Goal: Task Accomplishment & Management: Complete application form

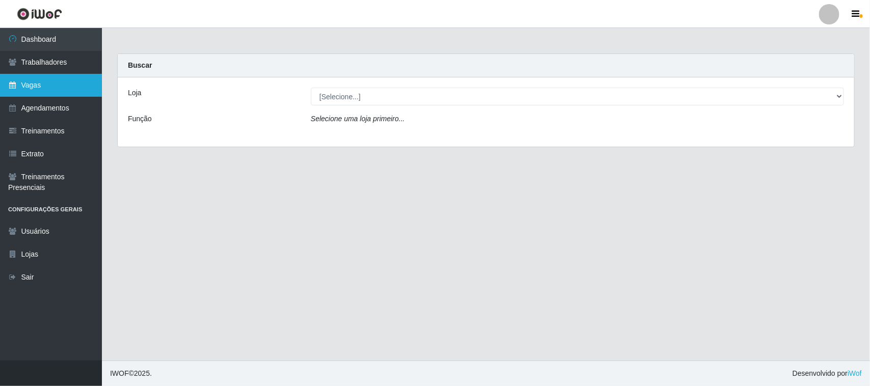
click at [52, 91] on link "Vagas" at bounding box center [51, 85] width 102 height 23
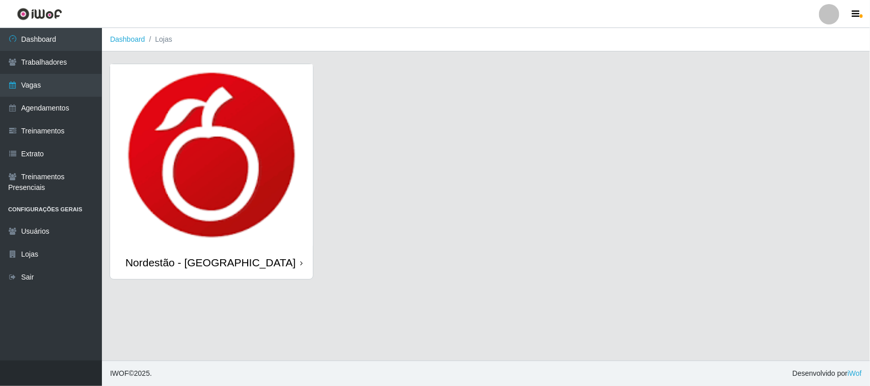
click at [299, 263] on div "Nordestão - [GEOGRAPHIC_DATA]" at bounding box center [211, 262] width 203 height 33
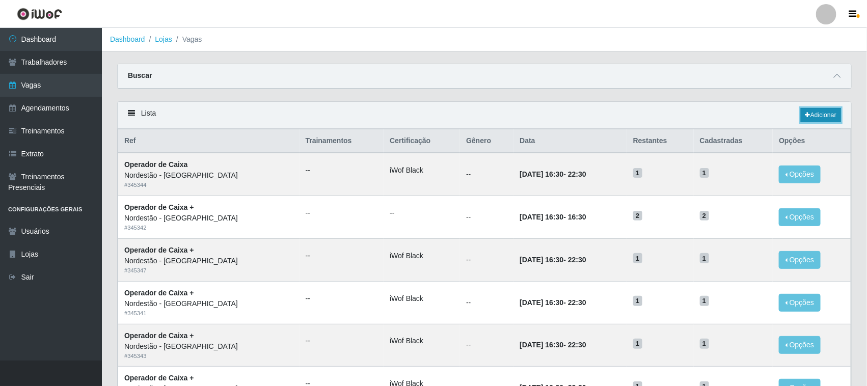
click at [818, 115] on link "Adicionar" at bounding box center [821, 115] width 40 height 14
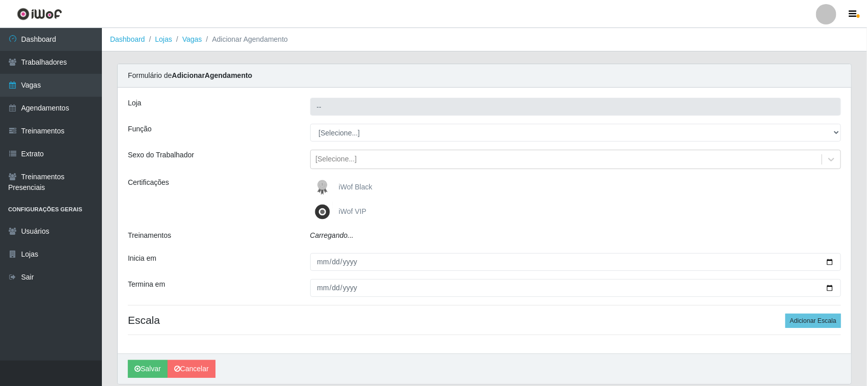
type input "Nordestão - [GEOGRAPHIC_DATA]"
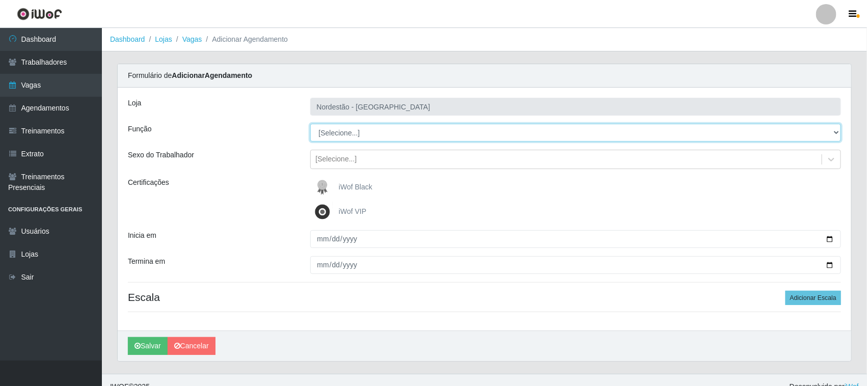
click at [835, 132] on select "[Selecione...] Balconista de Padaria Balconista de Padaria + Balconista de Pada…" at bounding box center [575, 133] width 531 height 18
select select "70"
click at [310, 124] on select "[Selecione...] Balconista de Padaria Balconista de Padaria + Balconista de Pada…" at bounding box center [575, 133] width 531 height 18
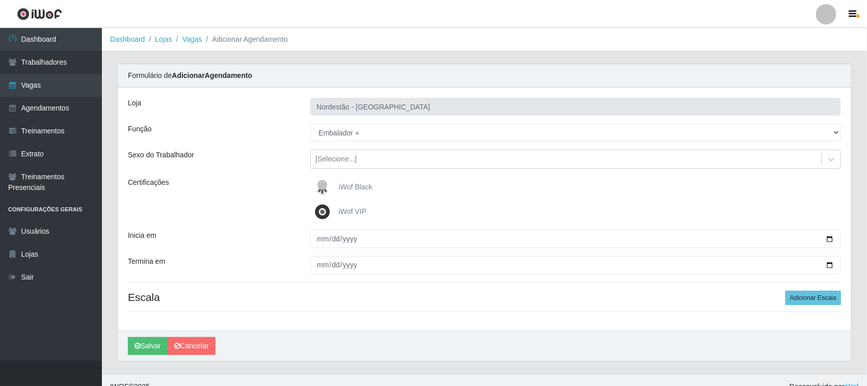
click at [362, 184] on span "iWof Black" at bounding box center [356, 187] width 34 height 8
click at [0, 0] on input "iWof Black" at bounding box center [0, 0] width 0 height 0
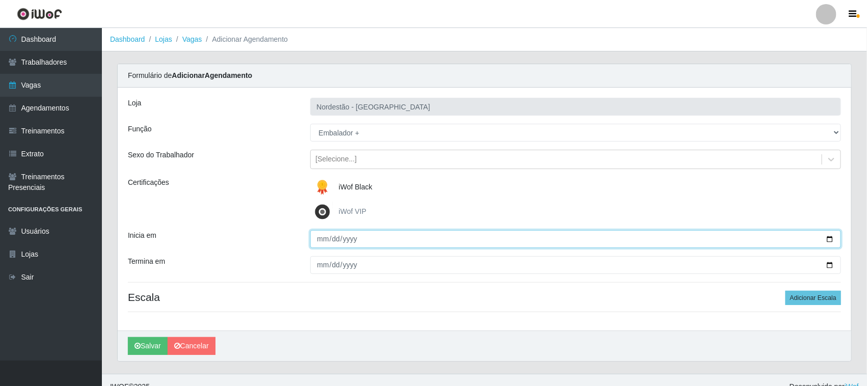
click at [828, 238] on input "Inicia em" at bounding box center [575, 239] width 531 height 18
type input "2025-10-11"
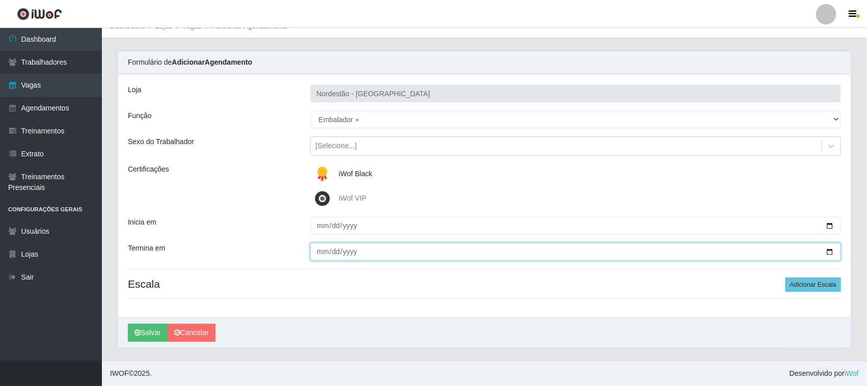
click at [829, 251] on input "Termina em" at bounding box center [575, 252] width 531 height 18
type input "2025-10-11"
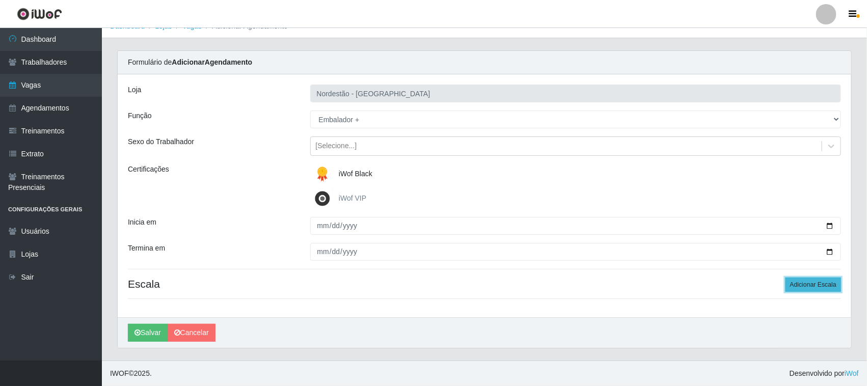
click at [795, 281] on button "Adicionar Escala" at bounding box center [814, 285] width 56 height 14
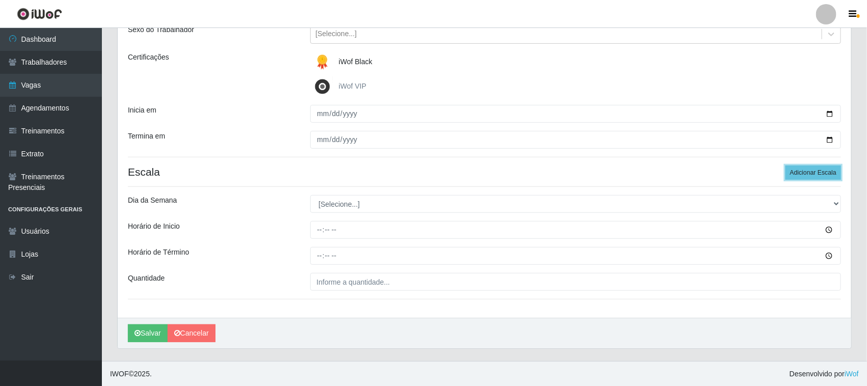
scroll to position [126, 0]
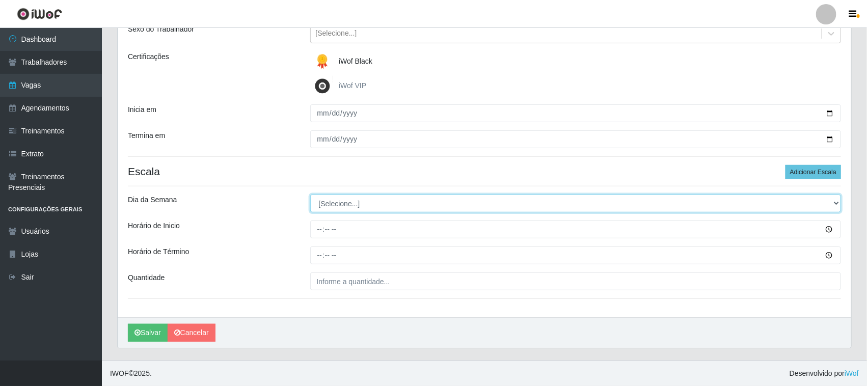
click at [834, 203] on select "[Selecione...] Segunda Terça Quarta Quinta Sexta Sábado Domingo" at bounding box center [575, 204] width 531 height 18
select select "6"
click at [310, 195] on select "[Selecione...] Segunda Terça Quarta Quinta Sexta Sábado Domingo" at bounding box center [575, 204] width 531 height 18
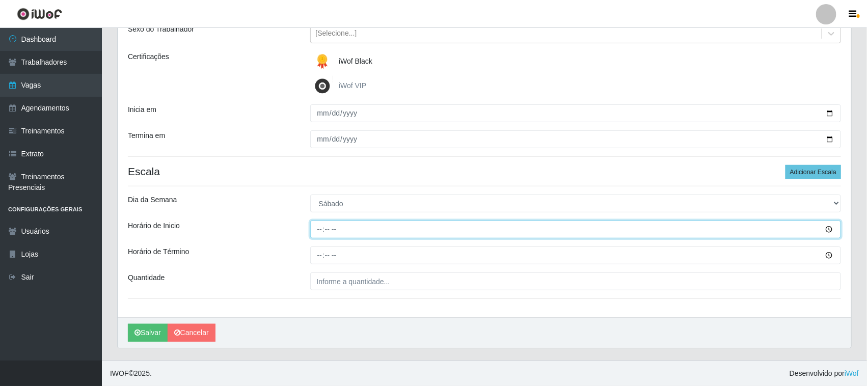
click at [319, 226] on input "Horário de Inicio" at bounding box center [575, 230] width 531 height 18
type input "16:30"
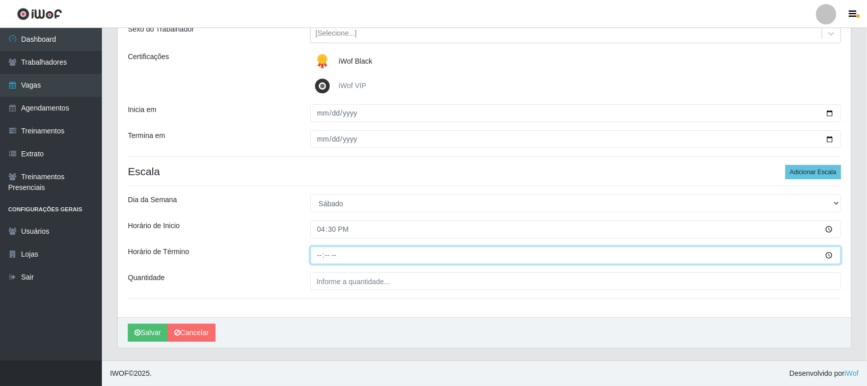
click at [320, 255] on input "Horário de Término" at bounding box center [575, 256] width 531 height 18
type input "22:30"
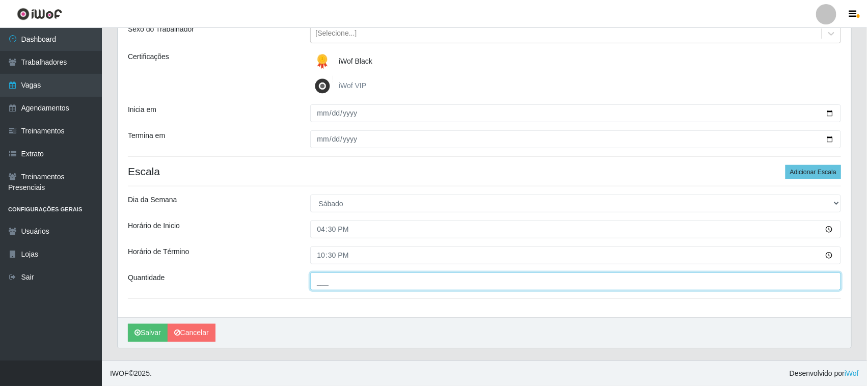
click at [363, 281] on input "___" at bounding box center [575, 282] width 531 height 18
type input "2__"
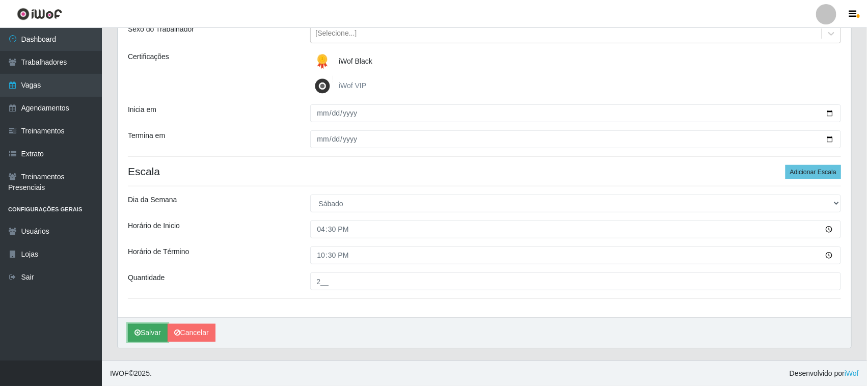
click at [151, 332] on button "Salvar" at bounding box center [148, 333] width 40 height 18
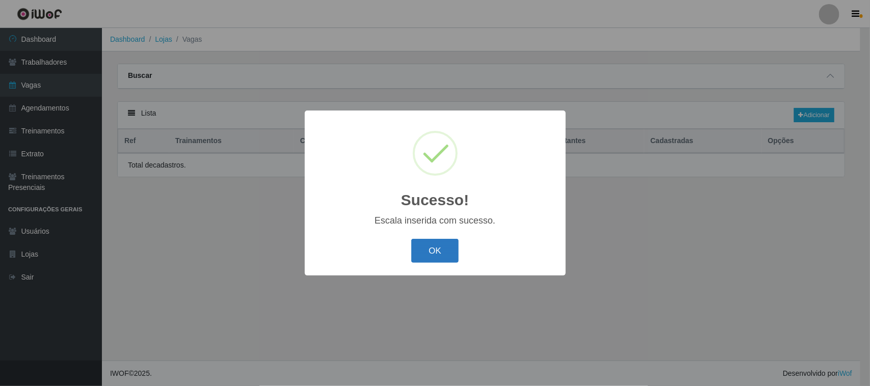
click at [426, 250] on button "OK" at bounding box center [434, 251] width 47 height 24
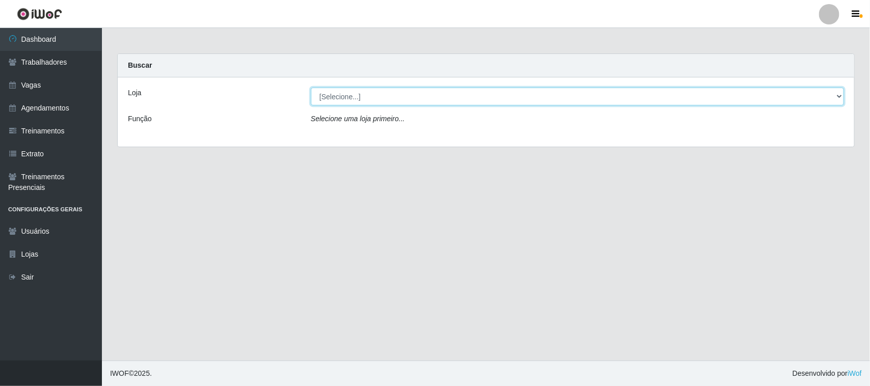
click at [839, 96] on select "[Selecione...] Nordestão - Santa Catarina" at bounding box center [577, 97] width 533 height 18
select select "420"
click at [311, 88] on select "[Selecione...] Nordestão - Santa Catarina" at bounding box center [577, 97] width 533 height 18
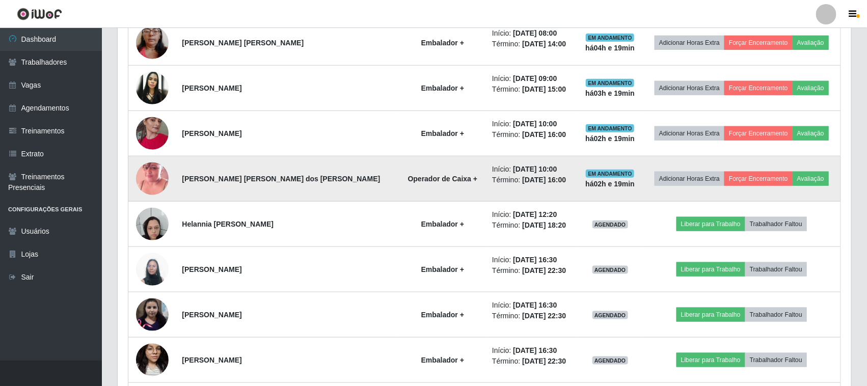
scroll to position [509, 0]
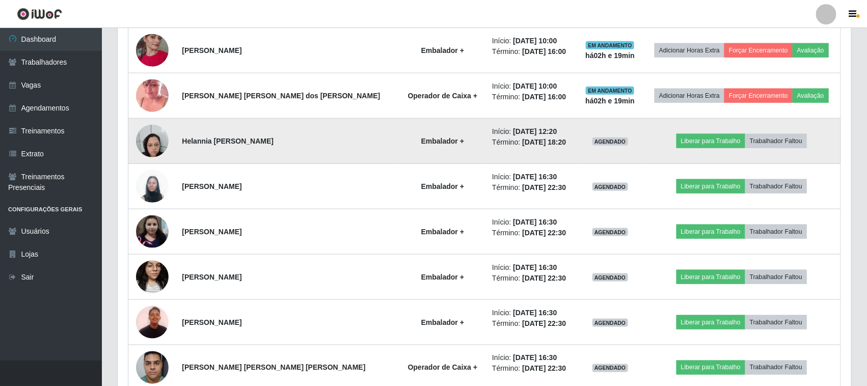
click at [164, 143] on img at bounding box center [152, 140] width 33 height 43
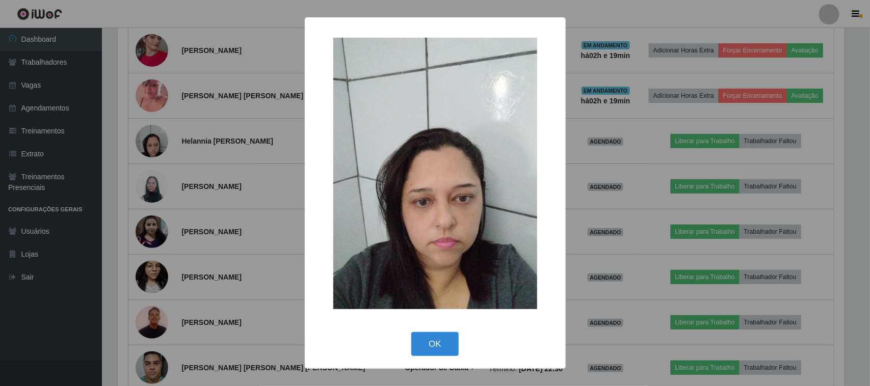
click at [195, 144] on div "× OK Cancel" at bounding box center [435, 193] width 870 height 386
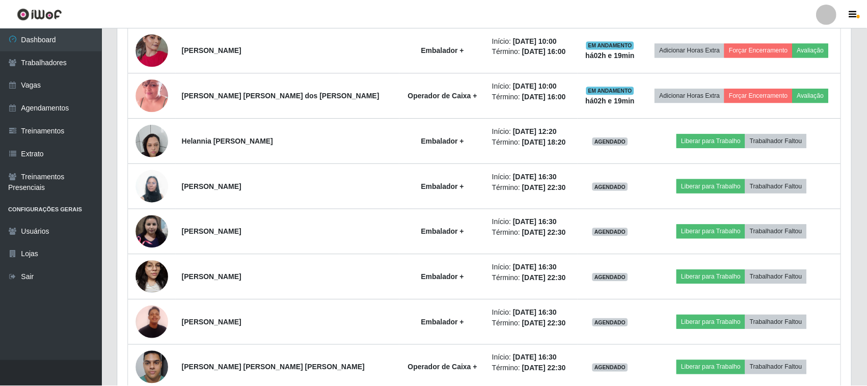
scroll to position [212, 734]
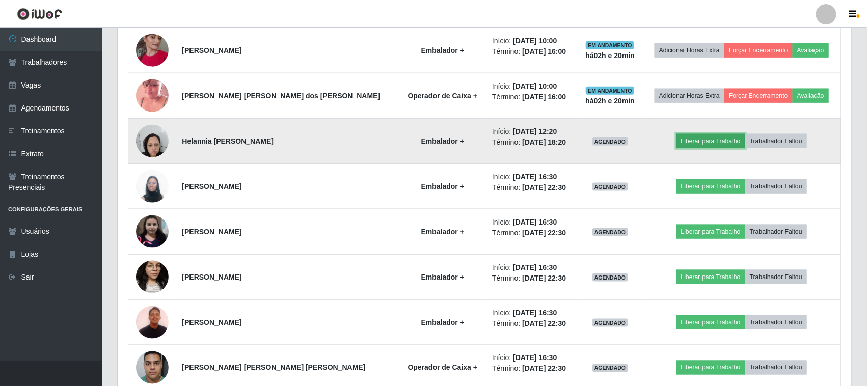
click at [686, 144] on button "Liberar para Trabalho" at bounding box center [711, 141] width 69 height 14
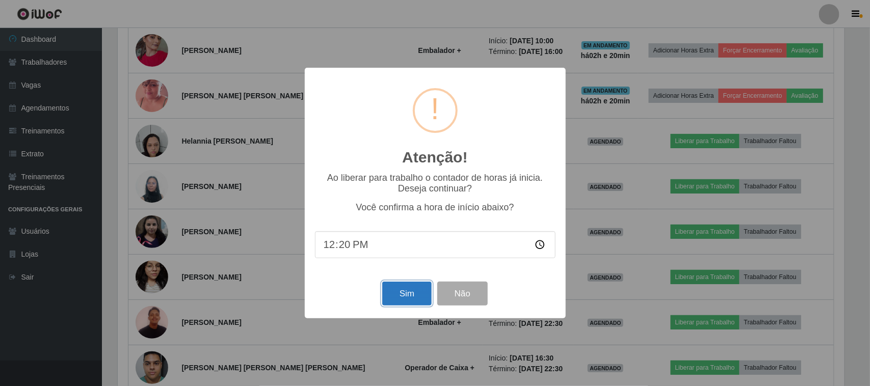
click at [403, 299] on button "Sim" at bounding box center [406, 294] width 49 height 24
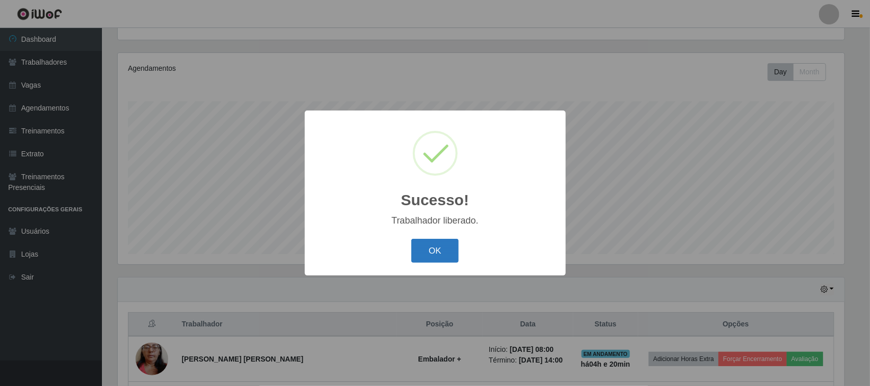
click at [435, 254] on button "OK" at bounding box center [434, 251] width 47 height 24
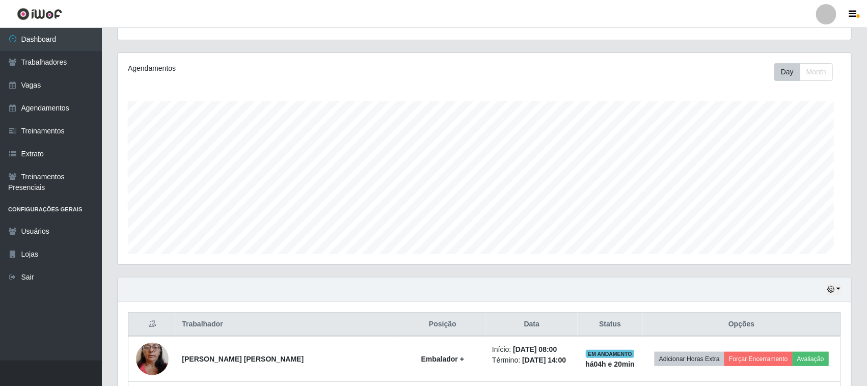
scroll to position [212, 734]
click at [46, 83] on link "Vagas" at bounding box center [51, 85] width 102 height 23
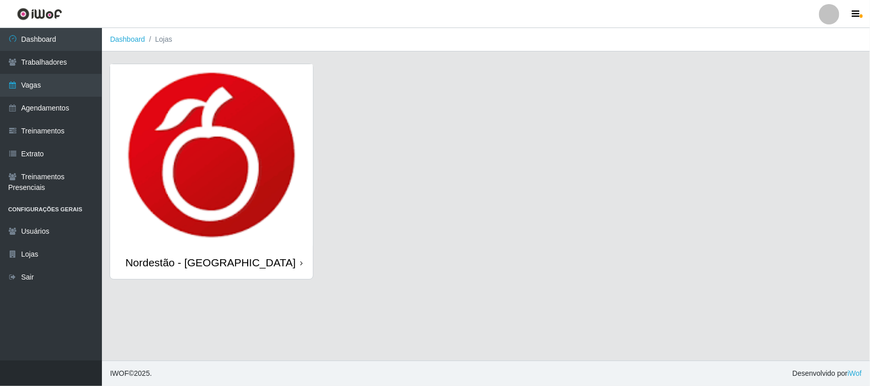
click at [301, 264] on icon at bounding box center [301, 263] width 3 height 7
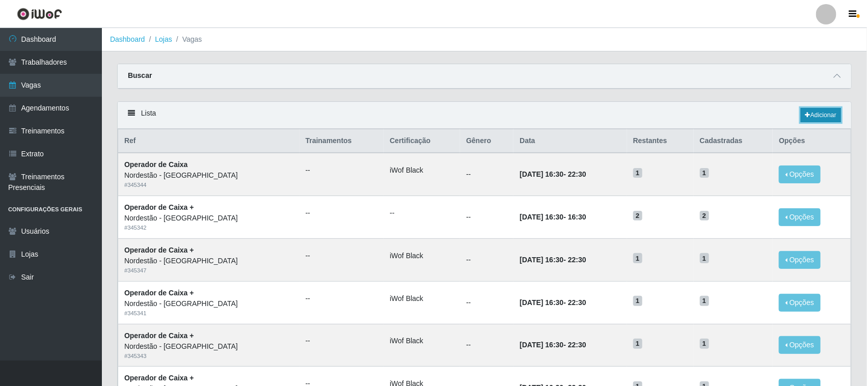
click at [816, 118] on link "Adicionar" at bounding box center [821, 115] width 40 height 14
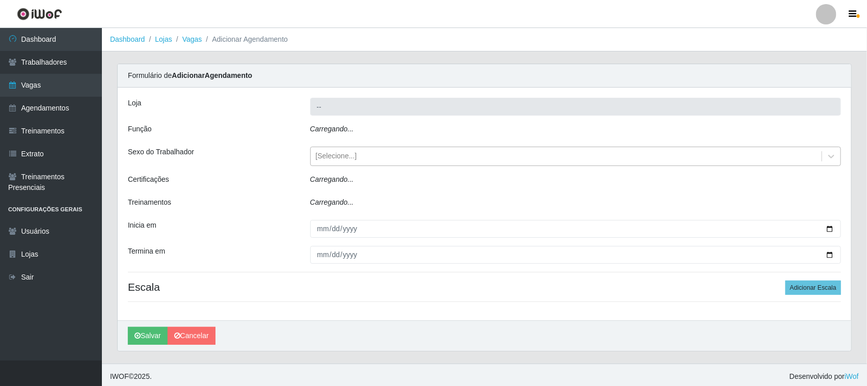
type input "Nordestão - [GEOGRAPHIC_DATA]"
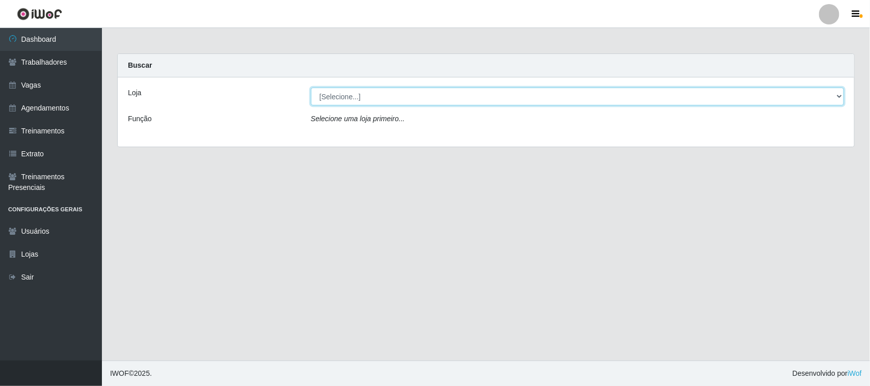
click at [836, 95] on select "[Selecione...] Nordestão - Santa Catarina" at bounding box center [577, 97] width 533 height 18
select select "420"
click at [311, 88] on select "[Selecione...] Nordestão - Santa Catarina" at bounding box center [577, 97] width 533 height 18
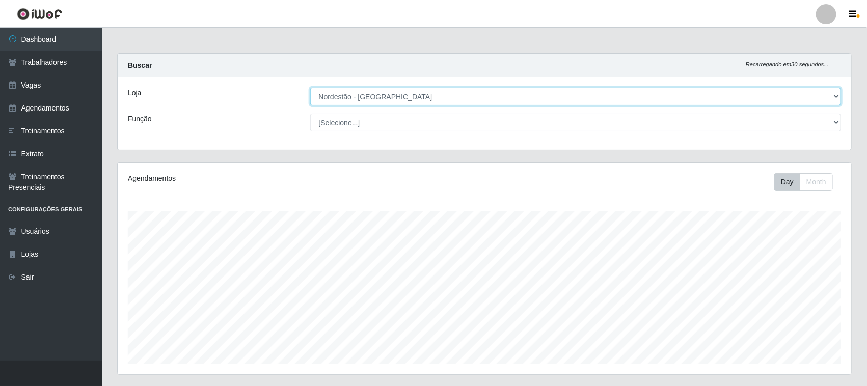
scroll to position [212, 734]
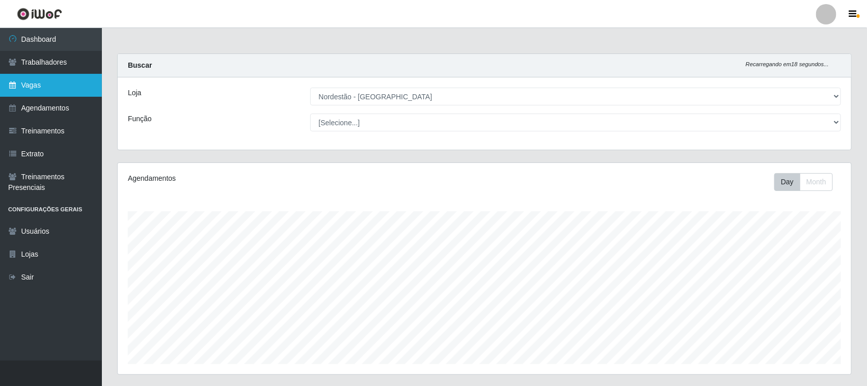
click at [62, 86] on link "Vagas" at bounding box center [51, 85] width 102 height 23
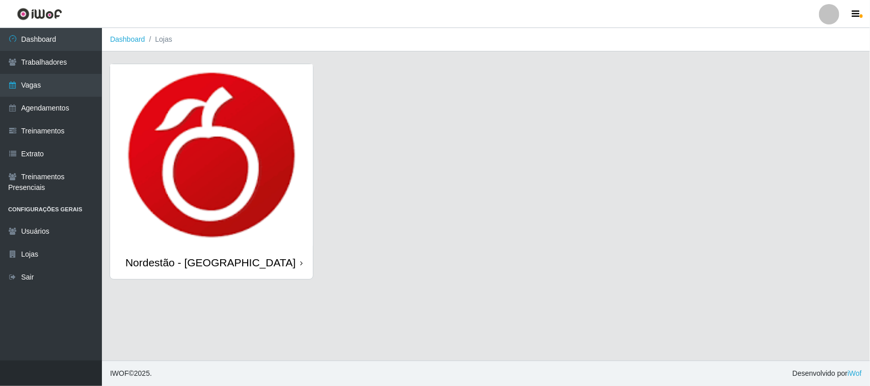
click at [299, 263] on div "Nordestão - [GEOGRAPHIC_DATA]" at bounding box center [211, 262] width 203 height 33
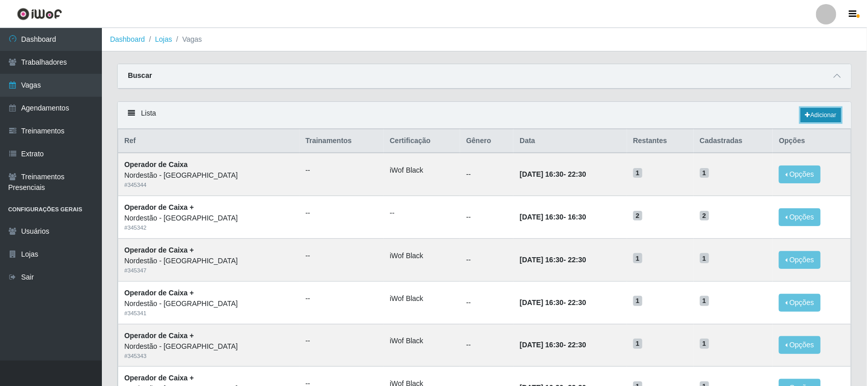
click at [821, 115] on link "Adicionar" at bounding box center [821, 115] width 40 height 14
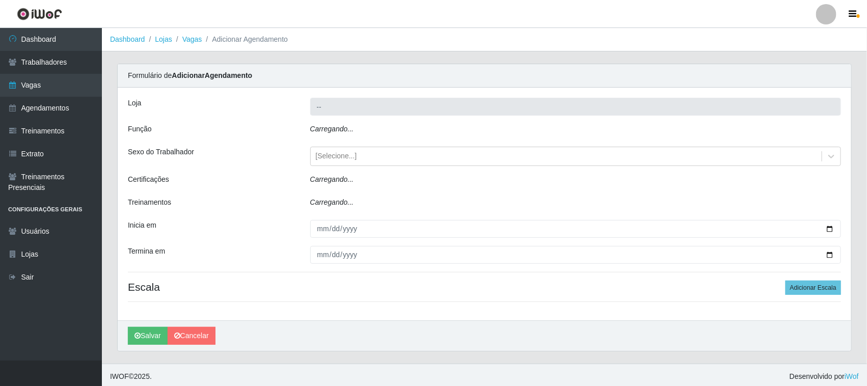
type input "Nordestão - [GEOGRAPHIC_DATA]"
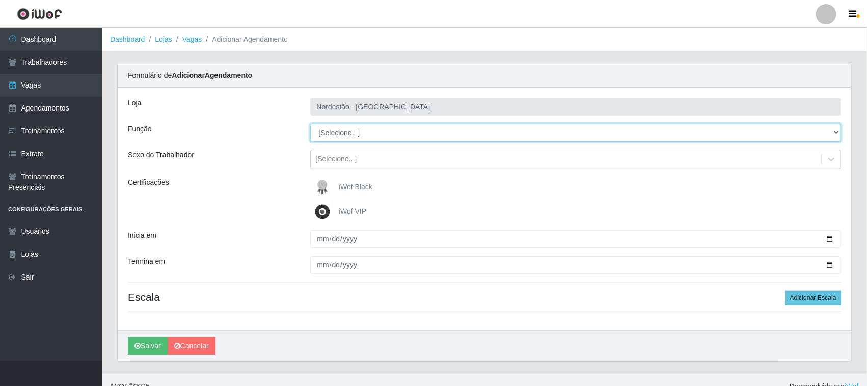
click at [832, 131] on select "[Selecione...] Balconista de Padaria Balconista de Padaria + Balconista de Pada…" at bounding box center [575, 133] width 531 height 18
select select "71"
click at [310, 124] on select "[Selecione...] Balconista de Padaria Balconista de Padaria + Balconista de Pada…" at bounding box center [575, 133] width 531 height 18
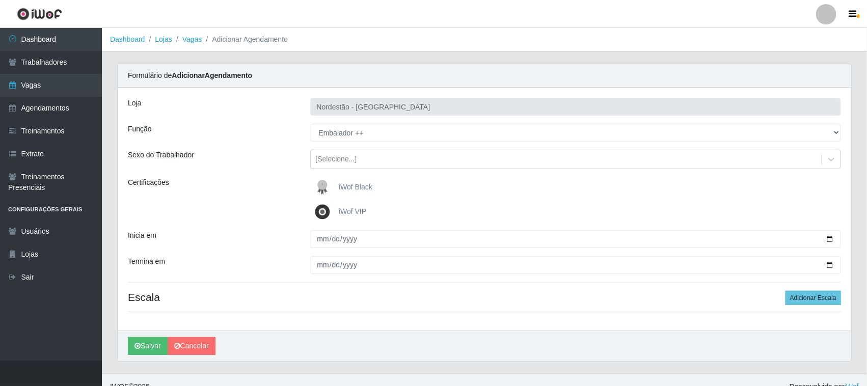
click at [359, 184] on span "iWof Black" at bounding box center [356, 187] width 34 height 8
click at [0, 0] on input "iWof Black" at bounding box center [0, 0] width 0 height 0
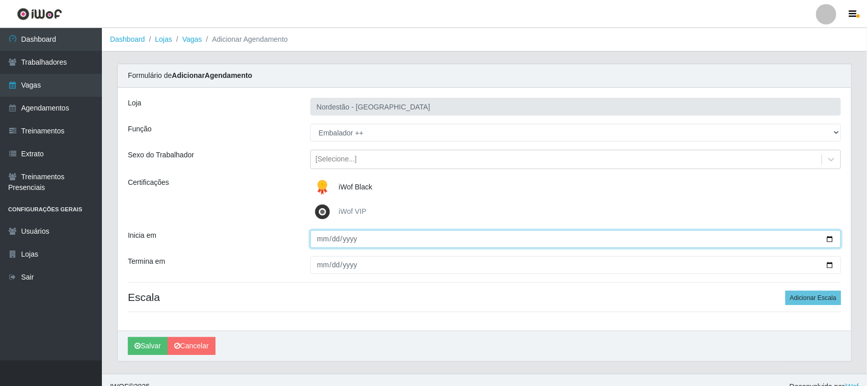
click at [829, 237] on input "Inicia em" at bounding box center [575, 239] width 531 height 18
type input "2025-10-12"
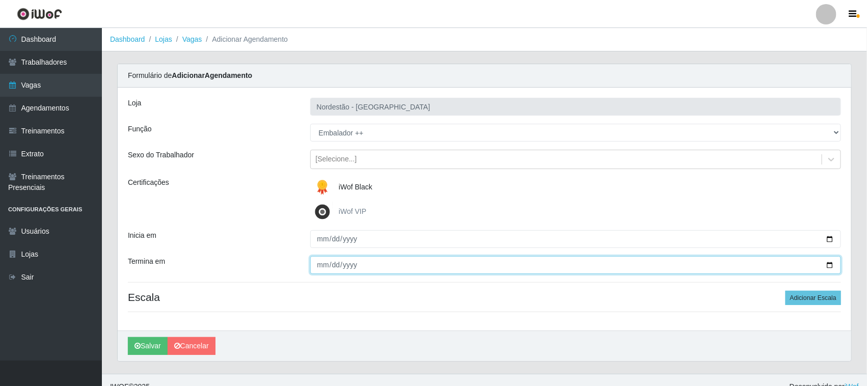
click at [829, 265] on input "Termina em" at bounding box center [575, 265] width 531 height 18
type input "2025-10-12"
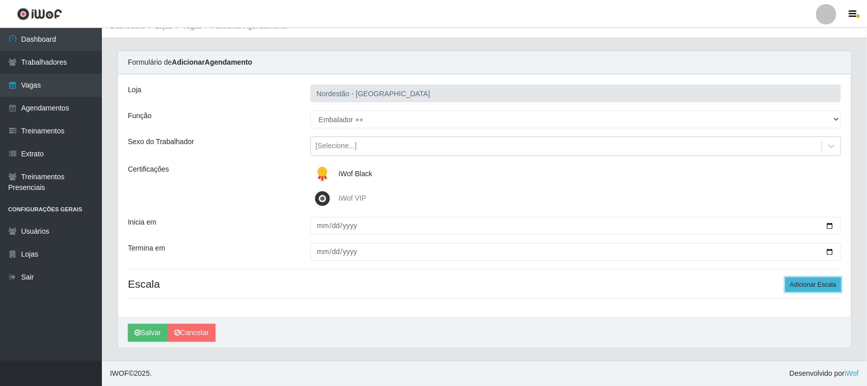
click at [793, 284] on button "Adicionar Escala" at bounding box center [814, 285] width 56 height 14
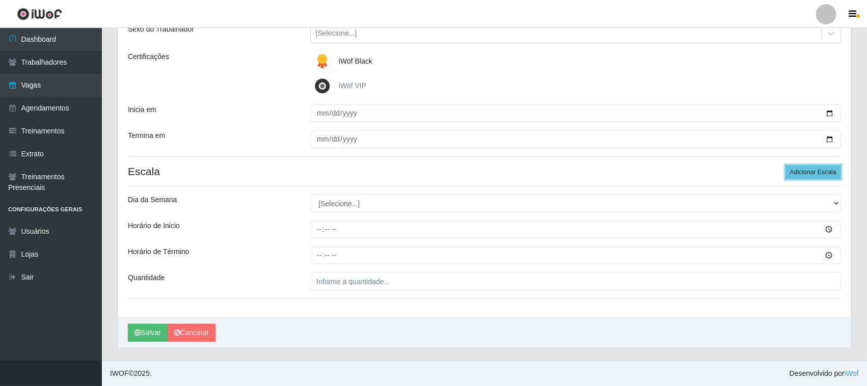
scroll to position [126, 0]
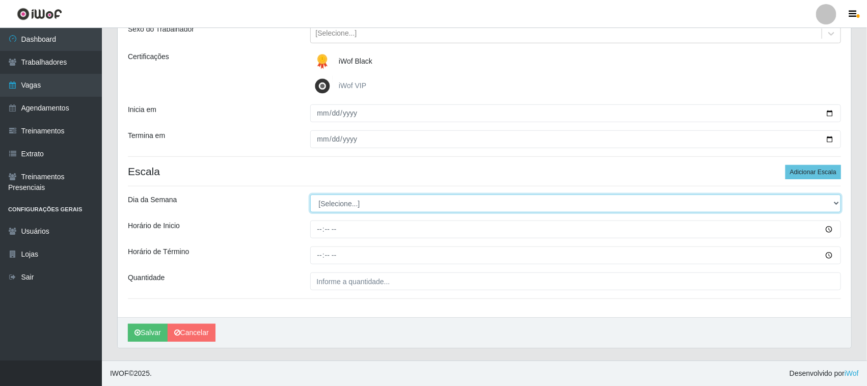
click at [834, 202] on select "[Selecione...] Segunda Terça Quarta Quinta Sexta Sábado Domingo" at bounding box center [575, 204] width 531 height 18
select select "0"
click at [310, 195] on select "[Selecione...] Segunda Terça Quarta Quinta Sexta Sábado Domingo" at bounding box center [575, 204] width 531 height 18
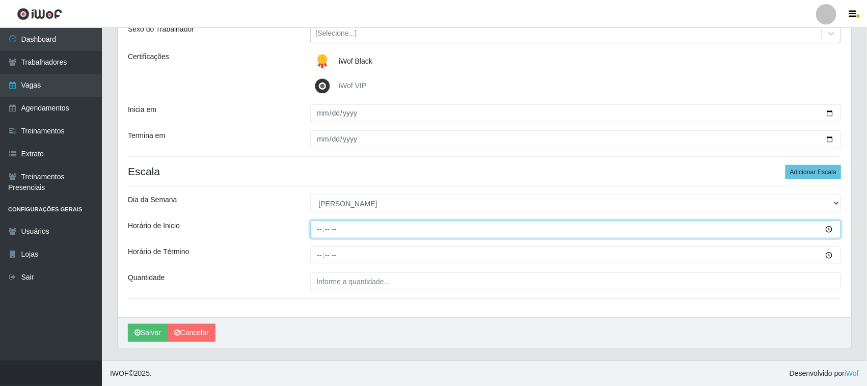
click at [320, 227] on input "Horário de Inicio" at bounding box center [575, 230] width 531 height 18
type input "16:30"
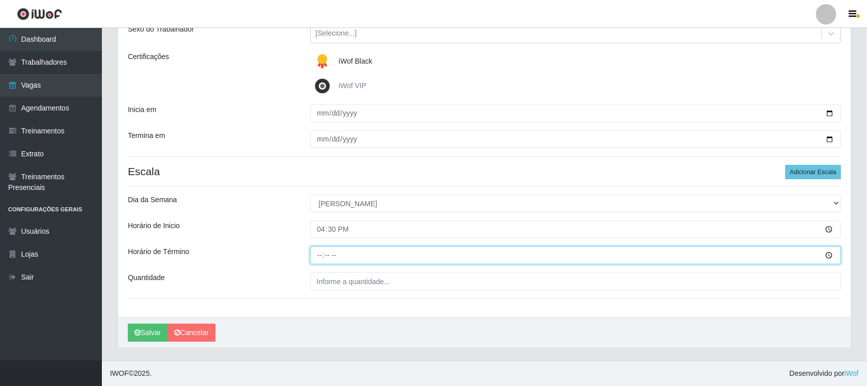
click at [319, 255] on input "Horário de Término" at bounding box center [575, 256] width 531 height 18
type input "22:30"
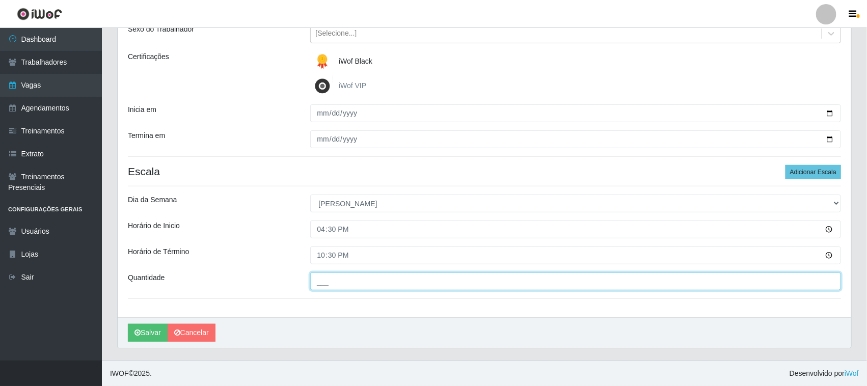
click at [354, 282] on input "___" at bounding box center [575, 282] width 531 height 18
type input "04_"
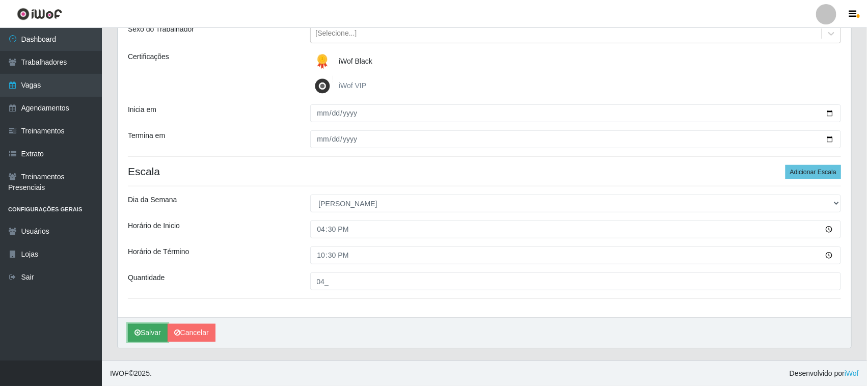
click at [154, 329] on button "Salvar" at bounding box center [148, 333] width 40 height 18
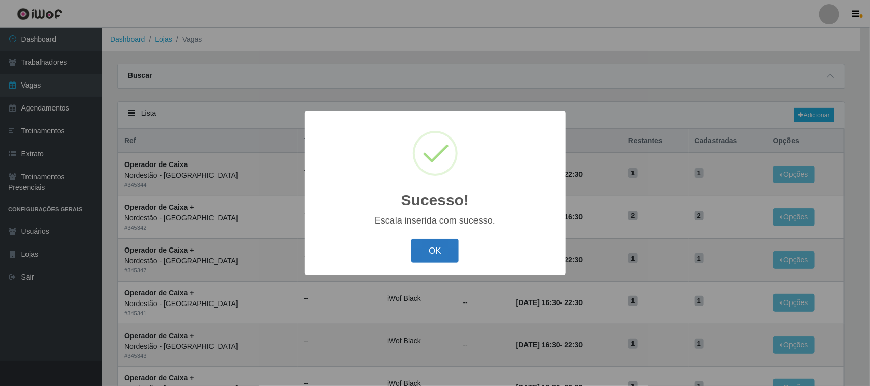
click at [429, 251] on button "OK" at bounding box center [434, 251] width 47 height 24
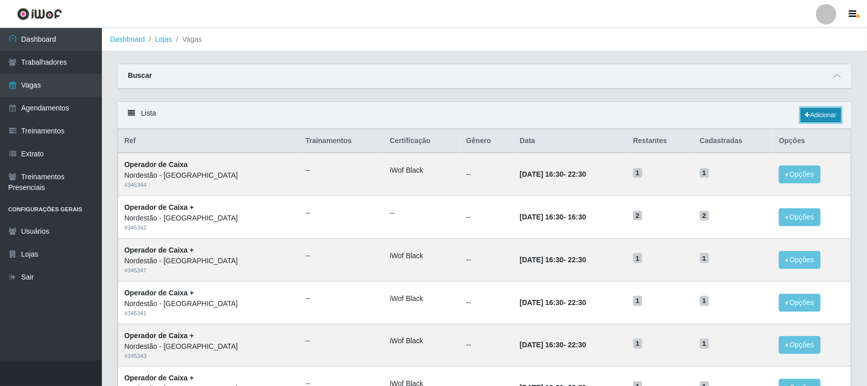
click at [814, 116] on link "Adicionar" at bounding box center [821, 115] width 40 height 14
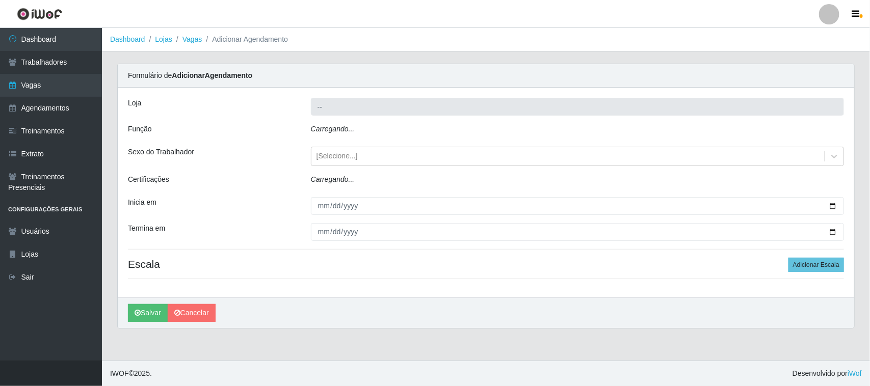
type input "Nordestão - [GEOGRAPHIC_DATA]"
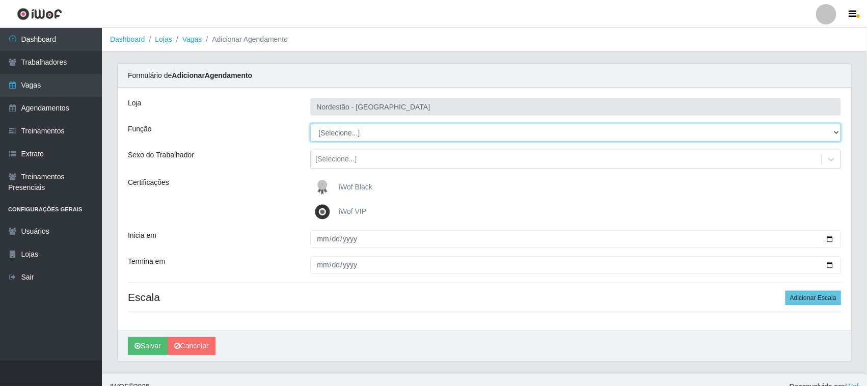
click at [835, 131] on select "[Selecione...] Balconista de Padaria Balconista de Padaria + Balconista de Pada…" at bounding box center [575, 133] width 531 height 18
select select "1"
click at [310, 124] on select "[Selecione...] Balconista de Padaria Balconista de Padaria + Balconista de Pada…" at bounding box center [575, 133] width 531 height 18
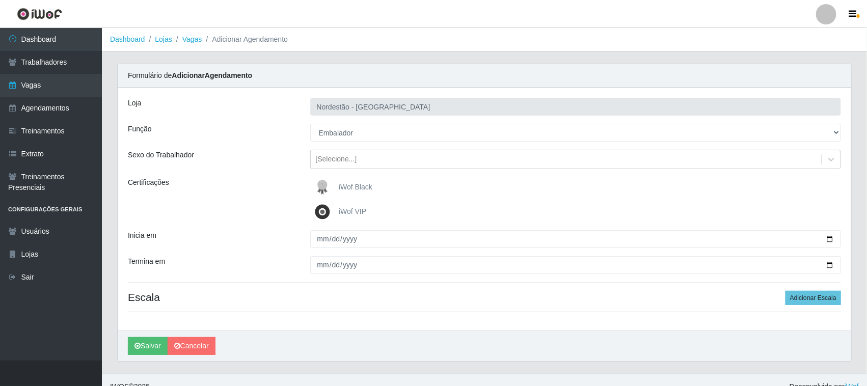
click at [349, 186] on span "iWof Black" at bounding box center [356, 187] width 34 height 8
click at [0, 0] on input "iWof Black" at bounding box center [0, 0] width 0 height 0
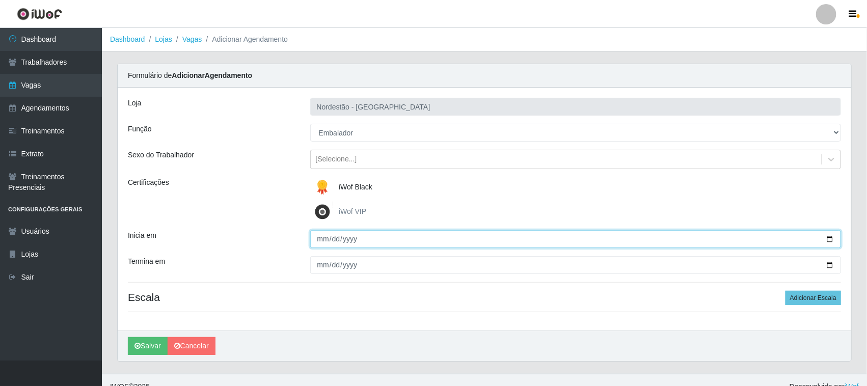
click at [828, 238] on input "Inicia em" at bounding box center [575, 239] width 531 height 18
type input "2025-10-13"
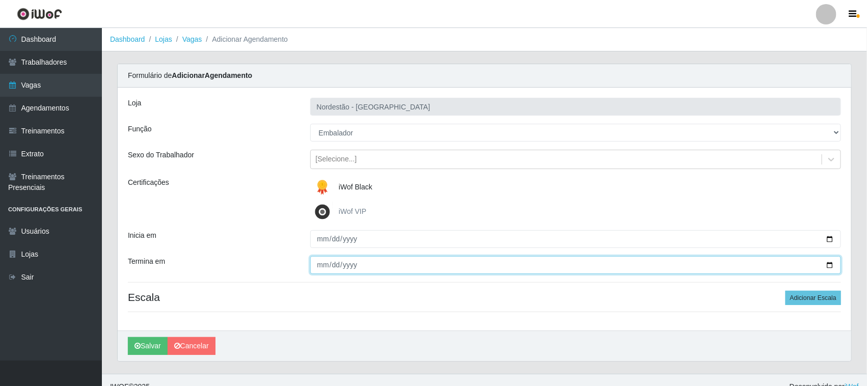
click at [831, 265] on input "Termina em" at bounding box center [575, 265] width 531 height 18
type input "2025-10-13"
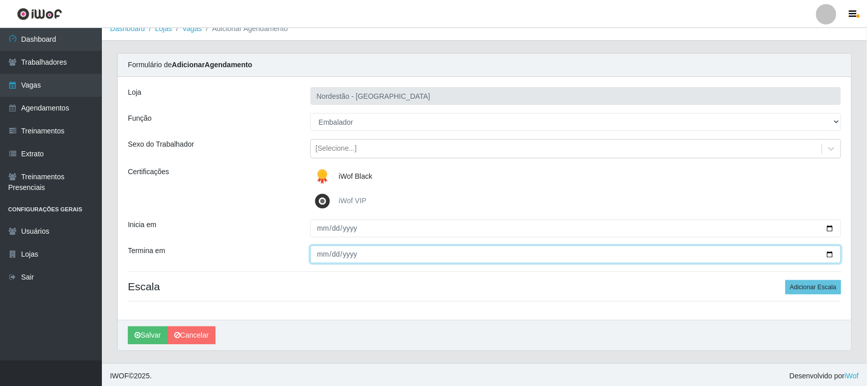
scroll to position [14, 0]
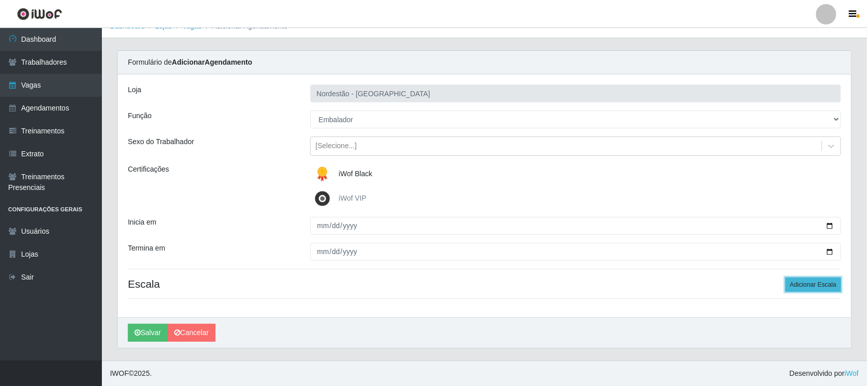
click at [802, 287] on button "Adicionar Escala" at bounding box center [814, 285] width 56 height 14
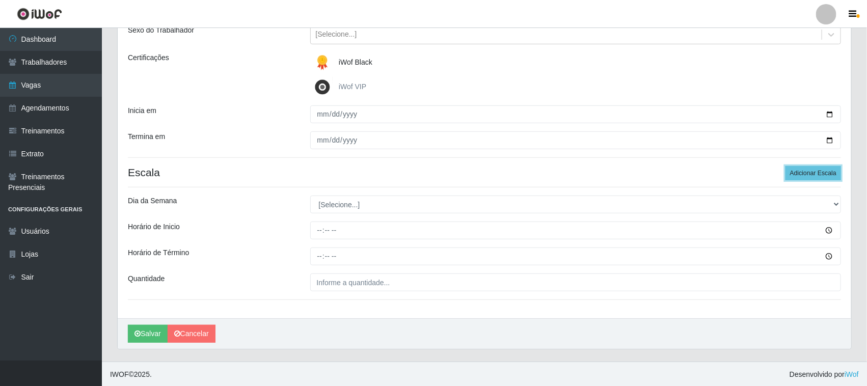
scroll to position [126, 0]
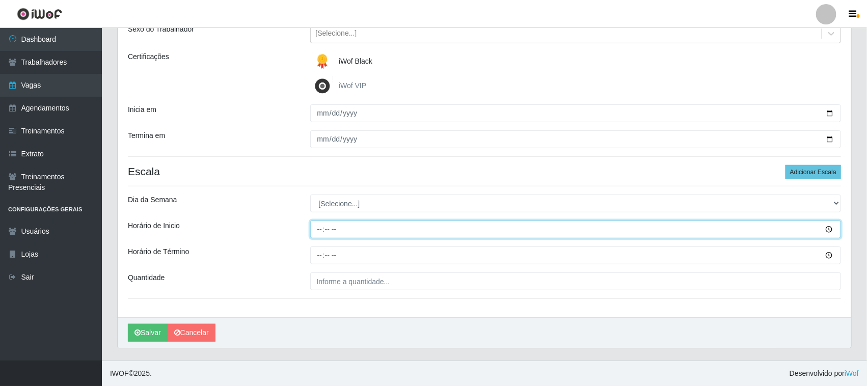
click at [319, 228] on input "Horário de Inicio" at bounding box center [575, 230] width 531 height 18
type input "16:30"
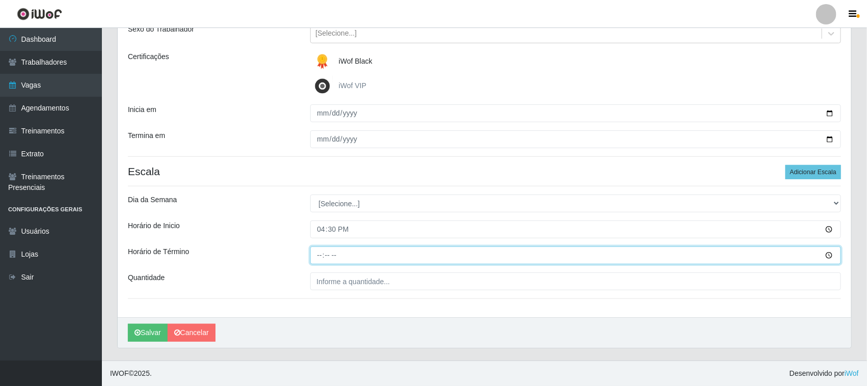
click at [321, 251] on input "Horário de Término" at bounding box center [575, 256] width 531 height 18
type input "22:30"
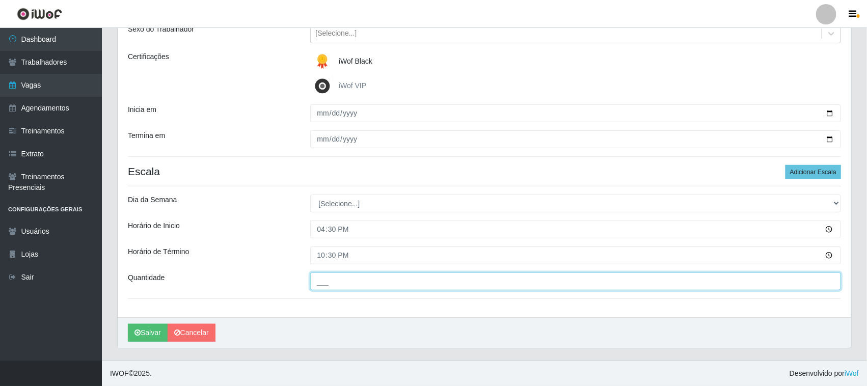
click at [340, 281] on input "___" at bounding box center [575, 282] width 531 height 18
type input "01_"
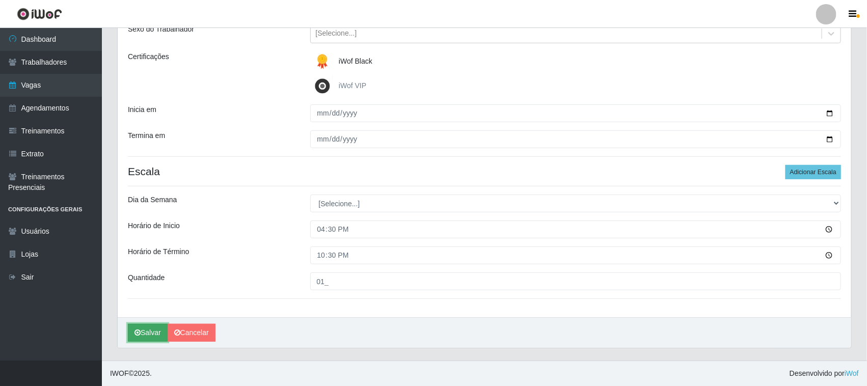
click at [152, 332] on button "Salvar" at bounding box center [148, 333] width 40 height 18
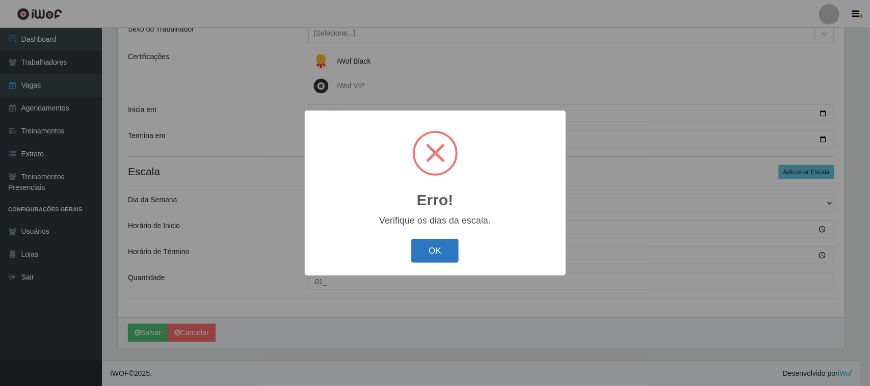
click at [440, 253] on button "OK" at bounding box center [434, 251] width 47 height 24
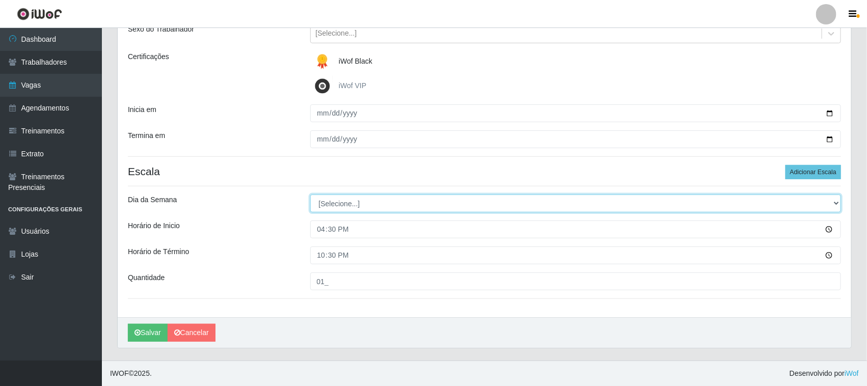
click at [836, 202] on select "[Selecione...] Segunda Terça Quarta Quinta Sexta Sábado Domingo" at bounding box center [575, 204] width 531 height 18
select select "1"
click at [310, 195] on select "[Selecione...] Segunda Terça Quarta Quinta Sexta Sábado Domingo" at bounding box center [575, 204] width 531 height 18
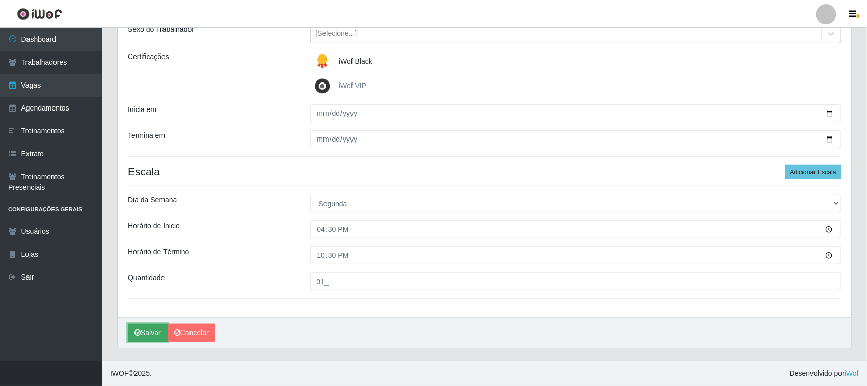
click at [158, 332] on button "Salvar" at bounding box center [148, 333] width 40 height 18
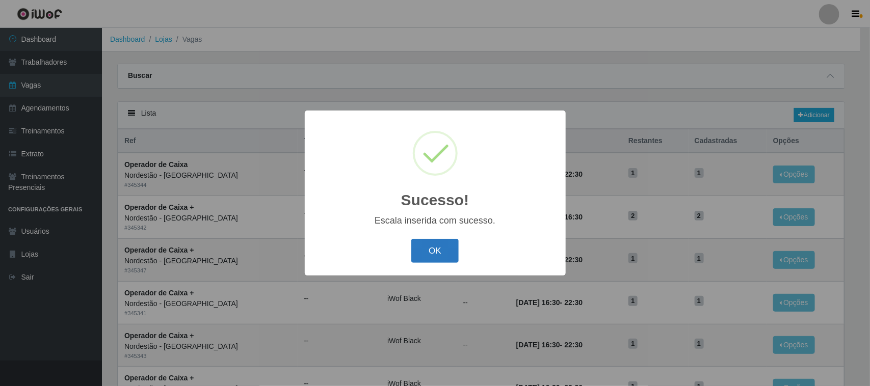
click at [424, 253] on button "OK" at bounding box center [434, 251] width 47 height 24
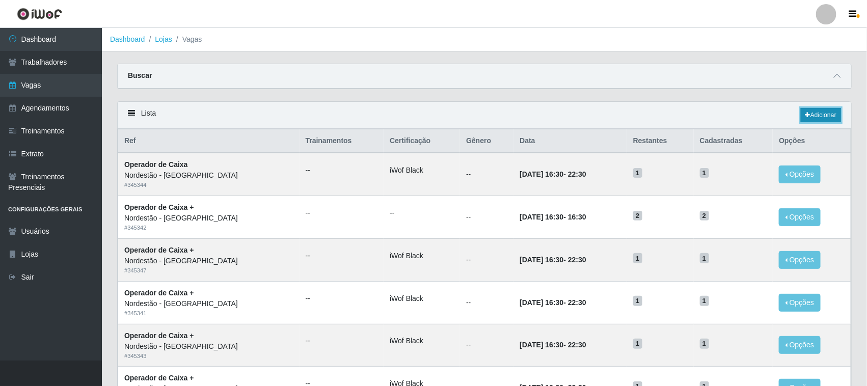
click at [811, 112] on link "Adicionar" at bounding box center [821, 115] width 40 height 14
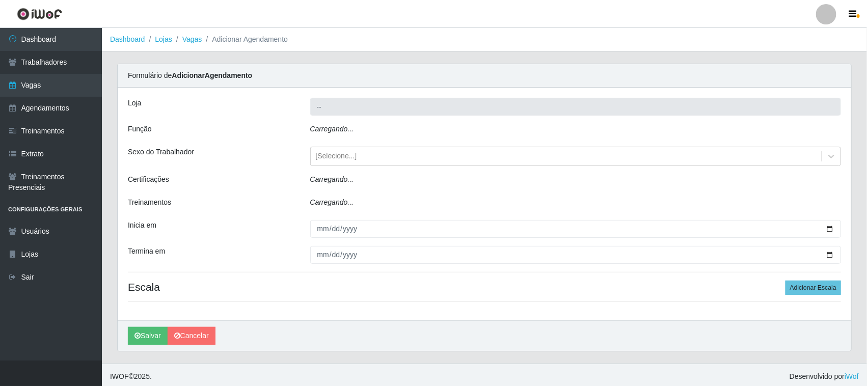
type input "Nordestão - [GEOGRAPHIC_DATA]"
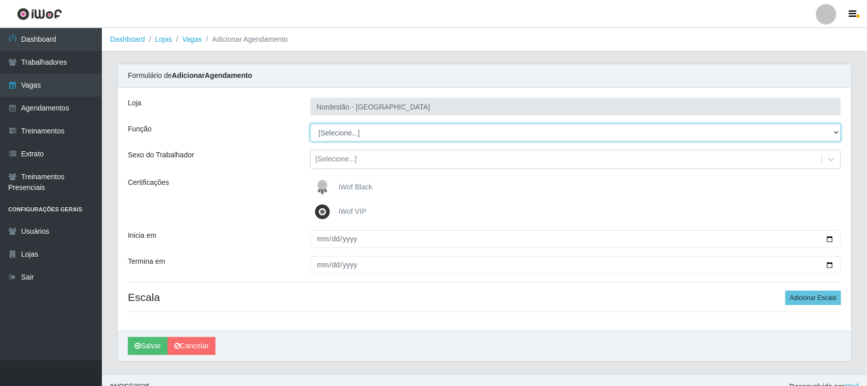
click at [835, 132] on select "[Selecione...] Balconista de Padaria Balconista de Padaria + Balconista de Pada…" at bounding box center [575, 133] width 531 height 18
select select "1"
click at [310, 124] on select "[Selecione...] Balconista de Padaria Balconista de Padaria + Balconista de Pada…" at bounding box center [575, 133] width 531 height 18
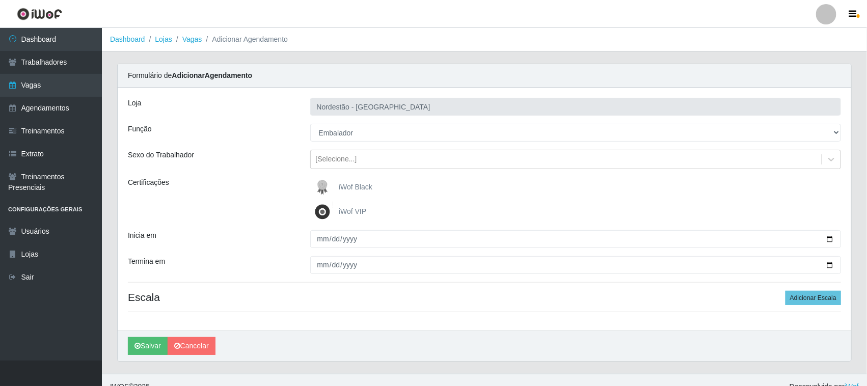
click at [353, 186] on span "iWof Black" at bounding box center [356, 187] width 34 height 8
click at [0, 0] on input "iWof Black" at bounding box center [0, 0] width 0 height 0
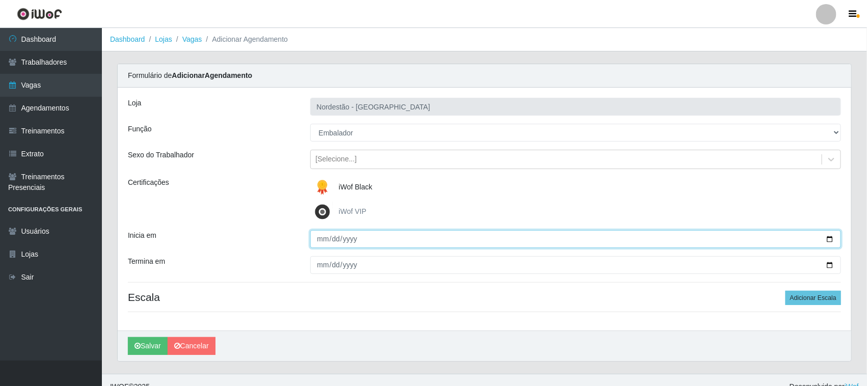
click at [831, 238] on input "Inicia em" at bounding box center [575, 239] width 531 height 18
type input "2025-10-14"
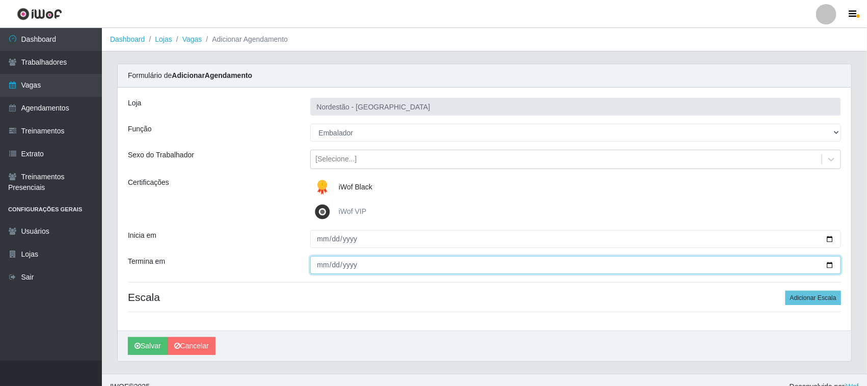
drag, startPoint x: 830, startPoint y: 264, endPoint x: 824, endPoint y: 264, distance: 6.1
click at [829, 264] on input "Termina em" at bounding box center [575, 265] width 531 height 18
type input "2025-10-14"
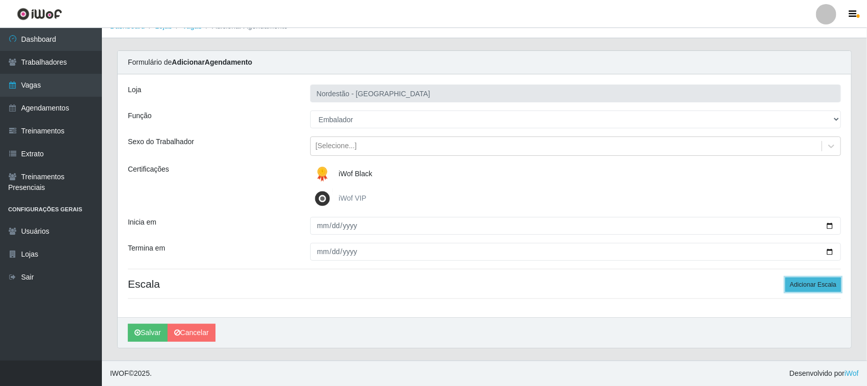
click at [798, 283] on button "Adicionar Escala" at bounding box center [814, 285] width 56 height 14
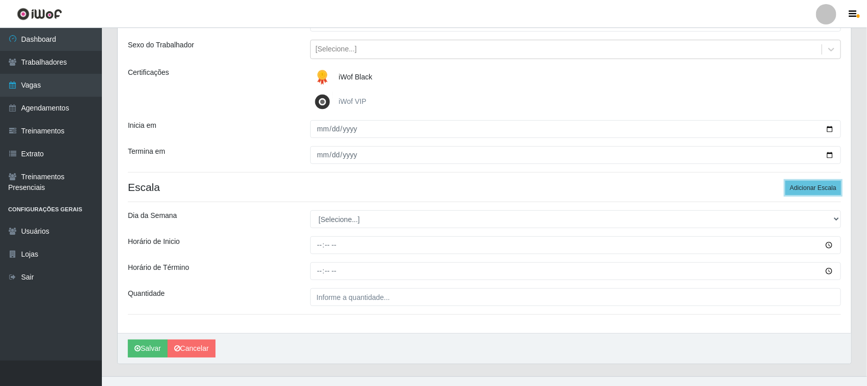
scroll to position [126, 0]
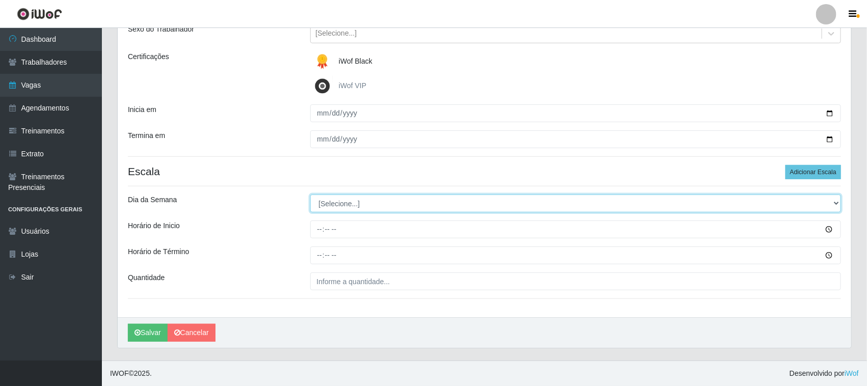
click at [833, 203] on select "[Selecione...] Segunda Terça Quarta Quinta Sexta Sábado Domingo" at bounding box center [575, 204] width 531 height 18
select select "2"
click at [310, 195] on select "[Selecione...] Segunda Terça Quarta Quinta Sexta Sábado Domingo" at bounding box center [575, 204] width 531 height 18
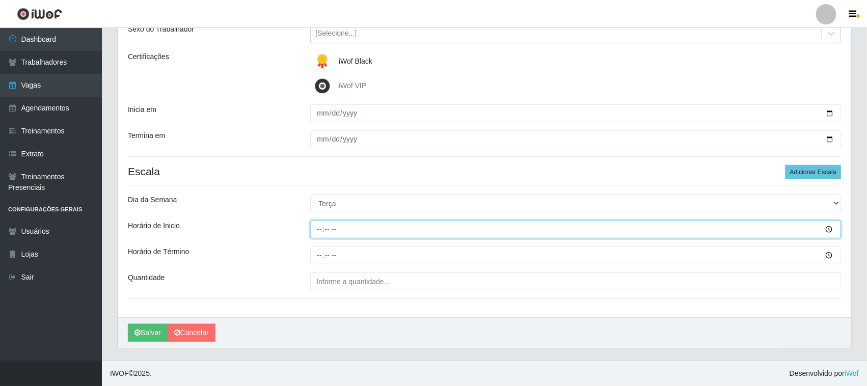
click at [319, 228] on input "Horário de Inicio" at bounding box center [575, 230] width 531 height 18
type input "16:30"
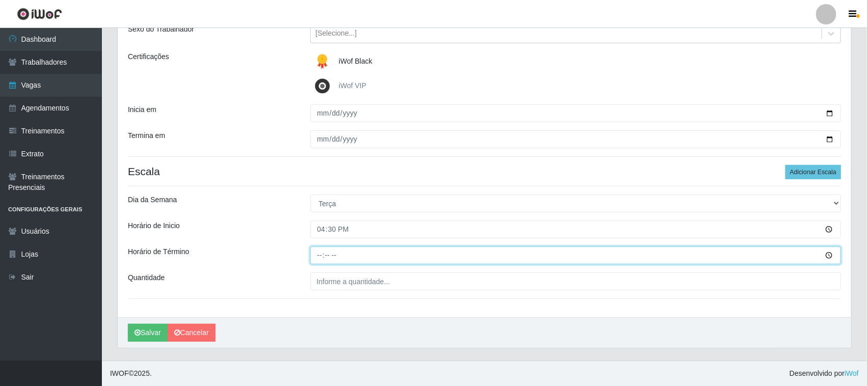
click at [318, 254] on input "Horário de Término" at bounding box center [575, 256] width 531 height 18
type input "22:30"
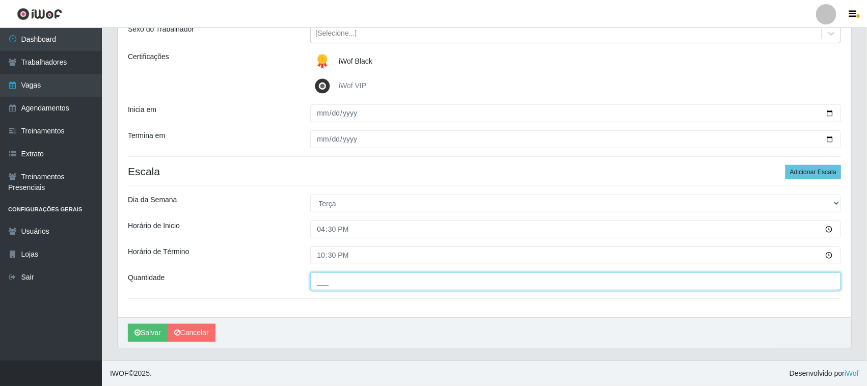
click at [363, 283] on input "___" at bounding box center [575, 282] width 531 height 18
type input "01_"
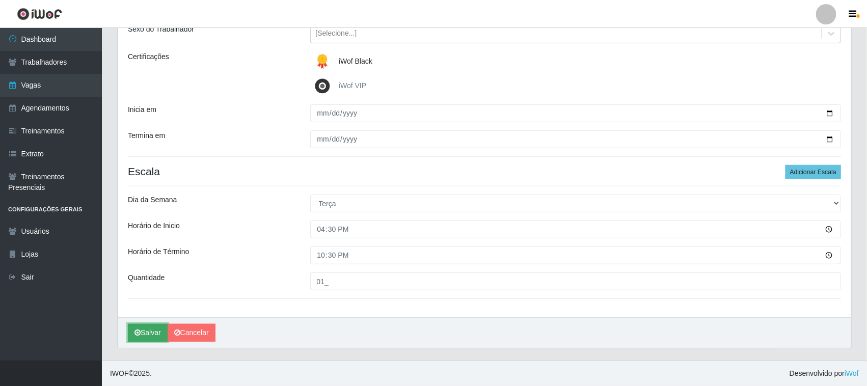
click at [154, 332] on button "Salvar" at bounding box center [148, 333] width 40 height 18
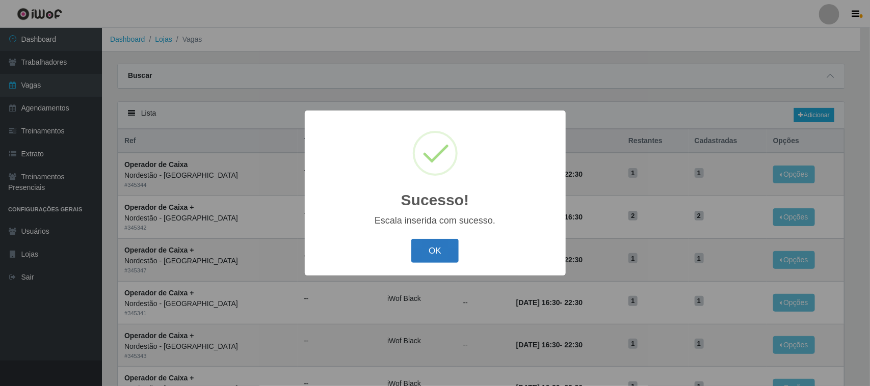
click at [432, 253] on button "OK" at bounding box center [434, 251] width 47 height 24
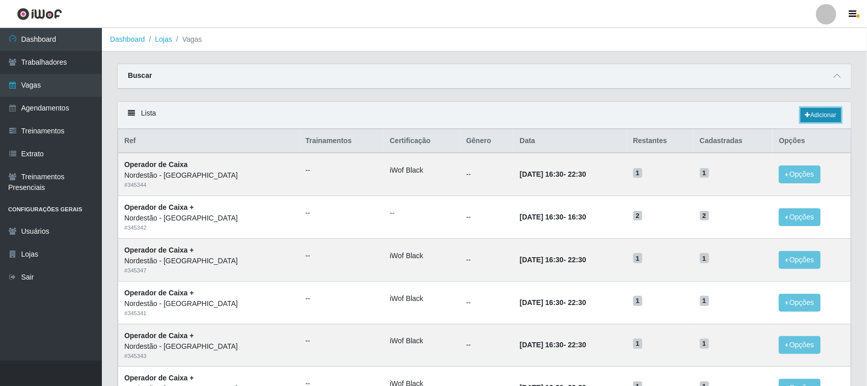
click at [814, 115] on link "Adicionar" at bounding box center [821, 115] width 40 height 14
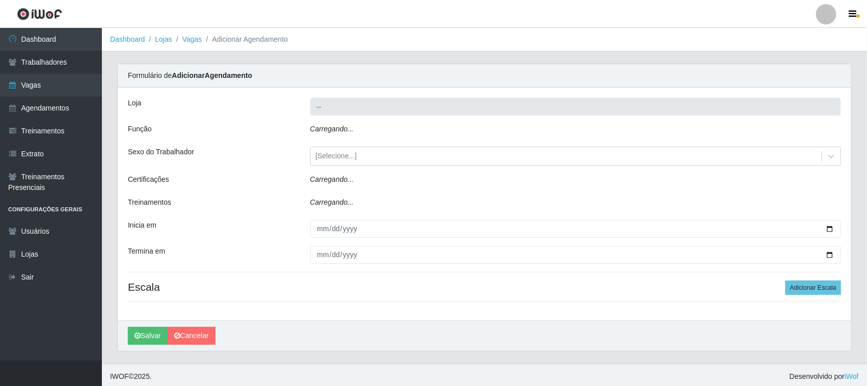
type input "Nordestão - [GEOGRAPHIC_DATA]"
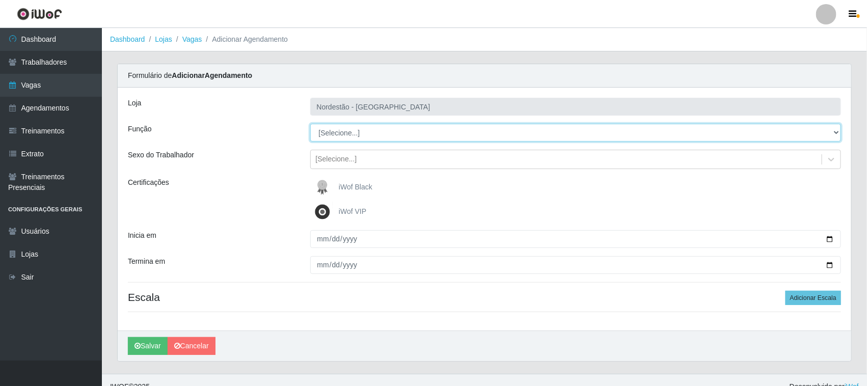
click at [838, 130] on select "[Selecione...] Balconista de Padaria Balconista de Padaria + Balconista de Pada…" at bounding box center [575, 133] width 531 height 18
select select "1"
click at [310, 124] on select "[Selecione...] Balconista de Padaria Balconista de Padaria + Balconista de Pada…" at bounding box center [575, 133] width 531 height 18
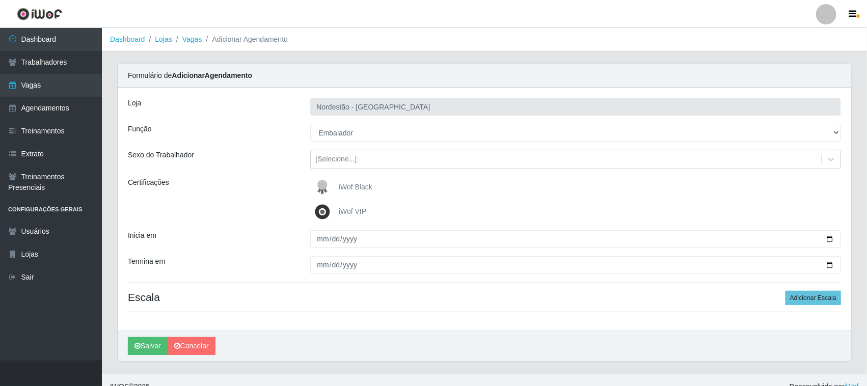
click at [356, 210] on span "iWof VIP" at bounding box center [353, 211] width 28 height 8
click at [0, 0] on input "iWof VIP" at bounding box center [0, 0] width 0 height 0
click at [350, 186] on span "iWof Black" at bounding box center [356, 187] width 34 height 8
click at [0, 0] on input "iWof Black" at bounding box center [0, 0] width 0 height 0
click at [347, 212] on span "iWof VIP" at bounding box center [353, 211] width 28 height 8
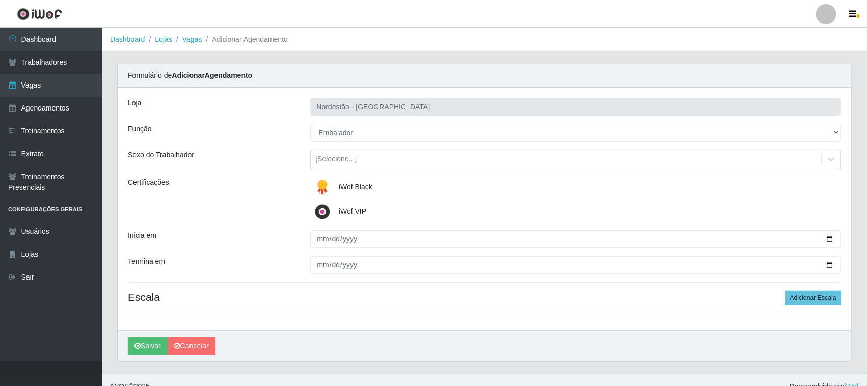
click at [0, 0] on input "iWof VIP" at bounding box center [0, 0] width 0 height 0
click at [364, 188] on span "iWof Black" at bounding box center [356, 187] width 34 height 8
click at [0, 0] on input "iWof Black" at bounding box center [0, 0] width 0 height 0
click at [364, 188] on span "iWof Black" at bounding box center [356, 187] width 34 height 8
click at [0, 0] on input "iWof Black" at bounding box center [0, 0] width 0 height 0
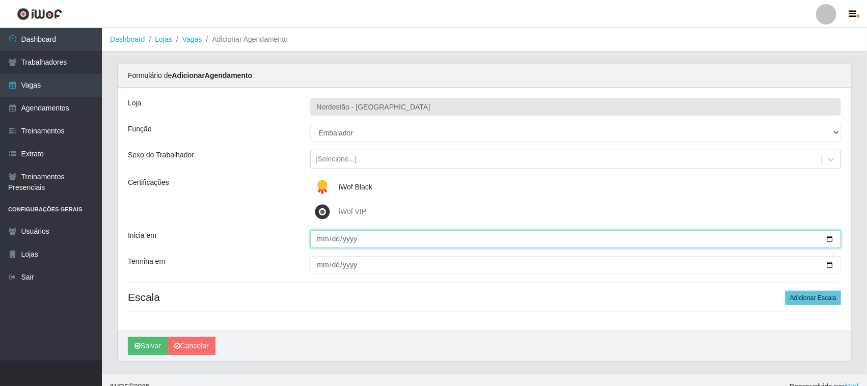
click at [828, 239] on input "Inicia em" at bounding box center [575, 239] width 531 height 18
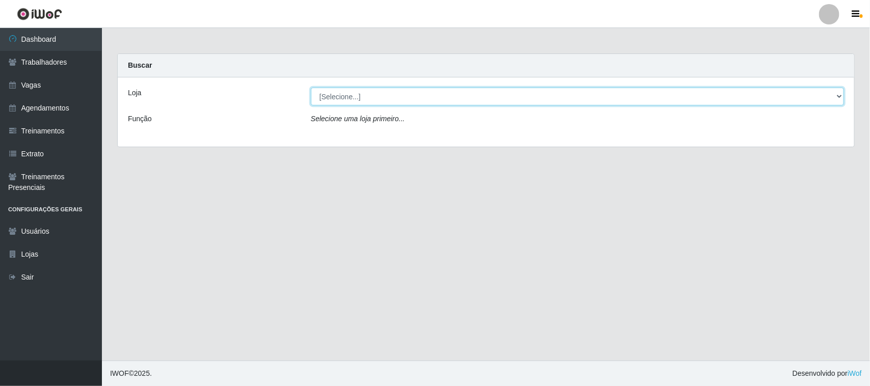
click at [837, 96] on select "[Selecione...] Nordestão - [GEOGRAPHIC_DATA]" at bounding box center [577, 97] width 533 height 18
select select "420"
click at [311, 88] on select "[Selecione...] Nordestão - Santa Catarina" at bounding box center [577, 97] width 533 height 18
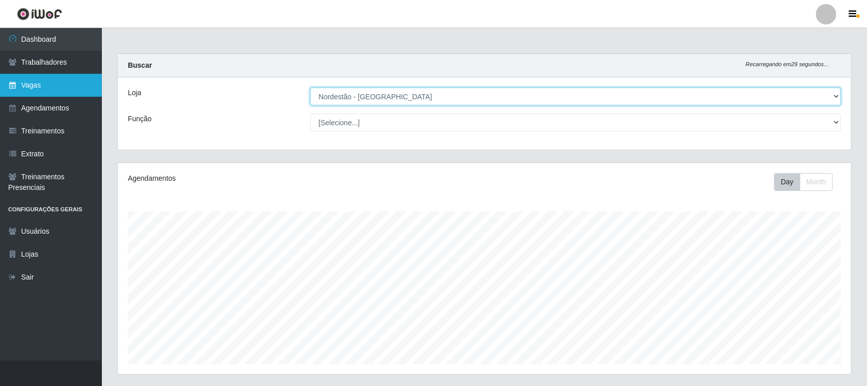
scroll to position [212, 734]
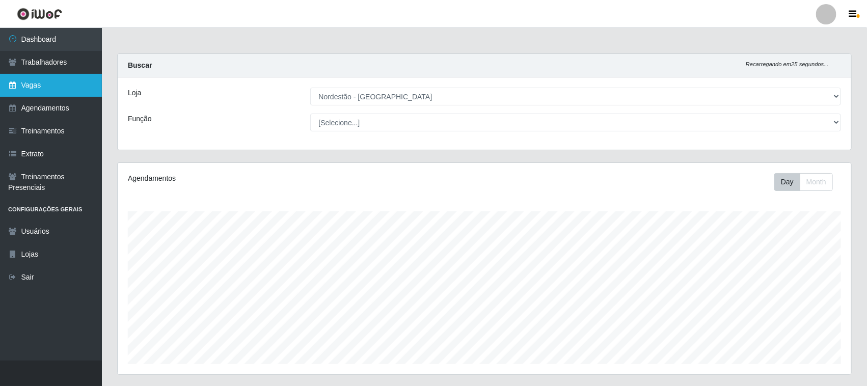
click at [59, 85] on link "Vagas" at bounding box center [51, 85] width 102 height 23
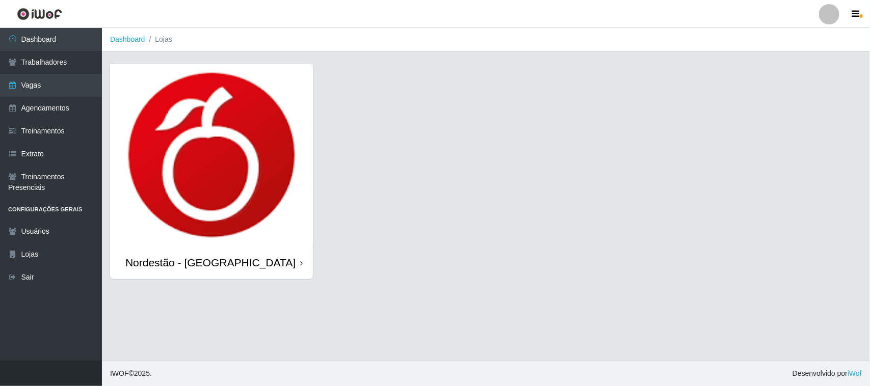
click at [300, 264] on icon at bounding box center [301, 263] width 3 height 7
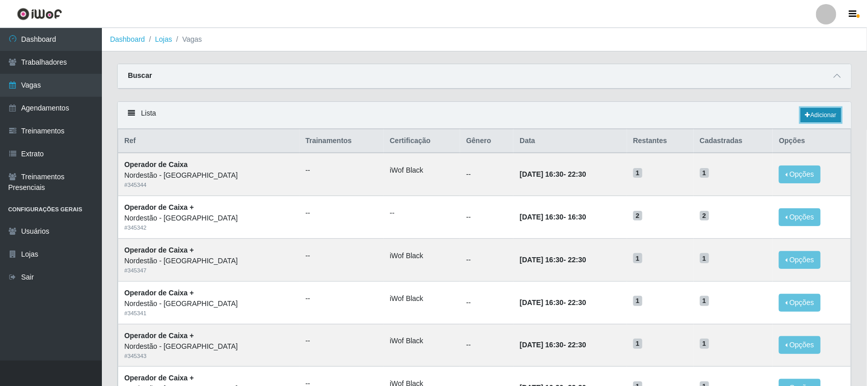
click at [812, 111] on link "Adicionar" at bounding box center [821, 115] width 40 height 14
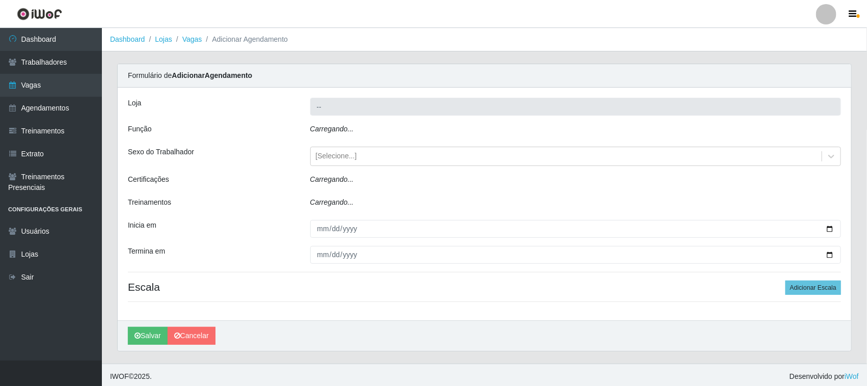
type input "Nordestão - [GEOGRAPHIC_DATA]"
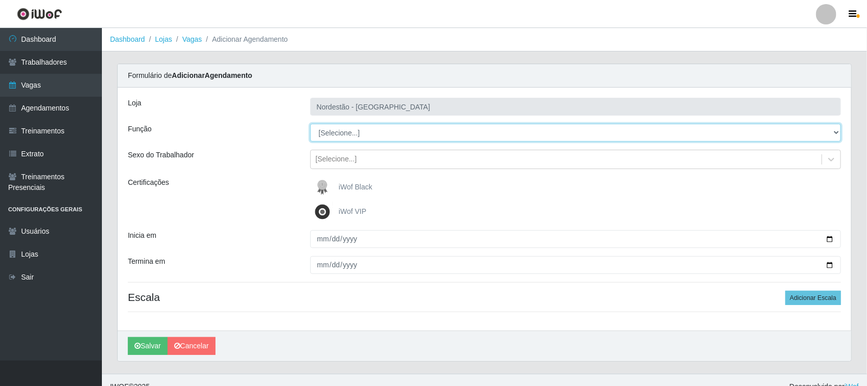
click at [835, 130] on select "[Selecione...] Balconista de Padaria Balconista de Padaria + Balconista de Pada…" at bounding box center [575, 133] width 531 height 18
select select "1"
click at [310, 124] on select "[Selecione...] Balconista de Padaria Balconista de Padaria + Balconista de Pada…" at bounding box center [575, 133] width 531 height 18
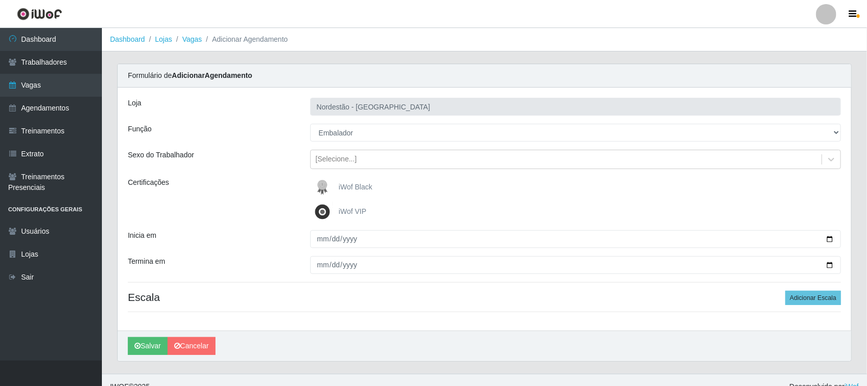
click at [347, 186] on span "iWof Black" at bounding box center [356, 187] width 34 height 8
click at [0, 0] on input "iWof Black" at bounding box center [0, 0] width 0 height 0
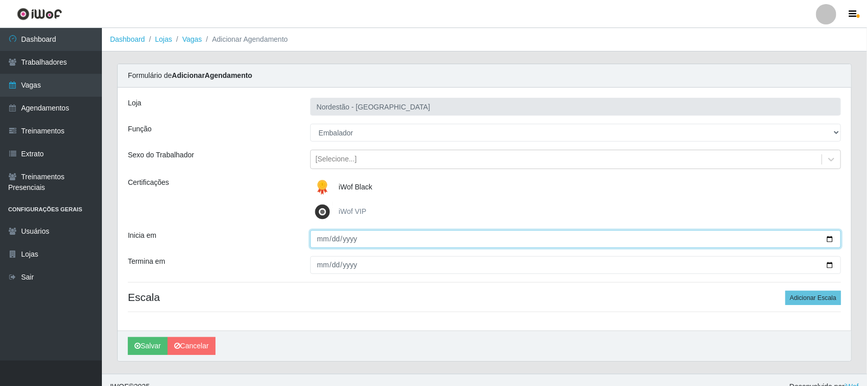
click at [830, 238] on input "Inicia em" at bounding box center [575, 239] width 531 height 18
type input "2025-10-15"
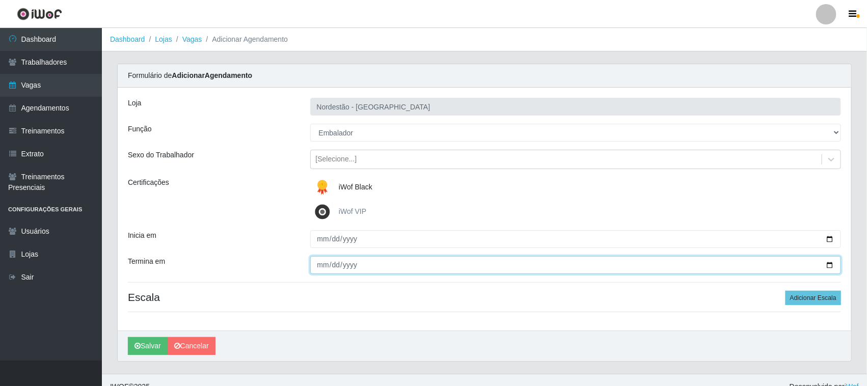
click at [829, 265] on input "Termina em" at bounding box center [575, 265] width 531 height 18
type input "2025-10-15"
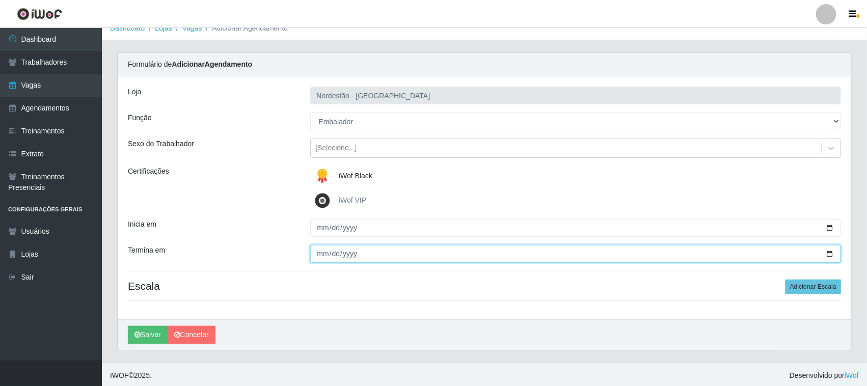
scroll to position [14, 0]
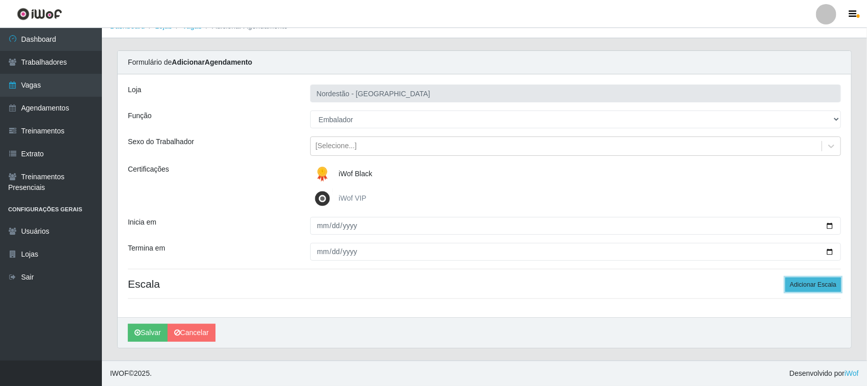
click at [800, 284] on button "Adicionar Escala" at bounding box center [814, 285] width 56 height 14
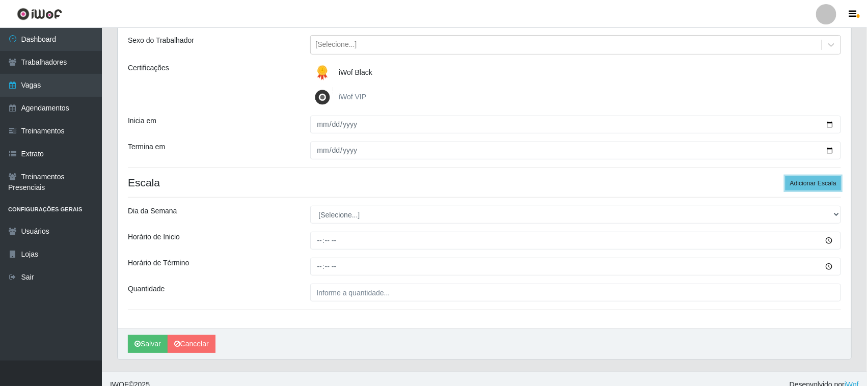
scroll to position [126, 0]
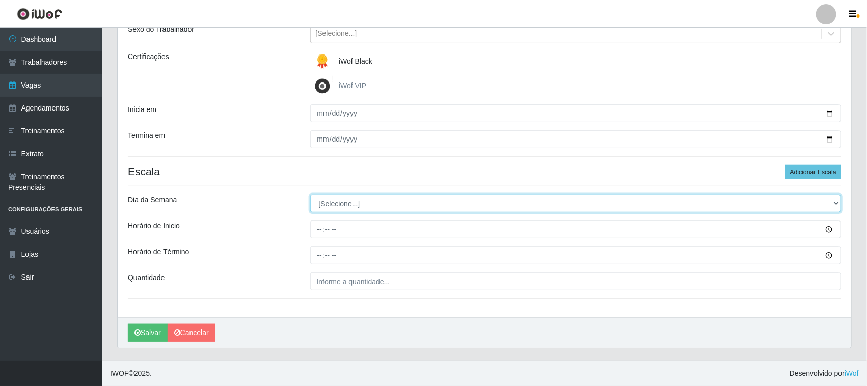
click at [830, 200] on select "[Selecione...] Segunda Terça Quarta Quinta Sexta Sábado Domingo" at bounding box center [575, 204] width 531 height 18
select select "3"
click at [310, 195] on select "[Selecione...] Segunda Terça Quarta Quinta Sexta Sábado Domingo" at bounding box center [575, 204] width 531 height 18
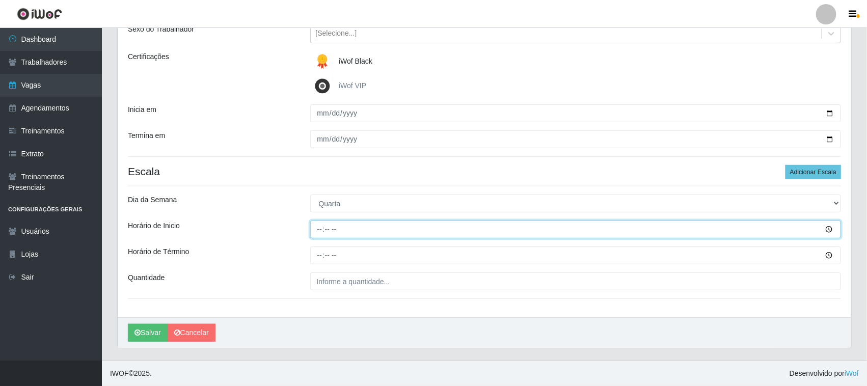
click at [317, 228] on input "Horário de Inicio" at bounding box center [575, 230] width 531 height 18
type input "16:30"
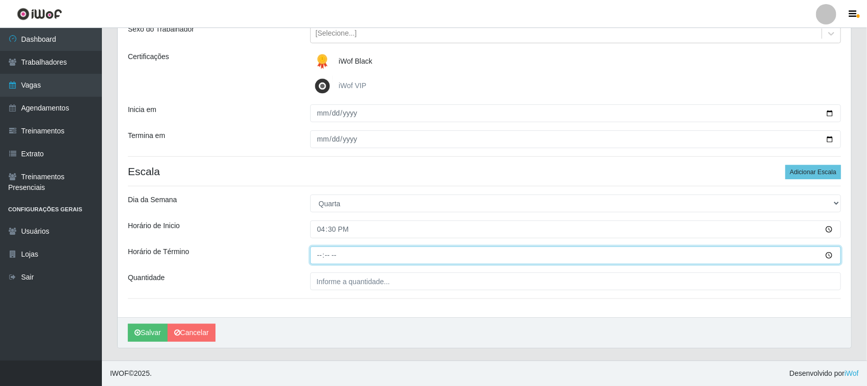
click at [319, 255] on input "Horário de Término" at bounding box center [575, 256] width 531 height 18
type input "22:30"
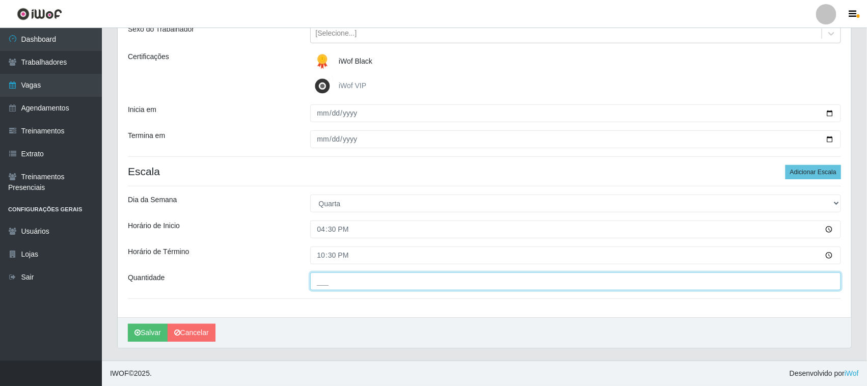
click at [348, 282] on input "___" at bounding box center [575, 282] width 531 height 18
type input "01_"
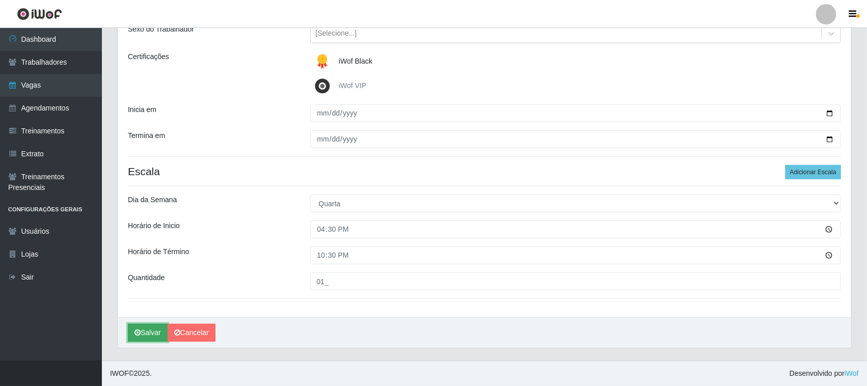
click at [147, 334] on button "Salvar" at bounding box center [148, 333] width 40 height 18
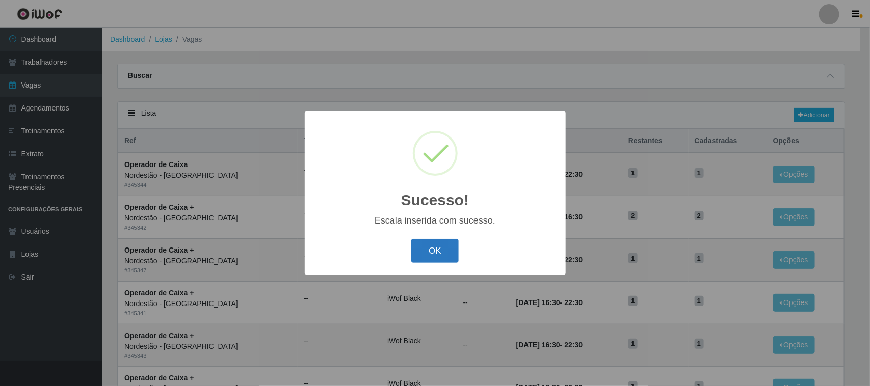
click at [437, 251] on button "OK" at bounding box center [434, 251] width 47 height 24
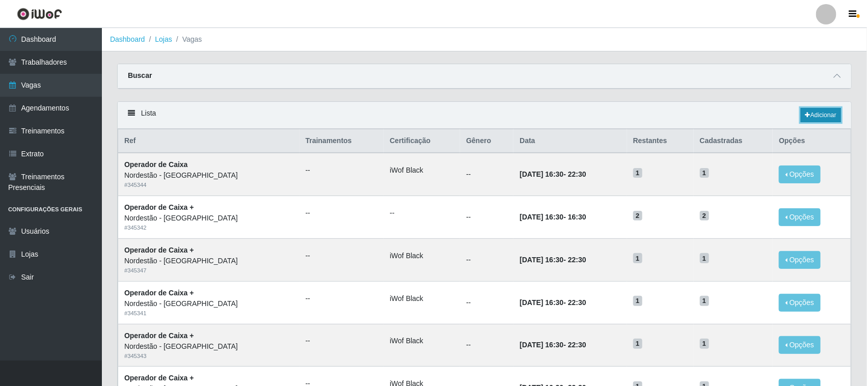
click at [820, 114] on link "Adicionar" at bounding box center [821, 115] width 40 height 14
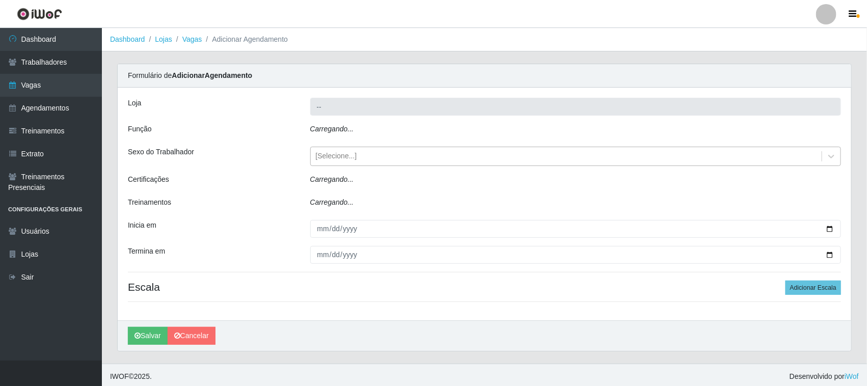
type input "Nordestão - [GEOGRAPHIC_DATA]"
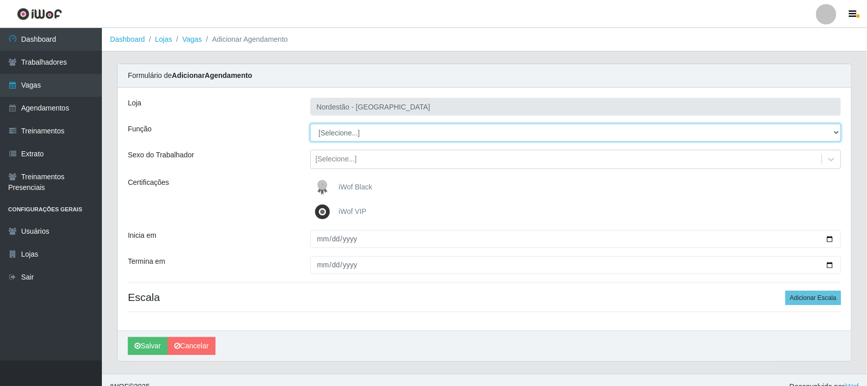
click at [831, 131] on select "[Selecione...] Balconista de Padaria Balconista de Padaria + Balconista de Pada…" at bounding box center [575, 133] width 531 height 18
select select "1"
click at [310, 124] on select "[Selecione...] Balconista de Padaria Balconista de Padaria + Balconista de Pada…" at bounding box center [575, 133] width 531 height 18
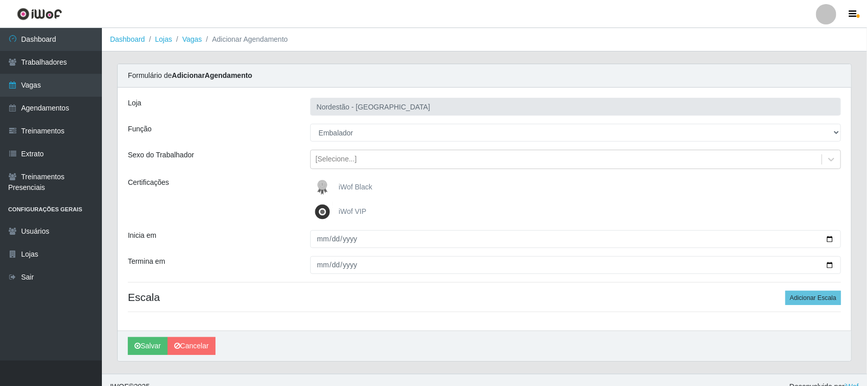
click at [360, 187] on span "iWof Black" at bounding box center [356, 187] width 34 height 8
click at [0, 0] on input "iWof Black" at bounding box center [0, 0] width 0 height 0
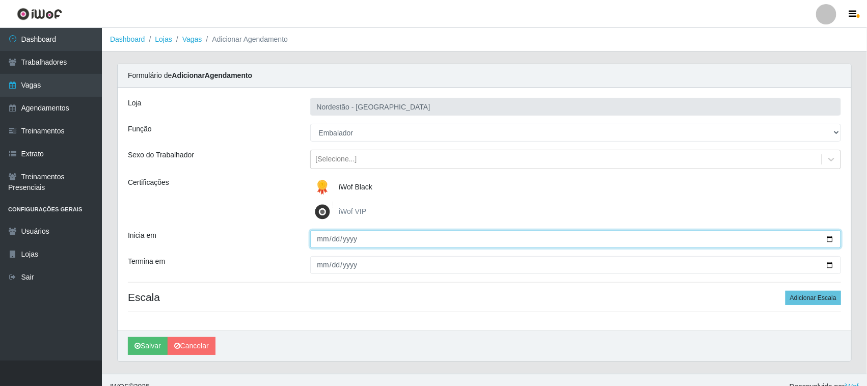
click at [828, 238] on input "Inicia em" at bounding box center [575, 239] width 531 height 18
type input "2025-10-16"
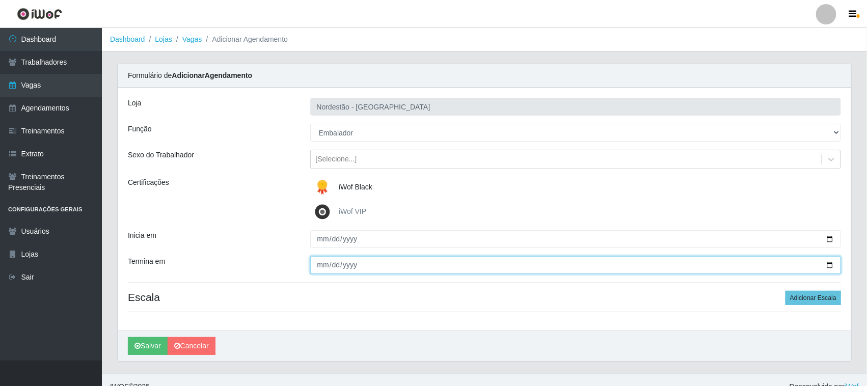
click at [831, 266] on input "Termina em" at bounding box center [575, 265] width 531 height 18
type input "2025-10-16"
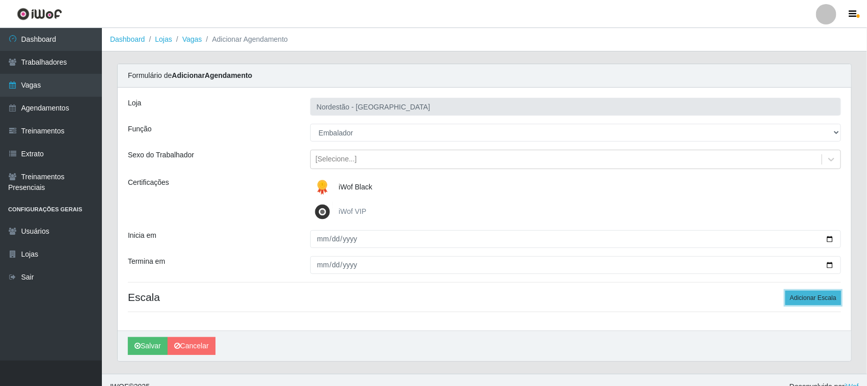
click at [792, 297] on button "Adicionar Escala" at bounding box center [814, 298] width 56 height 14
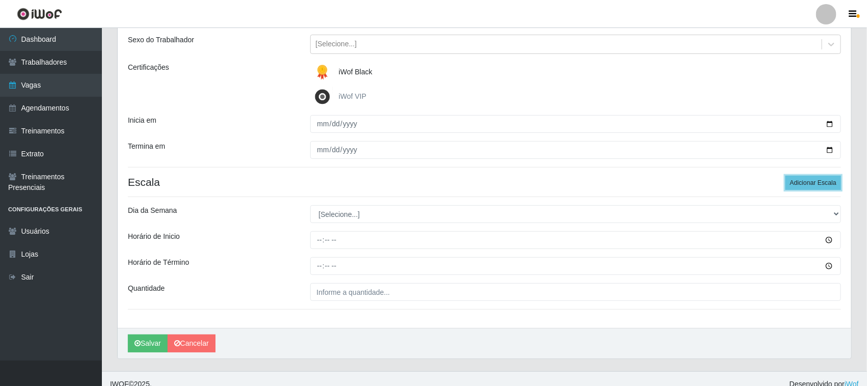
scroll to position [126, 0]
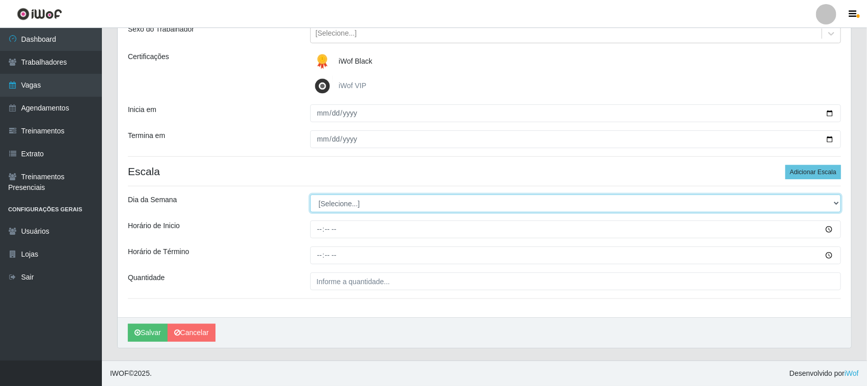
click at [833, 201] on select "[Selecione...] Segunda Terça Quarta Quinta Sexta Sábado Domingo" at bounding box center [575, 204] width 531 height 18
select select "4"
click at [310, 195] on select "[Selecione...] Segunda Terça Quarta Quinta Sexta Sábado Domingo" at bounding box center [575, 204] width 531 height 18
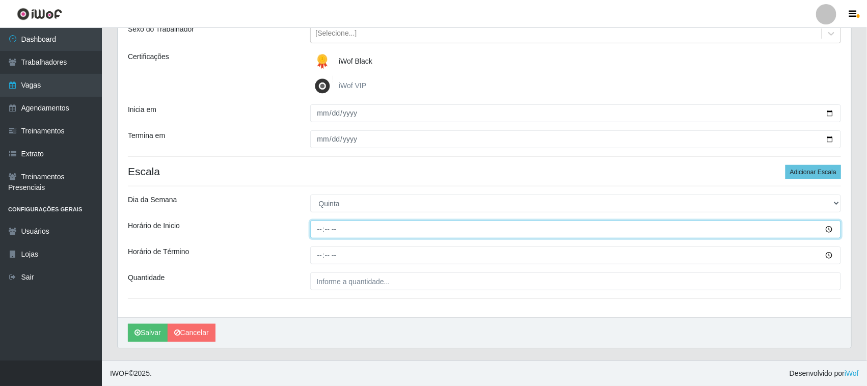
click at [321, 228] on input "Horário de Inicio" at bounding box center [575, 230] width 531 height 18
type input "16:30"
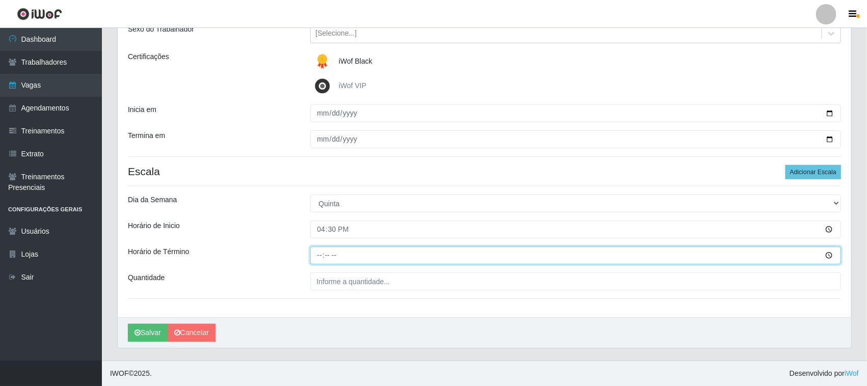
click at [319, 253] on input "Horário de Término" at bounding box center [575, 256] width 531 height 18
type input "22:30"
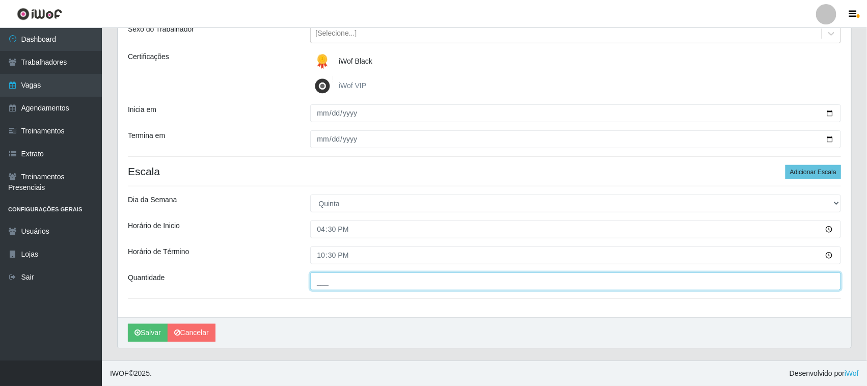
click at [377, 286] on input "___" at bounding box center [575, 282] width 531 height 18
type input "01_"
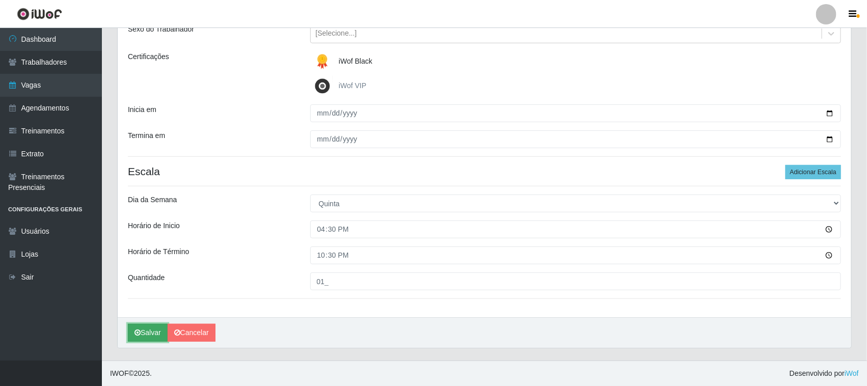
click at [152, 332] on button "Salvar" at bounding box center [148, 333] width 40 height 18
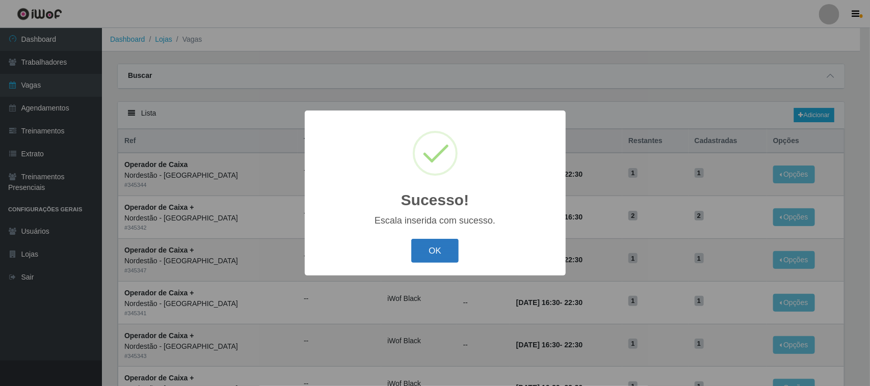
click at [436, 254] on button "OK" at bounding box center [434, 251] width 47 height 24
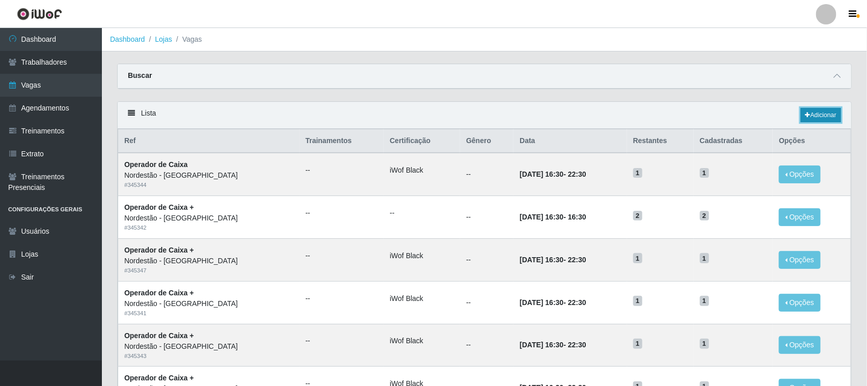
click at [813, 113] on link "Adicionar" at bounding box center [821, 115] width 40 height 14
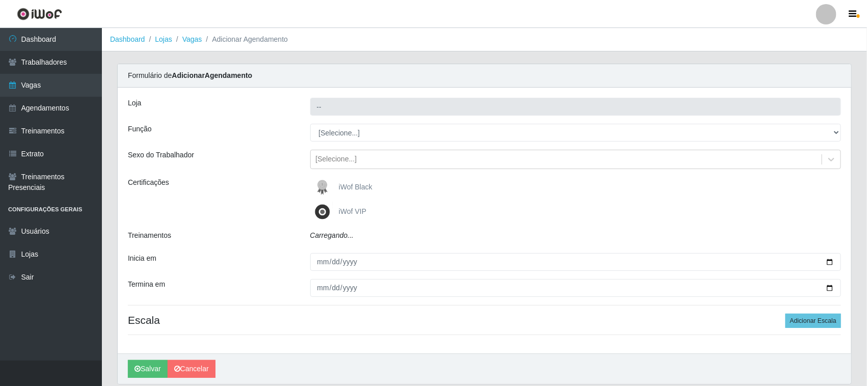
type input "Nordestão - [GEOGRAPHIC_DATA]"
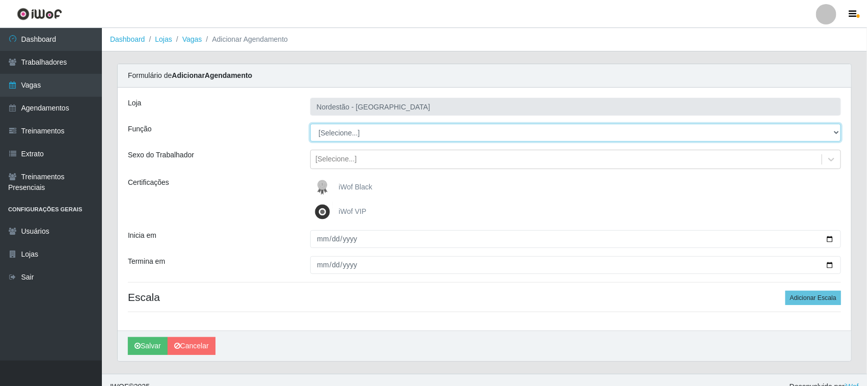
click at [836, 131] on select "[Selecione...] Balconista de Padaria Balconista de Padaria + Balconista de Pada…" at bounding box center [575, 133] width 531 height 18
select select "1"
click at [310, 124] on select "[Selecione...] Balconista de Padaria Balconista de Padaria + Balconista de Pada…" at bounding box center [575, 133] width 531 height 18
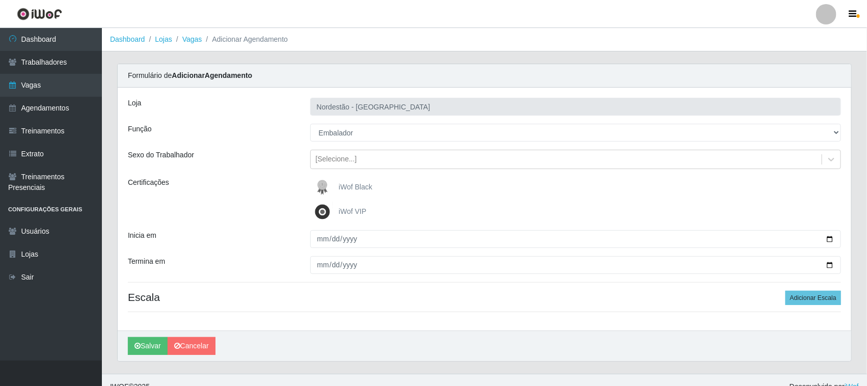
click at [359, 186] on span "iWof Black" at bounding box center [356, 187] width 34 height 8
click at [0, 0] on input "iWof Black" at bounding box center [0, 0] width 0 height 0
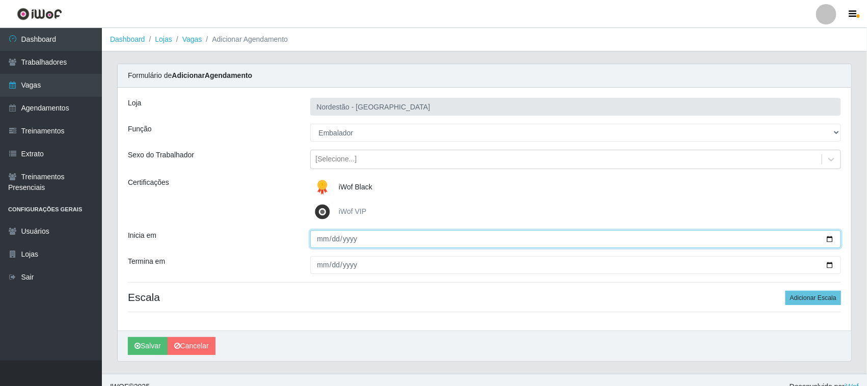
click at [832, 237] on input "Inicia em" at bounding box center [575, 239] width 531 height 18
type input "2025-10-17"
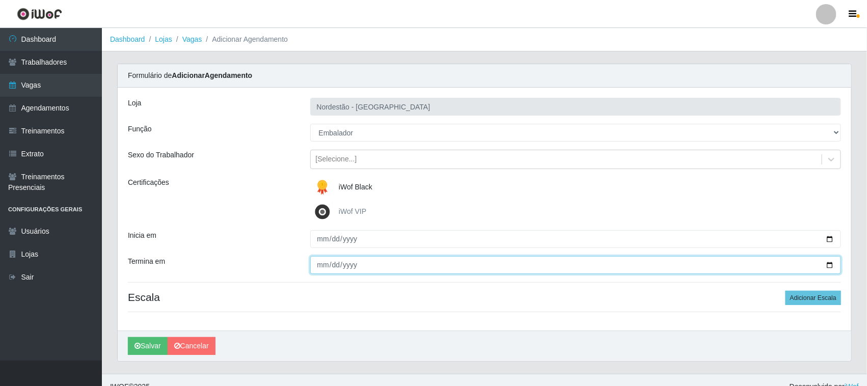
click at [830, 263] on input "Termina em" at bounding box center [575, 265] width 531 height 18
type input "2025-10-17"
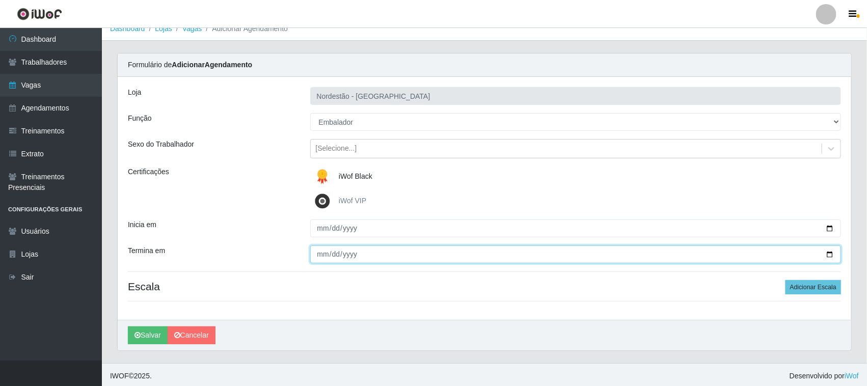
scroll to position [14, 0]
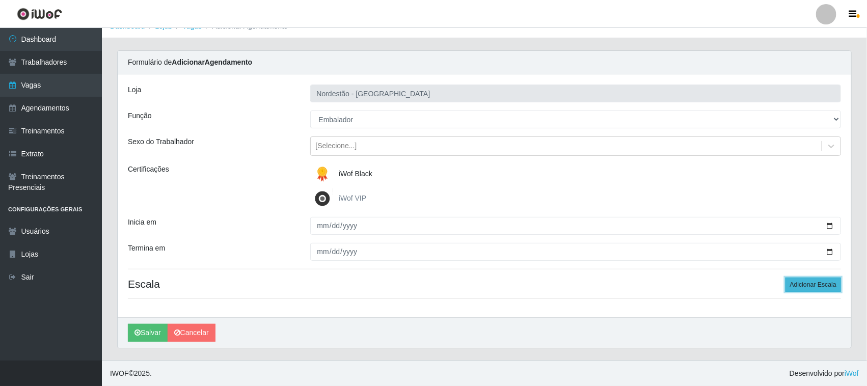
click at [797, 285] on button "Adicionar Escala" at bounding box center [814, 285] width 56 height 14
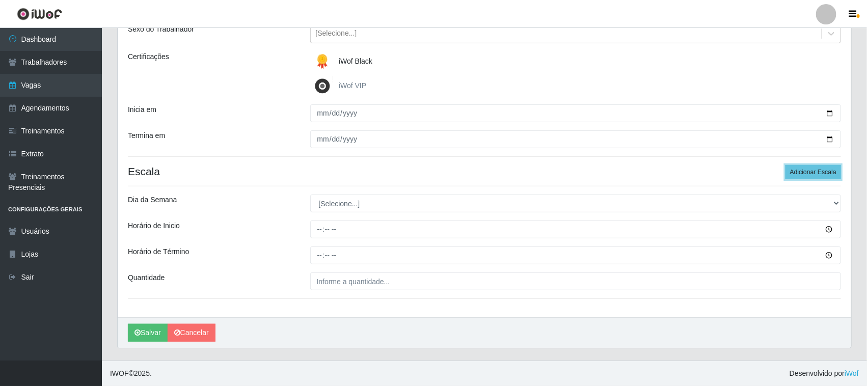
scroll to position [126, 0]
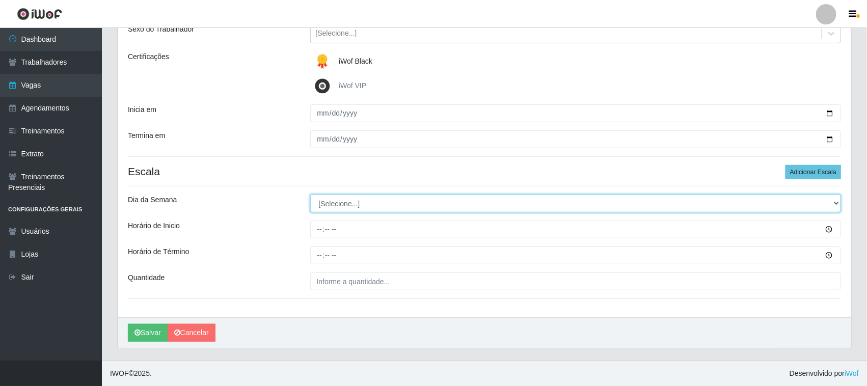
click at [834, 201] on select "[Selecione...] Segunda Terça Quarta Quinta Sexta Sábado Domingo" at bounding box center [575, 204] width 531 height 18
select select "5"
click at [310, 195] on select "[Selecione...] Segunda Terça Quarta Quinta Sexta Sábado Domingo" at bounding box center [575, 204] width 531 height 18
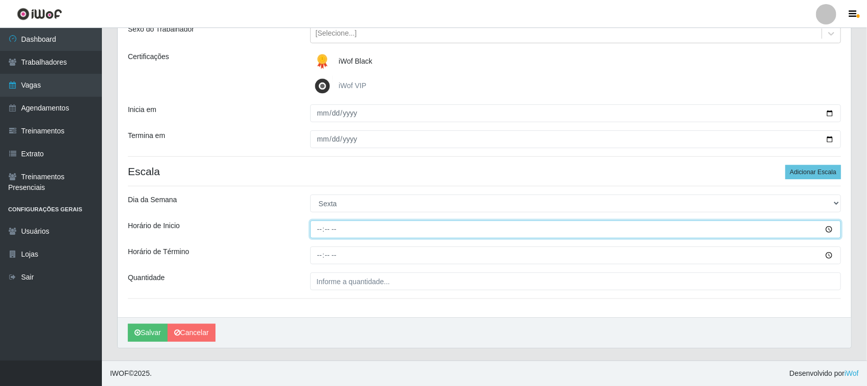
click at [319, 228] on input "Horário de Inicio" at bounding box center [575, 230] width 531 height 18
type input "16:30"
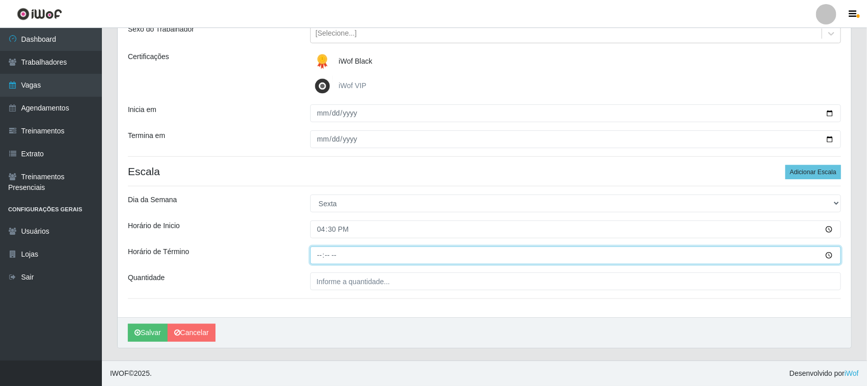
click at [317, 253] on input "Horário de Término" at bounding box center [575, 256] width 531 height 18
type input "22:30"
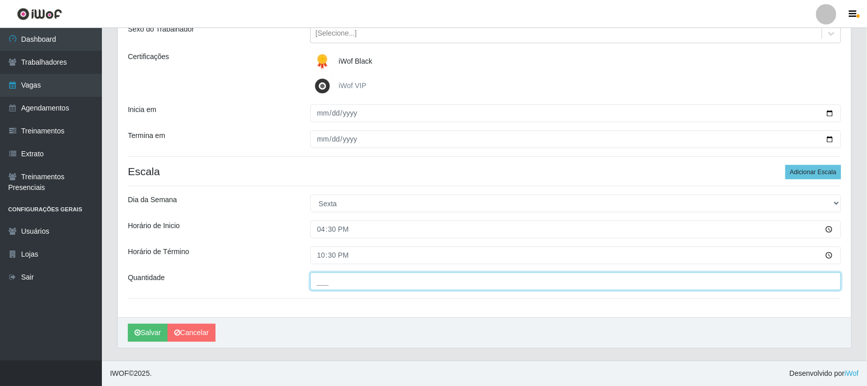
click at [335, 284] on input "___" at bounding box center [575, 282] width 531 height 18
type input "01_"
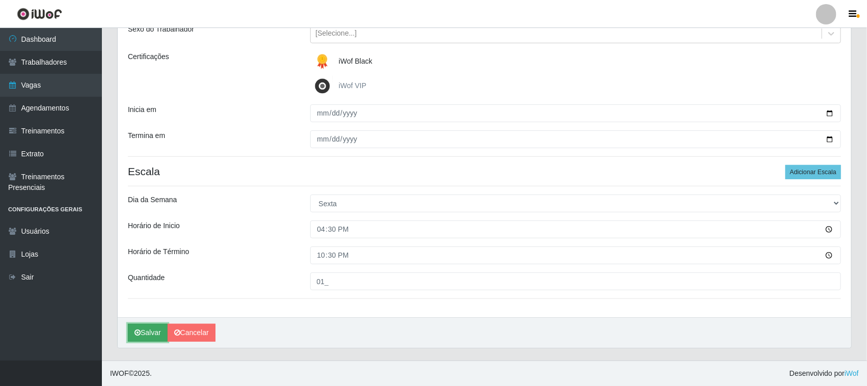
click at [155, 332] on button "Salvar" at bounding box center [148, 333] width 40 height 18
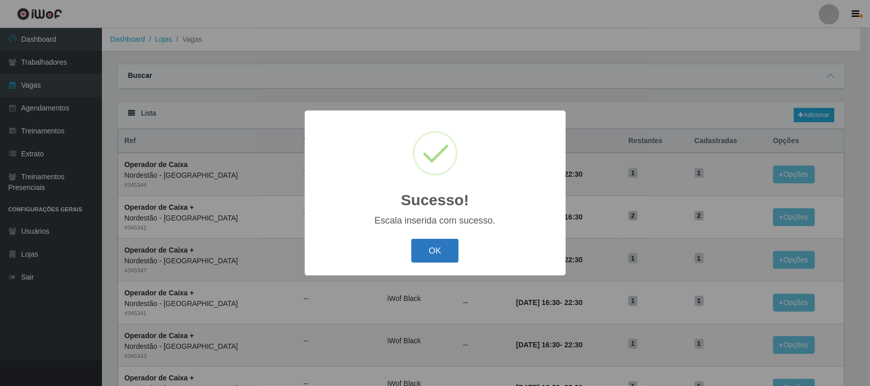
click at [434, 250] on button "OK" at bounding box center [434, 251] width 47 height 24
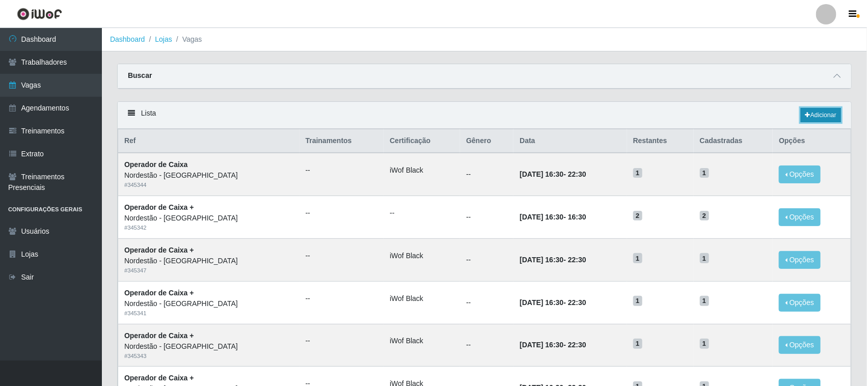
click at [823, 113] on link "Adicionar" at bounding box center [821, 115] width 40 height 14
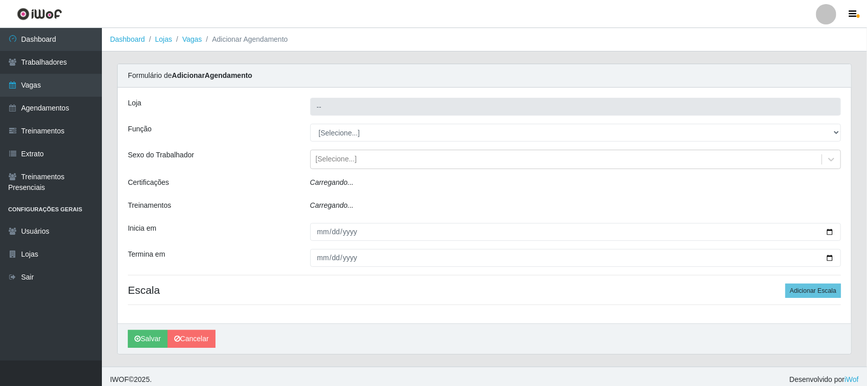
type input "Nordestão - [GEOGRAPHIC_DATA]"
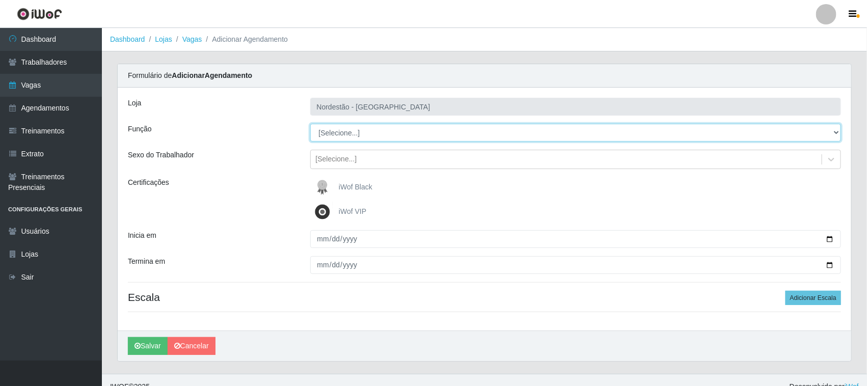
click at [836, 132] on select "[Selecione...] Balconista de Padaria Balconista de Padaria + Balconista de Pada…" at bounding box center [575, 133] width 531 height 18
select select "70"
click at [310, 124] on select "[Selecione...] Balconista de Padaria Balconista de Padaria + Balconista de Pada…" at bounding box center [575, 133] width 531 height 18
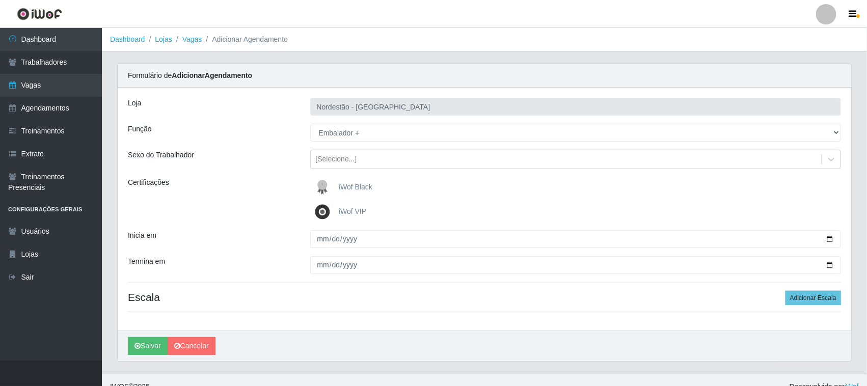
click at [363, 187] on span "iWof Black" at bounding box center [356, 187] width 34 height 8
click at [0, 0] on input "iWof Black" at bounding box center [0, 0] width 0 height 0
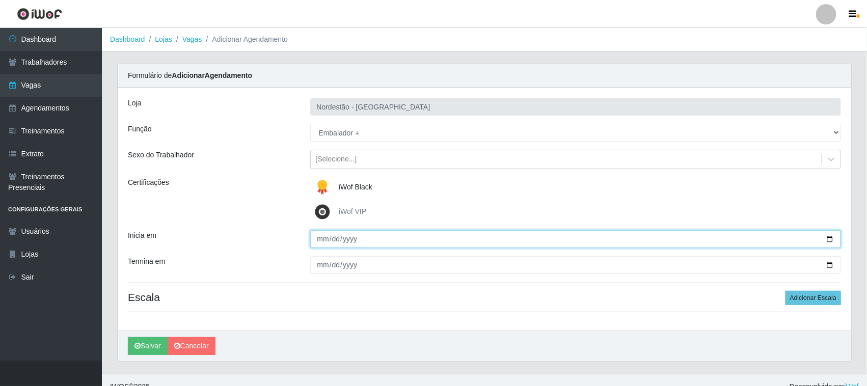
click at [829, 239] on input "Inicia em" at bounding box center [575, 239] width 531 height 18
type input "2025-10-18"
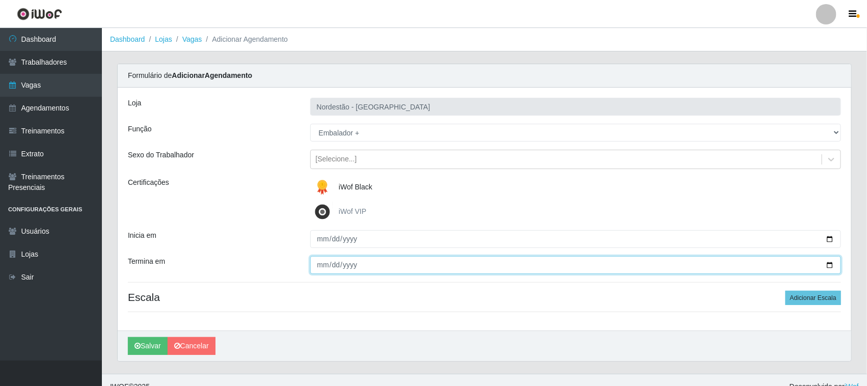
click at [831, 264] on input "Termina em" at bounding box center [575, 265] width 531 height 18
type input "2025-10-18"
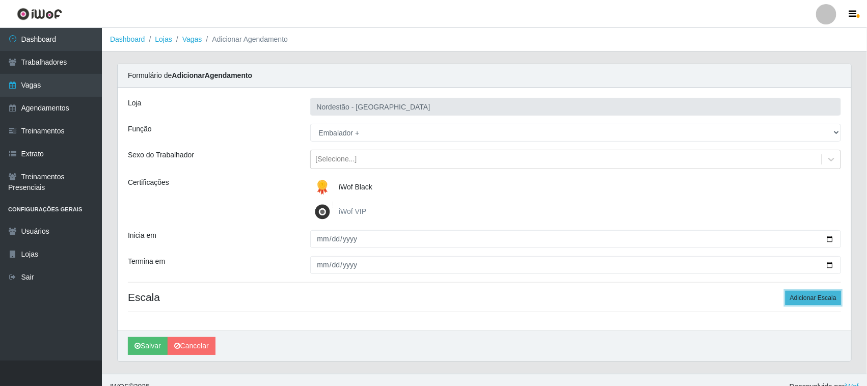
click at [798, 301] on button "Adicionar Escala" at bounding box center [814, 298] width 56 height 14
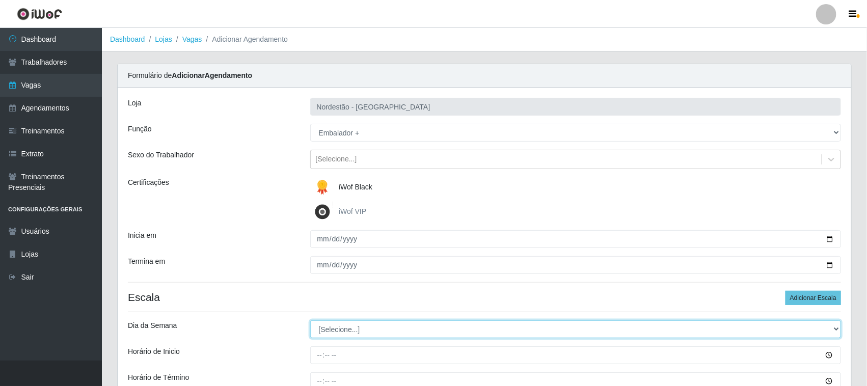
click at [832, 327] on select "[Selecione...] Segunda Terça Quarta Quinta Sexta Sábado Domingo" at bounding box center [575, 329] width 531 height 18
select select "6"
click at [310, 321] on select "[Selecione...] Segunda Terça Quarta Quinta Sexta Sábado Domingo" at bounding box center [575, 329] width 531 height 18
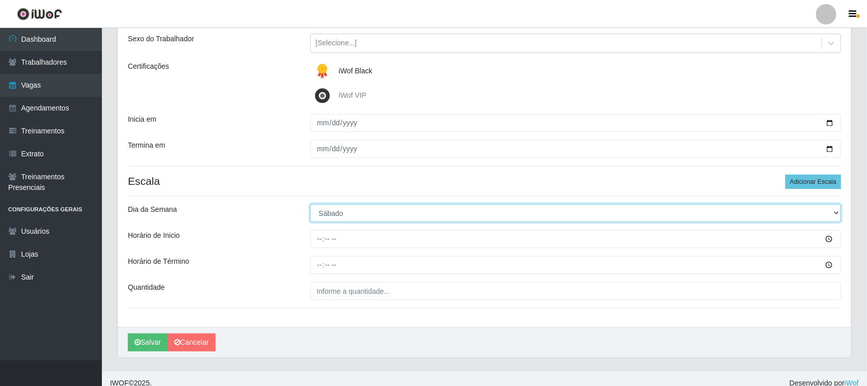
scroll to position [126, 0]
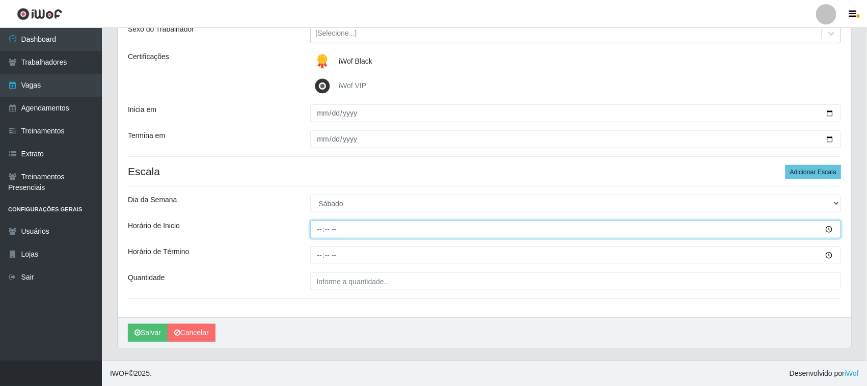
click at [319, 230] on input "Horário de Inicio" at bounding box center [575, 230] width 531 height 18
type input "16:30"
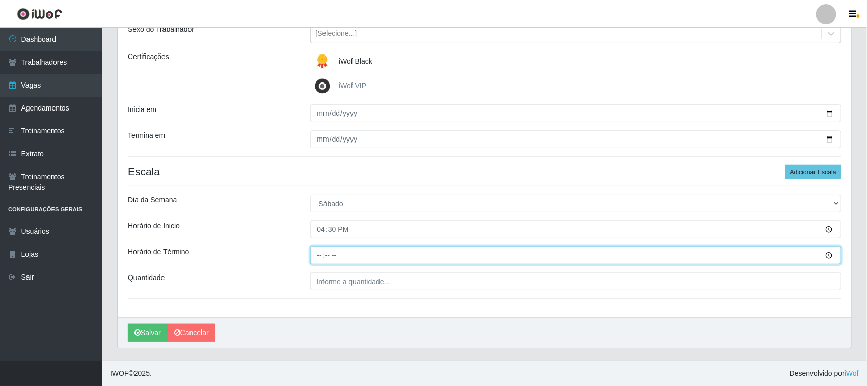
click at [318, 253] on input "Horário de Término" at bounding box center [575, 256] width 531 height 18
type input "22:30"
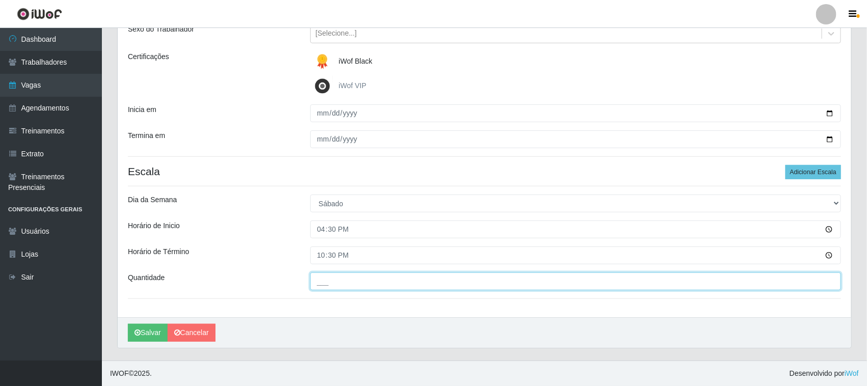
click at [331, 279] on input "___" at bounding box center [575, 282] width 531 height 18
type input "01_"
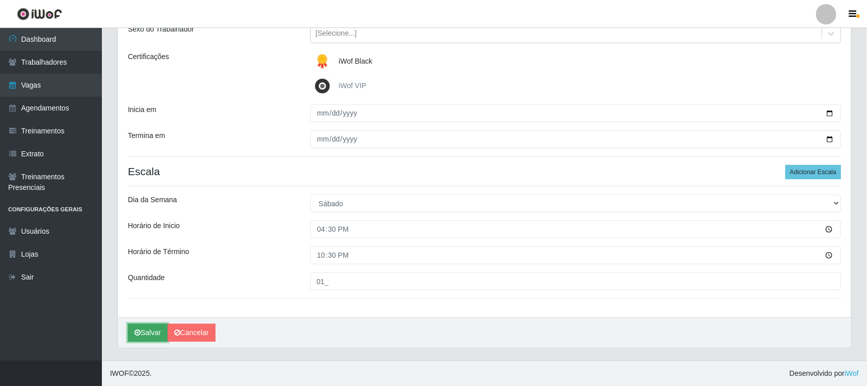
click at [146, 332] on button "Salvar" at bounding box center [148, 333] width 40 height 18
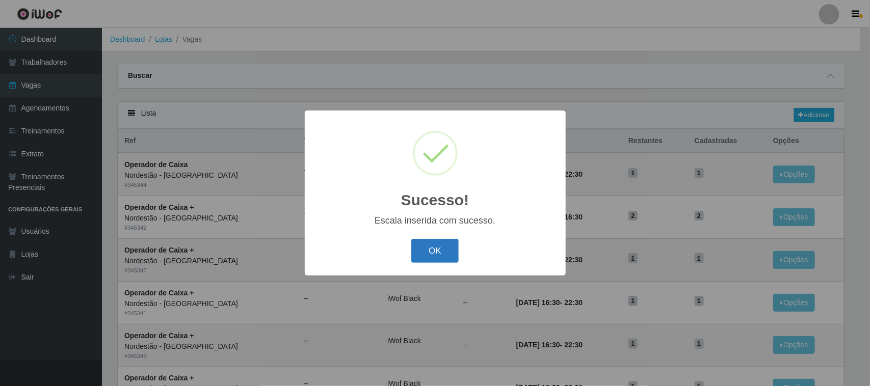
click at [418, 248] on button "OK" at bounding box center [434, 251] width 47 height 24
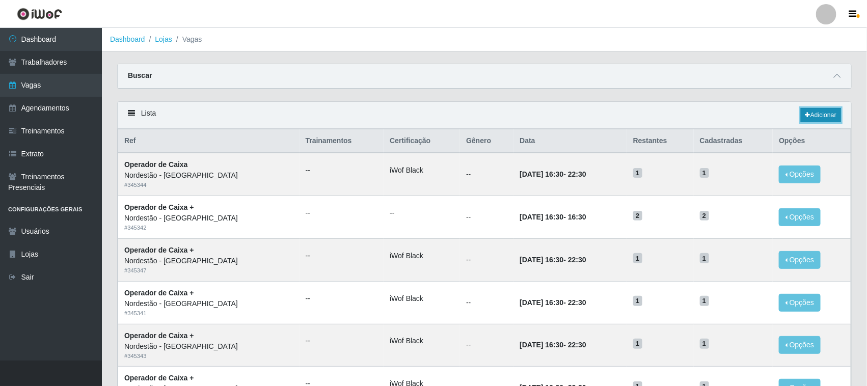
click at [813, 116] on link "Adicionar" at bounding box center [821, 115] width 40 height 14
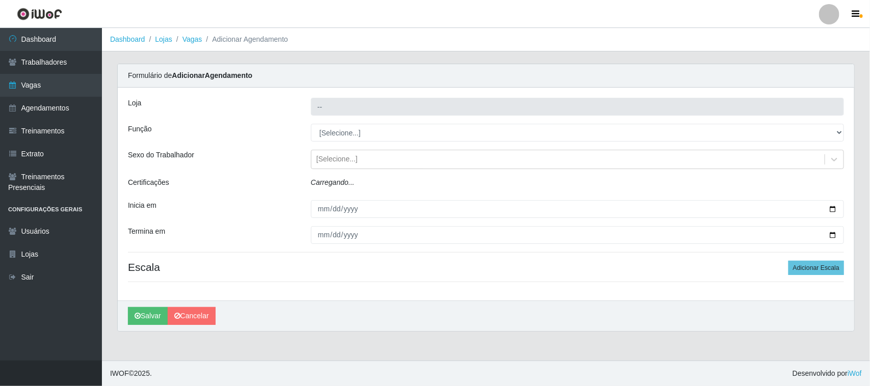
type input "Nordestão - [GEOGRAPHIC_DATA]"
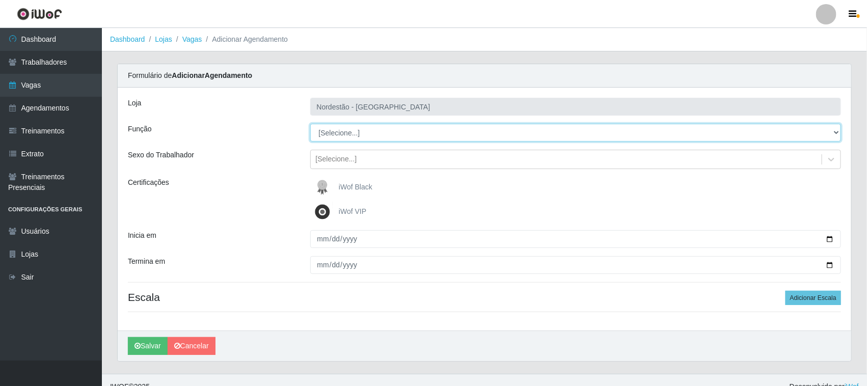
click at [833, 130] on select "[Selecione...] Balconista de Padaria Balconista de Padaria + Balconista de Pada…" at bounding box center [575, 133] width 531 height 18
select select "70"
click at [310, 124] on select "[Selecione...] Balconista de Padaria Balconista de Padaria + Balconista de Pada…" at bounding box center [575, 133] width 531 height 18
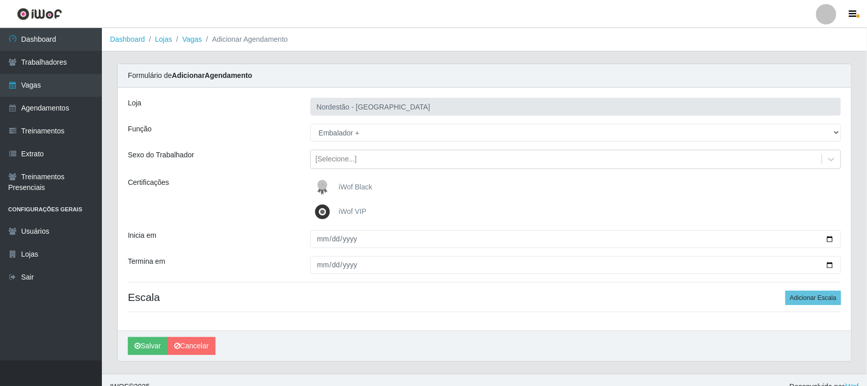
click at [368, 187] on span "iWof Black" at bounding box center [356, 187] width 34 height 8
click at [0, 0] on input "iWof Black" at bounding box center [0, 0] width 0 height 0
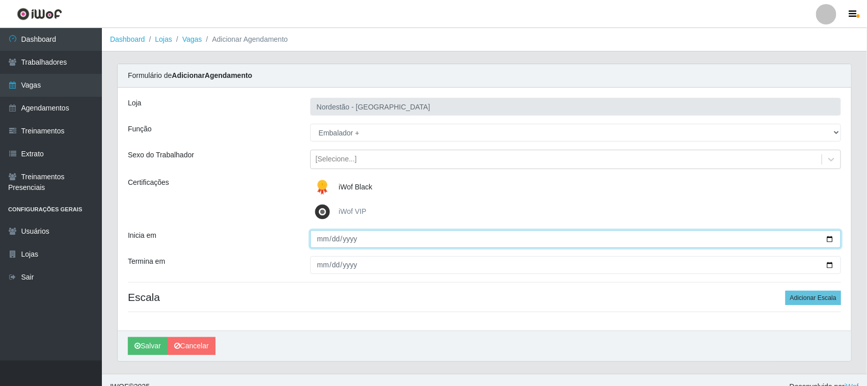
click at [829, 238] on input "Inicia em" at bounding box center [575, 239] width 531 height 18
type input "2025-10-19"
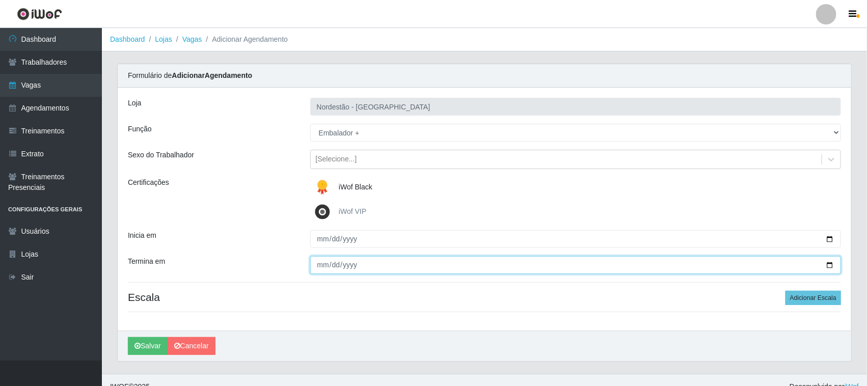
click at [829, 262] on input "Termina em" at bounding box center [575, 265] width 531 height 18
type input "2025-10-19"
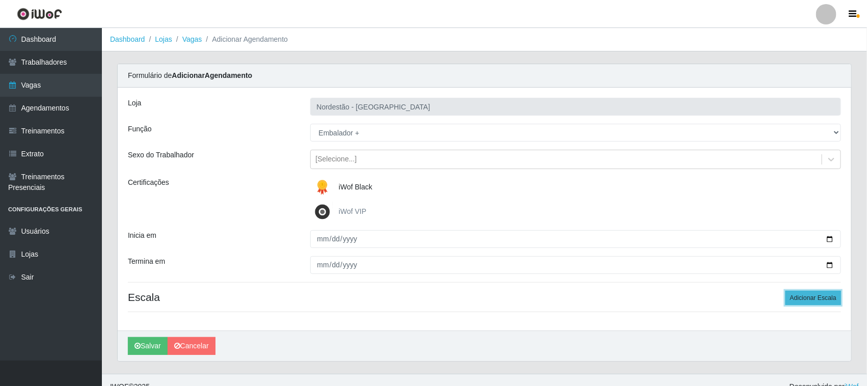
click at [797, 298] on button "Adicionar Escala" at bounding box center [814, 298] width 56 height 14
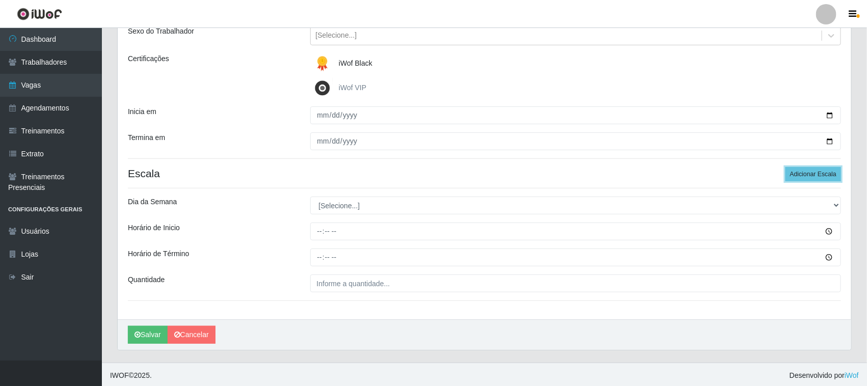
scroll to position [126, 0]
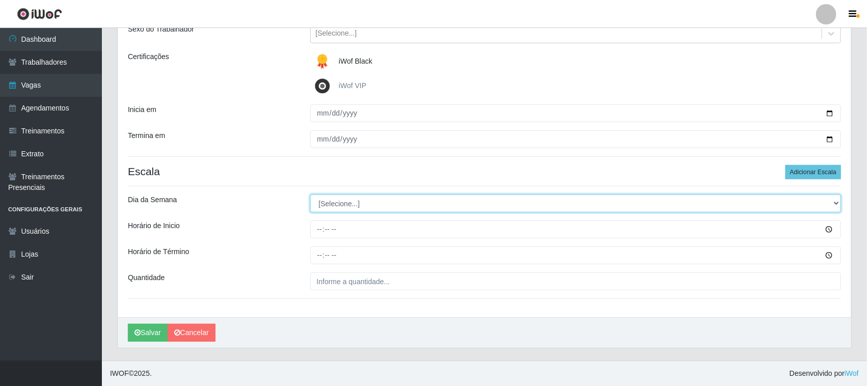
click at [833, 204] on select "[Selecione...] Segunda Terça Quarta Quinta Sexta Sábado Domingo" at bounding box center [575, 204] width 531 height 18
select select "0"
click at [310, 195] on select "[Selecione...] Segunda Terça Quarta Quinta Sexta Sábado Domingo" at bounding box center [575, 204] width 531 height 18
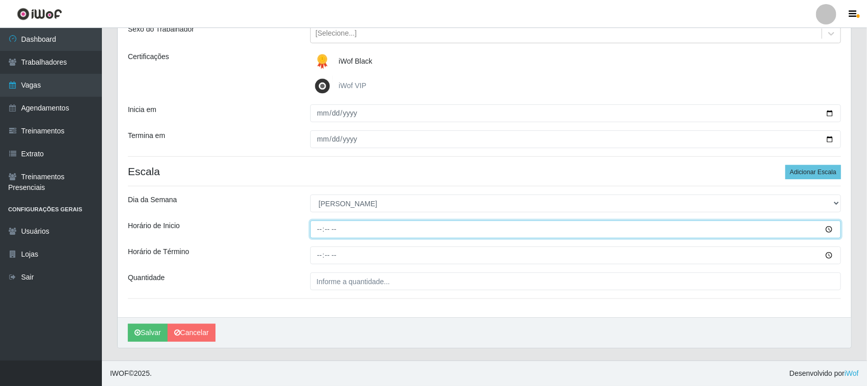
click at [319, 228] on input "Horário de Inicio" at bounding box center [575, 230] width 531 height 18
type input "16:30"
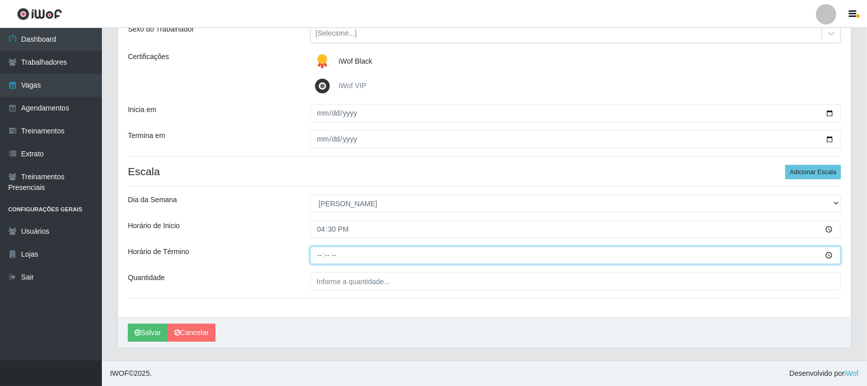
click at [319, 251] on input "Horário de Término" at bounding box center [575, 256] width 531 height 18
type input "22:30"
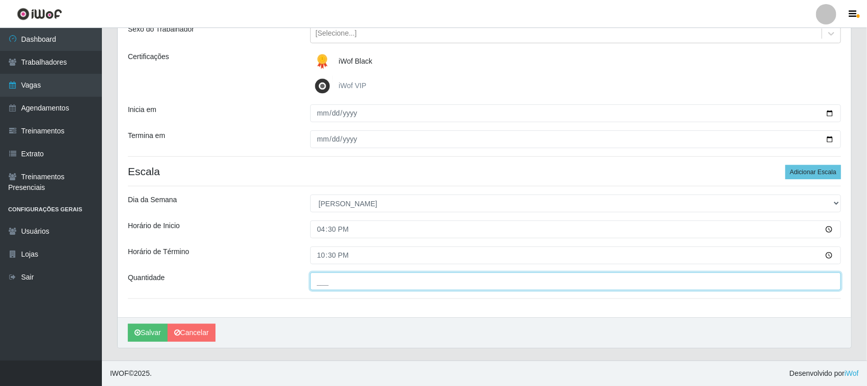
click at [353, 284] on input "___" at bounding box center [575, 282] width 531 height 18
type input "04_"
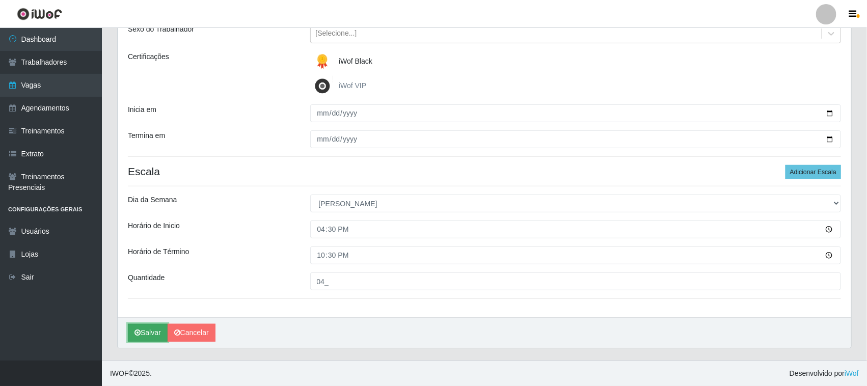
click at [150, 335] on button "Salvar" at bounding box center [148, 333] width 40 height 18
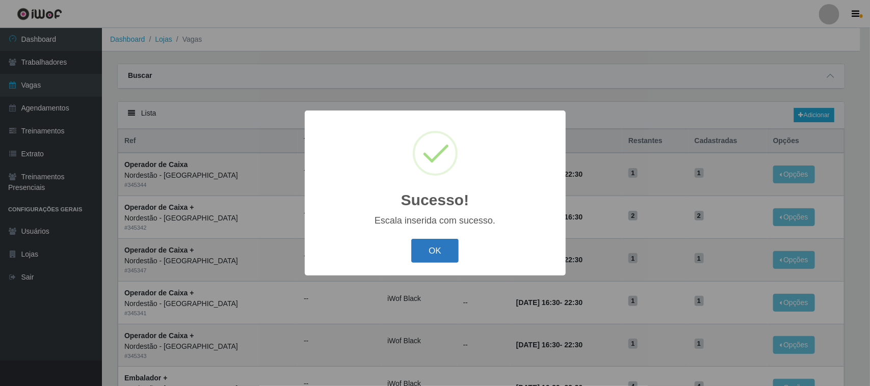
click at [429, 256] on button "OK" at bounding box center [434, 251] width 47 height 24
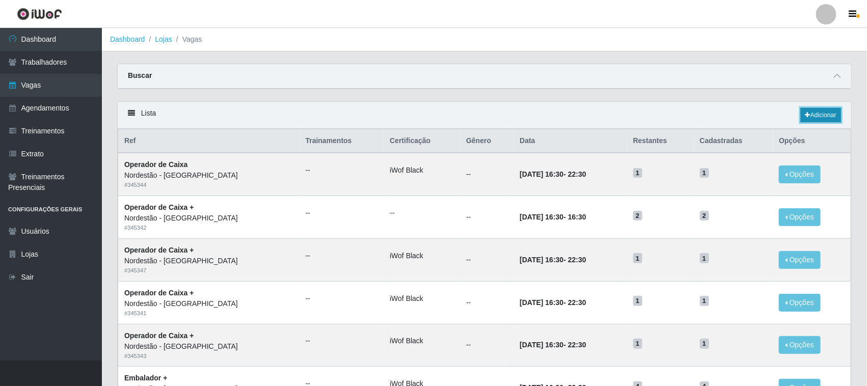
click at [816, 116] on link "Adicionar" at bounding box center [821, 115] width 40 height 14
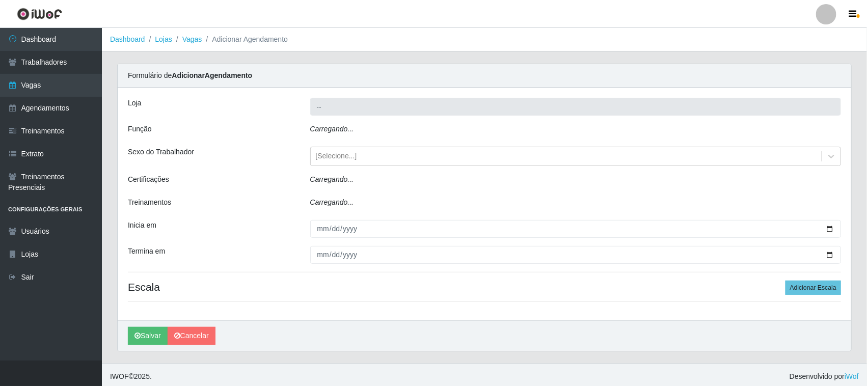
type input "Nordestão - [GEOGRAPHIC_DATA]"
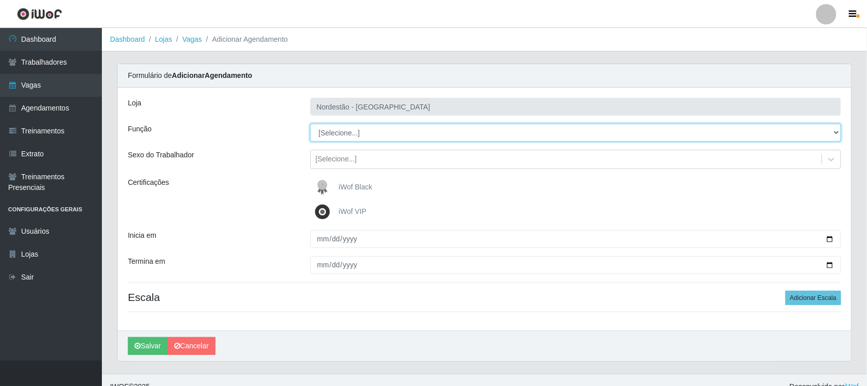
click at [833, 132] on select "[Selecione...] Balconista de Padaria Balconista de Padaria + Balconista de Pada…" at bounding box center [575, 133] width 531 height 18
select select "1"
click at [310, 124] on select "[Selecione...] Balconista de Padaria Balconista de Padaria + Balconista de Pada…" at bounding box center [575, 133] width 531 height 18
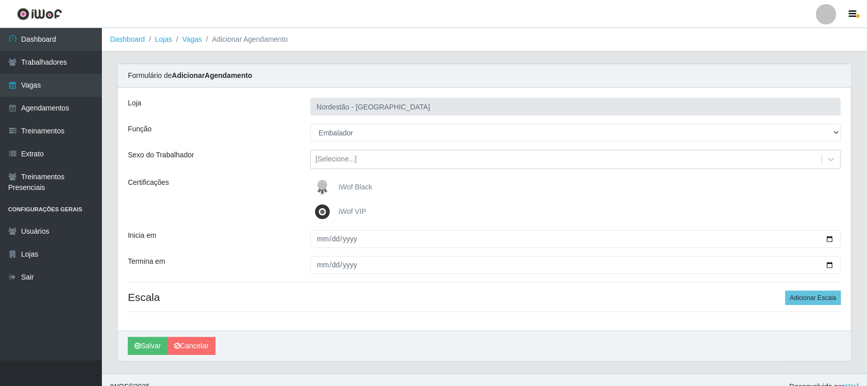
click at [363, 181] on label "iWof Black" at bounding box center [342, 187] width 60 height 20
click at [0, 0] on input "iWof Black" at bounding box center [0, 0] width 0 height 0
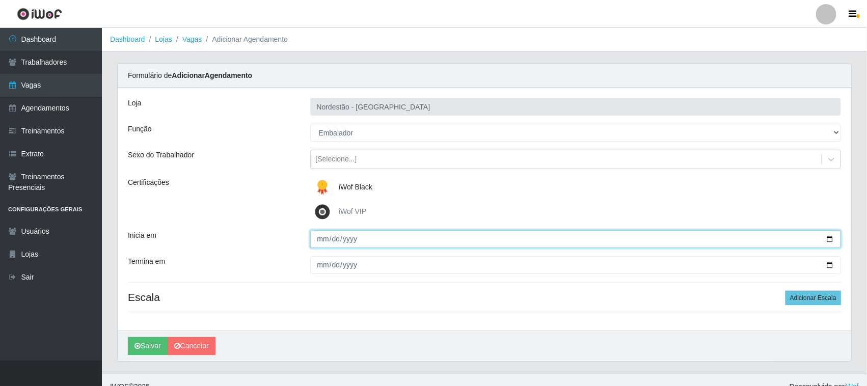
click at [828, 239] on input "Inicia em" at bounding box center [575, 239] width 531 height 18
type input "2025-10-20"
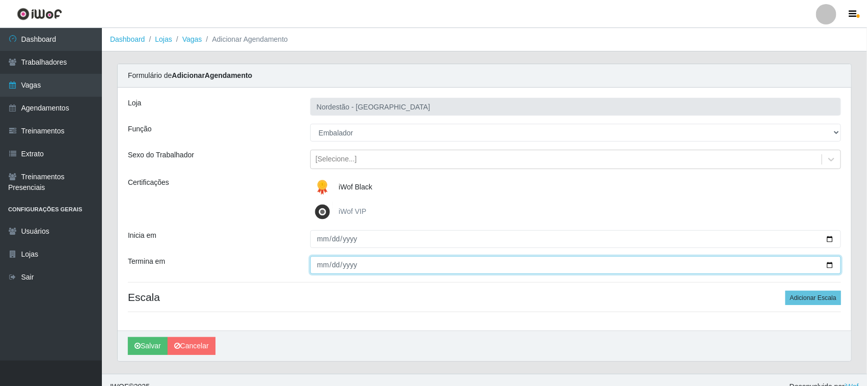
click at [829, 264] on input "Termina em" at bounding box center [575, 265] width 531 height 18
type input "2025-10-20"
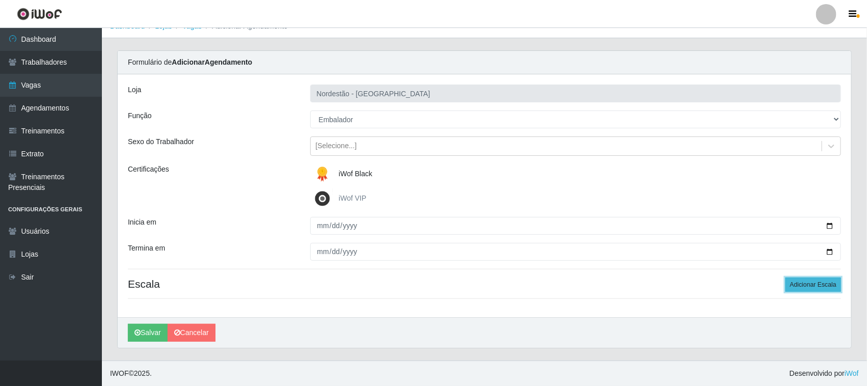
click at [804, 284] on button "Adicionar Escala" at bounding box center [814, 285] width 56 height 14
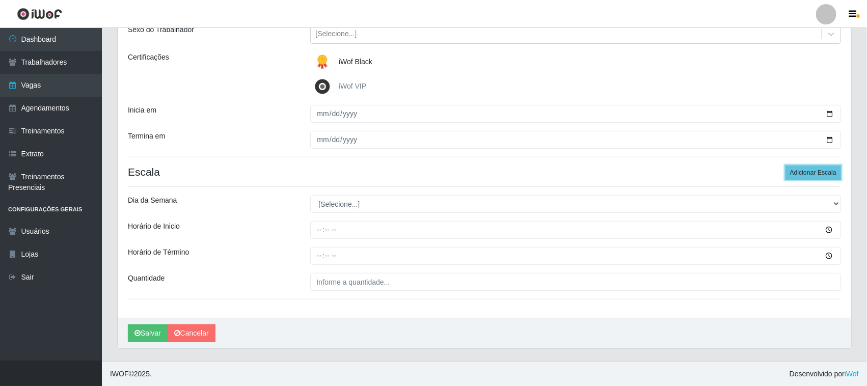
scroll to position [126, 0]
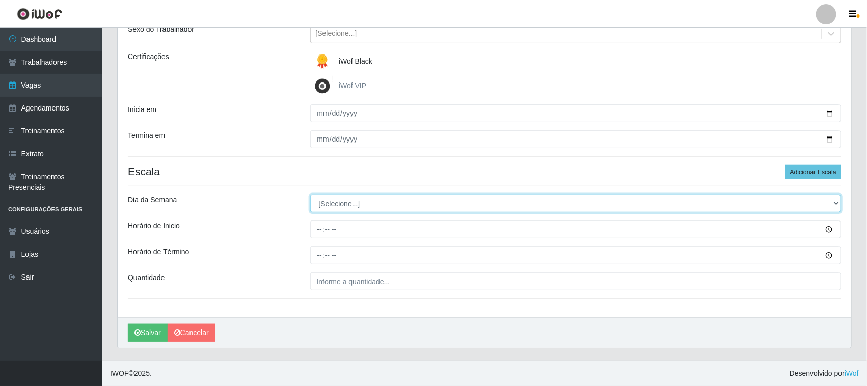
click at [834, 202] on select "[Selecione...] Segunda Terça Quarta Quinta Sexta Sábado Domingo" at bounding box center [575, 204] width 531 height 18
select select "1"
click at [310, 195] on select "[Selecione...] Segunda Terça Quarta Quinta Sexta Sábado Domingo" at bounding box center [575, 204] width 531 height 18
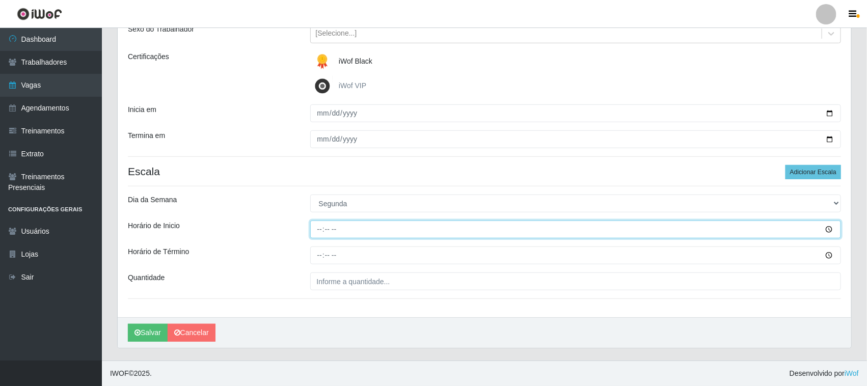
click at [317, 228] on input "Horário de Inicio" at bounding box center [575, 230] width 531 height 18
type input "16:30"
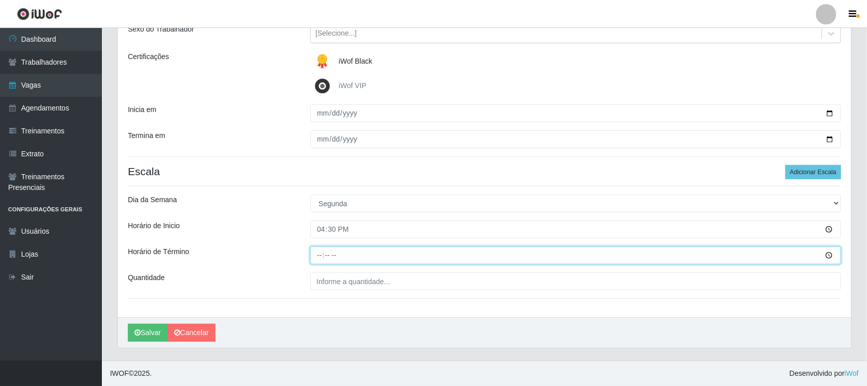
click at [320, 255] on input "Horário de Término" at bounding box center [575, 256] width 531 height 18
type input "22:30"
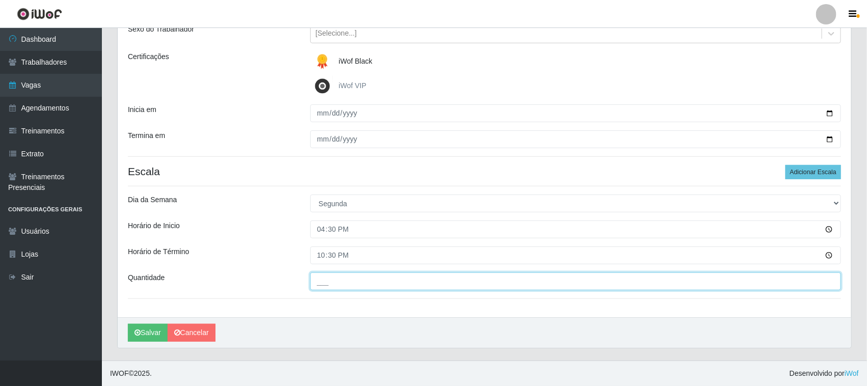
click at [335, 284] on input "___" at bounding box center [575, 282] width 531 height 18
type input "01_"
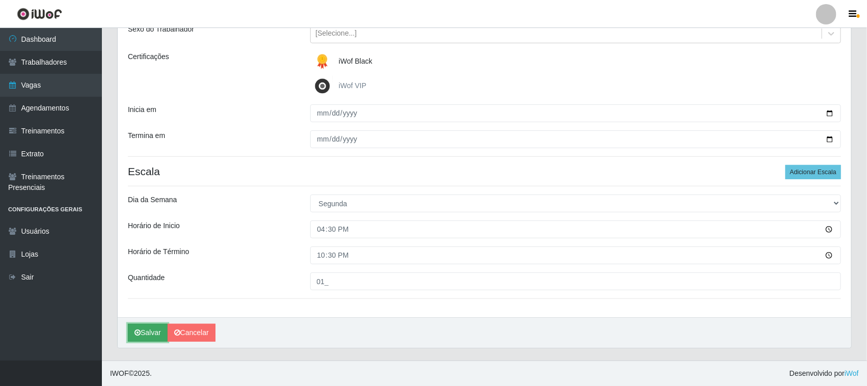
click at [149, 330] on button "Salvar" at bounding box center [148, 333] width 40 height 18
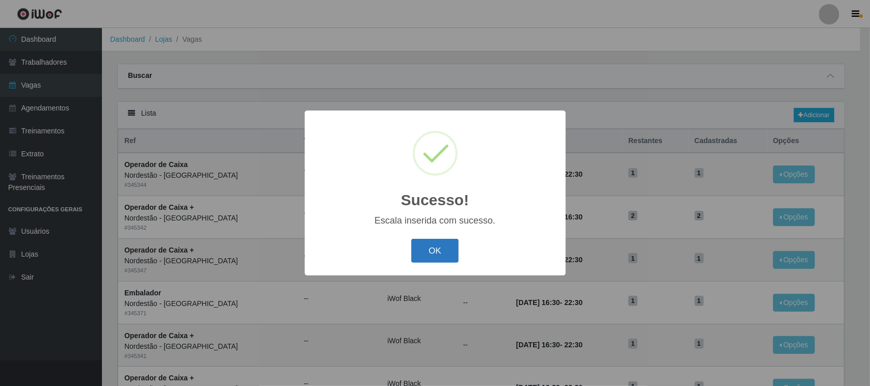
click at [439, 246] on button "OK" at bounding box center [434, 251] width 47 height 24
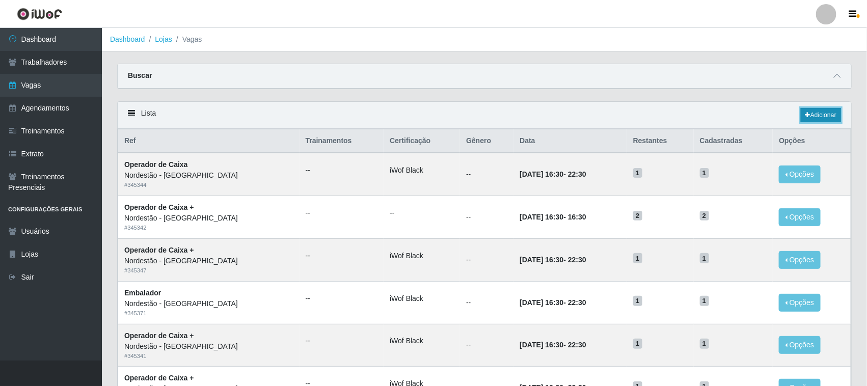
click at [816, 114] on link "Adicionar" at bounding box center [821, 115] width 40 height 14
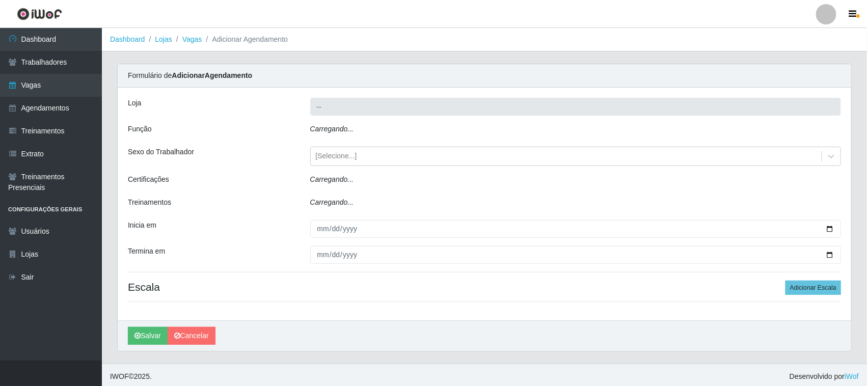
type input "Nordestão - [GEOGRAPHIC_DATA]"
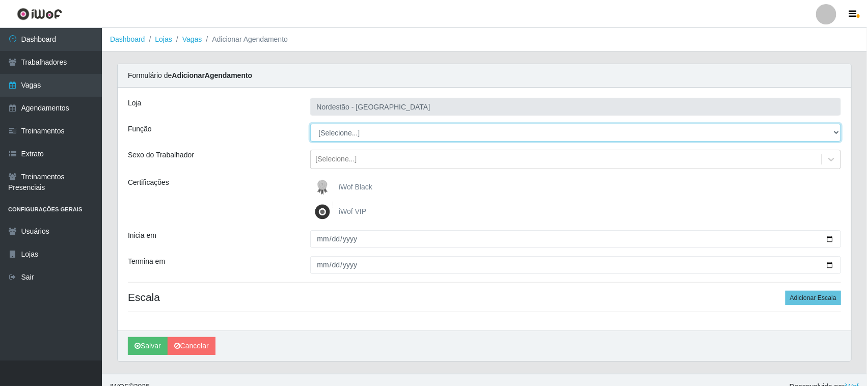
click at [838, 130] on select "[Selecione...] Balconista de Padaria Balconista de Padaria + Balconista de Pada…" at bounding box center [575, 133] width 531 height 18
select select "1"
click at [310, 124] on select "[Selecione...] Balconista de Padaria Balconista de Padaria + Balconista de Pada…" at bounding box center [575, 133] width 531 height 18
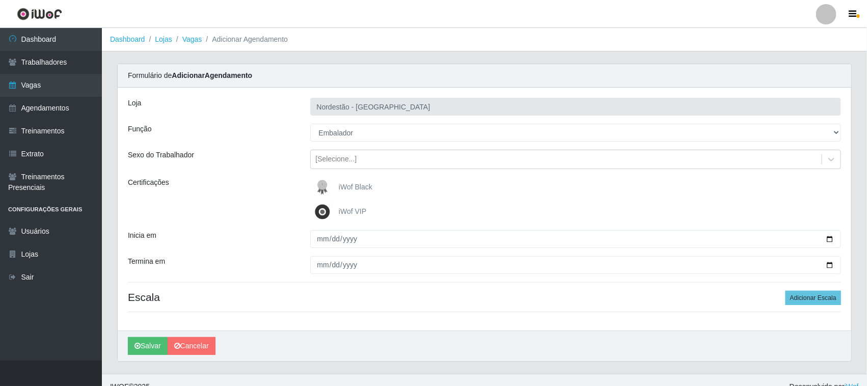
click at [350, 188] on span "iWof Black" at bounding box center [356, 187] width 34 height 8
click at [0, 0] on input "iWof Black" at bounding box center [0, 0] width 0 height 0
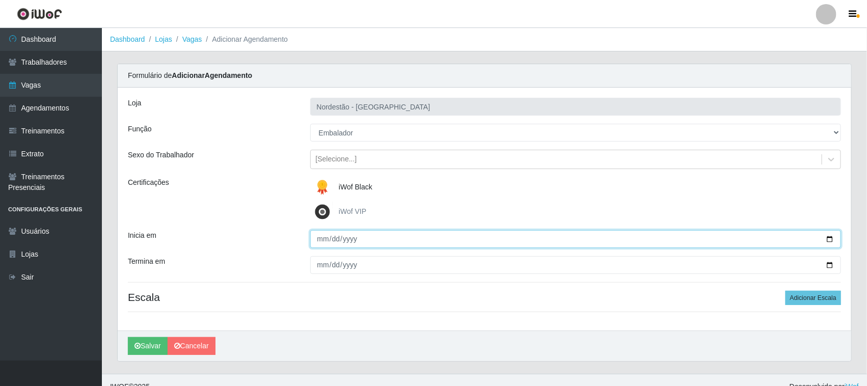
click at [828, 240] on input "Inicia em" at bounding box center [575, 239] width 531 height 18
type input "2025-10-21"
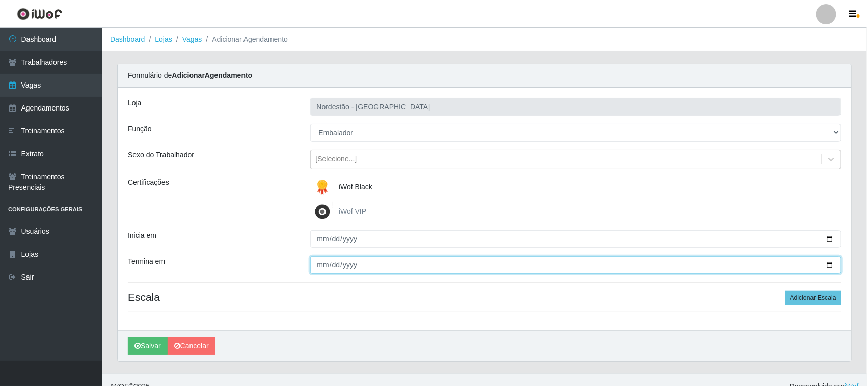
click at [829, 266] on input "Termina em" at bounding box center [575, 265] width 531 height 18
type input "2025-10-21"
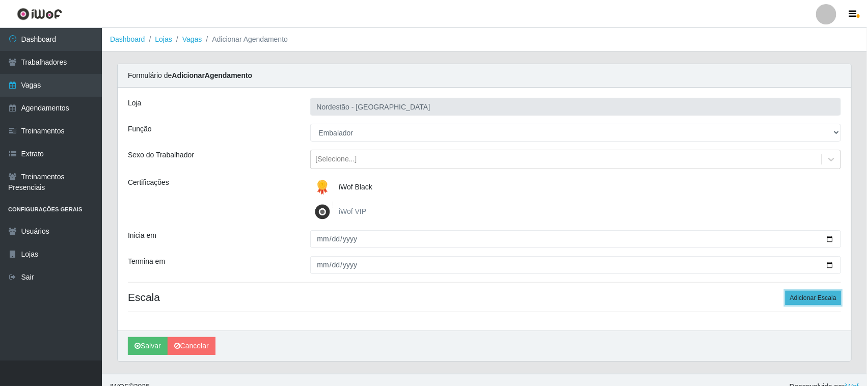
click at [796, 297] on button "Adicionar Escala" at bounding box center [814, 298] width 56 height 14
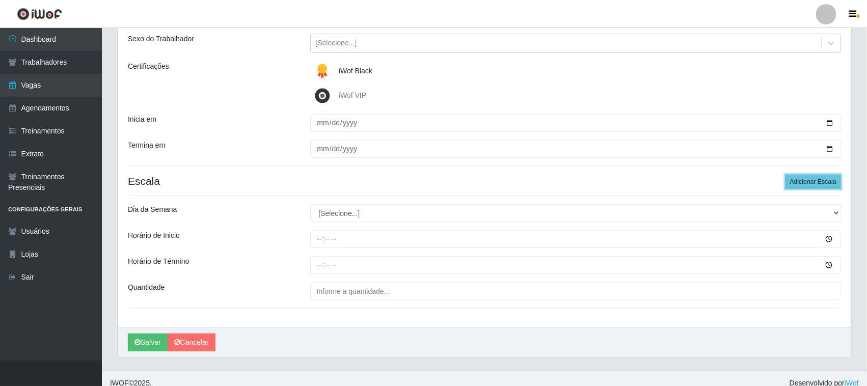
scroll to position [126, 0]
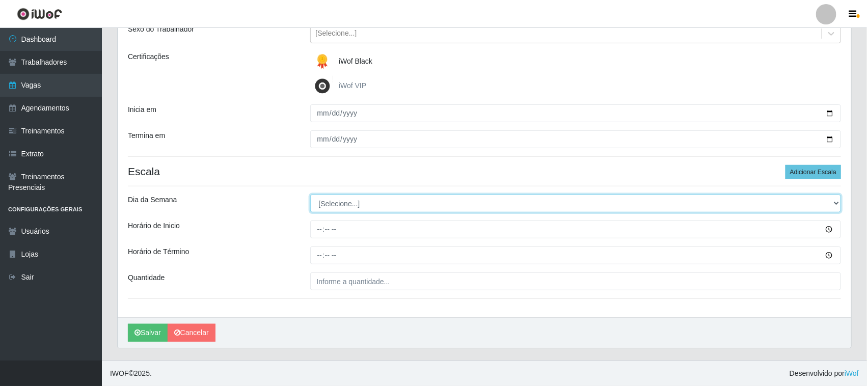
click at [838, 203] on select "[Selecione...] Segunda Terça Quarta Quinta Sexta Sábado Domingo" at bounding box center [575, 204] width 531 height 18
select select "2"
click at [310, 195] on select "[Selecione...] Segunda Terça Quarta Quinta Sexta Sábado Domingo" at bounding box center [575, 204] width 531 height 18
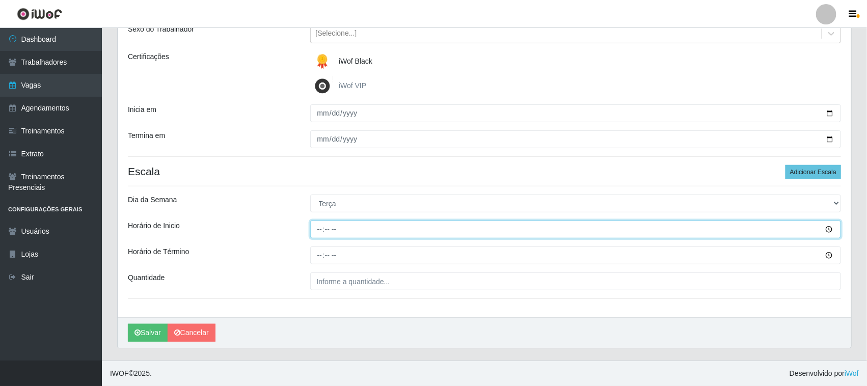
click at [315, 228] on input "Horário de Inicio" at bounding box center [575, 230] width 531 height 18
type input "16:30"
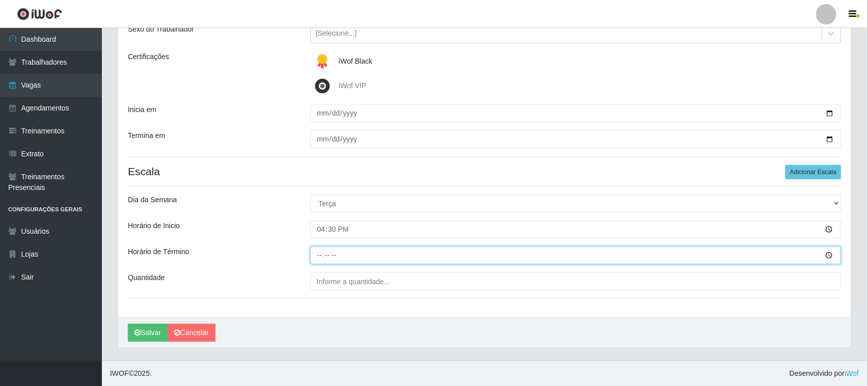
click at [319, 252] on input "Horário de Término" at bounding box center [575, 256] width 531 height 18
type input "22:30"
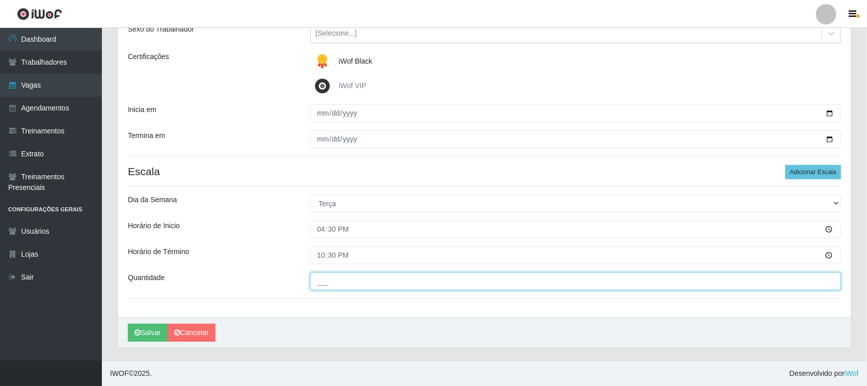
click at [360, 281] on input "___" at bounding box center [575, 282] width 531 height 18
type input "01_"
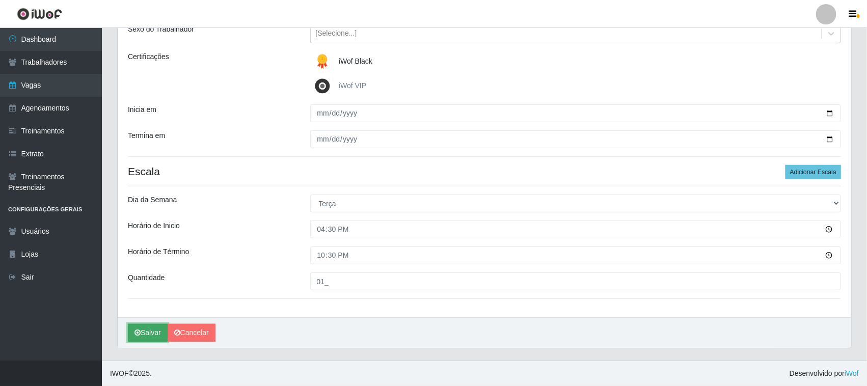
click at [149, 334] on button "Salvar" at bounding box center [148, 333] width 40 height 18
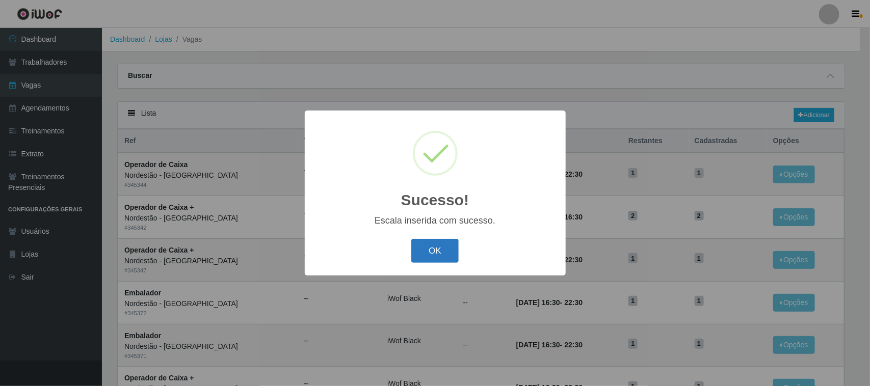
click at [427, 251] on button "OK" at bounding box center [434, 251] width 47 height 24
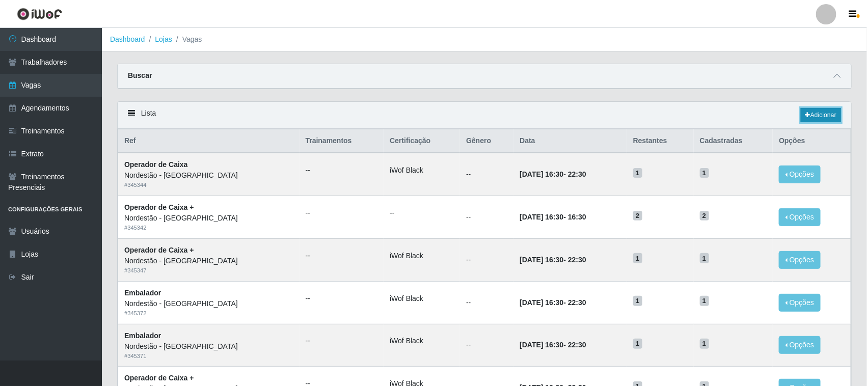
click at [824, 115] on link "Adicionar" at bounding box center [821, 115] width 40 height 14
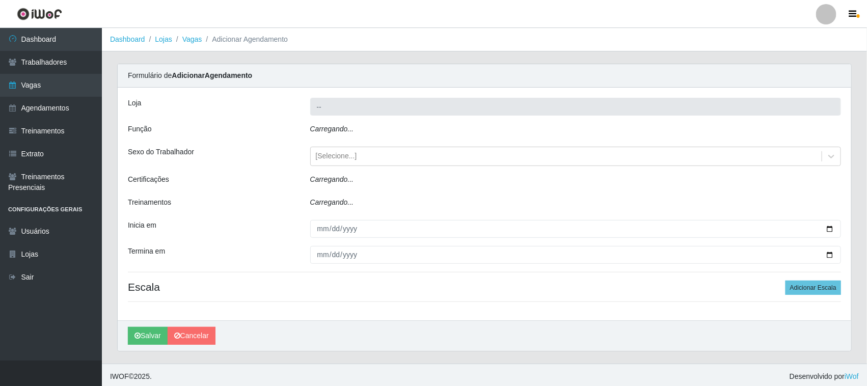
type input "Nordestão - [GEOGRAPHIC_DATA]"
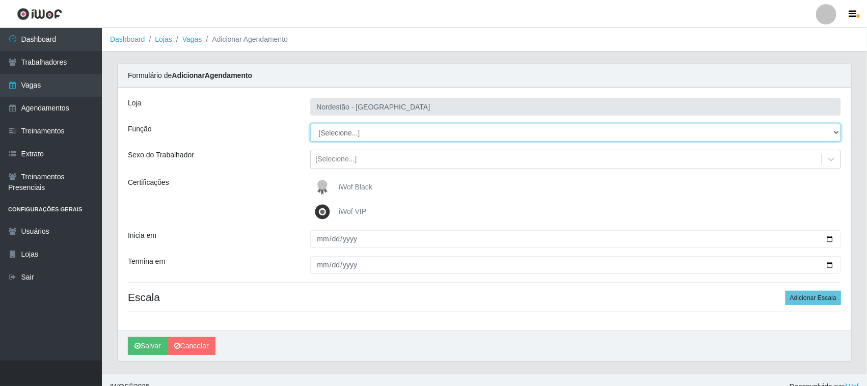
click at [836, 129] on select "[Selecione...] Balconista de Padaria Balconista de Padaria + Balconista de Pada…" at bounding box center [575, 133] width 531 height 18
select select "1"
click at [310, 124] on select "[Selecione...] Balconista de Padaria Balconista de Padaria + Balconista de Pada…" at bounding box center [575, 133] width 531 height 18
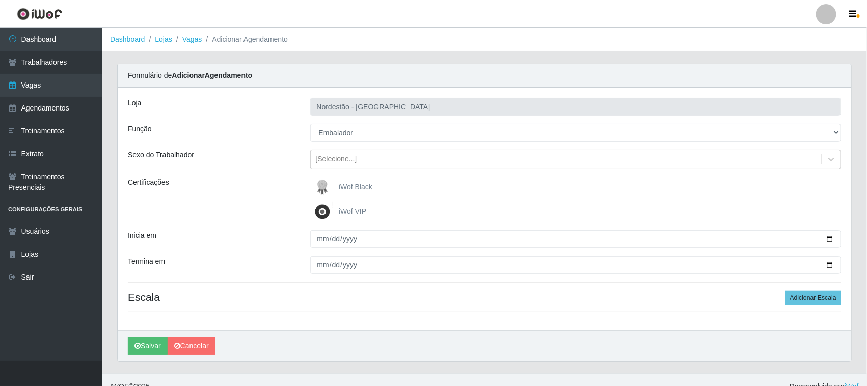
click at [345, 191] on span "iWof Black" at bounding box center [356, 187] width 34 height 8
click at [0, 0] on input "iWof Black" at bounding box center [0, 0] width 0 height 0
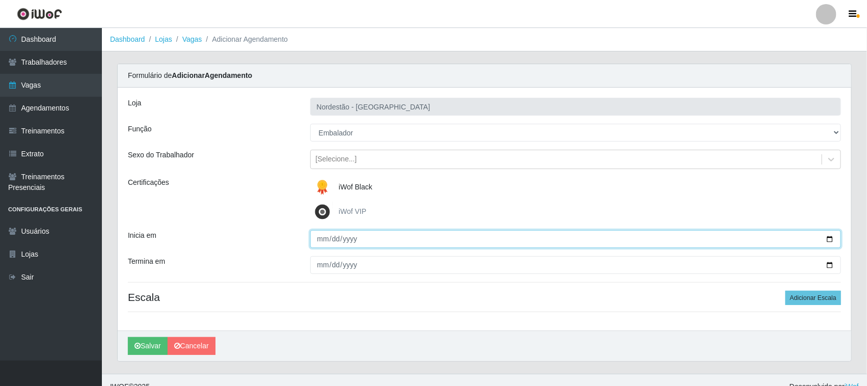
click at [830, 237] on input "Inicia em" at bounding box center [575, 239] width 531 height 18
type input "2025-10-22"
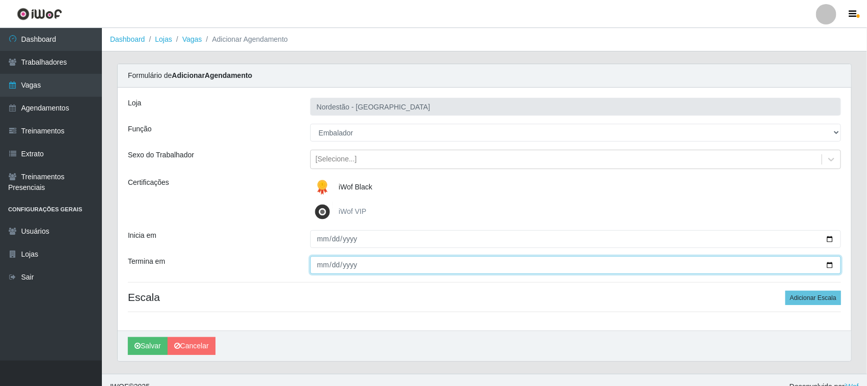
click at [829, 265] on input "Termina em" at bounding box center [575, 265] width 531 height 18
type input "2025-10-22"
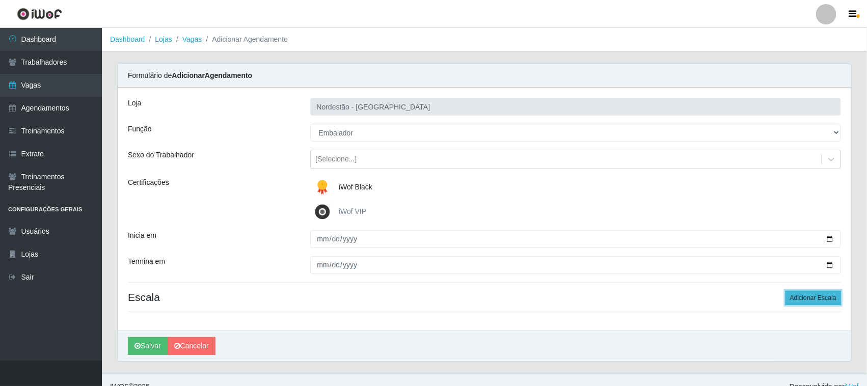
click at [796, 296] on button "Adicionar Escala" at bounding box center [814, 298] width 56 height 14
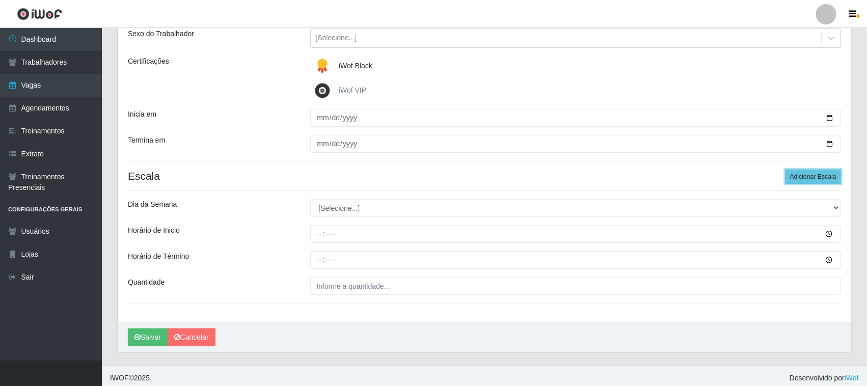
scroll to position [126, 0]
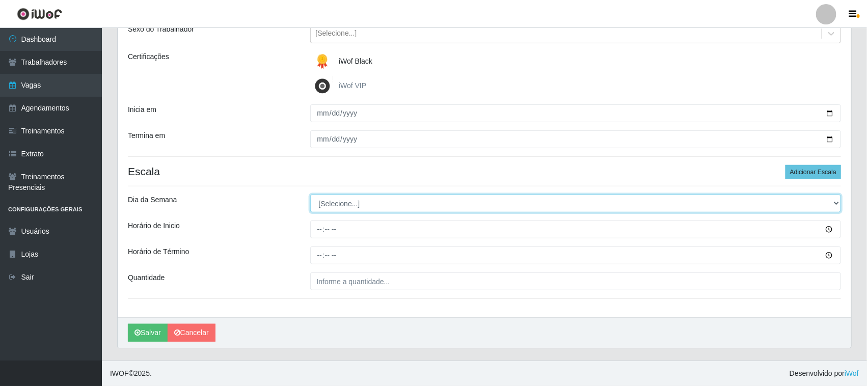
click at [836, 203] on select "[Selecione...] Segunda Terça Quarta Quinta Sexta Sábado Domingo" at bounding box center [575, 204] width 531 height 18
select select "3"
click at [310, 195] on select "[Selecione...] Segunda Terça Quarta Quinta Sexta Sábado Domingo" at bounding box center [575, 204] width 531 height 18
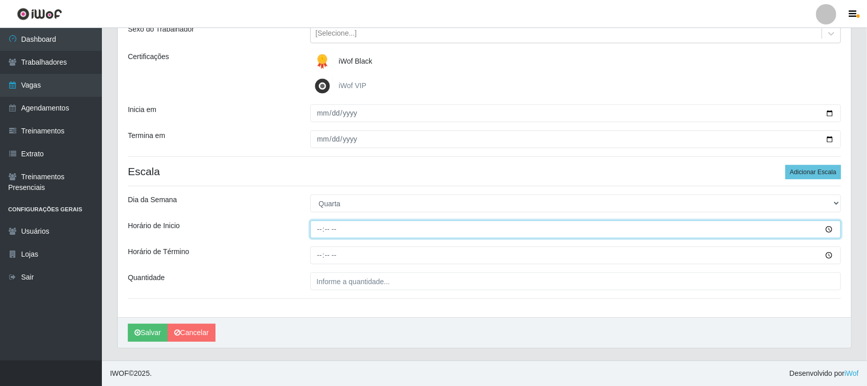
click at [317, 227] on input "Horário de Inicio" at bounding box center [575, 230] width 531 height 18
type input "16:30"
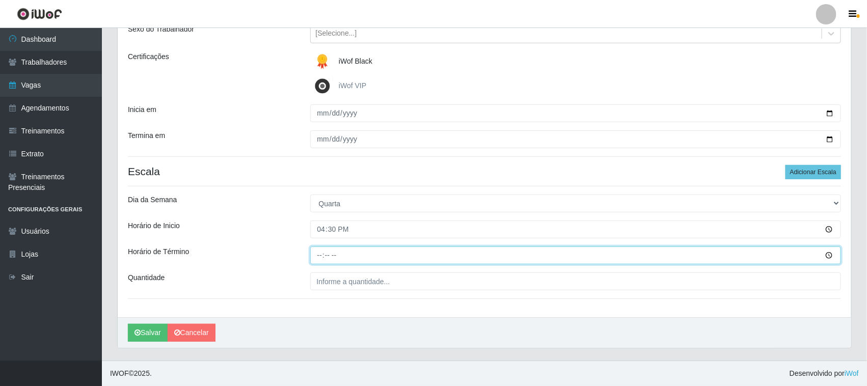
click at [319, 251] on input "Horário de Término" at bounding box center [575, 256] width 531 height 18
type input "22:30"
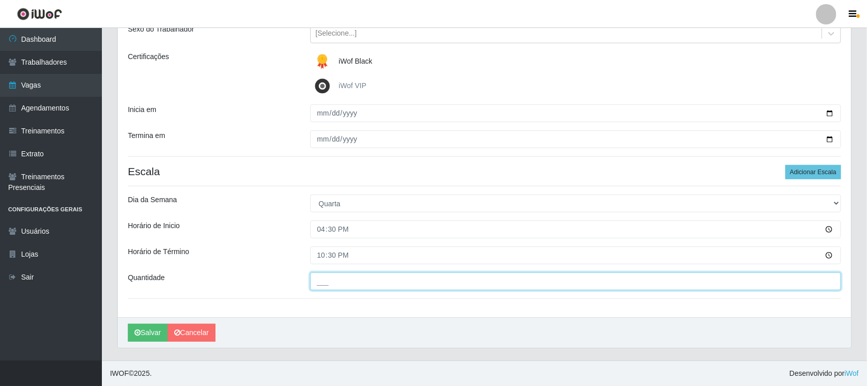
click at [336, 283] on input "___" at bounding box center [575, 282] width 531 height 18
type input "01_"
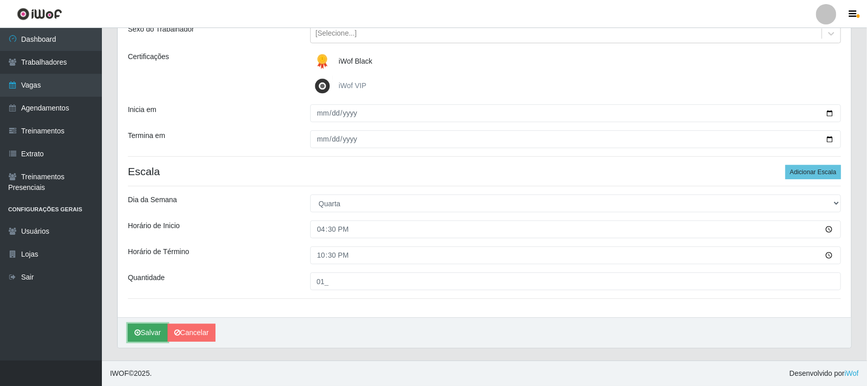
click at [148, 334] on button "Salvar" at bounding box center [148, 333] width 40 height 18
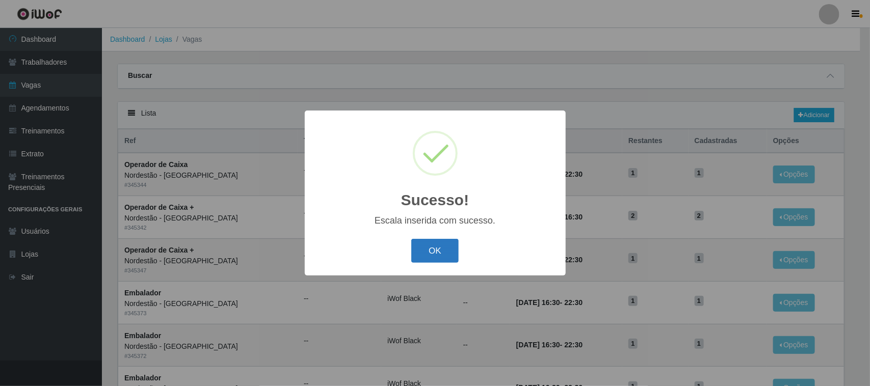
click at [439, 248] on button "OK" at bounding box center [434, 251] width 47 height 24
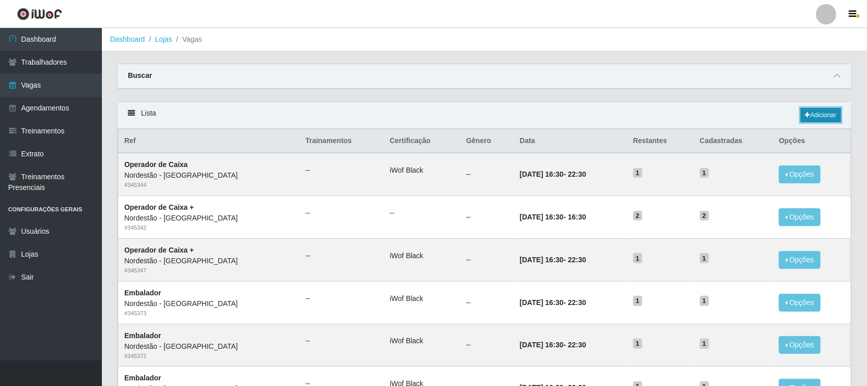
click at [821, 118] on link "Adicionar" at bounding box center [821, 115] width 40 height 14
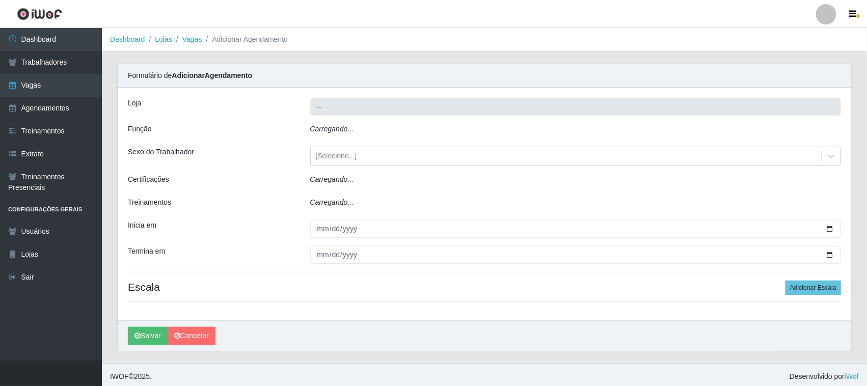
type input "Nordestão - [GEOGRAPHIC_DATA]"
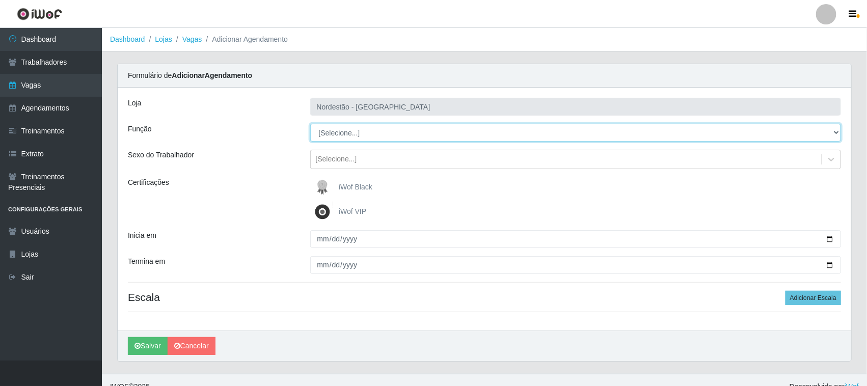
click at [834, 130] on select "[Selecione...] Balconista de Padaria Balconista de Padaria + Balconista de Pada…" at bounding box center [575, 133] width 531 height 18
select select "1"
click at [310, 124] on select "[Selecione...] Balconista de Padaria Balconista de Padaria + Balconista de Pada…" at bounding box center [575, 133] width 531 height 18
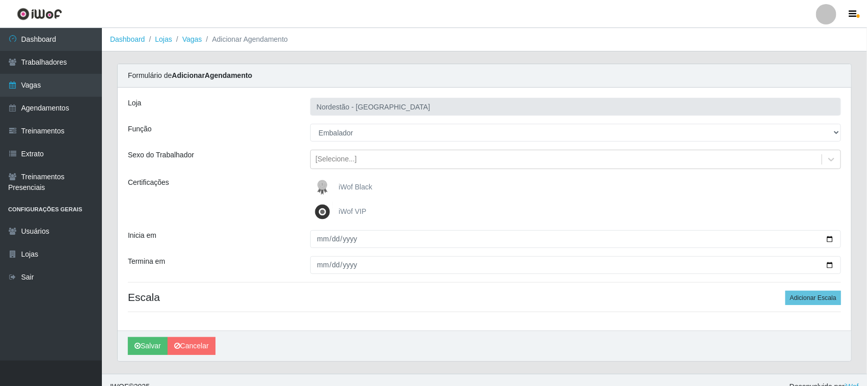
click at [361, 187] on span "iWof Black" at bounding box center [356, 187] width 34 height 8
click at [0, 0] on input "iWof Black" at bounding box center [0, 0] width 0 height 0
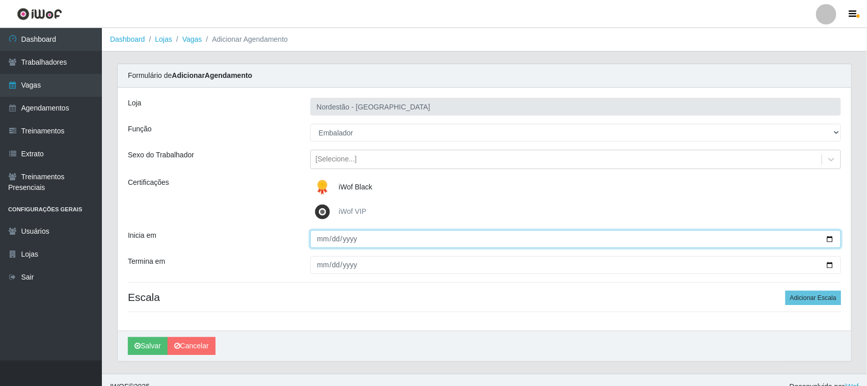
click at [828, 239] on input "Inicia em" at bounding box center [575, 239] width 531 height 18
type input "2025-10-23"
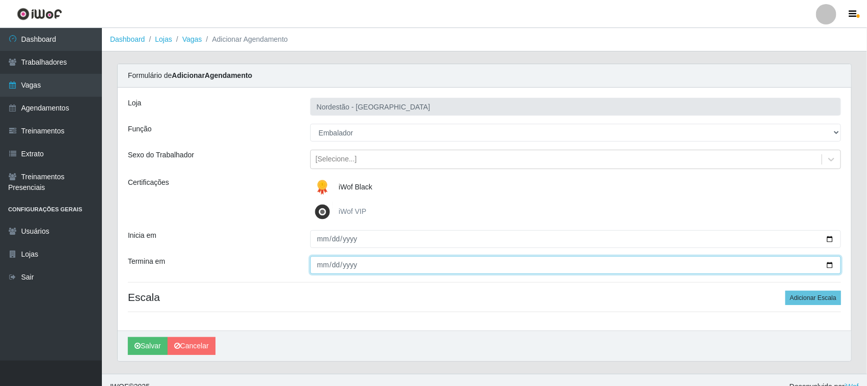
click at [828, 264] on input "Termina em" at bounding box center [575, 265] width 531 height 18
type input "2025-10-23"
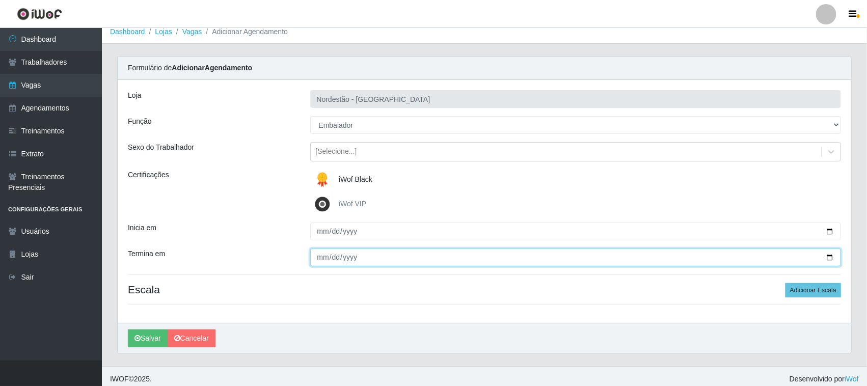
scroll to position [14, 0]
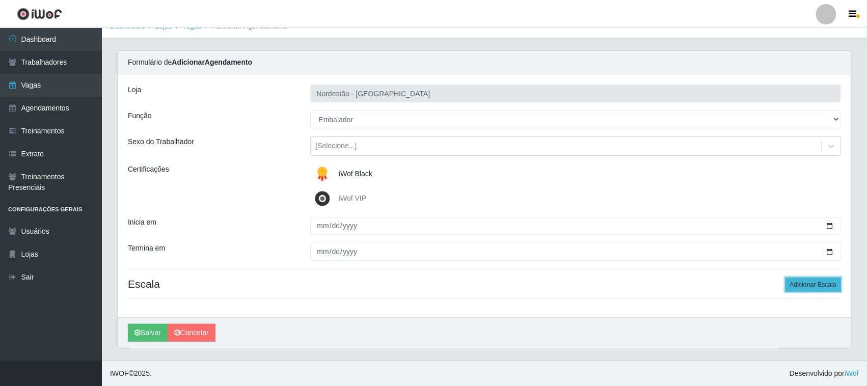
click at [799, 284] on button "Adicionar Escala" at bounding box center [814, 285] width 56 height 14
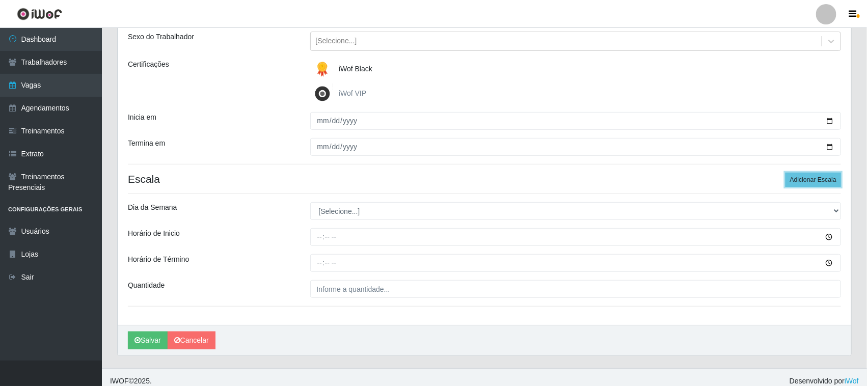
scroll to position [126, 0]
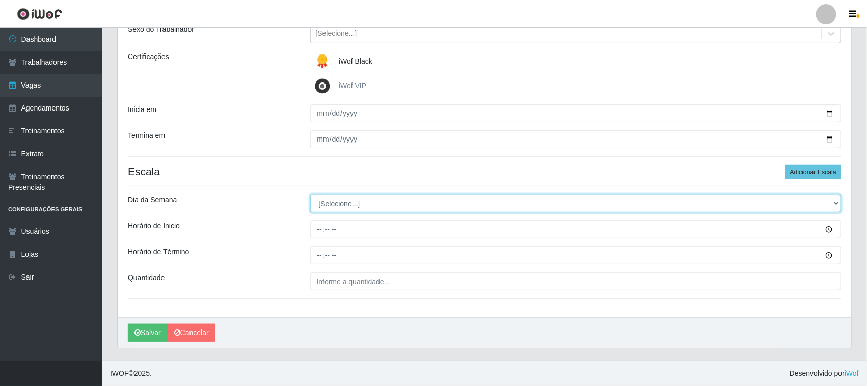
click at [833, 201] on select "[Selecione...] Segunda Terça Quarta Quinta Sexta Sábado Domingo" at bounding box center [575, 204] width 531 height 18
select select "4"
click at [310, 195] on select "[Selecione...] Segunda Terça Quarta Quinta Sexta Sábado Domingo" at bounding box center [575, 204] width 531 height 18
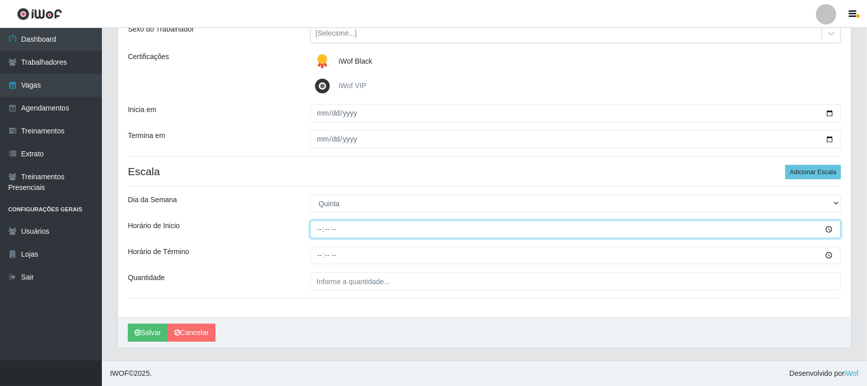
click at [319, 228] on input "Horário de Inicio" at bounding box center [575, 230] width 531 height 18
type input "16:30"
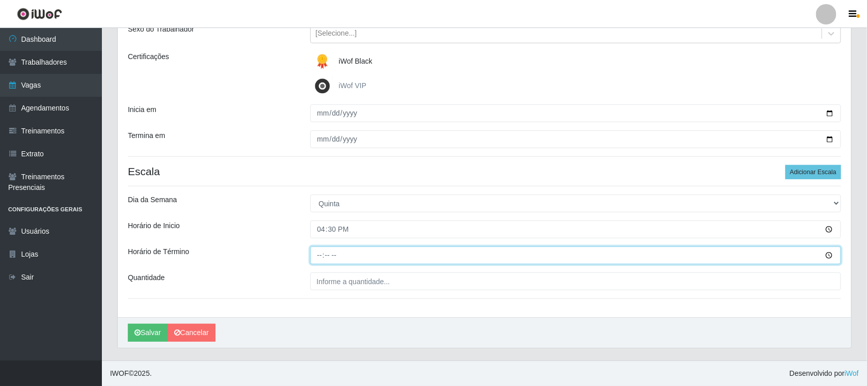
click at [318, 255] on input "Horário de Término" at bounding box center [575, 256] width 531 height 18
type input "22:30"
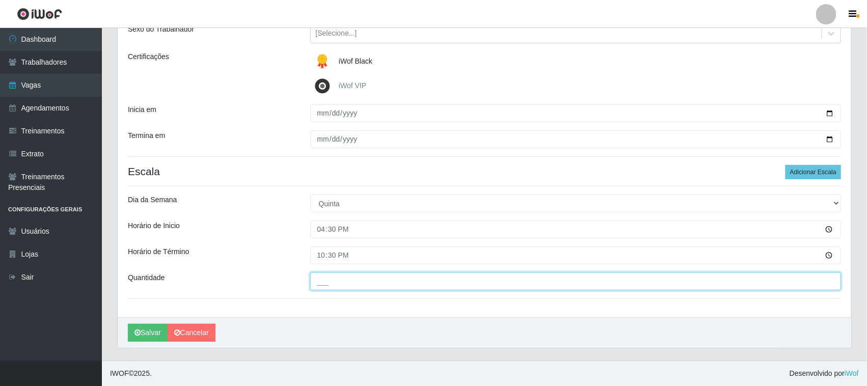
click at [394, 283] on input "___" at bounding box center [575, 282] width 531 height 18
type input "01_"
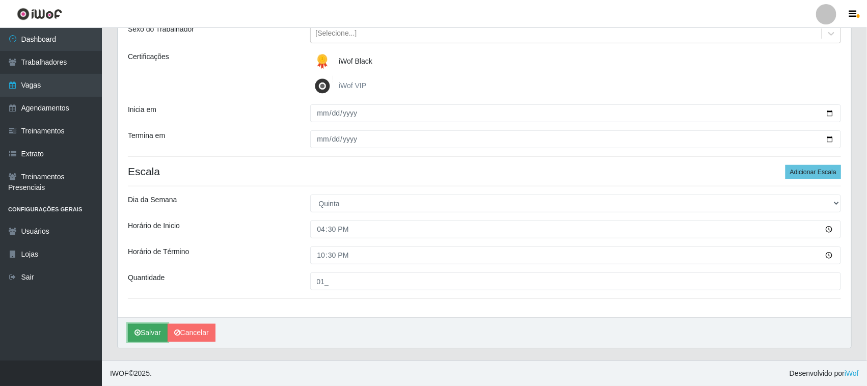
click at [148, 332] on button "Salvar" at bounding box center [148, 333] width 40 height 18
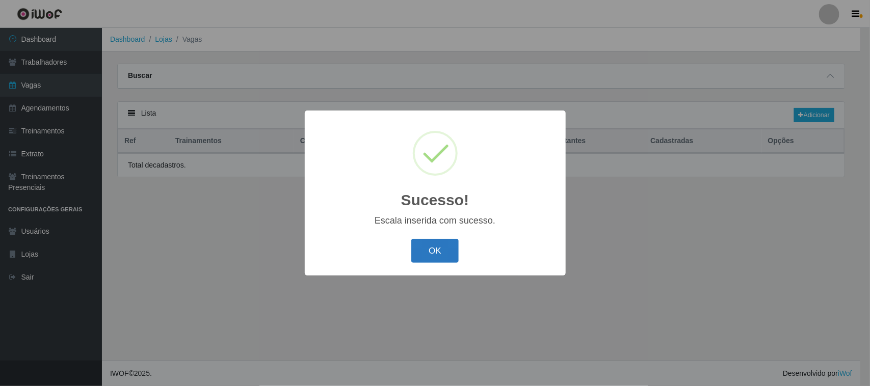
click at [427, 251] on button "OK" at bounding box center [434, 251] width 47 height 24
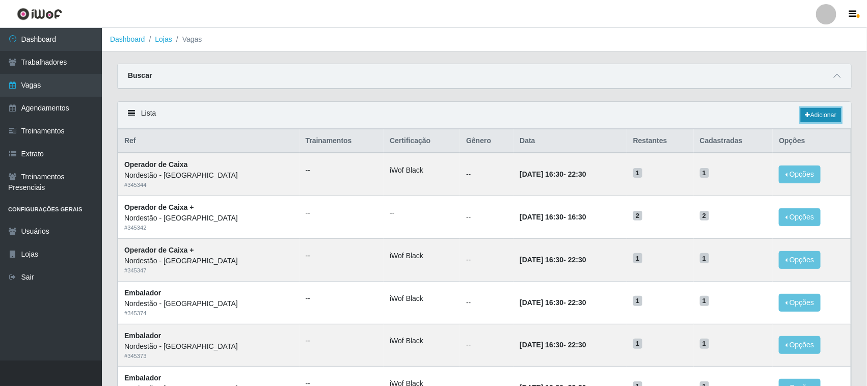
click at [818, 116] on link "Adicionar" at bounding box center [821, 115] width 40 height 14
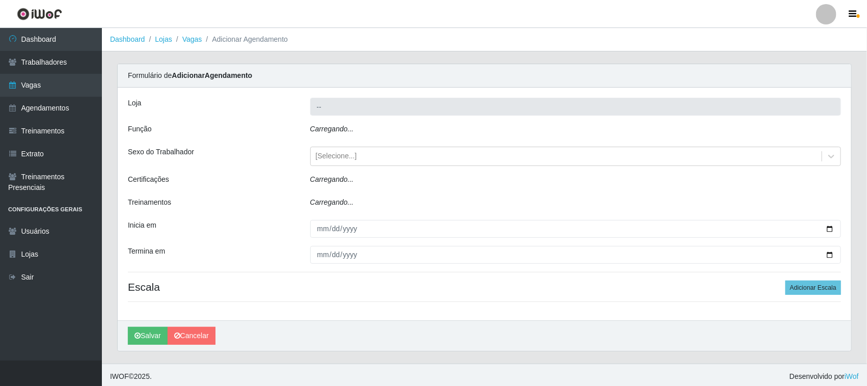
type input "Nordestão - [GEOGRAPHIC_DATA]"
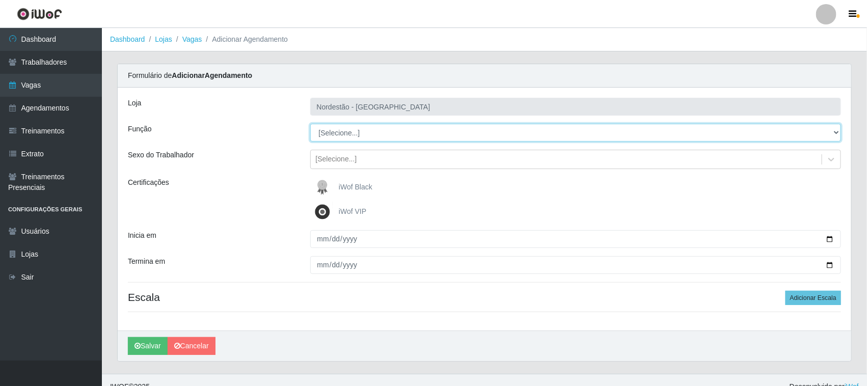
click at [836, 132] on select "[Selecione...] Balconista de Padaria Balconista de Padaria + Balconista de Pada…" at bounding box center [575, 133] width 531 height 18
select select "1"
click at [310, 124] on select "[Selecione...] Balconista de Padaria Balconista de Padaria + Balconista de Pada…" at bounding box center [575, 133] width 531 height 18
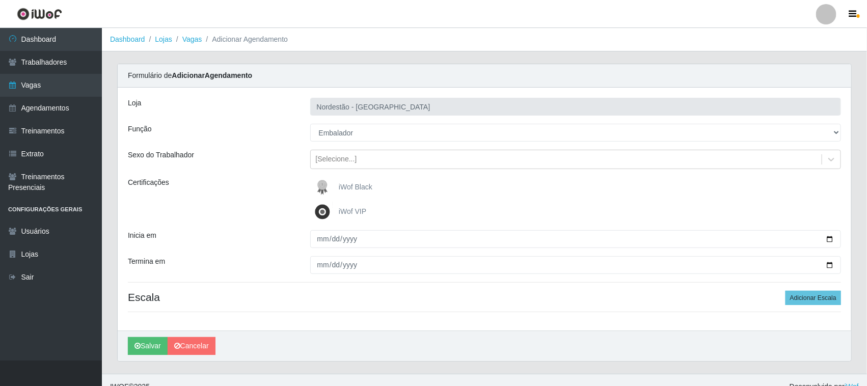
click at [349, 186] on span "iWof Black" at bounding box center [356, 187] width 34 height 8
click at [0, 0] on input "iWof Black" at bounding box center [0, 0] width 0 height 0
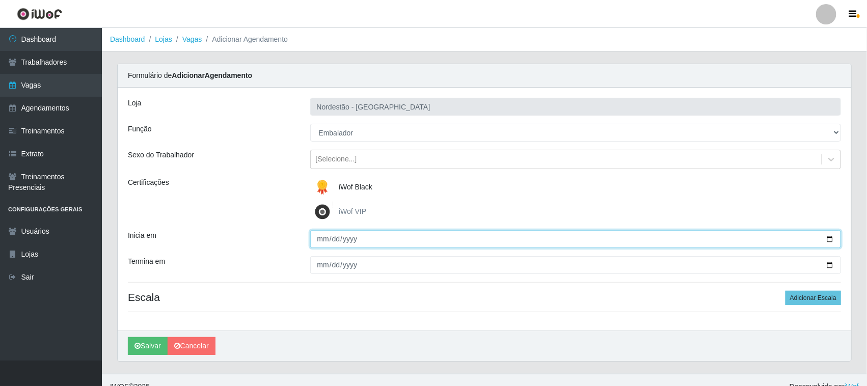
click at [828, 242] on input "Inicia em" at bounding box center [575, 239] width 531 height 18
type input "2025-10-24"
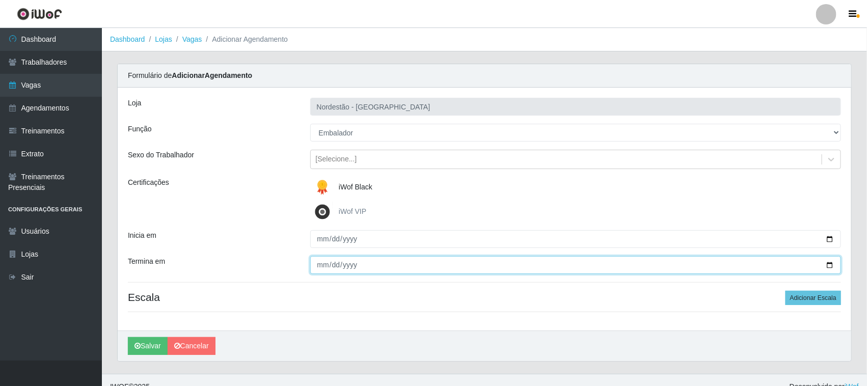
click at [831, 265] on input "Termina em" at bounding box center [575, 265] width 531 height 18
type input "2025-10-24"
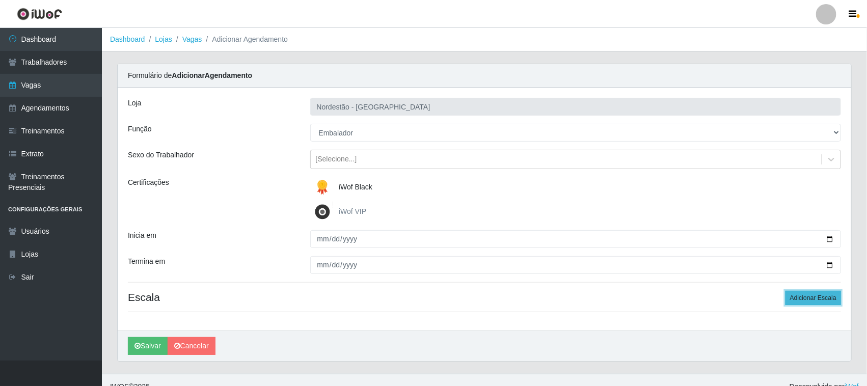
click at [803, 299] on button "Adicionar Escala" at bounding box center [814, 298] width 56 height 14
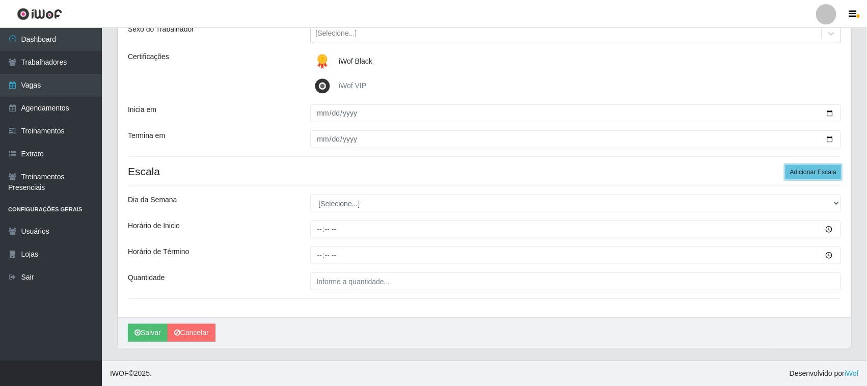
scroll to position [126, 0]
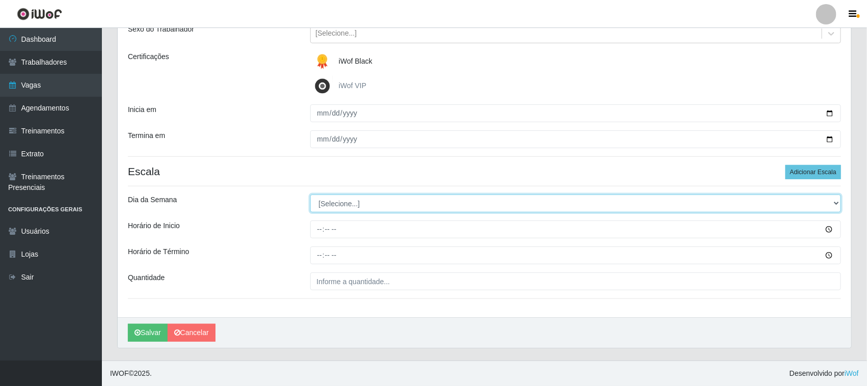
click at [831, 204] on select "[Selecione...] Segunda Terça Quarta Quinta Sexta Sábado Domingo" at bounding box center [575, 204] width 531 height 18
select select "5"
click at [310, 195] on select "[Selecione...] Segunda Terça Quarta Quinta Sexta Sábado Domingo" at bounding box center [575, 204] width 531 height 18
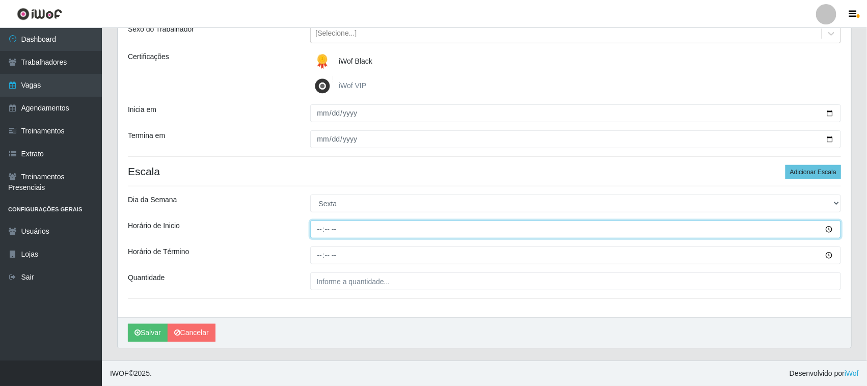
click at [317, 227] on input "Horário de Inicio" at bounding box center [575, 230] width 531 height 18
type input "16:30"
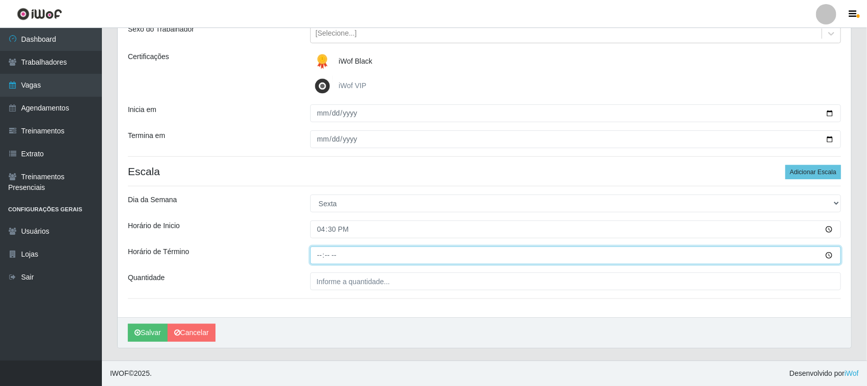
click at [319, 253] on input "Horário de Término" at bounding box center [575, 256] width 531 height 18
type input "22:30"
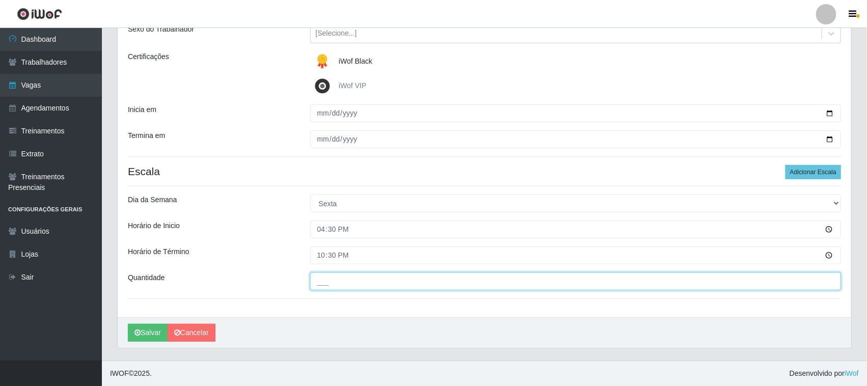
click at [356, 284] on input "___" at bounding box center [575, 282] width 531 height 18
type input "01_"
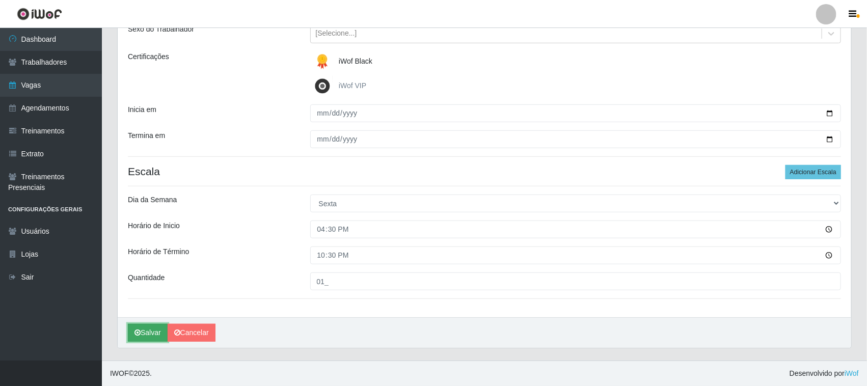
click at [148, 333] on button "Salvar" at bounding box center [148, 333] width 40 height 18
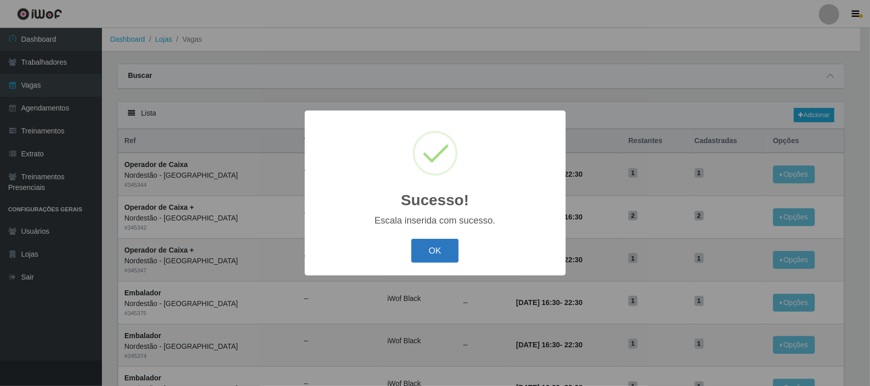
click at [426, 253] on button "OK" at bounding box center [434, 251] width 47 height 24
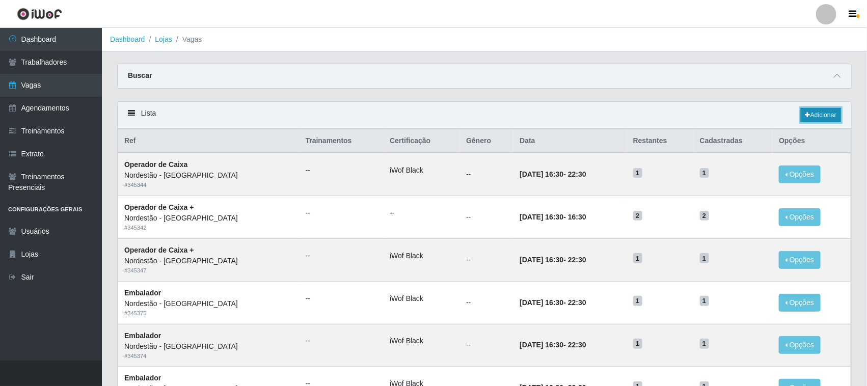
click at [810, 116] on link "Adicionar" at bounding box center [821, 115] width 40 height 14
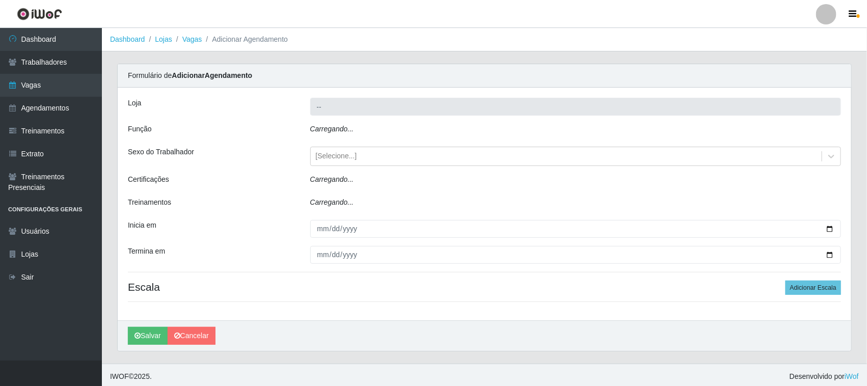
type input "Nordestão - [GEOGRAPHIC_DATA]"
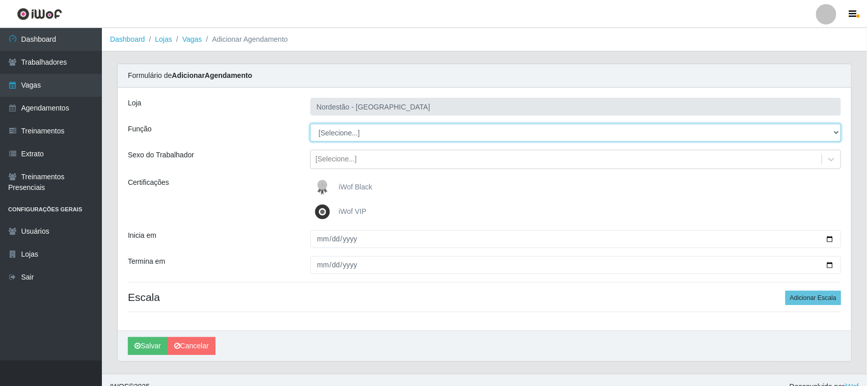
click at [831, 129] on select "[Selecione...] Balconista de Padaria Balconista de Padaria + Balconista de Pada…" at bounding box center [575, 133] width 531 height 18
select select "70"
click at [310, 124] on select "[Selecione...] Balconista de Padaria Balconista de Padaria + Balconista de Pada…" at bounding box center [575, 133] width 531 height 18
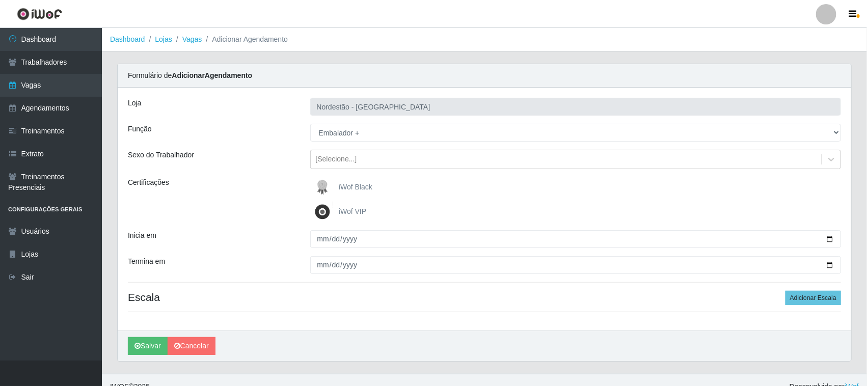
click at [352, 187] on span "iWof Black" at bounding box center [356, 187] width 34 height 8
click at [0, 0] on input "iWof Black" at bounding box center [0, 0] width 0 height 0
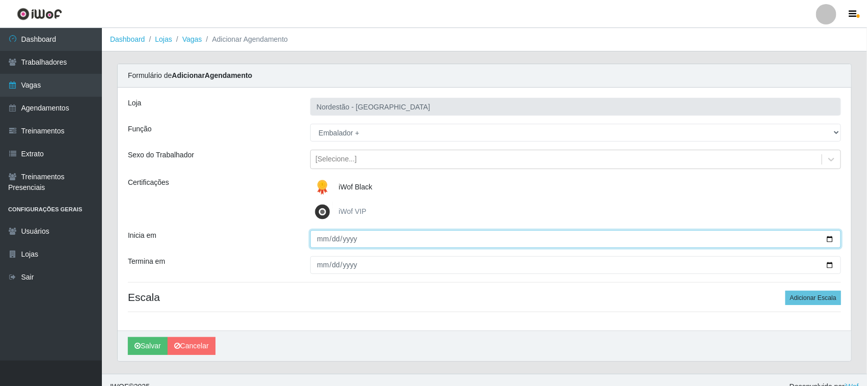
click at [829, 237] on input "Inicia em" at bounding box center [575, 239] width 531 height 18
type input "2025-10-25"
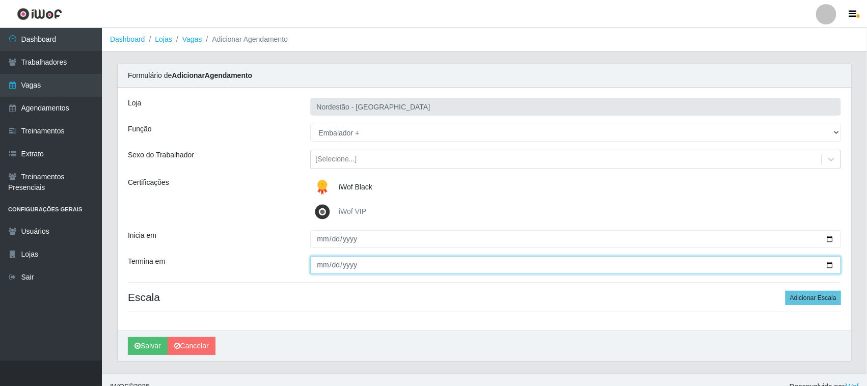
click at [829, 265] on input "Termina em" at bounding box center [575, 265] width 531 height 18
type input "2025-10-25"
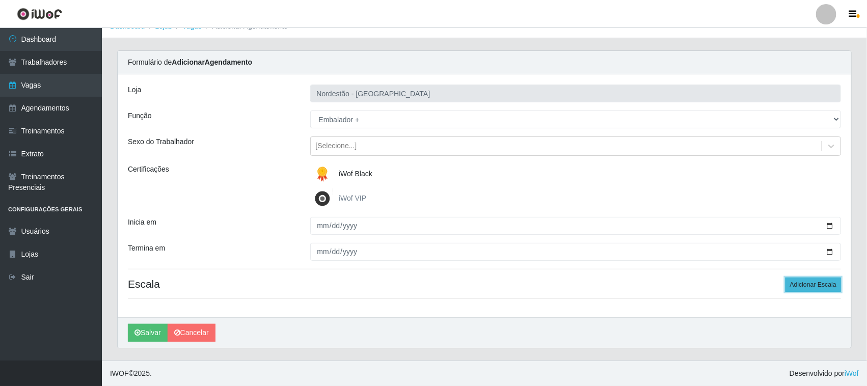
click at [802, 285] on button "Adicionar Escala" at bounding box center [814, 285] width 56 height 14
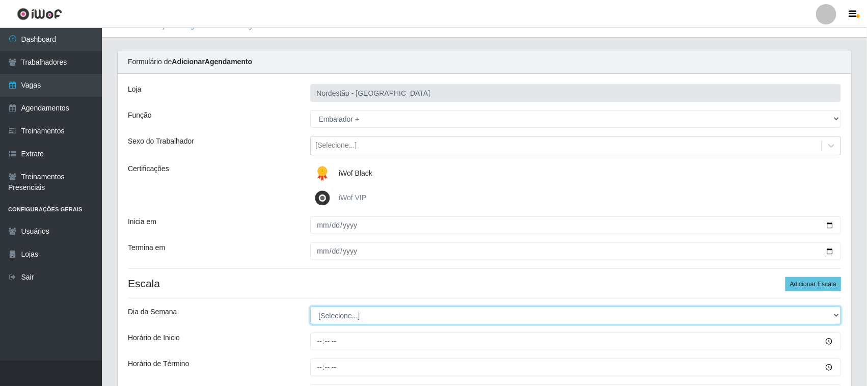
click at [382, 318] on select "[Selecione...] Segunda Terça Quarta Quinta Sexta Sábado Domingo" at bounding box center [575, 316] width 531 height 18
select select "6"
click at [310, 307] on select "[Selecione...] Segunda Terça Quarta Quinta Sexta Sábado Domingo" at bounding box center [575, 316] width 531 height 18
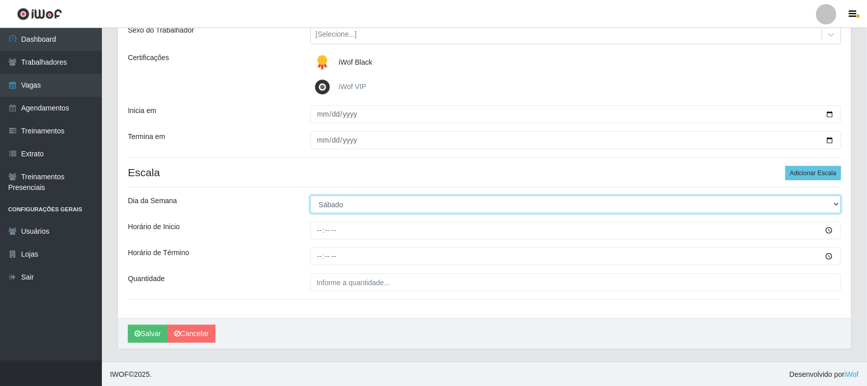
scroll to position [126, 0]
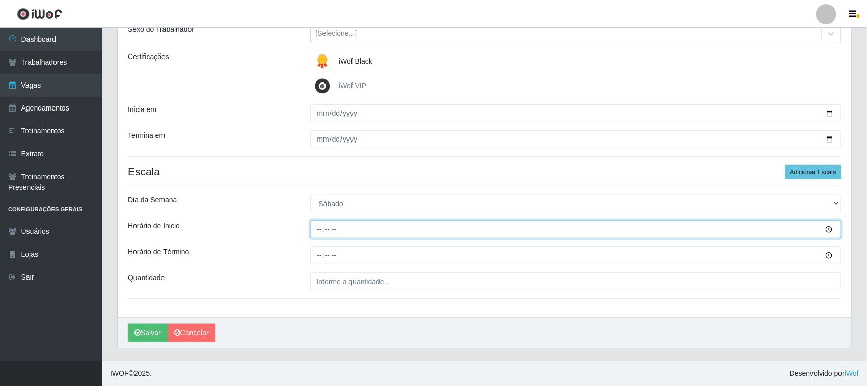
click at [317, 230] on input "Horário de Inicio" at bounding box center [575, 230] width 531 height 18
type input "16:30"
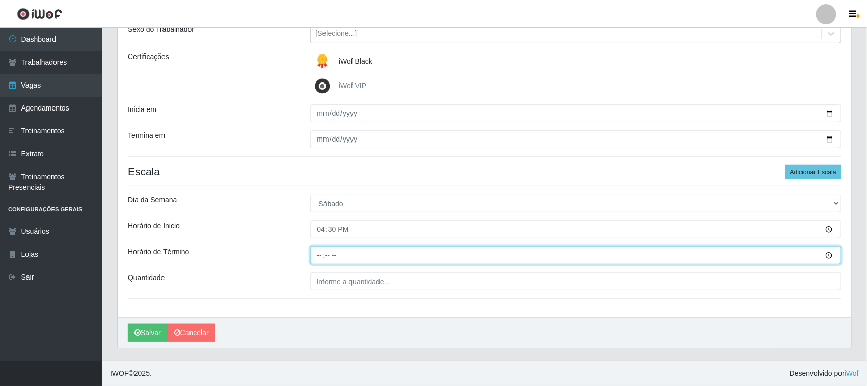
click at [316, 255] on input "Horário de Término" at bounding box center [575, 256] width 531 height 18
type input "17:30"
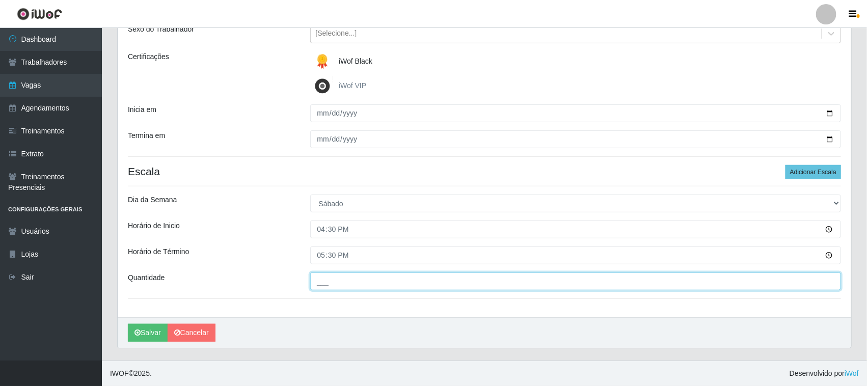
click at [333, 281] on input "___" at bounding box center [575, 282] width 531 height 18
type input "01_"
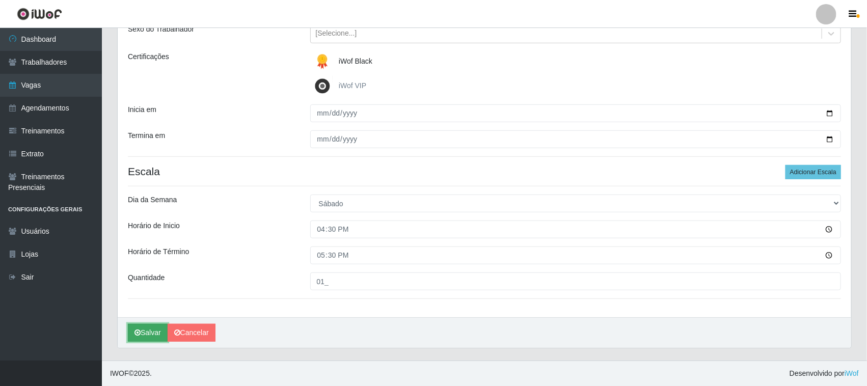
click at [149, 334] on button "Salvar" at bounding box center [148, 333] width 40 height 18
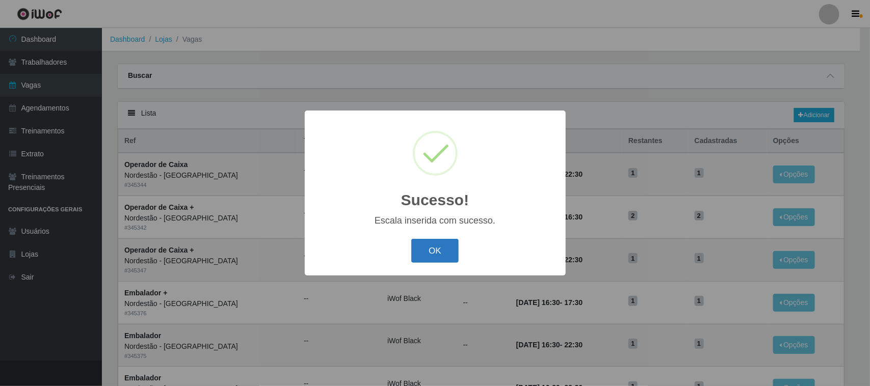
click at [429, 251] on button "OK" at bounding box center [434, 251] width 47 height 24
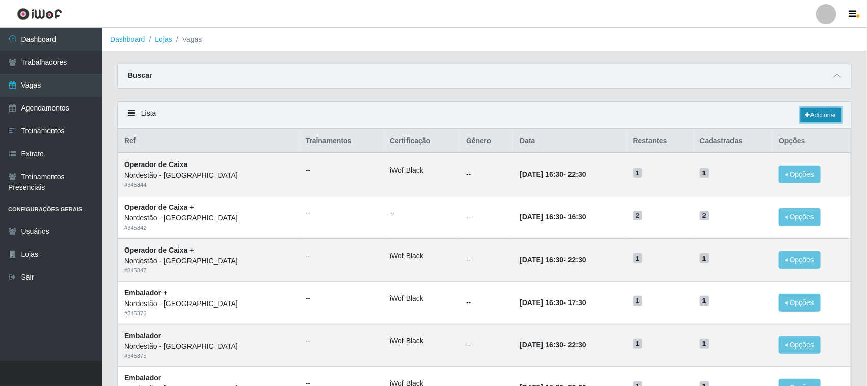
click at [826, 113] on link "Adicionar" at bounding box center [821, 115] width 40 height 14
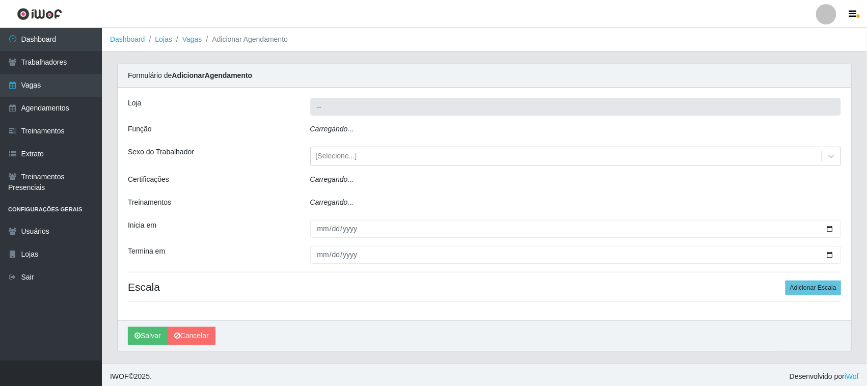
type input "Nordestão - [GEOGRAPHIC_DATA]"
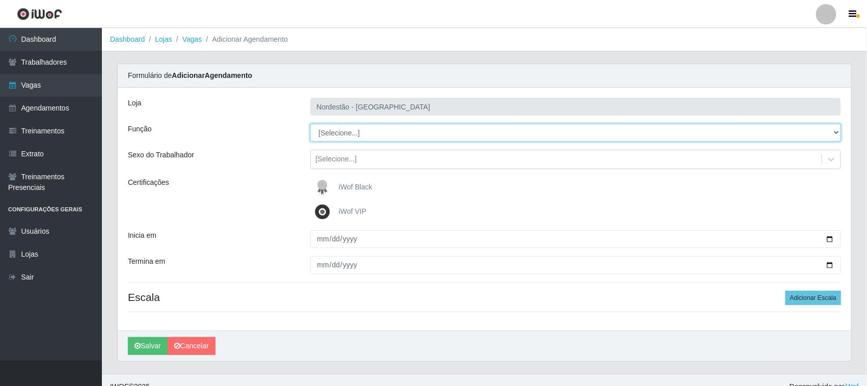
click at [834, 131] on select "[Selecione...] Balconista de Padaria Balconista de Padaria + Balconista de Pada…" at bounding box center [575, 133] width 531 height 18
select select "70"
click at [310, 124] on select "[Selecione...] Balconista de Padaria Balconista de Padaria + Balconista de Pada…" at bounding box center [575, 133] width 531 height 18
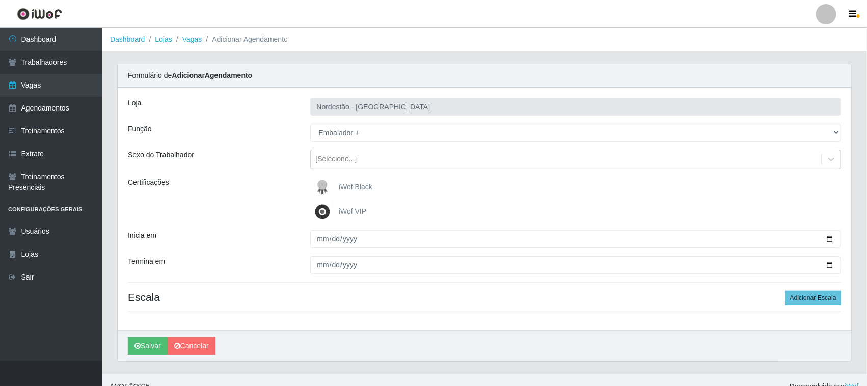
click at [368, 185] on span "iWof Black" at bounding box center [356, 187] width 34 height 8
click at [0, 0] on input "iWof Black" at bounding box center [0, 0] width 0 height 0
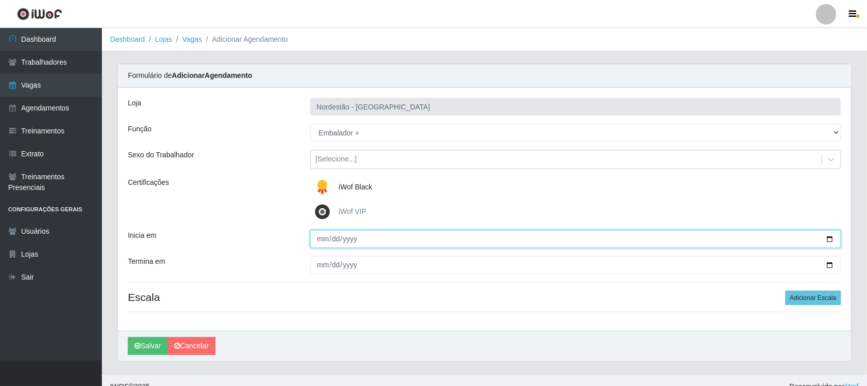
click at [831, 238] on input "Inicia em" at bounding box center [575, 239] width 531 height 18
type input "2025-10-26"
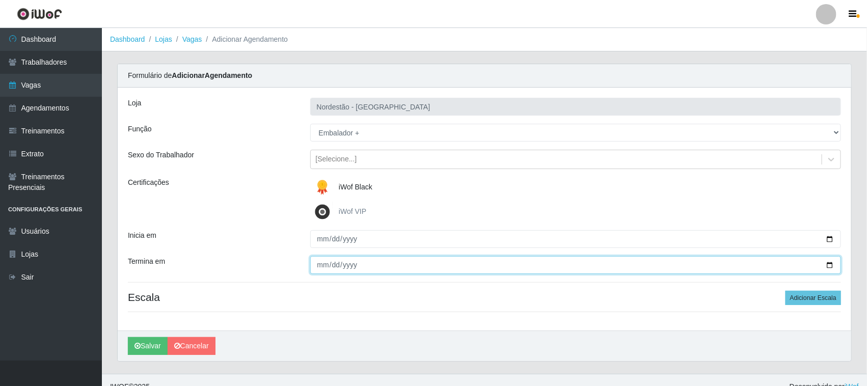
click at [828, 265] on input "Termina em" at bounding box center [575, 265] width 531 height 18
type input "2025-10-26"
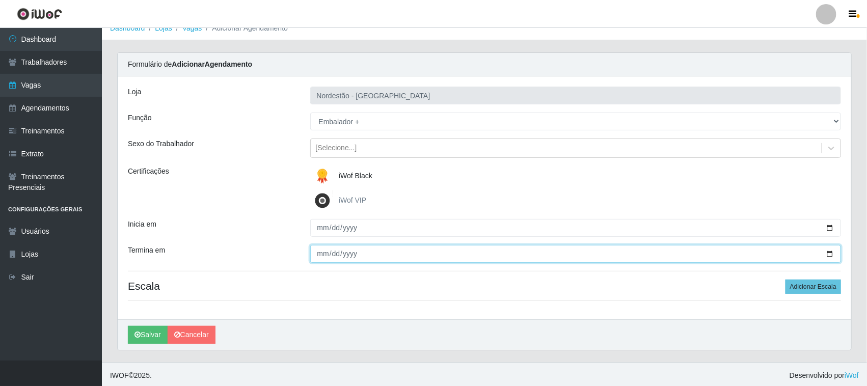
scroll to position [14, 0]
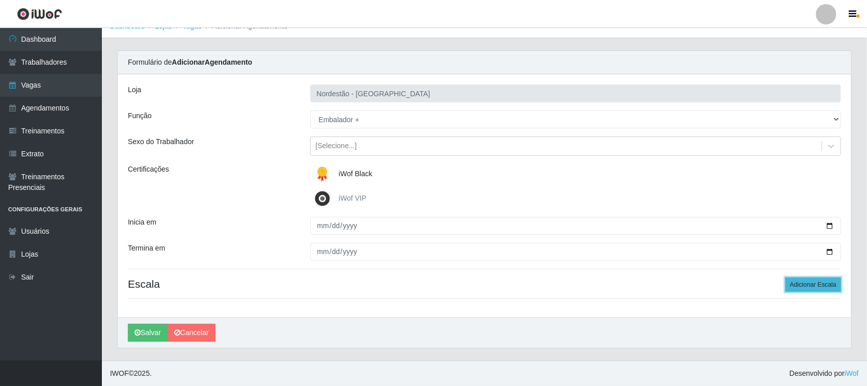
click at [797, 283] on button "Adicionar Escala" at bounding box center [814, 285] width 56 height 14
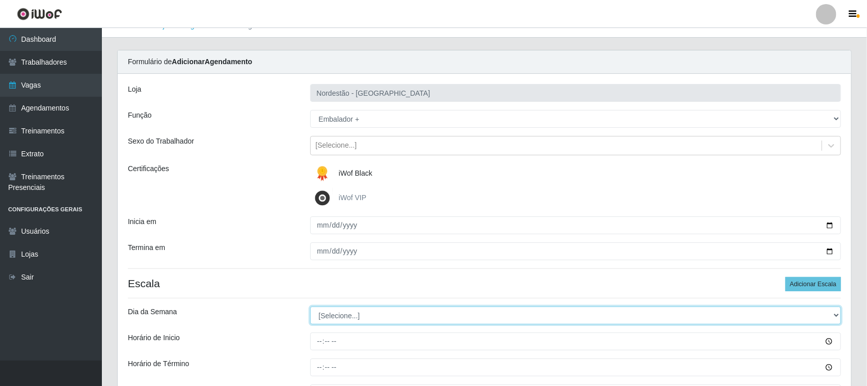
click at [331, 314] on select "[Selecione...] Segunda Terça Quarta Quinta Sexta Sábado Domingo" at bounding box center [575, 316] width 531 height 18
select select "0"
click at [310, 307] on select "[Selecione...] Segunda Terça Quarta Quinta Sexta Sábado Domingo" at bounding box center [575, 316] width 531 height 18
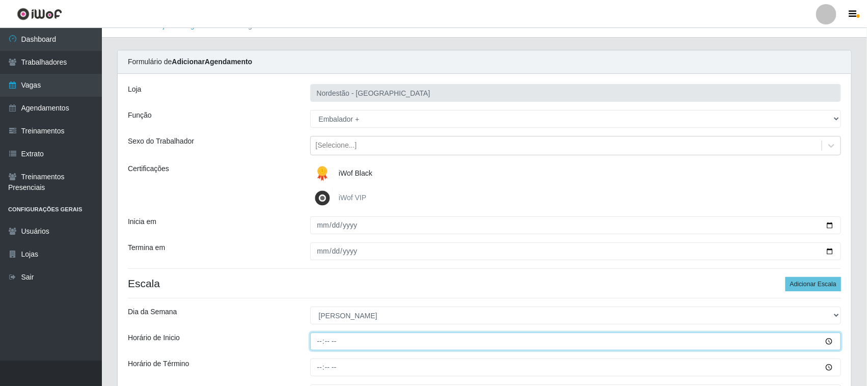
click at [319, 340] on input "Horário de Inicio" at bounding box center [575, 342] width 531 height 18
type input "16:30"
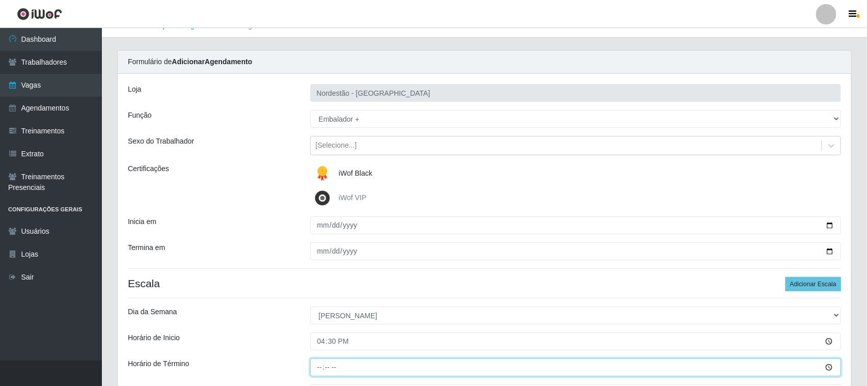
click at [317, 368] on input "Horário de Término" at bounding box center [575, 368] width 531 height 18
type input "16:30"
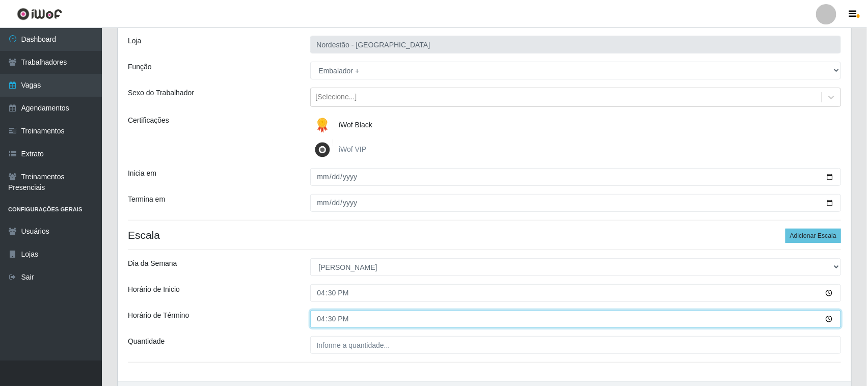
scroll to position [126, 0]
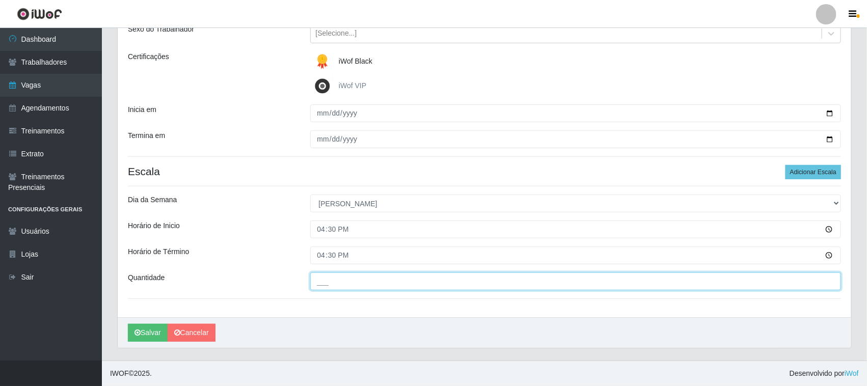
click at [358, 281] on input "___" at bounding box center [575, 282] width 531 height 18
type input "04_"
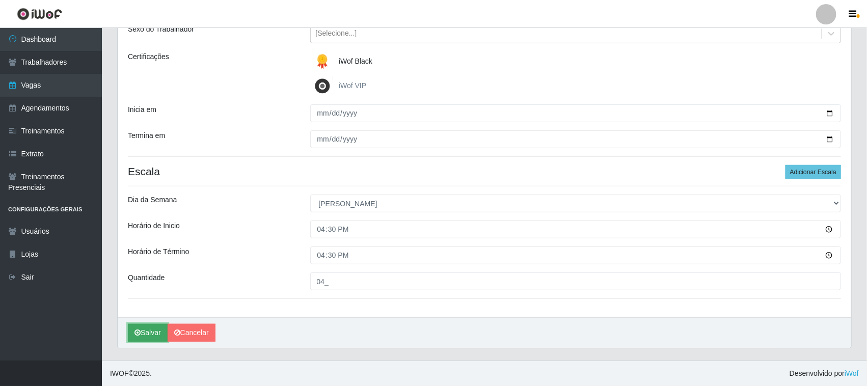
click at [151, 335] on button "Salvar" at bounding box center [148, 333] width 40 height 18
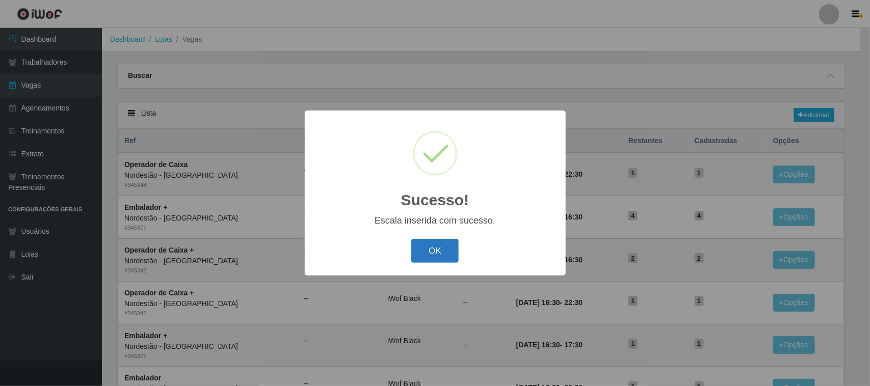
click at [442, 253] on button "OK" at bounding box center [434, 251] width 47 height 24
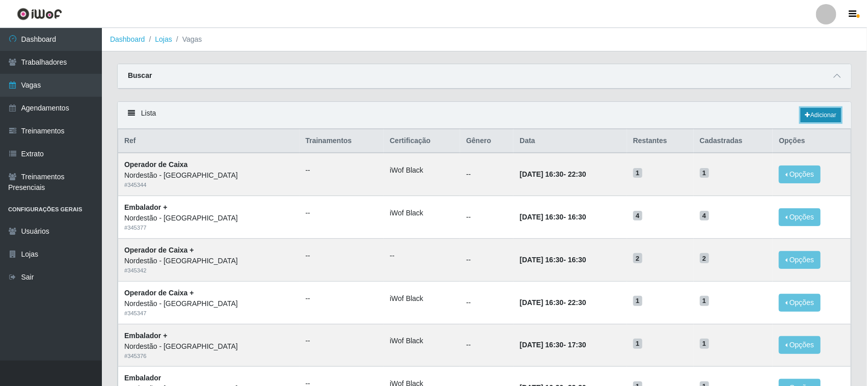
click at [827, 113] on link "Adicionar" at bounding box center [821, 115] width 40 height 14
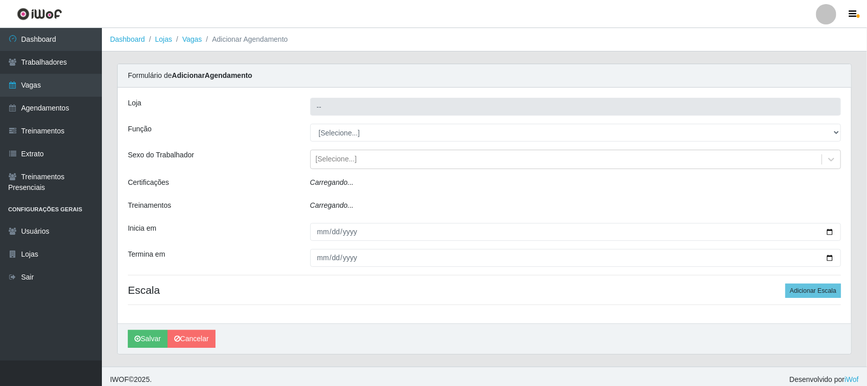
type input "Nordestão - [GEOGRAPHIC_DATA]"
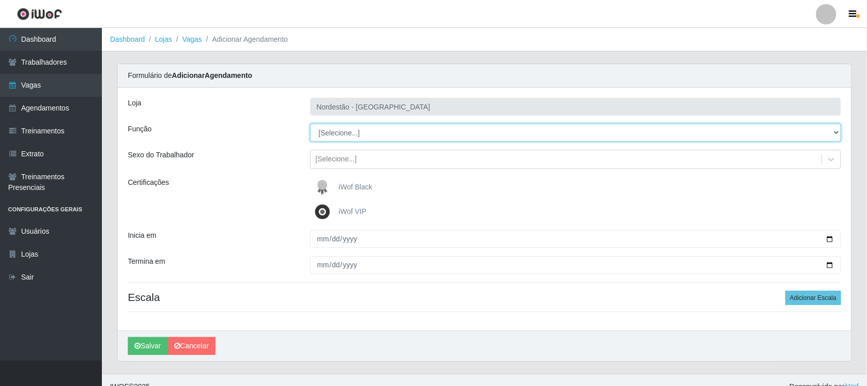
click at [834, 130] on select "[Selecione...] Balconista de Padaria Balconista de Padaria + Balconista de Pada…" at bounding box center [575, 133] width 531 height 18
select select "1"
click at [310, 124] on select "[Selecione...] Balconista de Padaria Balconista de Padaria + Balconista de Pada…" at bounding box center [575, 133] width 531 height 18
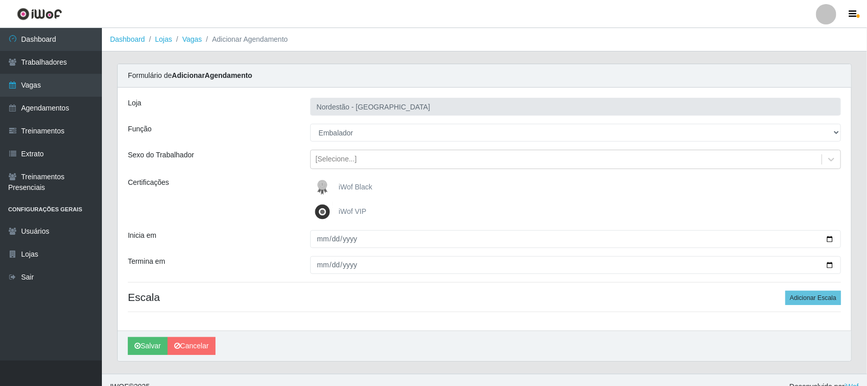
click at [352, 186] on span "iWof Black" at bounding box center [356, 187] width 34 height 8
click at [0, 0] on input "iWof Black" at bounding box center [0, 0] width 0 height 0
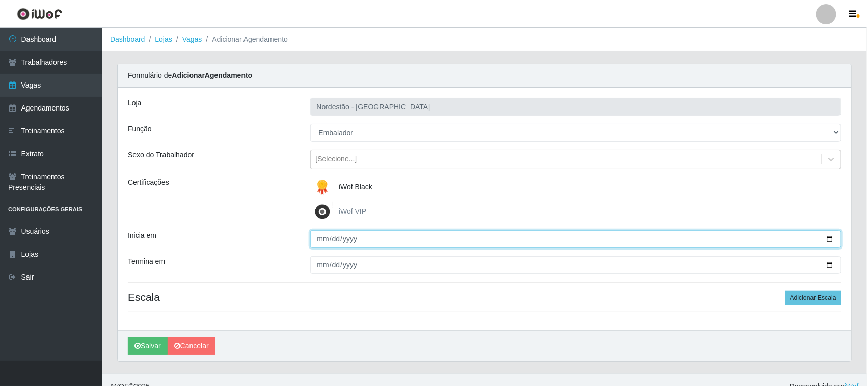
click at [828, 237] on input "Inicia em" at bounding box center [575, 239] width 531 height 18
type input "2025-10-27"
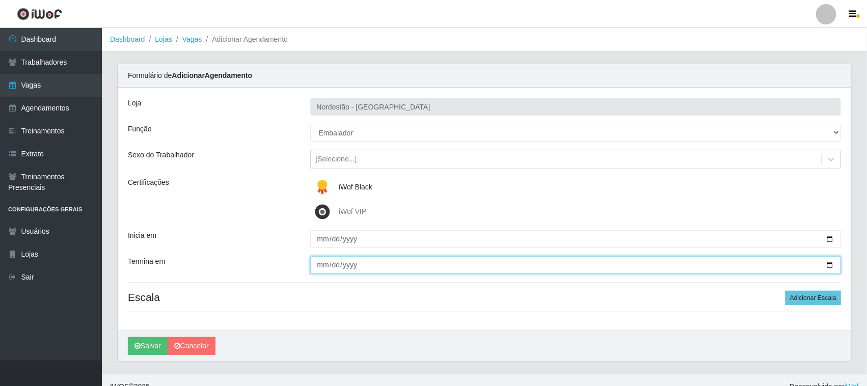
click at [827, 265] on input "Termina em" at bounding box center [575, 265] width 531 height 18
type input "2025-10-27"
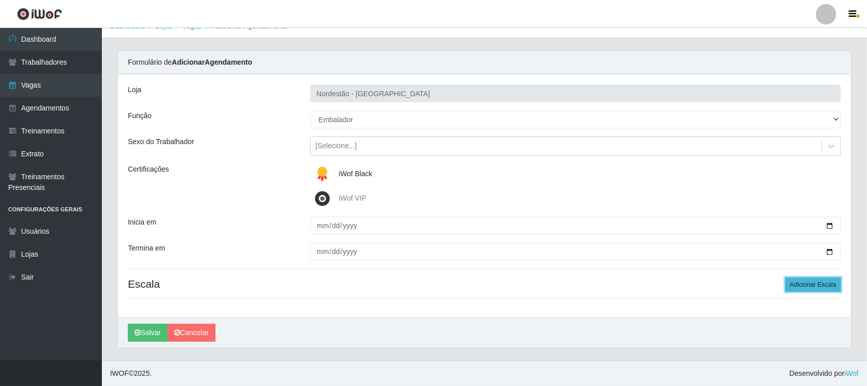
click at [795, 283] on button "Adicionar Escala" at bounding box center [814, 285] width 56 height 14
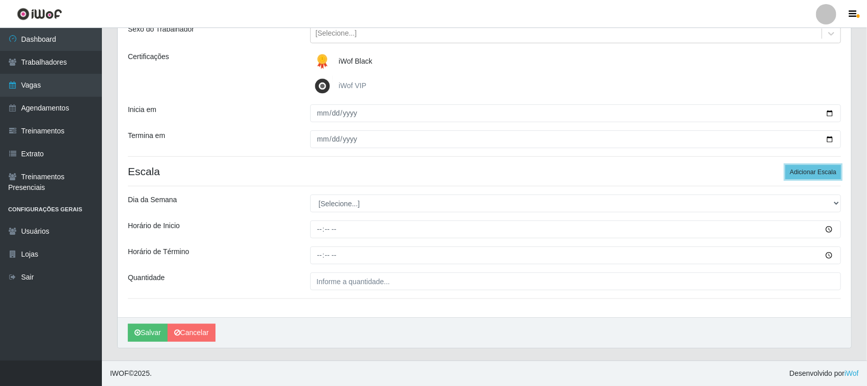
scroll to position [126, 0]
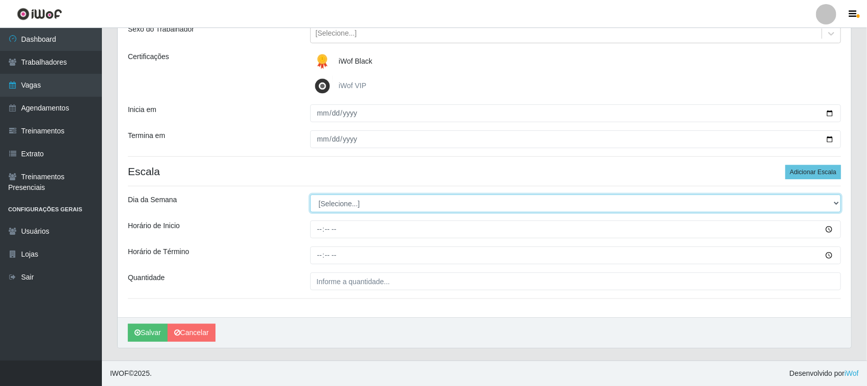
click at [833, 202] on select "[Selecione...] Segunda Terça Quarta Quinta Sexta Sábado Domingo" at bounding box center [575, 204] width 531 height 18
select select "1"
click at [310, 195] on select "[Selecione...] Segunda Terça Quarta Quinta Sexta Sábado Domingo" at bounding box center [575, 204] width 531 height 18
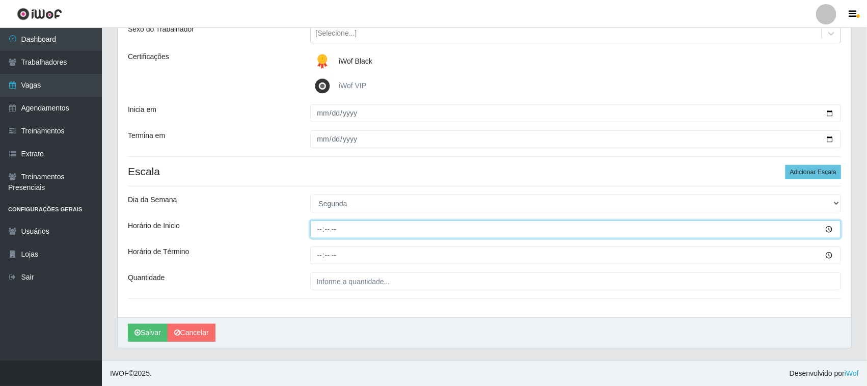
click at [316, 229] on input "Horário de Inicio" at bounding box center [575, 230] width 531 height 18
type input "16:30"
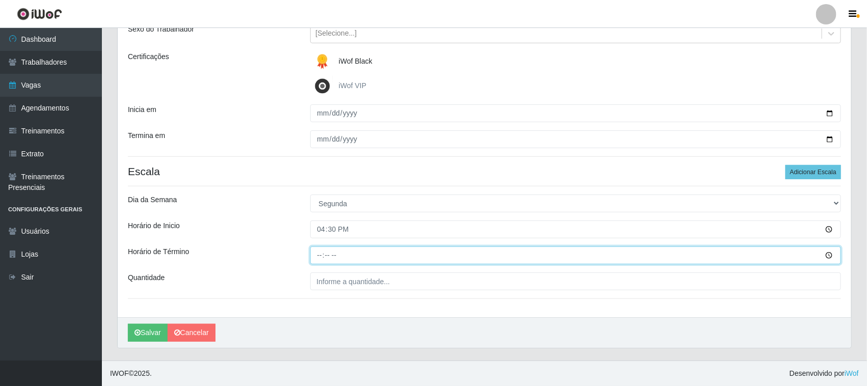
click at [317, 253] on input "Horário de Término" at bounding box center [575, 256] width 531 height 18
type input "22:30"
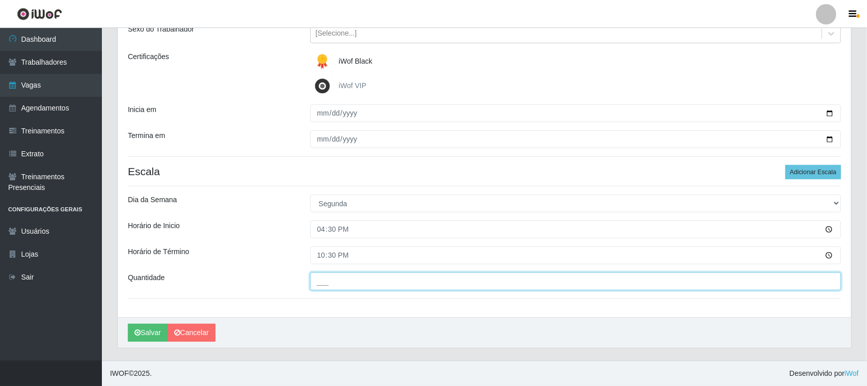
click at [340, 284] on input "___" at bounding box center [575, 282] width 531 height 18
type input "02_"
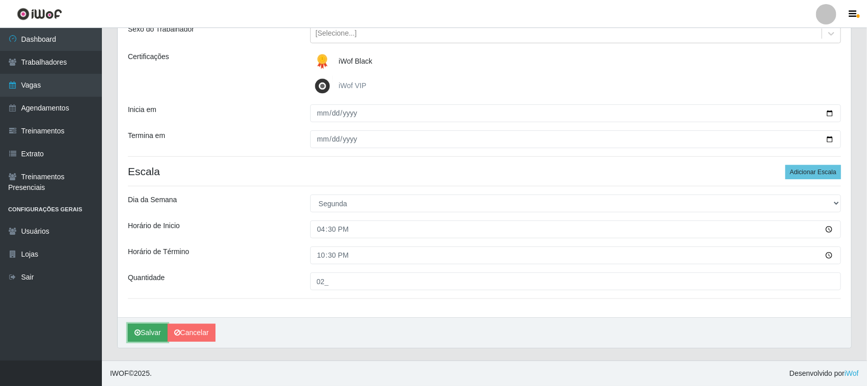
click at [158, 334] on button "Salvar" at bounding box center [148, 333] width 40 height 18
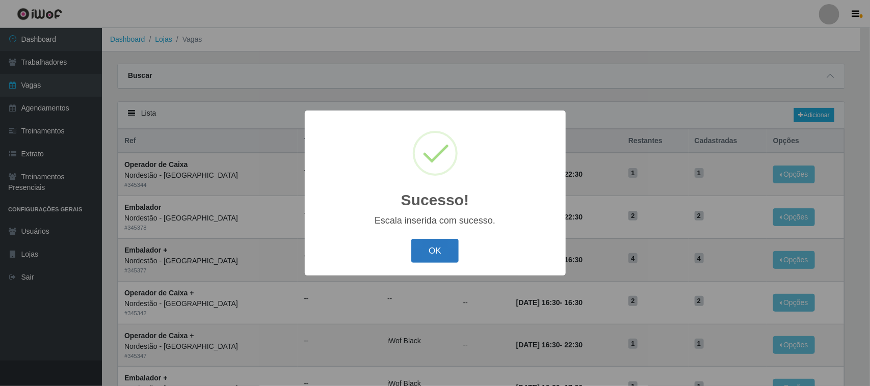
click at [436, 252] on button "OK" at bounding box center [434, 251] width 47 height 24
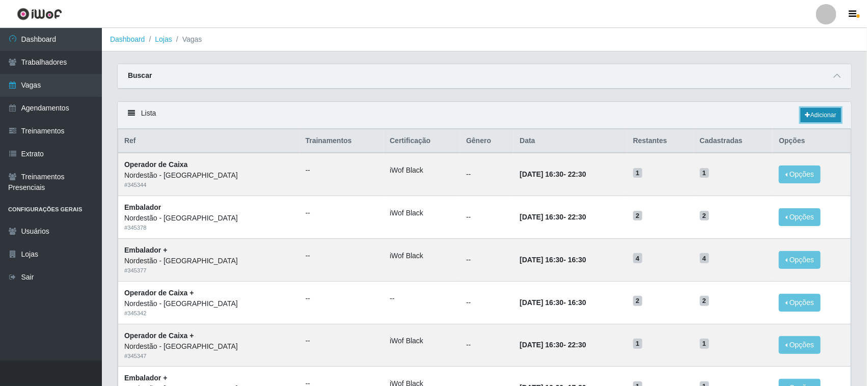
click at [813, 116] on link "Adicionar" at bounding box center [821, 115] width 40 height 14
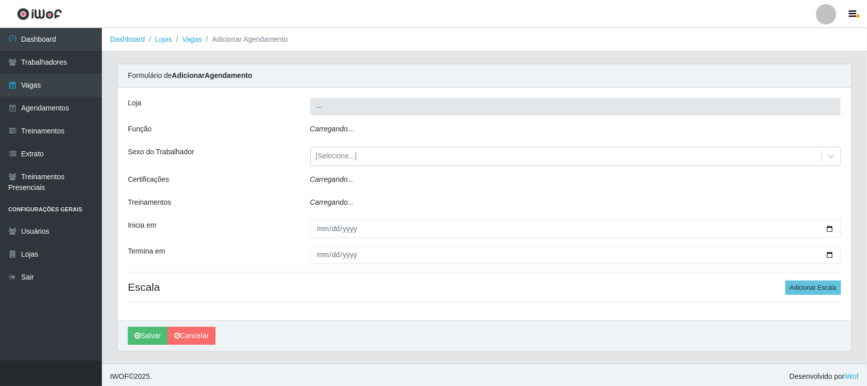
type input "Nordestão - [GEOGRAPHIC_DATA]"
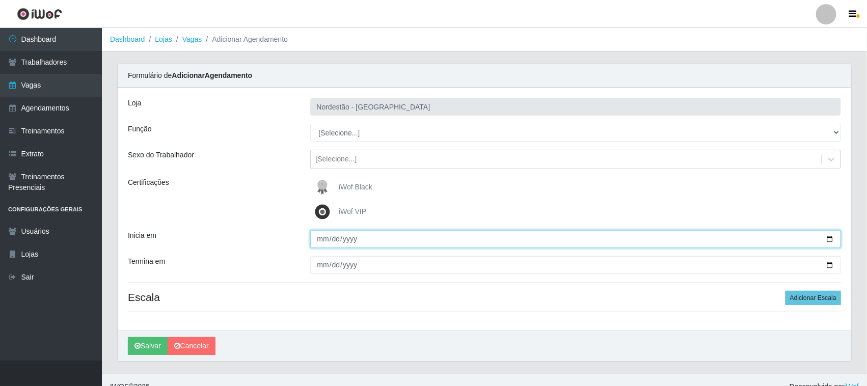
click at [831, 238] on input "Inicia em" at bounding box center [575, 239] width 531 height 18
type input "2025-10-28"
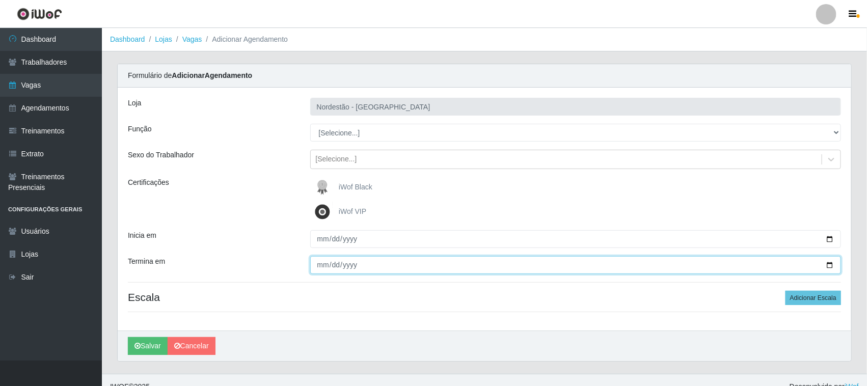
click at [829, 263] on input "Termina em" at bounding box center [575, 265] width 531 height 18
type input "2025-10-28"
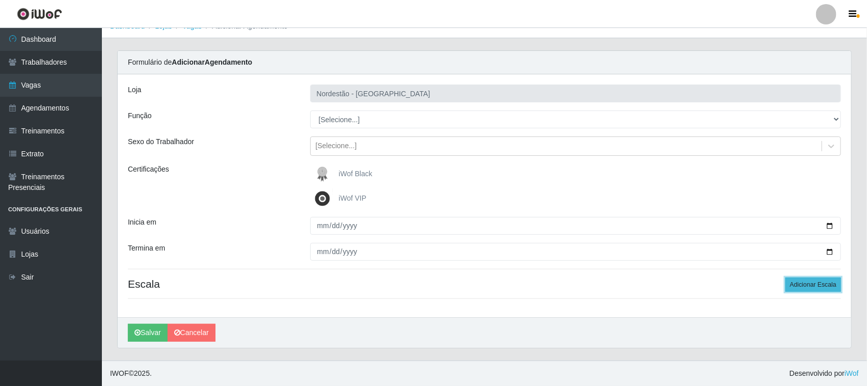
click at [808, 286] on button "Adicionar Escala" at bounding box center [814, 285] width 56 height 14
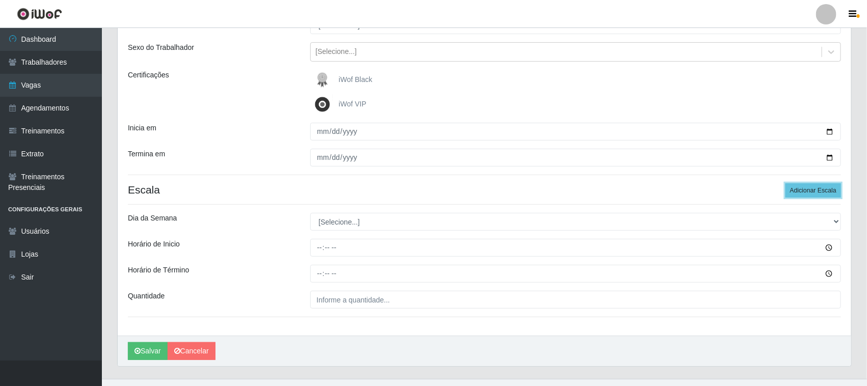
scroll to position [126, 0]
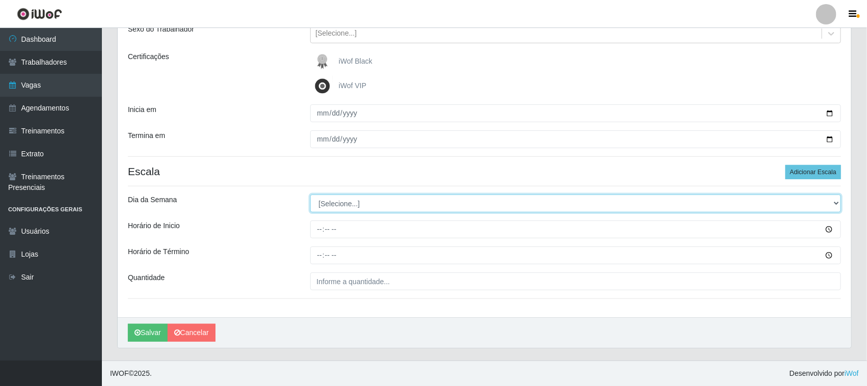
click at [833, 203] on select "[Selecione...] Segunda Terça Quarta Quinta Sexta Sábado Domingo" at bounding box center [575, 204] width 531 height 18
select select "2"
click at [310, 195] on select "[Selecione...] Segunda Terça Quarta Quinta Sexta Sábado Domingo" at bounding box center [575, 204] width 531 height 18
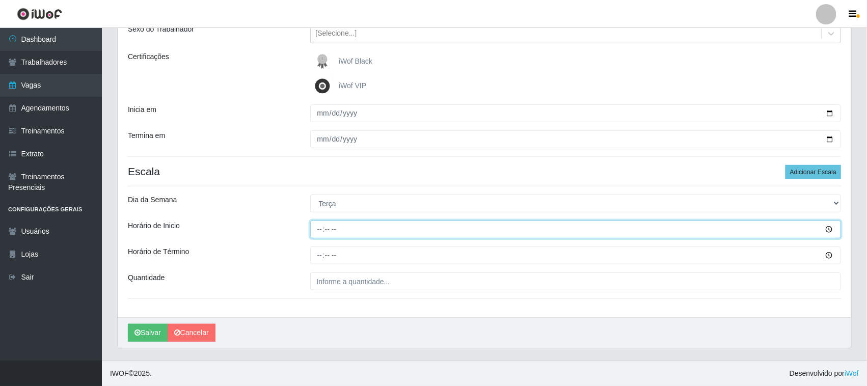
click at [317, 227] on input "Horário de Inicio" at bounding box center [575, 230] width 531 height 18
type input "16:30"
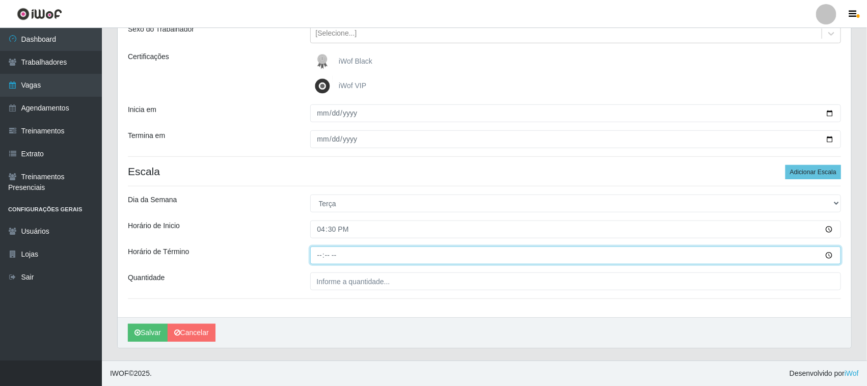
click at [316, 254] on input "Horário de Término" at bounding box center [575, 256] width 531 height 18
type input "22:30"
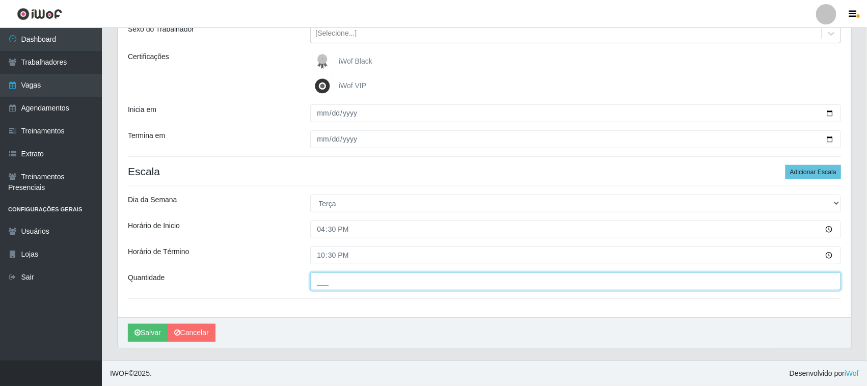
click at [327, 284] on input "___" at bounding box center [575, 282] width 531 height 18
type input "02_"
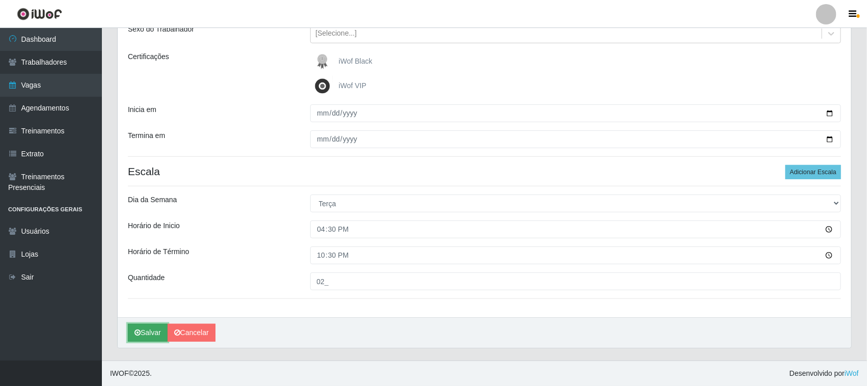
click at [155, 334] on button "Salvar" at bounding box center [148, 333] width 40 height 18
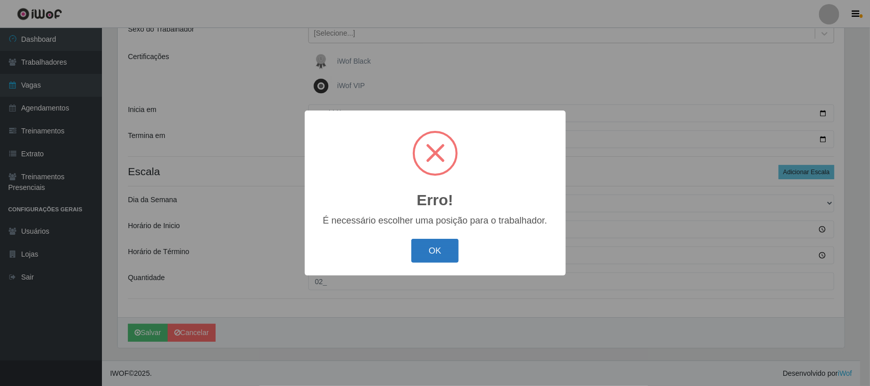
click at [423, 254] on button "OK" at bounding box center [434, 251] width 47 height 24
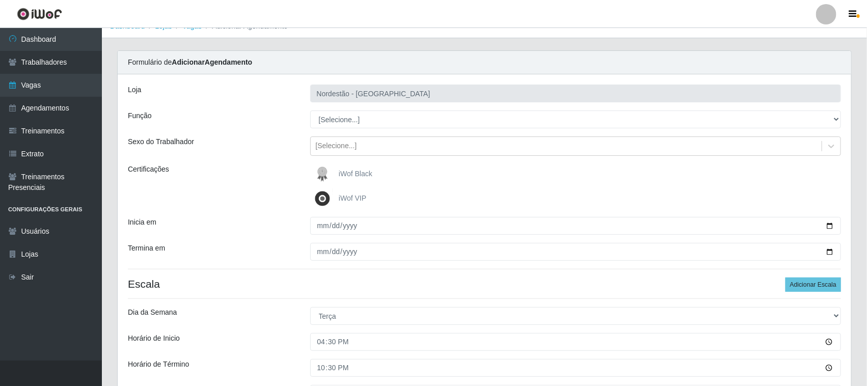
scroll to position [0, 0]
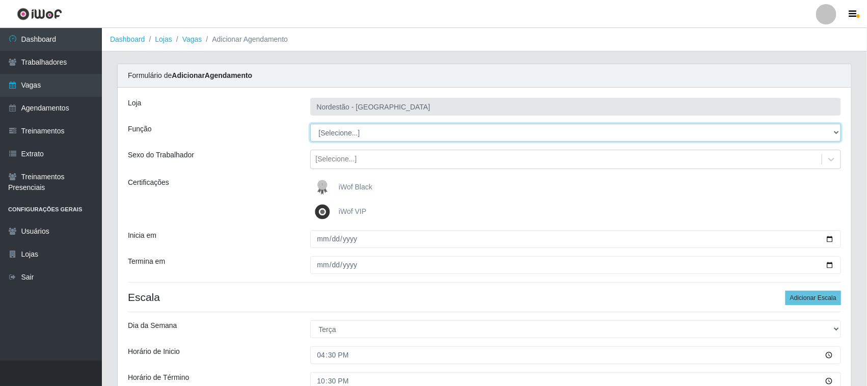
click at [836, 130] on select "[Selecione...] Balconista de Padaria Balconista de Padaria + Balconista de Pada…" at bounding box center [575, 133] width 531 height 18
select select "1"
click at [310, 124] on select "[Selecione...] Balconista de Padaria Balconista de Padaria + Balconista de Pada…" at bounding box center [575, 133] width 531 height 18
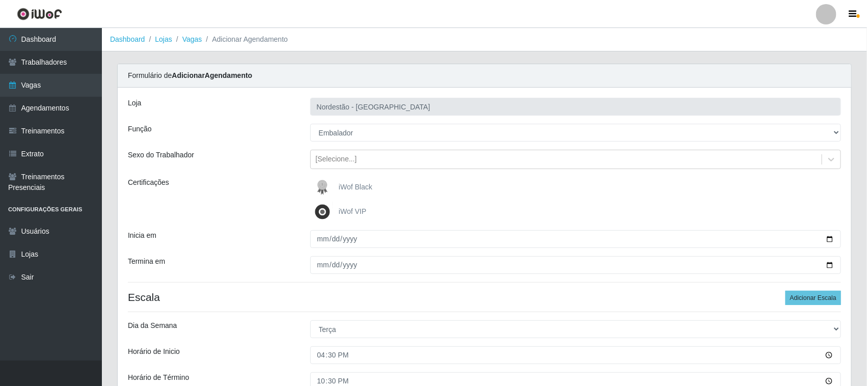
click at [361, 188] on span "iWof Black" at bounding box center [356, 187] width 34 height 8
click at [0, 0] on input "iWof Black" at bounding box center [0, 0] width 0 height 0
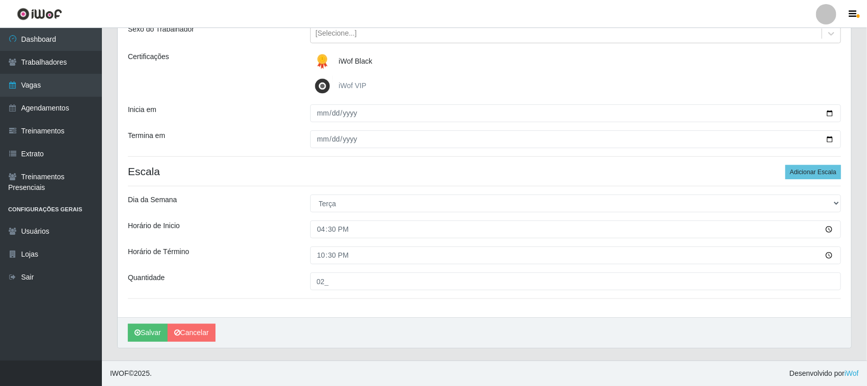
scroll to position [126, 0]
click at [156, 332] on button "Salvar" at bounding box center [148, 333] width 40 height 18
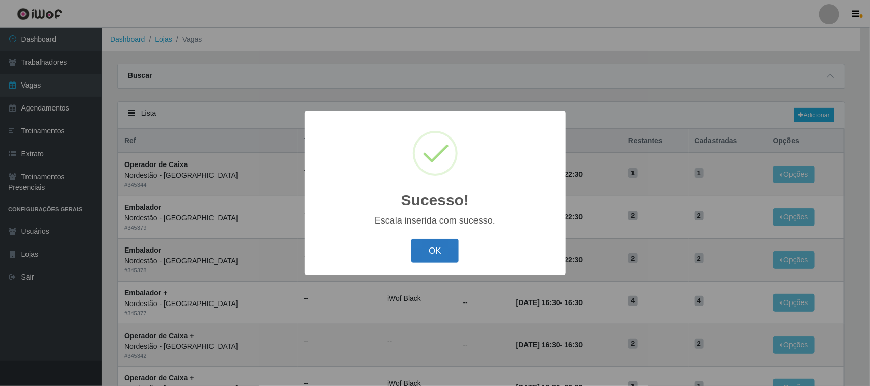
click at [444, 241] on button "OK" at bounding box center [434, 251] width 47 height 24
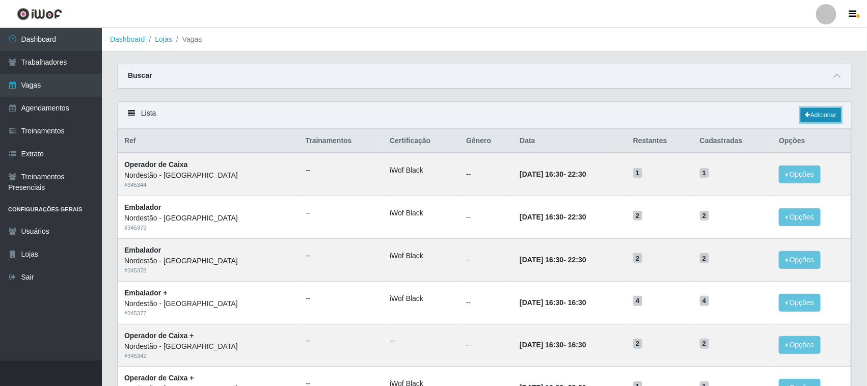
click at [813, 116] on link "Adicionar" at bounding box center [821, 115] width 40 height 14
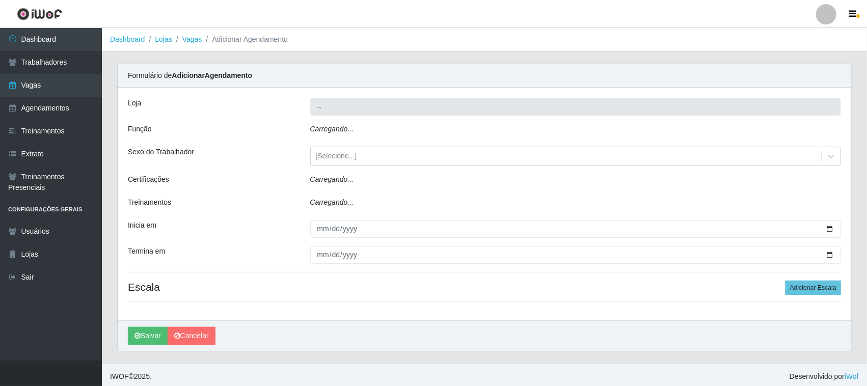
type input "Nordestão - [GEOGRAPHIC_DATA]"
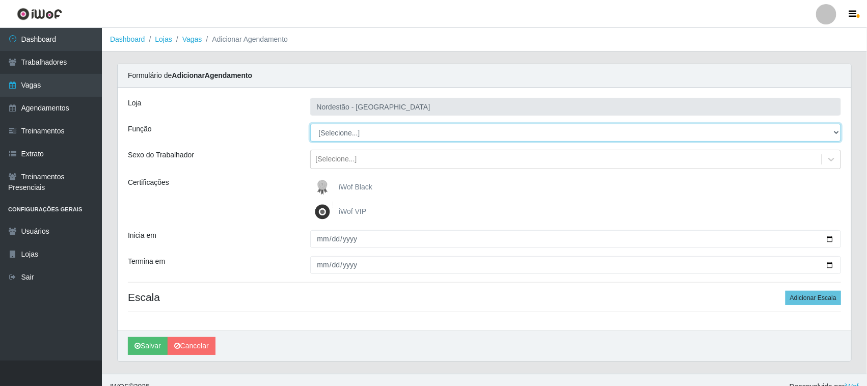
click at [833, 131] on select "[Selecione...] Balconista de Padaria Balconista de Padaria + Balconista de Pada…" at bounding box center [575, 133] width 531 height 18
select select "1"
click at [310, 124] on select "[Selecione...] Balconista de Padaria Balconista de Padaria + Balconista de Pada…" at bounding box center [575, 133] width 531 height 18
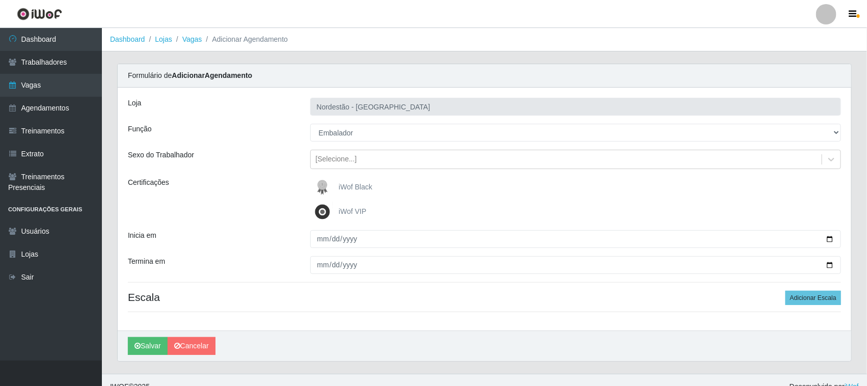
click at [347, 188] on span "iWof Black" at bounding box center [356, 187] width 34 height 8
click at [0, 0] on input "iWof Black" at bounding box center [0, 0] width 0 height 0
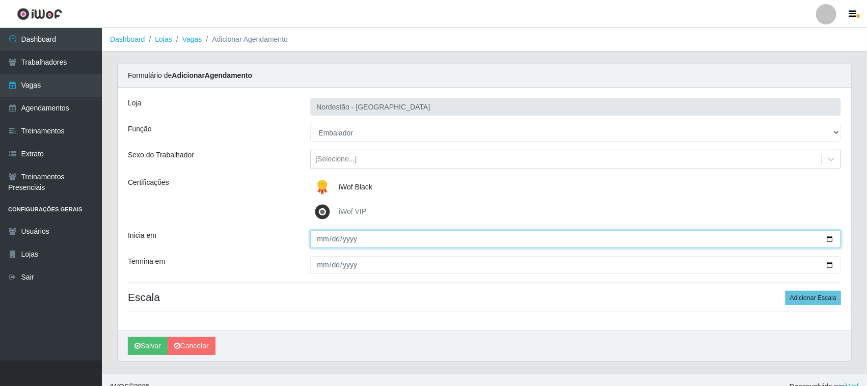
click at [829, 237] on input "Inicia em" at bounding box center [575, 239] width 531 height 18
type input "2025-10-29"
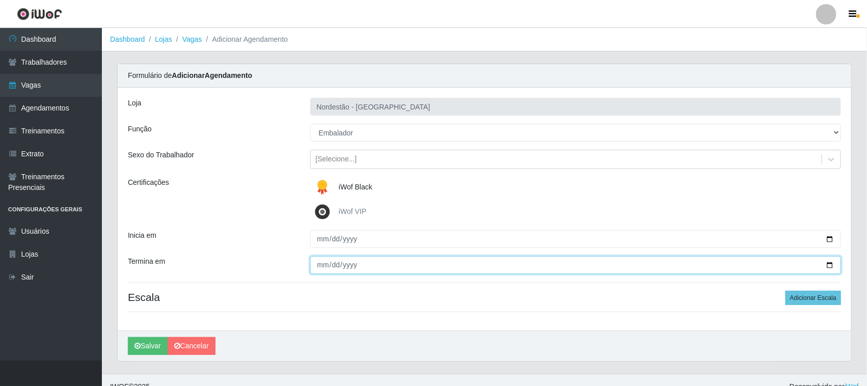
click at [829, 262] on input "Termina em" at bounding box center [575, 265] width 531 height 18
type input "2025-10-29"
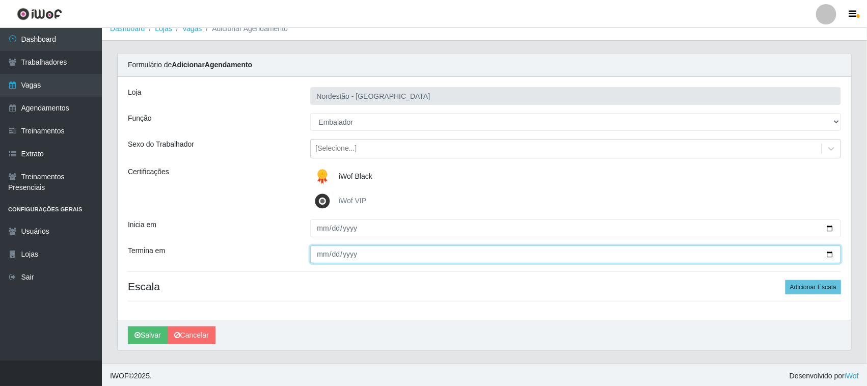
scroll to position [14, 0]
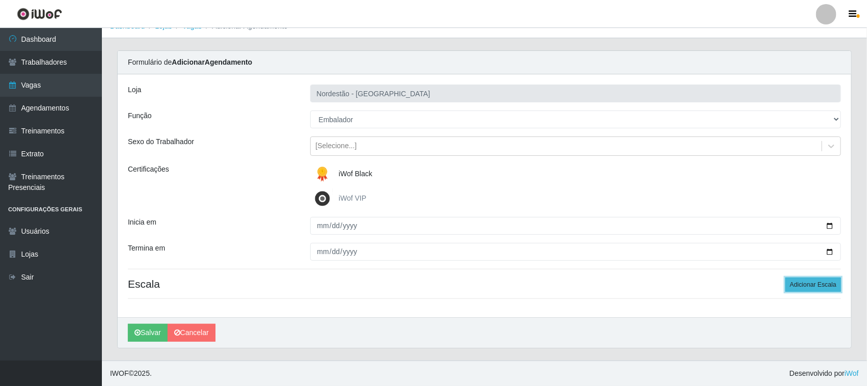
click at [796, 285] on button "Adicionar Escala" at bounding box center [814, 285] width 56 height 14
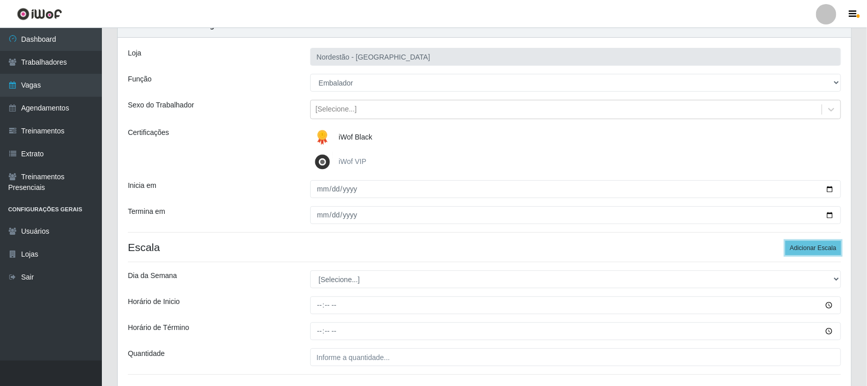
scroll to position [126, 0]
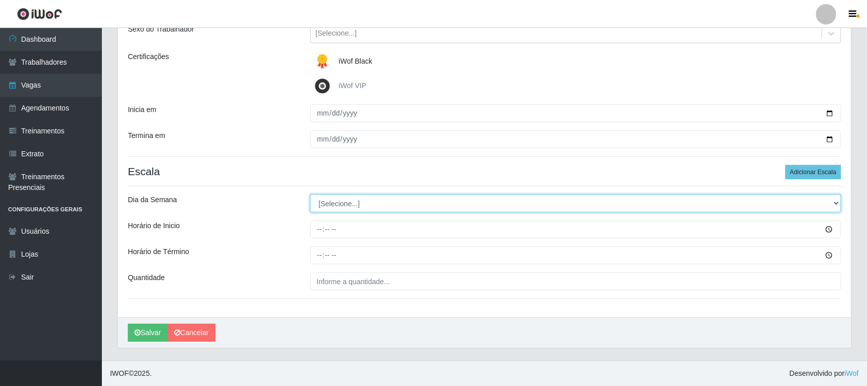
click at [835, 202] on select "[Selecione...] Segunda Terça Quarta Quinta Sexta Sábado Domingo" at bounding box center [575, 204] width 531 height 18
select select "3"
click at [310, 195] on select "[Selecione...] Segunda Terça Quarta Quinta Sexta Sábado Domingo" at bounding box center [575, 204] width 531 height 18
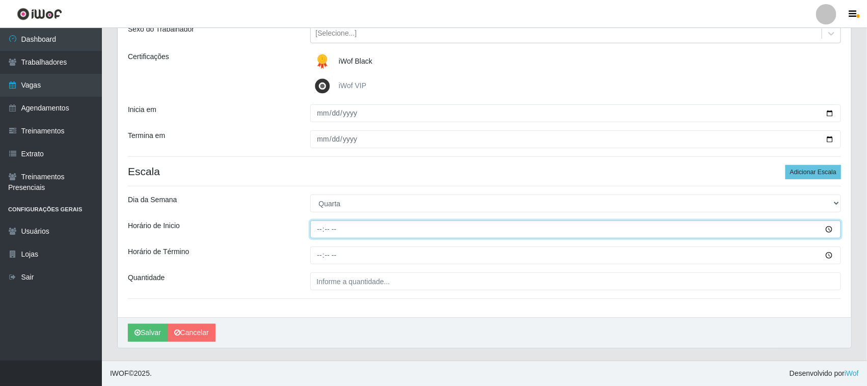
click at [317, 226] on input "Horário de Inicio" at bounding box center [575, 230] width 531 height 18
type input "16:30"
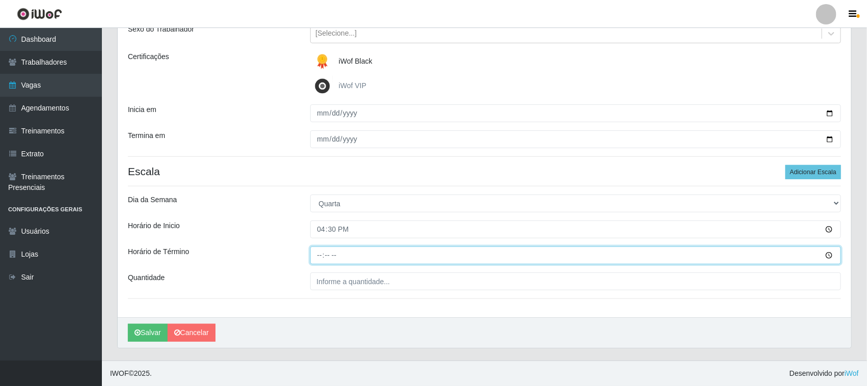
click at [321, 256] on input "Horário de Término" at bounding box center [575, 256] width 531 height 18
type input "22:30"
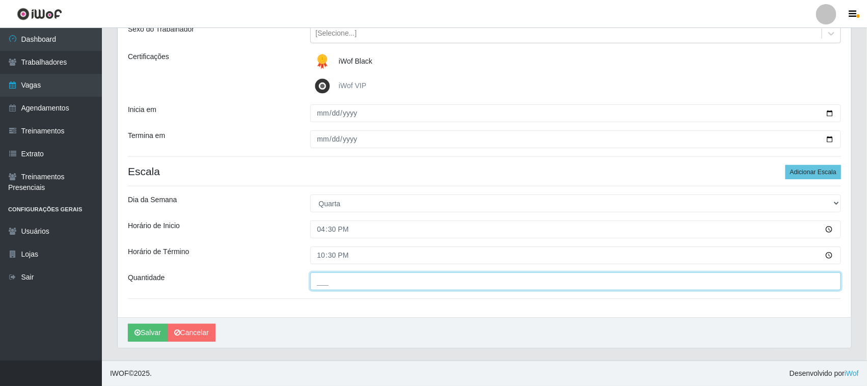
click at [336, 285] on input "___" at bounding box center [575, 282] width 531 height 18
type input "02_"
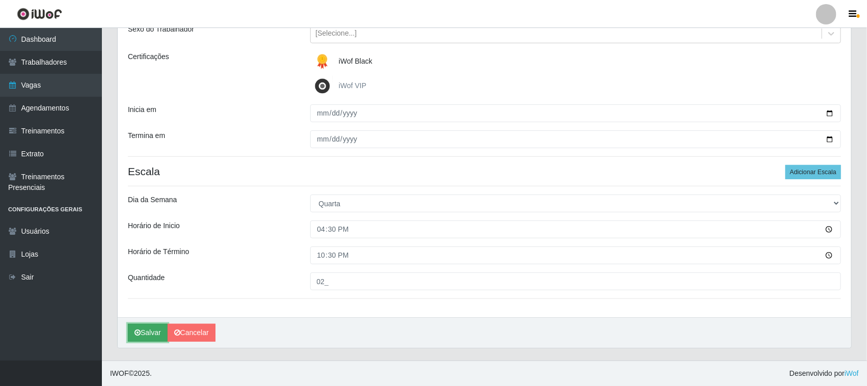
click at [155, 332] on button "Salvar" at bounding box center [148, 333] width 40 height 18
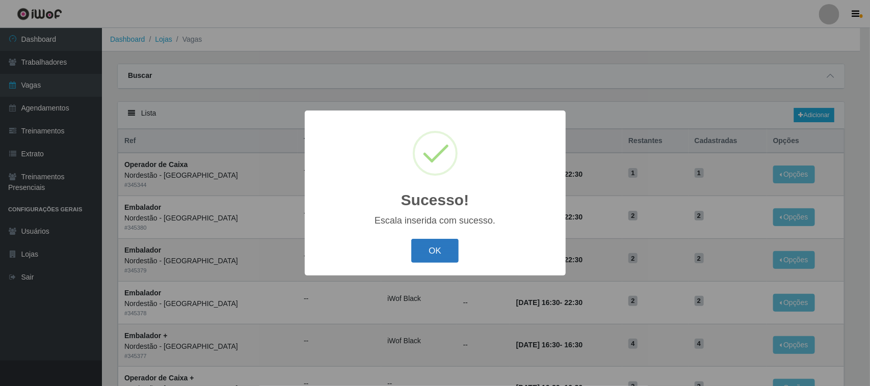
click at [443, 255] on button "OK" at bounding box center [434, 251] width 47 height 24
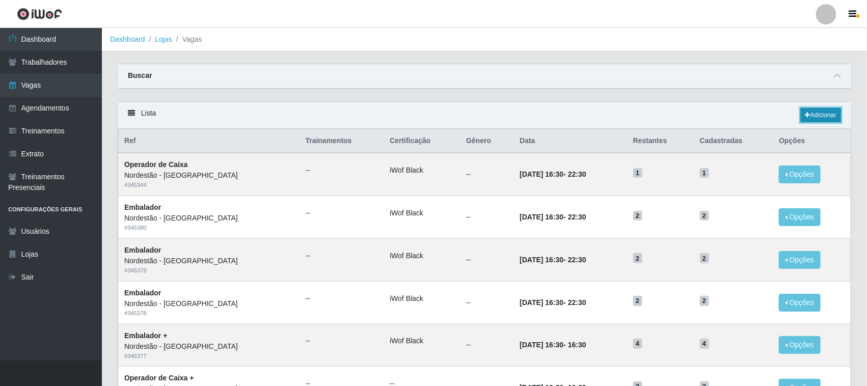
click at [828, 118] on link "Adicionar" at bounding box center [821, 115] width 40 height 14
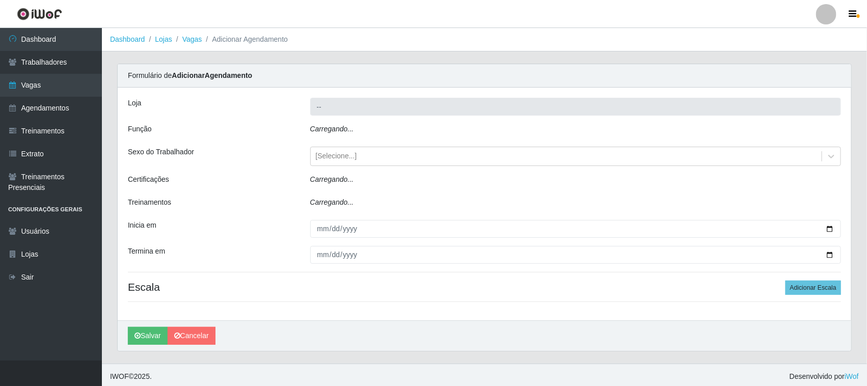
type input "Nordestão - [GEOGRAPHIC_DATA]"
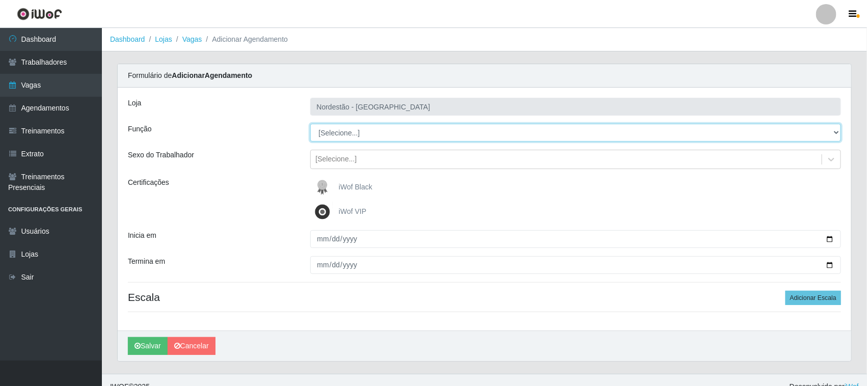
click at [834, 131] on select "[Selecione...] Balconista de Padaria Balconista de Padaria + Balconista de Pada…" at bounding box center [575, 133] width 531 height 18
select select "1"
click at [310, 124] on select "[Selecione...] Balconista de Padaria Balconista de Padaria + Balconista de Pada…" at bounding box center [575, 133] width 531 height 18
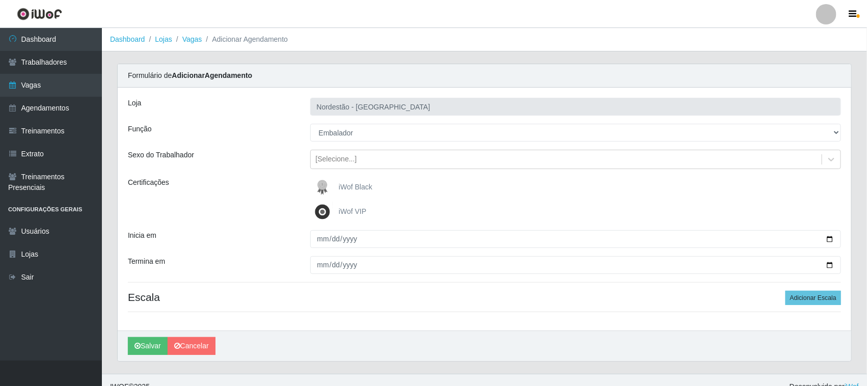
click at [369, 185] on span "iWof Black" at bounding box center [356, 187] width 34 height 8
click at [0, 0] on input "iWof Black" at bounding box center [0, 0] width 0 height 0
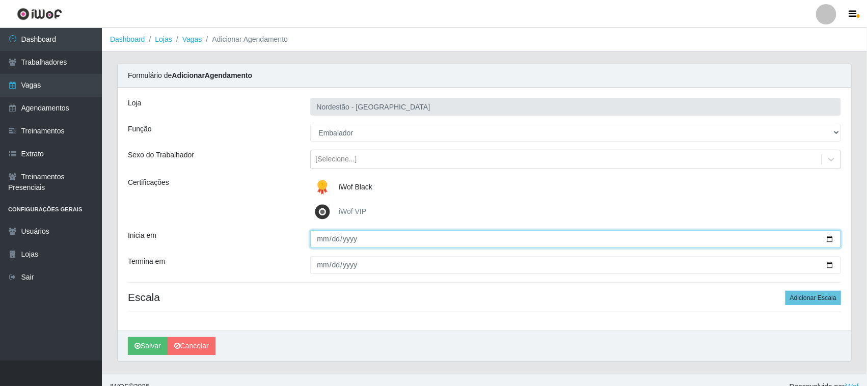
click at [829, 235] on input "Inicia em" at bounding box center [575, 239] width 531 height 18
type input "2025-10-30"
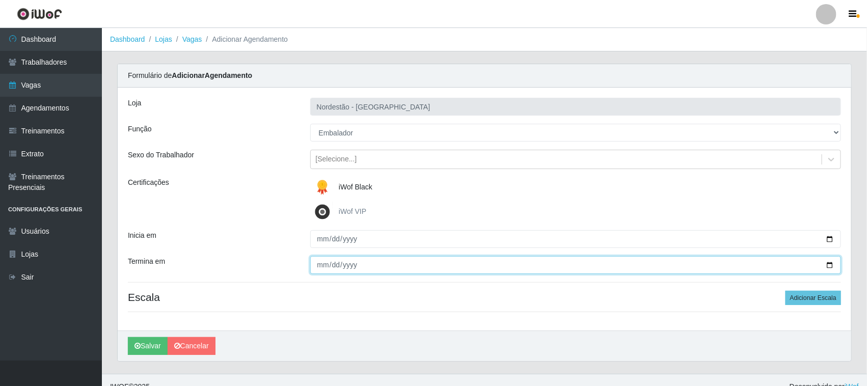
drag, startPoint x: 829, startPoint y: 265, endPoint x: 817, endPoint y: 264, distance: 12.8
click at [829, 265] on input "Termina em" at bounding box center [575, 265] width 531 height 18
type input "2025-10-30"
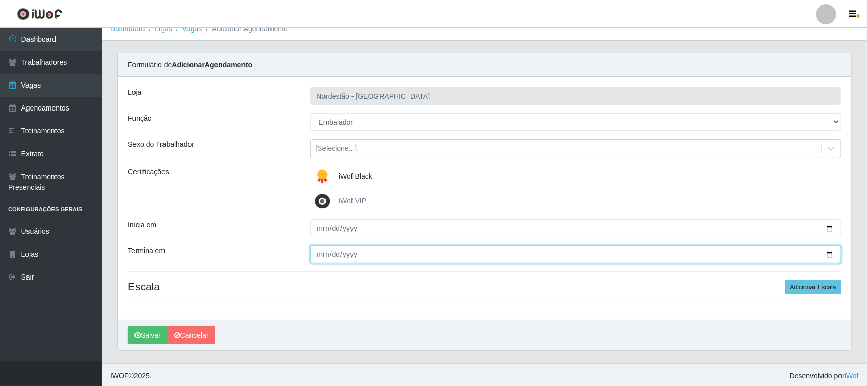
scroll to position [14, 0]
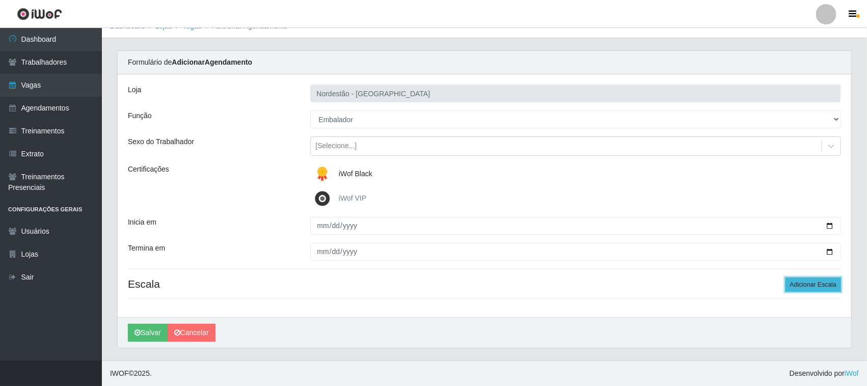
click at [801, 286] on button "Adicionar Escala" at bounding box center [814, 285] width 56 height 14
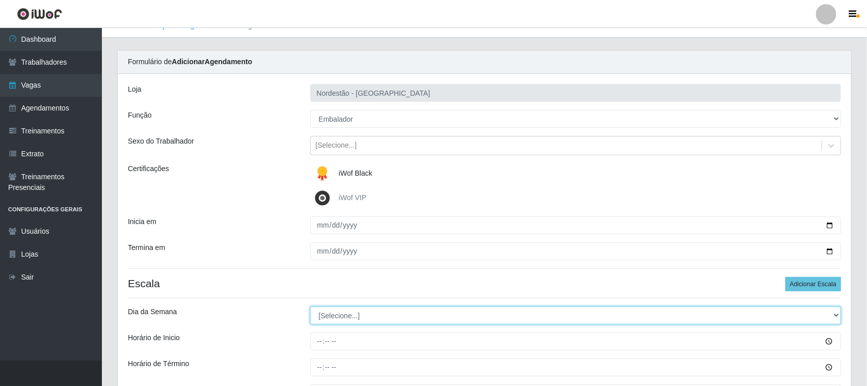
click at [344, 318] on select "[Selecione...] Segunda Terça Quarta Quinta Sexta Sábado Domingo" at bounding box center [575, 316] width 531 height 18
select select "4"
click at [310, 307] on select "[Selecione...] Segunda Terça Quarta Quinta Sexta Sábado Domingo" at bounding box center [575, 316] width 531 height 18
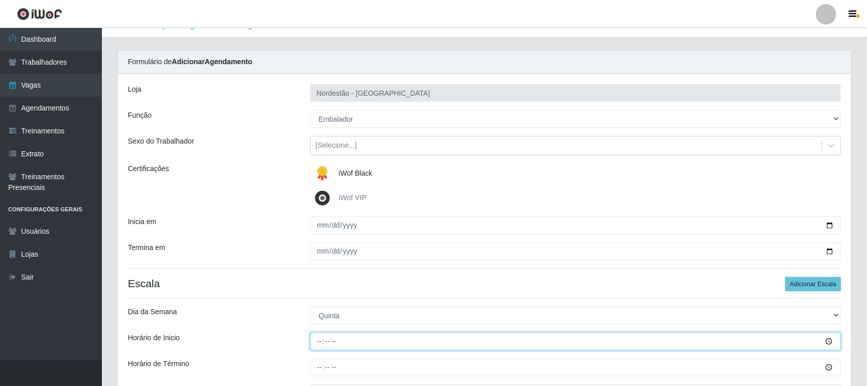
click at [318, 341] on input "Horário de Inicio" at bounding box center [575, 342] width 531 height 18
type input "16:30"
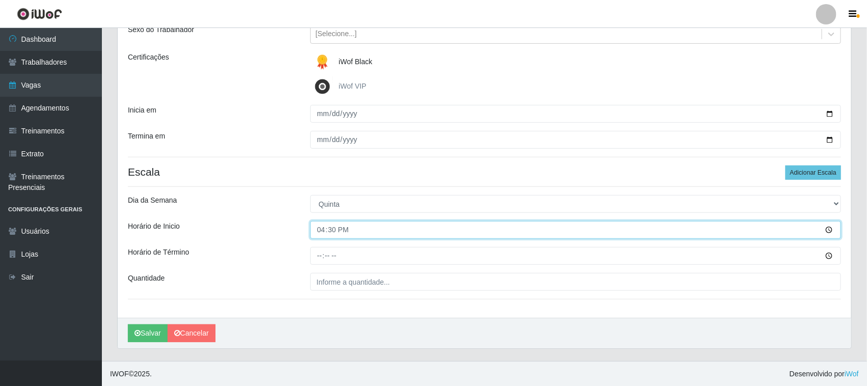
scroll to position [126, 0]
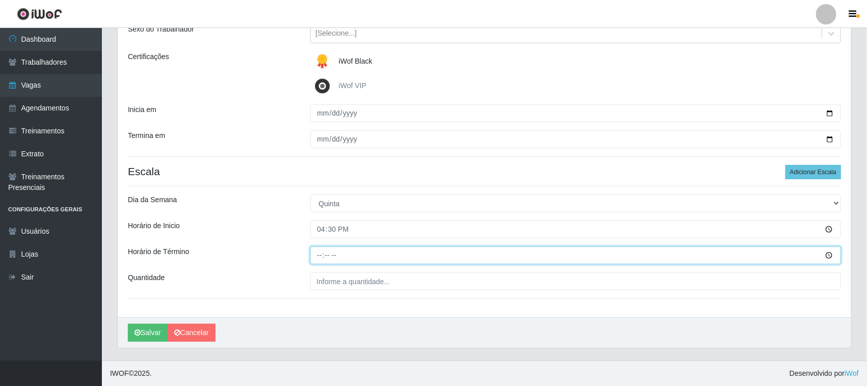
click at [320, 250] on input "Horário de Término" at bounding box center [575, 256] width 531 height 18
click at [323, 251] on input "16:30" at bounding box center [575, 256] width 531 height 18
type input "22:30"
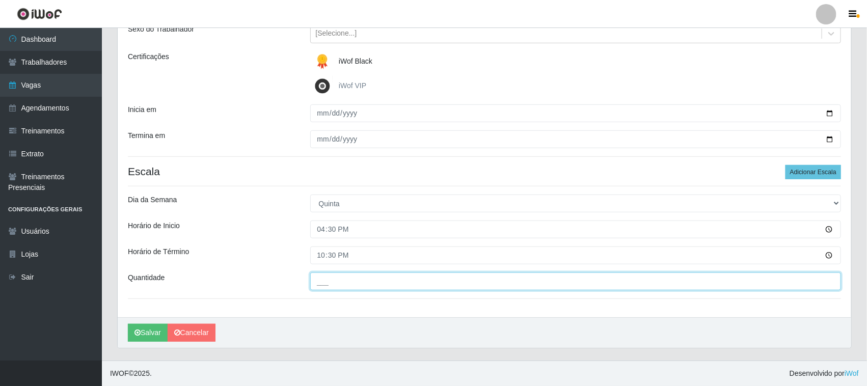
click at [343, 283] on input "___" at bounding box center [575, 282] width 531 height 18
type input "02_"
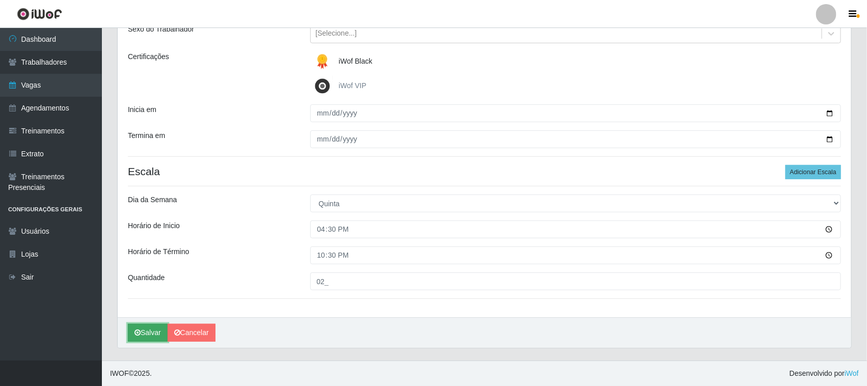
click at [149, 334] on button "Salvar" at bounding box center [148, 333] width 40 height 18
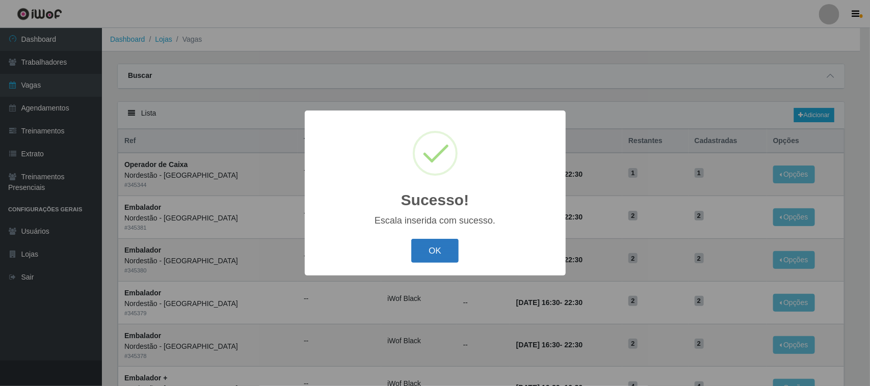
click at [429, 254] on button "OK" at bounding box center [434, 251] width 47 height 24
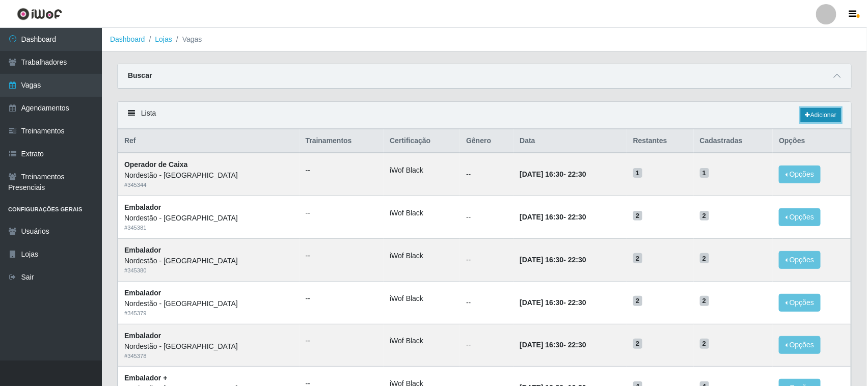
click at [816, 115] on link "Adicionar" at bounding box center [821, 115] width 40 height 14
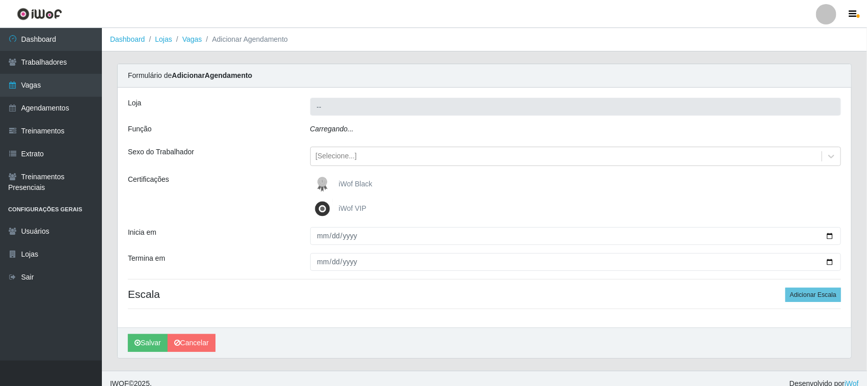
type input "Nordestão - [GEOGRAPHIC_DATA]"
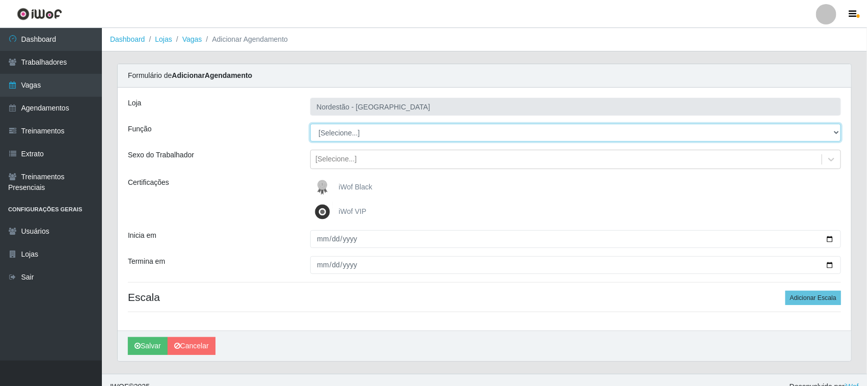
click at [834, 131] on select "[Selecione...] Balconista de Padaria Balconista de Padaria + Balconista de Pada…" at bounding box center [575, 133] width 531 height 18
select select "1"
click at [310, 124] on select "[Selecione...] Balconista de Padaria Balconista de Padaria + Balconista de Pada…" at bounding box center [575, 133] width 531 height 18
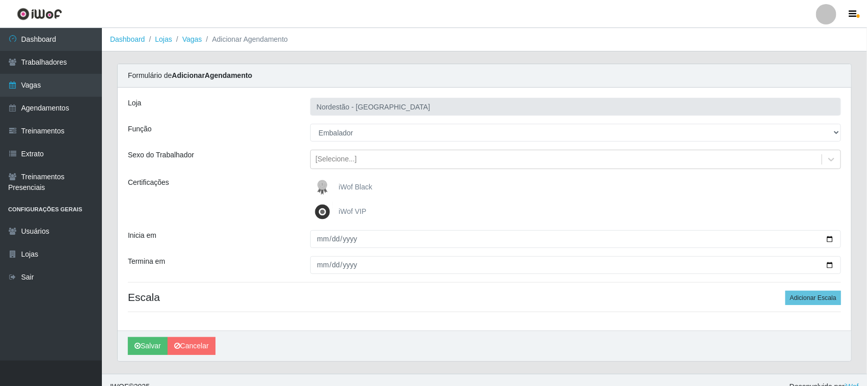
click at [350, 186] on span "iWof Black" at bounding box center [356, 187] width 34 height 8
click at [0, 0] on input "iWof Black" at bounding box center [0, 0] width 0 height 0
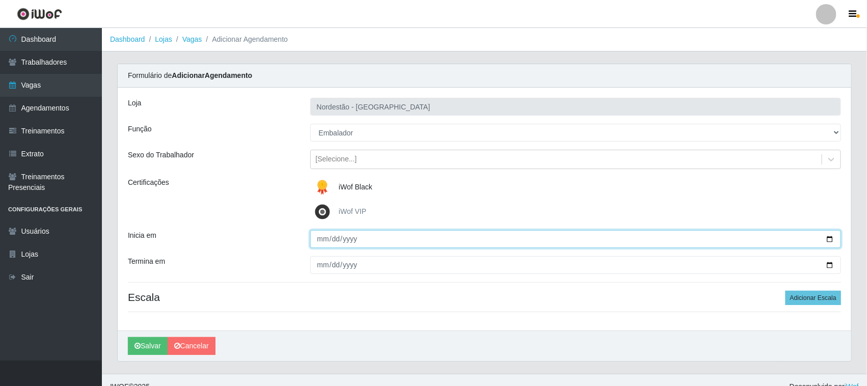
click at [826, 240] on input "Inicia em" at bounding box center [575, 239] width 531 height 18
type input "2025-10-31"
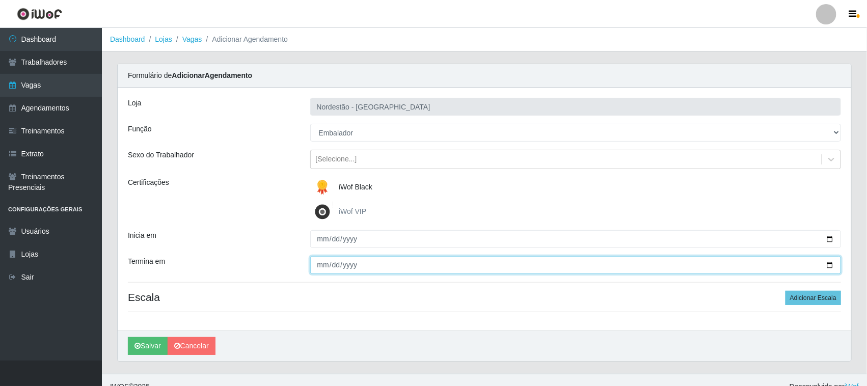
click at [829, 263] on input "Termina em" at bounding box center [575, 265] width 531 height 18
type input "2025-10-31"
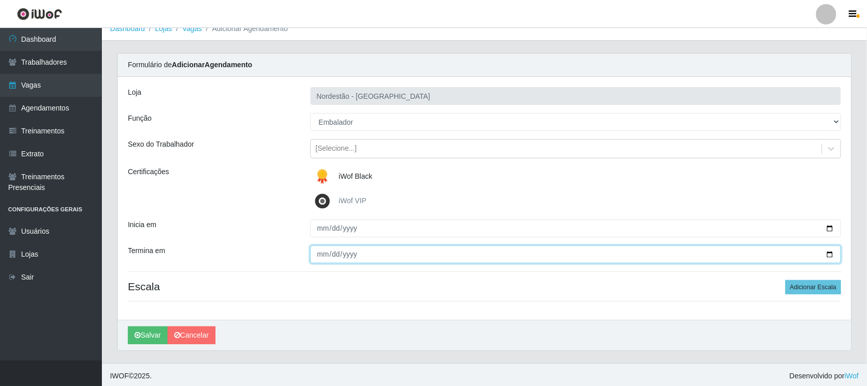
scroll to position [14, 0]
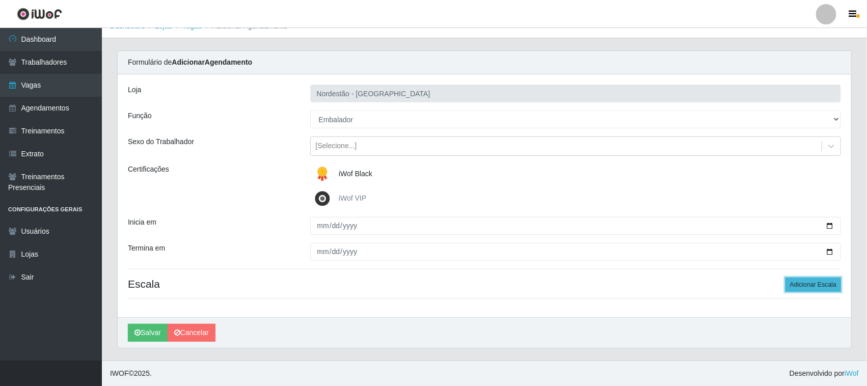
click at [801, 286] on button "Adicionar Escala" at bounding box center [814, 285] width 56 height 14
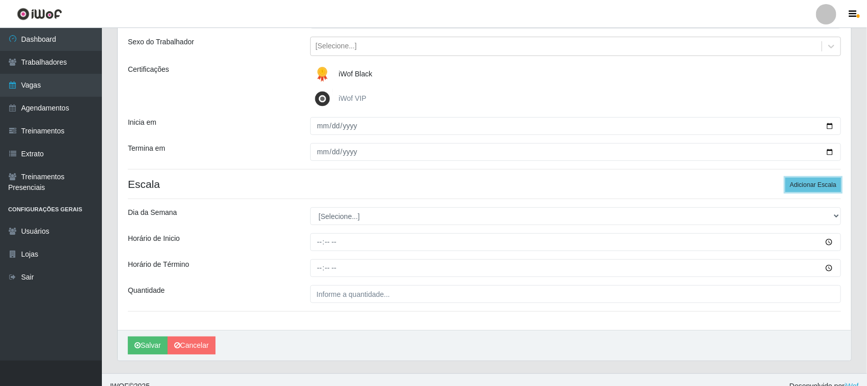
scroll to position [126, 0]
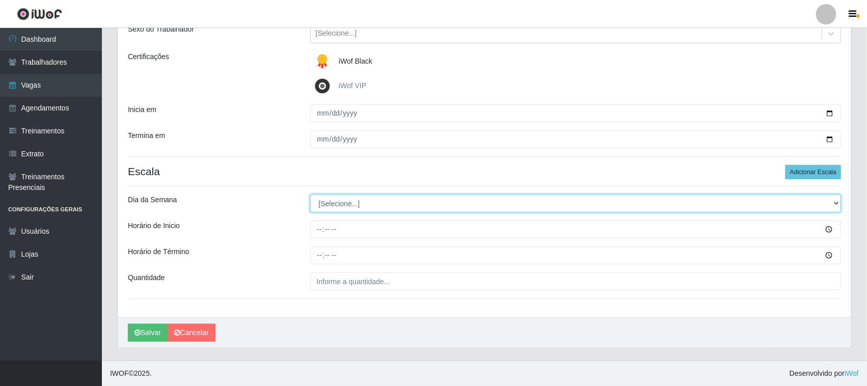
click at [834, 200] on select "[Selecione...] Segunda Terça Quarta Quinta Sexta Sábado Domingo" at bounding box center [575, 204] width 531 height 18
select select "5"
click at [310, 195] on select "[Selecione...] Segunda Terça Quarta Quinta Sexta Sábado Domingo" at bounding box center [575, 204] width 531 height 18
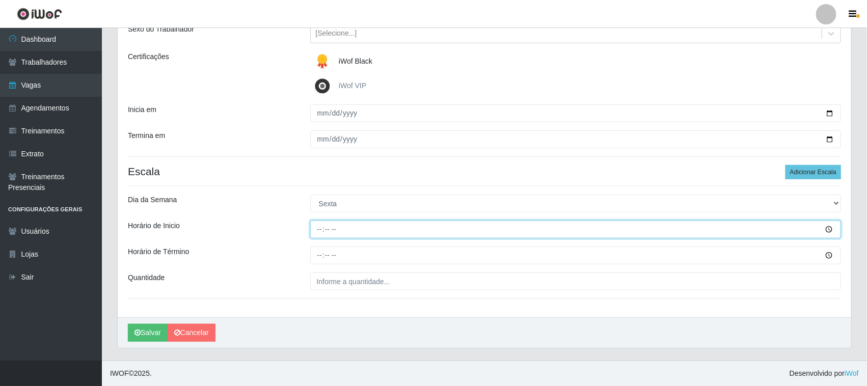
click at [317, 227] on input "Horário de Inicio" at bounding box center [575, 230] width 531 height 18
type input "16:30"
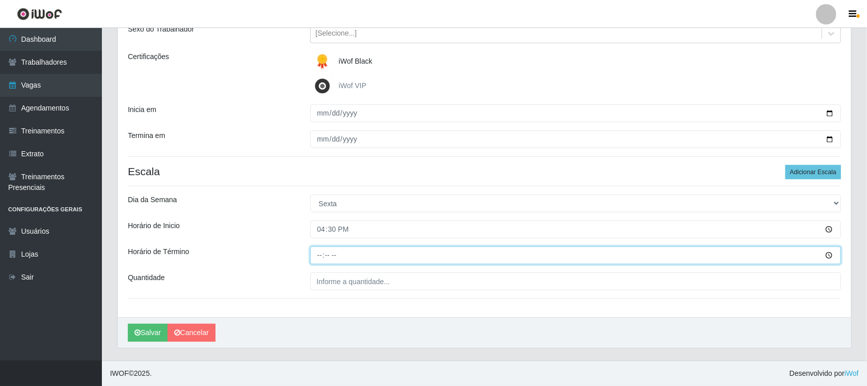
click at [317, 253] on input "Horário de Término" at bounding box center [575, 256] width 531 height 18
type input "22:30"
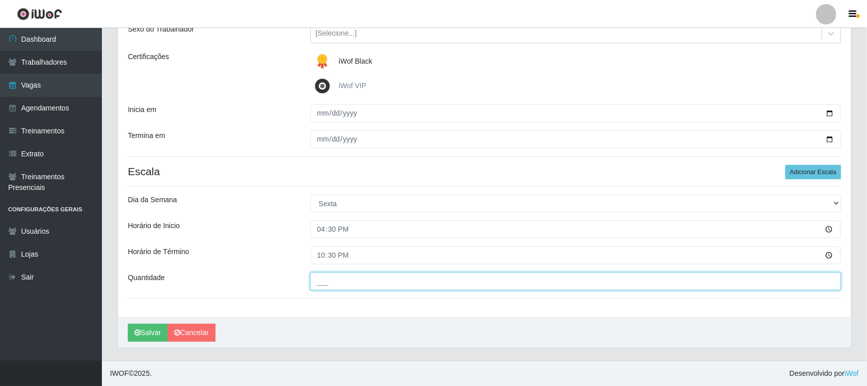
click at [353, 280] on input "___" at bounding box center [575, 282] width 531 height 18
type input "02_"
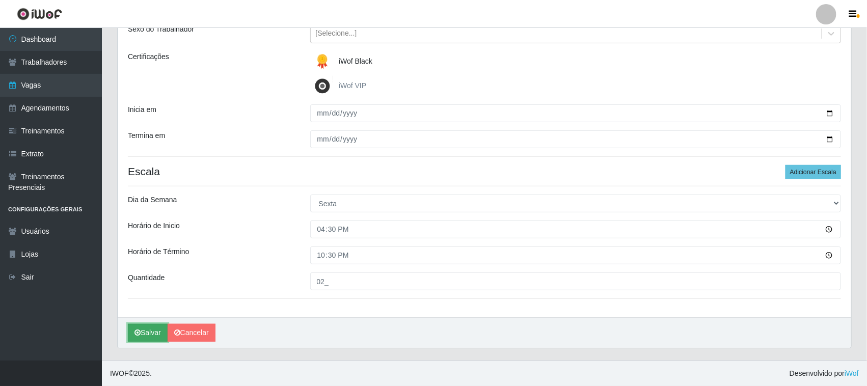
click at [153, 336] on button "Salvar" at bounding box center [148, 333] width 40 height 18
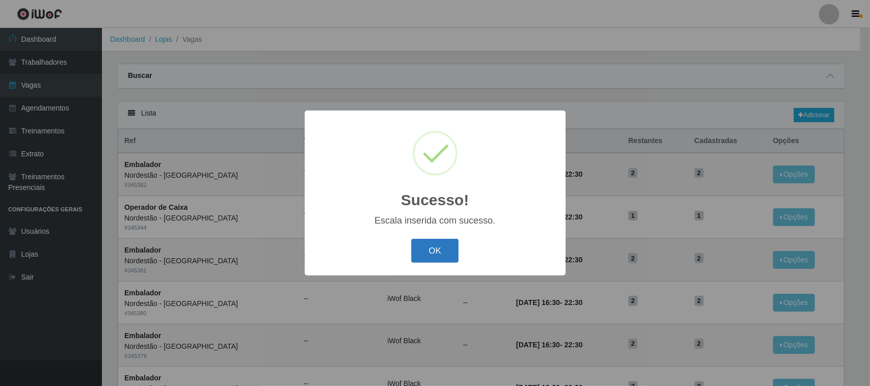
click at [441, 250] on button "OK" at bounding box center [434, 251] width 47 height 24
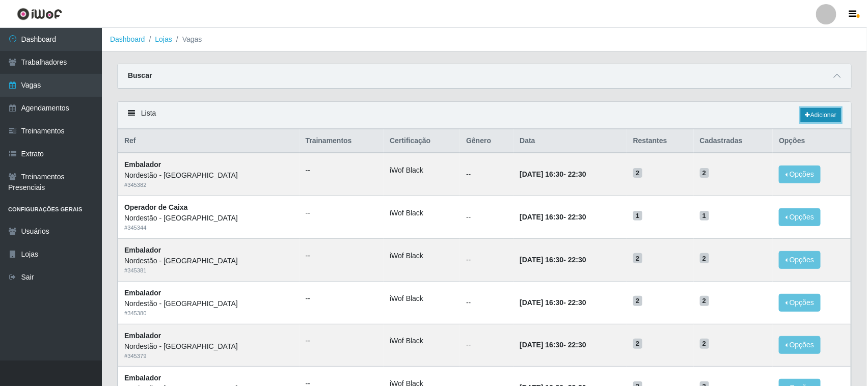
click at [824, 113] on link "Adicionar" at bounding box center [821, 115] width 40 height 14
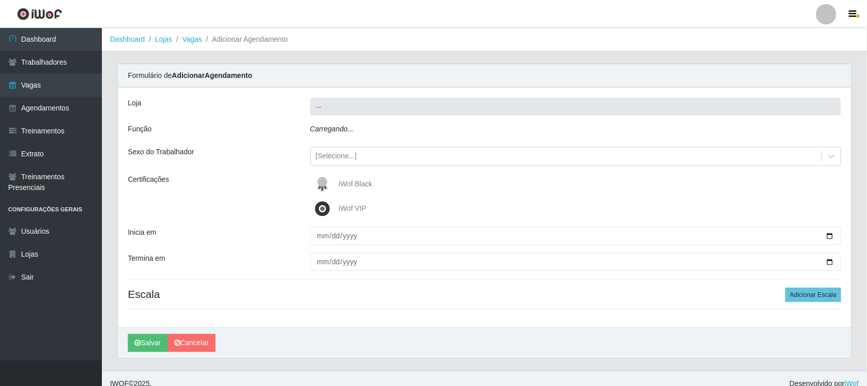
type input "Nordestão - [GEOGRAPHIC_DATA]"
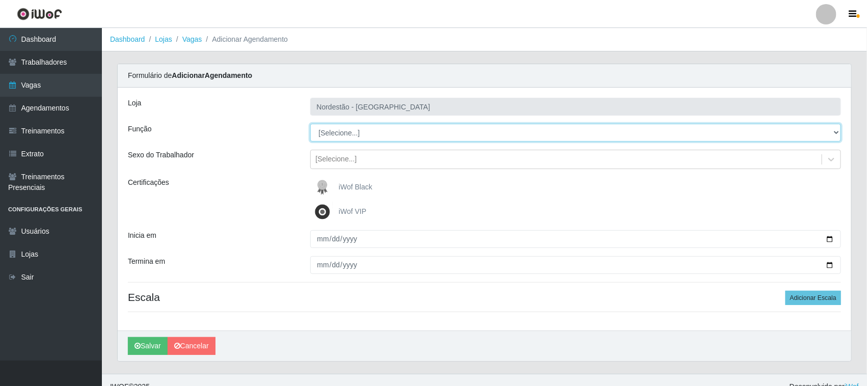
click at [834, 133] on select "[Selecione...] Balconista de Padaria Balconista de Padaria + Balconista de Pada…" at bounding box center [575, 133] width 531 height 18
select select "1"
click at [310, 124] on select "[Selecione...] Balconista de Padaria Balconista de Padaria + Balconista de Pada…" at bounding box center [575, 133] width 531 height 18
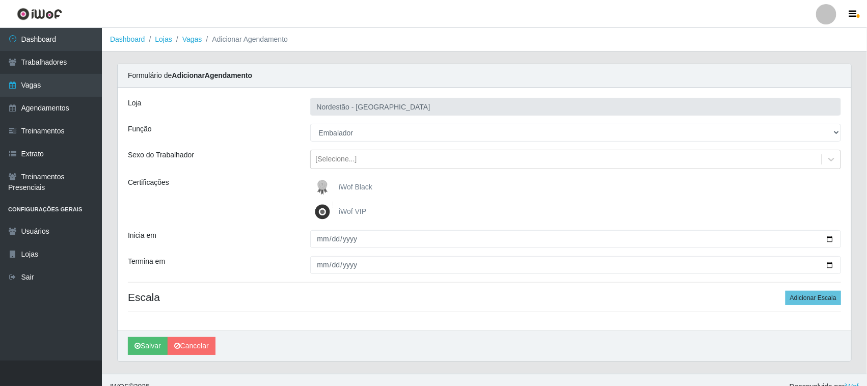
click at [356, 184] on span "iWof Black" at bounding box center [356, 187] width 34 height 8
click at [0, 0] on input "iWof Black" at bounding box center [0, 0] width 0 height 0
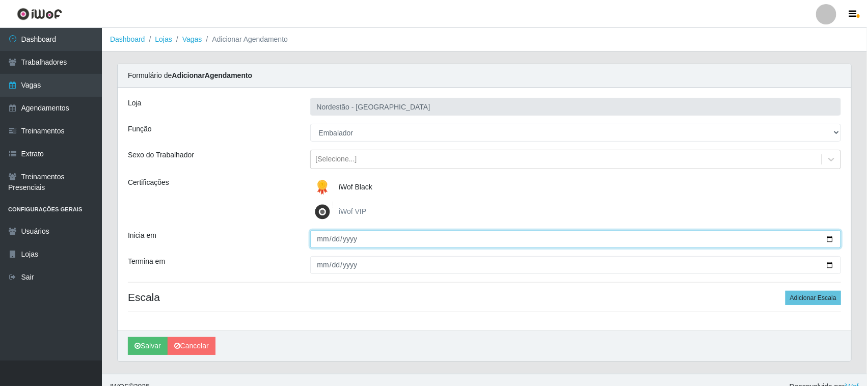
click at [835, 238] on input "Inicia em" at bounding box center [575, 239] width 531 height 18
click at [828, 239] on input "Inicia em" at bounding box center [575, 239] width 531 height 18
type input "2025-10-31"
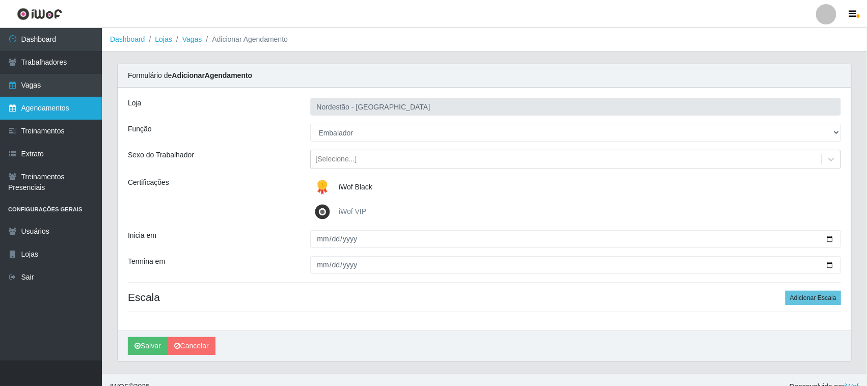
click at [49, 111] on link "Agendamentos" at bounding box center [51, 108] width 102 height 23
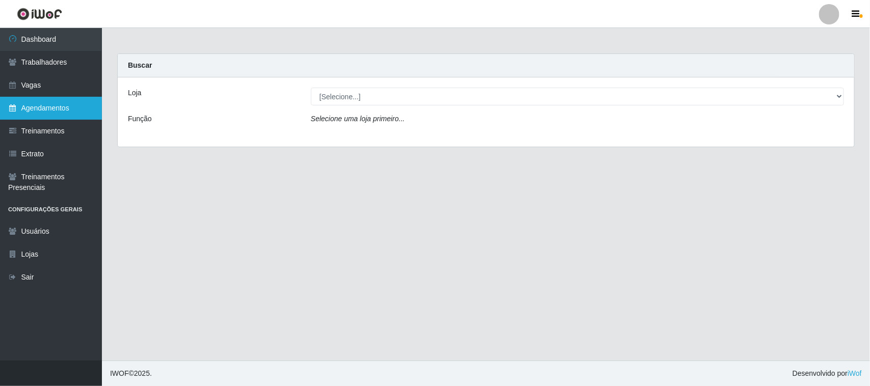
click at [26, 107] on link "Agendamentos" at bounding box center [51, 108] width 102 height 23
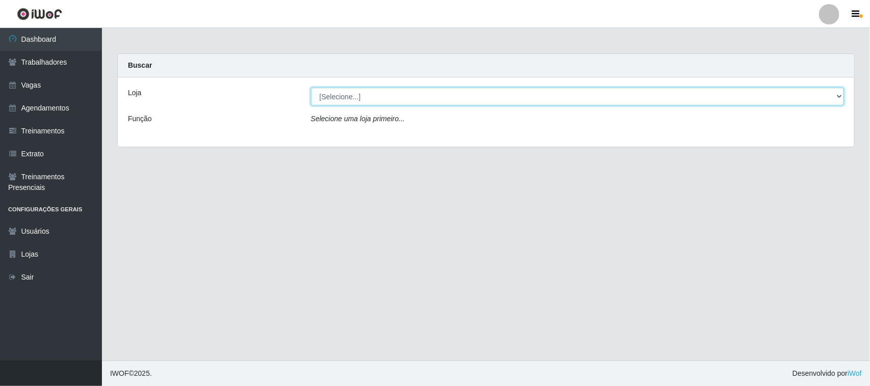
click at [839, 93] on select "[Selecione...] Nordestão - [GEOGRAPHIC_DATA]" at bounding box center [577, 97] width 533 height 18
select select "420"
click at [311, 88] on select "[Selecione...] Nordestão - [GEOGRAPHIC_DATA]" at bounding box center [577, 97] width 533 height 18
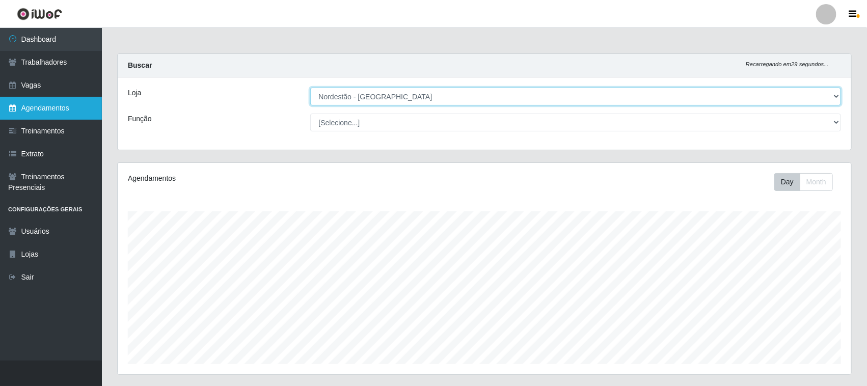
scroll to position [212, 734]
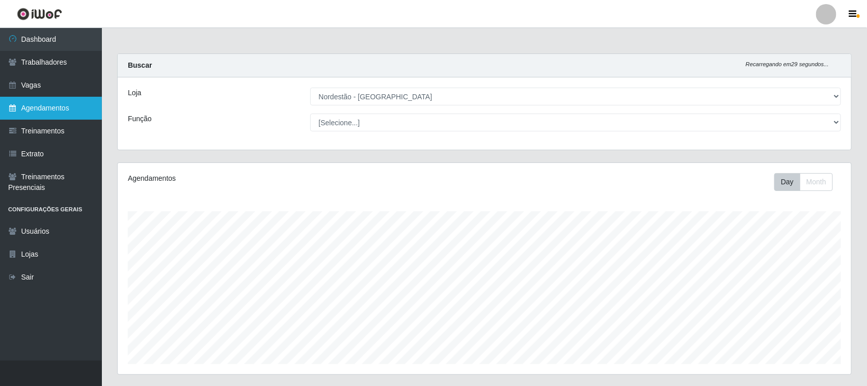
click link "Agendamentos"
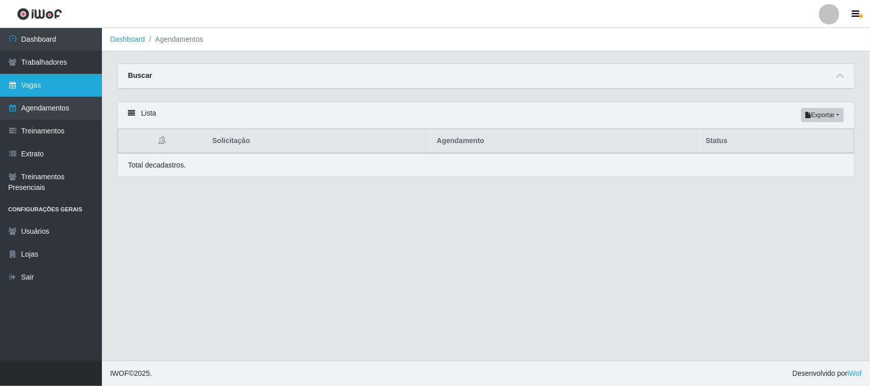
click link "Vagas"
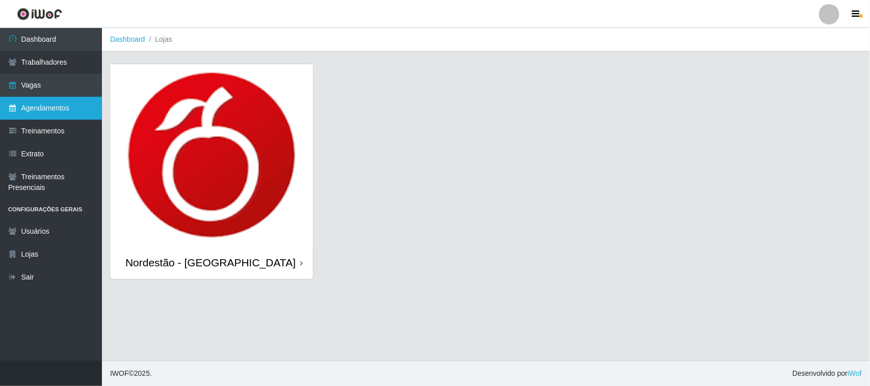
click link "Agendamentos"
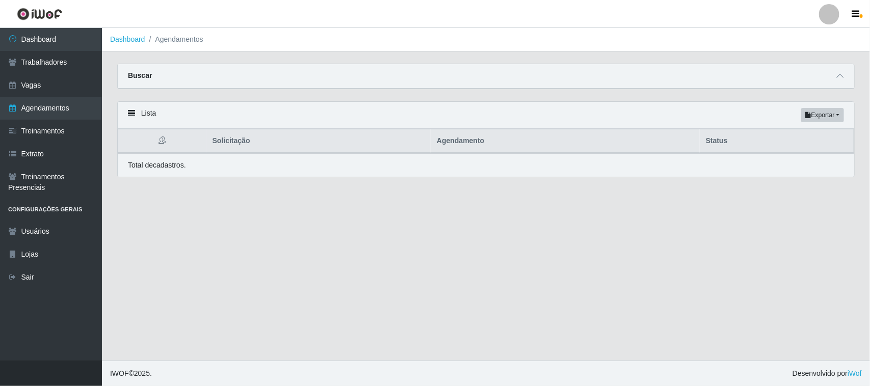
click strong "Buscar"
click th "Status"
click th "Agendamento"
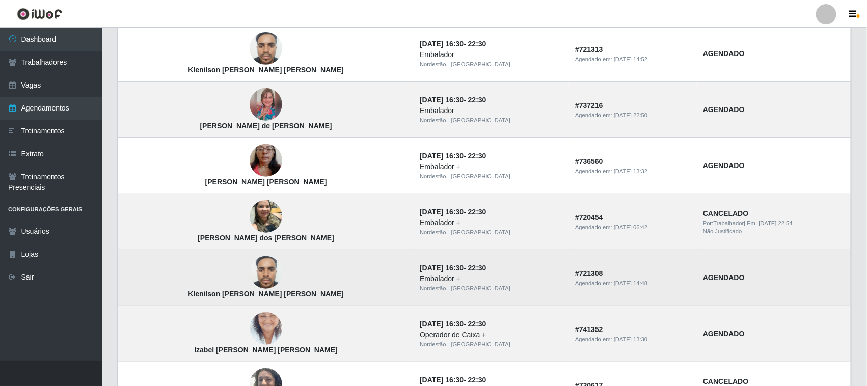
scroll to position [106, 0]
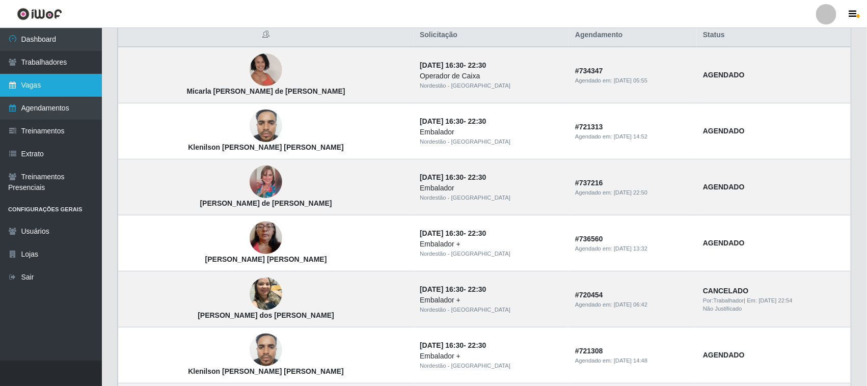
click link "Vagas"
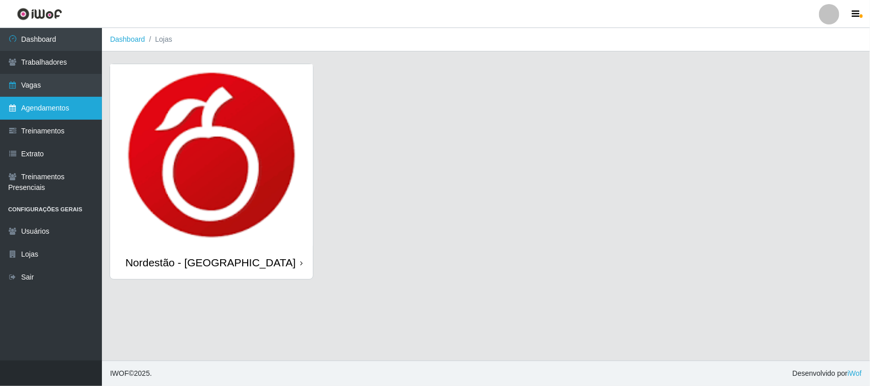
click link "Agendamentos"
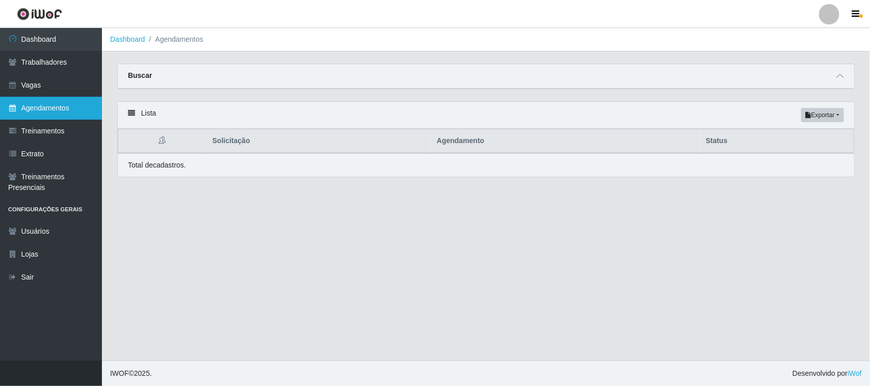
click link "Agendamentos"
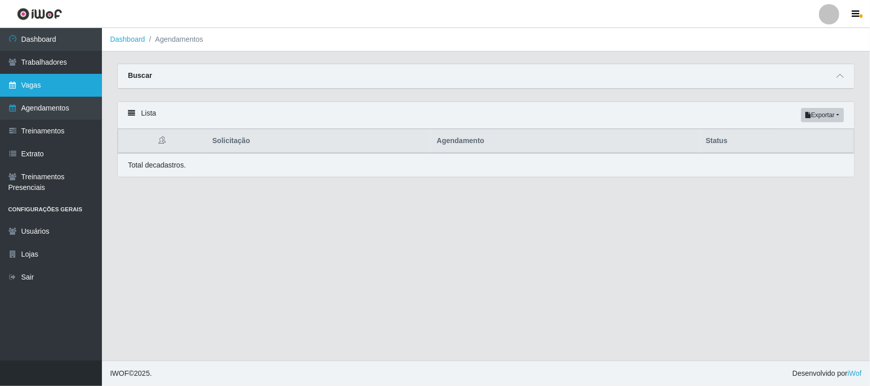
click link "Vagas"
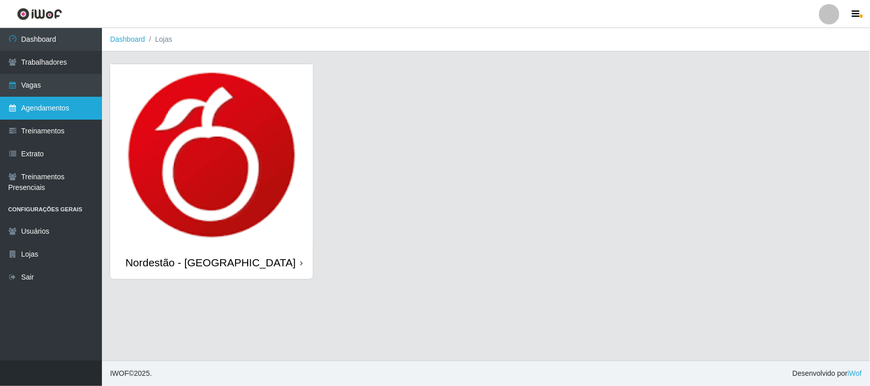
click link "Agendamentos"
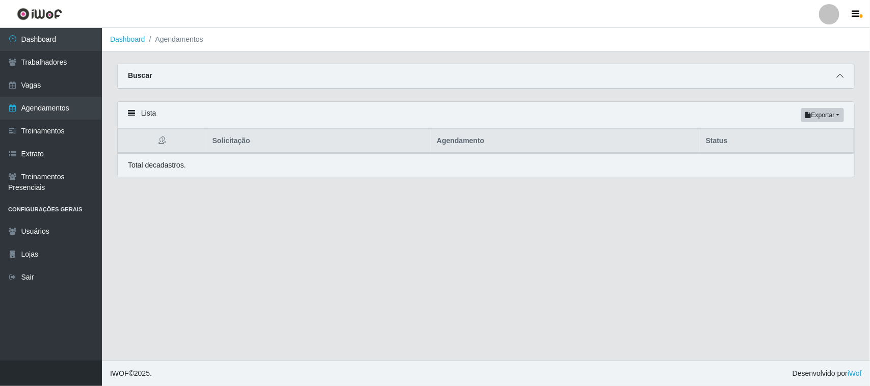
click icon
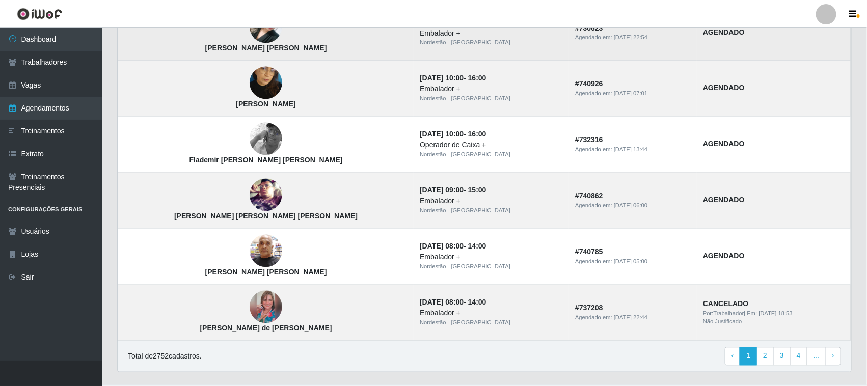
scroll to position [857, 0]
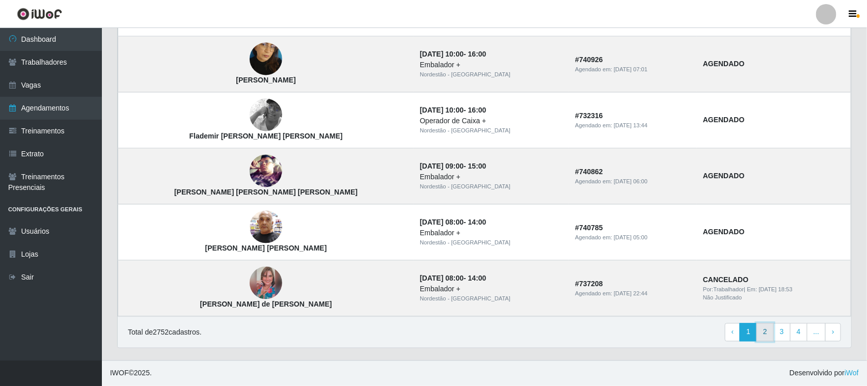
click link "2"
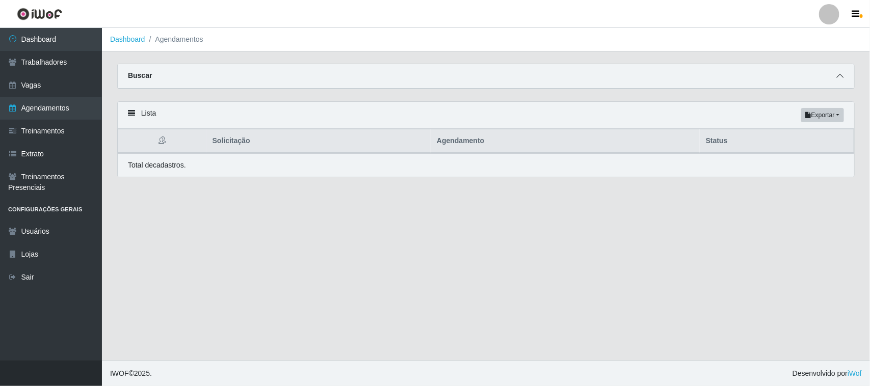
click at [838, 75] on icon at bounding box center [839, 75] width 7 height 7
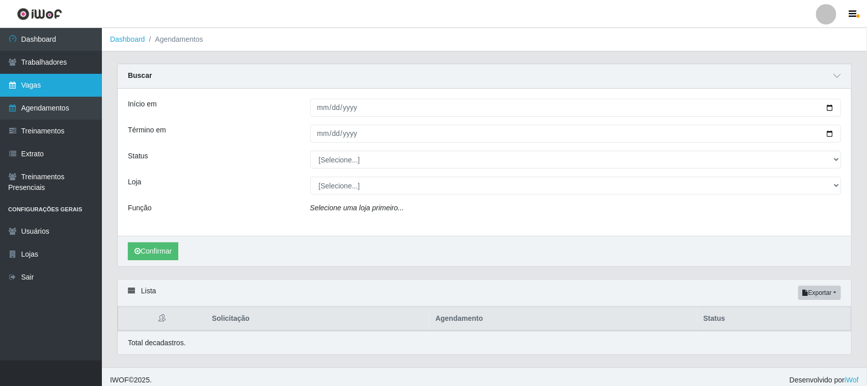
click at [49, 80] on link "Vagas" at bounding box center [51, 85] width 102 height 23
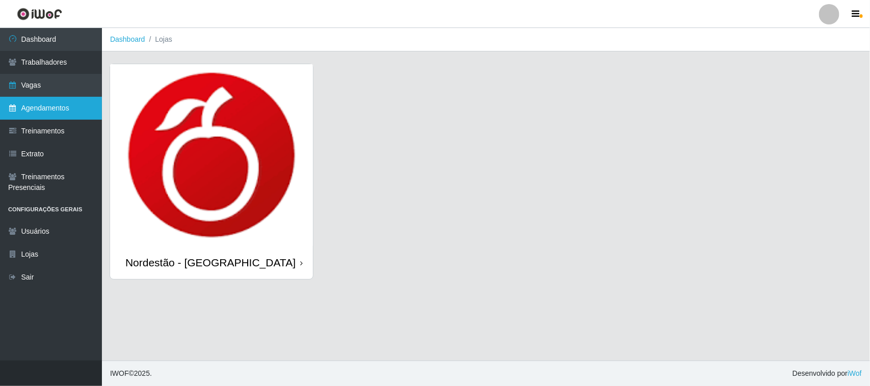
click at [59, 105] on link "Agendamentos" at bounding box center [51, 108] width 102 height 23
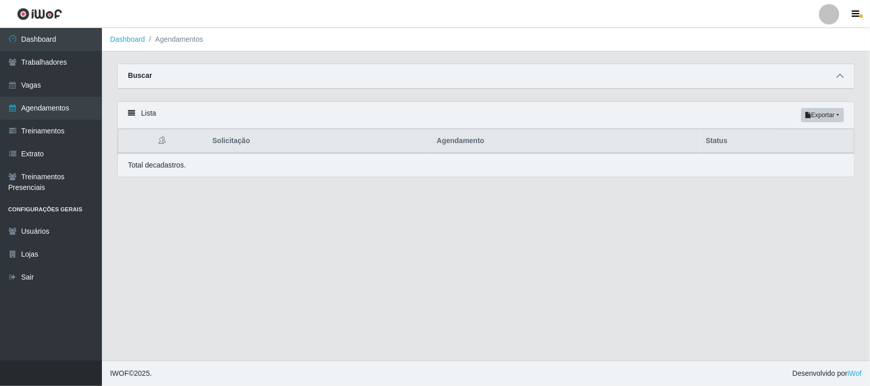
click at [841, 74] on icon at bounding box center [839, 75] width 7 height 7
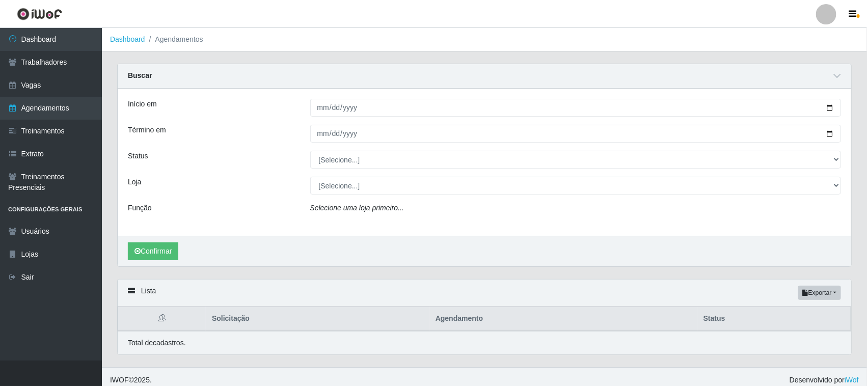
scroll to position [8, 0]
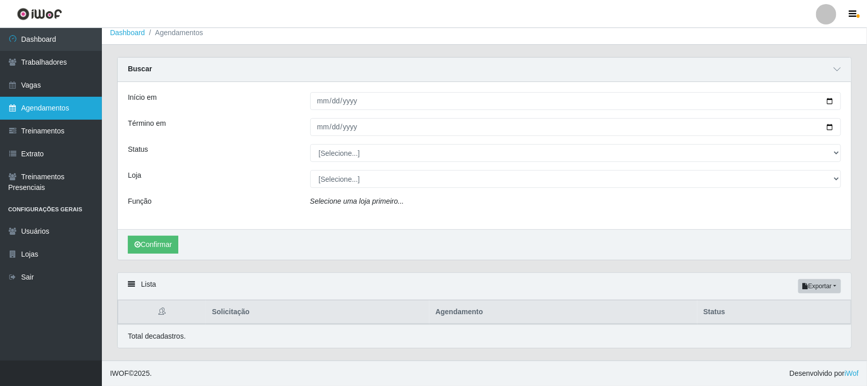
click at [37, 109] on link "Agendamentos" at bounding box center [51, 108] width 102 height 23
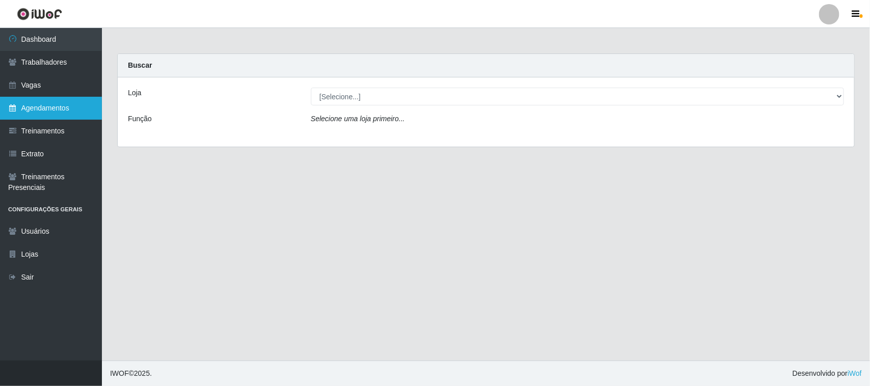
click at [51, 105] on link "Agendamentos" at bounding box center [51, 108] width 102 height 23
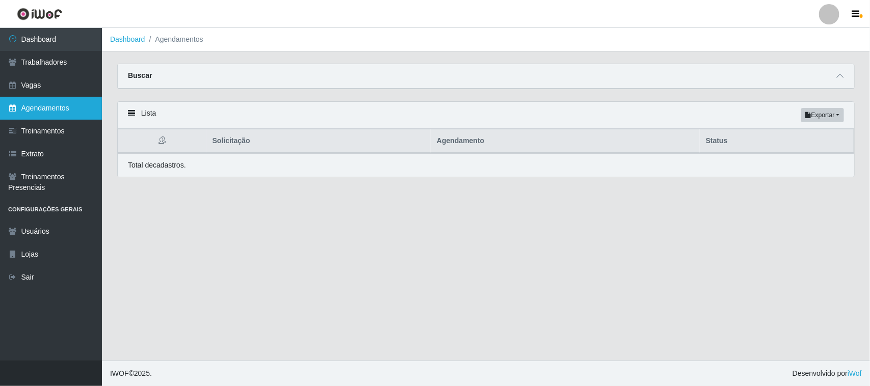
click at [52, 111] on link "Agendamentos" at bounding box center [51, 108] width 102 height 23
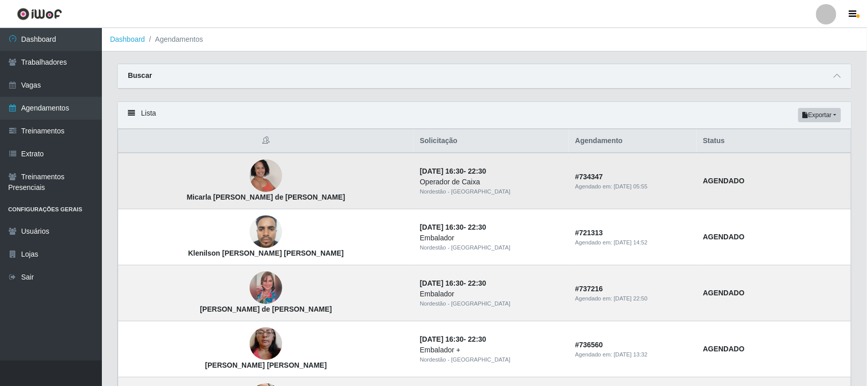
click at [250, 179] on img at bounding box center [266, 176] width 33 height 46
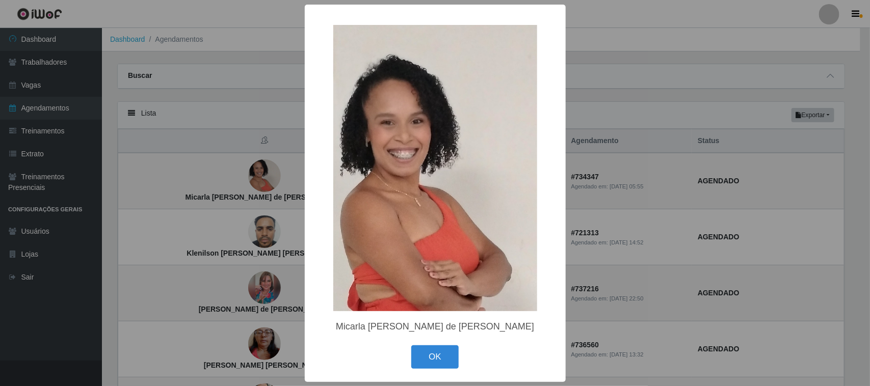
click at [212, 178] on div "× Micarla Melo de Souza Cesário OK Cancel" at bounding box center [435, 193] width 870 height 386
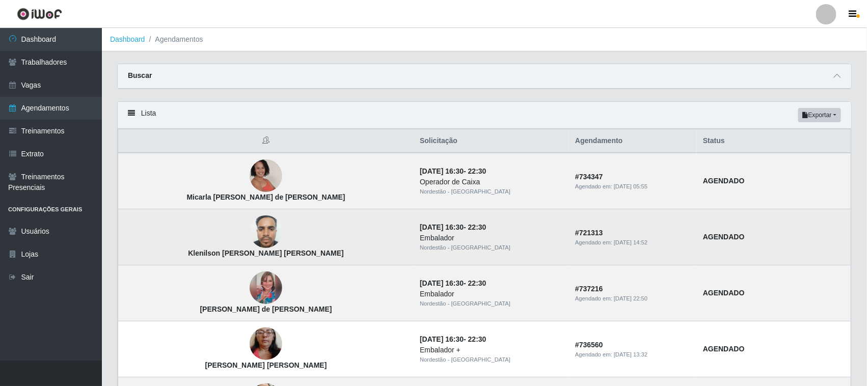
click at [250, 233] on img at bounding box center [266, 231] width 33 height 43
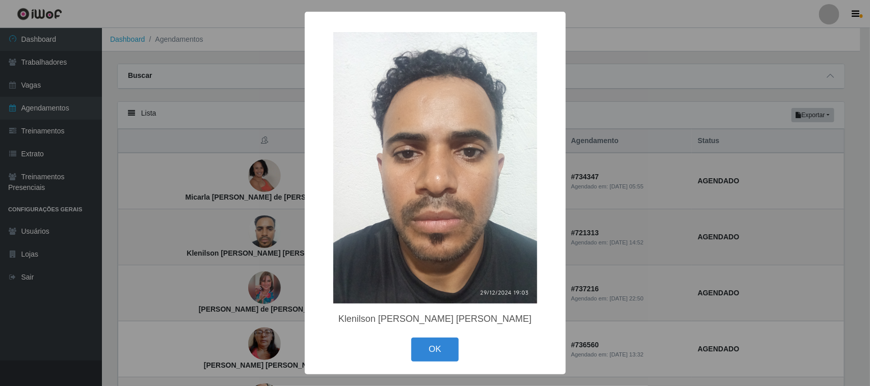
click at [225, 233] on div "× Klenilson Peres da Silva OK Cancel" at bounding box center [435, 193] width 870 height 386
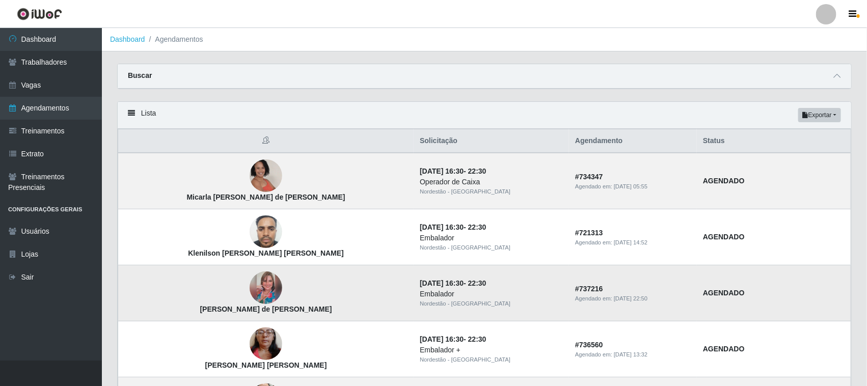
click at [250, 294] on img at bounding box center [266, 288] width 33 height 33
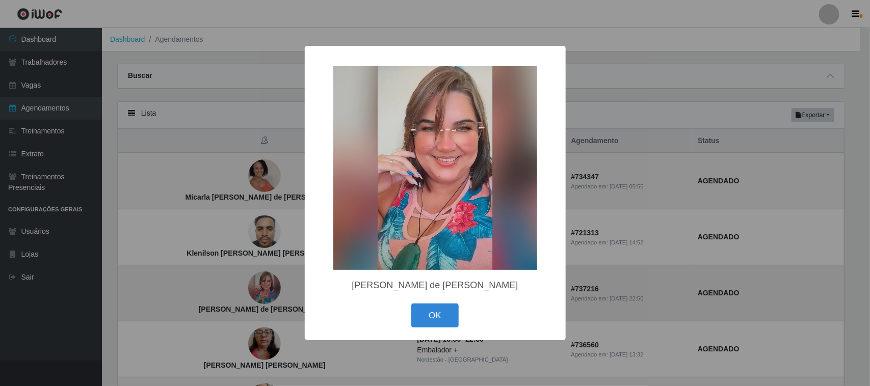
click at [225, 294] on div "× Joyce Costa de Oliveira Leocadio OK Cancel" at bounding box center [435, 193] width 870 height 386
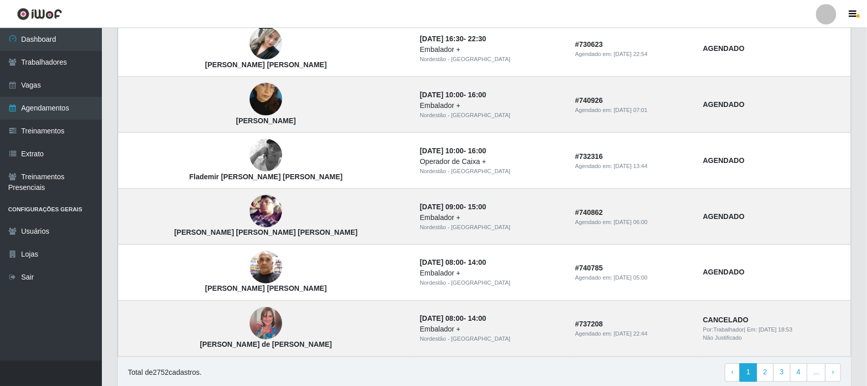
scroll to position [679, 0]
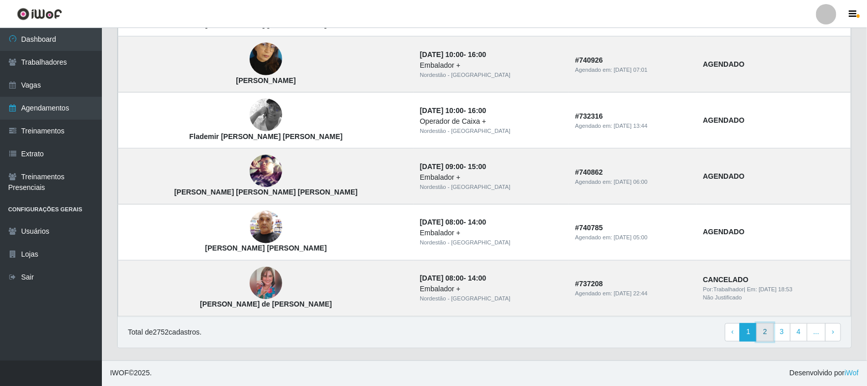
click at [765, 334] on link "2" at bounding box center [765, 332] width 17 height 18
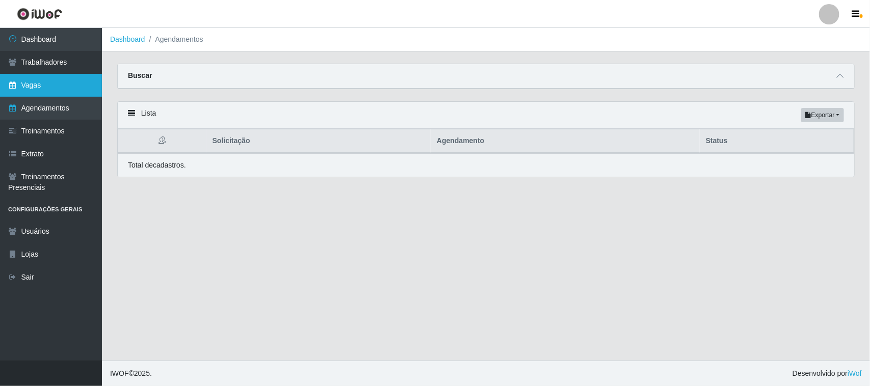
click at [49, 79] on link "Vagas" at bounding box center [51, 85] width 102 height 23
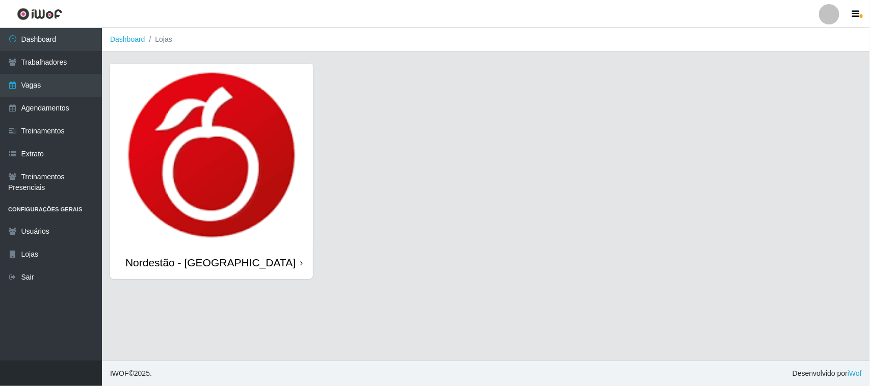
click at [299, 263] on div "Nordestão - [GEOGRAPHIC_DATA]" at bounding box center [211, 262] width 203 height 33
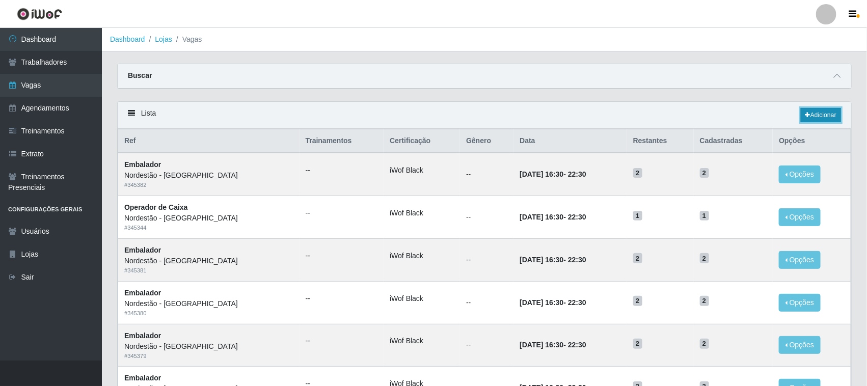
click at [811, 115] on link "Adicionar" at bounding box center [821, 115] width 40 height 14
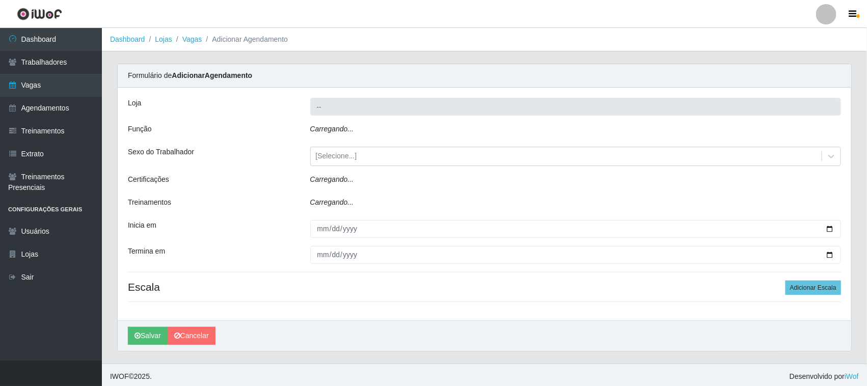
type input "Nordestão - [GEOGRAPHIC_DATA]"
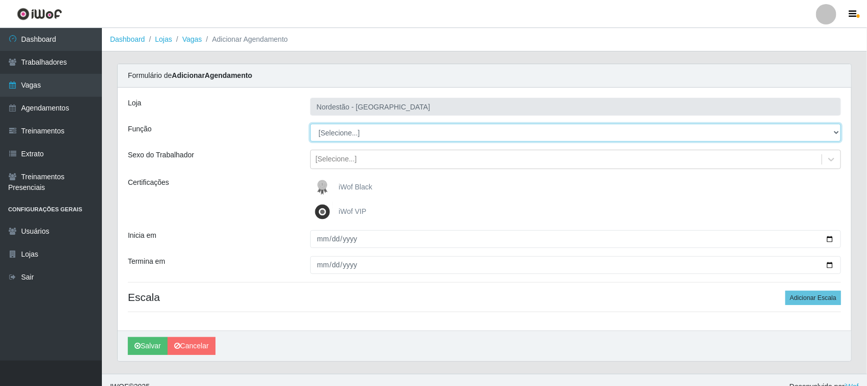
click at [838, 132] on select "[Selecione...] Balconista de Padaria Balconista de Padaria + Balconista de Pada…" at bounding box center [575, 133] width 531 height 18
select select "1"
click at [310, 124] on select "[Selecione...] Balconista de Padaria Balconista de Padaria + Balconista de Pada…" at bounding box center [575, 133] width 531 height 18
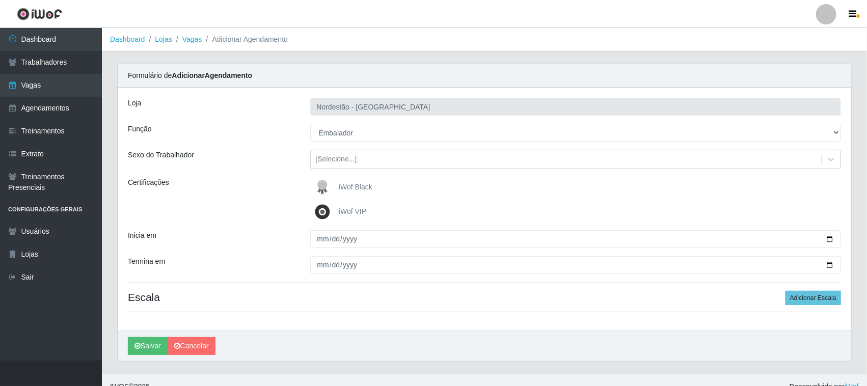
click at [348, 186] on span "iWof Black" at bounding box center [356, 187] width 34 height 8
click at [0, 0] on input "iWof Black" at bounding box center [0, 0] width 0 height 0
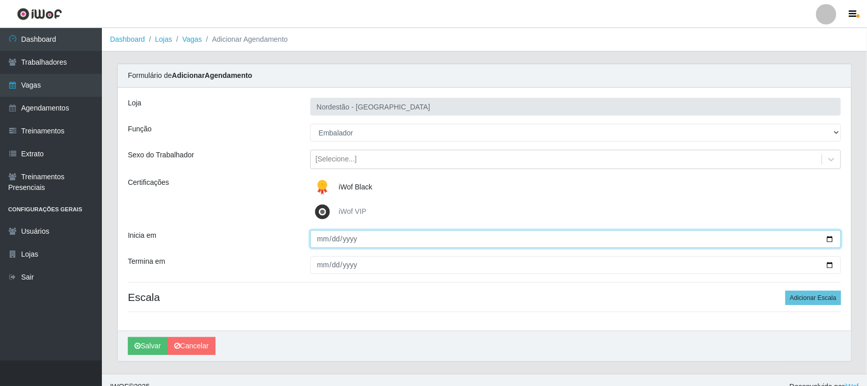
click at [828, 237] on input "Inicia em" at bounding box center [575, 239] width 531 height 18
type input "[DATE]"
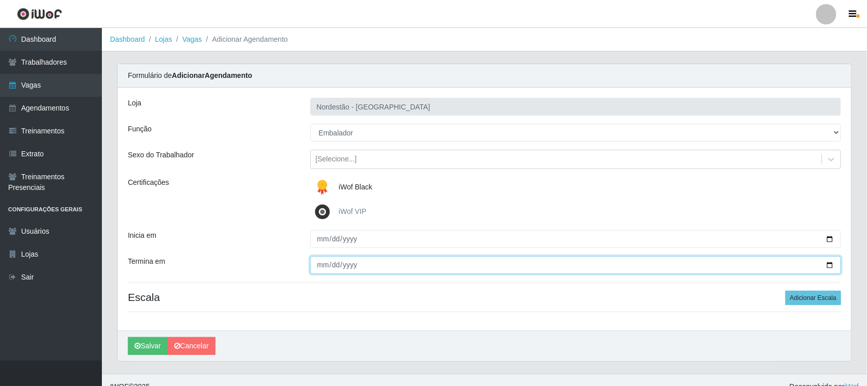
click at [829, 263] on input "Termina em" at bounding box center [575, 265] width 531 height 18
type input "[DATE]"
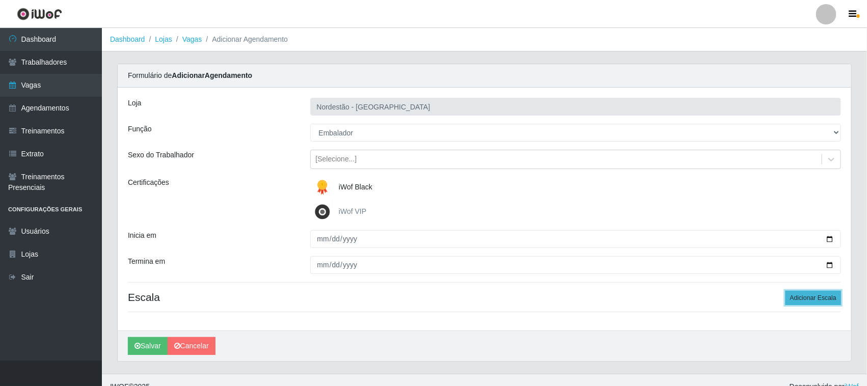
click at [802, 300] on button "Adicionar Escala" at bounding box center [814, 298] width 56 height 14
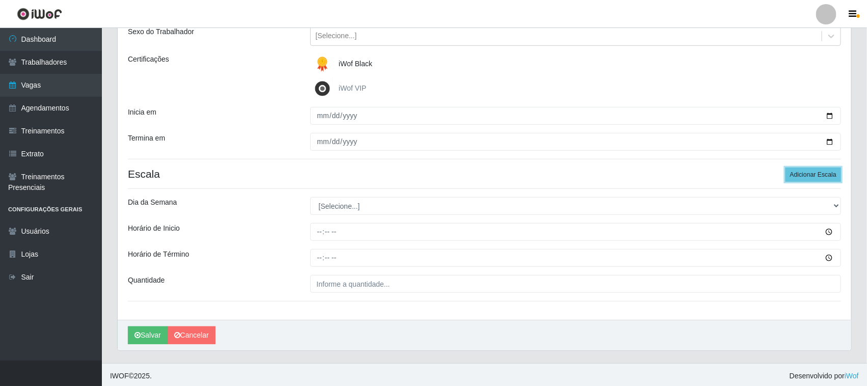
scroll to position [126, 0]
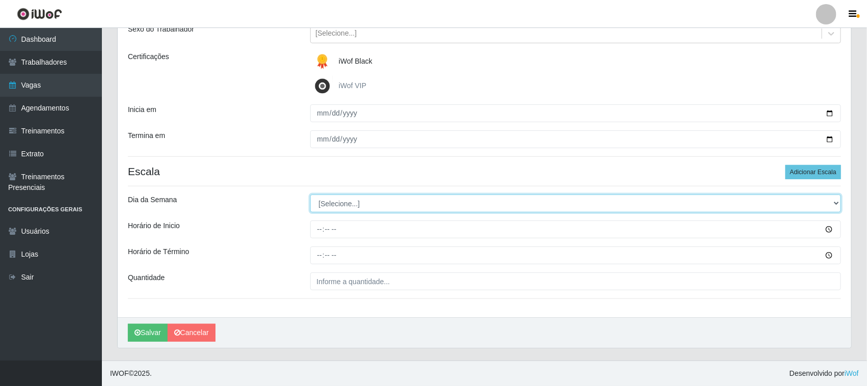
click at [833, 200] on select "[Selecione...] Segunda Terça Quarta Quinta Sexta Sábado Domingo" at bounding box center [575, 204] width 531 height 18
select select "3"
click at [310, 195] on select "[Selecione...] Segunda Terça Quarta Quinta Sexta Sábado Domingo" at bounding box center [575, 204] width 531 height 18
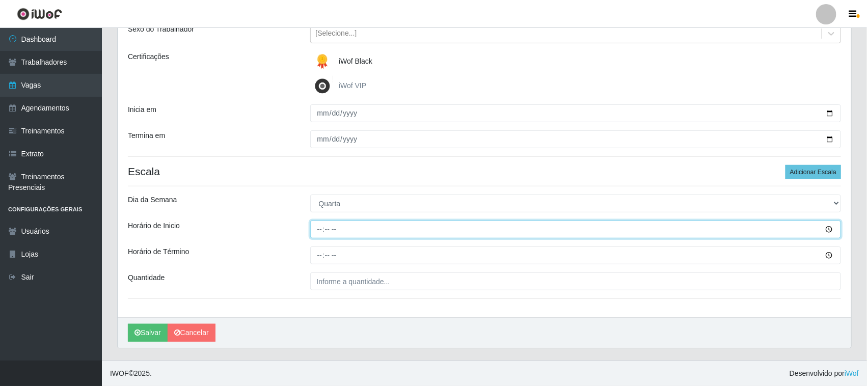
click at [316, 226] on input "Horário de Inicio" at bounding box center [575, 230] width 531 height 18
type input "08:00"
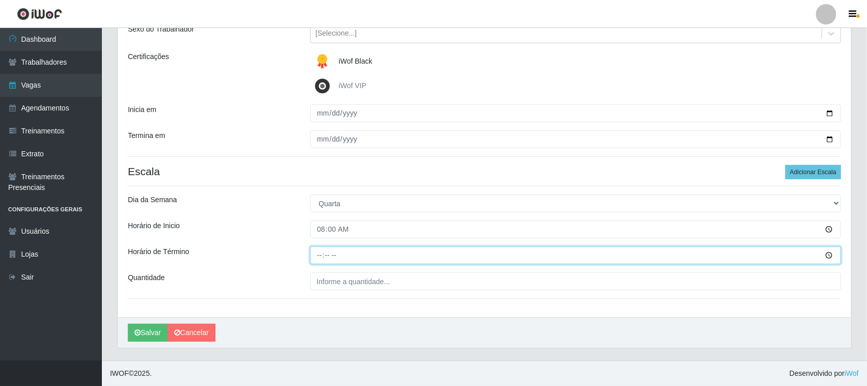
click at [319, 254] on input "Horário de Término" at bounding box center [575, 256] width 531 height 18
type input "14:00"
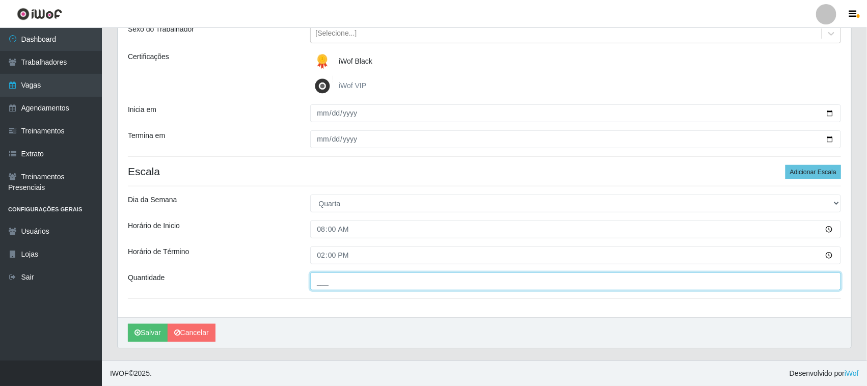
click at [332, 283] on input "___" at bounding box center [575, 282] width 531 height 18
type input "01_"
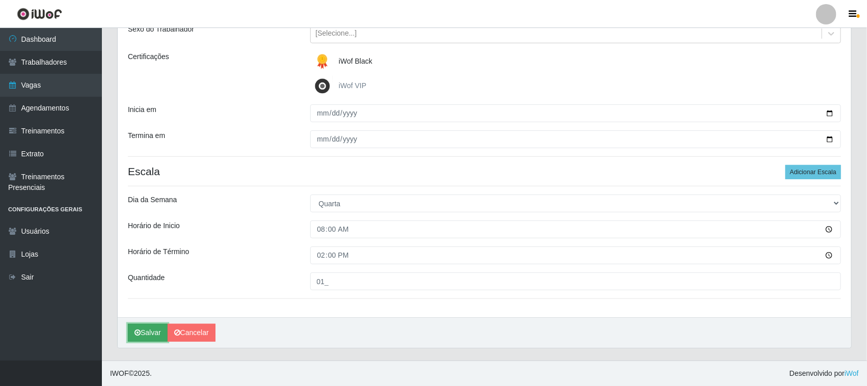
click at [156, 331] on button "Salvar" at bounding box center [148, 333] width 40 height 18
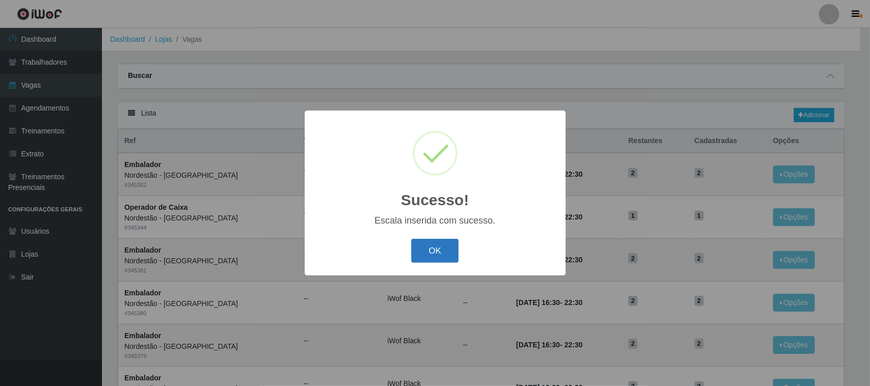
click at [433, 246] on button "OK" at bounding box center [434, 251] width 47 height 24
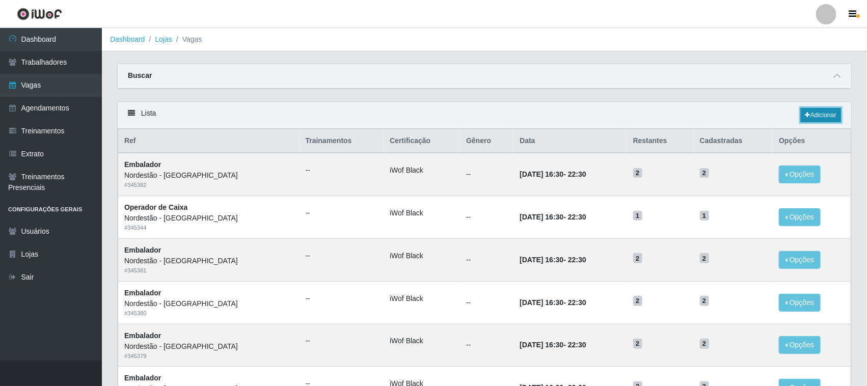
click at [817, 118] on link "Adicionar" at bounding box center [821, 115] width 40 height 14
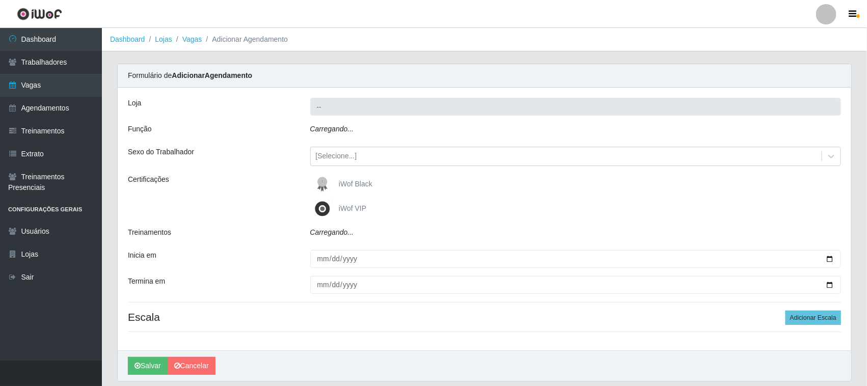
type input "Nordestão - [GEOGRAPHIC_DATA]"
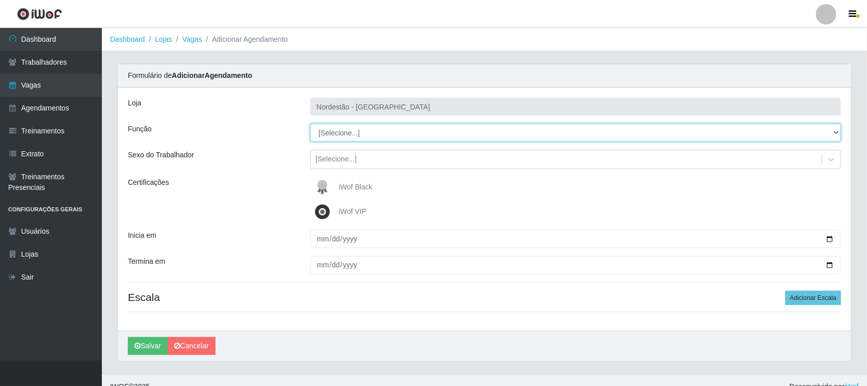
click at [837, 131] on select "[Selecione...] Balconista de Padaria Balconista de Padaria + Balconista de Pada…" at bounding box center [575, 133] width 531 height 18
select select "1"
click at [310, 124] on select "[Selecione...] Balconista de Padaria Balconista de Padaria + Balconista de Pada…" at bounding box center [575, 133] width 531 height 18
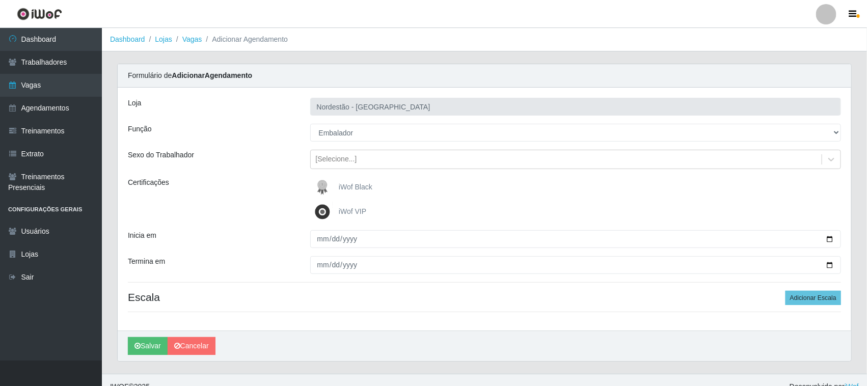
click at [346, 187] on span "iWof Black" at bounding box center [356, 187] width 34 height 8
click at [0, 0] on input "iWof Black" at bounding box center [0, 0] width 0 height 0
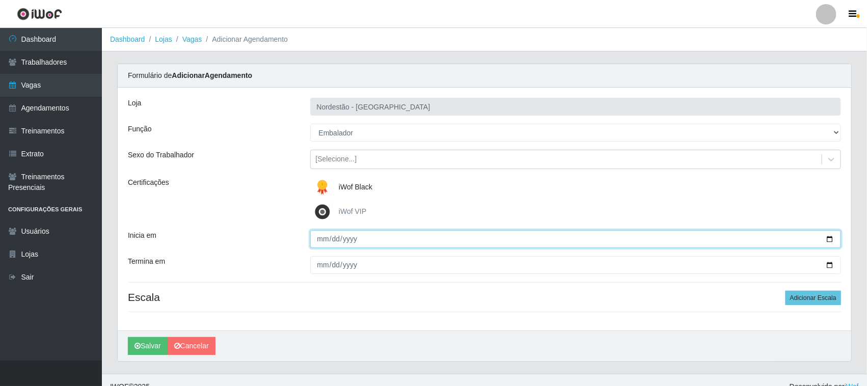
click at [831, 238] on input "Inicia em" at bounding box center [575, 239] width 531 height 18
type input "[DATE]"
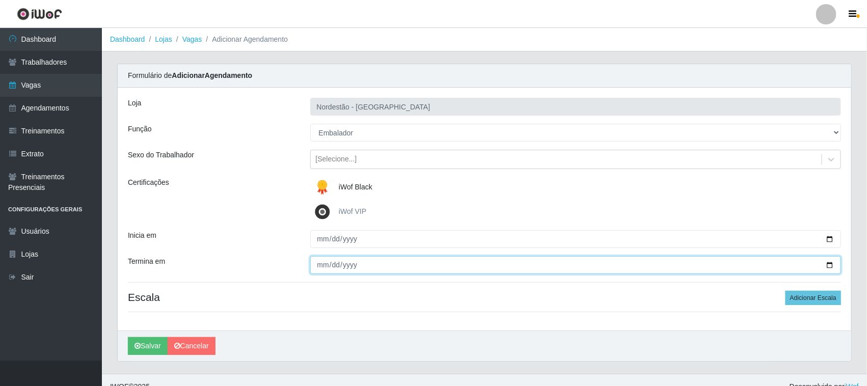
click at [833, 266] on input "Termina em" at bounding box center [575, 265] width 531 height 18
type input "[DATE]"
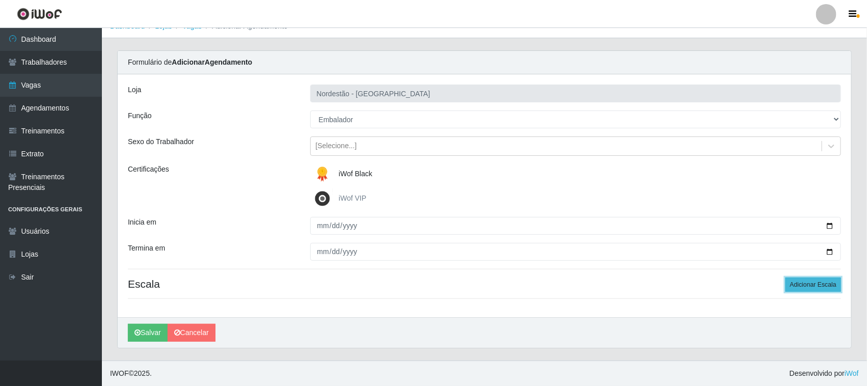
click at [813, 285] on button "Adicionar Escala" at bounding box center [814, 285] width 56 height 14
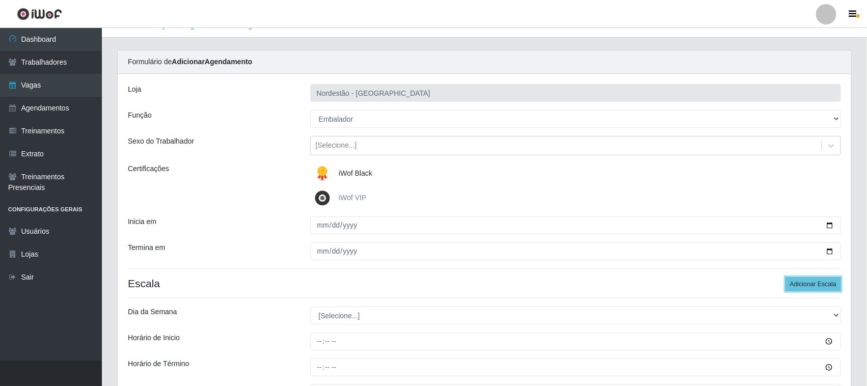
scroll to position [126, 0]
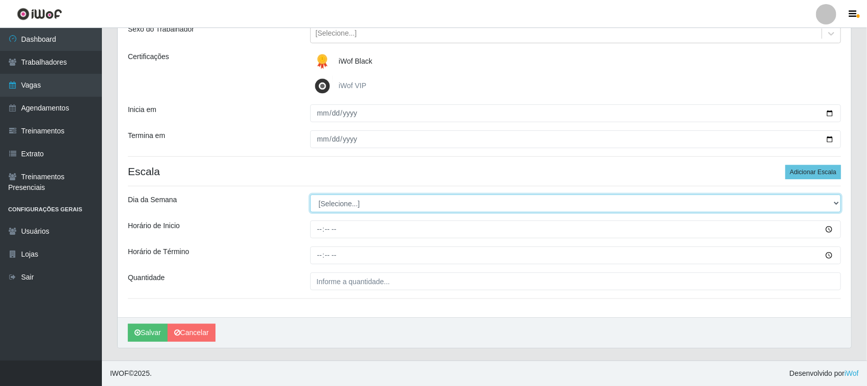
click at [831, 199] on select "[Selecione...] Segunda Terça Quarta Quinta Sexta Sábado Domingo" at bounding box center [575, 204] width 531 height 18
select select "4"
click at [310, 195] on select "[Selecione...] Segunda Terça Quarta Quinta Sexta Sábado Domingo" at bounding box center [575, 204] width 531 height 18
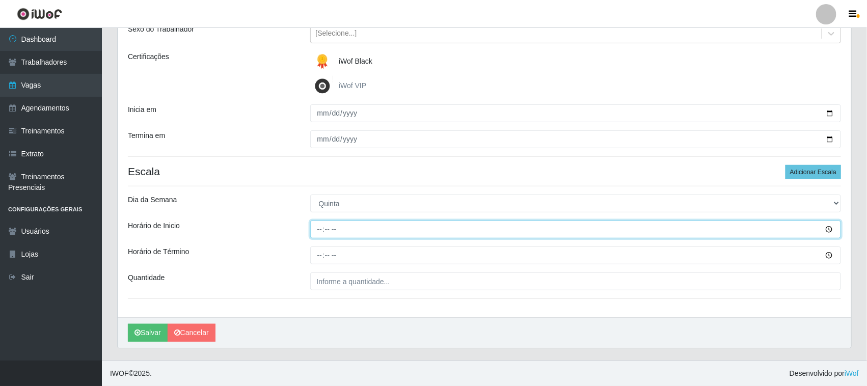
click at [315, 227] on input "Horário de Inicio" at bounding box center [575, 230] width 531 height 18
type input "08:00"
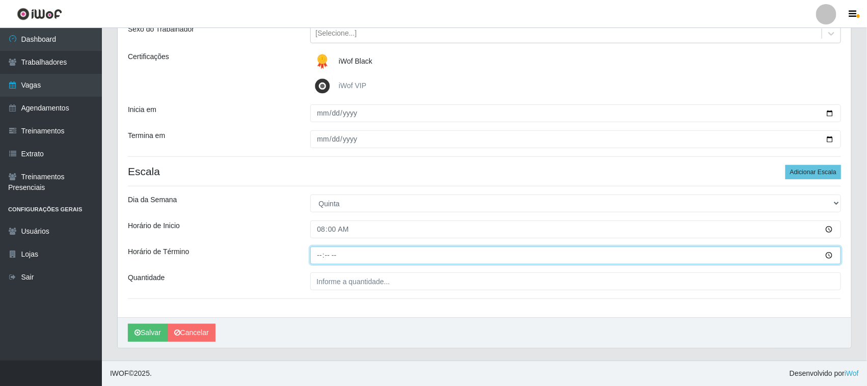
click at [317, 255] on input "Horário de Término" at bounding box center [575, 256] width 531 height 18
type input "14:00"
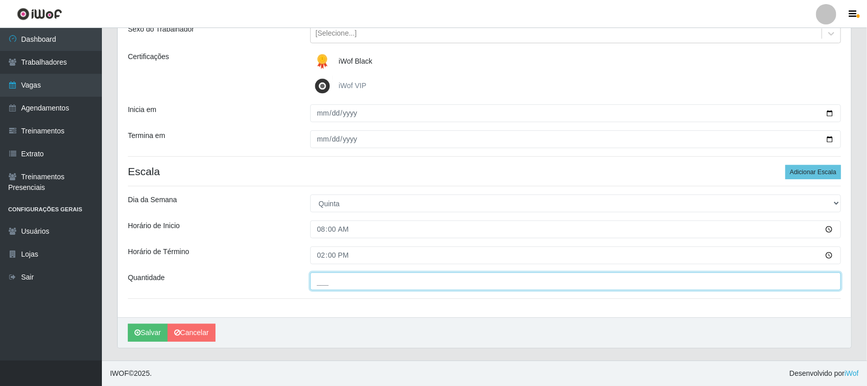
click at [332, 285] on input "___" at bounding box center [575, 282] width 531 height 18
type input "01_"
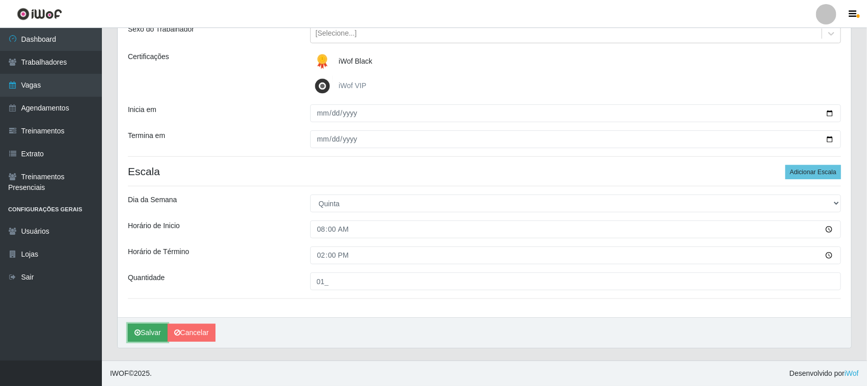
click at [156, 334] on button "Salvar" at bounding box center [148, 333] width 40 height 18
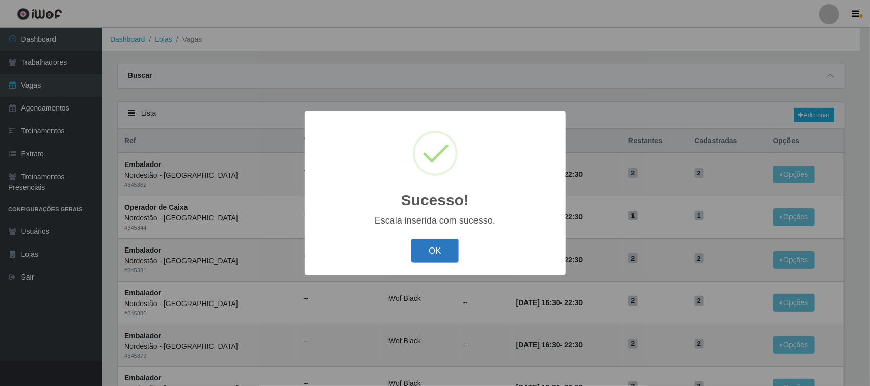
click at [427, 246] on button "OK" at bounding box center [434, 251] width 47 height 24
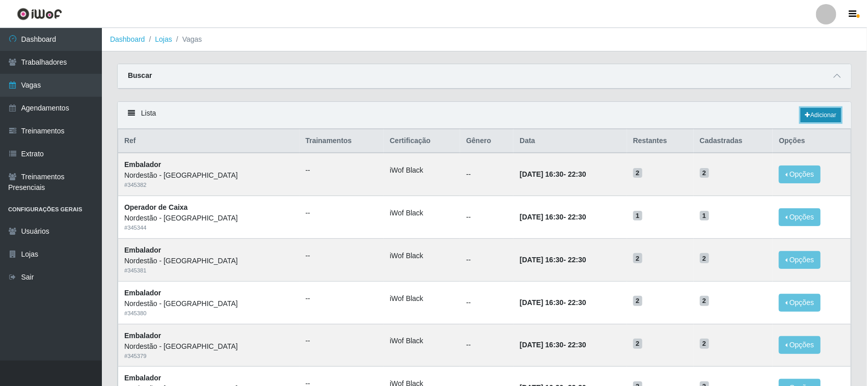
click at [821, 114] on link "Adicionar" at bounding box center [821, 115] width 40 height 14
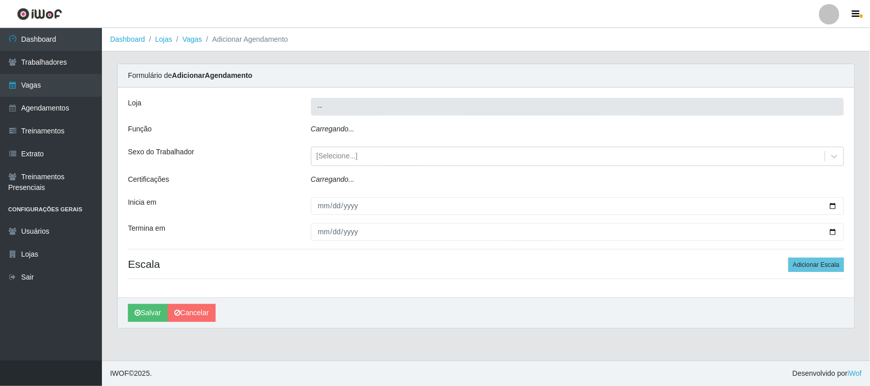
type input "Nordestão - [GEOGRAPHIC_DATA]"
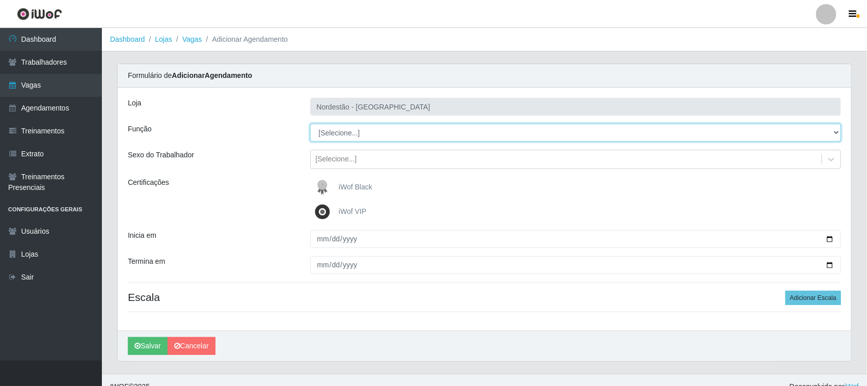
click at [832, 131] on select "[Selecione...] Balconista de Padaria Balconista de Padaria + Balconista de Pada…" at bounding box center [575, 133] width 531 height 18
select select "71"
click at [310, 124] on select "[Selecione...] Balconista de Padaria Balconista de Padaria + Balconista de Pada…" at bounding box center [575, 133] width 531 height 18
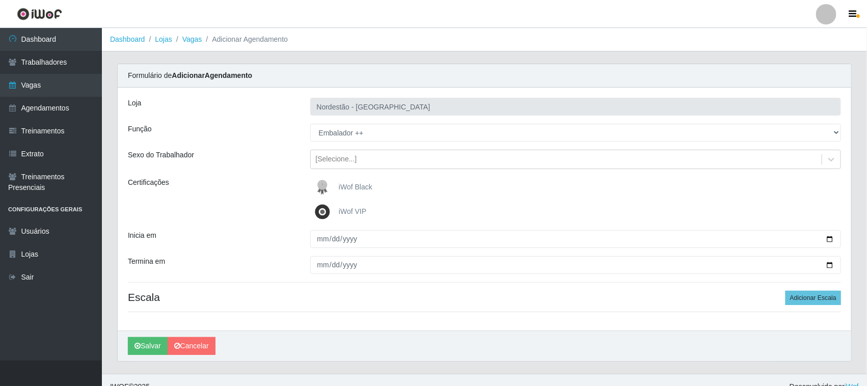
click at [350, 183] on span "iWof Black" at bounding box center [356, 187] width 34 height 8
click at [0, 0] on input "iWof Black" at bounding box center [0, 0] width 0 height 0
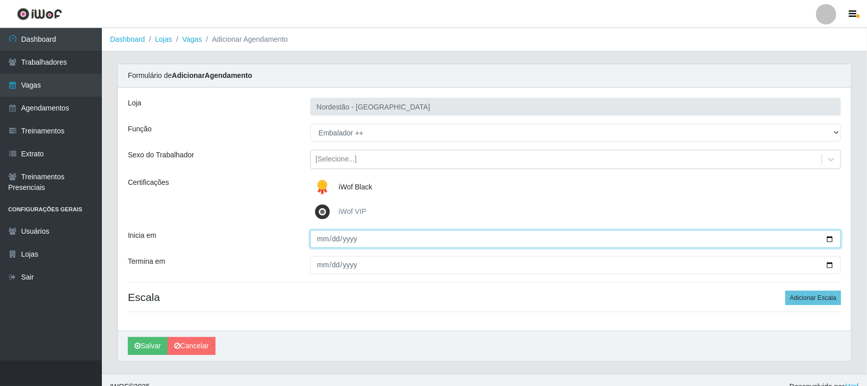
click at [830, 238] on input "Inicia em" at bounding box center [575, 239] width 531 height 18
type input "[DATE]"
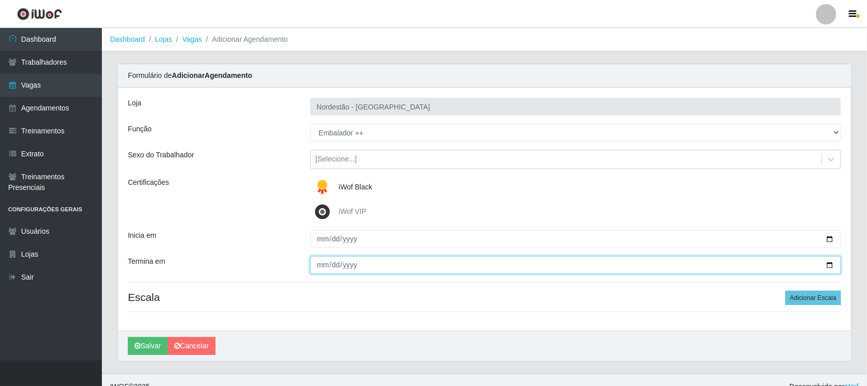
drag, startPoint x: 828, startPoint y: 265, endPoint x: 801, endPoint y: 258, distance: 28.4
click at [828, 265] on input "Termina em" at bounding box center [575, 265] width 531 height 18
type input "[DATE]"
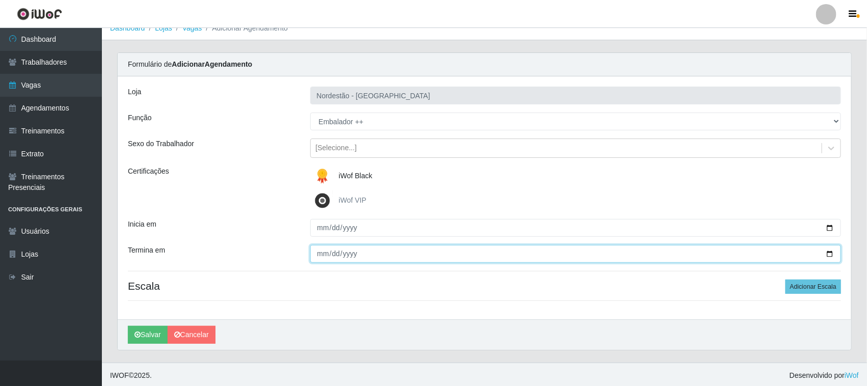
scroll to position [14, 0]
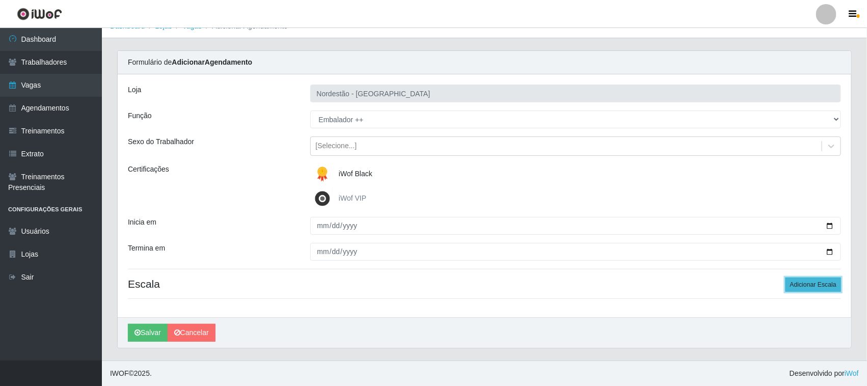
click at [798, 284] on button "Adicionar Escala" at bounding box center [814, 285] width 56 height 14
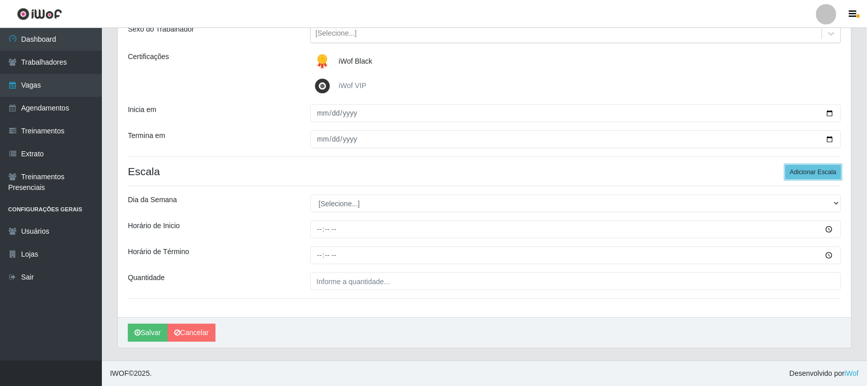
scroll to position [126, 0]
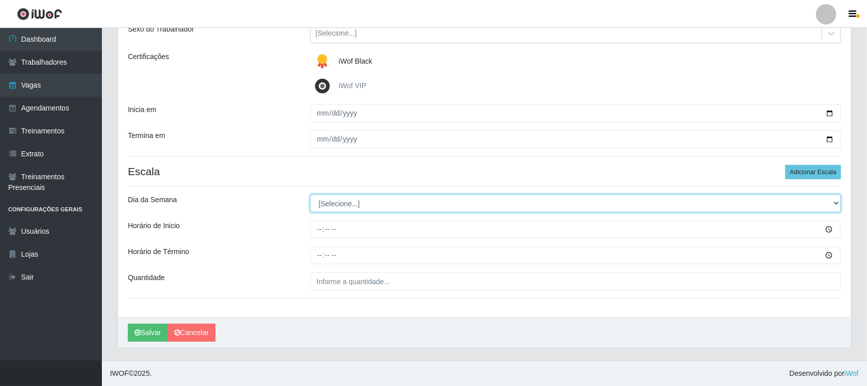
click at [834, 201] on select "[Selecione...] Segunda Terça Quarta Quinta Sexta Sábado Domingo" at bounding box center [575, 204] width 531 height 18
select select "5"
click at [310, 195] on select "[Selecione...] Segunda Terça Quarta Quinta Sexta Sábado Domingo" at bounding box center [575, 204] width 531 height 18
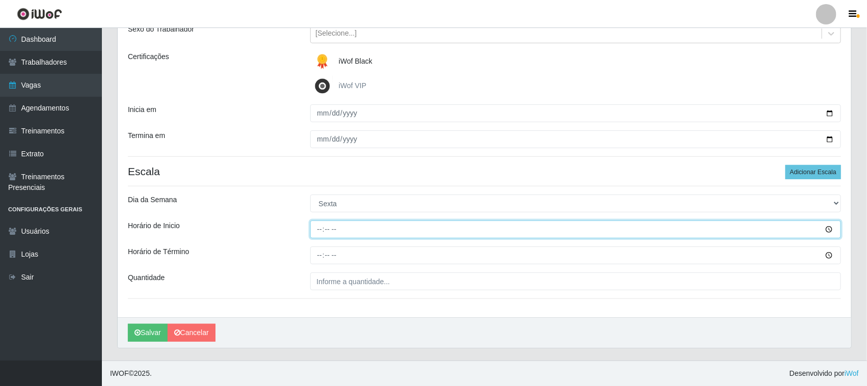
click at [321, 230] on input "Horário de Inicio" at bounding box center [575, 230] width 531 height 18
type input "08:00"
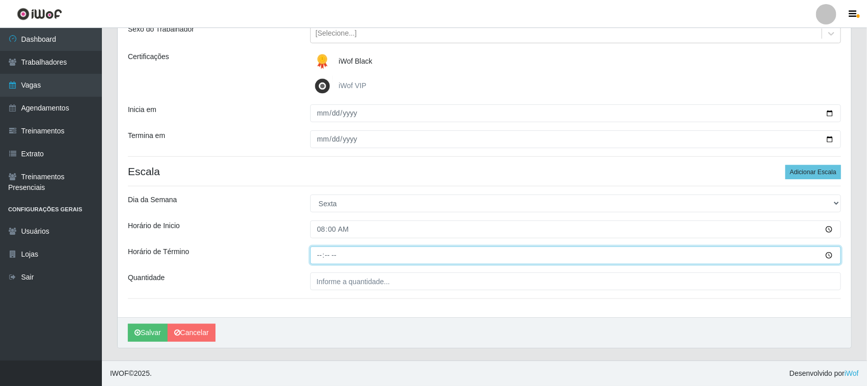
click at [321, 255] on input "Horário de Término" at bounding box center [575, 256] width 531 height 18
type input "14:00"
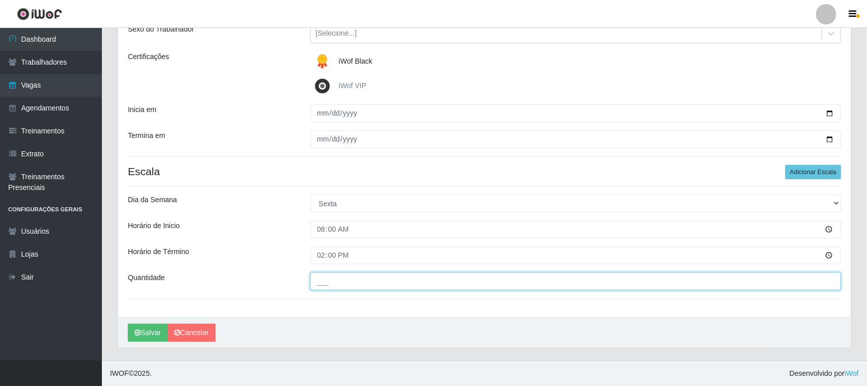
click at [355, 279] on input "___" at bounding box center [575, 282] width 531 height 18
type input "01_"
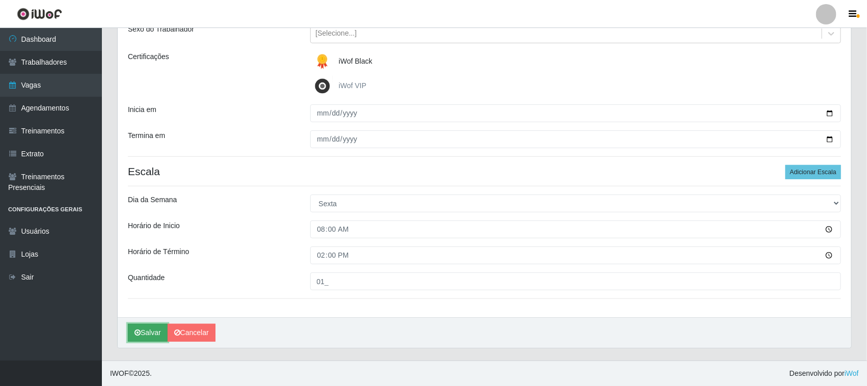
click at [157, 335] on button "Salvar" at bounding box center [148, 333] width 40 height 18
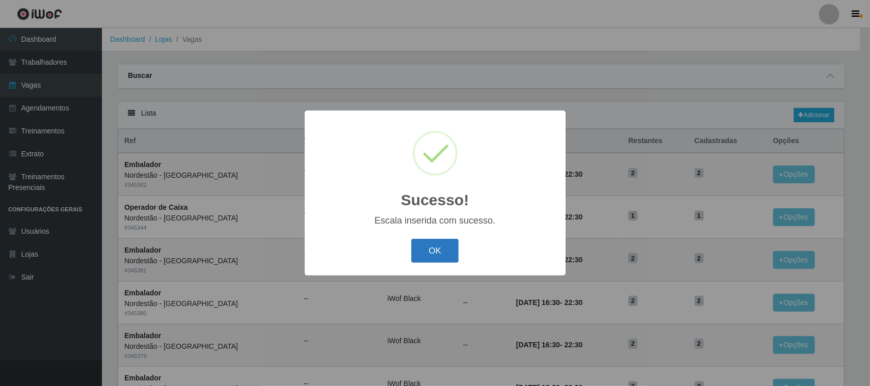
click at [424, 256] on button "OK" at bounding box center [434, 251] width 47 height 24
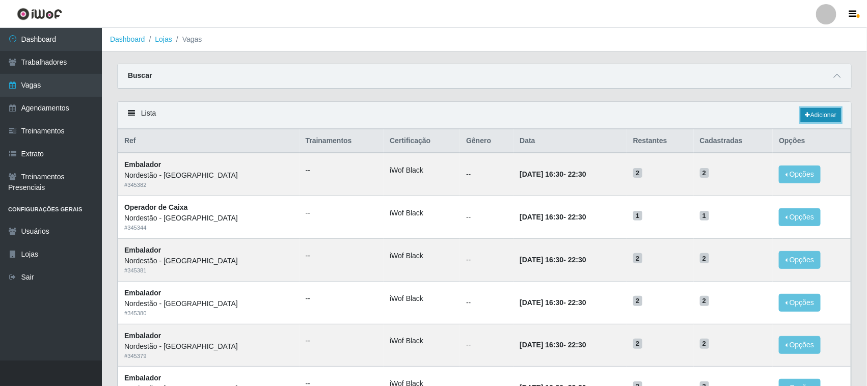
click at [819, 115] on link "Adicionar" at bounding box center [821, 115] width 40 height 14
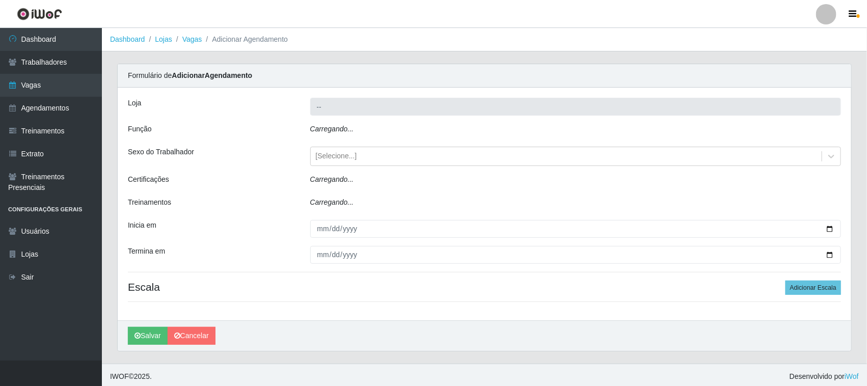
type input "Nordestão - [GEOGRAPHIC_DATA]"
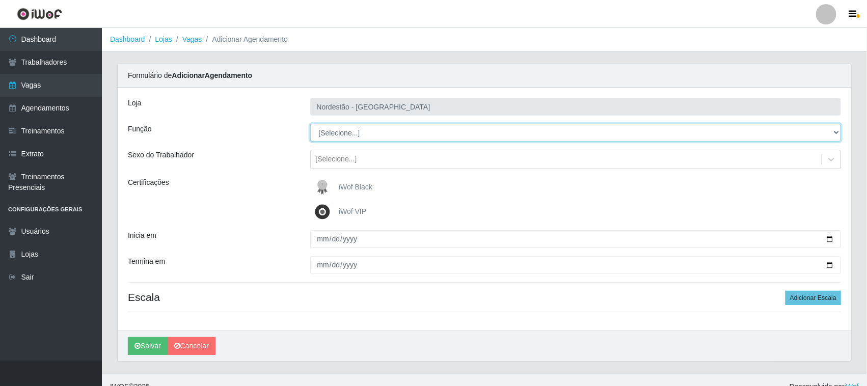
click at [836, 132] on select "[Selecione...] Balconista de Padaria Balconista de Padaria + Balconista de Pada…" at bounding box center [575, 133] width 531 height 18
select select "70"
click at [310, 124] on select "[Selecione...] Balconista de Padaria Balconista de Padaria + Balconista de Pada…" at bounding box center [575, 133] width 531 height 18
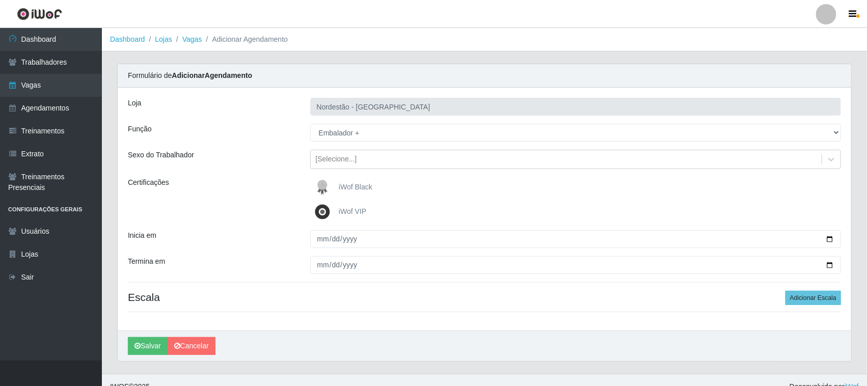
click at [354, 186] on span "iWof Black" at bounding box center [356, 187] width 34 height 8
click at [0, 0] on input "iWof Black" at bounding box center [0, 0] width 0 height 0
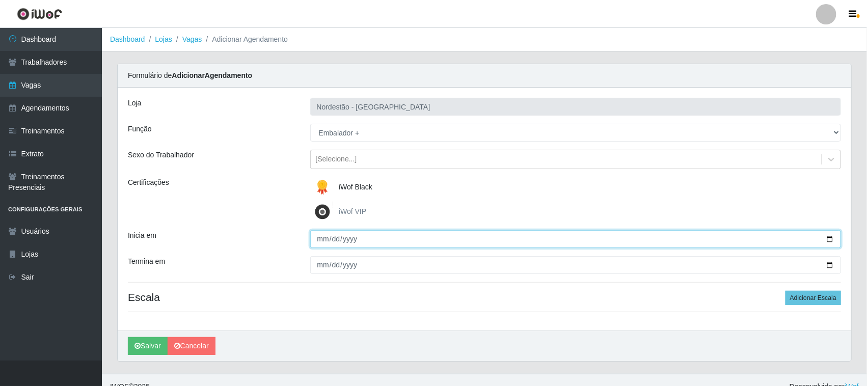
click at [829, 238] on input "Inicia em" at bounding box center [575, 239] width 531 height 18
type input "[DATE]"
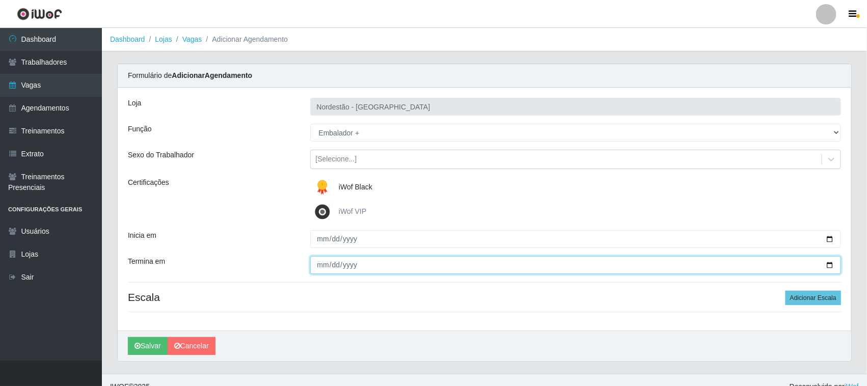
click at [830, 265] on input "Termina em" at bounding box center [575, 265] width 531 height 18
type input "[DATE]"
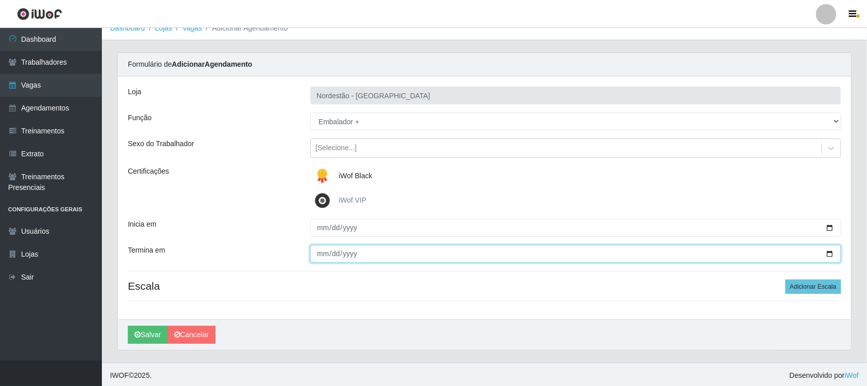
scroll to position [14, 0]
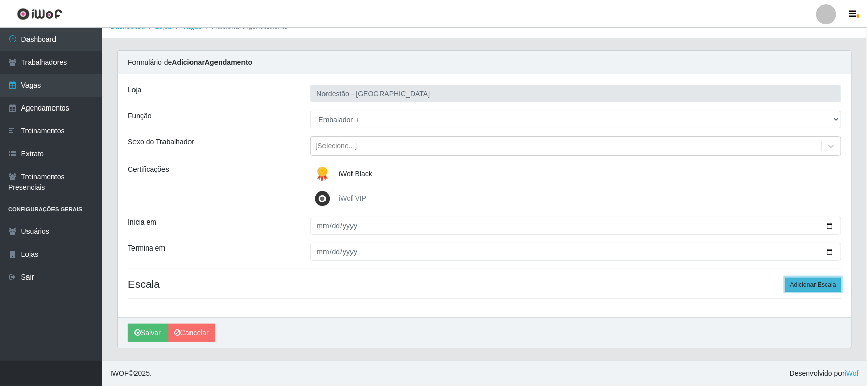
click at [811, 287] on button "Adicionar Escala" at bounding box center [814, 285] width 56 height 14
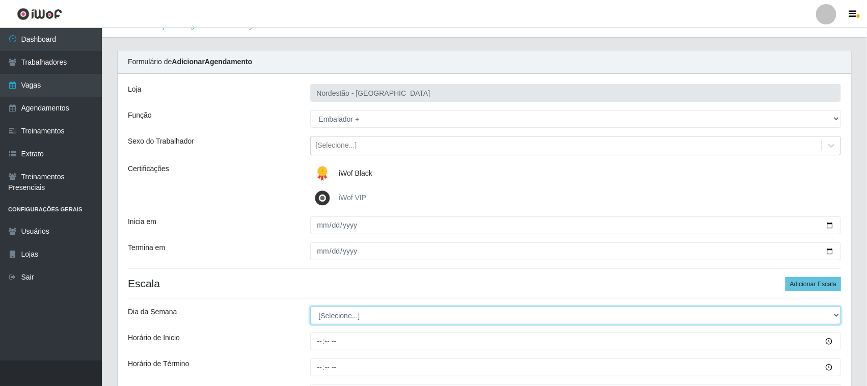
click at [833, 316] on select "[Selecione...] Segunda Terça Quarta Quinta Sexta Sábado Domingo" at bounding box center [575, 316] width 531 height 18
select select "6"
click at [310, 307] on select "[Selecione...] Segunda Terça Quarta Quinta Sexta Sábado Domingo" at bounding box center [575, 316] width 531 height 18
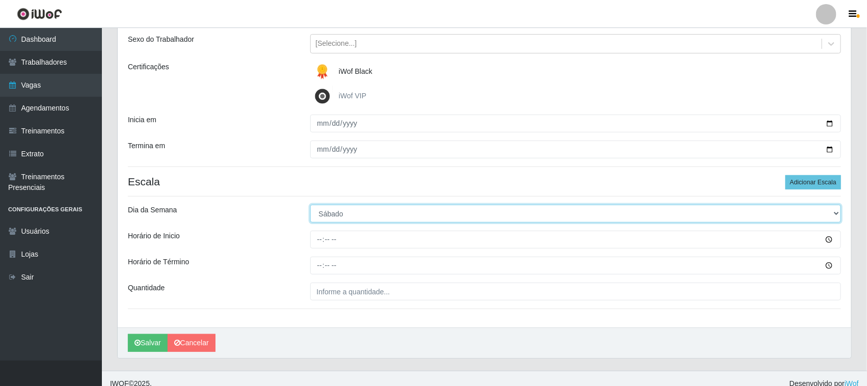
scroll to position [126, 0]
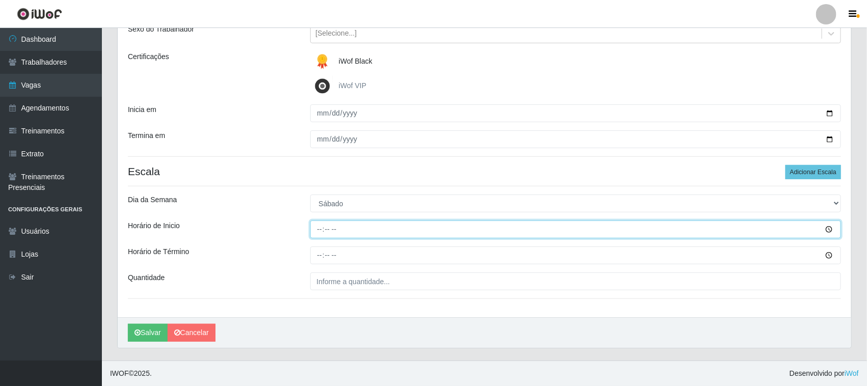
click at [319, 227] on input "Horário de Inicio" at bounding box center [575, 230] width 531 height 18
type input "08:00"
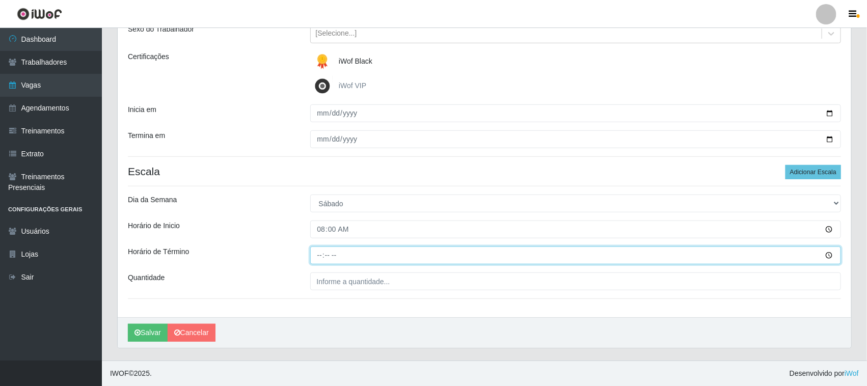
click at [318, 251] on input "Horário de Término" at bounding box center [575, 256] width 531 height 18
type input "14:00"
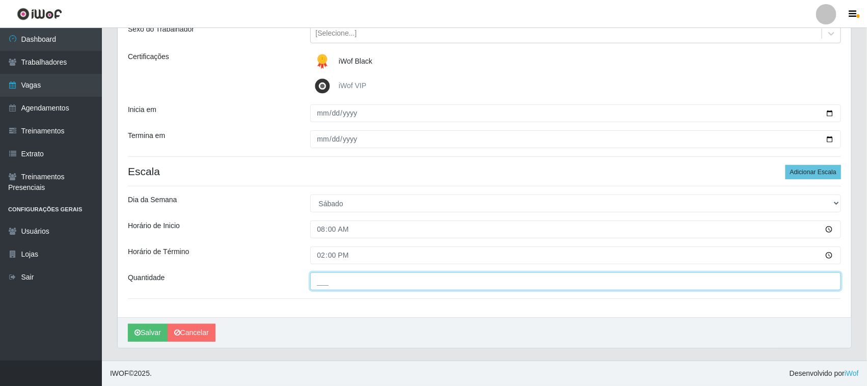
click at [368, 281] on input "___" at bounding box center [575, 282] width 531 height 18
type input "01_"
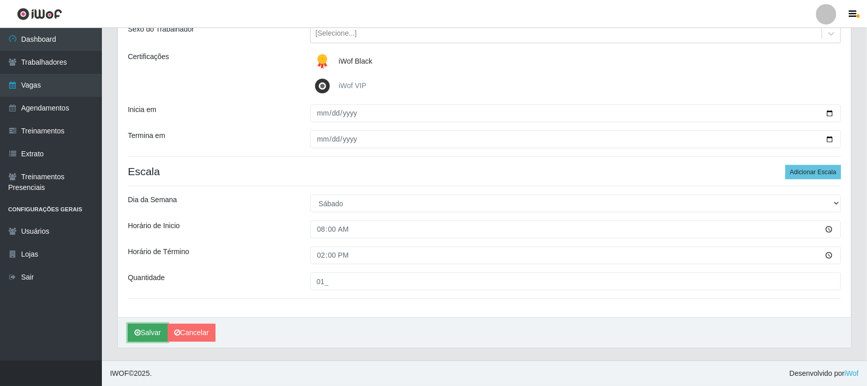
click at [151, 335] on button "Salvar" at bounding box center [148, 333] width 40 height 18
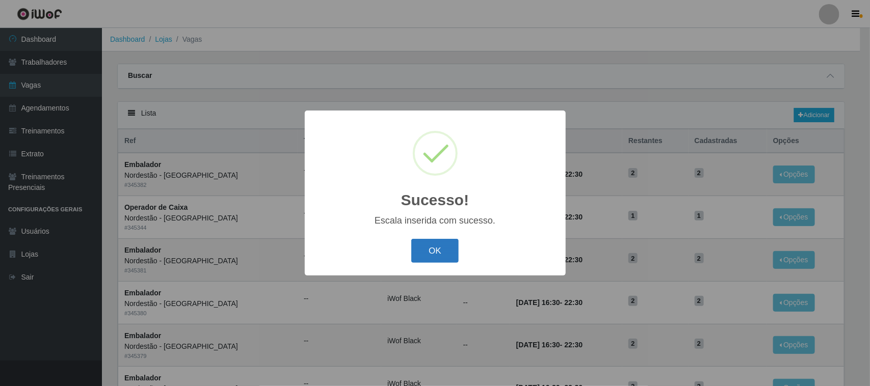
click at [449, 251] on button "OK" at bounding box center [434, 251] width 47 height 24
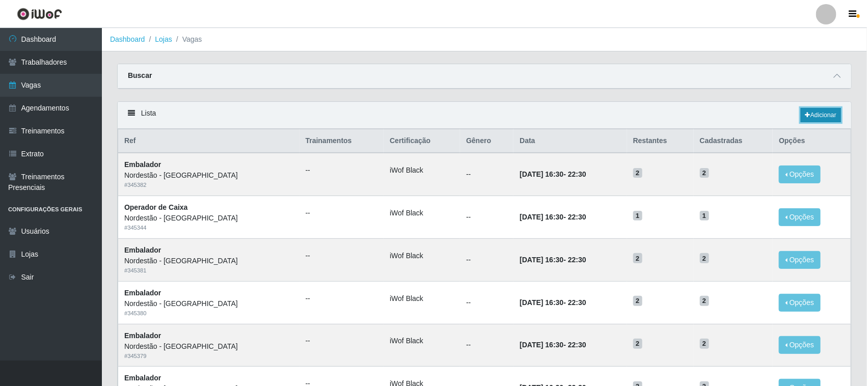
click at [811, 116] on link "Adicionar" at bounding box center [821, 115] width 40 height 14
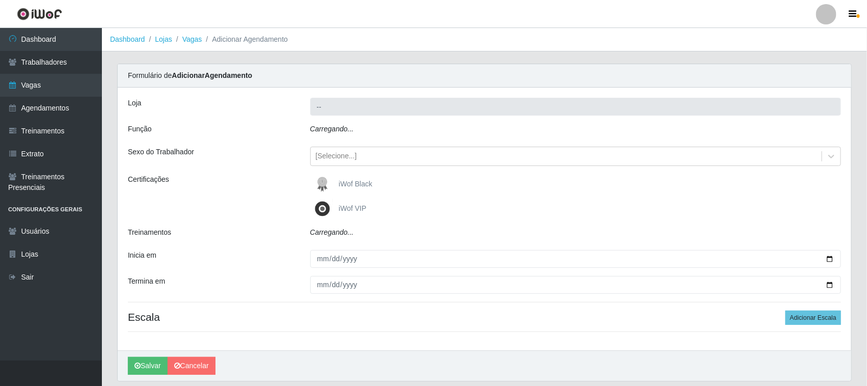
type input "Nordestão - [GEOGRAPHIC_DATA]"
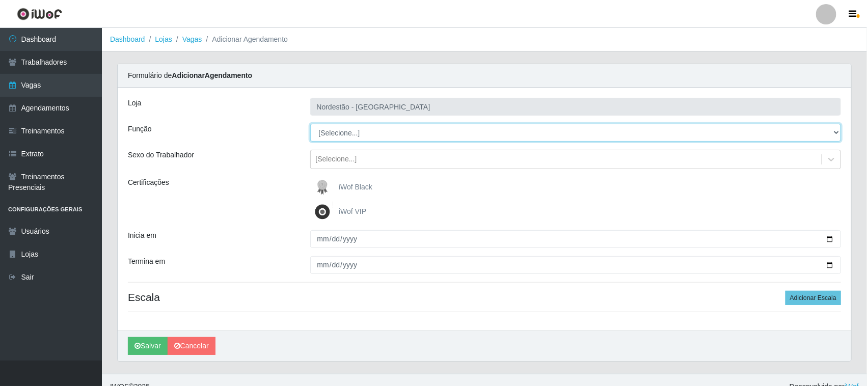
click at [833, 131] on select "[Selecione...] Balconista de Padaria Balconista de Padaria + Balconista de Pada…" at bounding box center [575, 133] width 531 height 18
select select "70"
click at [310, 124] on select "[Selecione...] Balconista de Padaria Balconista de Padaria + Balconista de Pada…" at bounding box center [575, 133] width 531 height 18
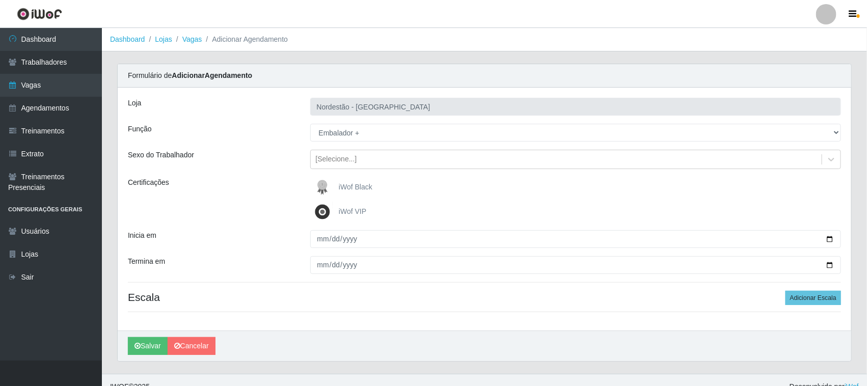
click at [357, 189] on span "iWof Black" at bounding box center [356, 187] width 34 height 8
click at [0, 0] on input "iWof Black" at bounding box center [0, 0] width 0 height 0
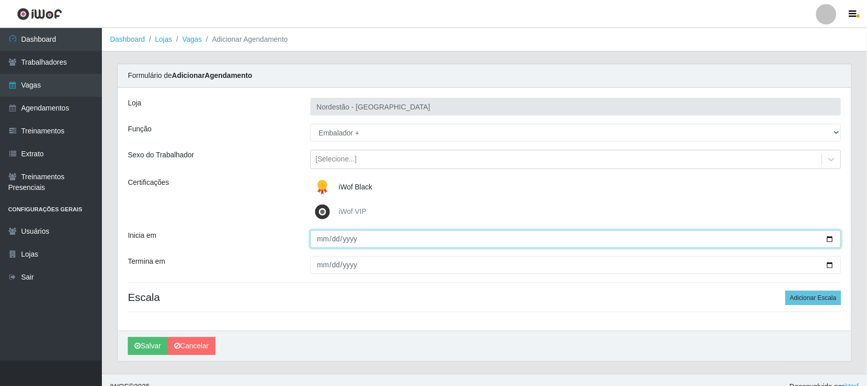
click at [830, 240] on input "Inicia em" at bounding box center [575, 239] width 531 height 18
type input "[DATE]"
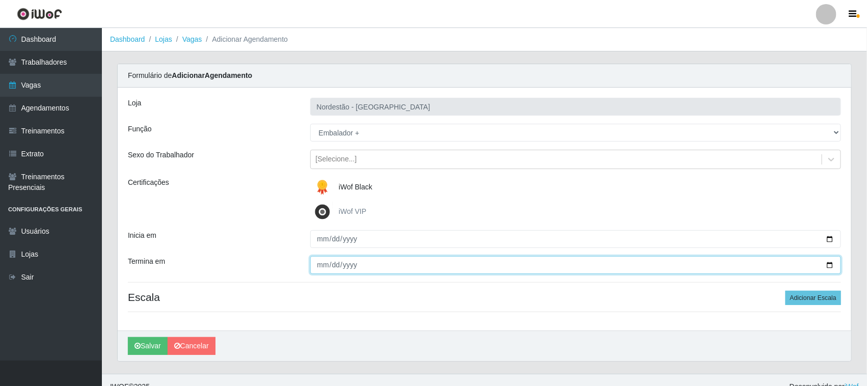
click at [828, 265] on input "Termina em" at bounding box center [575, 265] width 531 height 18
type input "[DATE]"
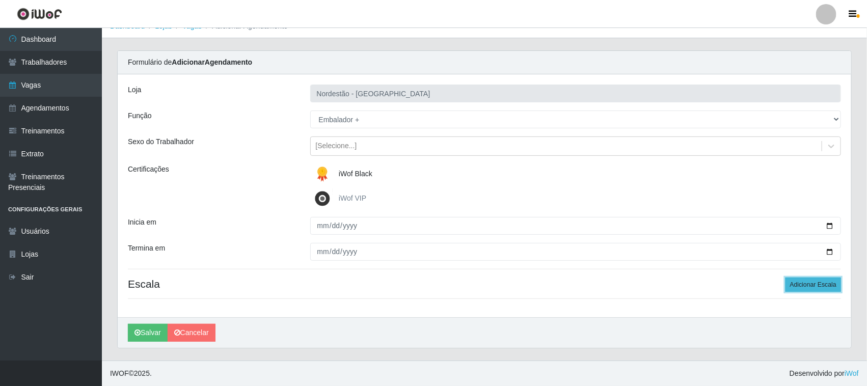
click at [795, 278] on button "Adicionar Escala" at bounding box center [814, 285] width 56 height 14
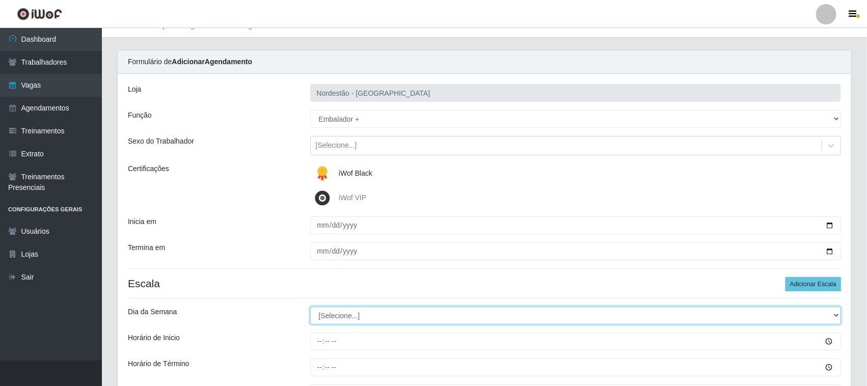
click at [350, 318] on select "[Selecione...] Segunda Terça Quarta Quinta Sexta Sábado Domingo" at bounding box center [575, 316] width 531 height 18
select select "0"
click at [310, 307] on select "[Selecione...] Segunda Terça Quarta Quinta Sexta Sábado Domingo" at bounding box center [575, 316] width 531 height 18
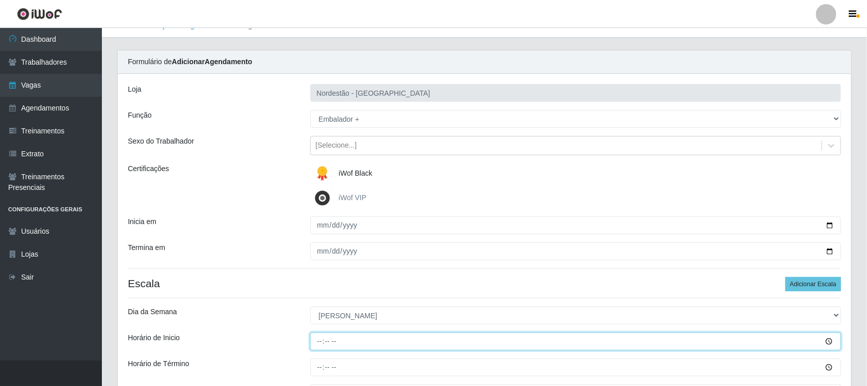
click at [322, 343] on input "Horário de Inicio" at bounding box center [575, 342] width 531 height 18
type input "08:00"
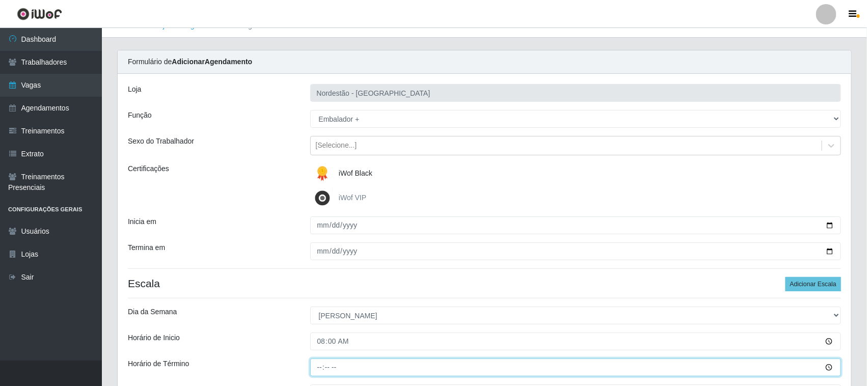
click at [318, 365] on input "Horário de Término" at bounding box center [575, 368] width 531 height 18
type input "14:00"
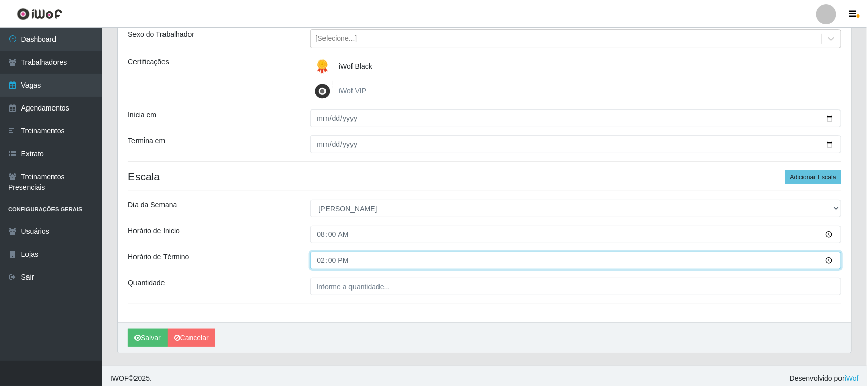
scroll to position [126, 0]
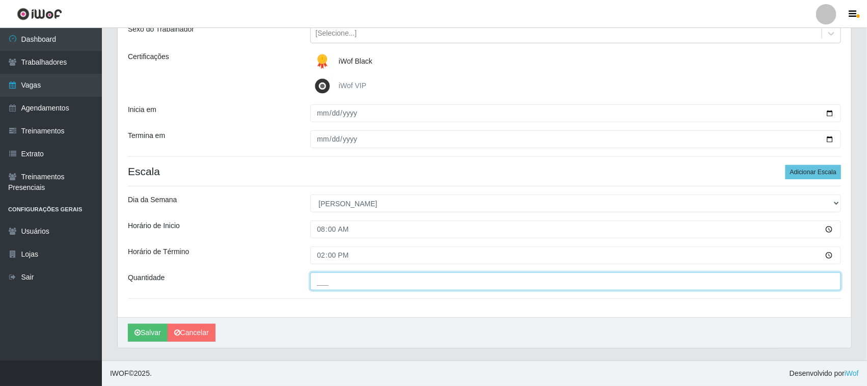
click at [325, 284] on input "___" at bounding box center [575, 282] width 531 height 18
type input "01_"
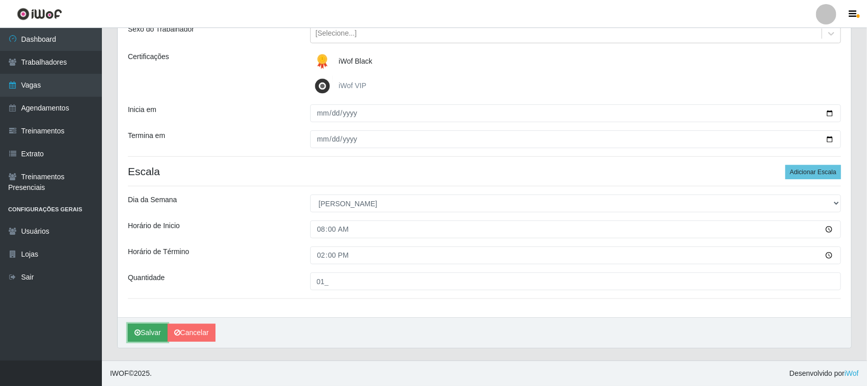
click at [154, 333] on button "Salvar" at bounding box center [148, 333] width 40 height 18
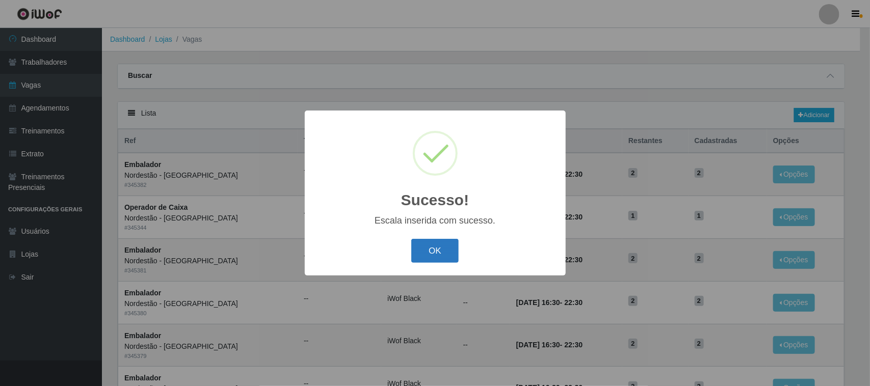
click at [421, 252] on button "OK" at bounding box center [434, 251] width 47 height 24
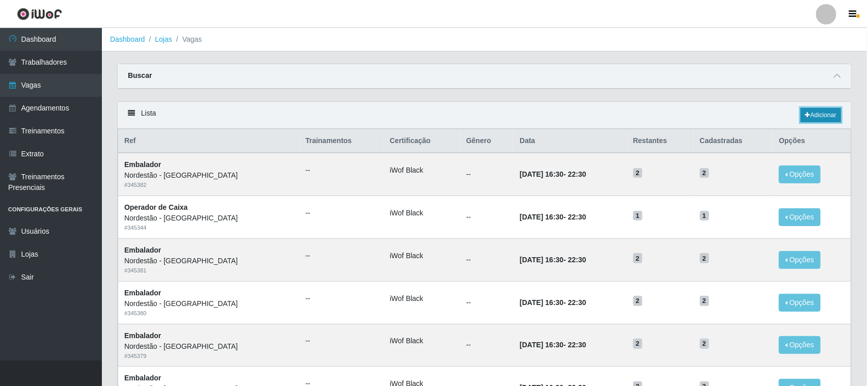
click at [813, 115] on link "Adicionar" at bounding box center [821, 115] width 40 height 14
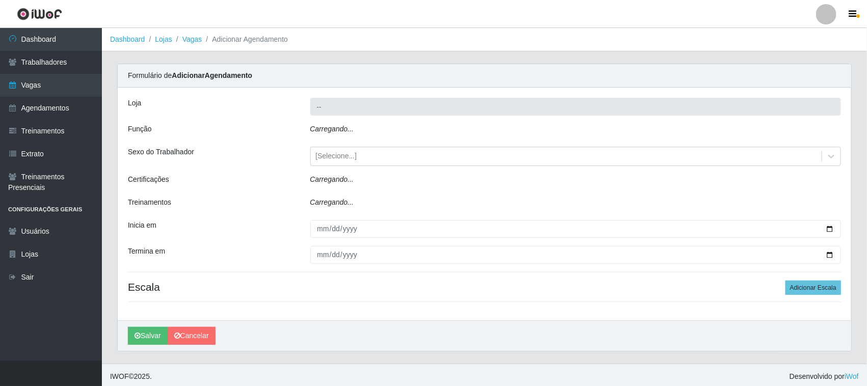
type input "Nordestão - [GEOGRAPHIC_DATA]"
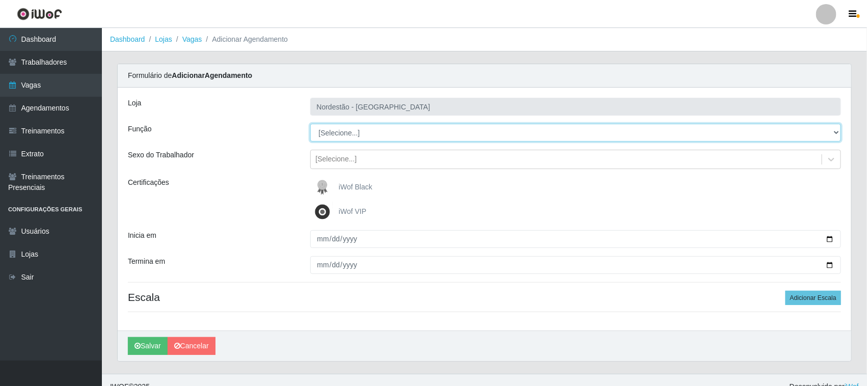
click at [830, 130] on select "[Selecione...] Balconista de Padaria Balconista de Padaria + Balconista de Pada…" at bounding box center [575, 133] width 531 height 18
select select "1"
click at [310, 124] on select "[Selecione...] Balconista de Padaria Balconista de Padaria + Balconista de Pada…" at bounding box center [575, 133] width 531 height 18
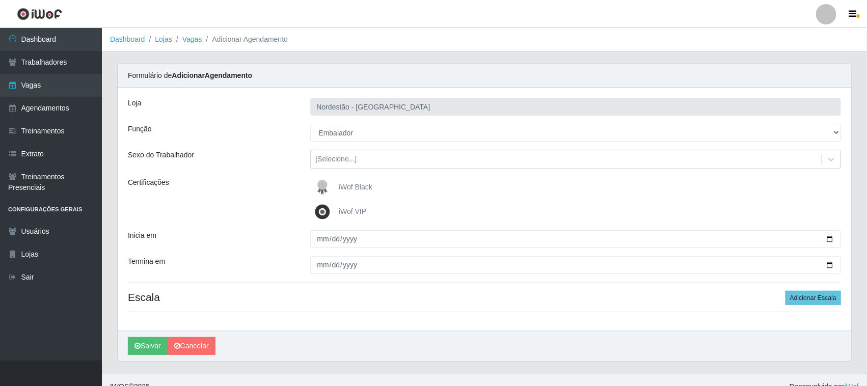
click at [357, 188] on span "iWof Black" at bounding box center [356, 187] width 34 height 8
click at [0, 0] on input "iWof Black" at bounding box center [0, 0] width 0 height 0
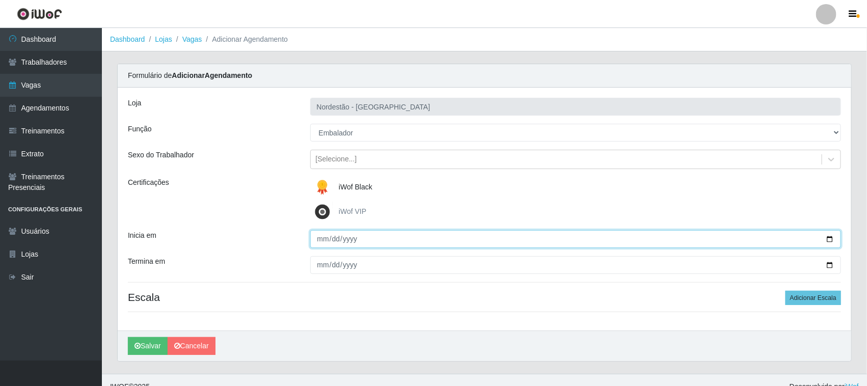
click at [829, 237] on input "Inicia em" at bounding box center [575, 239] width 531 height 18
type input "[DATE]"
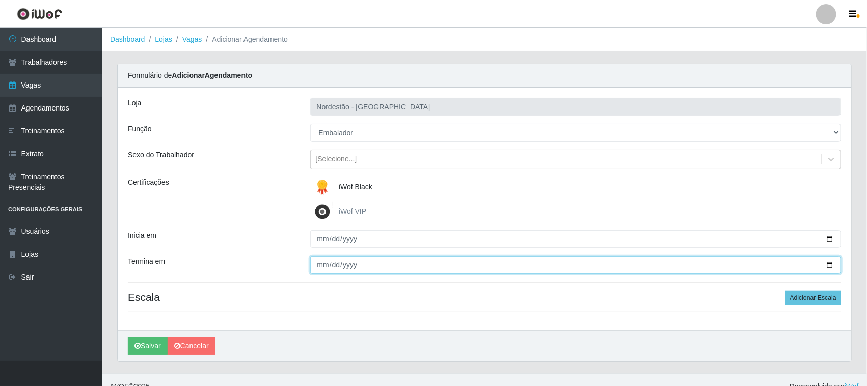
click at [829, 263] on input "Termina em" at bounding box center [575, 265] width 531 height 18
type input "[DATE]"
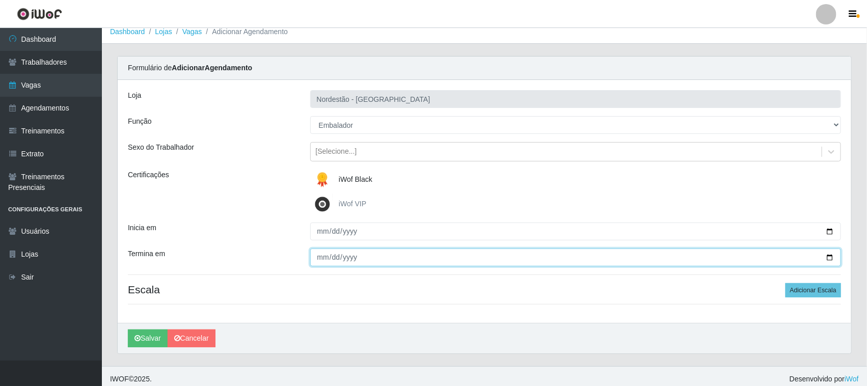
scroll to position [14, 0]
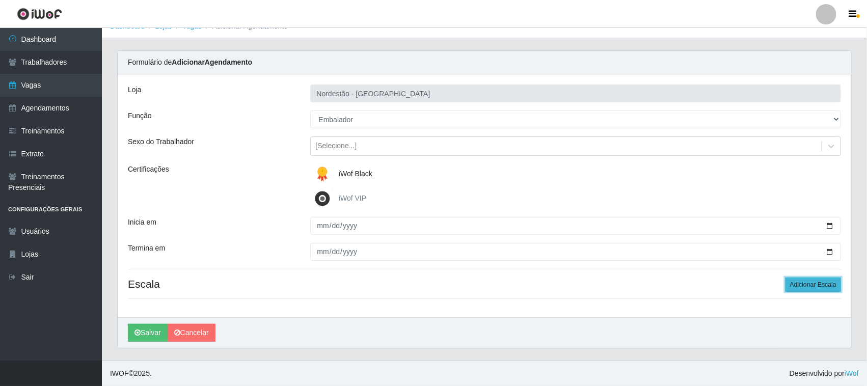
click at [797, 286] on button "Adicionar Escala" at bounding box center [814, 285] width 56 height 14
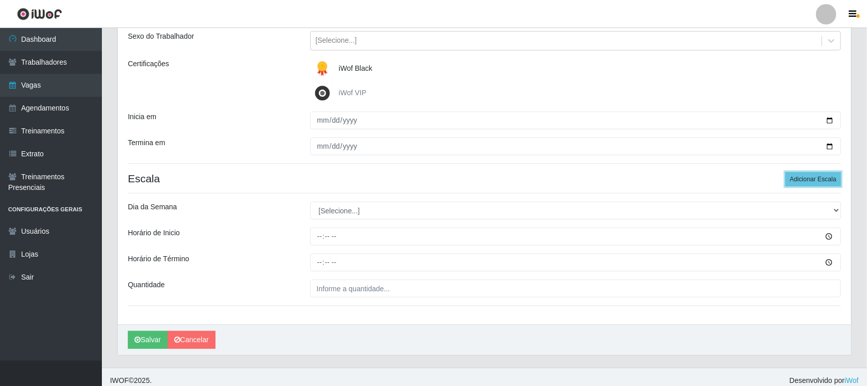
scroll to position [126, 0]
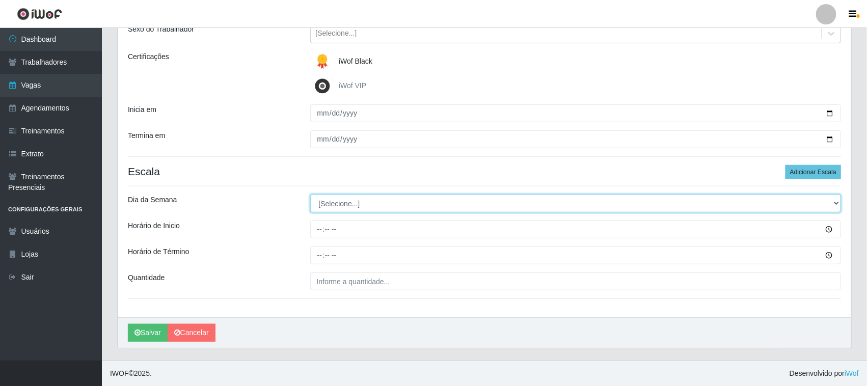
click at [839, 204] on select "[Selecione...] Segunda Terça Quarta Quinta Sexta Sábado Domingo" at bounding box center [575, 204] width 531 height 18
select select "1"
click at [310, 195] on select "[Selecione...] Segunda Terça Quarta Quinta Sexta Sábado Domingo" at bounding box center [575, 204] width 531 height 18
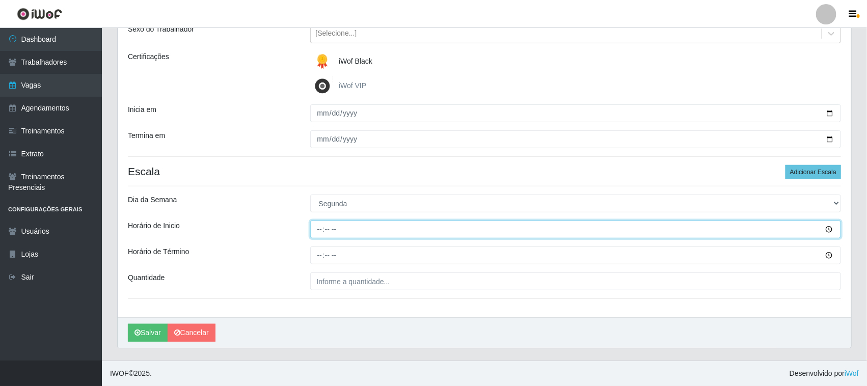
click at [319, 229] on input "Horário de Inicio" at bounding box center [575, 230] width 531 height 18
type input "08:00"
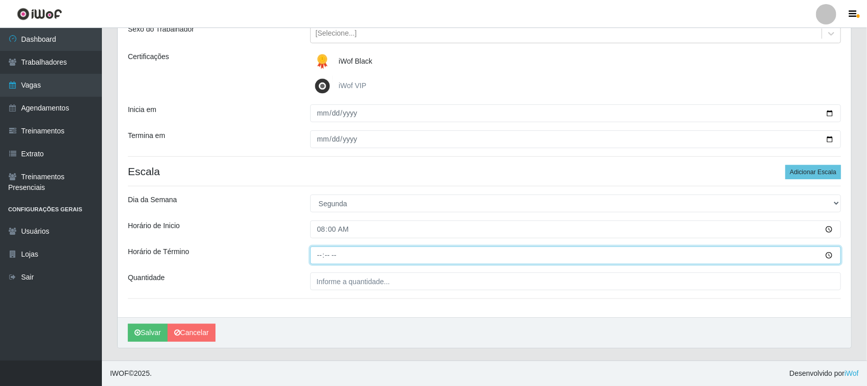
click at [317, 255] on input "Horário de Término" at bounding box center [575, 256] width 531 height 18
type input "14:00"
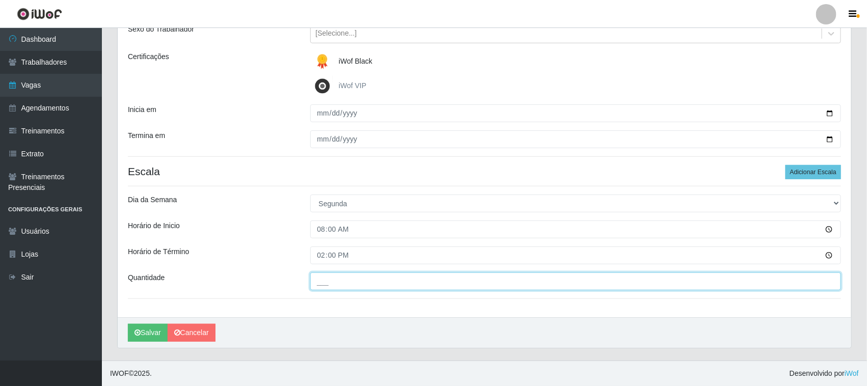
click at [329, 283] on input "___" at bounding box center [575, 282] width 531 height 18
type input "01_"
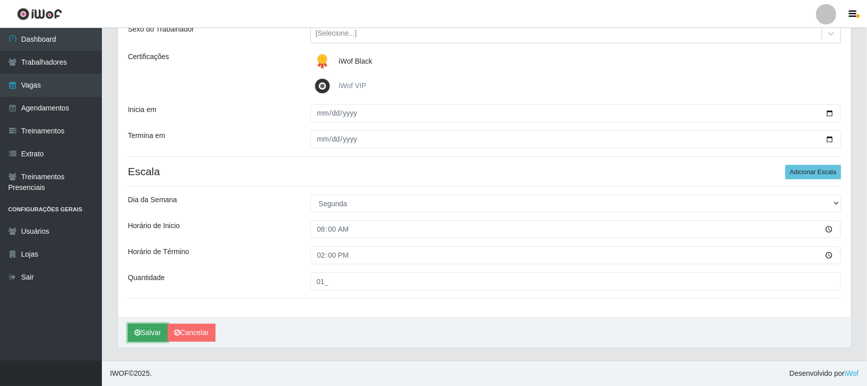
click at [157, 330] on button "Salvar" at bounding box center [148, 333] width 40 height 18
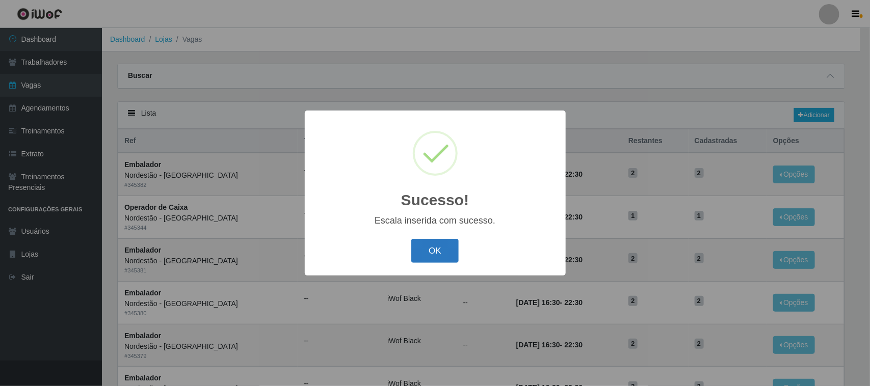
click at [443, 252] on button "OK" at bounding box center [434, 251] width 47 height 24
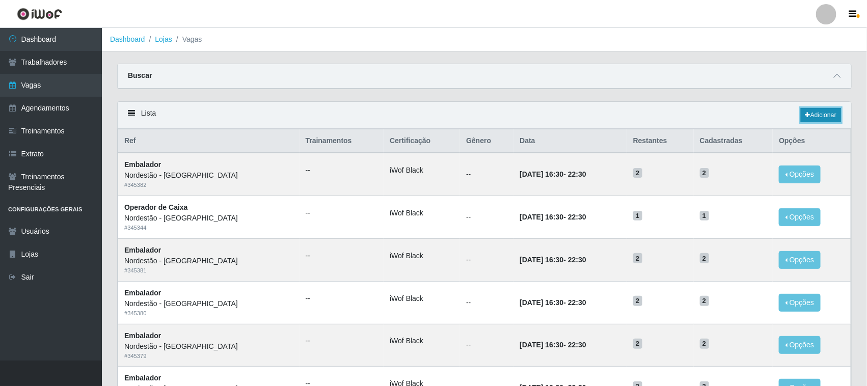
click at [824, 117] on link "Adicionar" at bounding box center [821, 115] width 40 height 14
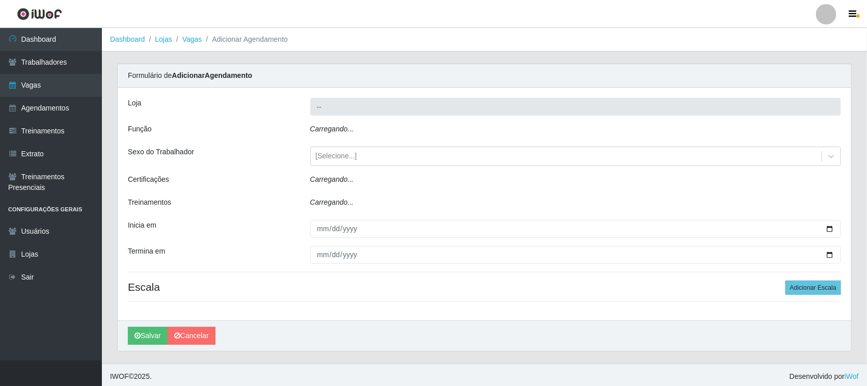
type input "Nordestão - [GEOGRAPHIC_DATA]"
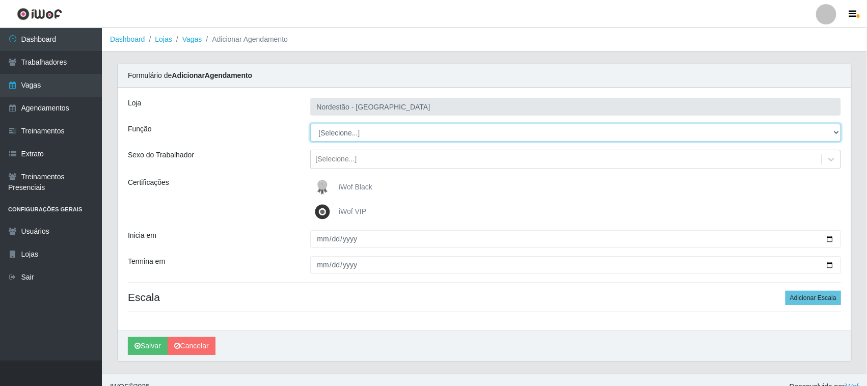
click at [836, 131] on select "[Selecione...] Balconista de Padaria Balconista de Padaria + Balconista de Pada…" at bounding box center [575, 133] width 531 height 18
select select "1"
click at [310, 124] on select "[Selecione...] Balconista de Padaria Balconista de Padaria + Balconista de Pada…" at bounding box center [575, 133] width 531 height 18
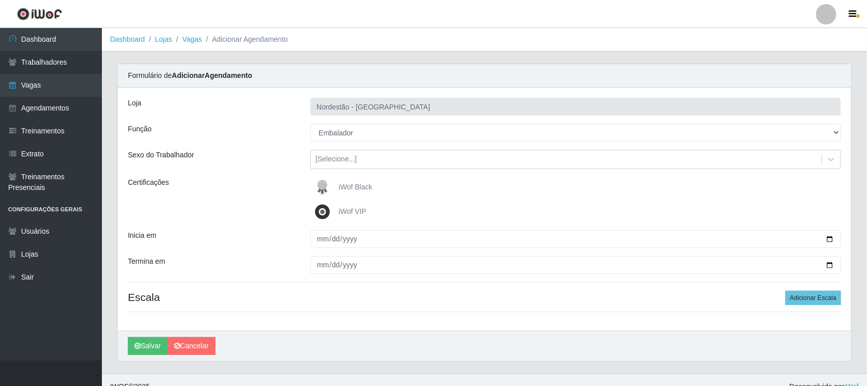
click at [360, 185] on span "iWof Black" at bounding box center [356, 187] width 34 height 8
click at [0, 0] on input "iWof Black" at bounding box center [0, 0] width 0 height 0
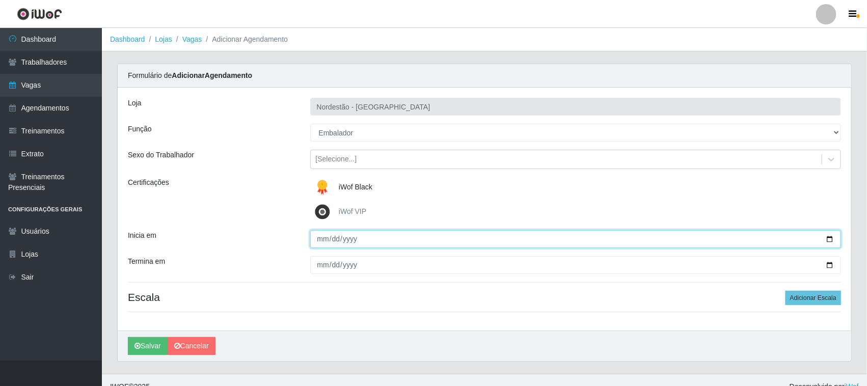
click at [831, 239] on input "Inicia em" at bounding box center [575, 239] width 531 height 18
type input "[DATE]"
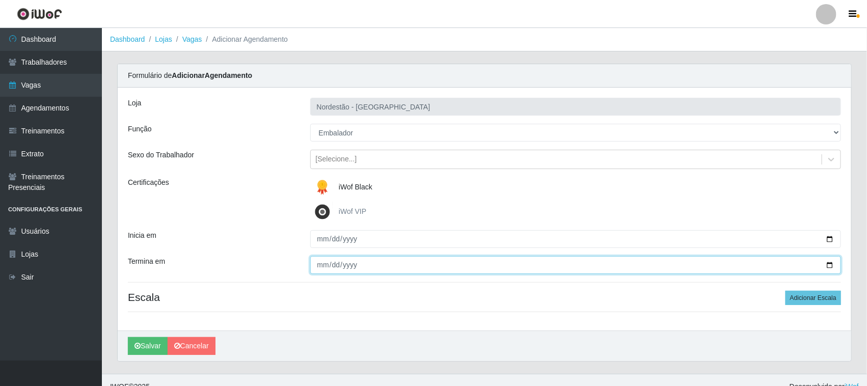
click at [831, 265] on input "Termina em" at bounding box center [575, 265] width 531 height 18
type input "[DATE]"
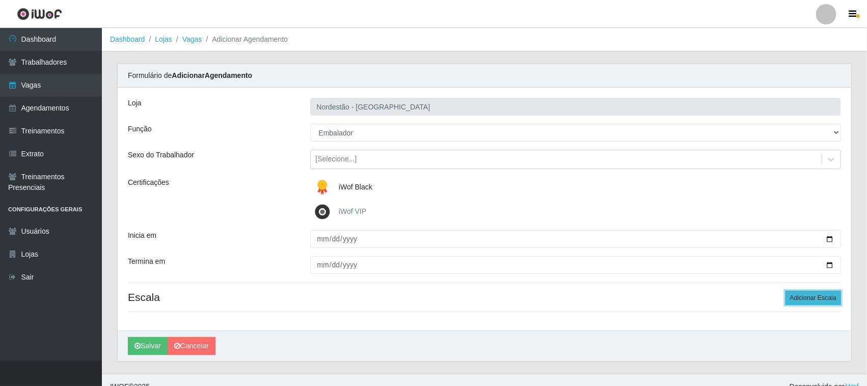
click at [800, 299] on button "Adicionar Escala" at bounding box center [814, 298] width 56 height 14
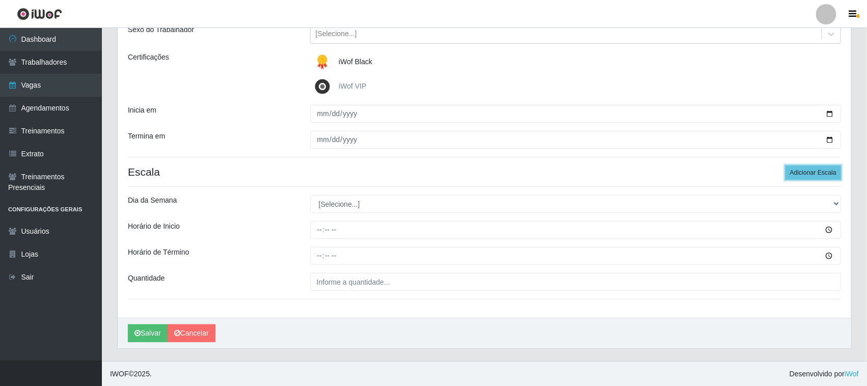
scroll to position [126, 0]
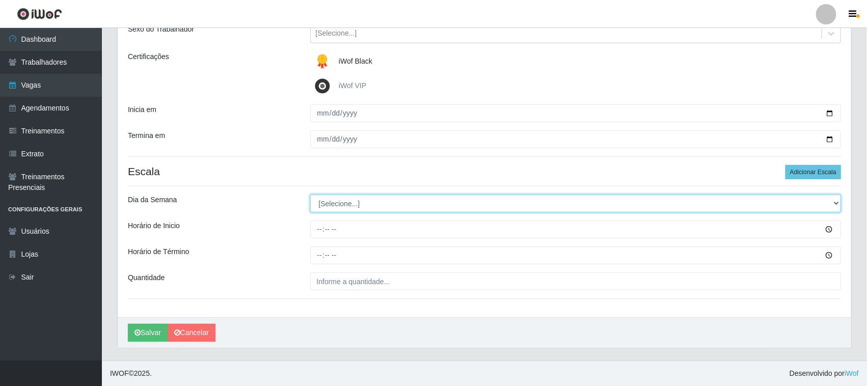
click at [836, 203] on select "[Selecione...] Segunda Terça Quarta Quinta Sexta Sábado Domingo" at bounding box center [575, 204] width 531 height 18
select select "2"
click at [310, 195] on select "[Selecione...] Segunda Terça Quarta Quinta Sexta Sábado Domingo" at bounding box center [575, 204] width 531 height 18
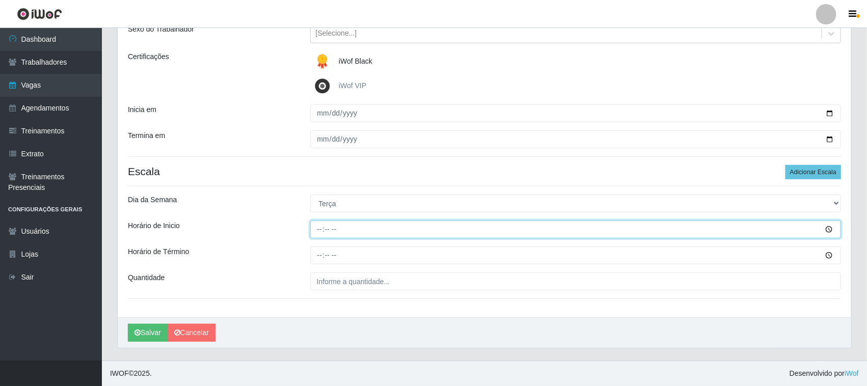
click at [317, 228] on input "Horário de Inicio" at bounding box center [575, 230] width 531 height 18
type input "08:00"
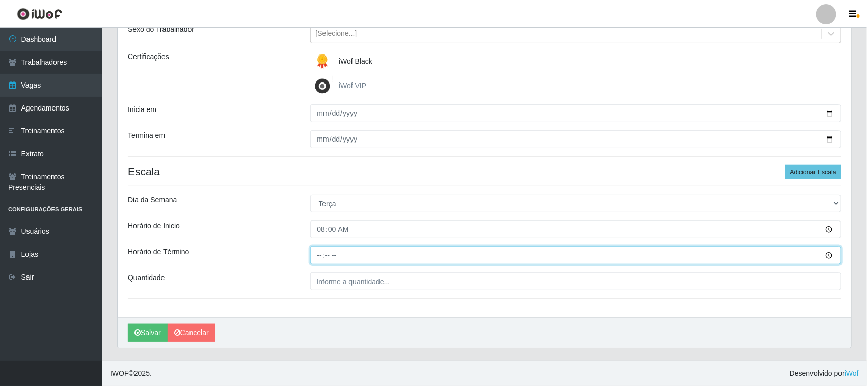
click at [321, 255] on input "Horário de Término" at bounding box center [575, 256] width 531 height 18
type input "14:00"
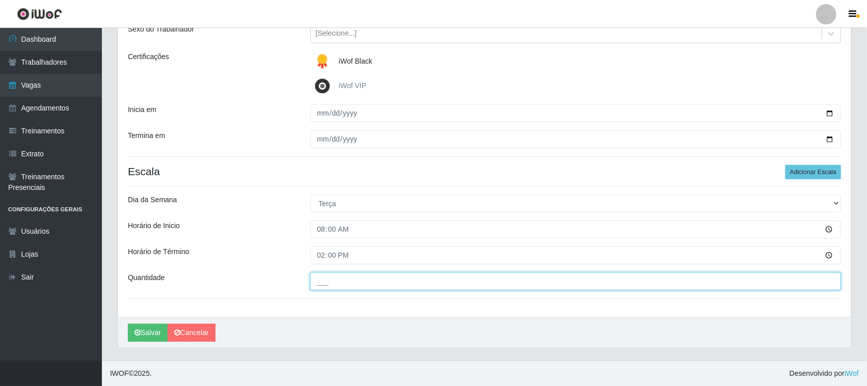
click at [360, 281] on input "___" at bounding box center [575, 282] width 531 height 18
type input "01_"
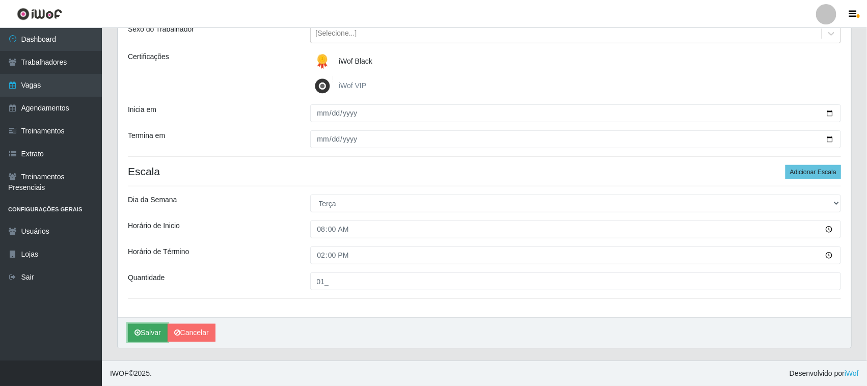
click at [147, 334] on button "Salvar" at bounding box center [148, 333] width 40 height 18
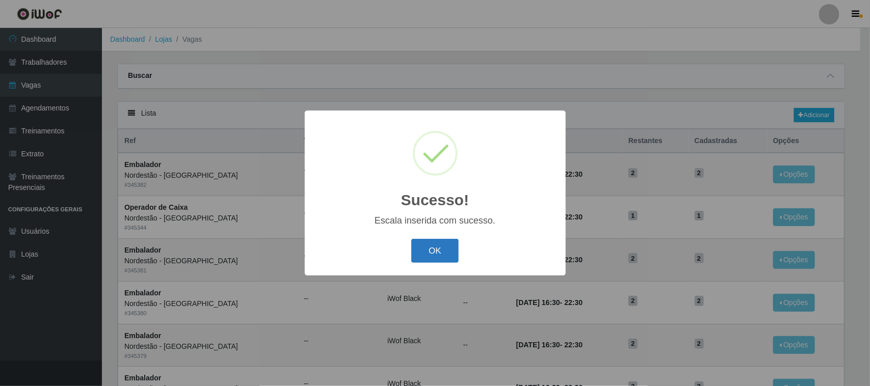
click at [429, 250] on button "OK" at bounding box center [434, 251] width 47 height 24
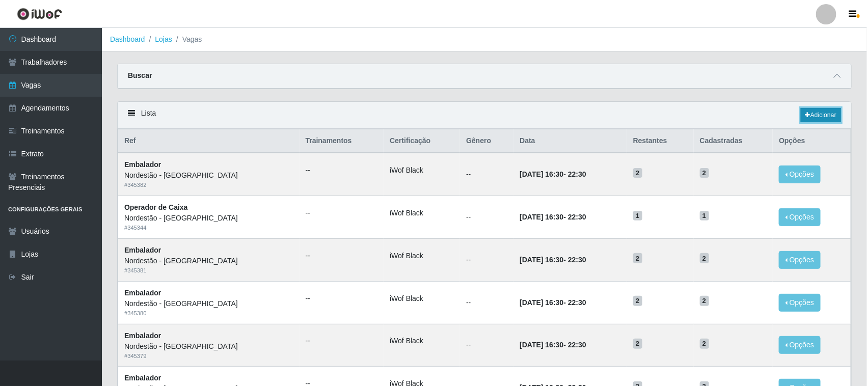
click at [826, 116] on link "Adicionar" at bounding box center [821, 115] width 40 height 14
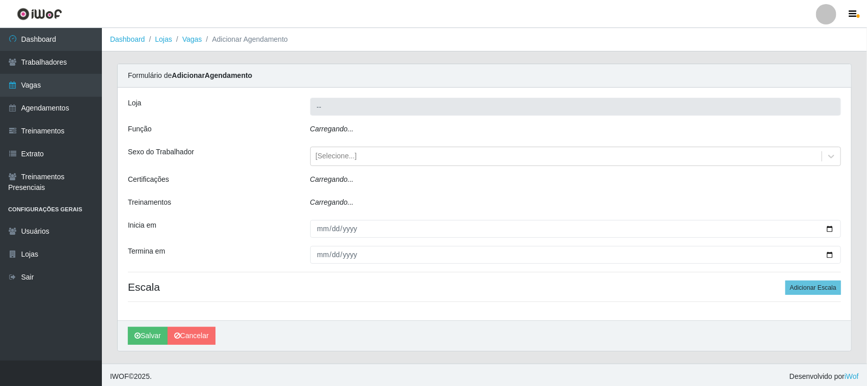
type input "Nordestão - [GEOGRAPHIC_DATA]"
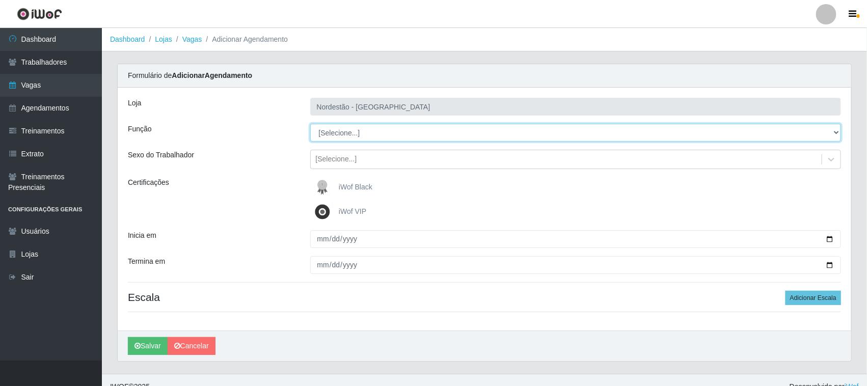
click at [832, 129] on select "[Selecione...] Balconista de Padaria Balconista de Padaria + Balconista de Pada…" at bounding box center [575, 133] width 531 height 18
select select "1"
click at [310, 124] on select "[Selecione...] Balconista de Padaria Balconista de Padaria + Balconista de Pada…" at bounding box center [575, 133] width 531 height 18
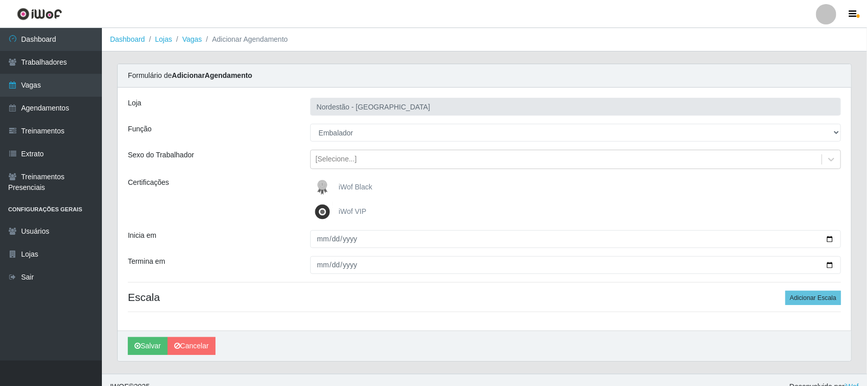
click at [344, 186] on span "iWof Black" at bounding box center [356, 187] width 34 height 8
click at [0, 0] on input "iWof Black" at bounding box center [0, 0] width 0 height 0
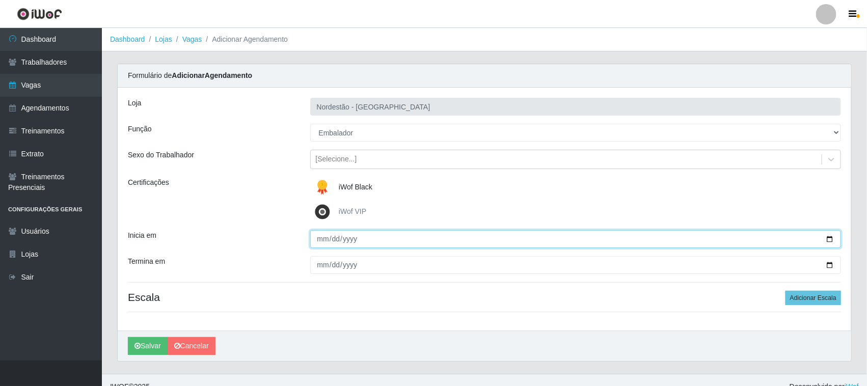
click at [830, 238] on input "Inicia em" at bounding box center [575, 239] width 531 height 18
type input "[DATE]"
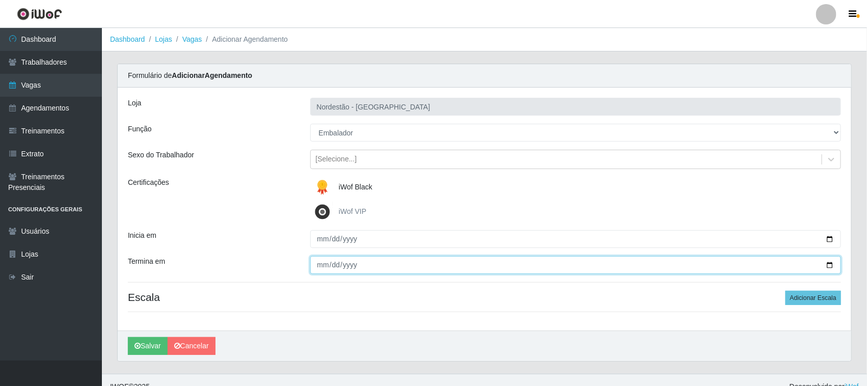
click at [828, 265] on input "Termina em" at bounding box center [575, 265] width 531 height 18
type input "[DATE]"
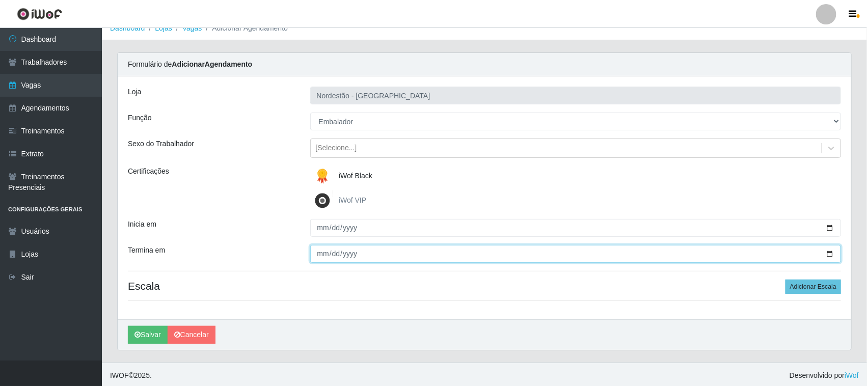
scroll to position [14, 0]
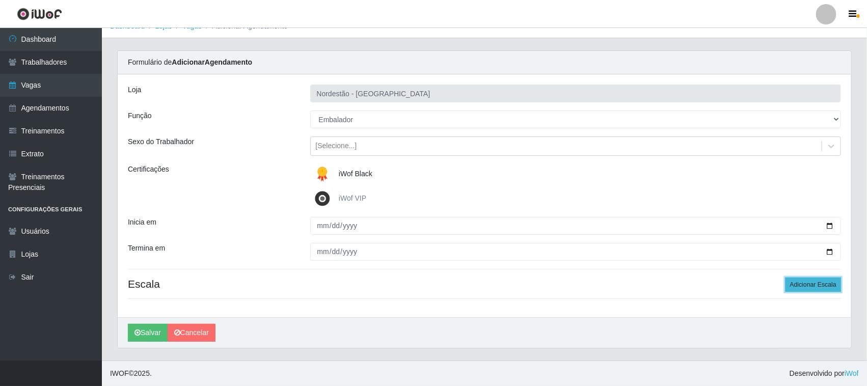
click at [802, 285] on button "Adicionar Escala" at bounding box center [814, 285] width 56 height 14
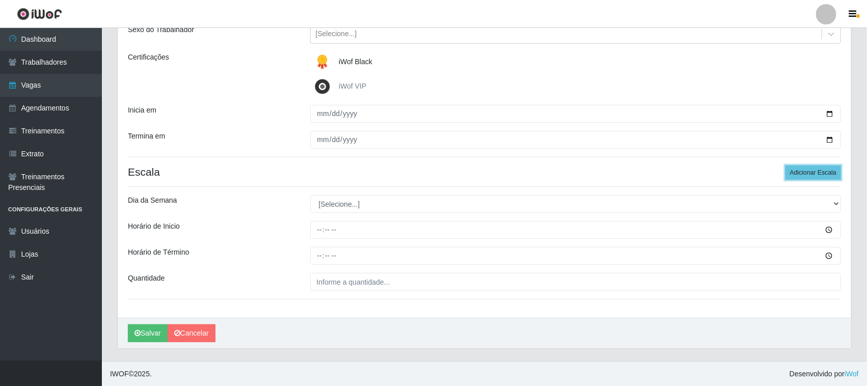
scroll to position [126, 0]
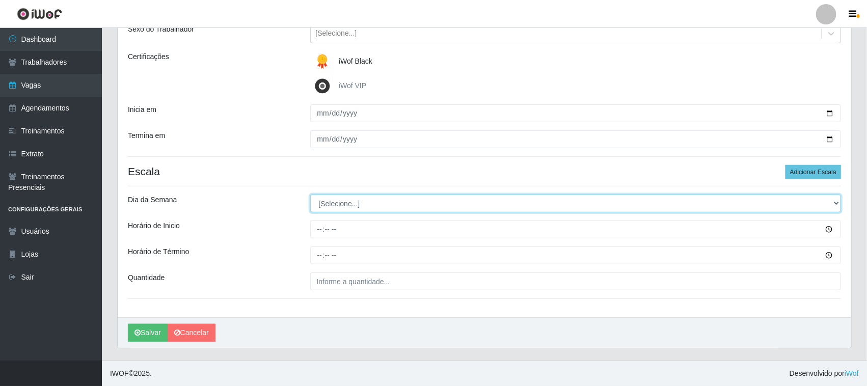
click at [832, 201] on select "[Selecione...] Segunda Terça Quarta Quinta Sexta Sábado Domingo" at bounding box center [575, 204] width 531 height 18
select select "4"
click at [310, 195] on select "[Selecione...] Segunda Terça Quarta Quinta Sexta Sábado Domingo" at bounding box center [575, 204] width 531 height 18
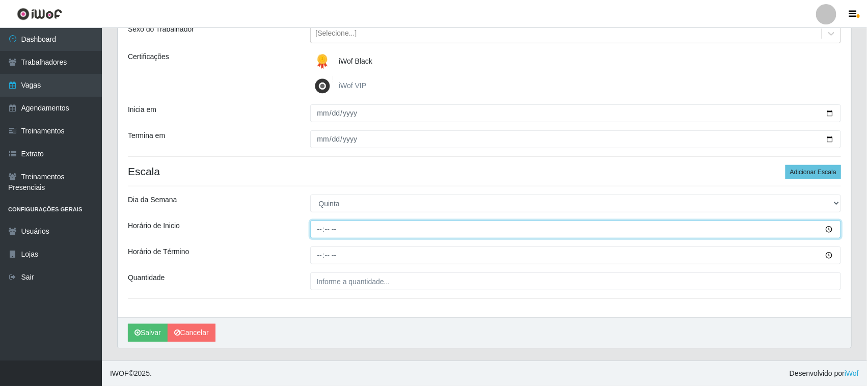
click at [319, 227] on input "Horário de Inicio" at bounding box center [575, 230] width 531 height 18
type input "08:00"
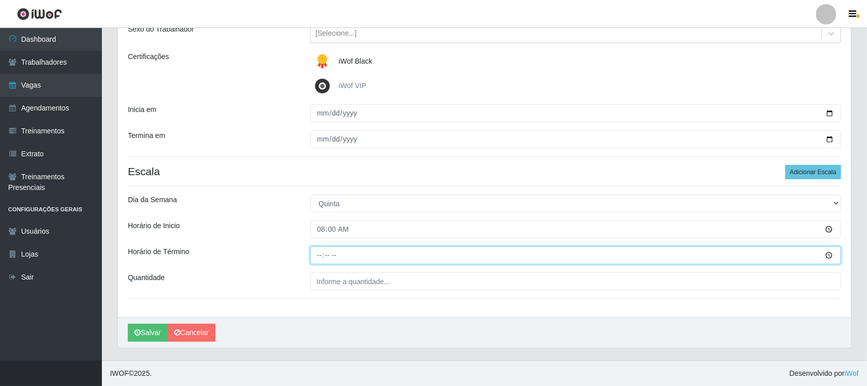
click at [319, 251] on input "Horário de Término" at bounding box center [575, 256] width 531 height 18
type input "14:00"
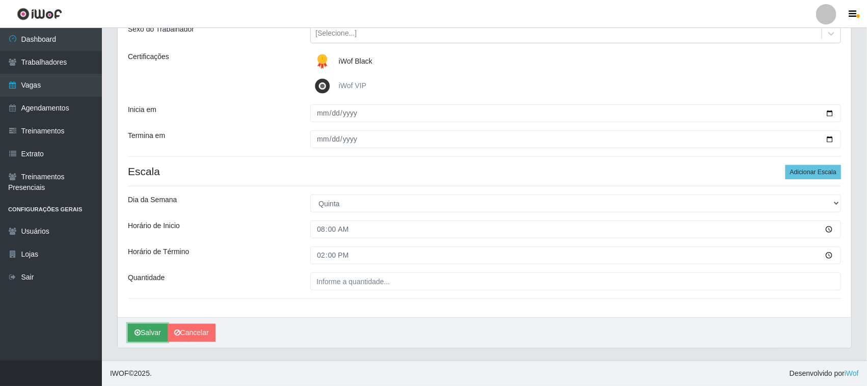
click at [148, 335] on button "Salvar" at bounding box center [148, 333] width 40 height 18
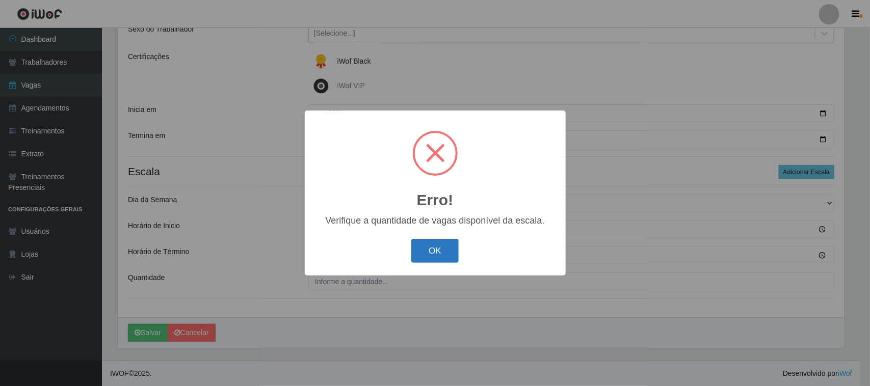
click at [428, 246] on button "OK" at bounding box center [434, 251] width 47 height 24
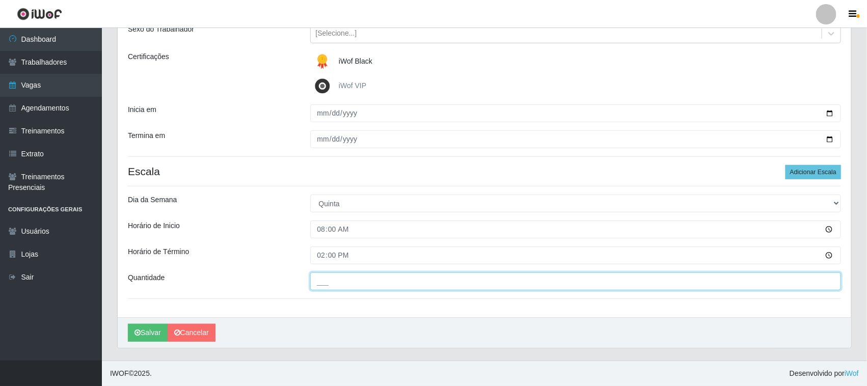
click at [370, 281] on input "___" at bounding box center [575, 282] width 531 height 18
type input "01_"
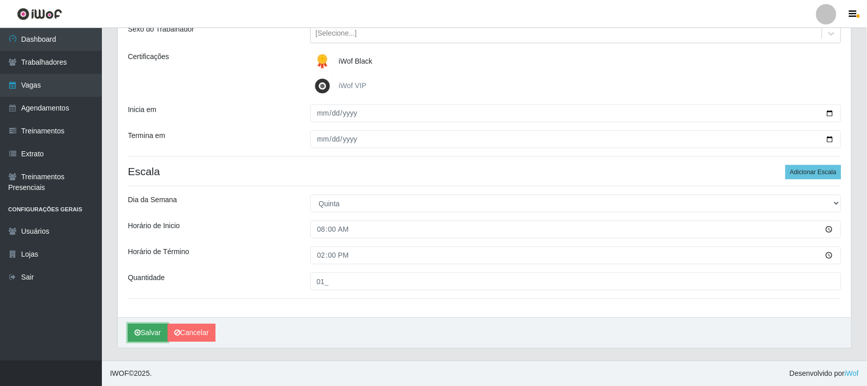
click at [156, 331] on button "Salvar" at bounding box center [148, 333] width 40 height 18
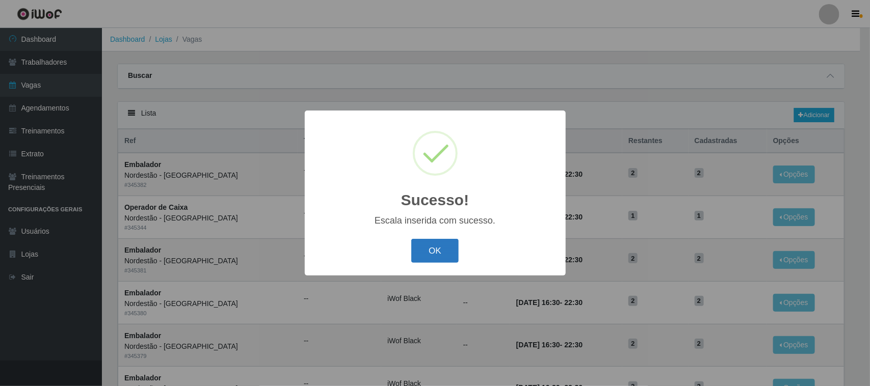
click at [425, 246] on button "OK" at bounding box center [434, 251] width 47 height 24
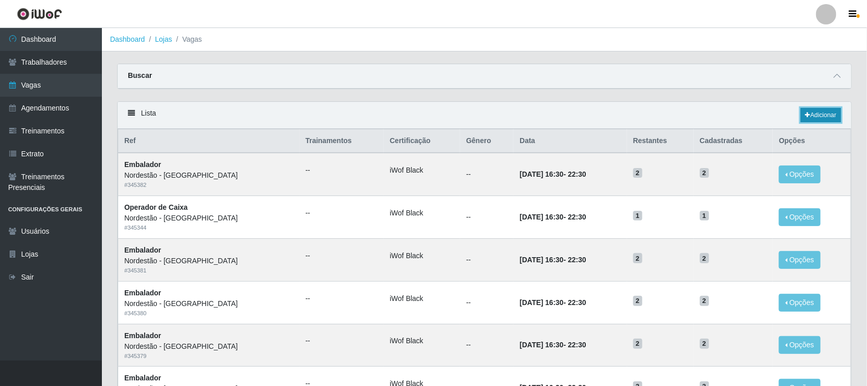
click at [831, 115] on link "Adicionar" at bounding box center [821, 115] width 40 height 14
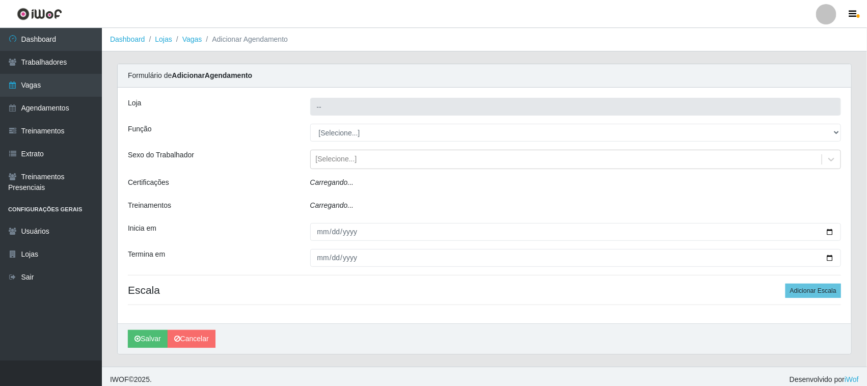
type input "Nordestão - [GEOGRAPHIC_DATA]"
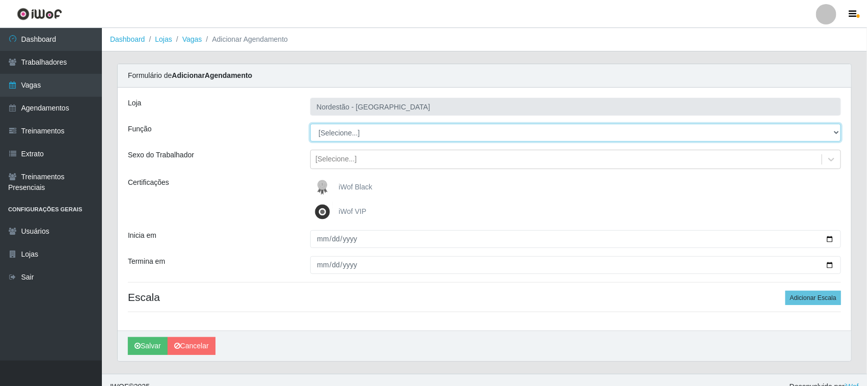
click at [833, 131] on select "[Selecione...] Balconista de Padaria Balconista de Padaria + Balconista de Pada…" at bounding box center [575, 133] width 531 height 18
select select "1"
click at [310, 124] on select "[Selecione...] Balconista de Padaria Balconista de Padaria + Balconista de Pada…" at bounding box center [575, 133] width 531 height 18
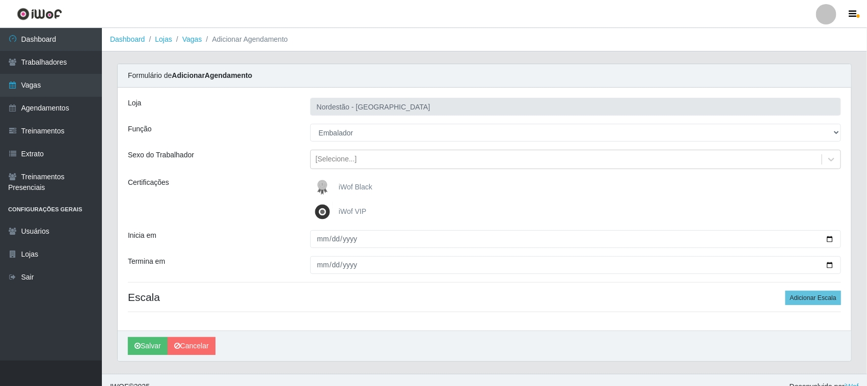
click at [358, 186] on span "iWof Black" at bounding box center [356, 187] width 34 height 8
click at [0, 0] on input "iWof Black" at bounding box center [0, 0] width 0 height 0
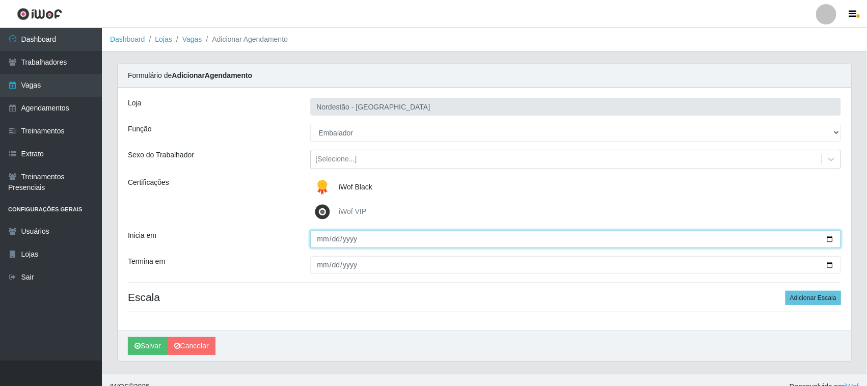
click at [828, 238] on input "Inicia em" at bounding box center [575, 239] width 531 height 18
type input "[DATE]"
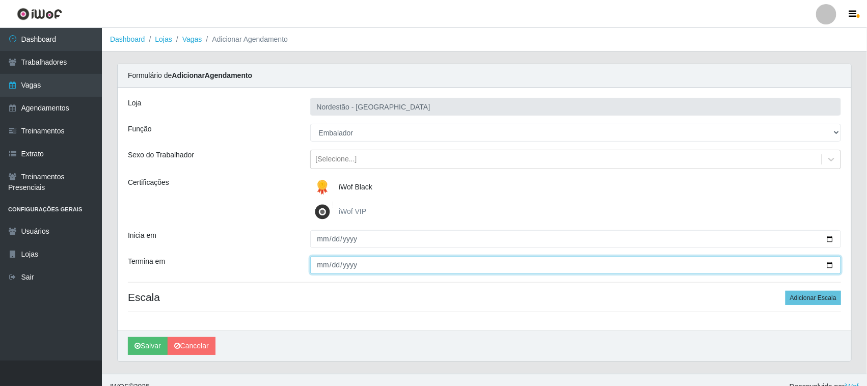
click at [833, 266] on input "Termina em" at bounding box center [575, 265] width 531 height 18
type input "[DATE]"
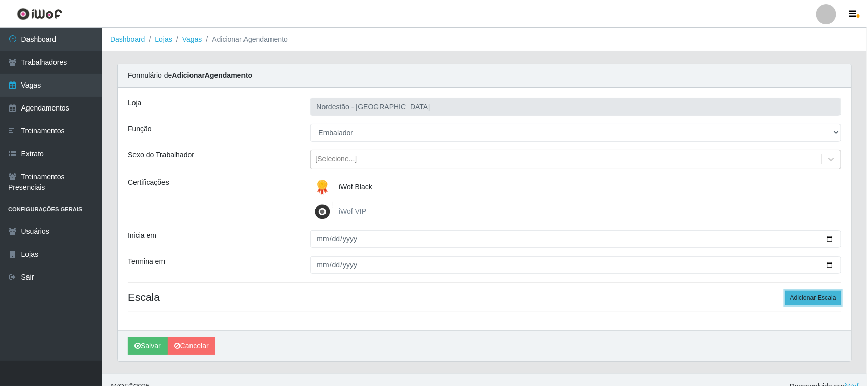
click at [797, 299] on button "Adicionar Escala" at bounding box center [814, 298] width 56 height 14
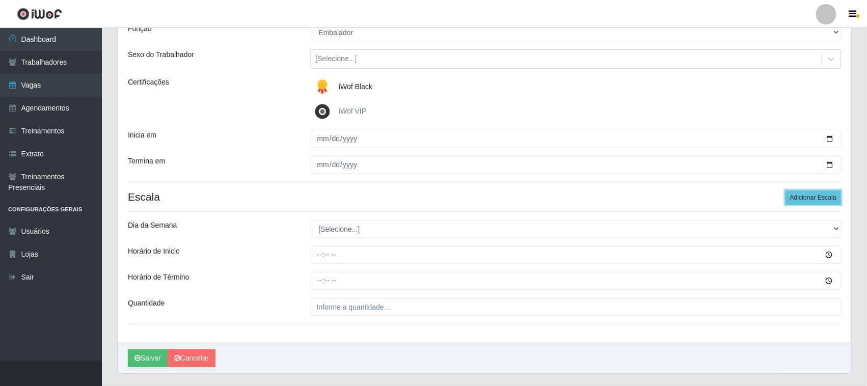
scroll to position [126, 0]
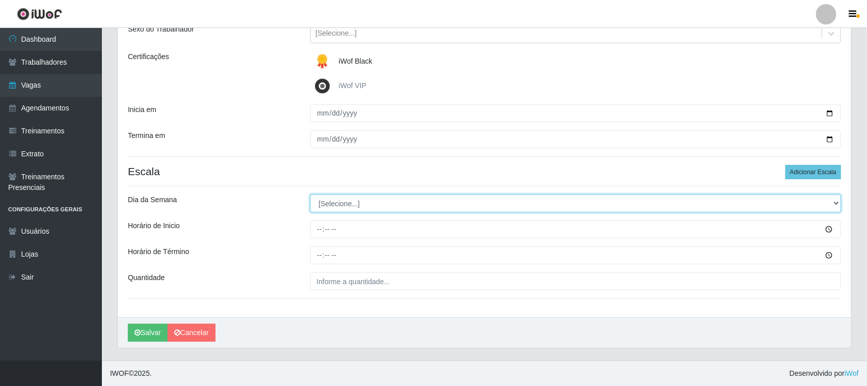
click at [831, 200] on select "[Selecione...] Segunda Terça Quarta Quinta Sexta Sábado Domingo" at bounding box center [575, 204] width 531 height 18
select select "5"
click at [310, 195] on select "[Selecione...] Segunda Terça Quarta Quinta Sexta Sábado Domingo" at bounding box center [575, 204] width 531 height 18
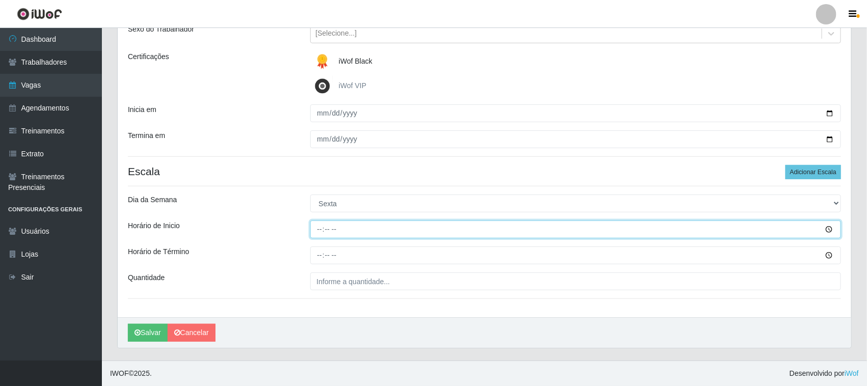
click at [320, 228] on input "Horário de Inicio" at bounding box center [575, 230] width 531 height 18
type input "08:00"
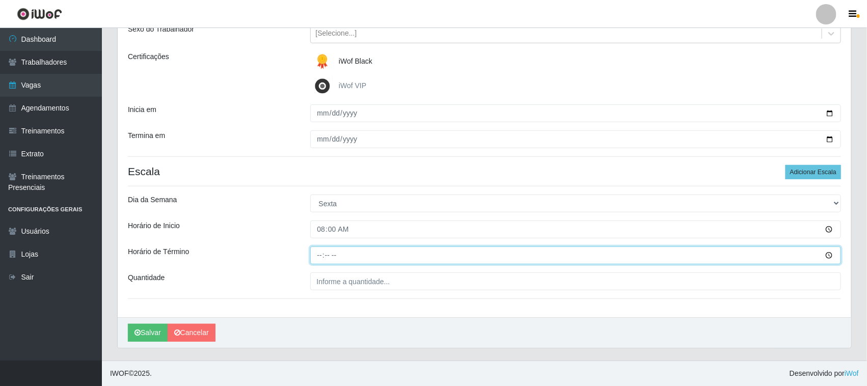
click at [319, 253] on input "Horário de Término" at bounding box center [575, 256] width 531 height 18
type input "14:00"
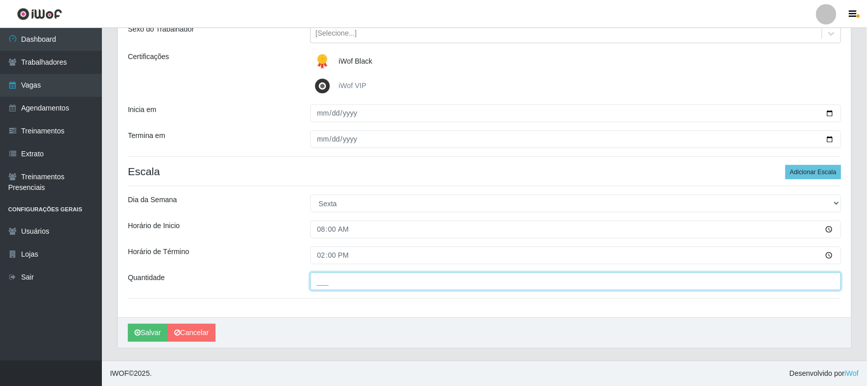
click at [333, 280] on input "___" at bounding box center [575, 282] width 531 height 18
type input "01_"
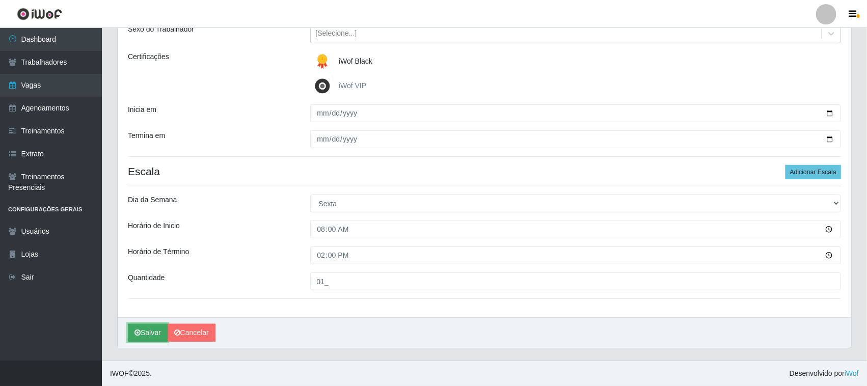
click at [148, 334] on button "Salvar" at bounding box center [148, 333] width 40 height 18
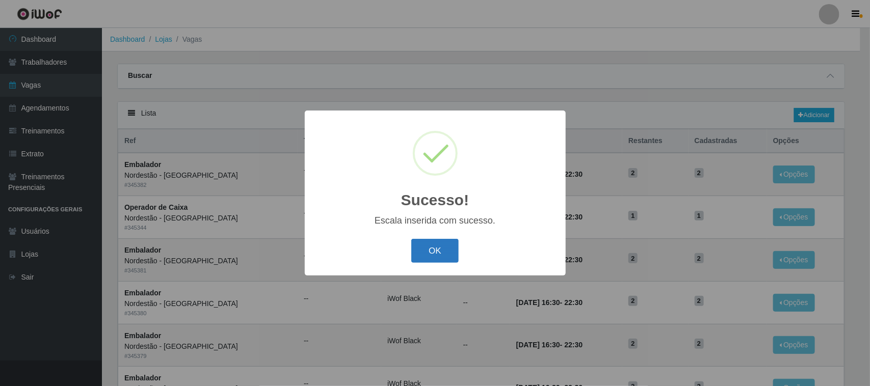
click at [430, 249] on button "OK" at bounding box center [434, 251] width 47 height 24
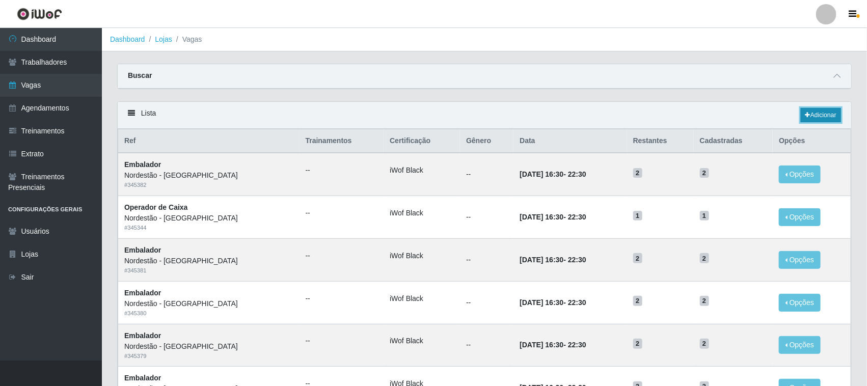
click at [811, 118] on link "Adicionar" at bounding box center [821, 115] width 40 height 14
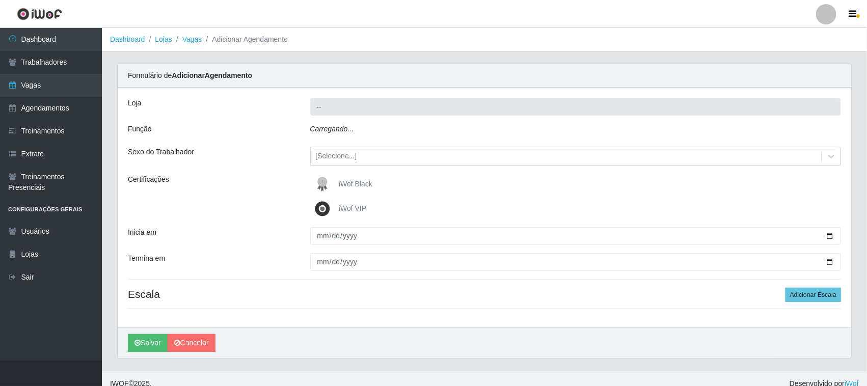
type input "Nordestão - [GEOGRAPHIC_DATA]"
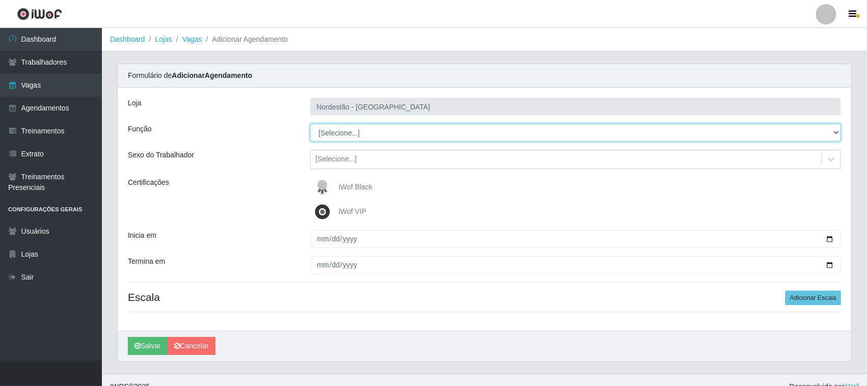
click at [836, 130] on select "[Selecione...] Balconista de Padaria Balconista de Padaria + Balconista de Pada…" at bounding box center [575, 133] width 531 height 18
select select "71"
click at [310, 124] on select "[Selecione...] Balconista de Padaria Balconista de Padaria + Balconista de Pada…" at bounding box center [575, 133] width 531 height 18
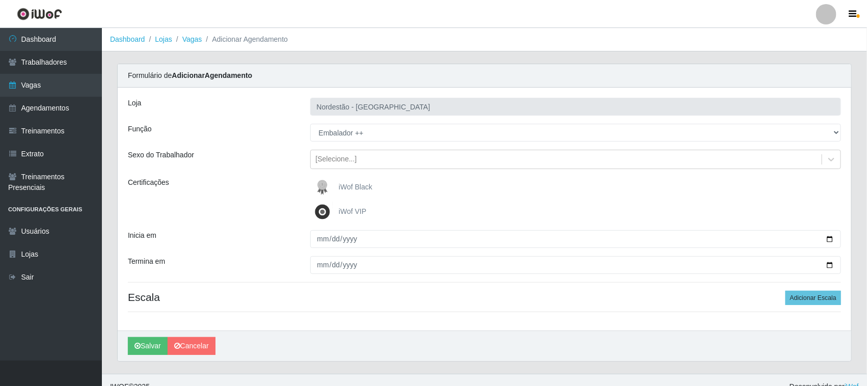
click at [347, 186] on span "iWof Black" at bounding box center [356, 187] width 34 height 8
click at [0, 0] on input "iWof Black" at bounding box center [0, 0] width 0 height 0
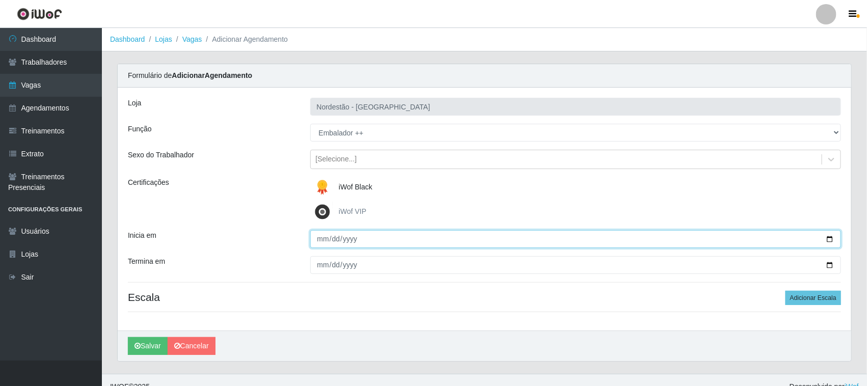
click at [830, 236] on input "Inicia em" at bounding box center [575, 239] width 531 height 18
type input "[DATE]"
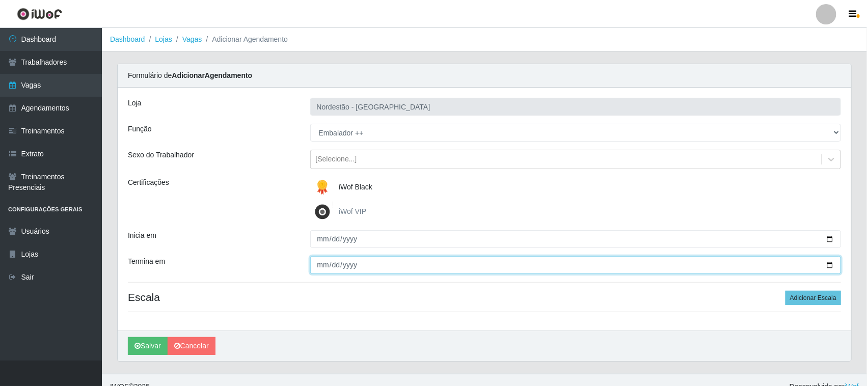
click at [826, 263] on input "Termina em" at bounding box center [575, 265] width 531 height 18
type input "[DATE]"
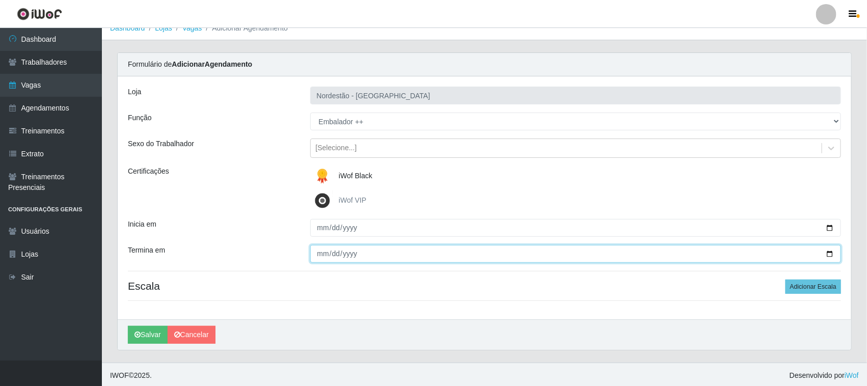
scroll to position [14, 0]
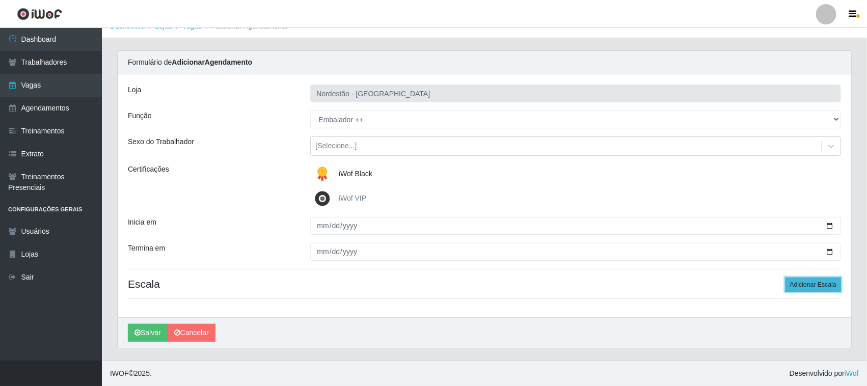
click at [791, 282] on button "Adicionar Escala" at bounding box center [814, 285] width 56 height 14
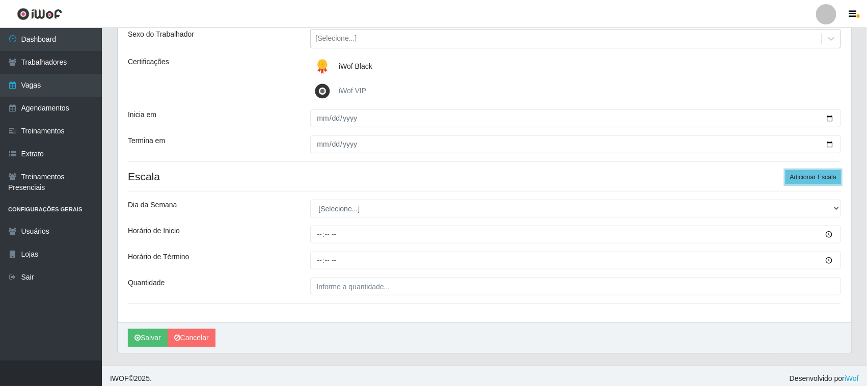
scroll to position [126, 0]
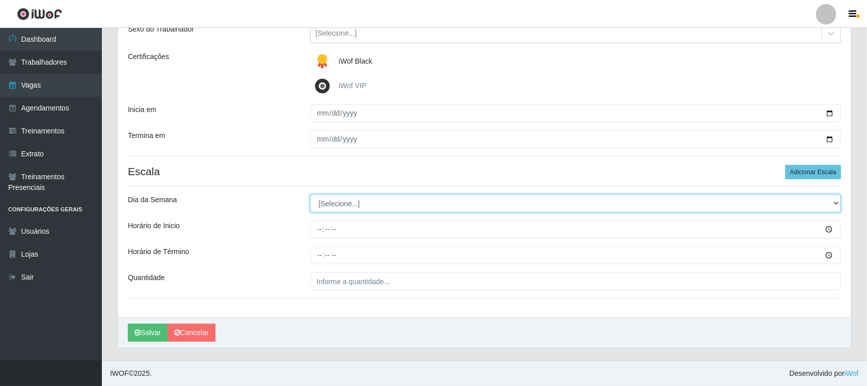
click at [833, 204] on select "[Selecione...] Segunda Terça Quarta Quinta Sexta Sábado Domingo" at bounding box center [575, 204] width 531 height 18
select select "0"
click at [310, 195] on select "[Selecione...] Segunda Terça Quarta Quinta Sexta Sábado Domingo" at bounding box center [575, 204] width 531 height 18
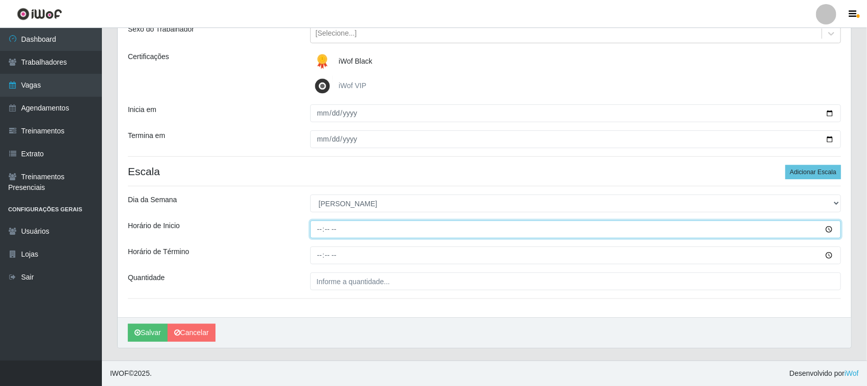
click at [317, 229] on input "Horário de Inicio" at bounding box center [575, 230] width 531 height 18
type input "08:00"
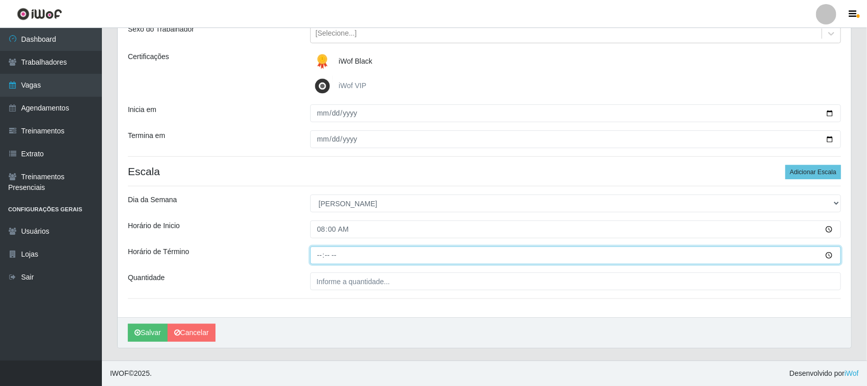
click at [321, 255] on input "Horário de Término" at bounding box center [575, 256] width 531 height 18
type input "14:00"
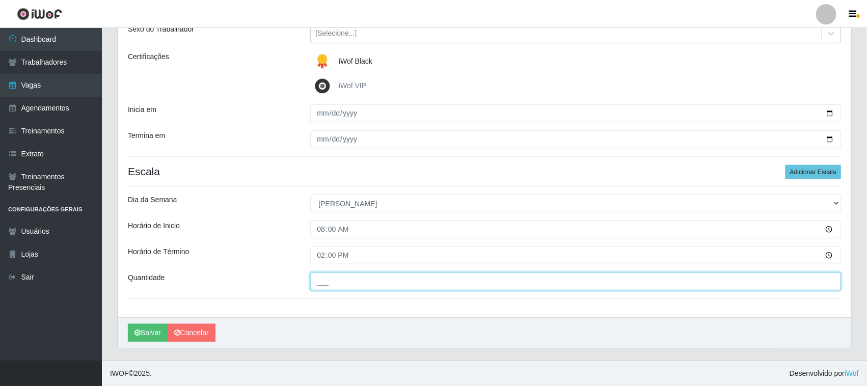
click at [342, 283] on input "___" at bounding box center [575, 282] width 531 height 18
type input "01_"
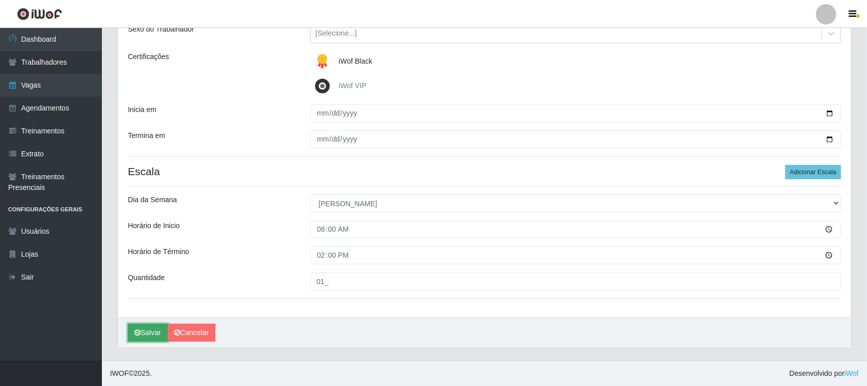
click at [149, 335] on button "Salvar" at bounding box center [148, 333] width 40 height 18
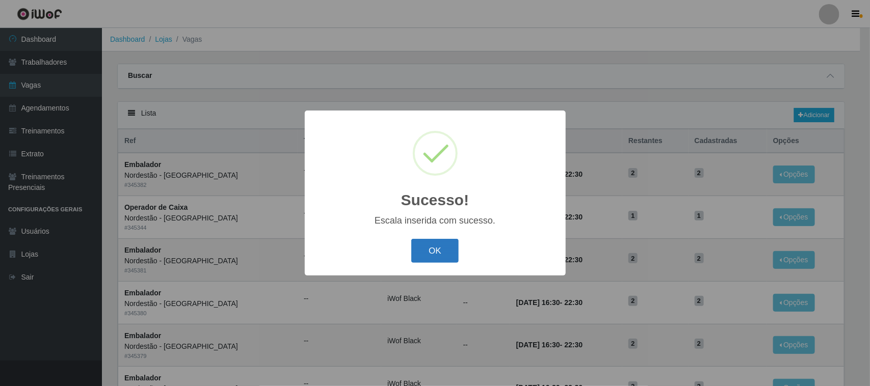
click at [421, 254] on button "OK" at bounding box center [434, 251] width 47 height 24
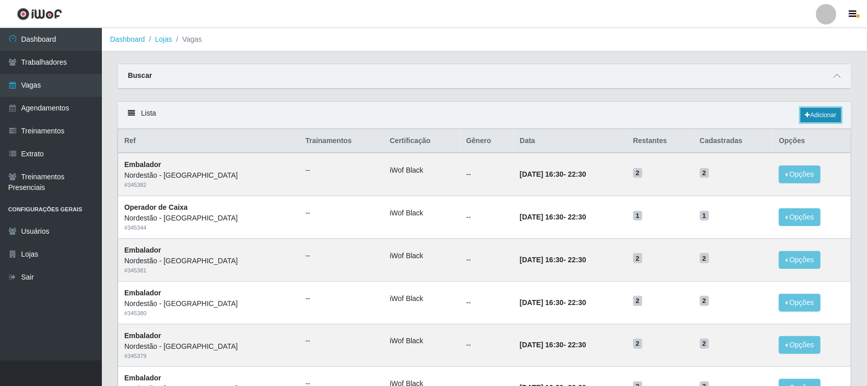
click at [816, 116] on link "Adicionar" at bounding box center [821, 115] width 40 height 14
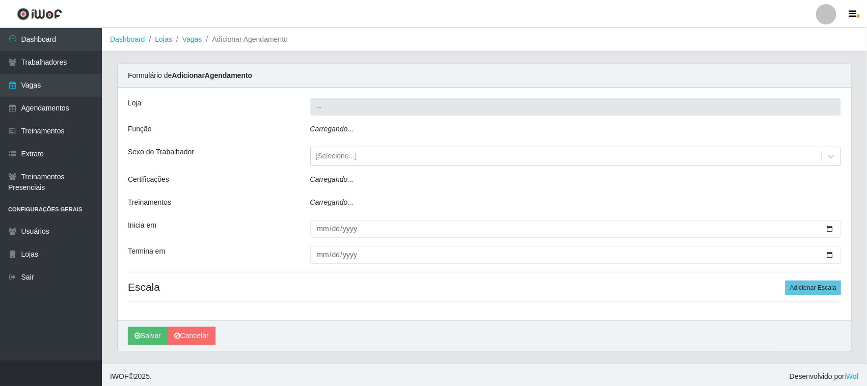
type input "Nordestão - [GEOGRAPHIC_DATA]"
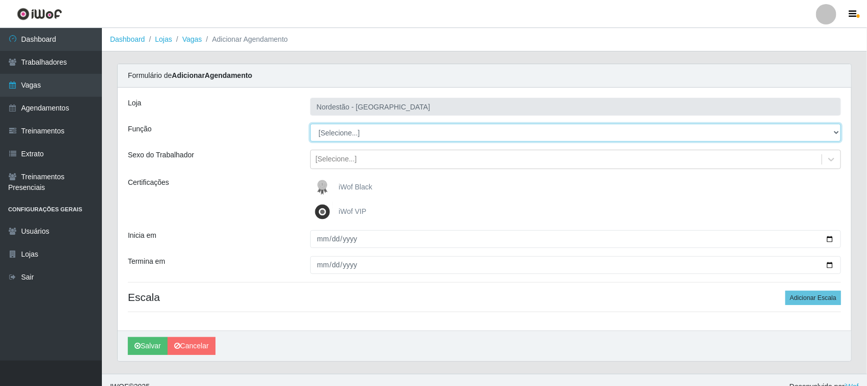
click at [836, 131] on select "[Selecione...] Balconista de Padaria Balconista de Padaria + Balconista de Pada…" at bounding box center [575, 133] width 531 height 18
select select "70"
click at [310, 124] on select "[Selecione...] Balconista de Padaria Balconista de Padaria + Balconista de Pada…" at bounding box center [575, 133] width 531 height 18
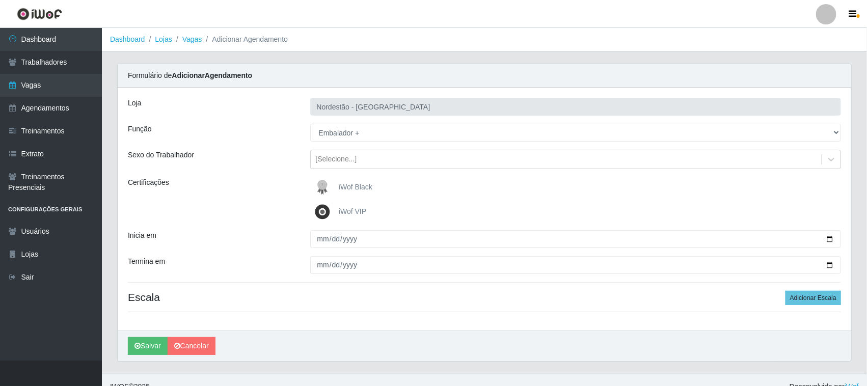
click at [343, 185] on span "iWof Black" at bounding box center [356, 187] width 34 height 8
click at [0, 0] on input "iWof Black" at bounding box center [0, 0] width 0 height 0
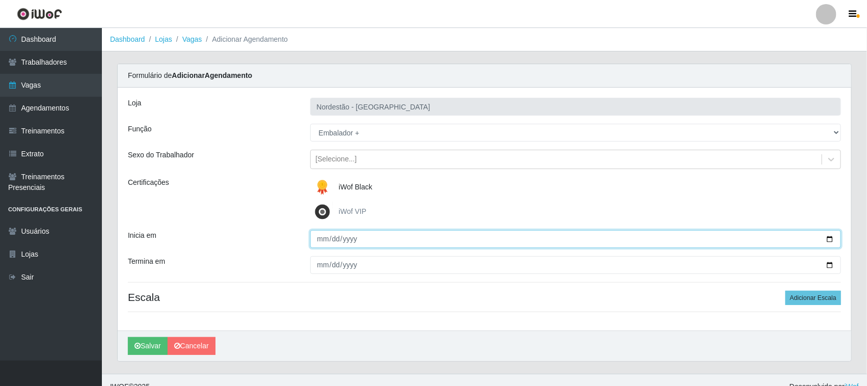
click at [829, 238] on input "Inicia em" at bounding box center [575, 239] width 531 height 18
type input "[DATE]"
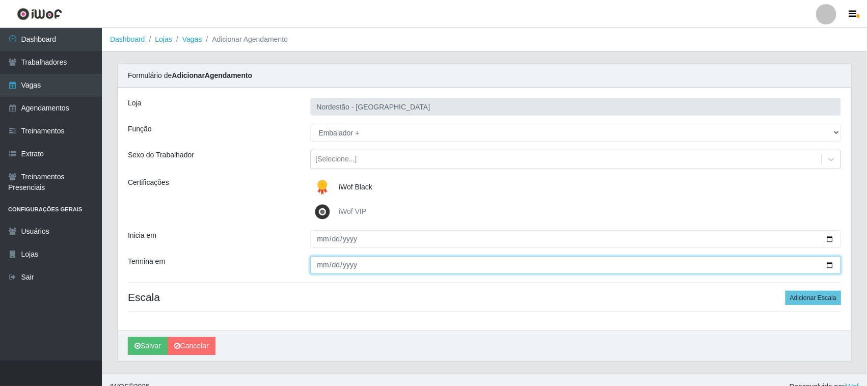
click at [828, 265] on input "Termina em" at bounding box center [575, 265] width 531 height 18
type input "[DATE]"
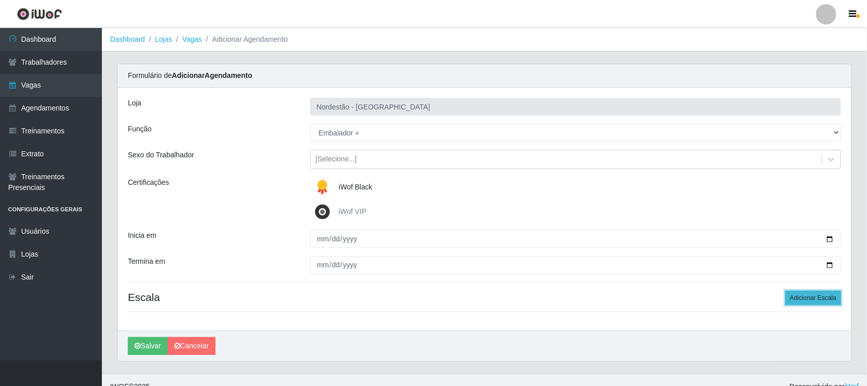
click at [811, 297] on button "Adicionar Escala" at bounding box center [814, 298] width 56 height 14
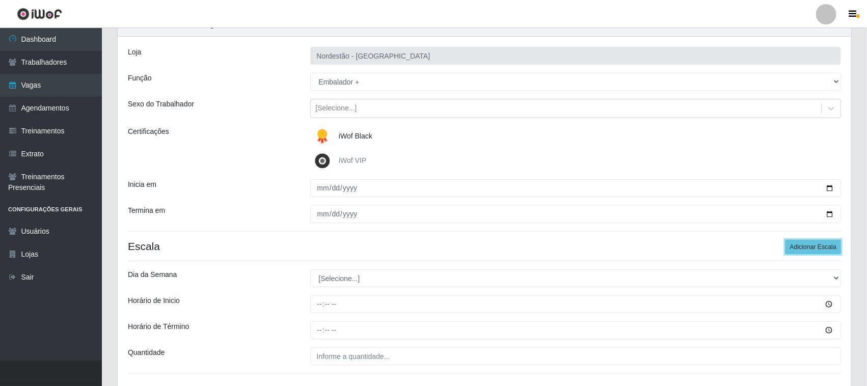
scroll to position [126, 0]
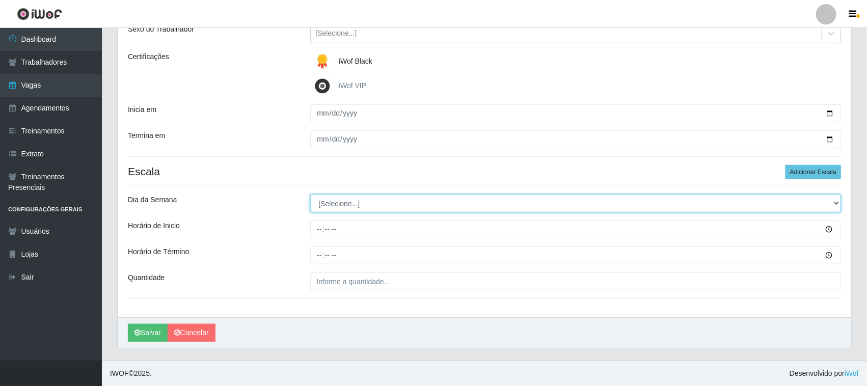
click at [831, 202] on select "[Selecione...] Segunda Terça Quarta Quinta Sexta Sábado Domingo" at bounding box center [575, 204] width 531 height 18
select select "0"
click at [310, 195] on select "[Selecione...] Segunda Terça Quarta Quinta Sexta Sábado Domingo" at bounding box center [575, 204] width 531 height 18
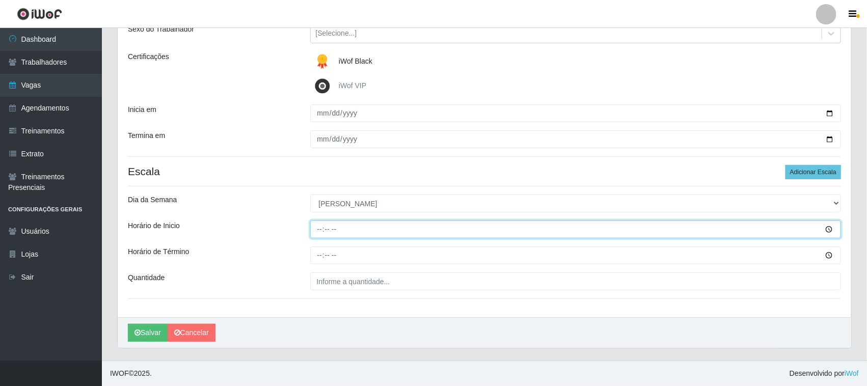
click at [317, 226] on input "Horário de Inicio" at bounding box center [575, 230] width 531 height 18
type input "08:00"
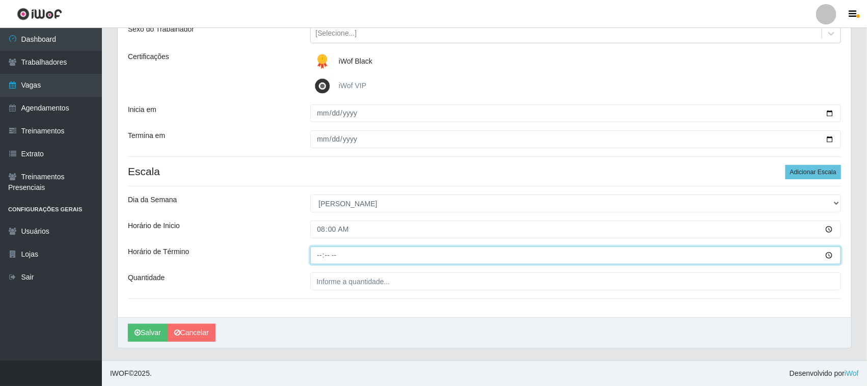
click at [318, 253] on input "Horário de Término" at bounding box center [575, 256] width 531 height 18
type input "14:00"
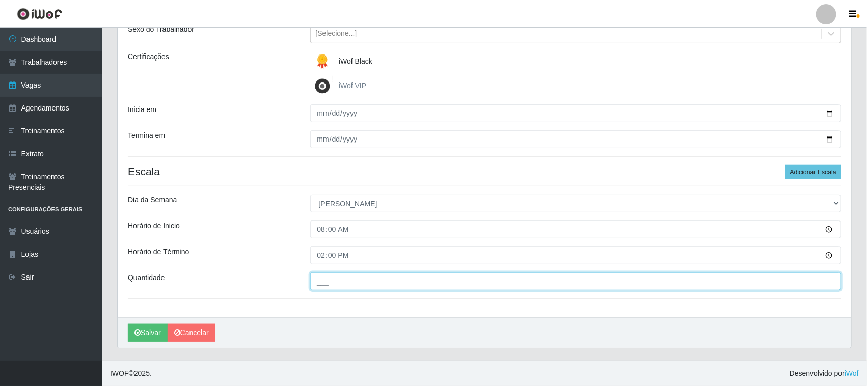
click at [329, 283] on input "___" at bounding box center [575, 282] width 531 height 18
type input "01_"
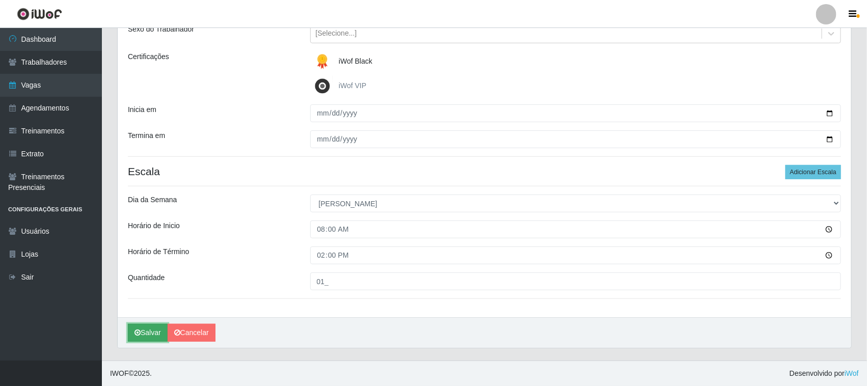
click at [159, 332] on button "Salvar" at bounding box center [148, 333] width 40 height 18
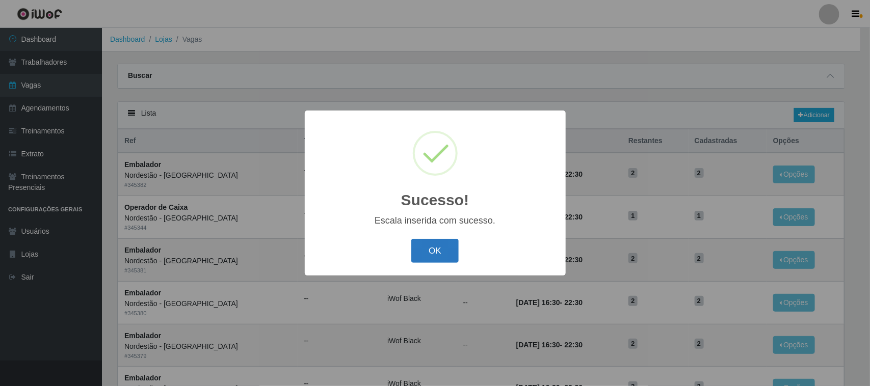
click at [430, 256] on button "OK" at bounding box center [434, 251] width 47 height 24
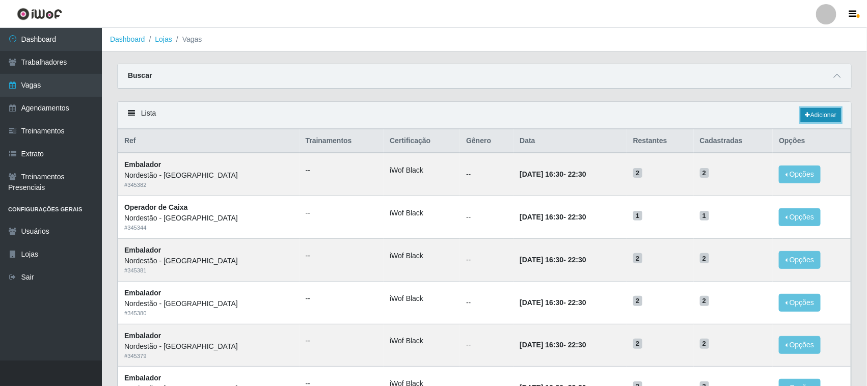
click at [825, 115] on link "Adicionar" at bounding box center [821, 115] width 40 height 14
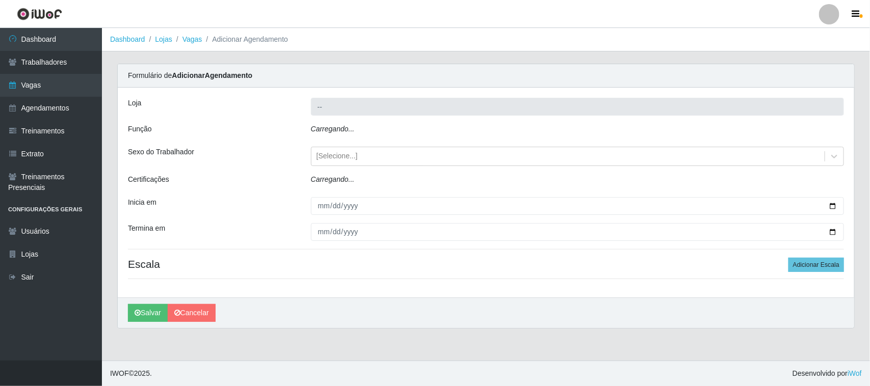
type input "Nordestão - [GEOGRAPHIC_DATA]"
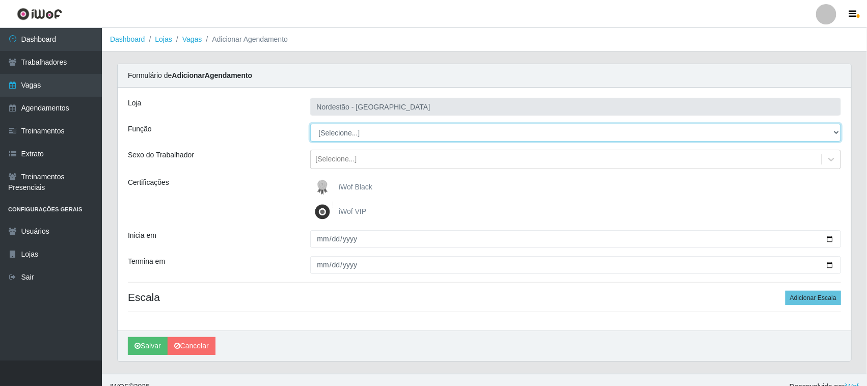
click at [834, 132] on select "[Selecione...] Balconista de Padaria Balconista de Padaria + Balconista de Pada…" at bounding box center [575, 133] width 531 height 18
select select "70"
click at [310, 124] on select "[Selecione...] Balconista de Padaria Balconista de Padaria + Balconista de Pada…" at bounding box center [575, 133] width 531 height 18
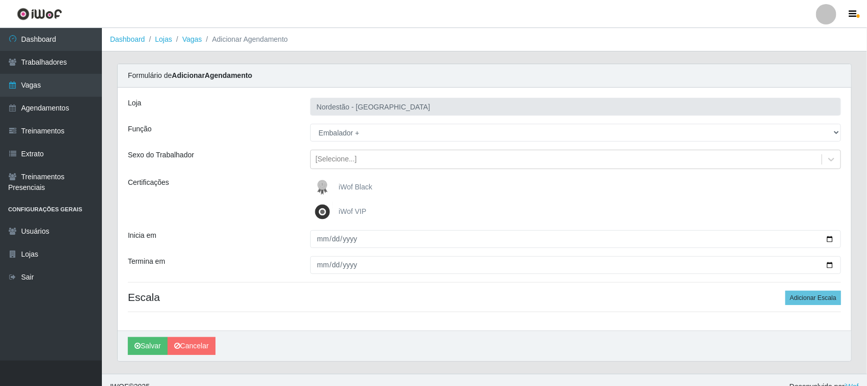
click at [353, 188] on span "iWof Black" at bounding box center [356, 187] width 34 height 8
click at [0, 0] on input "iWof Black" at bounding box center [0, 0] width 0 height 0
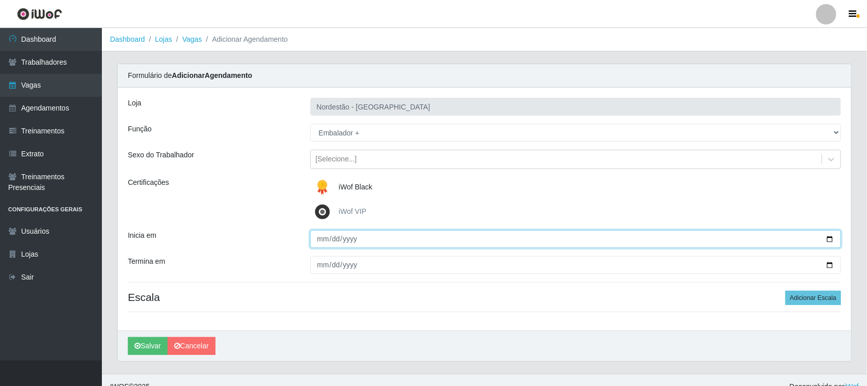
click at [829, 238] on input "Inicia em" at bounding box center [575, 239] width 531 height 18
type input "[DATE]"
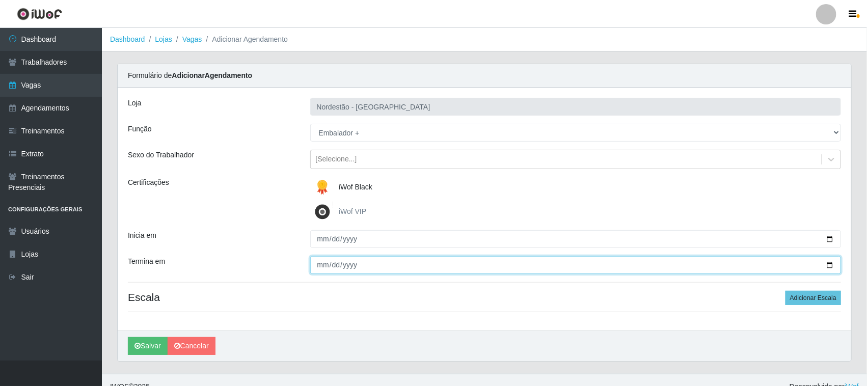
click at [832, 263] on input "Termina em" at bounding box center [575, 265] width 531 height 18
type input "[DATE]"
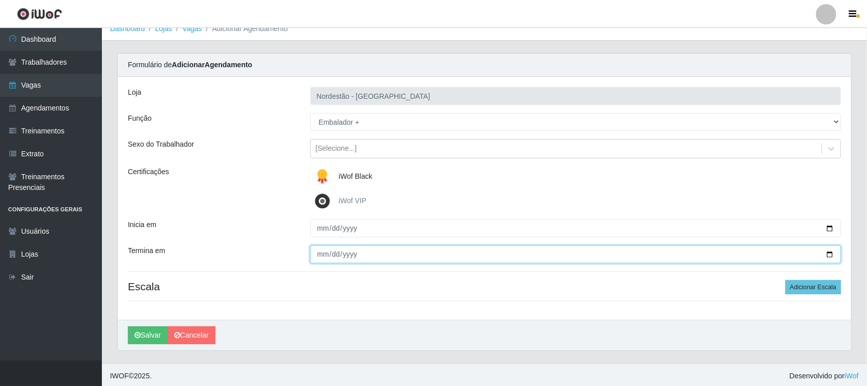
scroll to position [14, 0]
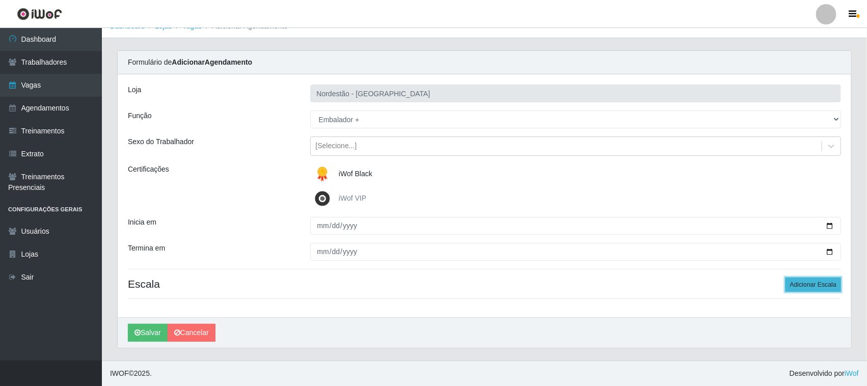
click at [816, 284] on button "Adicionar Escala" at bounding box center [814, 285] width 56 height 14
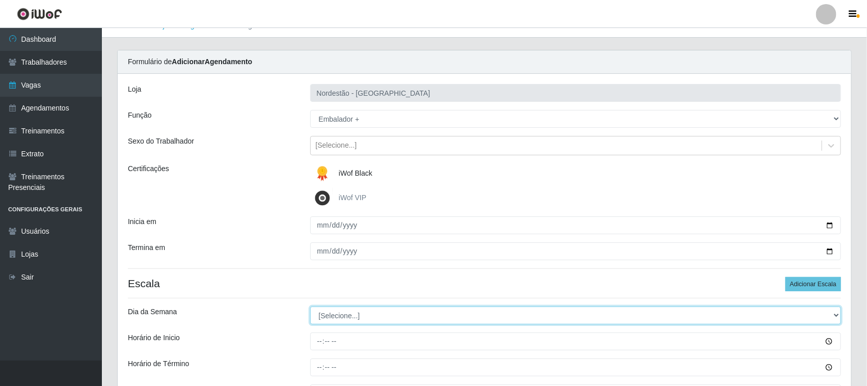
click at [348, 317] on select "[Selecione...] Segunda Terça Quarta Quinta Sexta Sábado Domingo" at bounding box center [575, 316] width 531 height 18
select select "0"
click at [310, 307] on select "[Selecione...] Segunda Terça Quarta Quinta Sexta Sábado Domingo" at bounding box center [575, 316] width 531 height 18
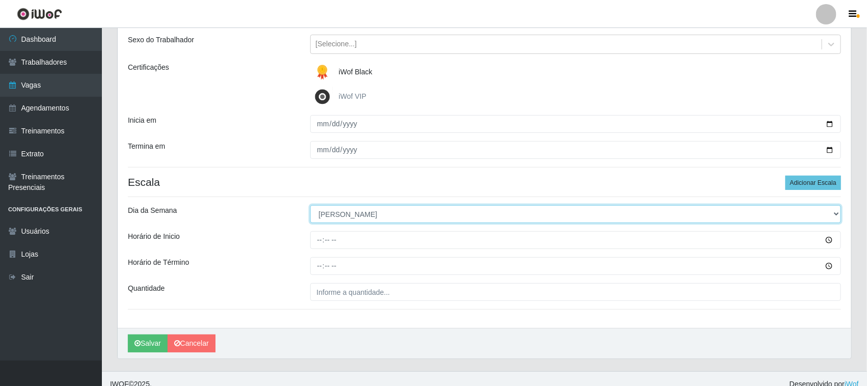
scroll to position [126, 0]
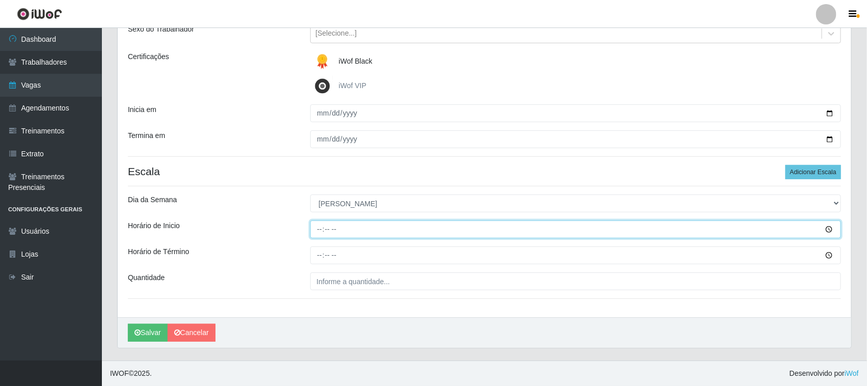
click at [317, 227] on input "Horário de Inicio" at bounding box center [575, 230] width 531 height 18
type input "08:00"
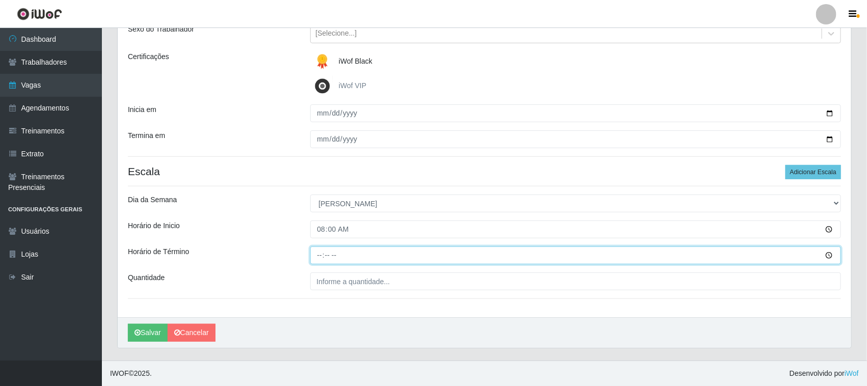
click at [317, 251] on input "Horário de Término" at bounding box center [575, 256] width 531 height 18
type input "14:00"
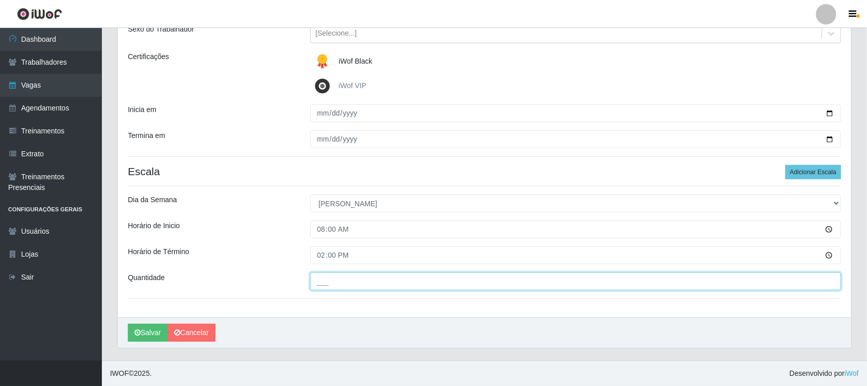
click at [397, 282] on input "___" at bounding box center [575, 282] width 531 height 18
type input "01_"
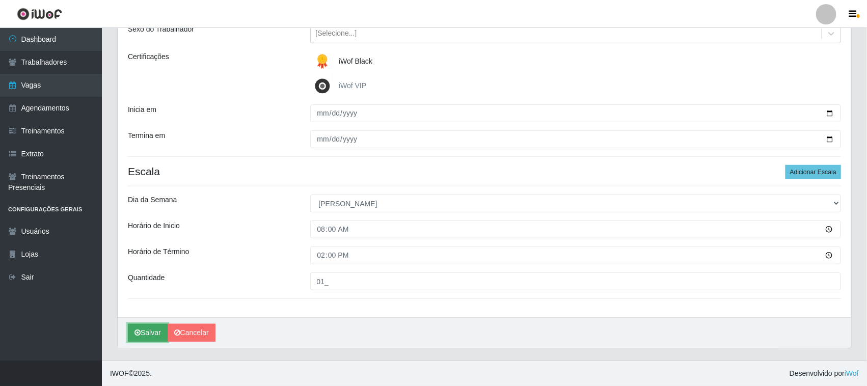
click at [156, 327] on button "Salvar" at bounding box center [148, 333] width 40 height 18
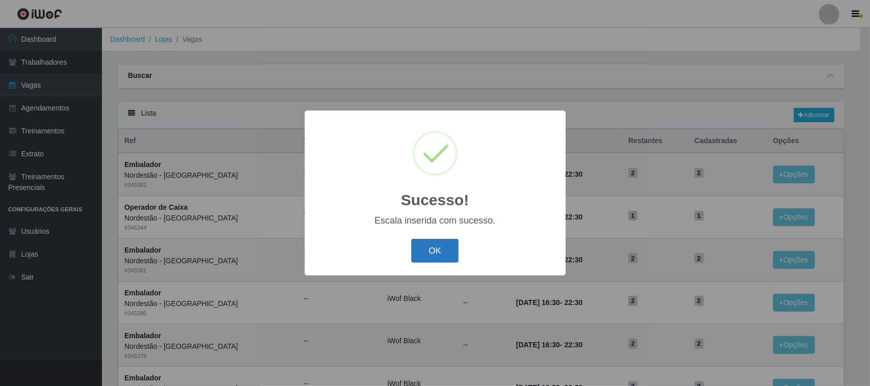
click at [427, 252] on button "OK" at bounding box center [434, 251] width 47 height 24
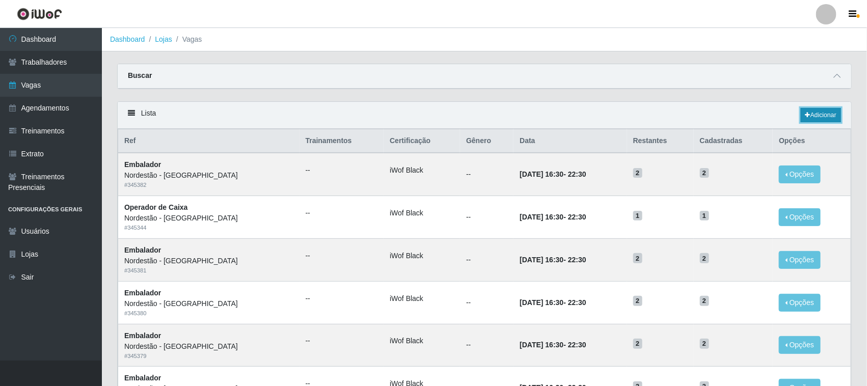
click at [818, 115] on link "Adicionar" at bounding box center [821, 115] width 40 height 14
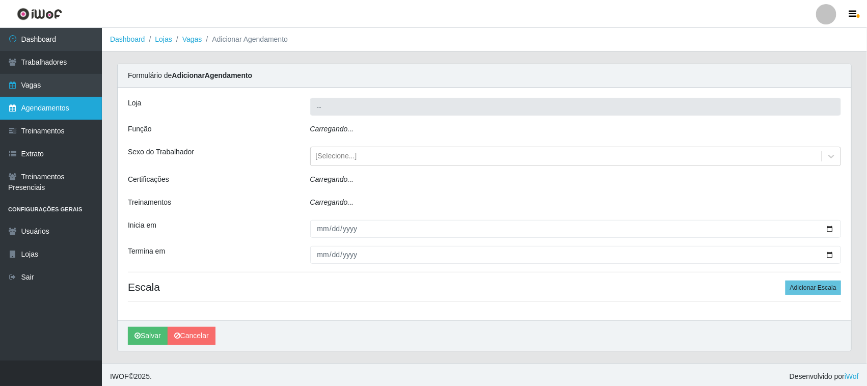
type input "Nordestão - [GEOGRAPHIC_DATA]"
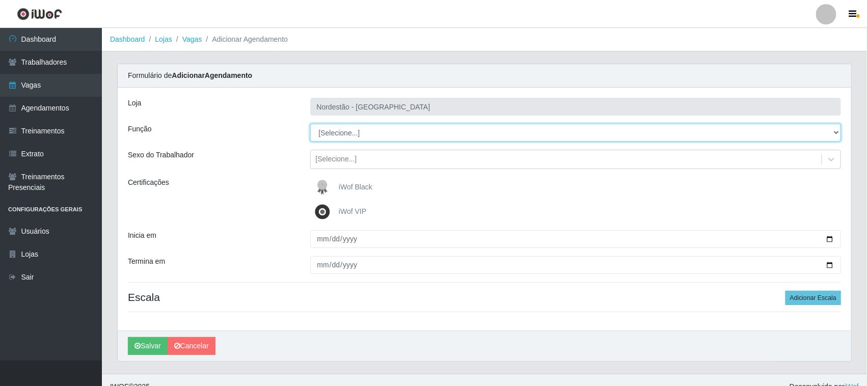
click at [838, 130] on select "[Selecione...] Balconista de Padaria Balconista de Padaria + Balconista de Pada…" at bounding box center [575, 133] width 531 height 18
select select "1"
click at [310, 124] on select "[Selecione...] Balconista de Padaria Balconista de Padaria + Balconista de Pada…" at bounding box center [575, 133] width 531 height 18
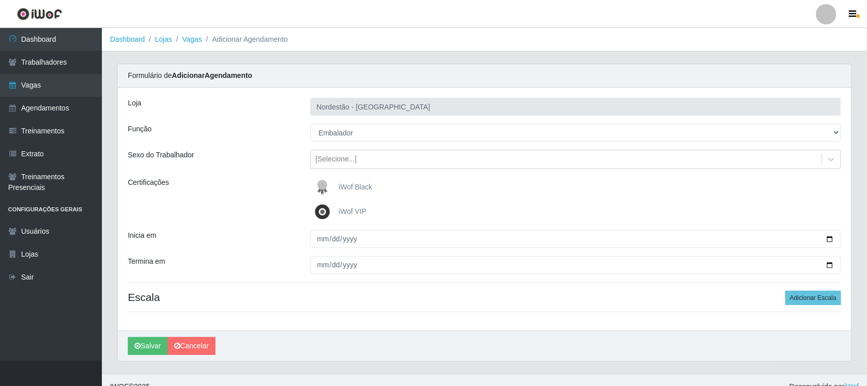
click at [371, 185] on span "iWof Black" at bounding box center [356, 187] width 34 height 8
click at [0, 0] on input "iWof Black" at bounding box center [0, 0] width 0 height 0
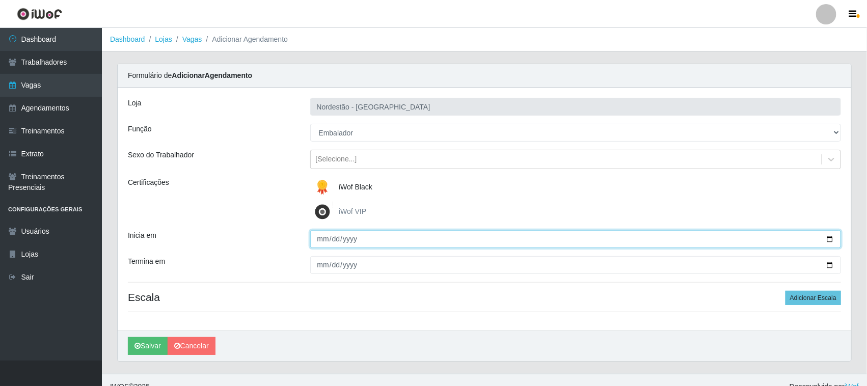
drag, startPoint x: 832, startPoint y: 238, endPoint x: 816, endPoint y: 234, distance: 16.2
click at [831, 238] on input "Inicia em" at bounding box center [575, 239] width 531 height 18
type input "[DATE]"
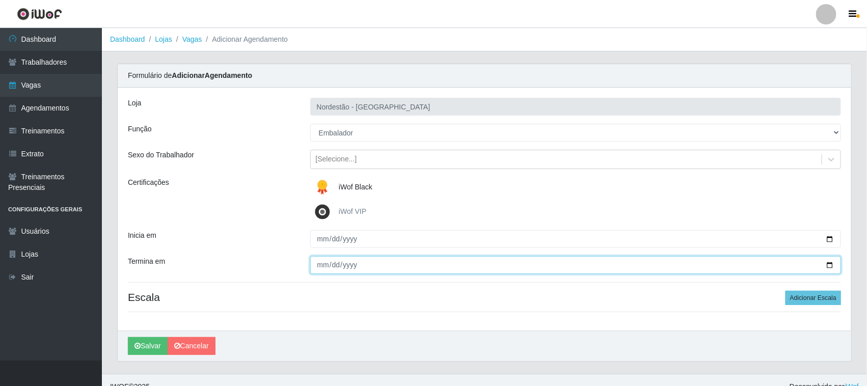
click at [833, 264] on input "Termina em" at bounding box center [575, 265] width 531 height 18
type input "[DATE]"
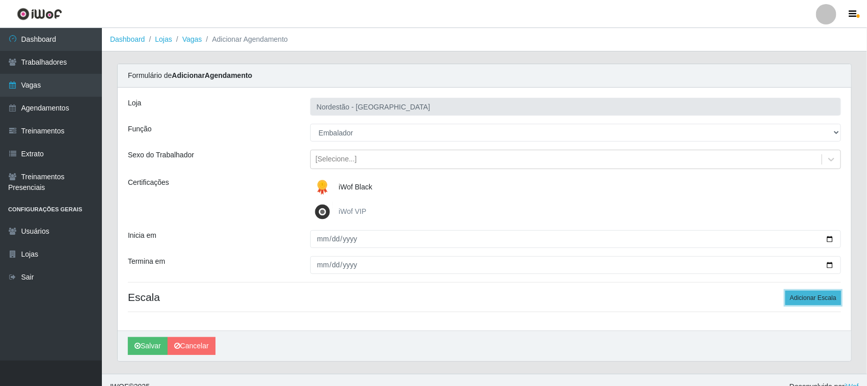
click at [806, 296] on button "Adicionar Escala" at bounding box center [814, 298] width 56 height 14
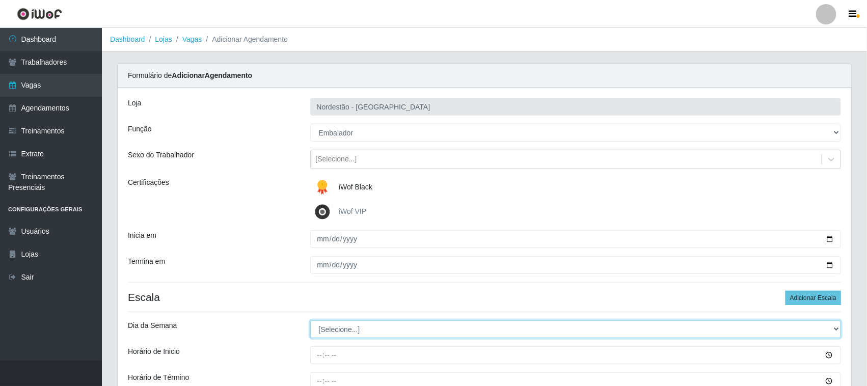
click at [344, 330] on select "[Selecione...] Segunda Terça Quarta Quinta Sexta Sábado Domingo" at bounding box center [575, 329] width 531 height 18
select select "3"
click at [310, 321] on select "[Selecione...] Segunda Terça Quarta Quinta Sexta Sábado Domingo" at bounding box center [575, 329] width 531 height 18
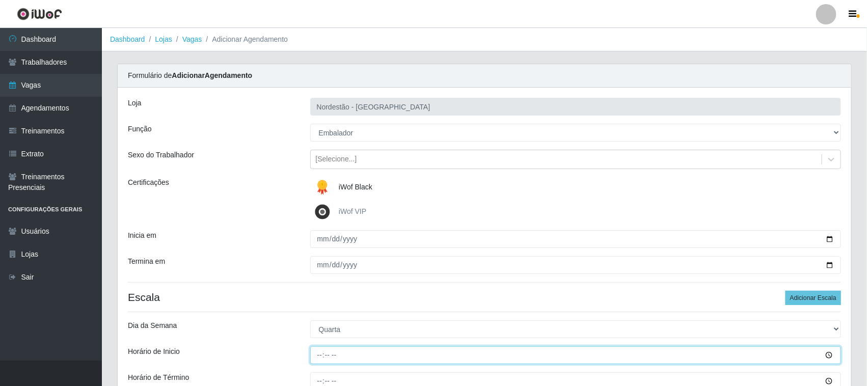
click at [319, 353] on input "Horário de Inicio" at bounding box center [575, 355] width 531 height 18
type input "09:00"
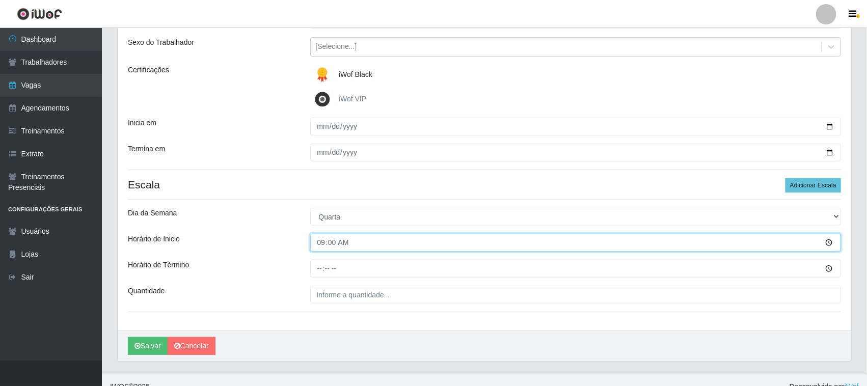
scroll to position [126, 0]
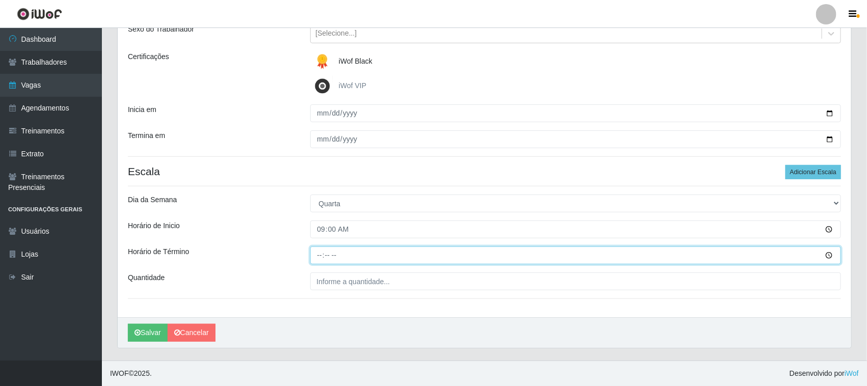
click at [319, 252] on input "Horário de Término" at bounding box center [575, 256] width 531 height 18
type input "15:00"
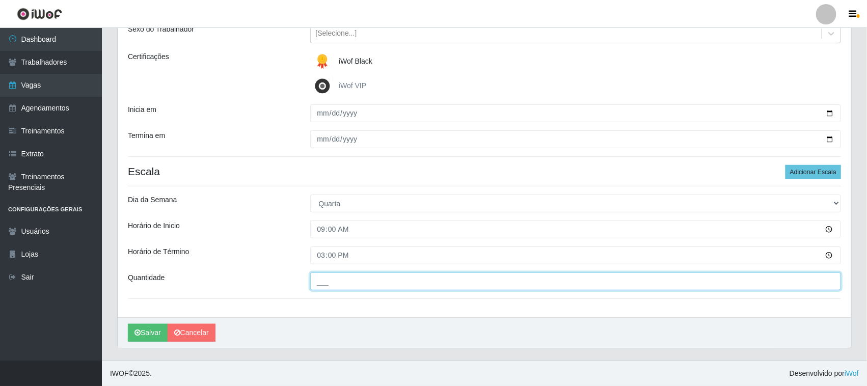
click at [349, 283] on input "___" at bounding box center [575, 282] width 531 height 18
type input "01_"
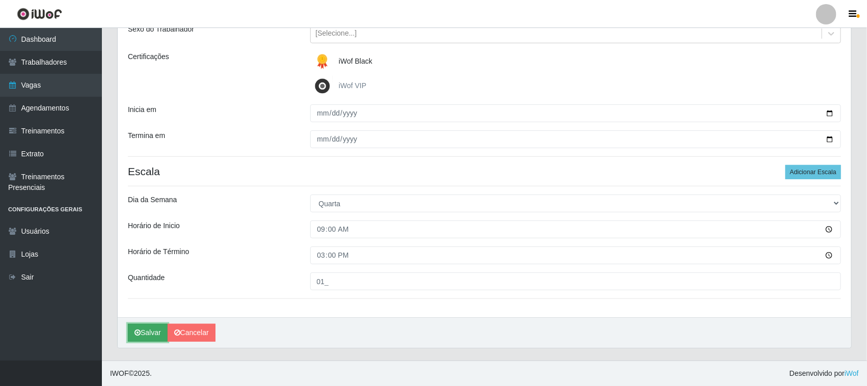
click at [149, 334] on button "Salvar" at bounding box center [148, 333] width 40 height 18
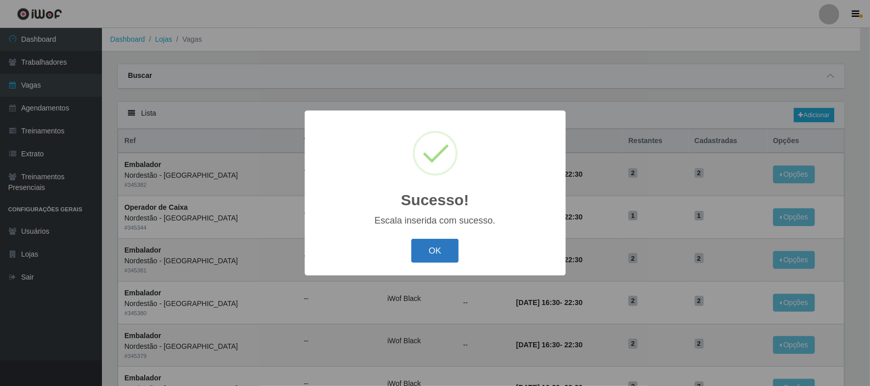
click at [430, 256] on button "OK" at bounding box center [434, 251] width 47 height 24
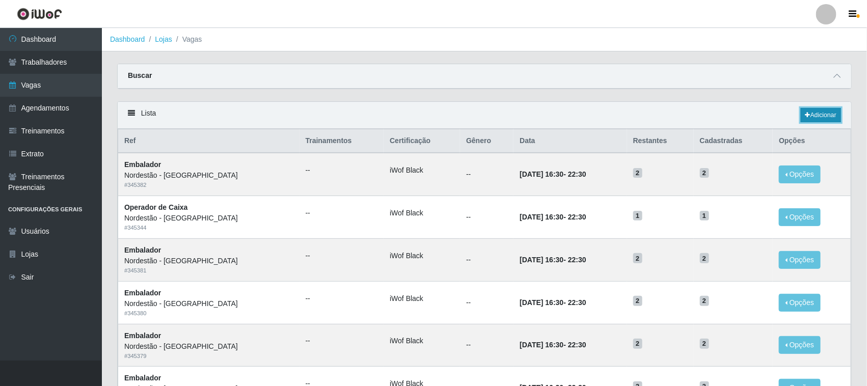
click at [809, 116] on link "Adicionar" at bounding box center [821, 115] width 40 height 14
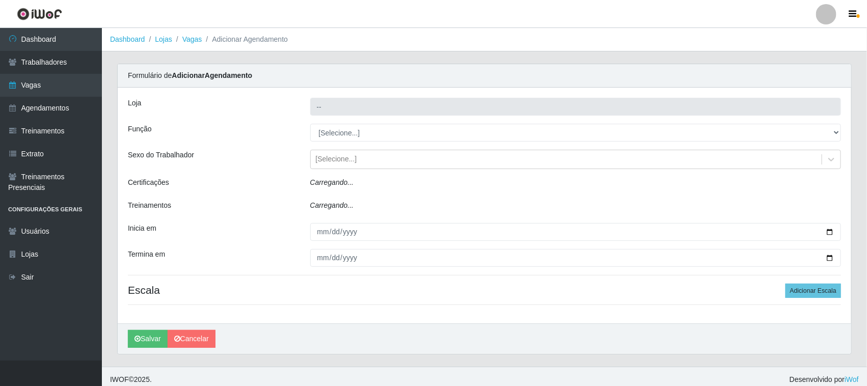
type input "Nordestão - [GEOGRAPHIC_DATA]"
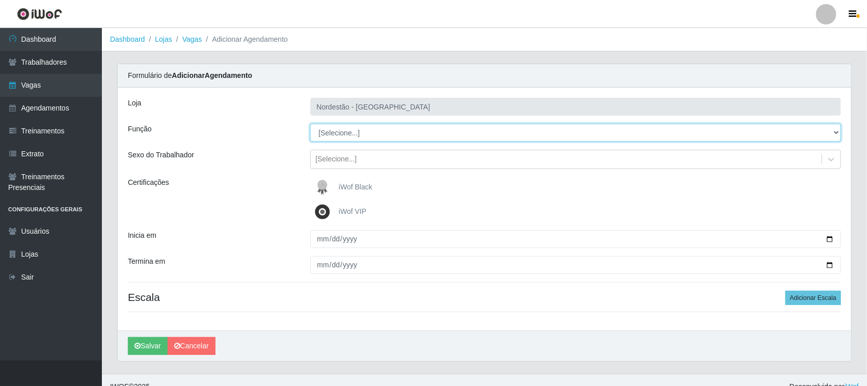
click at [834, 131] on select "[Selecione...] Balconista de Padaria Balconista de Padaria + Balconista de Pada…" at bounding box center [575, 133] width 531 height 18
select select "1"
click at [310, 124] on select "[Selecione...] Balconista de Padaria Balconista de Padaria + Balconista de Pada…" at bounding box center [575, 133] width 531 height 18
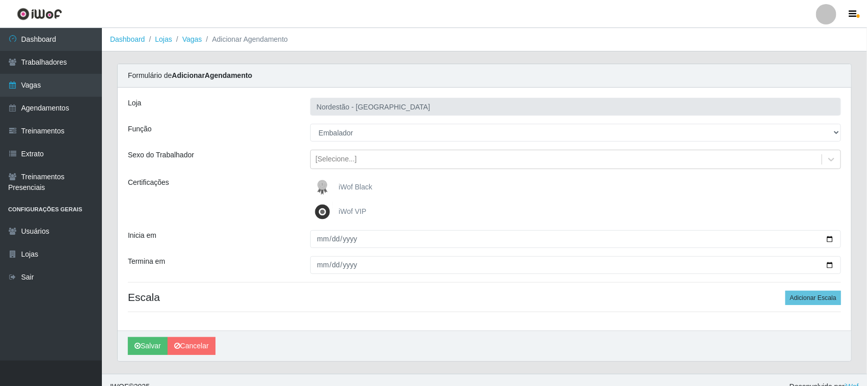
click at [362, 188] on span "iWof Black" at bounding box center [356, 187] width 34 height 8
click at [0, 0] on input "iWof Black" at bounding box center [0, 0] width 0 height 0
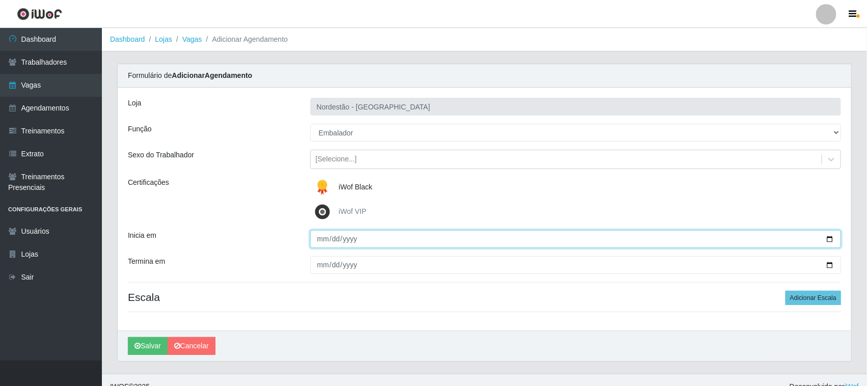
click at [832, 239] on input "Inicia em" at bounding box center [575, 239] width 531 height 18
type input "[DATE]"
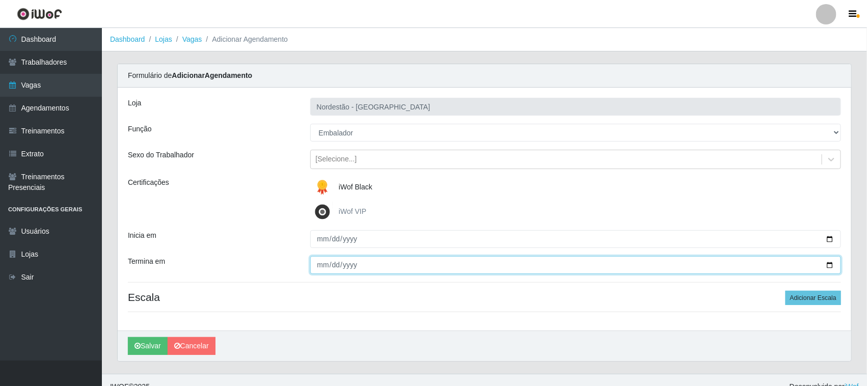
click at [829, 265] on input "Termina em" at bounding box center [575, 265] width 531 height 18
type input "[DATE]"
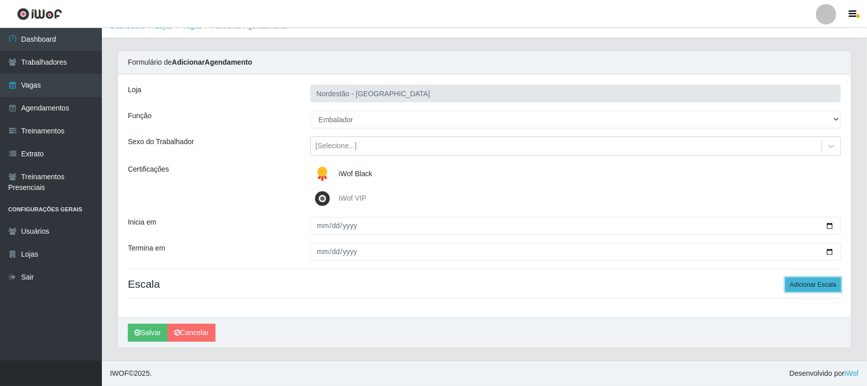
click at [808, 287] on button "Adicionar Escala" at bounding box center [814, 285] width 56 height 14
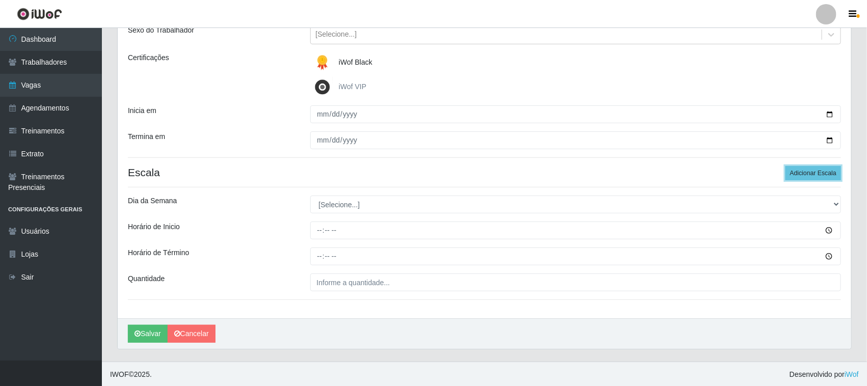
scroll to position [126, 0]
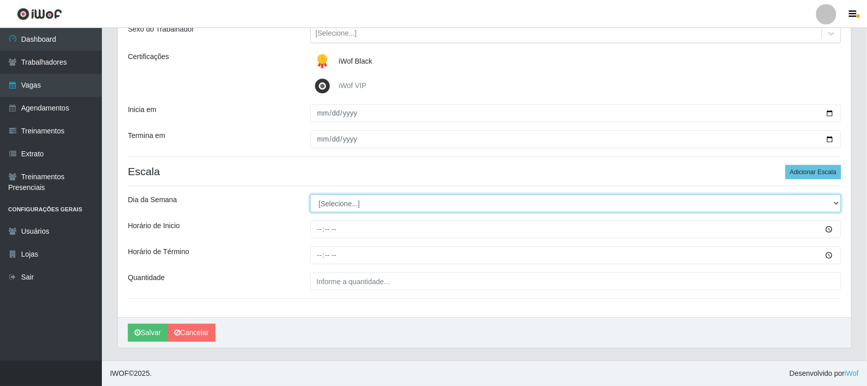
click at [829, 203] on select "[Selecione...] Segunda Terça Quarta Quinta Sexta Sábado Domingo" at bounding box center [575, 204] width 531 height 18
select select "4"
click at [310, 195] on select "[Selecione...] Segunda Terça Quarta Quinta Sexta Sábado Domingo" at bounding box center [575, 204] width 531 height 18
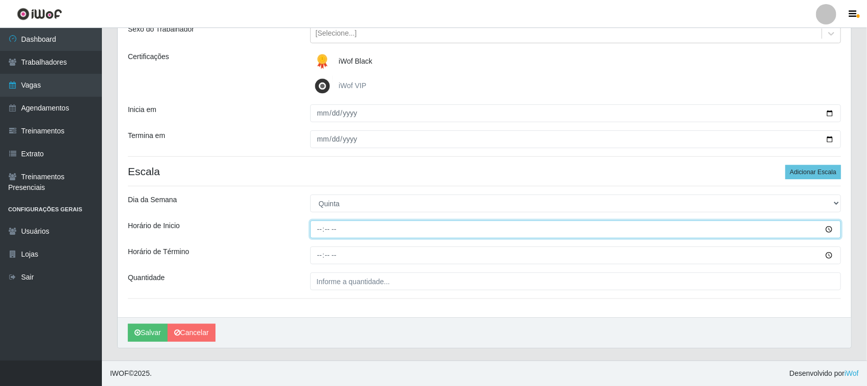
click at [316, 226] on input "Horário de Inicio" at bounding box center [575, 230] width 531 height 18
type input "09:00"
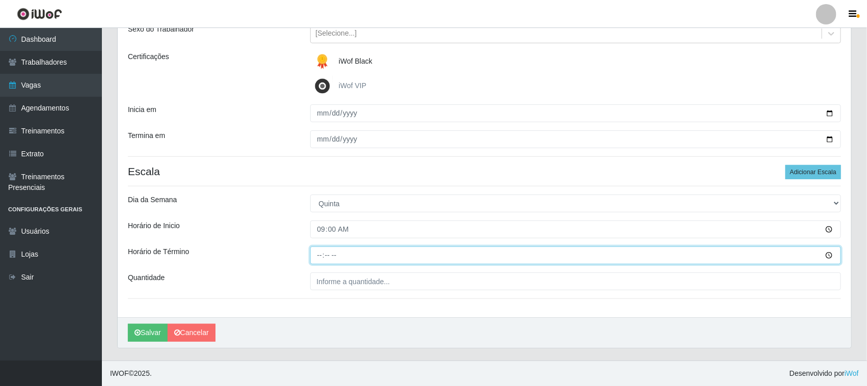
click at [318, 253] on input "Horário de Término" at bounding box center [575, 256] width 531 height 18
type input "15:00"
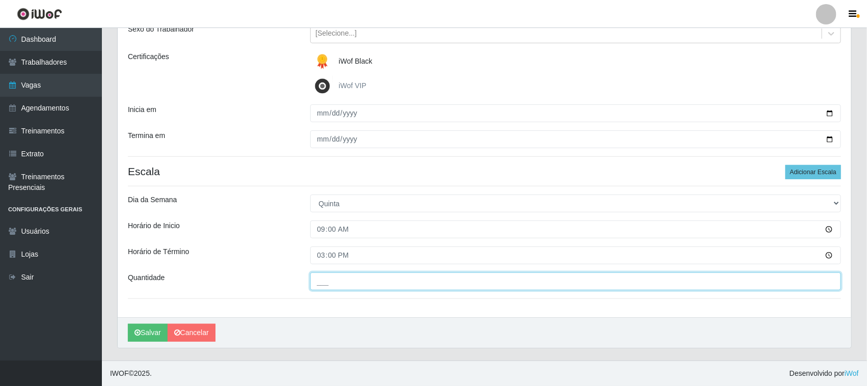
click at [340, 282] on input "___" at bounding box center [575, 282] width 531 height 18
type input "01_"
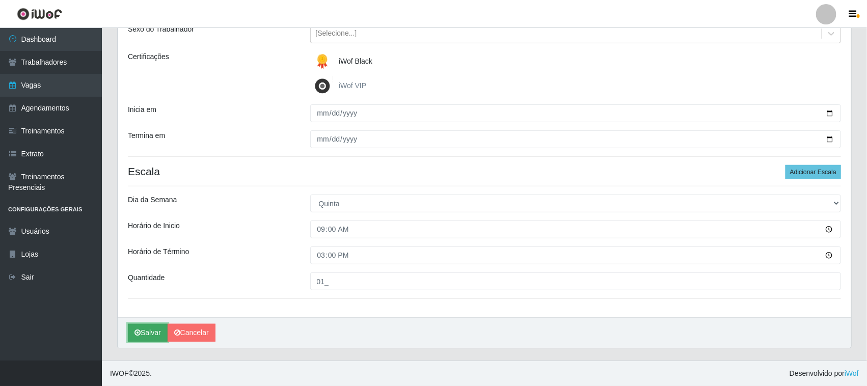
click at [153, 330] on button "Salvar" at bounding box center [148, 333] width 40 height 18
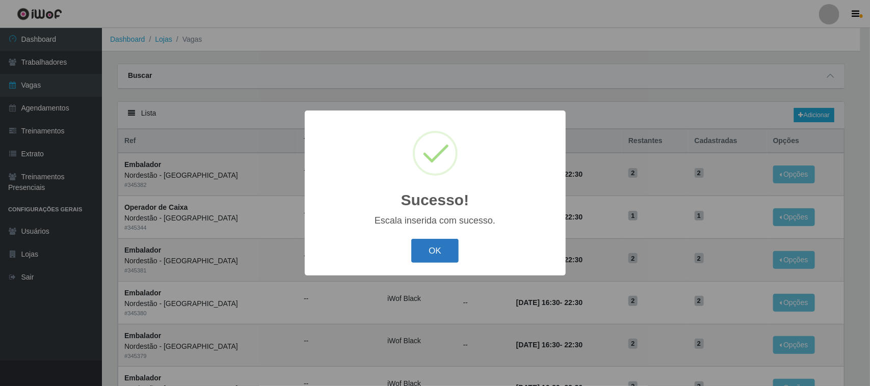
click at [432, 248] on button "OK" at bounding box center [434, 251] width 47 height 24
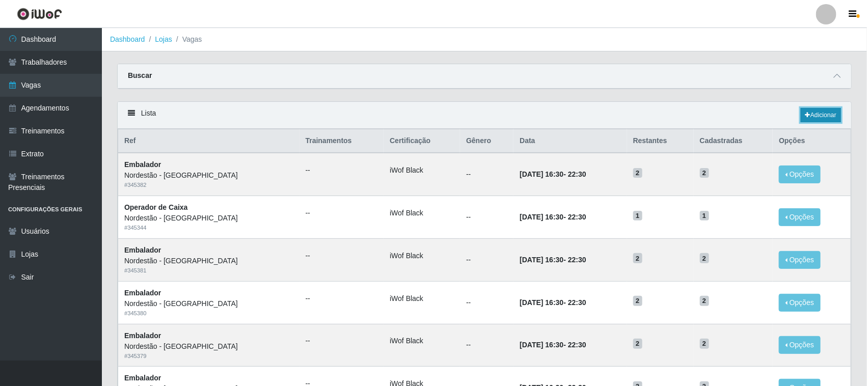
click at [833, 111] on link "Adicionar" at bounding box center [821, 115] width 40 height 14
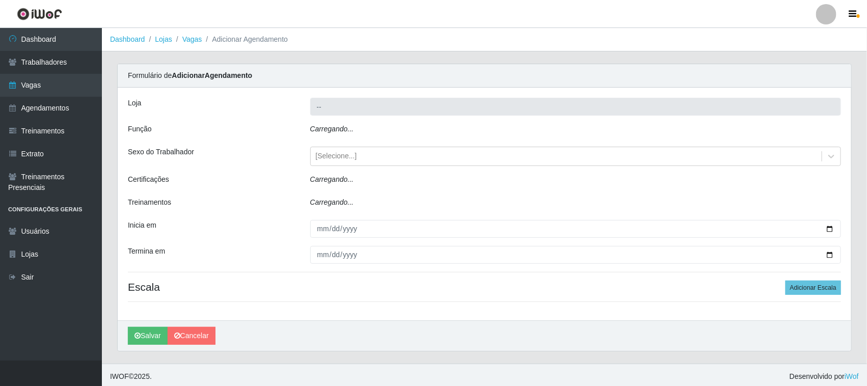
type input "Nordestão - [GEOGRAPHIC_DATA]"
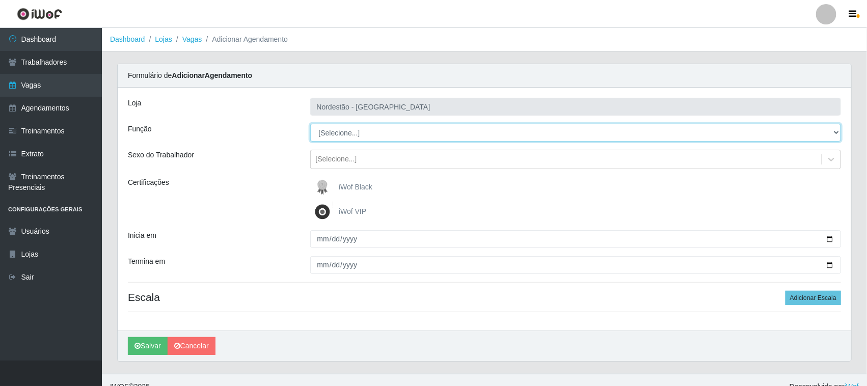
click at [836, 131] on select "[Selecione...] Balconista de Padaria Balconista de Padaria + Balconista de Pada…" at bounding box center [575, 133] width 531 height 18
select select "71"
click at [310, 124] on select "[Selecione...] Balconista de Padaria Balconista de Padaria + Balconista de Pada…" at bounding box center [575, 133] width 531 height 18
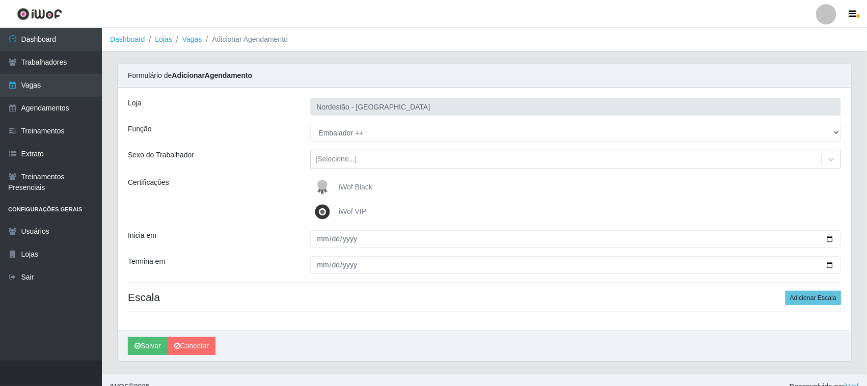
click at [359, 186] on span "iWof Black" at bounding box center [356, 187] width 34 height 8
click at [0, 0] on input "iWof Black" at bounding box center [0, 0] width 0 height 0
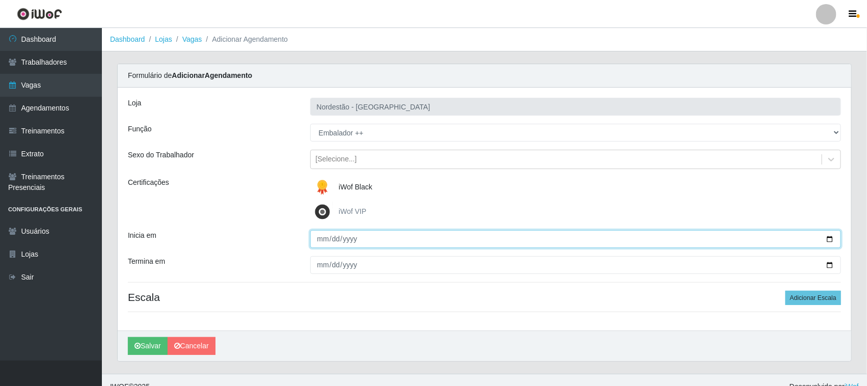
click at [831, 239] on input "Inicia em" at bounding box center [575, 239] width 531 height 18
type input "[DATE]"
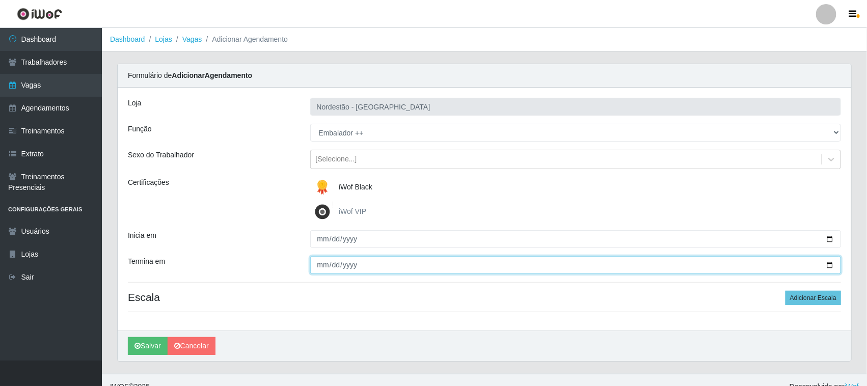
click at [828, 264] on input "Termina em" at bounding box center [575, 265] width 531 height 18
type input "[DATE]"
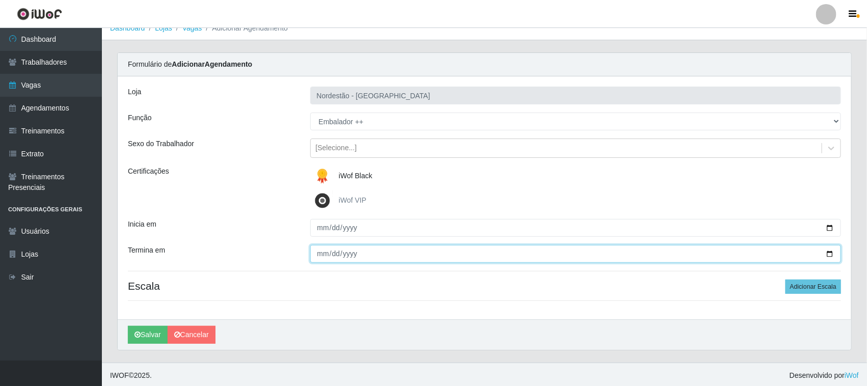
scroll to position [14, 0]
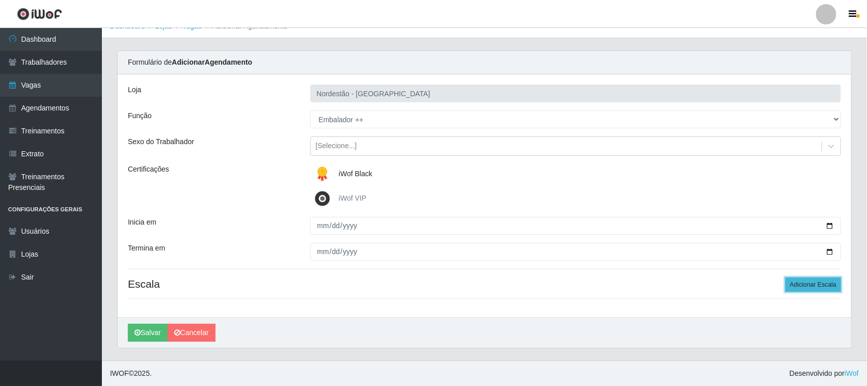
click at [803, 284] on button "Adicionar Escala" at bounding box center [814, 285] width 56 height 14
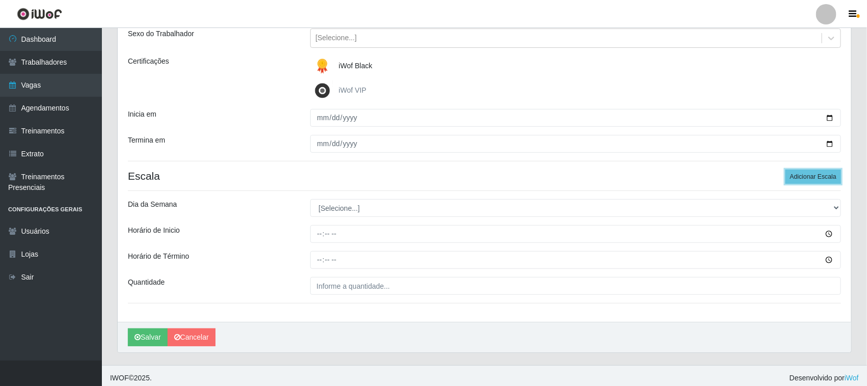
scroll to position [126, 0]
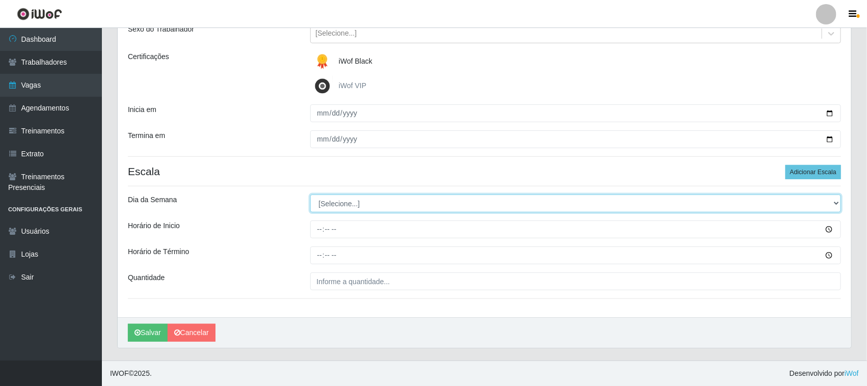
click at [836, 203] on select "[Selecione...] Segunda Terça Quarta Quinta Sexta Sábado Domingo" at bounding box center [575, 204] width 531 height 18
select select "5"
click at [310, 195] on select "[Selecione...] Segunda Terça Quarta Quinta Sexta Sábado Domingo" at bounding box center [575, 204] width 531 height 18
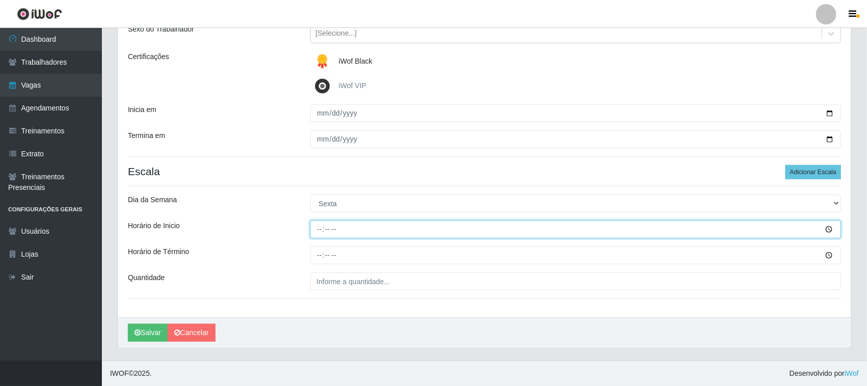
click at [316, 225] on input "Horário de Inicio" at bounding box center [575, 230] width 531 height 18
type input "09:00"
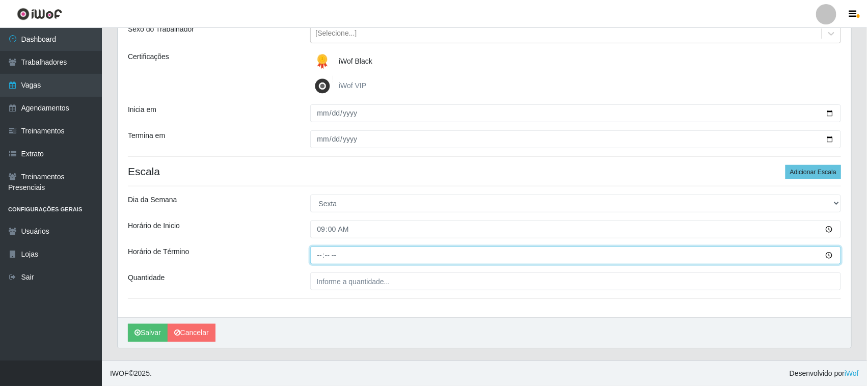
click at [319, 254] on input "Horário de Término" at bounding box center [575, 256] width 531 height 18
type input "13:05"
click at [325, 255] on input "Horário de Término" at bounding box center [575, 256] width 531 height 18
type input "15:00"
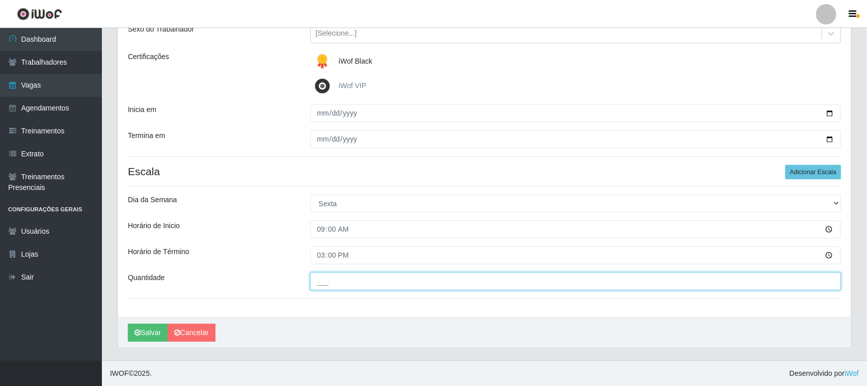
click at [363, 284] on input "___" at bounding box center [575, 282] width 531 height 18
type input "01_"
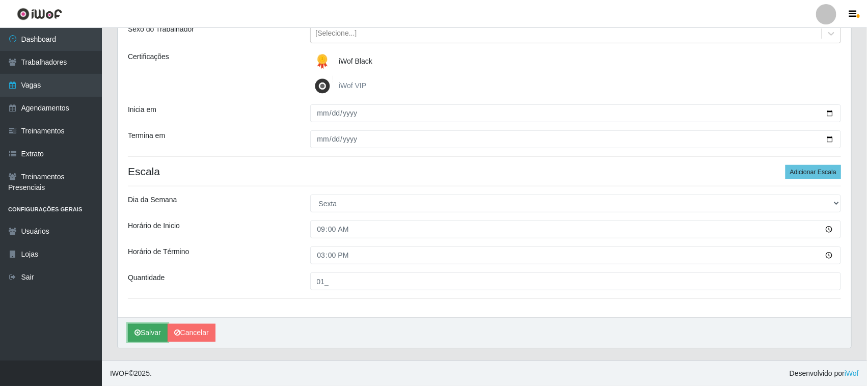
click at [150, 334] on button "Salvar" at bounding box center [148, 333] width 40 height 18
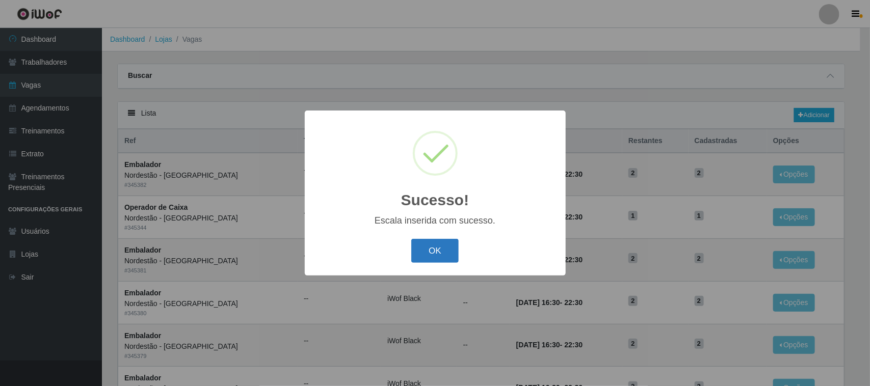
click at [441, 253] on button "OK" at bounding box center [434, 251] width 47 height 24
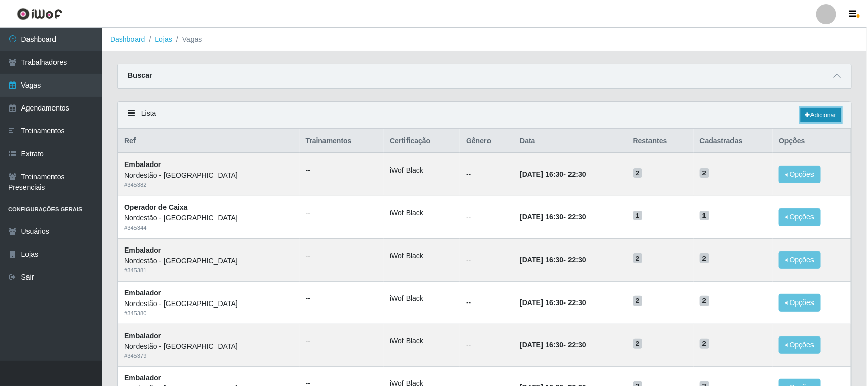
click at [822, 114] on link "Adicionar" at bounding box center [821, 115] width 40 height 14
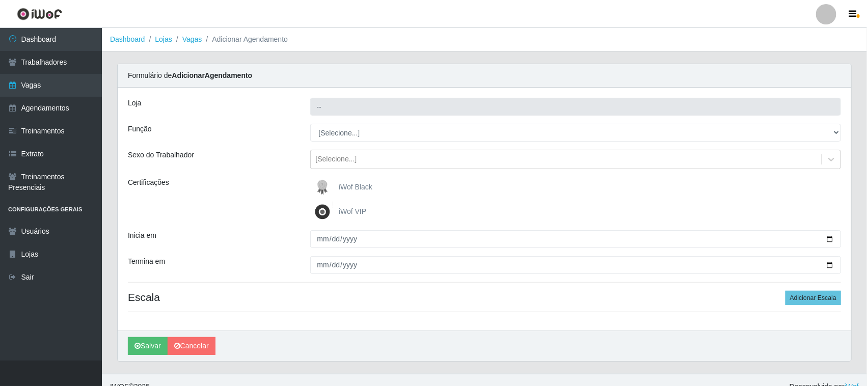
type input "Nordestão - [GEOGRAPHIC_DATA]"
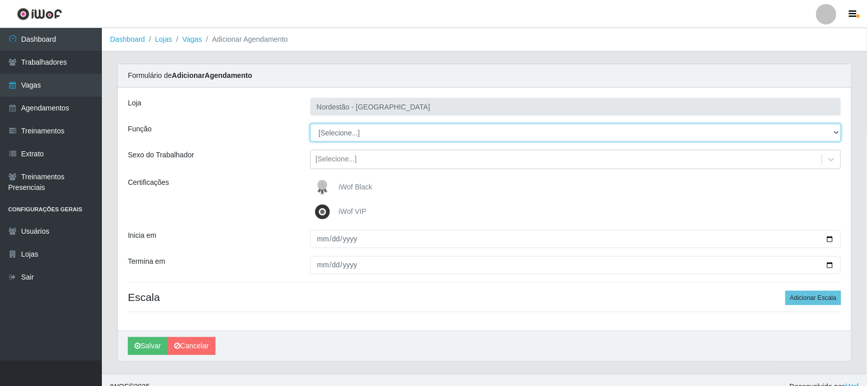
click at [835, 131] on select "[Selecione...] Balconista de Padaria Balconista de Padaria + Balconista de Pada…" at bounding box center [575, 133] width 531 height 18
click at [310, 124] on select "[Selecione...] Balconista de Padaria Balconista de Padaria + Balconista de Pada…" at bounding box center [575, 133] width 531 height 18
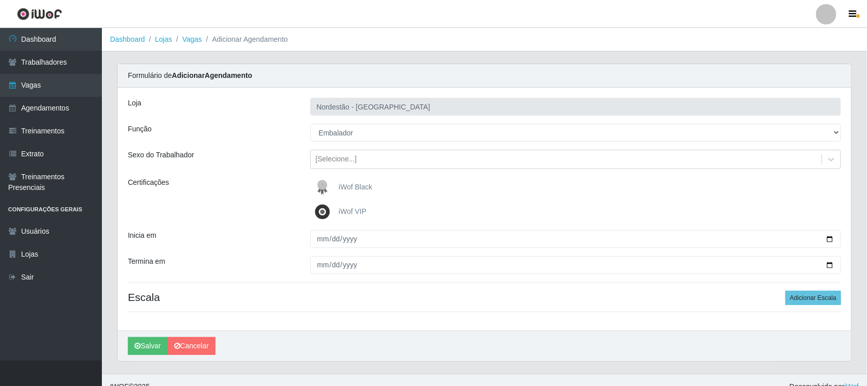
click at [364, 187] on span "iWof Black" at bounding box center [356, 187] width 34 height 8
click at [0, 0] on input "iWof Black" at bounding box center [0, 0] width 0 height 0
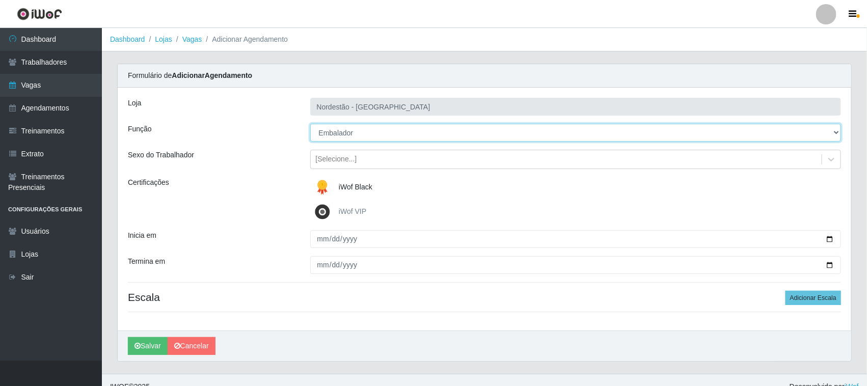
click at [837, 133] on select "[Selecione...] Balconista de Padaria Balconista de Padaria + Balconista de Pada…" at bounding box center [575, 133] width 531 height 18
select select "70"
click at [310, 124] on select "[Selecione...] Balconista de Padaria Balconista de Padaria + Balconista de Pada…" at bounding box center [575, 133] width 531 height 18
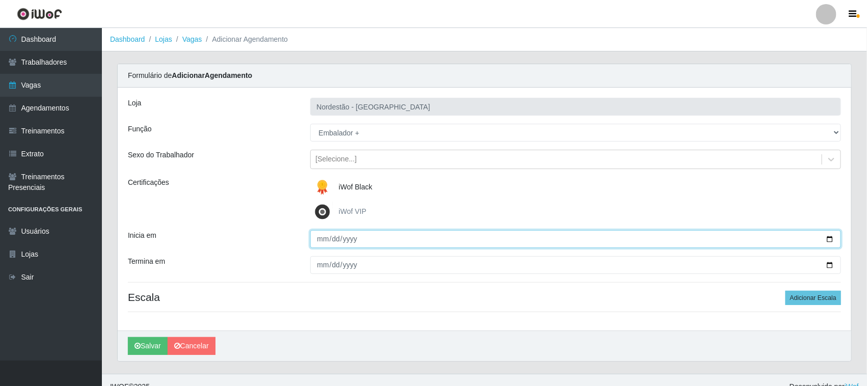
click at [829, 239] on input "Inicia em" at bounding box center [575, 239] width 531 height 18
type input "[DATE]"
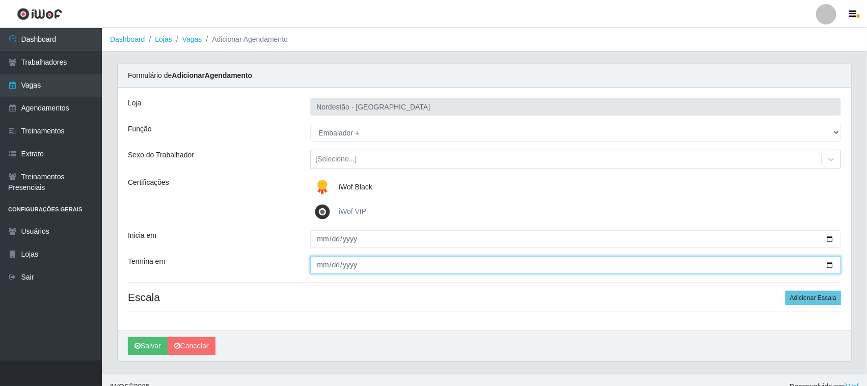
click at [831, 264] on input "Termina em" at bounding box center [575, 265] width 531 height 18
type input "[DATE]"
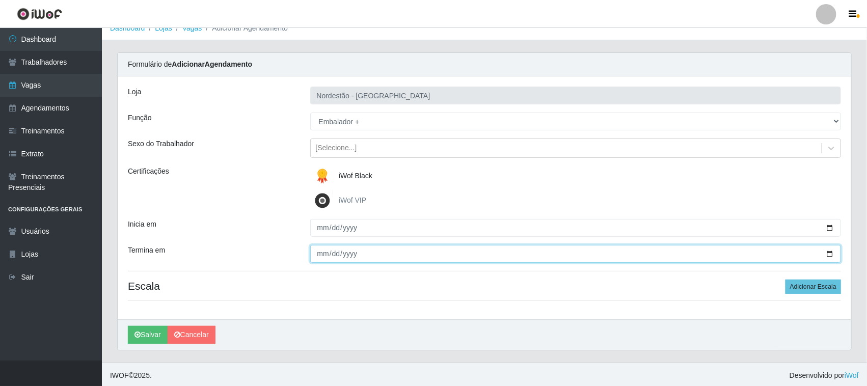
scroll to position [14, 0]
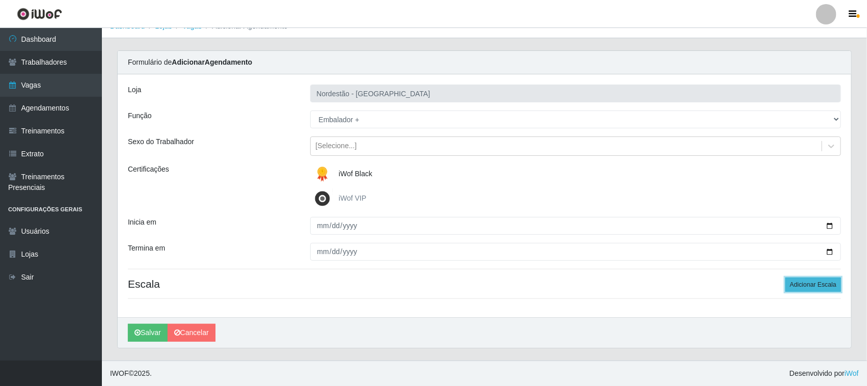
click at [798, 284] on button "Adicionar Escala" at bounding box center [814, 285] width 56 height 14
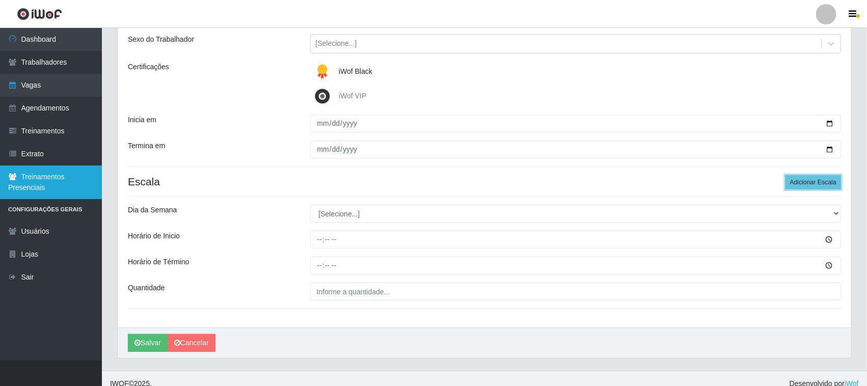
scroll to position [126, 0]
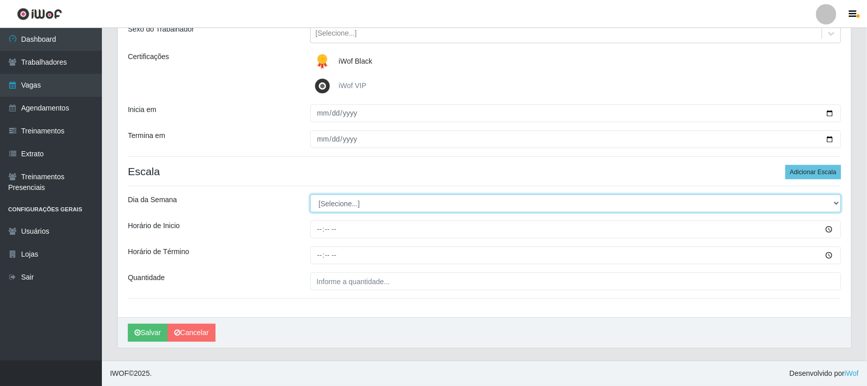
click at [831, 204] on select "[Selecione...] Segunda Terça Quarta Quinta Sexta Sábado Domingo" at bounding box center [575, 204] width 531 height 18
select select "6"
click at [310, 195] on select "[Selecione...] Segunda Terça Quarta Quinta Sexta Sábado Domingo" at bounding box center [575, 204] width 531 height 18
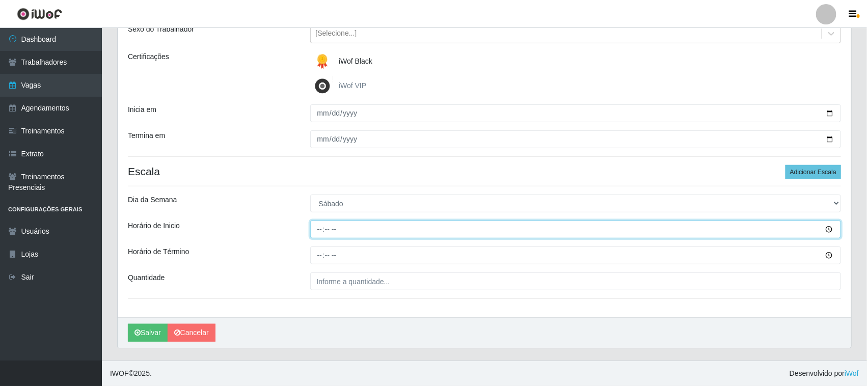
click at [316, 227] on input "Horário de Inicio" at bounding box center [575, 230] width 531 height 18
type input "09:00"
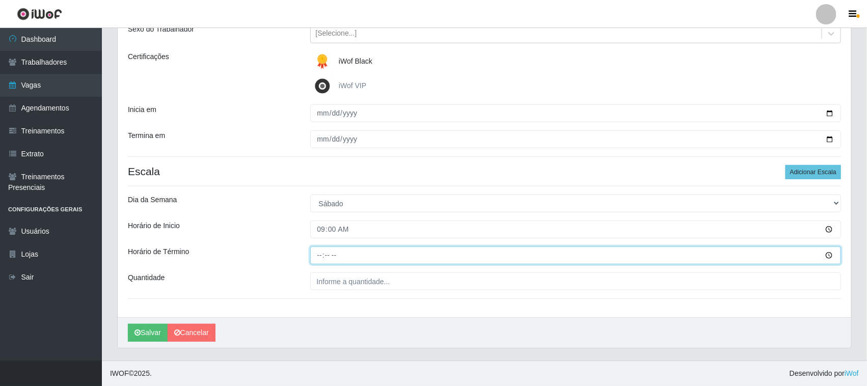
click at [318, 253] on input "Horário de Término" at bounding box center [575, 256] width 531 height 18
type input "15:00"
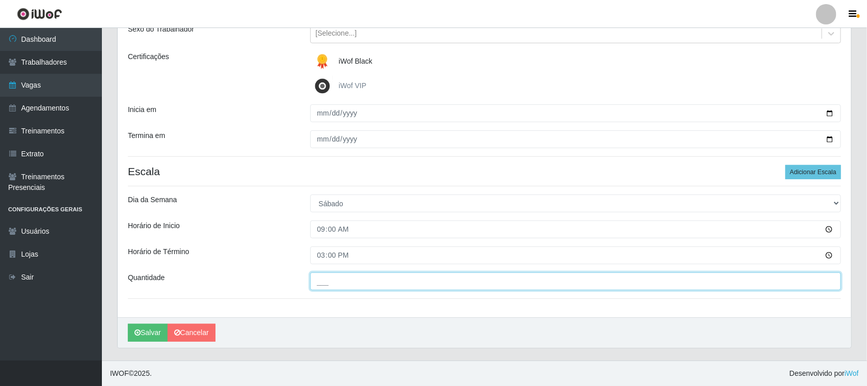
click at [328, 285] on input "___" at bounding box center [575, 282] width 531 height 18
type input "01_"
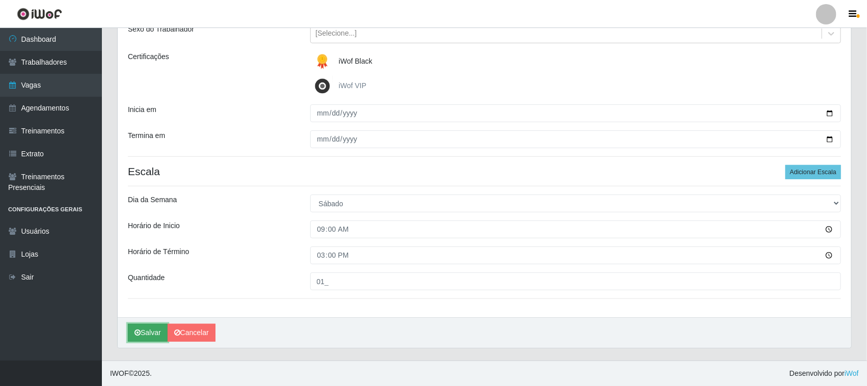
click at [146, 332] on button "Salvar" at bounding box center [148, 333] width 40 height 18
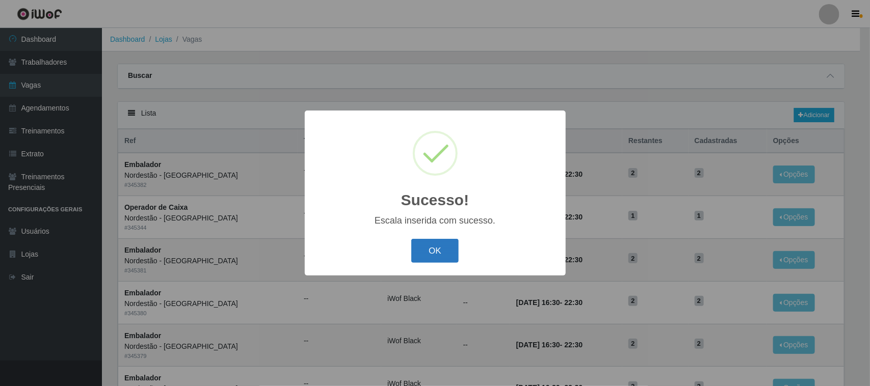
click at [441, 254] on button "OK" at bounding box center [434, 251] width 47 height 24
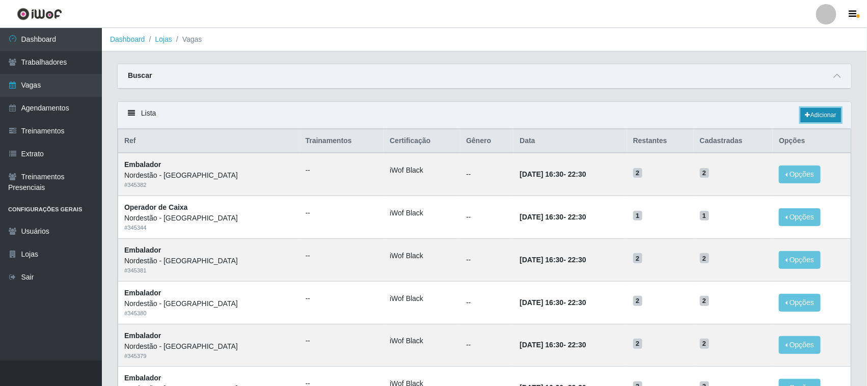
click at [828, 113] on link "Adicionar" at bounding box center [821, 115] width 40 height 14
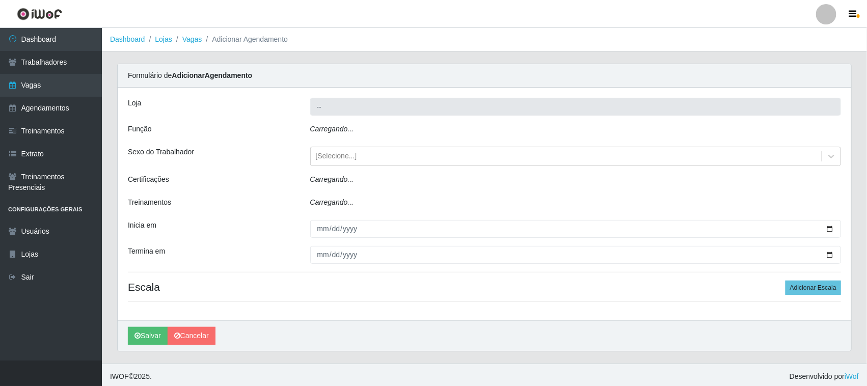
type input "Nordestão - [GEOGRAPHIC_DATA]"
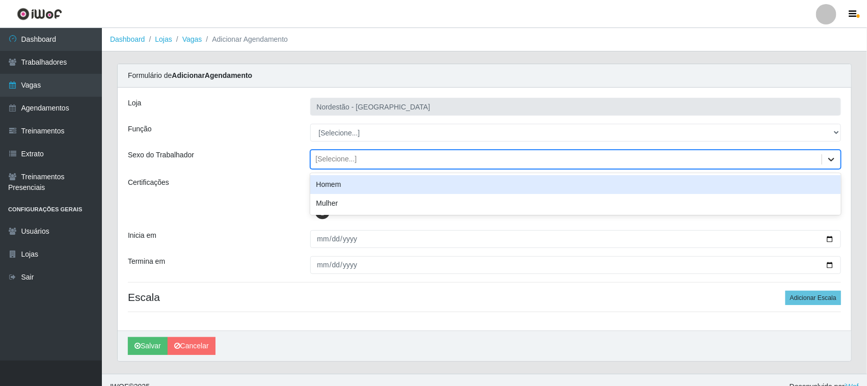
click at [829, 156] on icon at bounding box center [831, 159] width 10 height 10
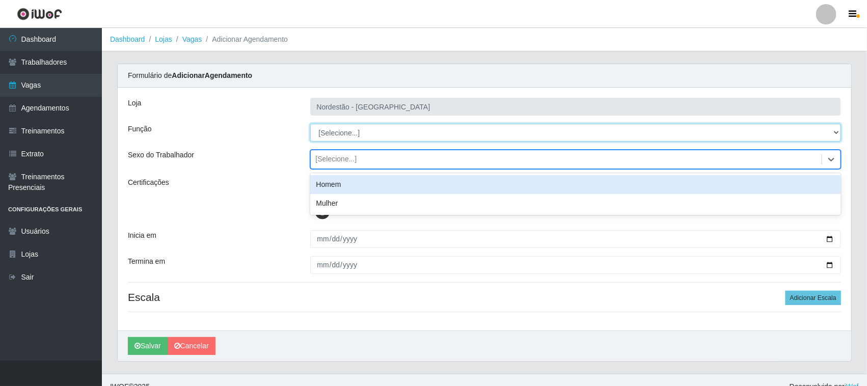
click at [397, 132] on select "[Selecione...] Balconista de Padaria Balconista de Padaria + Balconista de Pada…" at bounding box center [575, 133] width 531 height 18
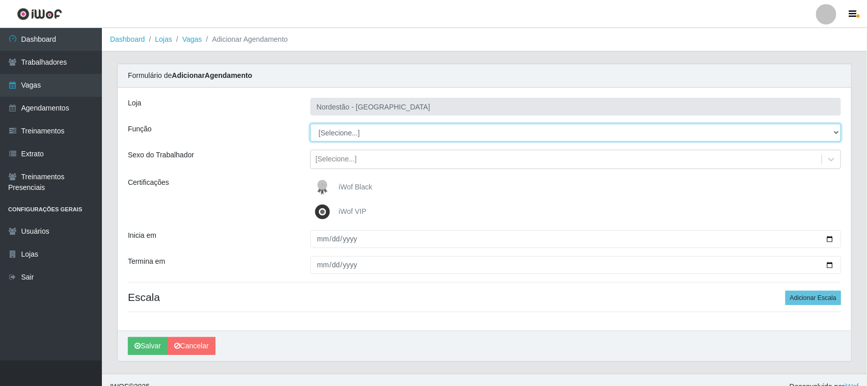
click at [831, 131] on select "[Selecione...] Balconista de Padaria Balconista de Padaria + Balconista de Pada…" at bounding box center [575, 133] width 531 height 18
click at [833, 133] on select "[Selecione...] Balconista de Padaria Balconista de Padaria + Balconista de Pada…" at bounding box center [575, 133] width 531 height 18
select select "70"
click at [310, 124] on select "[Selecione...] Balconista de Padaria Balconista de Padaria + Balconista de Pada…" at bounding box center [575, 133] width 531 height 18
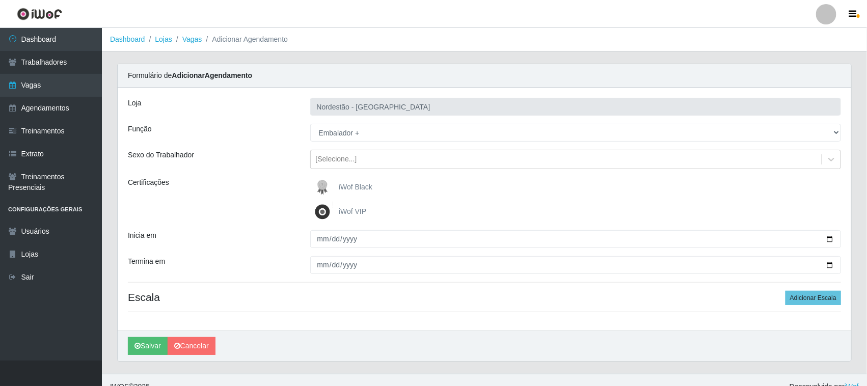
click at [366, 184] on span "iWof Black" at bounding box center [356, 187] width 34 height 8
click at [0, 0] on input "iWof Black" at bounding box center [0, 0] width 0 height 0
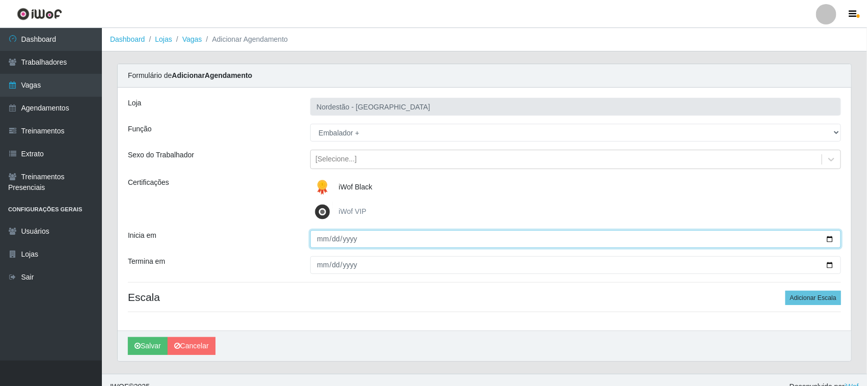
click at [827, 238] on input "Inicia em" at bounding box center [575, 239] width 531 height 18
type input "[DATE]"
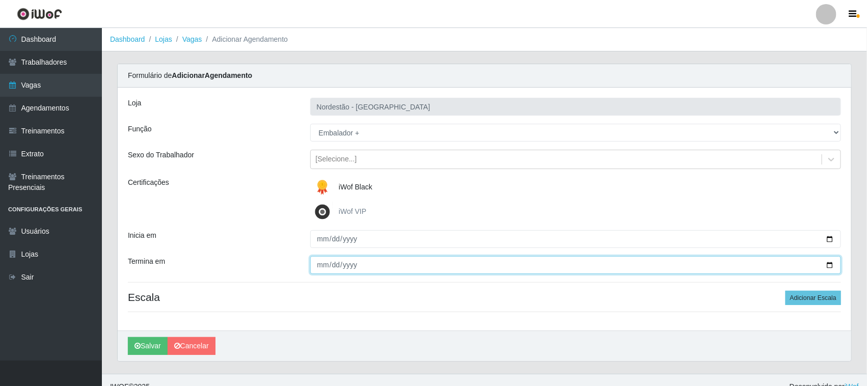
click at [829, 265] on input "Termina em" at bounding box center [575, 265] width 531 height 18
type input "[DATE]"
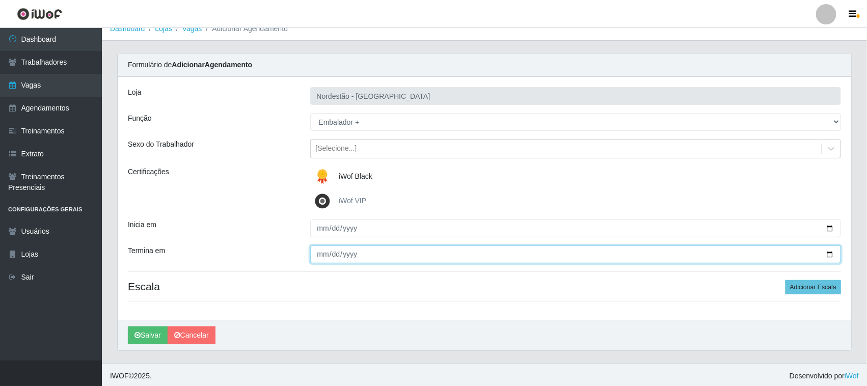
scroll to position [14, 0]
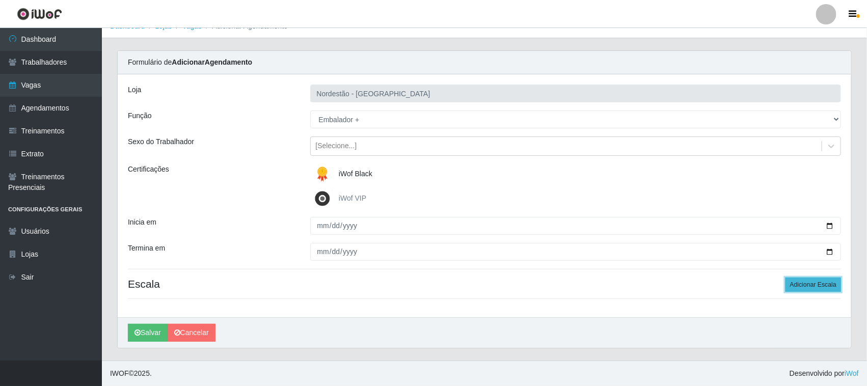
click at [807, 284] on button "Adicionar Escala" at bounding box center [814, 285] width 56 height 14
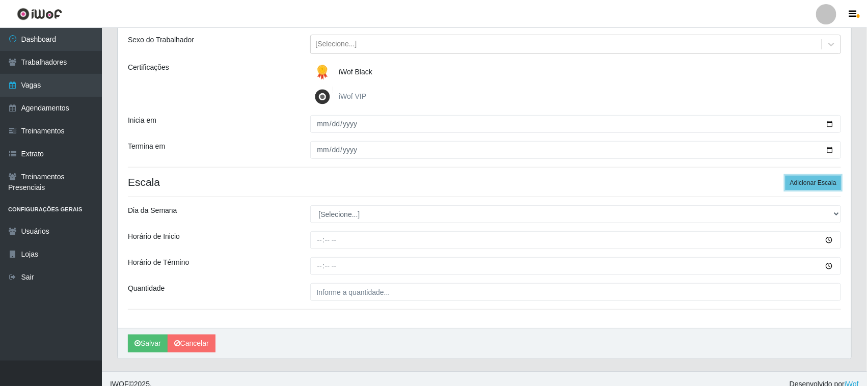
scroll to position [126, 0]
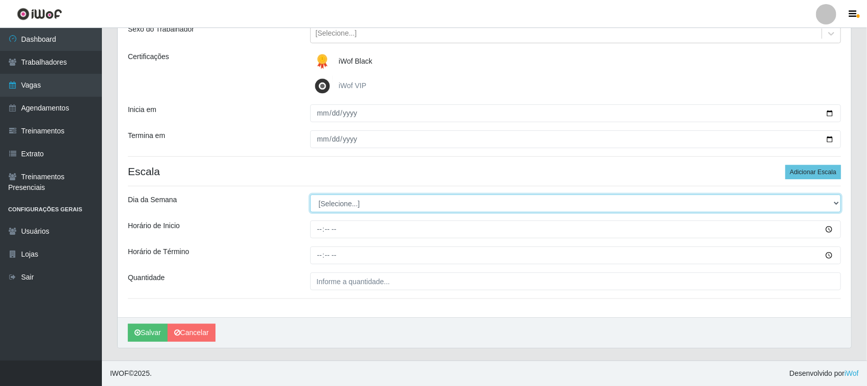
click at [834, 200] on select "[Selecione...] Segunda Terça Quarta Quinta Sexta Sábado Domingo" at bounding box center [575, 204] width 531 height 18
select select "0"
click at [310, 195] on select "[Selecione...] Segunda Terça Quarta Quinta Sexta Sábado Domingo" at bounding box center [575, 204] width 531 height 18
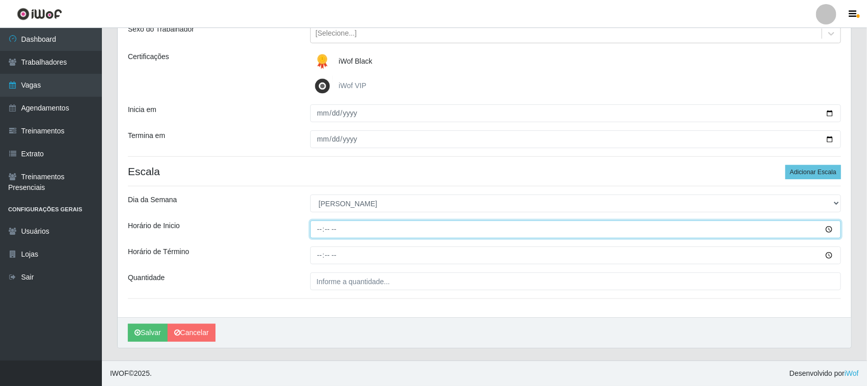
click at [318, 229] on input "Horário de Inicio" at bounding box center [575, 230] width 531 height 18
type input "09:00"
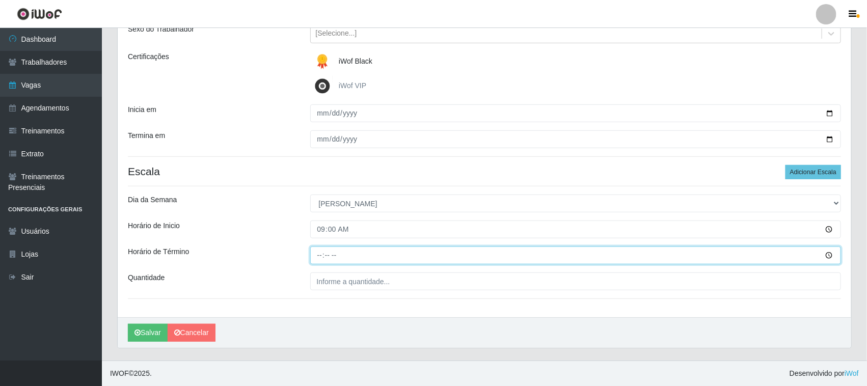
click at [315, 255] on input "Horário de Término" at bounding box center [575, 256] width 531 height 18
type input "15:00"
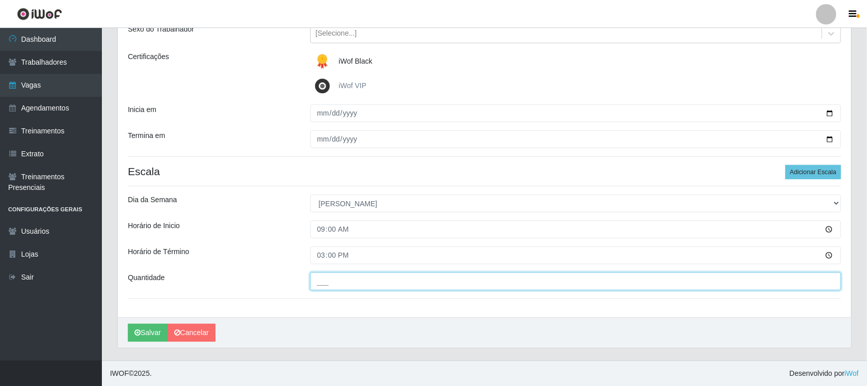
click at [332, 279] on input "___" at bounding box center [575, 282] width 531 height 18
type input "01_"
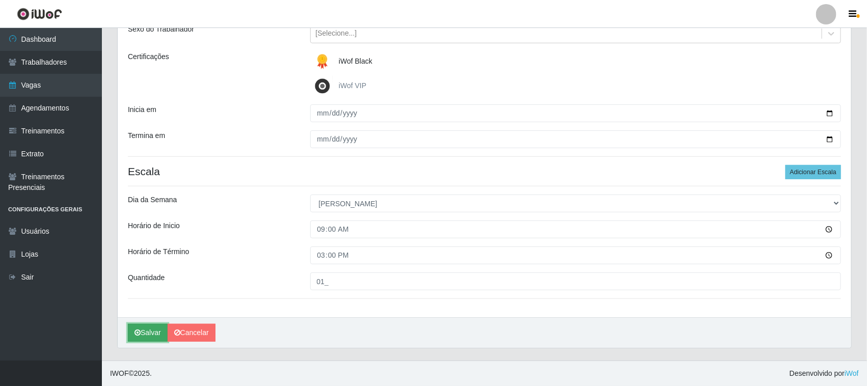
click at [151, 328] on button "Salvar" at bounding box center [148, 333] width 40 height 18
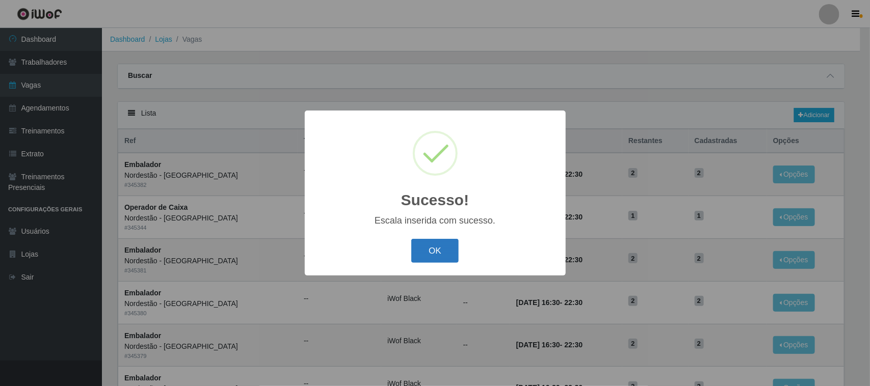
click at [440, 252] on button "OK" at bounding box center [434, 251] width 47 height 24
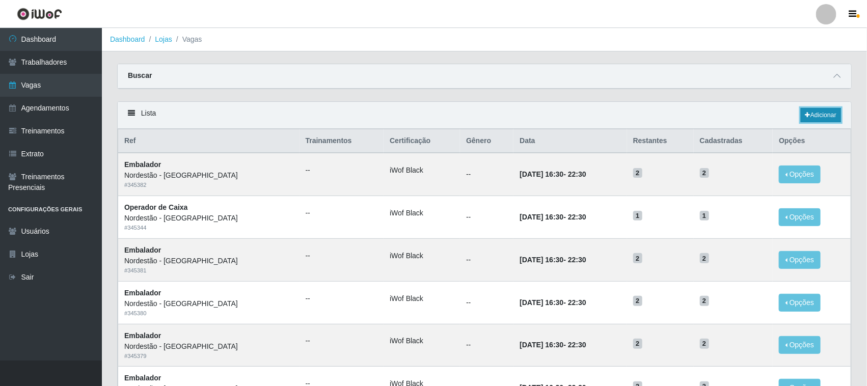
click at [822, 113] on link "Adicionar" at bounding box center [821, 115] width 40 height 14
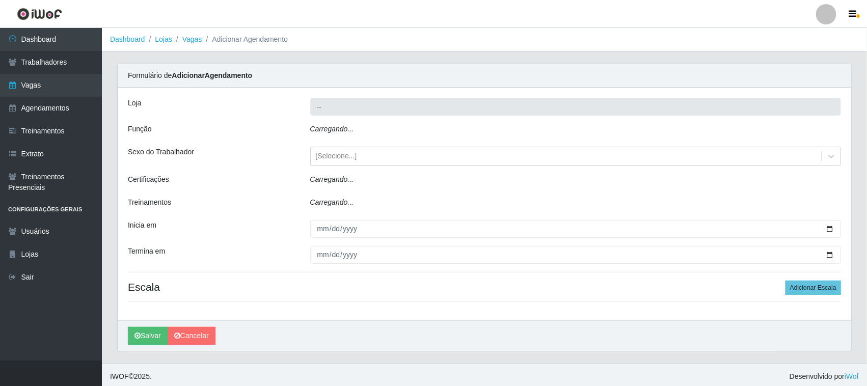
type input "Nordestão - [GEOGRAPHIC_DATA]"
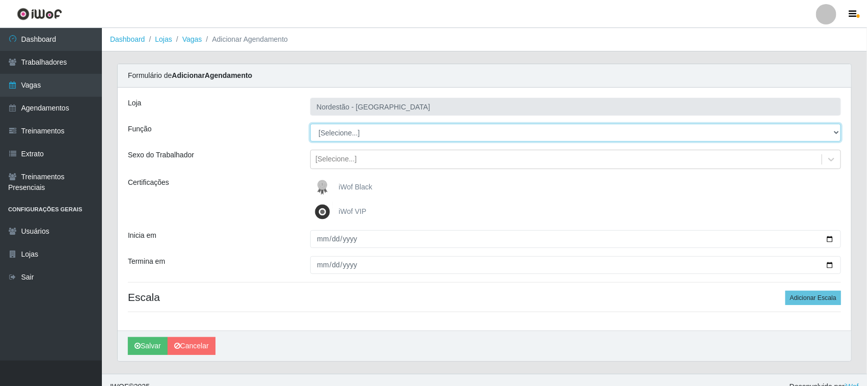
click at [836, 128] on select "[Selecione...] Balconista de Padaria Balconista de Padaria + Balconista de Pada…" at bounding box center [575, 133] width 531 height 18
select select "1"
click at [310, 124] on select "[Selecione...] Balconista de Padaria Balconista de Padaria + Balconista de Pada…" at bounding box center [575, 133] width 531 height 18
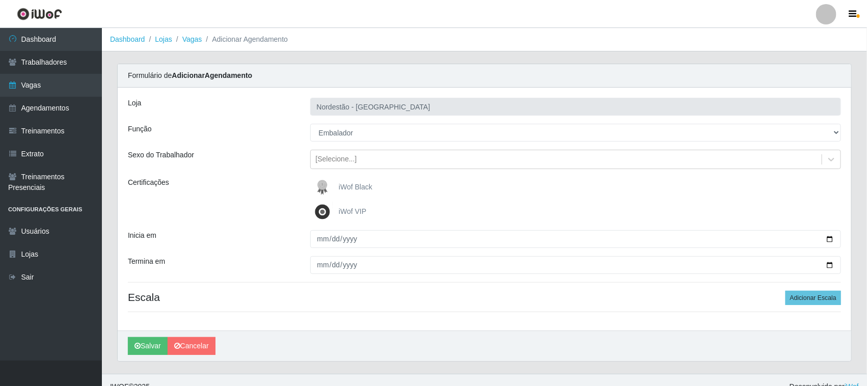
click at [353, 189] on span "iWof Black" at bounding box center [356, 187] width 34 height 8
click at [0, 0] on input "iWof Black" at bounding box center [0, 0] width 0 height 0
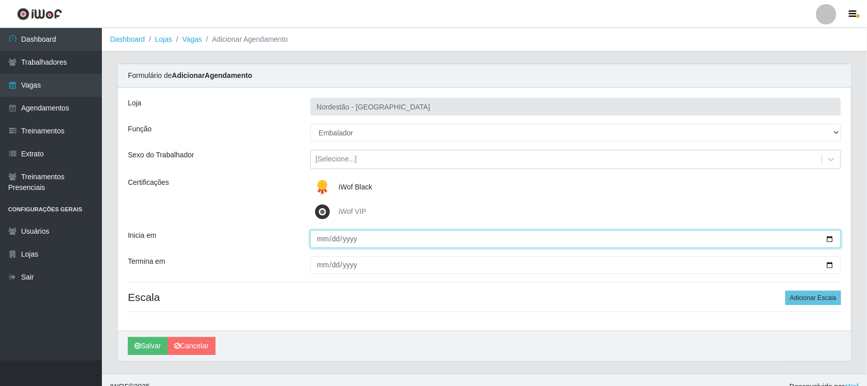
click at [831, 238] on input "Inicia em" at bounding box center [575, 239] width 531 height 18
type input "[DATE]"
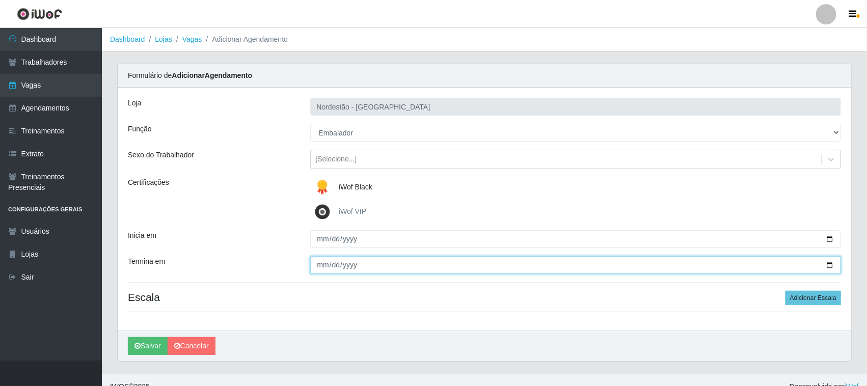
click at [826, 265] on input "Termina em" at bounding box center [575, 265] width 531 height 18
type input "[DATE]"
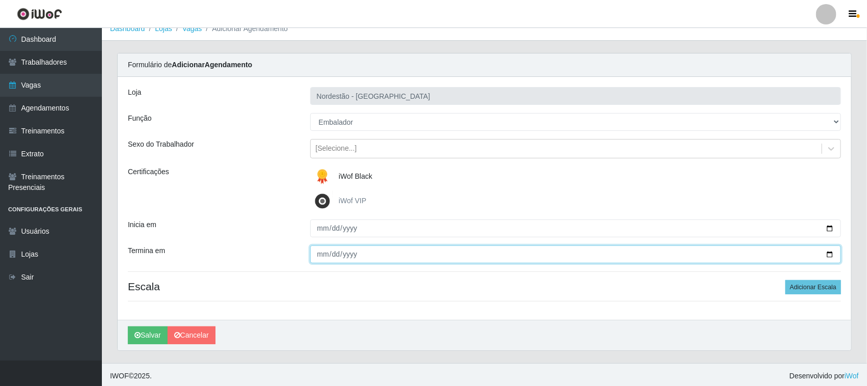
scroll to position [14, 0]
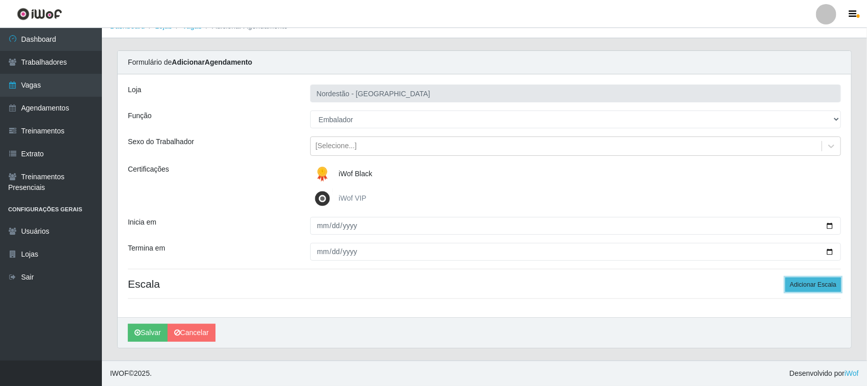
click at [803, 287] on button "Adicionar Escala" at bounding box center [814, 285] width 56 height 14
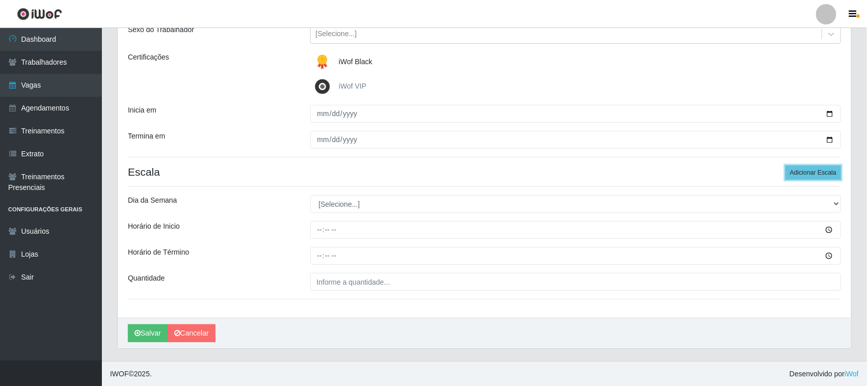
scroll to position [126, 0]
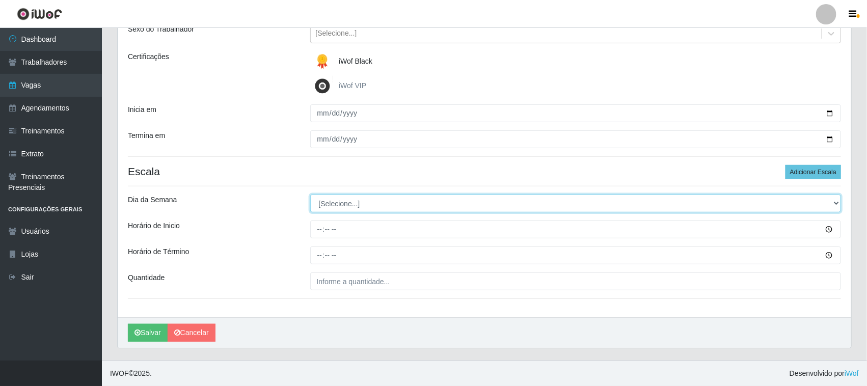
click at [838, 203] on select "[Selecione...] Segunda Terça Quarta Quinta Sexta Sábado Domingo" at bounding box center [575, 204] width 531 height 18
select select "1"
click at [310, 195] on select "[Selecione...] Segunda Terça Quarta Quinta Sexta Sábado Domingo" at bounding box center [575, 204] width 531 height 18
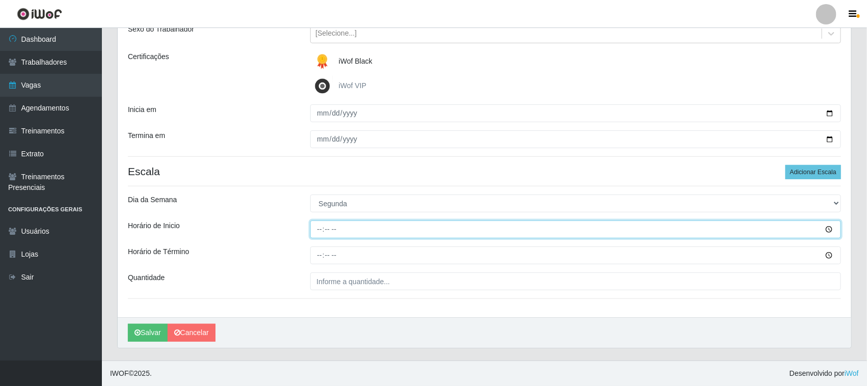
click at [320, 228] on input "Horário de Inicio" at bounding box center [575, 230] width 531 height 18
type input "09:00"
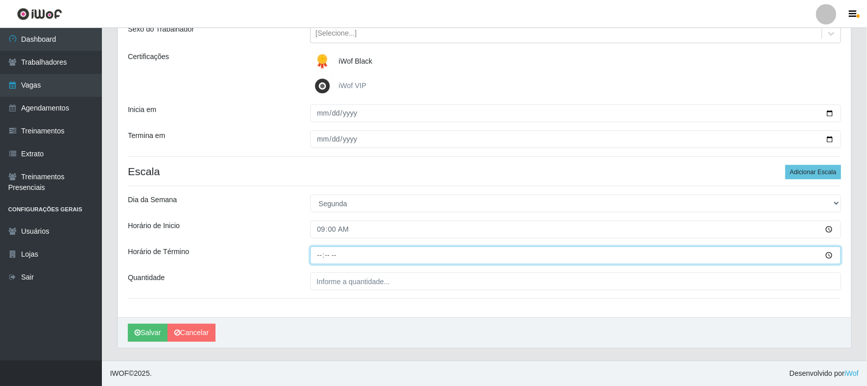
click at [321, 255] on input "Horário de Término" at bounding box center [575, 256] width 531 height 18
type input "15:00"
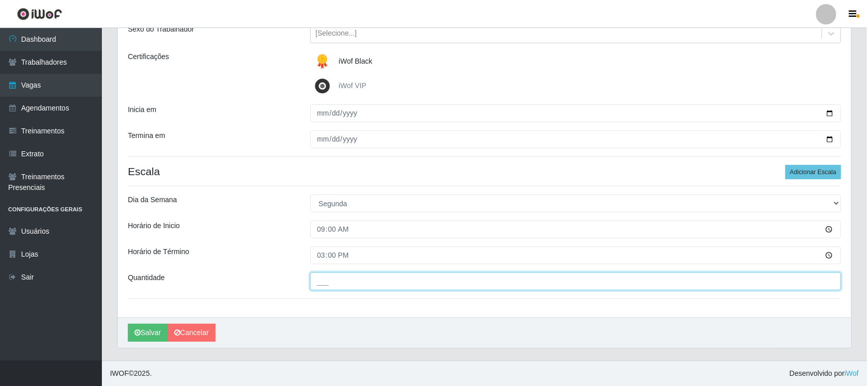
click at [341, 281] on input "___" at bounding box center [575, 282] width 531 height 18
type input "01_"
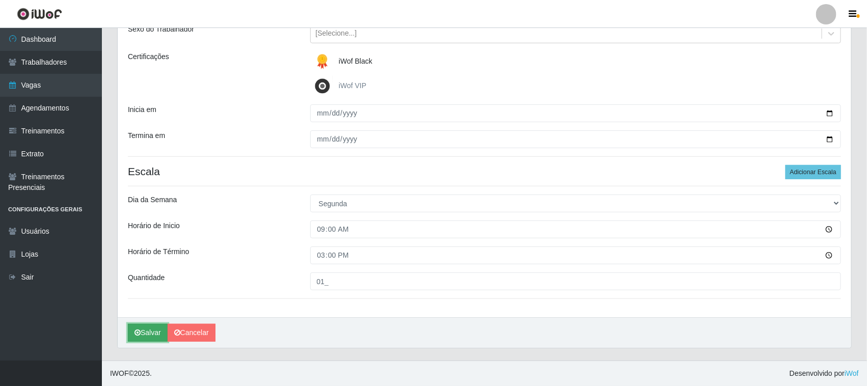
click at [148, 331] on button "Salvar" at bounding box center [148, 333] width 40 height 18
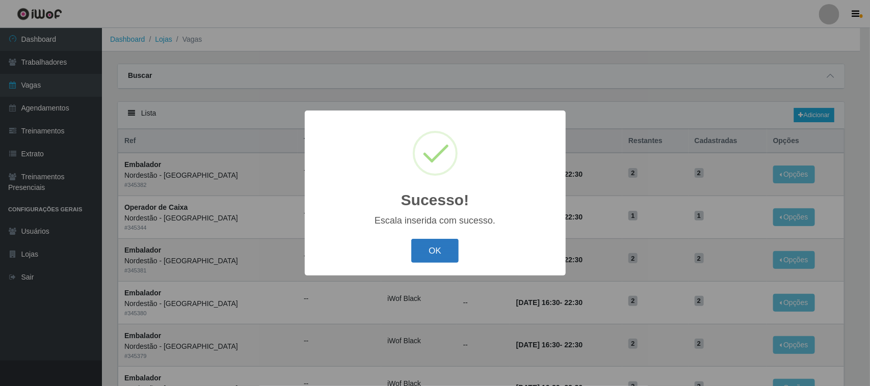
click at [439, 252] on button "OK" at bounding box center [434, 251] width 47 height 24
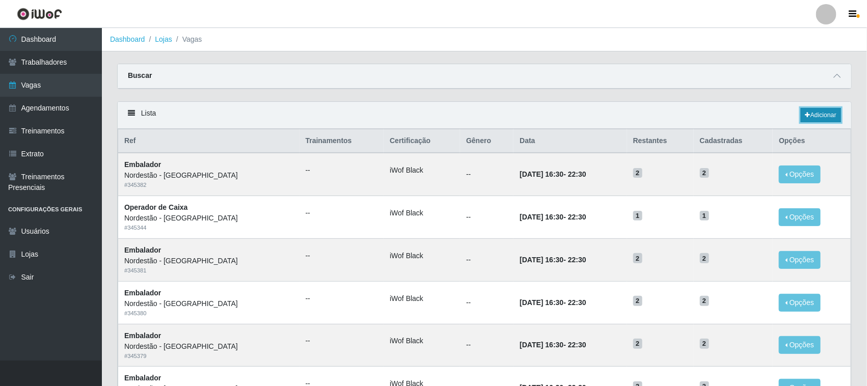
click at [831, 114] on link "Adicionar" at bounding box center [821, 115] width 40 height 14
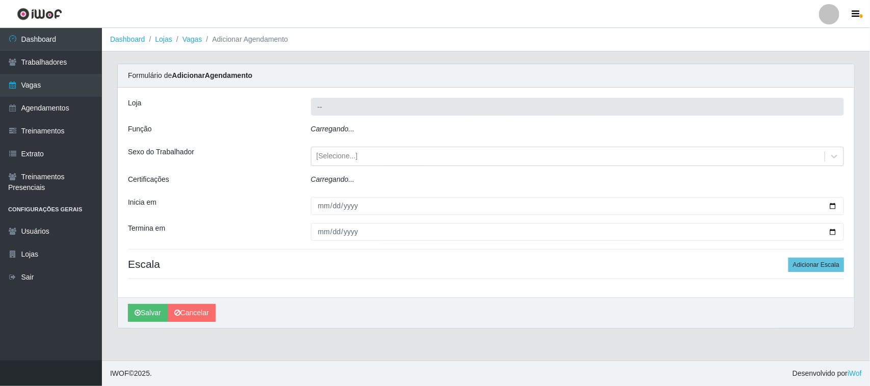
type input "Nordestão - [GEOGRAPHIC_DATA]"
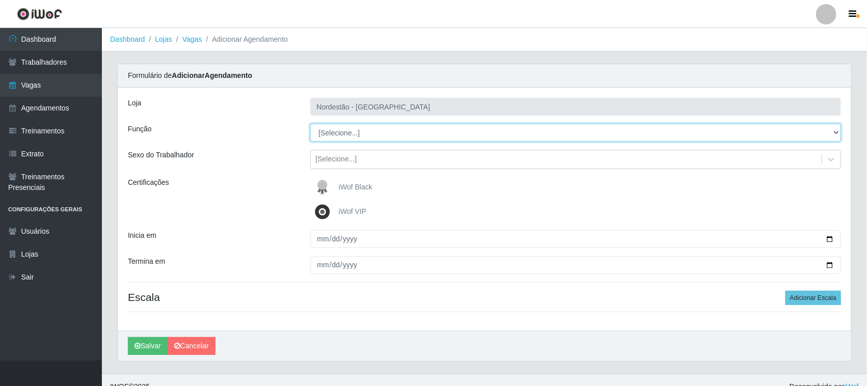
click at [840, 127] on select "[Selecione...] Balconista de Padaria Balconista de Padaria + Balconista de Pada…" at bounding box center [575, 133] width 531 height 18
select select "1"
click at [310, 124] on select "[Selecione...] Balconista de Padaria Balconista de Padaria + Balconista de Pada…" at bounding box center [575, 133] width 531 height 18
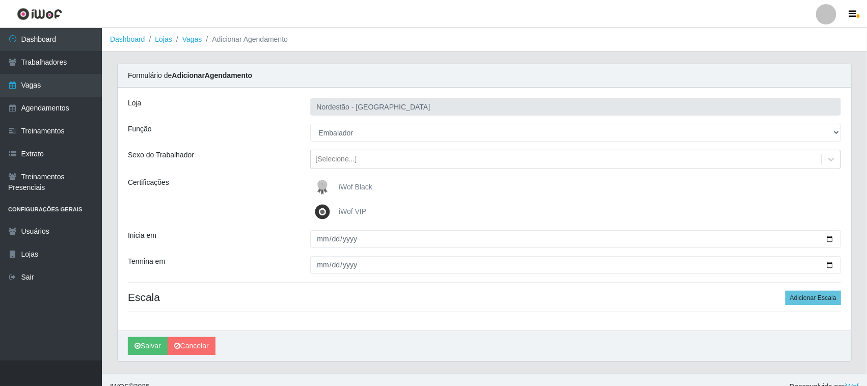
click at [347, 186] on span "iWof Black" at bounding box center [356, 187] width 34 height 8
click at [0, 0] on input "iWof Black" at bounding box center [0, 0] width 0 height 0
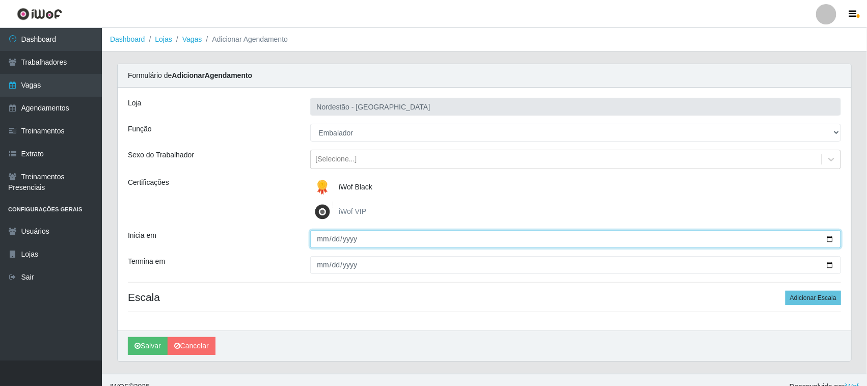
click at [830, 237] on input "Inicia em" at bounding box center [575, 239] width 531 height 18
type input "[DATE]"
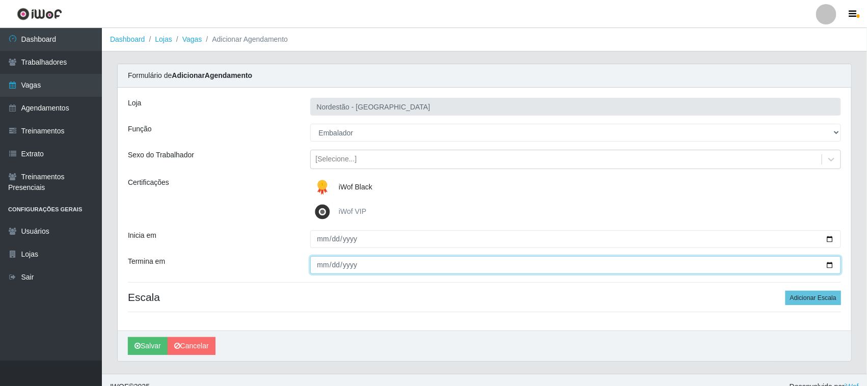
click at [830, 264] on input "Termina em" at bounding box center [575, 265] width 531 height 18
type input "[DATE]"
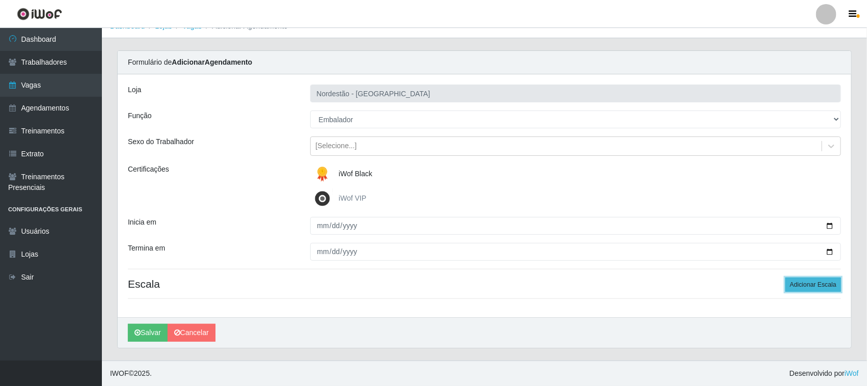
click at [800, 285] on button "Adicionar Escala" at bounding box center [814, 285] width 56 height 14
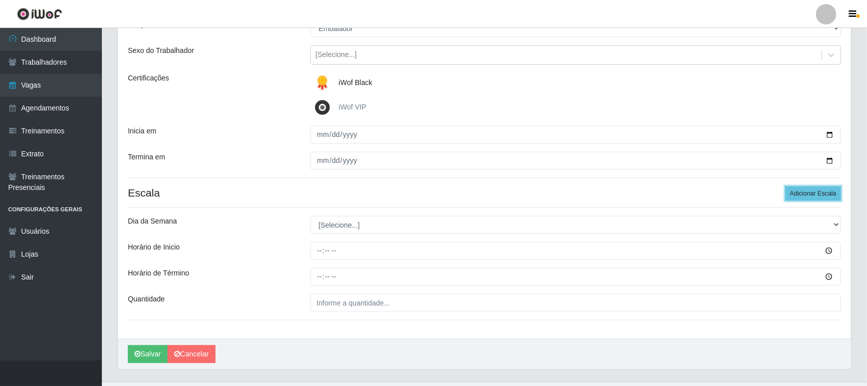
scroll to position [126, 0]
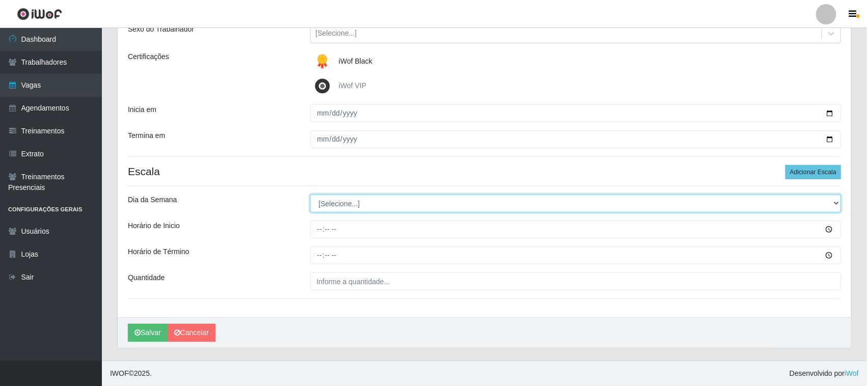
click at [339, 202] on select "[Selecione...] Segunda Terça Quarta Quinta Sexta Sábado Domingo" at bounding box center [575, 204] width 531 height 18
select select "2"
click at [310, 195] on select "[Selecione...] Segunda Terça Quarta Quinta Sexta Sábado Domingo" at bounding box center [575, 204] width 531 height 18
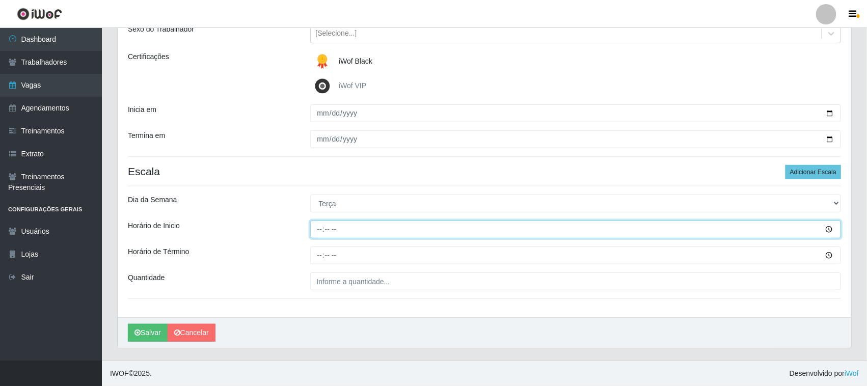
click at [317, 228] on input "Horário de Inicio" at bounding box center [575, 230] width 531 height 18
type input "09:00"
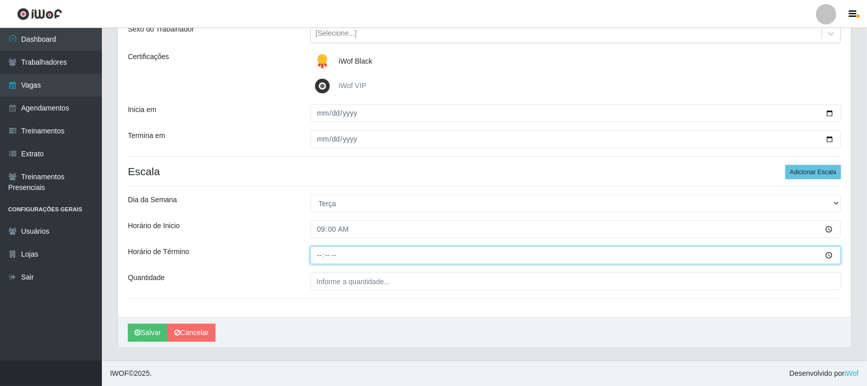
click at [319, 256] on input "Horário de Término" at bounding box center [575, 256] width 531 height 18
type input "15:00"
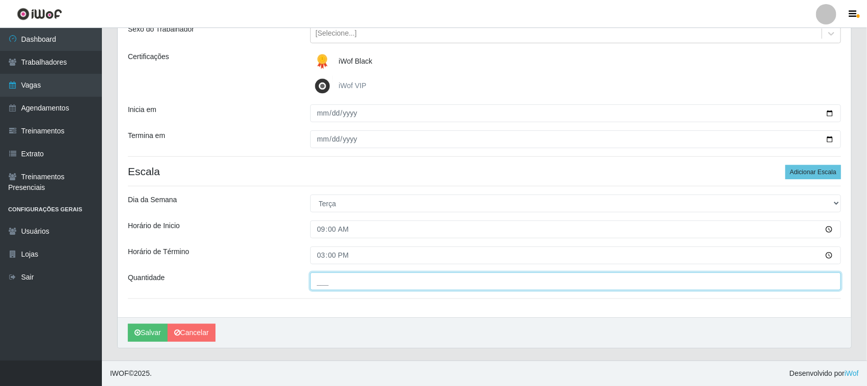
click at [345, 280] on input "___" at bounding box center [575, 282] width 531 height 18
type input "01_"
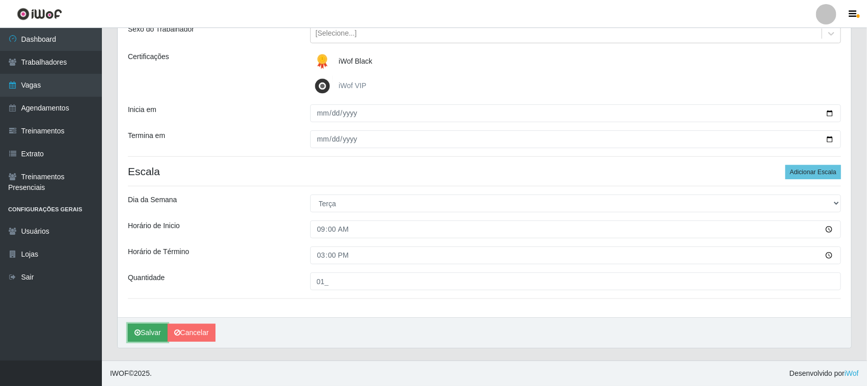
click at [147, 332] on button "Salvar" at bounding box center [148, 333] width 40 height 18
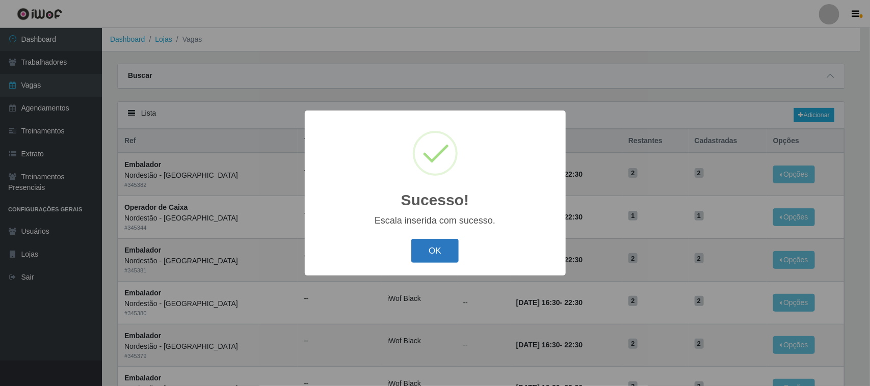
click at [433, 251] on button "OK" at bounding box center [434, 251] width 47 height 24
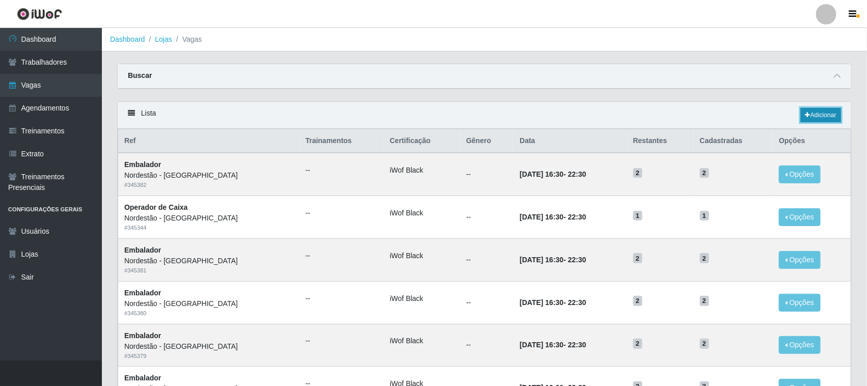
click at [833, 112] on link "Adicionar" at bounding box center [821, 115] width 40 height 14
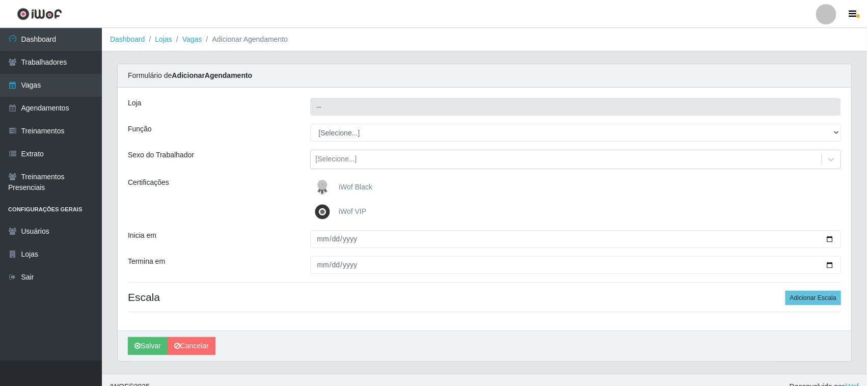
type input "Nordestão - [GEOGRAPHIC_DATA]"
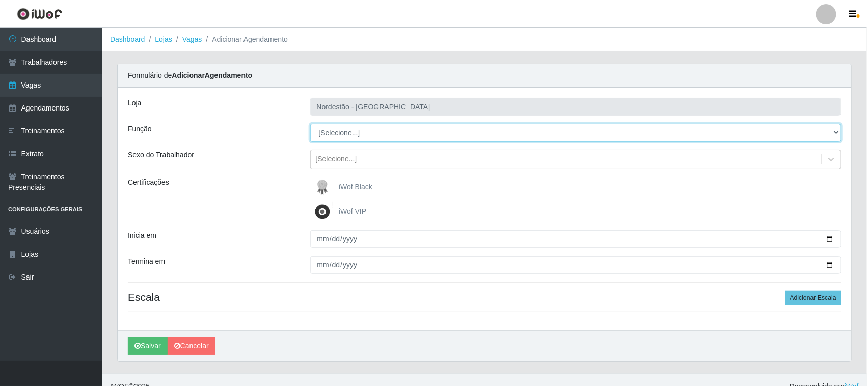
click at [833, 131] on select "[Selecione...] Balconista de Padaria Balconista de Padaria + Balconista de Pada…" at bounding box center [575, 133] width 531 height 18
select select "1"
click at [310, 124] on select "[Selecione...] Balconista de Padaria Balconista de Padaria + Balconista de Pada…" at bounding box center [575, 133] width 531 height 18
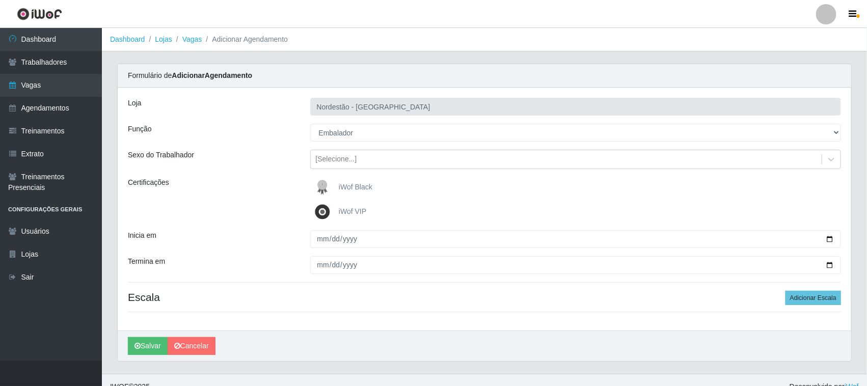
click at [362, 184] on span "iWof Black" at bounding box center [356, 187] width 34 height 8
click at [0, 0] on input "iWof Black" at bounding box center [0, 0] width 0 height 0
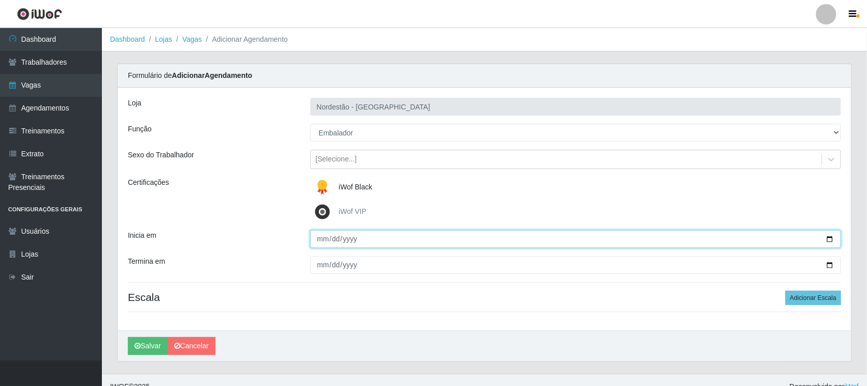
click at [831, 239] on input "Inicia em" at bounding box center [575, 239] width 531 height 18
type input "[DATE]"
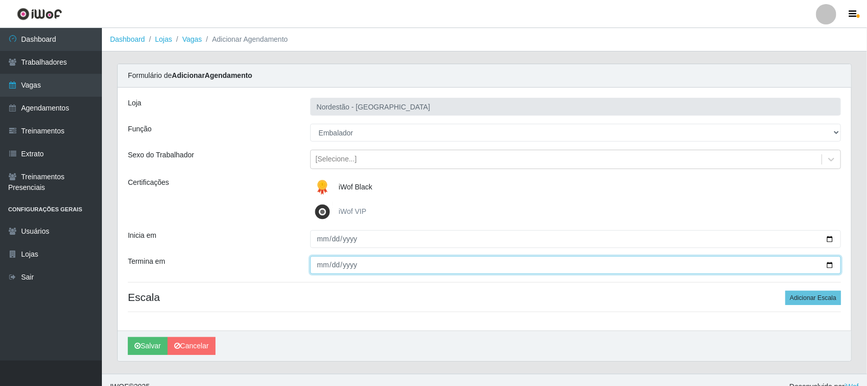
click at [832, 264] on input "Termina em" at bounding box center [575, 265] width 531 height 18
type input "[DATE]"
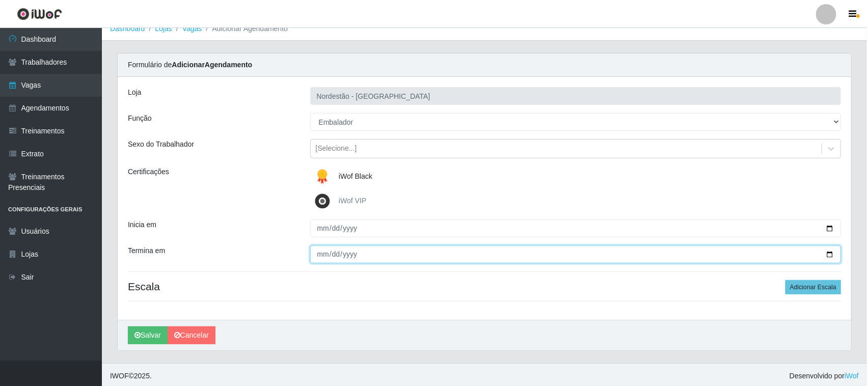
scroll to position [14, 0]
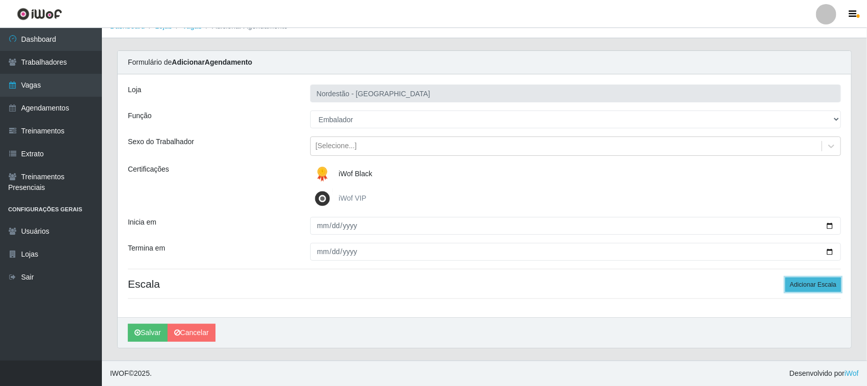
click at [812, 283] on button "Adicionar Escala" at bounding box center [814, 285] width 56 height 14
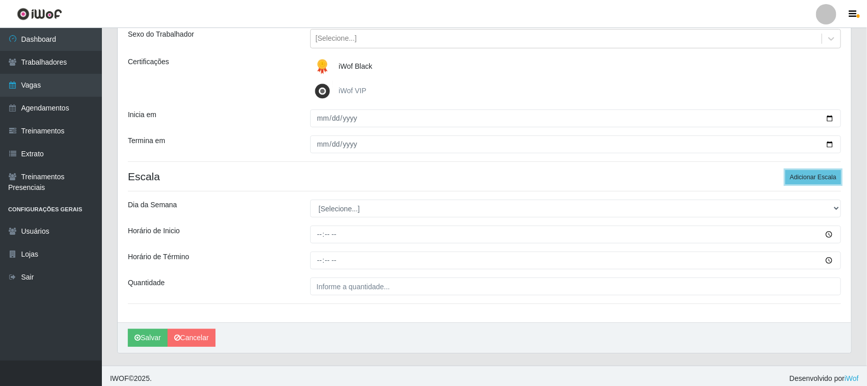
scroll to position [126, 0]
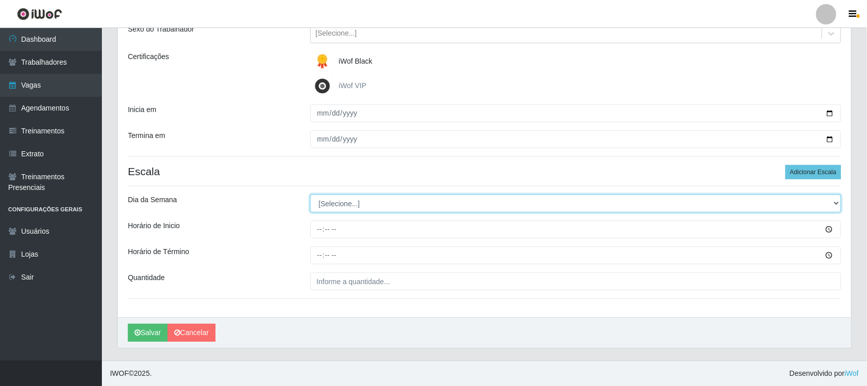
click at [832, 204] on select "[Selecione...] Segunda Terça Quarta Quinta Sexta Sábado Domingo" at bounding box center [575, 204] width 531 height 18
select select "4"
click at [310, 195] on select "[Selecione...] Segunda Terça Quarta Quinta Sexta Sábado Domingo" at bounding box center [575, 204] width 531 height 18
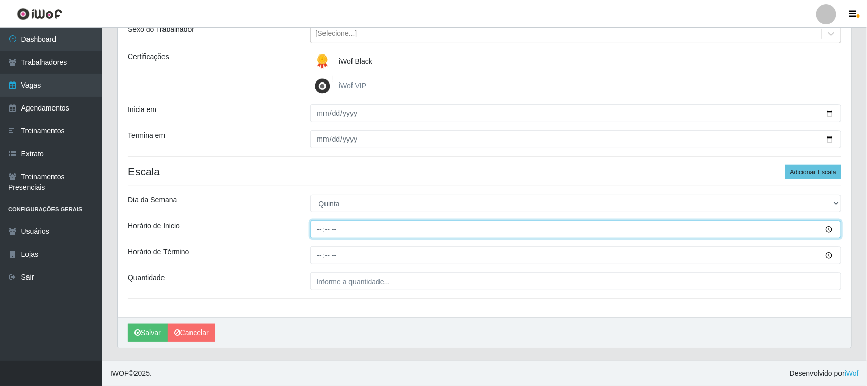
click at [318, 223] on input "Horário de Inicio" at bounding box center [575, 230] width 531 height 18
type input "09:00"
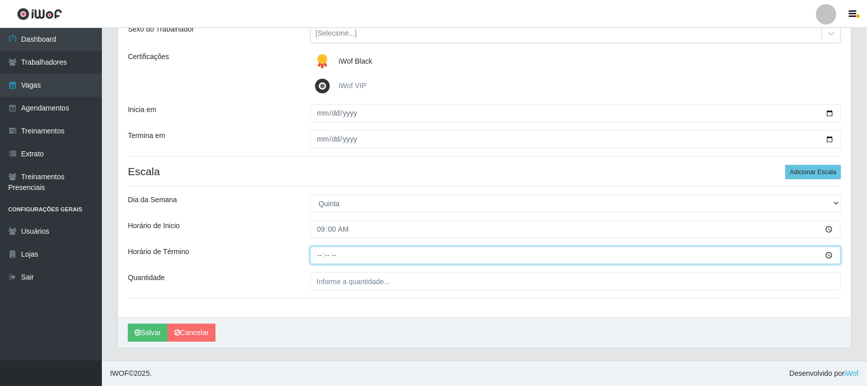
click at [321, 254] on input "Horário de Término" at bounding box center [575, 256] width 531 height 18
type input "15:00"
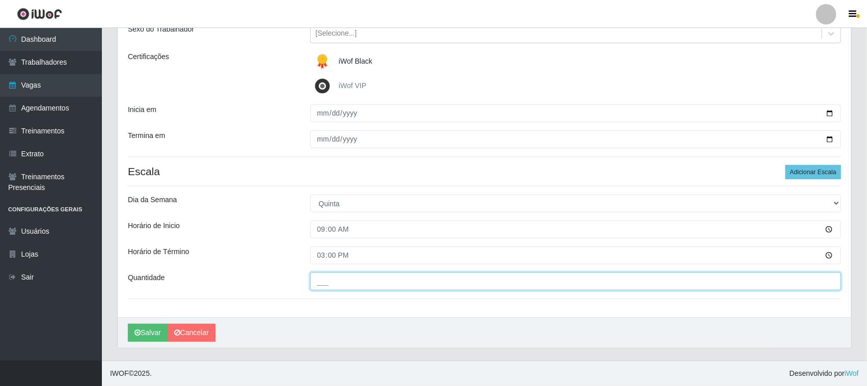
click at [332, 284] on input "___" at bounding box center [575, 282] width 531 height 18
type input "01_"
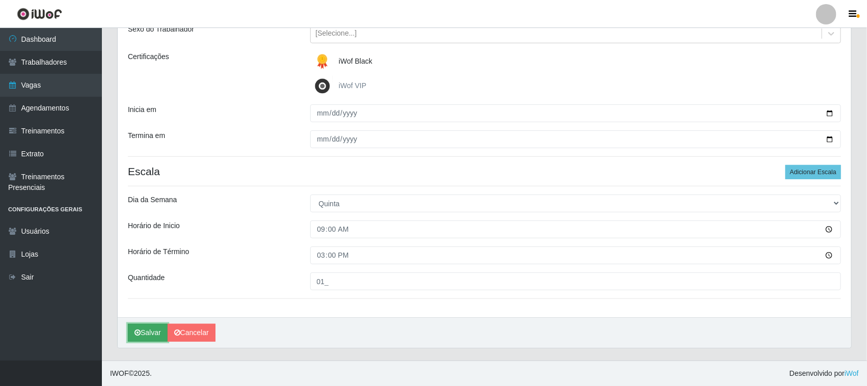
click at [144, 329] on button "Salvar" at bounding box center [148, 333] width 40 height 18
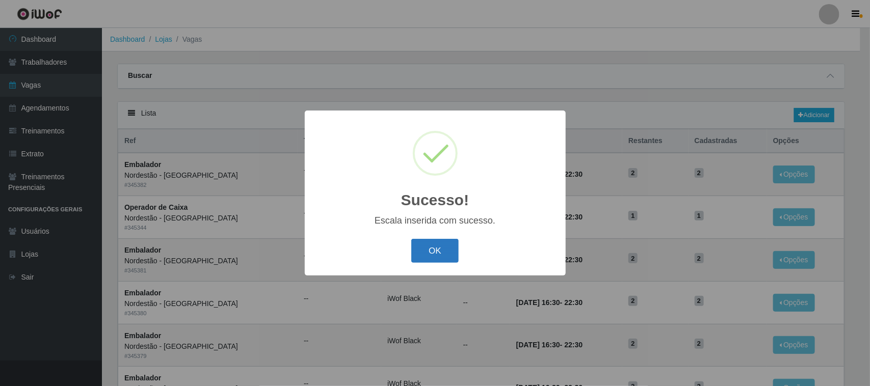
click at [439, 255] on button "OK" at bounding box center [434, 251] width 47 height 24
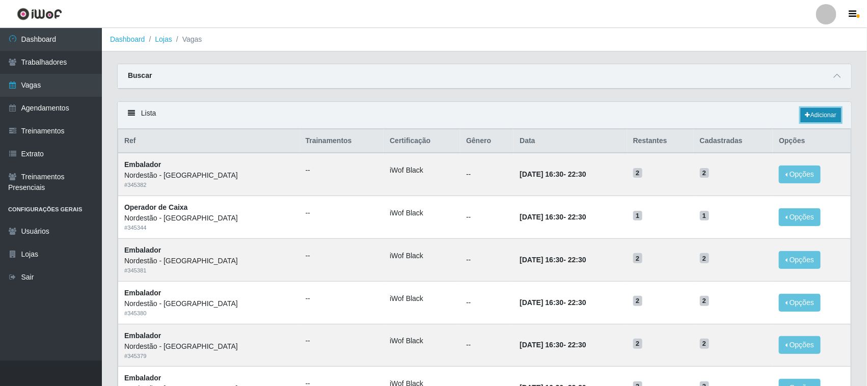
click at [819, 118] on link "Adicionar" at bounding box center [821, 115] width 40 height 14
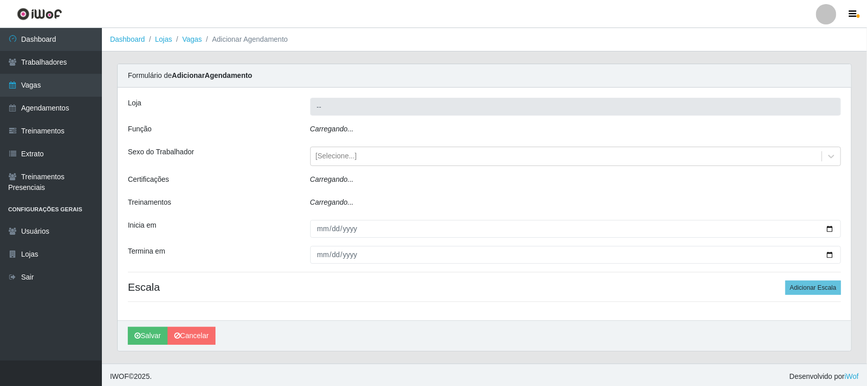
type input "Nordestão - [GEOGRAPHIC_DATA]"
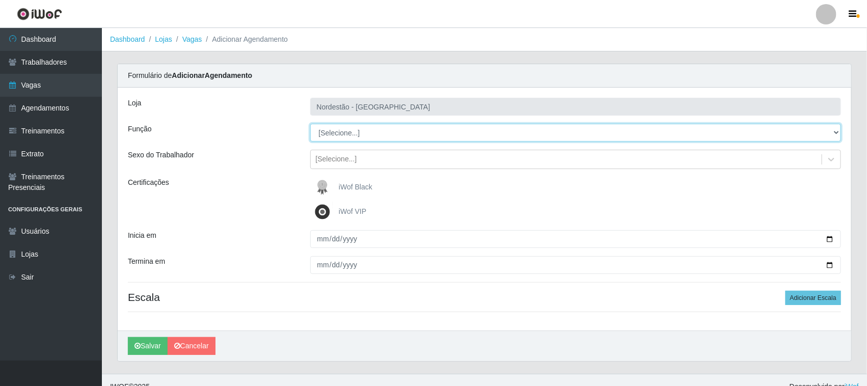
click at [834, 129] on select "[Selecione...] Balconista de Padaria Balconista de Padaria + Balconista de Pada…" at bounding box center [575, 133] width 531 height 18
select select "70"
click at [310, 124] on select "[Selecione...] Balconista de Padaria Balconista de Padaria + Balconista de Pada…" at bounding box center [575, 133] width 531 height 18
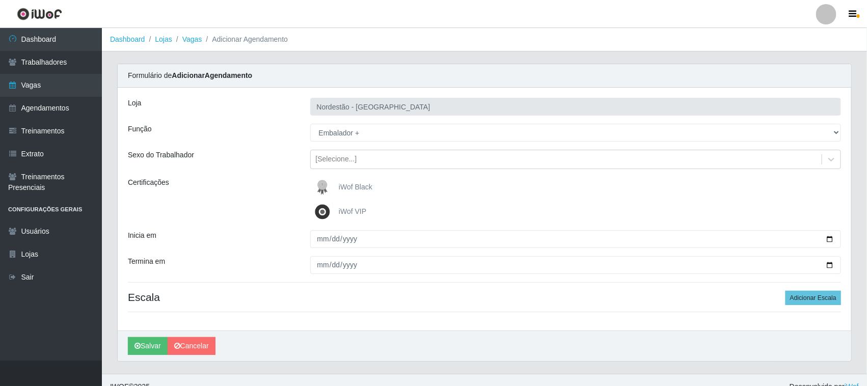
drag, startPoint x: 352, startPoint y: 190, endPoint x: 359, endPoint y: 187, distance: 8.1
click at [352, 190] on span "iWof Black" at bounding box center [356, 187] width 34 height 8
click at [0, 0] on input "iWof Black" at bounding box center [0, 0] width 0 height 0
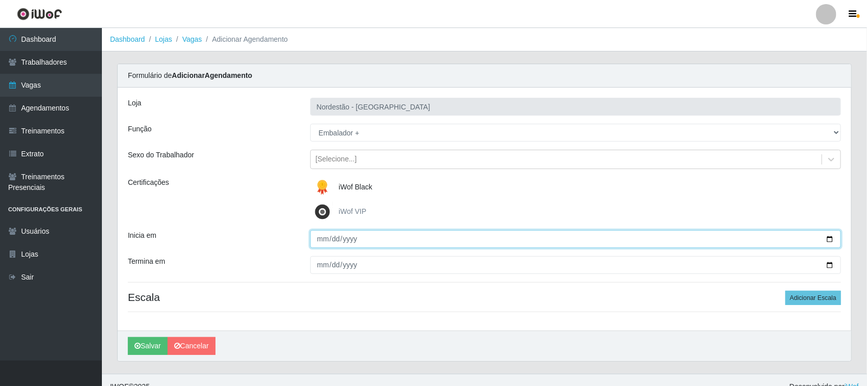
click at [830, 238] on input "Inicia em" at bounding box center [575, 239] width 531 height 18
type input "[DATE]"
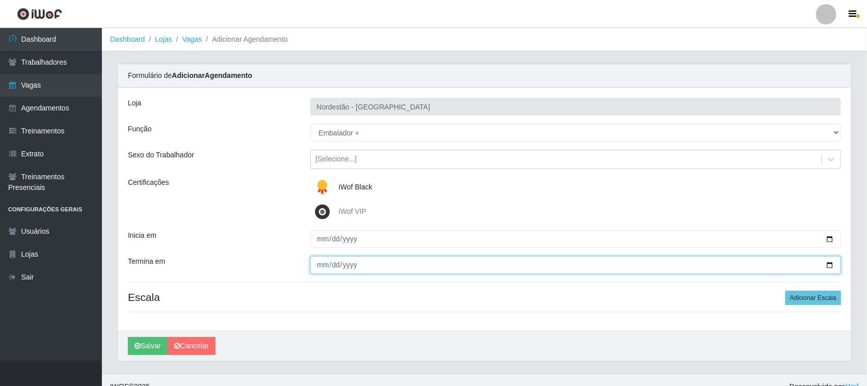
click at [828, 265] on input "Termina em" at bounding box center [575, 265] width 531 height 18
type input "[DATE]"
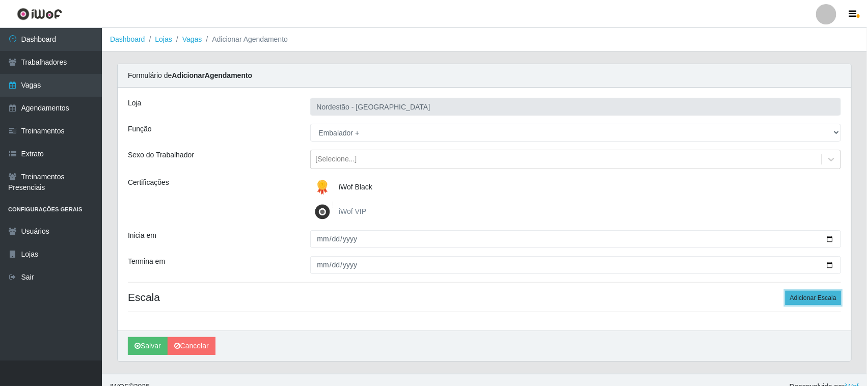
click at [806, 297] on button "Adicionar Escala" at bounding box center [814, 298] width 56 height 14
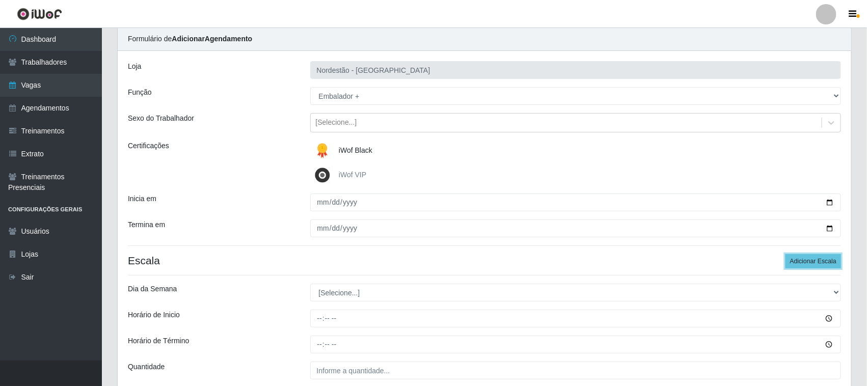
scroll to position [126, 0]
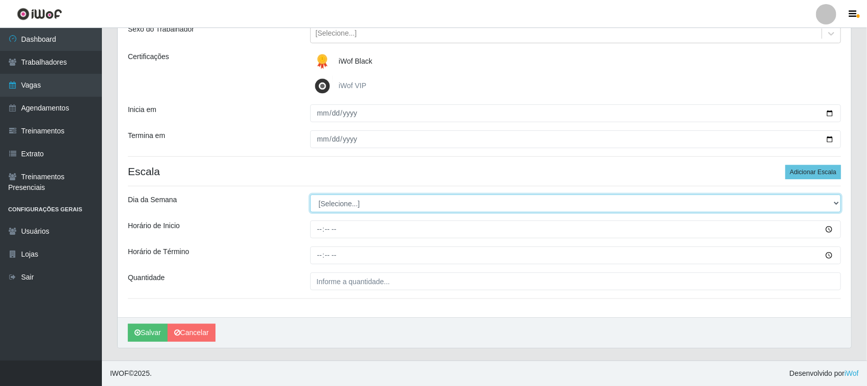
click at [833, 202] on select "[Selecione...] Segunda Terça Quarta Quinta Sexta Sábado Domingo" at bounding box center [575, 204] width 531 height 18
select select "6"
click at [310, 195] on select "[Selecione...] Segunda Terça Quarta Quinta Sexta Sábado Domingo" at bounding box center [575, 204] width 531 height 18
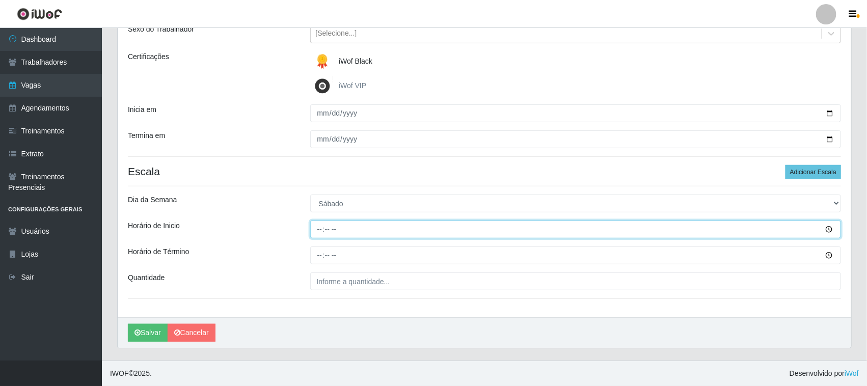
click at [316, 226] on input "Horário de Inicio" at bounding box center [575, 230] width 531 height 18
type input "09:00"
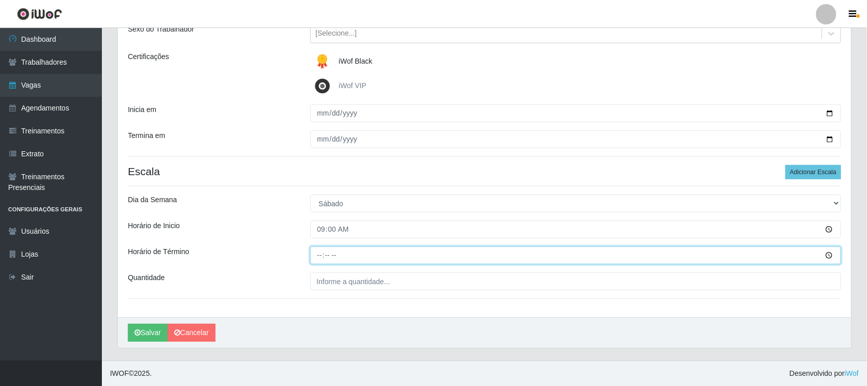
click at [317, 252] on input "Horário de Término" at bounding box center [575, 256] width 531 height 18
type input "15:00"
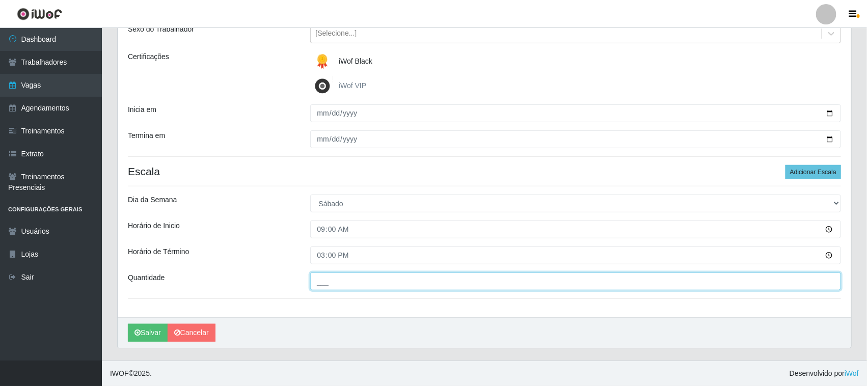
click at [369, 282] on input "___" at bounding box center [575, 282] width 531 height 18
type input "01_"
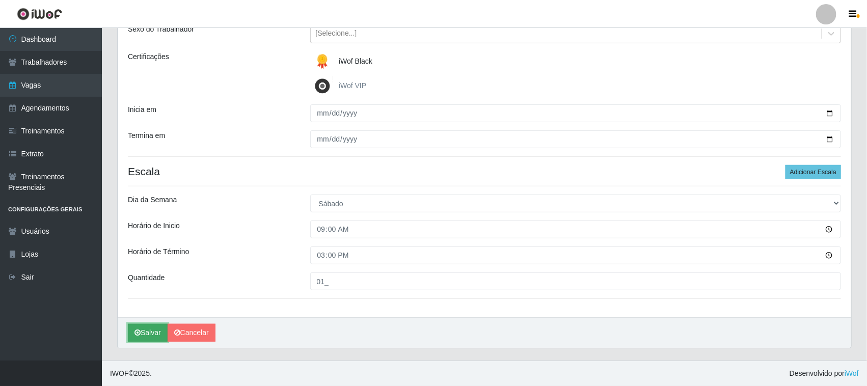
click at [141, 337] on button "Salvar" at bounding box center [148, 333] width 40 height 18
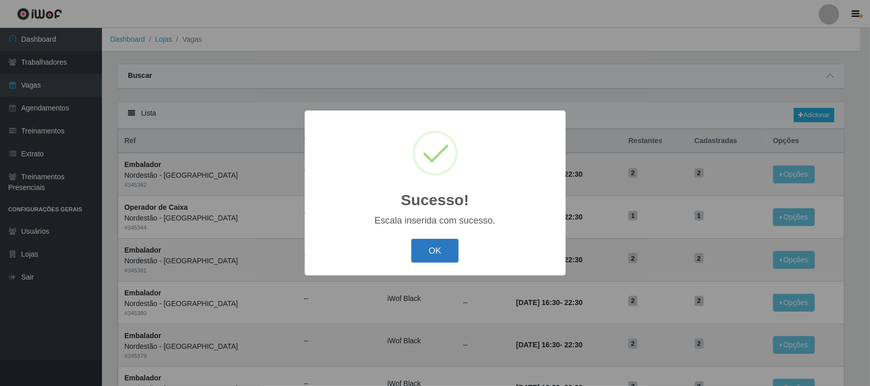
click at [431, 252] on button "OK" at bounding box center [434, 251] width 47 height 24
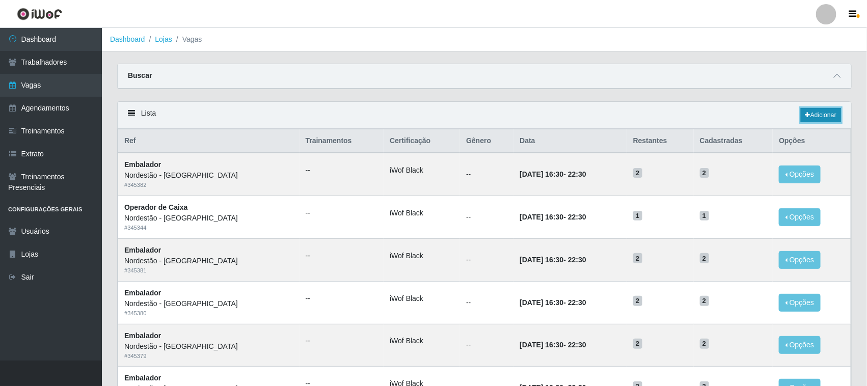
click at [811, 113] on link "Adicionar" at bounding box center [821, 115] width 40 height 14
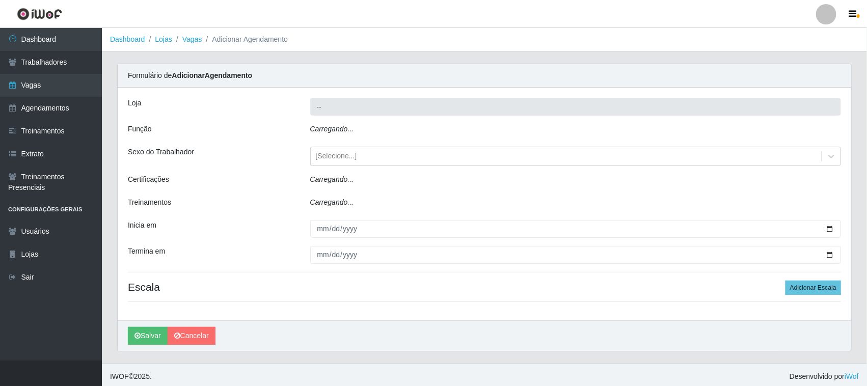
type input "Nordestão - [GEOGRAPHIC_DATA]"
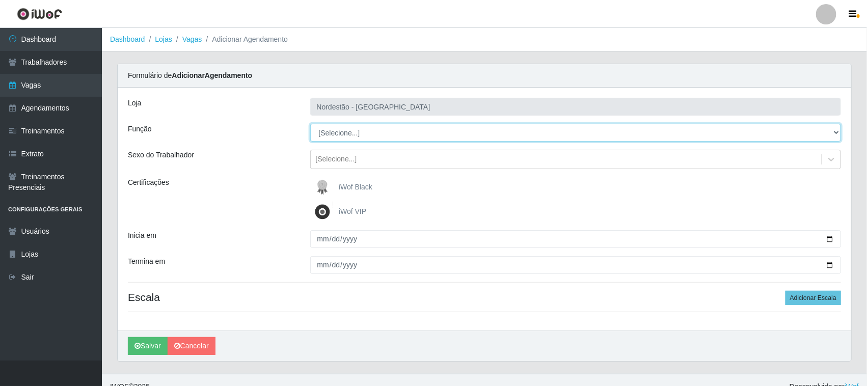
click at [834, 130] on select "[Selecione...] Balconista de Padaria Balconista de Padaria + Balconista de Pada…" at bounding box center [575, 133] width 531 height 18
select select "71"
click at [310, 124] on select "[Selecione...] Balconista de Padaria Balconista de Padaria + Balconista de Pada…" at bounding box center [575, 133] width 531 height 18
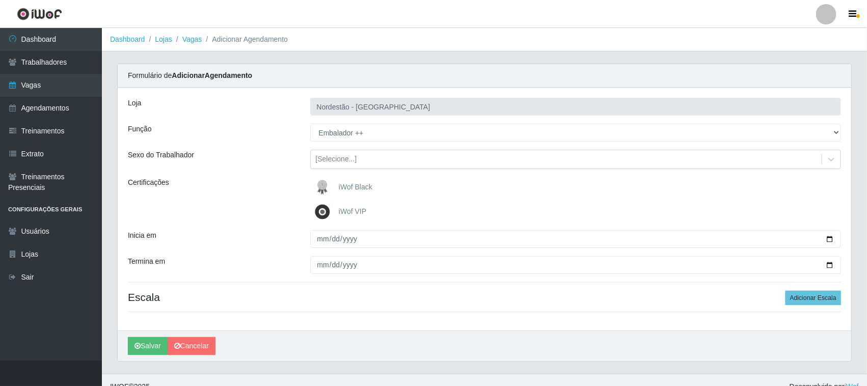
click at [365, 190] on span "iWof Black" at bounding box center [356, 187] width 34 height 8
click at [0, 0] on input "iWof Black" at bounding box center [0, 0] width 0 height 0
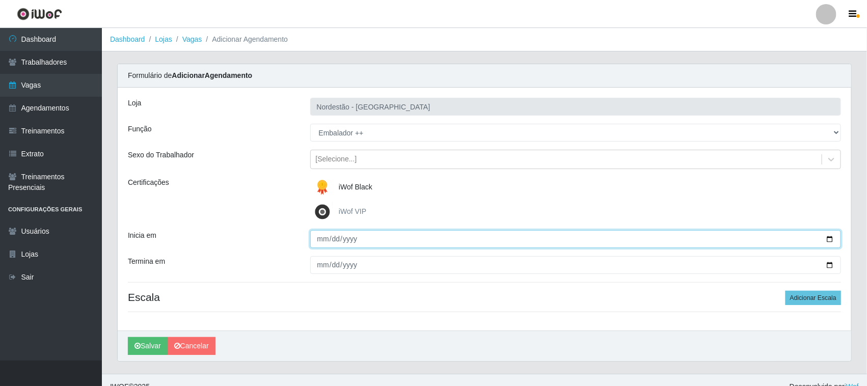
click at [831, 238] on input "Inicia em" at bounding box center [575, 239] width 531 height 18
type input "[DATE]"
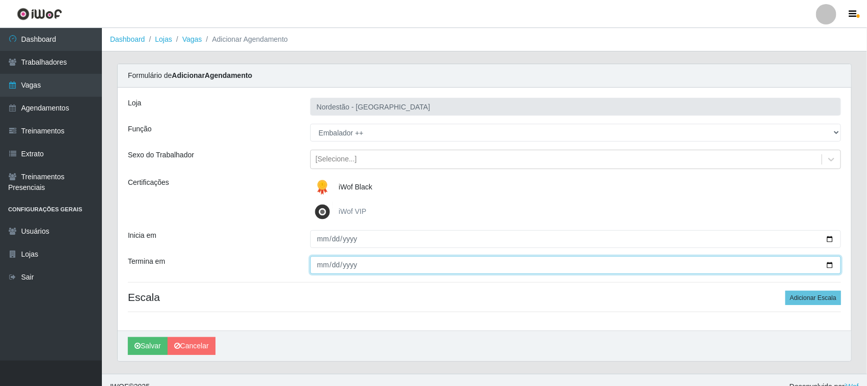
click at [832, 264] on input "Termina em" at bounding box center [575, 265] width 531 height 18
type input "[DATE]"
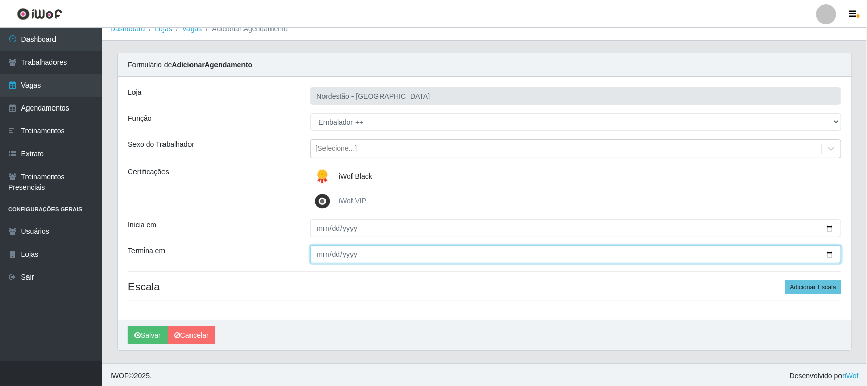
scroll to position [14, 0]
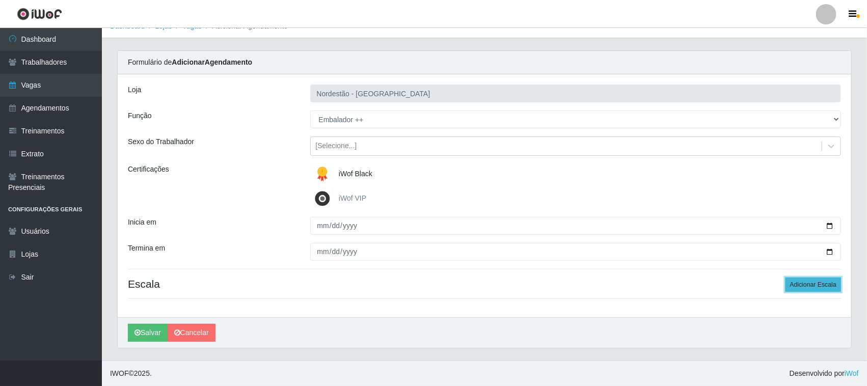
click at [802, 284] on button "Adicionar Escala" at bounding box center [814, 285] width 56 height 14
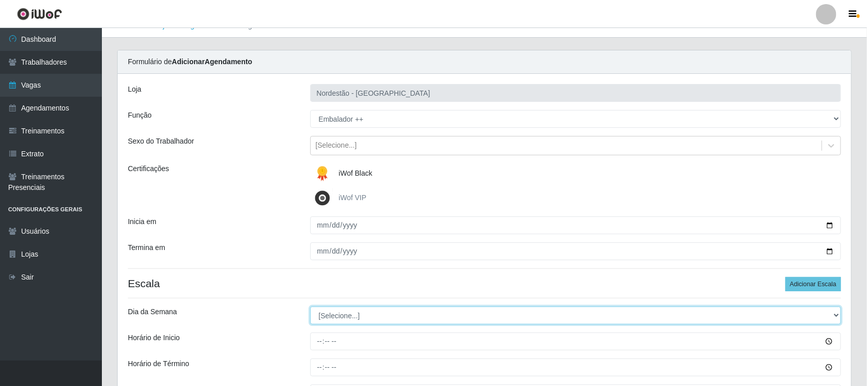
click at [829, 316] on select "[Selecione...] Segunda Terça Quarta Quinta Sexta Sábado Domingo" at bounding box center [575, 316] width 531 height 18
select select "0"
click at [310, 307] on select "[Selecione...] Segunda Terça Quarta Quinta Sexta Sábado Domingo" at bounding box center [575, 316] width 531 height 18
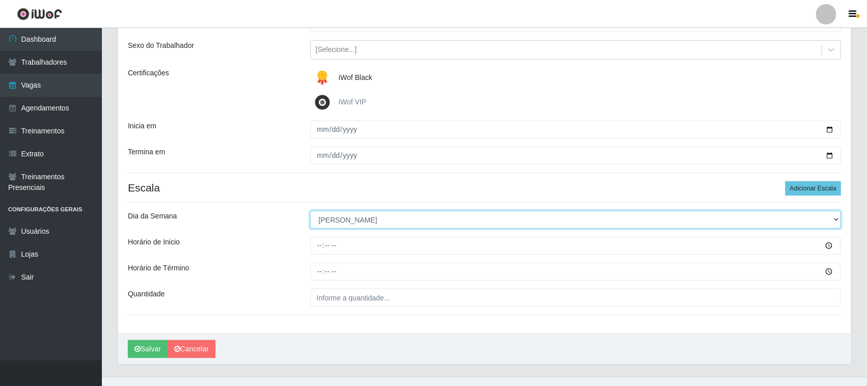
scroll to position [126, 0]
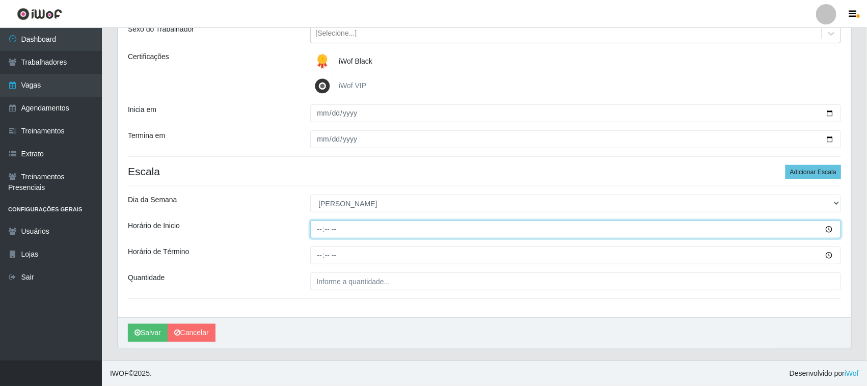
click at [319, 228] on input "Horário de Inicio" at bounding box center [575, 230] width 531 height 18
type input "09:00"
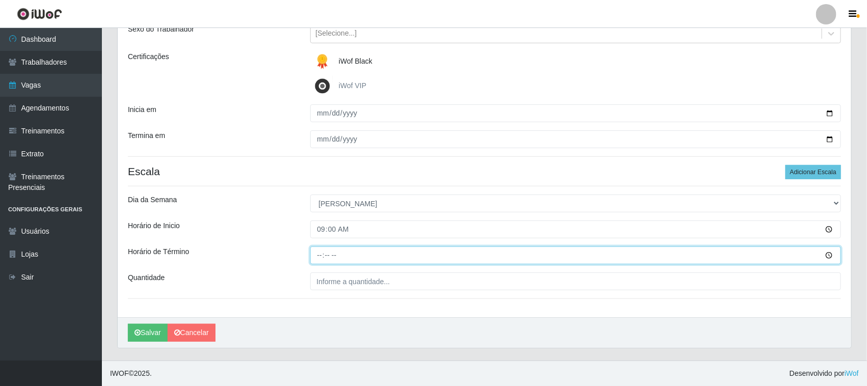
click at [319, 253] on input "Horário de Término" at bounding box center [575, 256] width 531 height 18
type input "15:00"
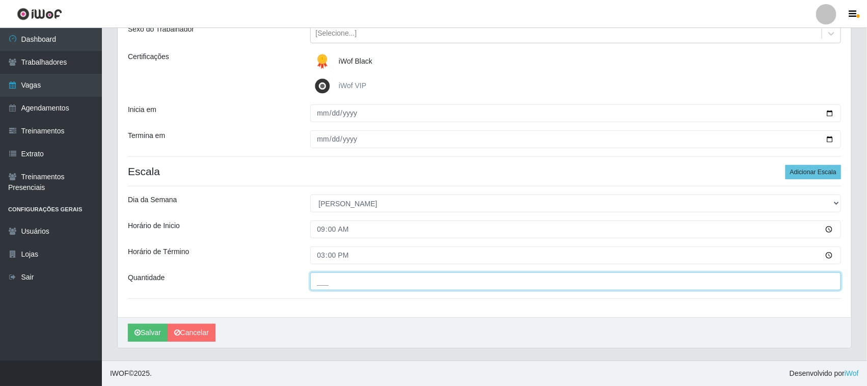
click at [350, 284] on input "___" at bounding box center [575, 282] width 531 height 18
type input "01_"
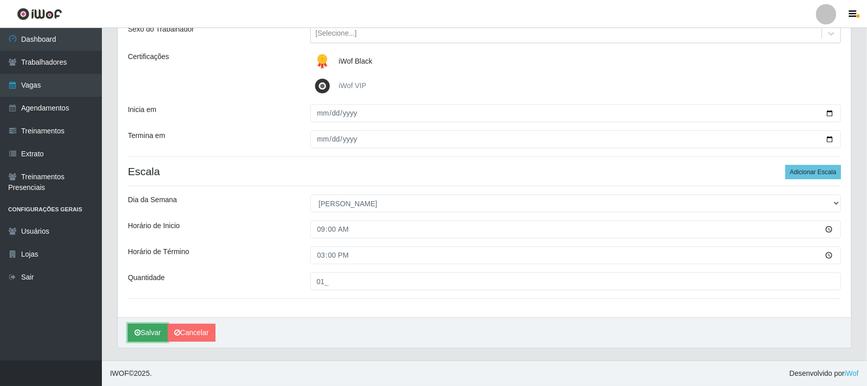
click at [151, 332] on button "Salvar" at bounding box center [148, 333] width 40 height 18
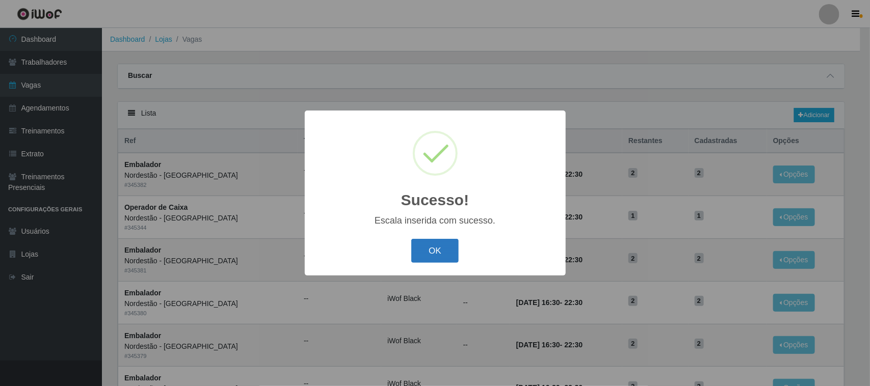
click at [452, 253] on button "OK" at bounding box center [434, 251] width 47 height 24
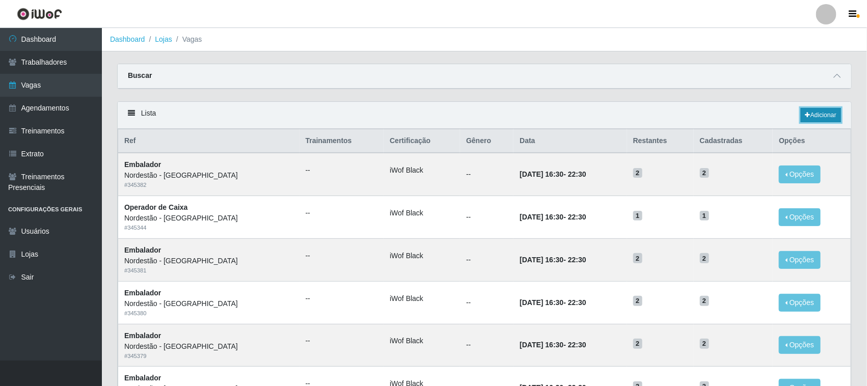
click at [828, 117] on link "Adicionar" at bounding box center [821, 115] width 40 height 14
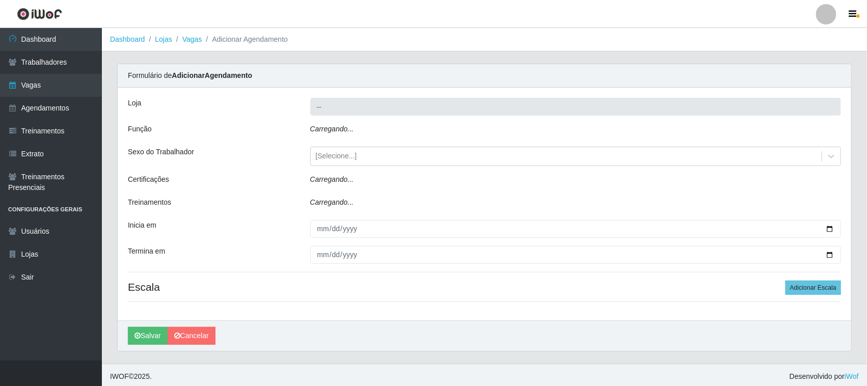
type input "Nordestão - [GEOGRAPHIC_DATA]"
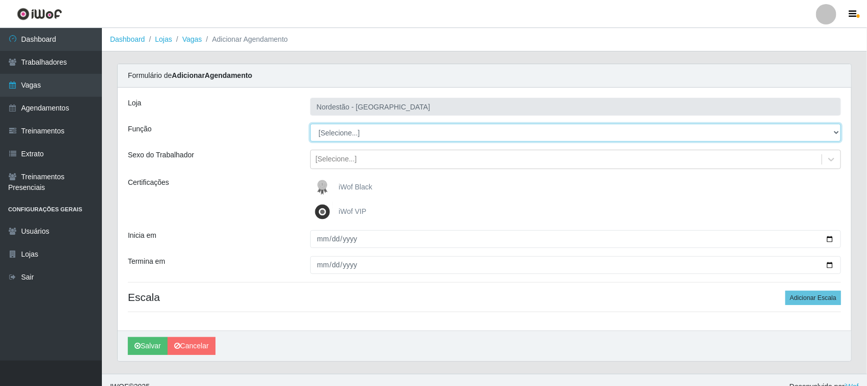
click at [838, 131] on select "[Selecione...] Balconista de Padaria Balconista de Padaria + Balconista de Pada…" at bounding box center [575, 133] width 531 height 18
select select "70"
click at [310, 124] on select "[Selecione...] Balconista de Padaria Balconista de Padaria + Balconista de Pada…" at bounding box center [575, 133] width 531 height 18
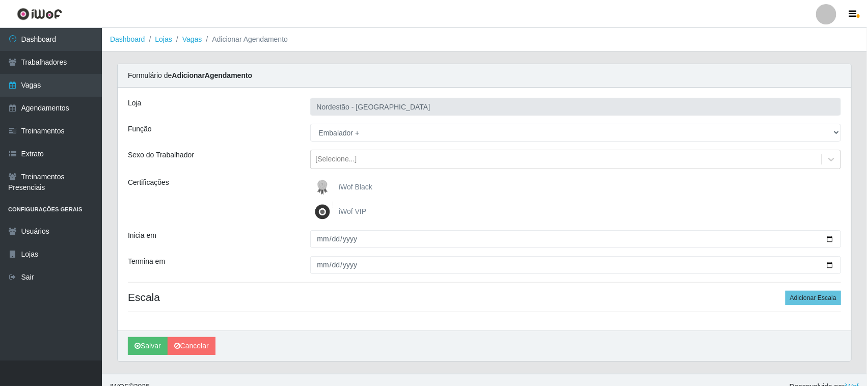
click at [350, 186] on span "iWof Black" at bounding box center [356, 187] width 34 height 8
click at [0, 0] on input "iWof Black" at bounding box center [0, 0] width 0 height 0
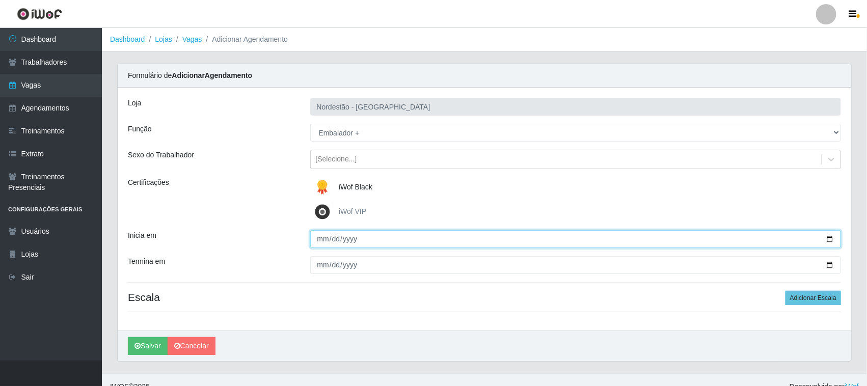
click at [828, 238] on input "Inicia em" at bounding box center [575, 239] width 531 height 18
type input "[DATE]"
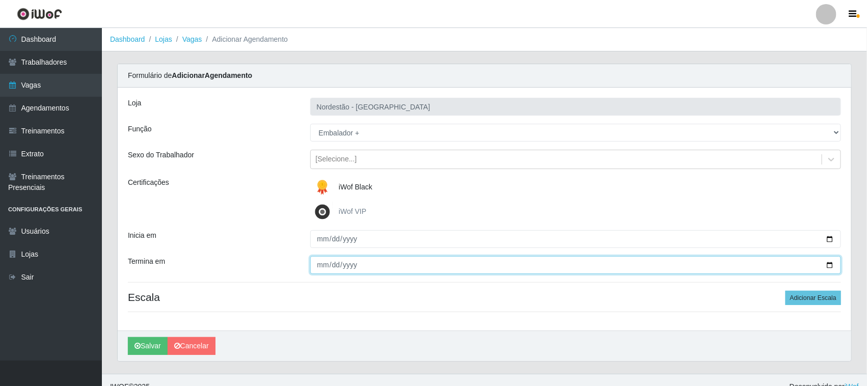
click at [829, 263] on input "Termina em" at bounding box center [575, 265] width 531 height 18
type input "[DATE]"
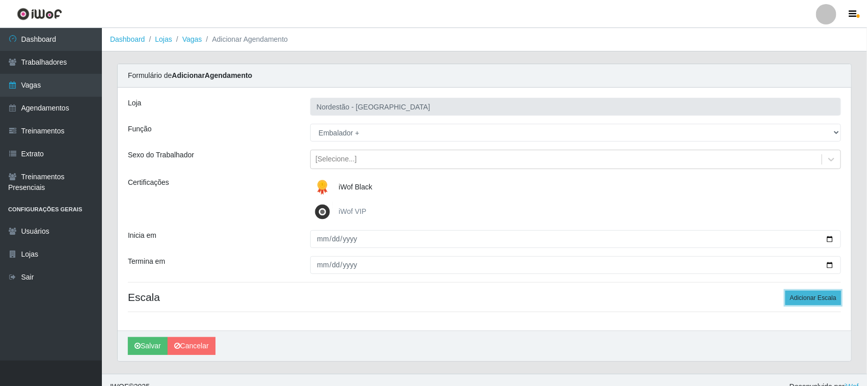
click at [801, 300] on button "Adicionar Escala" at bounding box center [814, 298] width 56 height 14
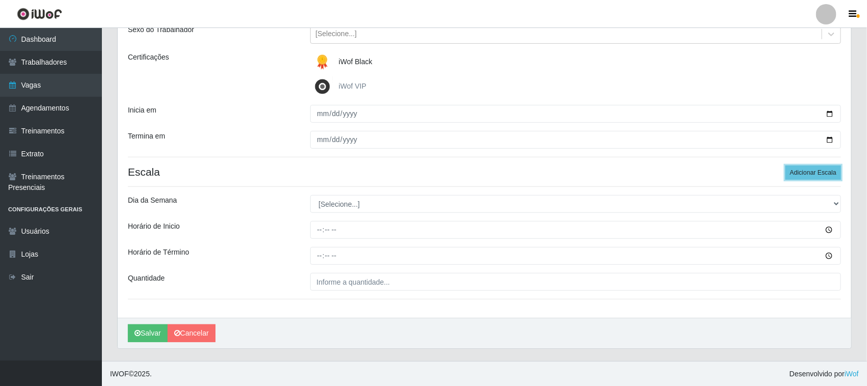
scroll to position [126, 0]
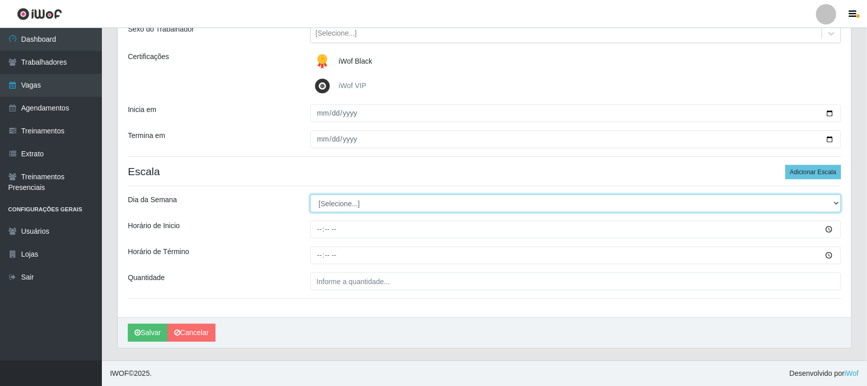
click at [834, 203] on select "[Selecione...] Segunda Terça Quarta Quinta Sexta Sábado Domingo" at bounding box center [575, 204] width 531 height 18
select select "0"
click at [310, 195] on select "[Selecione...] Segunda Terça Quarta Quinta Sexta Sábado Domingo" at bounding box center [575, 204] width 531 height 18
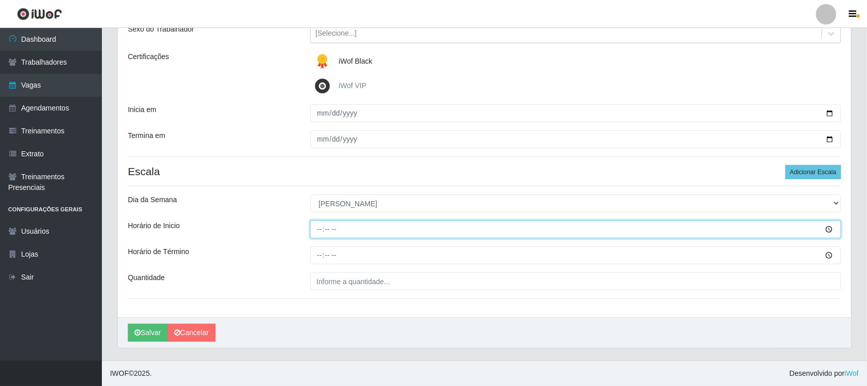
click at [316, 223] on input "Horário de Inicio" at bounding box center [575, 230] width 531 height 18
type input "09:00"
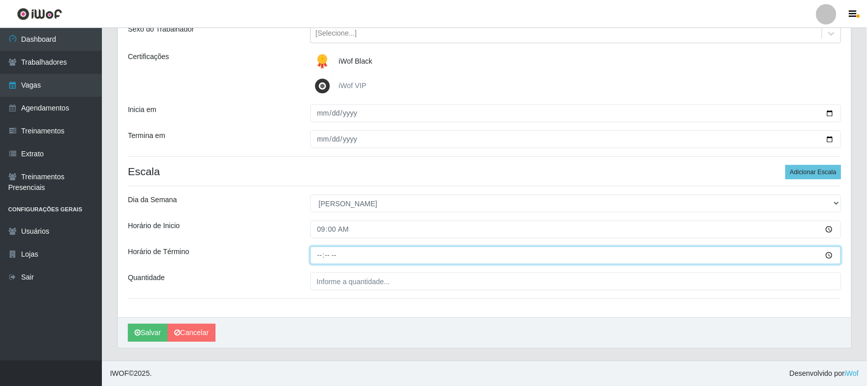
click at [320, 255] on input "Horário de Término" at bounding box center [575, 256] width 531 height 18
type input "15:00"
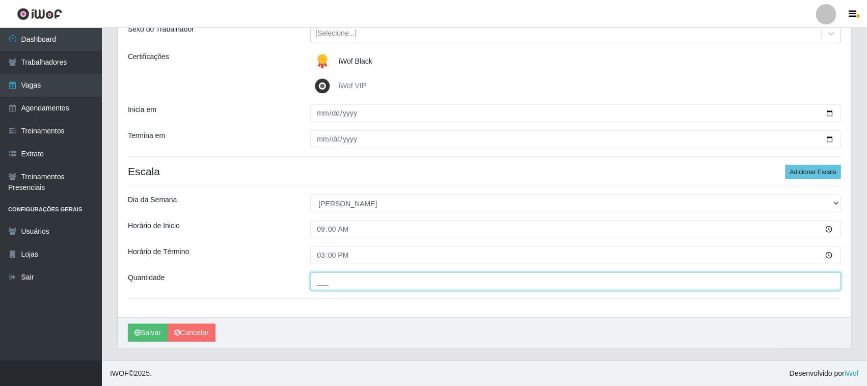
click at [332, 283] on input "___" at bounding box center [575, 282] width 531 height 18
type input "01_"
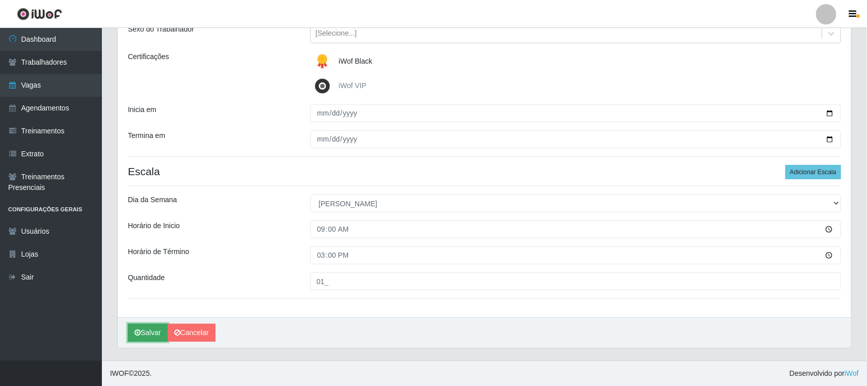
click at [148, 333] on button "Salvar" at bounding box center [148, 333] width 40 height 18
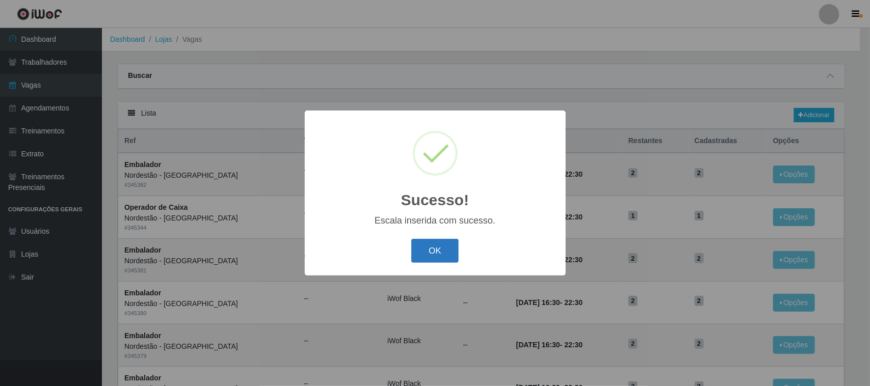
click at [427, 240] on button "OK" at bounding box center [434, 251] width 47 height 24
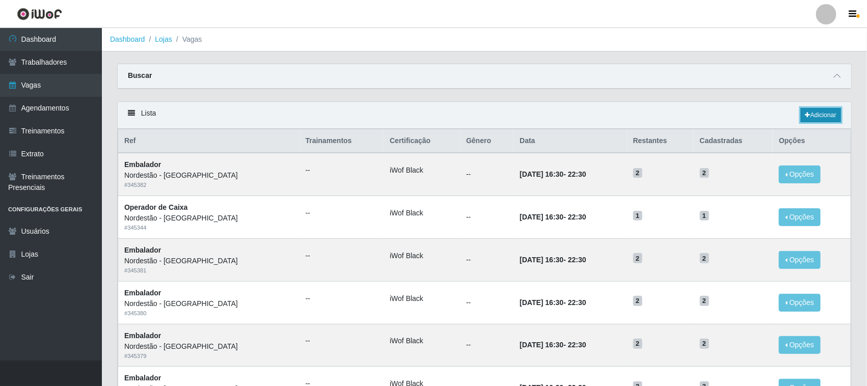
click at [813, 115] on link "Adicionar" at bounding box center [821, 115] width 40 height 14
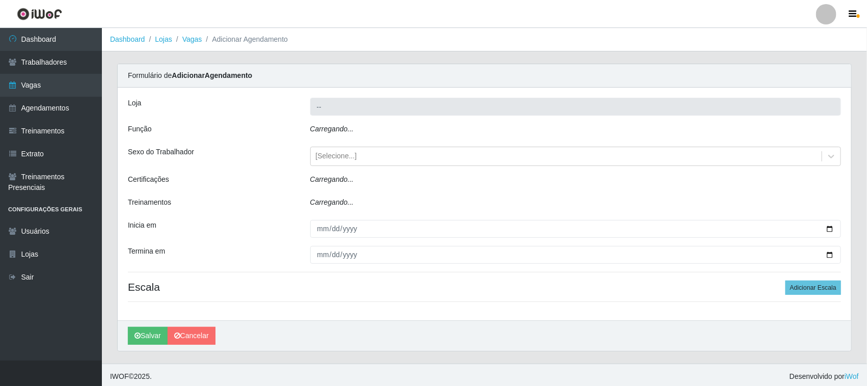
type input "Nordestão - [GEOGRAPHIC_DATA]"
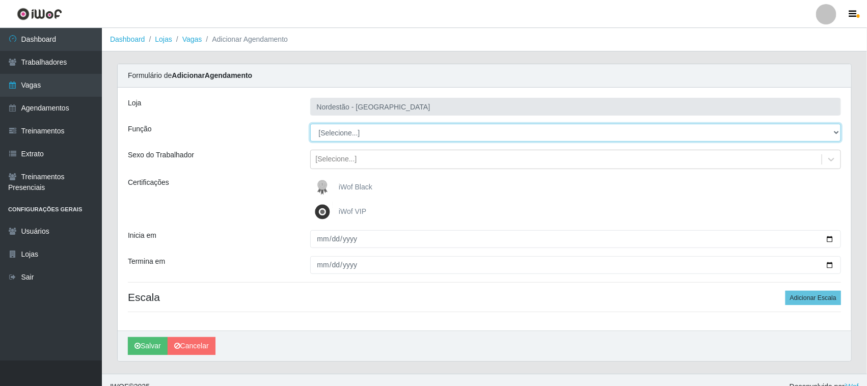
click at [835, 132] on select "[Selecione...] Balconista de Padaria Balconista de Padaria + Balconista de Pada…" at bounding box center [575, 133] width 531 height 18
select select "70"
click at [310, 124] on select "[Selecione...] Balconista de Padaria Balconista de Padaria + Balconista de Pada…" at bounding box center [575, 133] width 531 height 18
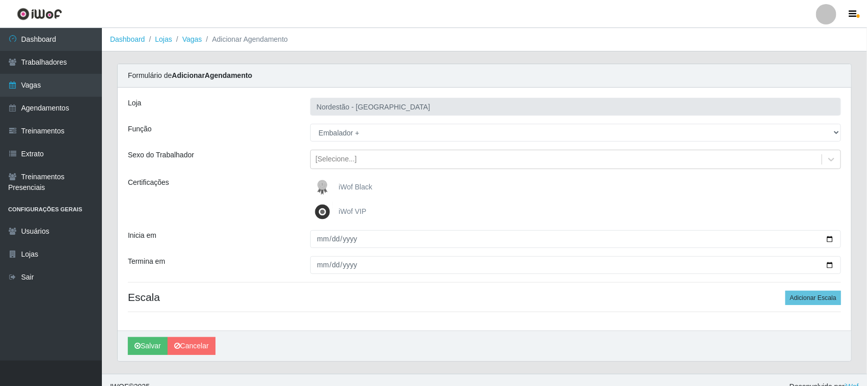
click at [359, 186] on span "iWof Black" at bounding box center [356, 187] width 34 height 8
click at [0, 0] on input "iWof Black" at bounding box center [0, 0] width 0 height 0
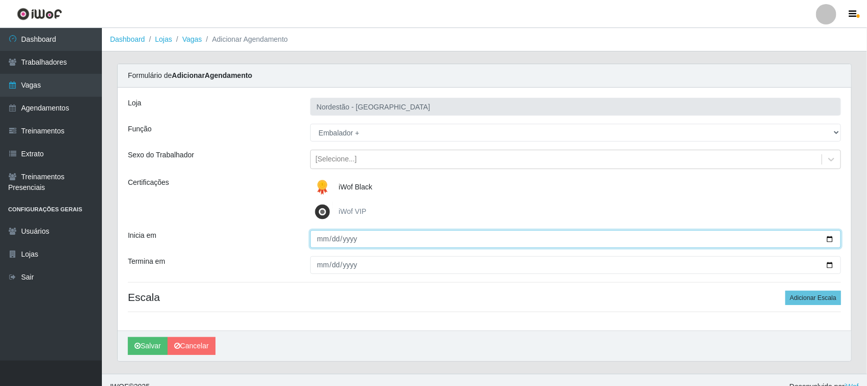
click at [828, 238] on input "Inicia em" at bounding box center [575, 239] width 531 height 18
type input "[DATE]"
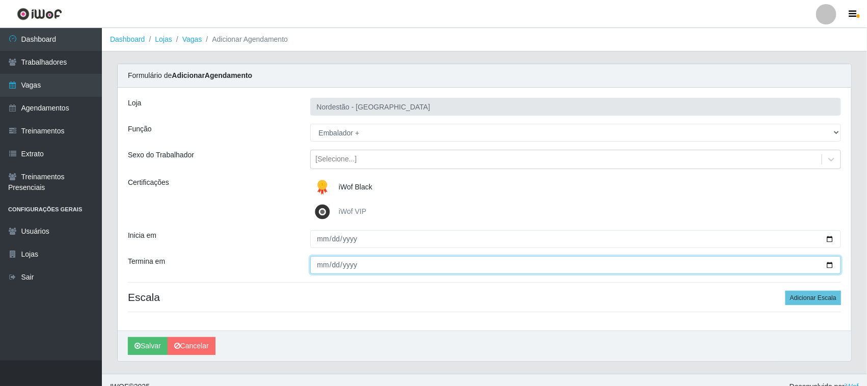
click at [829, 265] on input "Termina em" at bounding box center [575, 265] width 531 height 18
type input "[DATE]"
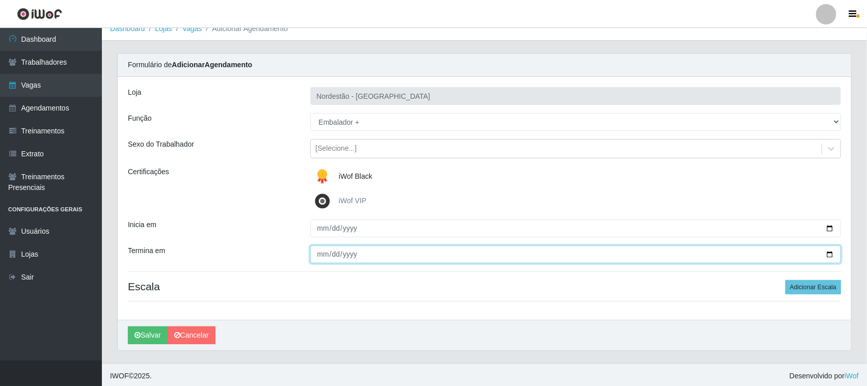
scroll to position [14, 0]
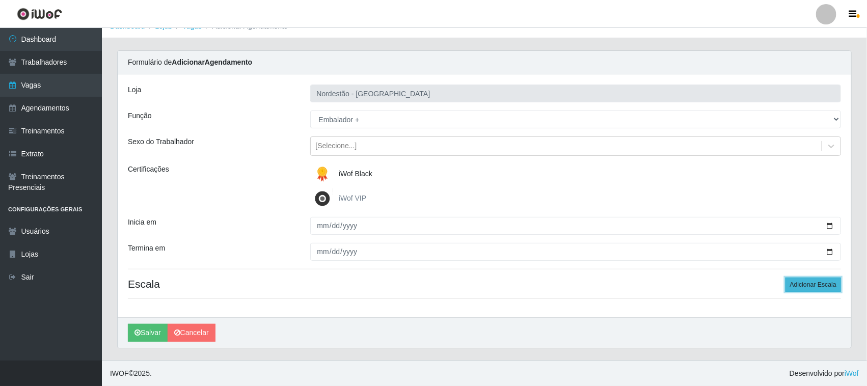
click at [796, 284] on button "Adicionar Escala" at bounding box center [814, 285] width 56 height 14
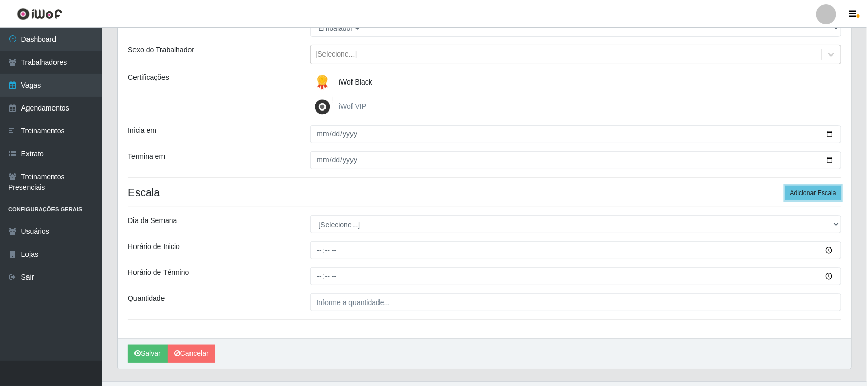
scroll to position [126, 0]
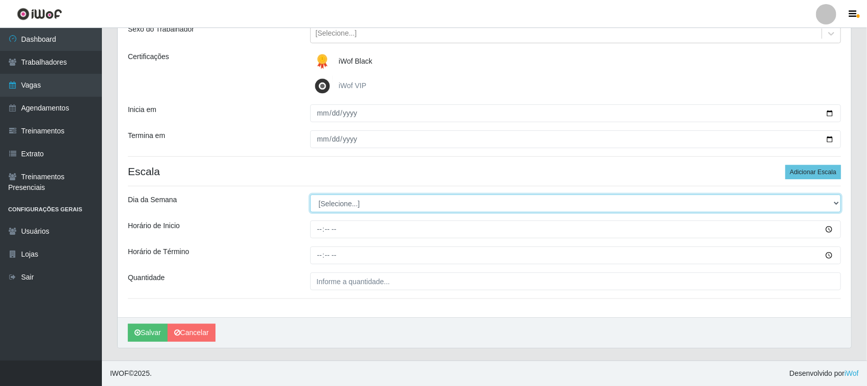
click at [836, 202] on select "[Selecione...] Segunda Terça Quarta Quinta Sexta Sábado Domingo" at bounding box center [575, 204] width 531 height 18
select select "0"
click at [310, 195] on select "[Selecione...] Segunda Terça Quarta Quinta Sexta Sábado Domingo" at bounding box center [575, 204] width 531 height 18
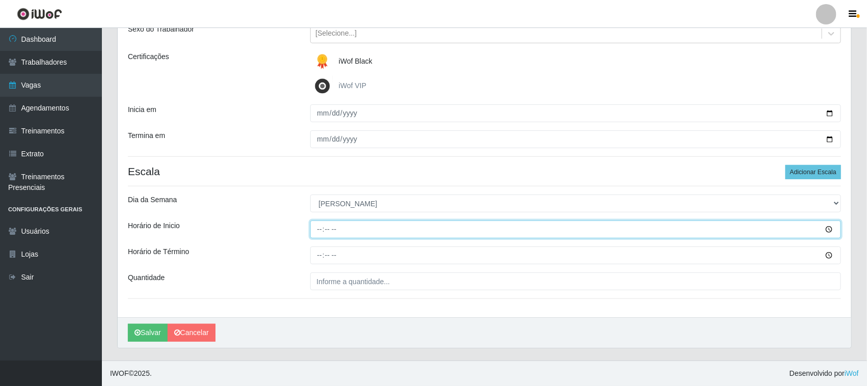
click at [319, 228] on input "Horário de Inicio" at bounding box center [575, 230] width 531 height 18
type input "09:00"
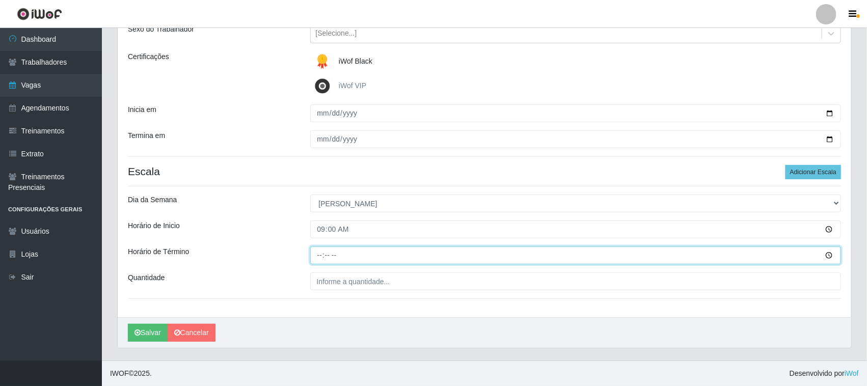
click at [317, 253] on input "Horário de Término" at bounding box center [575, 256] width 531 height 18
type input "15:00"
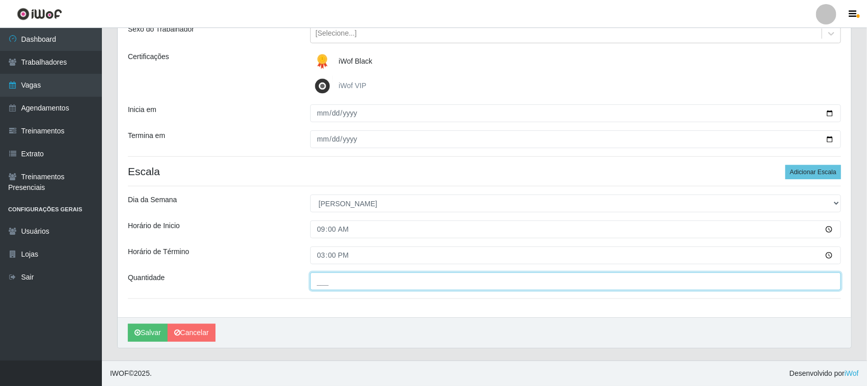
click at [339, 279] on input "___" at bounding box center [575, 282] width 531 height 18
type input "01_"
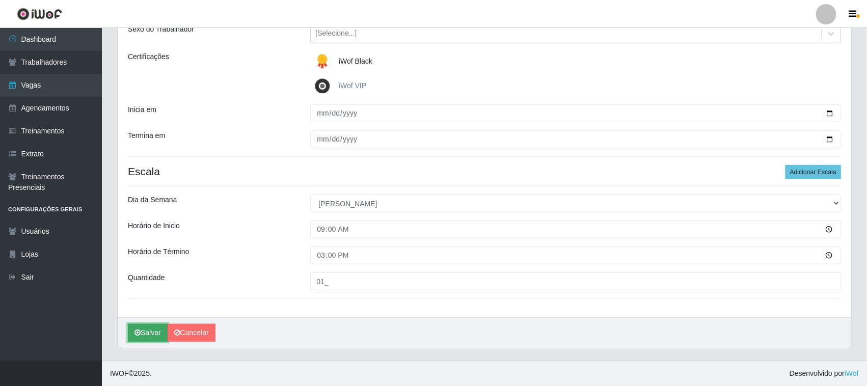
click at [148, 332] on button "Salvar" at bounding box center [148, 333] width 40 height 18
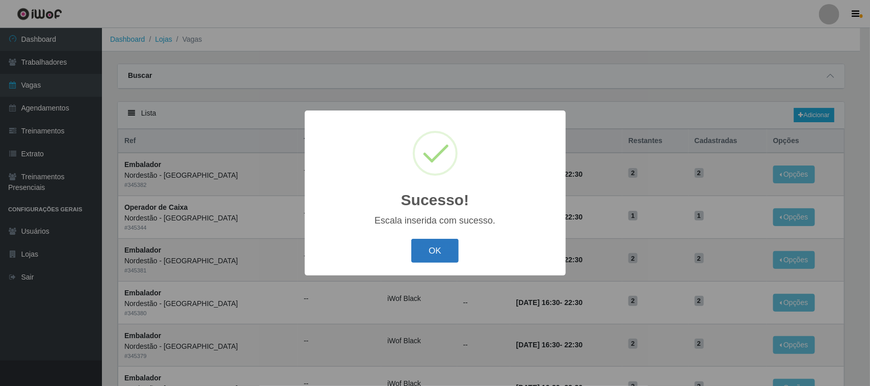
click at [430, 251] on button "OK" at bounding box center [434, 251] width 47 height 24
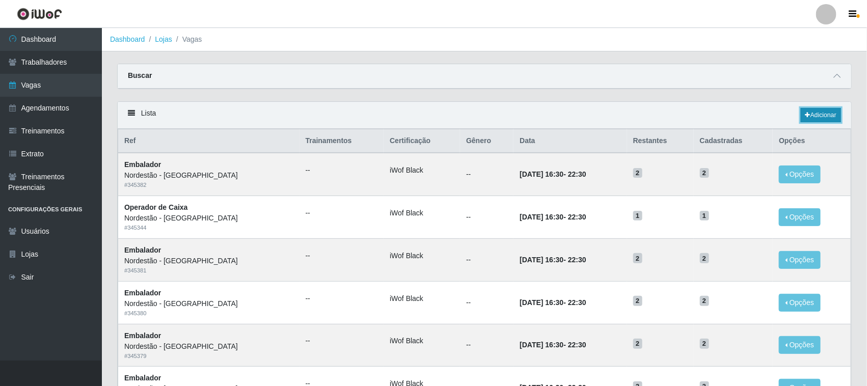
click at [830, 114] on link "Adicionar" at bounding box center [821, 115] width 40 height 14
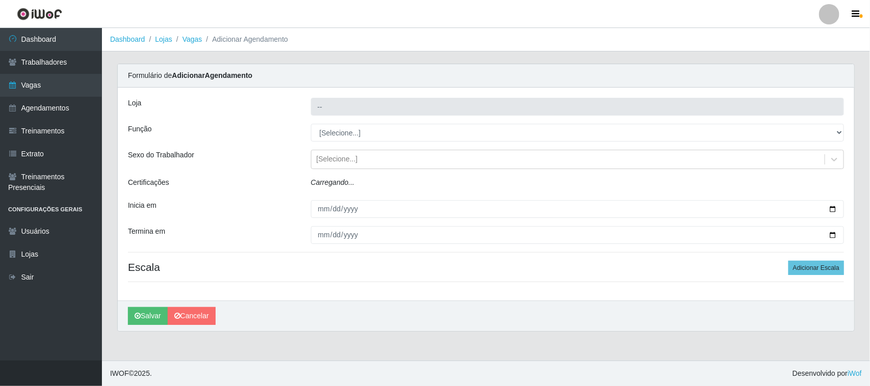
type input "Nordestão - [GEOGRAPHIC_DATA]"
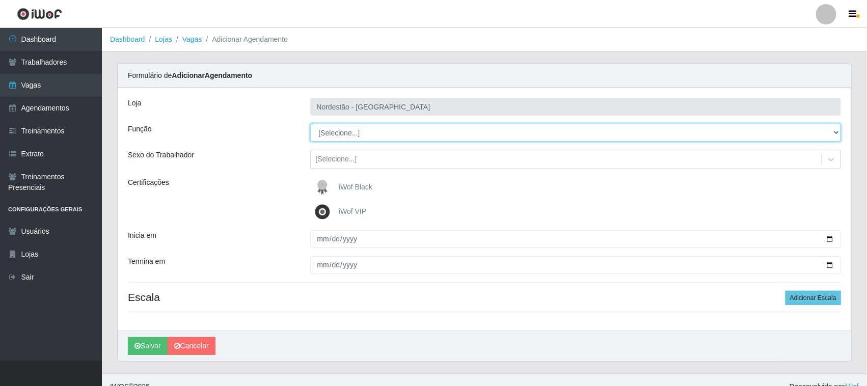
click at [834, 135] on select "[Selecione...] Balconista de Padaria Balconista de Padaria + Balconista de Pada…" at bounding box center [575, 133] width 531 height 18
select select "1"
click at [310, 124] on select "[Selecione...] Balconista de Padaria Balconista de Padaria + Balconista de Pada…" at bounding box center [575, 133] width 531 height 18
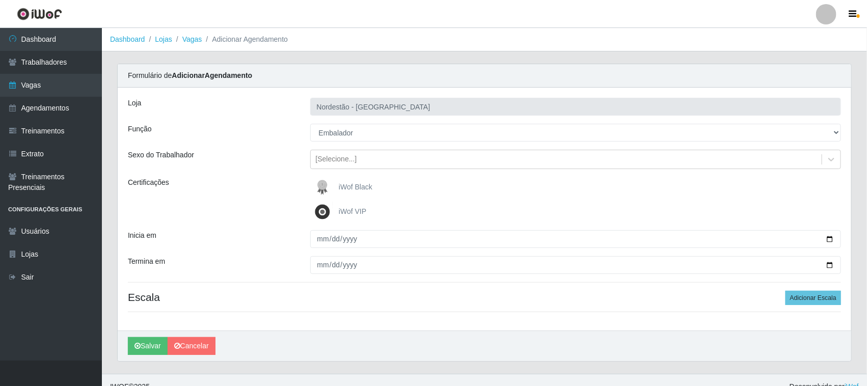
click at [365, 187] on span "iWof Black" at bounding box center [356, 187] width 34 height 8
click at [0, 0] on input "iWof Black" at bounding box center [0, 0] width 0 height 0
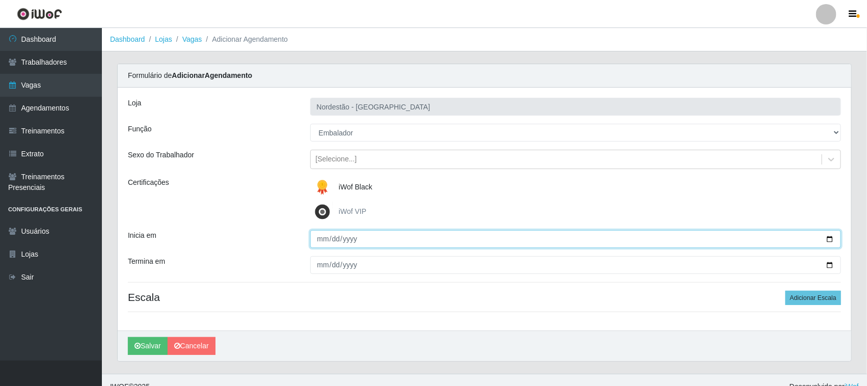
click at [829, 240] on input "Inicia em" at bounding box center [575, 239] width 531 height 18
type input "[DATE]"
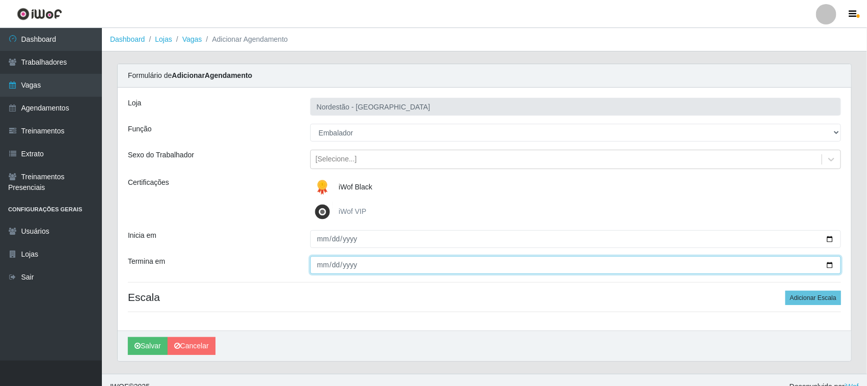
click at [828, 263] on input "Termina em" at bounding box center [575, 265] width 531 height 18
type input "[DATE]"
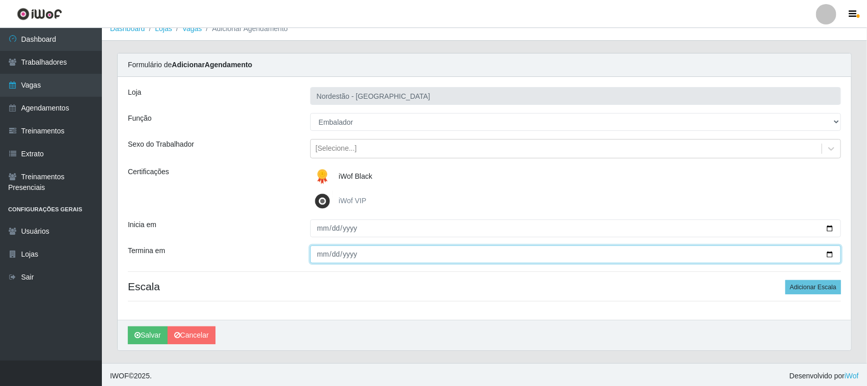
scroll to position [14, 0]
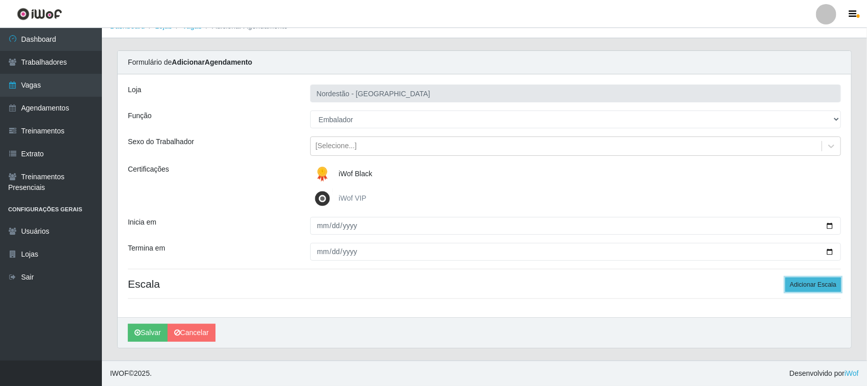
click at [803, 283] on button "Adicionar Escala" at bounding box center [814, 285] width 56 height 14
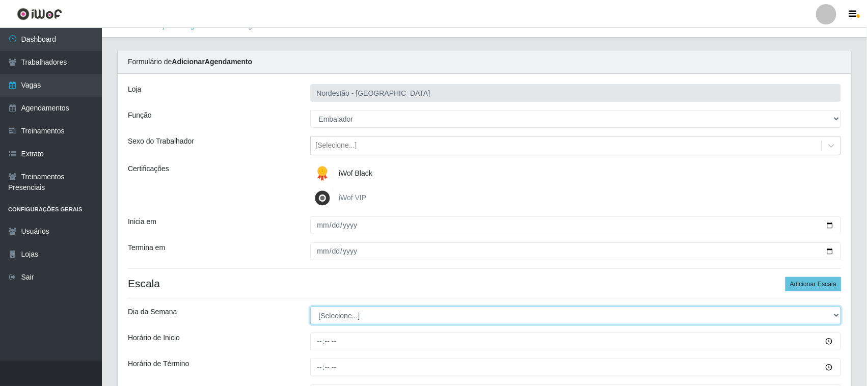
click at [348, 316] on select "[Selecione...] Segunda Terça Quarta Quinta Sexta Sábado Domingo" at bounding box center [575, 316] width 531 height 18
select select "3"
click at [310, 307] on select "[Selecione...] Segunda Terça Quarta Quinta Sexta Sábado Domingo" at bounding box center [575, 316] width 531 height 18
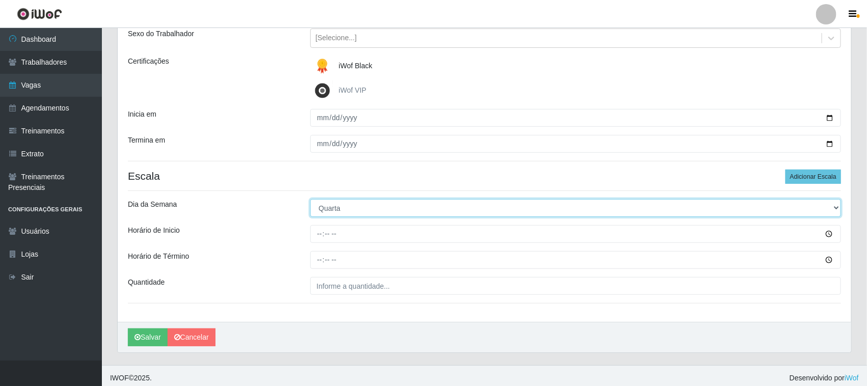
scroll to position [126, 0]
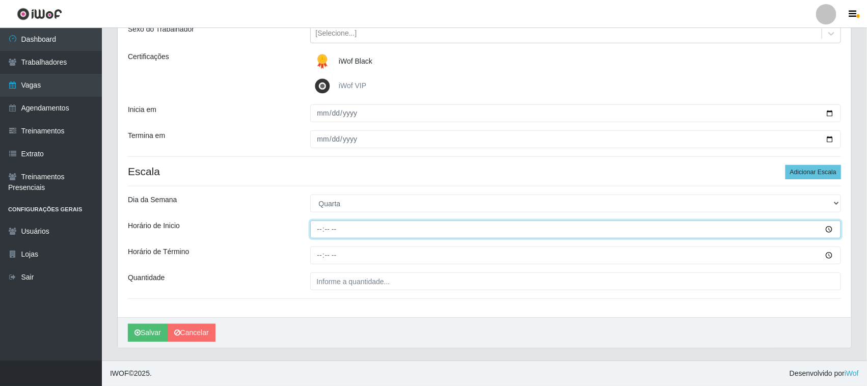
click at [319, 226] on input "Horário de Inicio" at bounding box center [575, 230] width 531 height 18
type input "10:00"
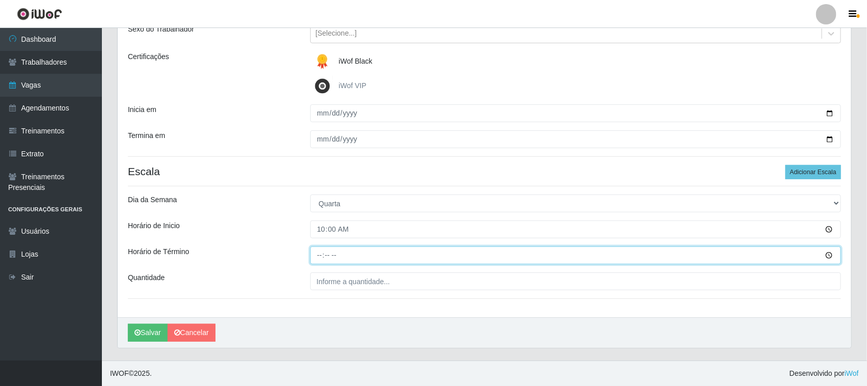
click at [320, 251] on input "Horário de Término" at bounding box center [575, 256] width 531 height 18
type input "16:00"
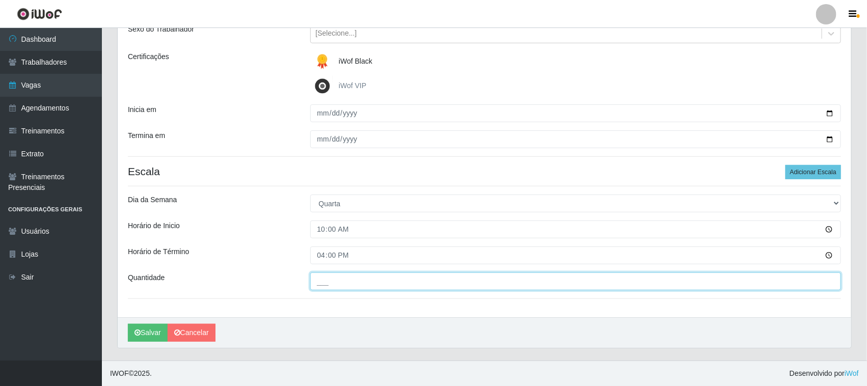
click at [349, 281] on input "___" at bounding box center [575, 282] width 531 height 18
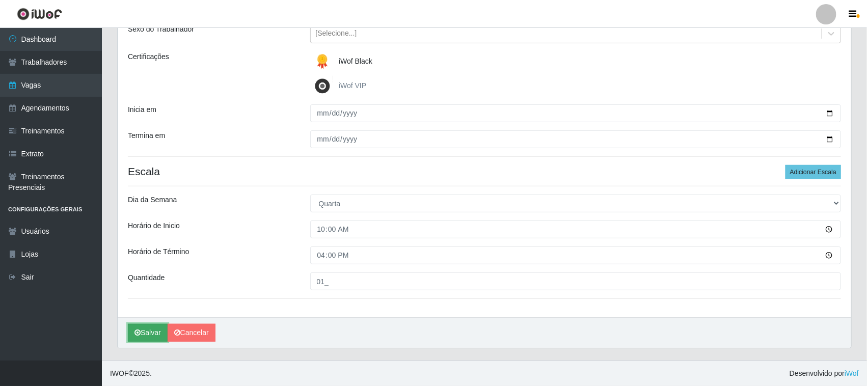
click at [156, 328] on button "Salvar" at bounding box center [148, 333] width 40 height 18
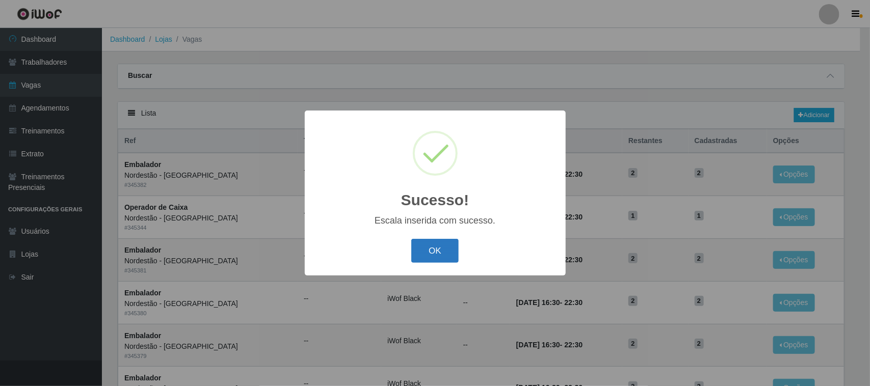
click at [433, 251] on button "OK" at bounding box center [434, 251] width 47 height 24
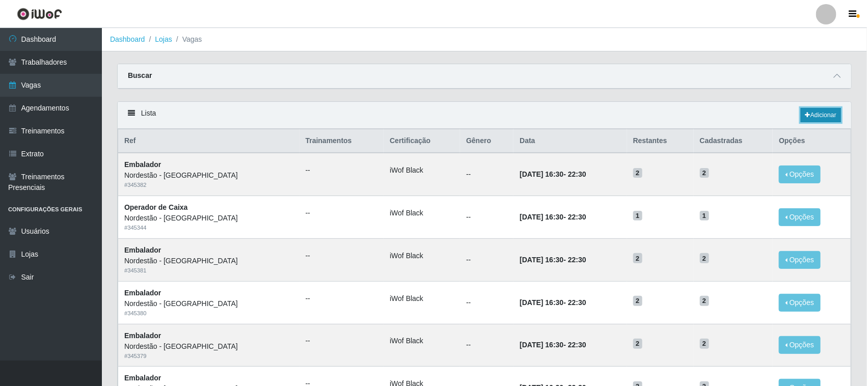
click at [805, 114] on icon at bounding box center [807, 115] width 5 height 6
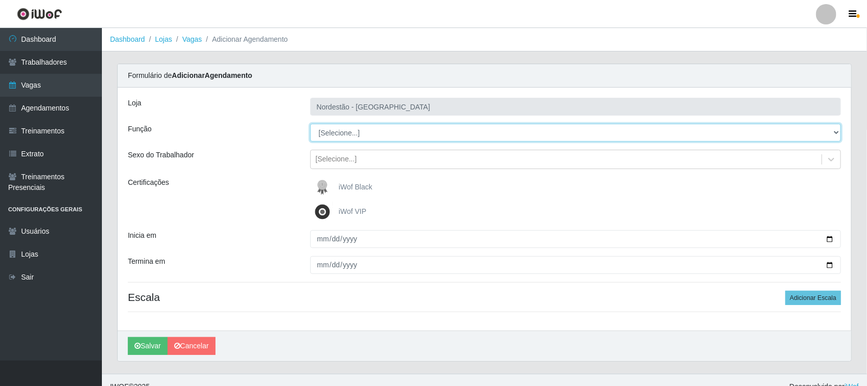
click at [836, 131] on select "[Selecione...] Balconista de Padaria Balconista de Padaria + Balconista de Pada…" at bounding box center [575, 133] width 531 height 18
click at [310, 124] on select "[Selecione...] Balconista de Padaria Balconista de Padaria + Balconista de Pada…" at bounding box center [575, 133] width 531 height 18
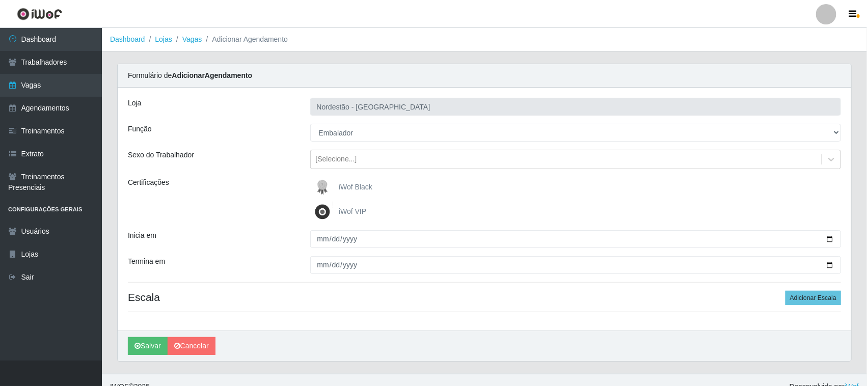
click at [357, 183] on span "iWof Black" at bounding box center [356, 187] width 34 height 8
click at [0, 0] on input "iWof Black" at bounding box center [0, 0] width 0 height 0
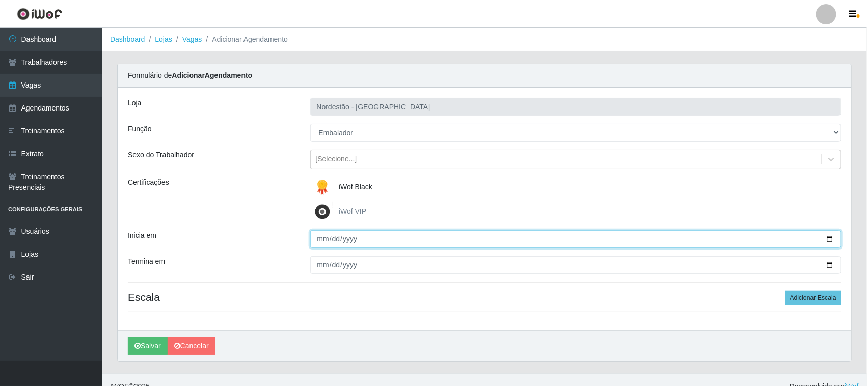
click at [829, 239] on input "Inicia em" at bounding box center [575, 239] width 531 height 18
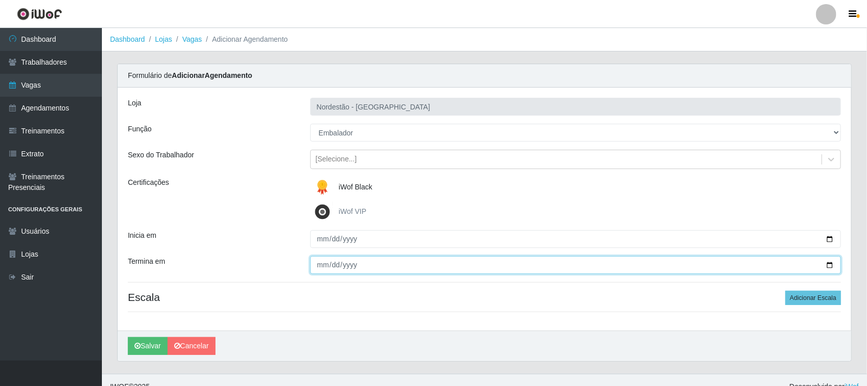
click at [826, 262] on input "Termina em" at bounding box center [575, 265] width 531 height 18
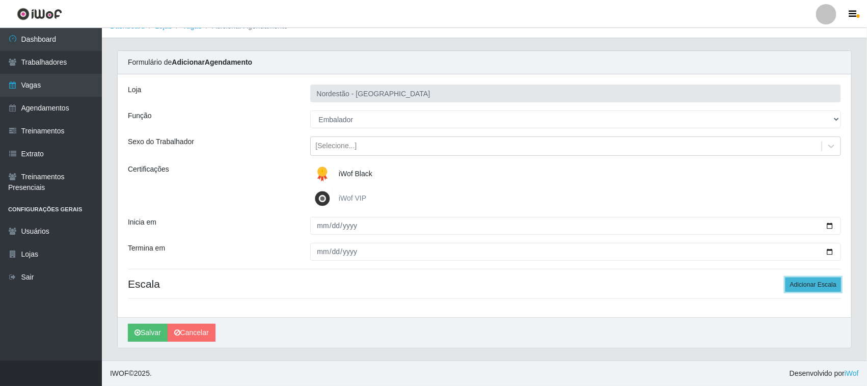
click at [797, 278] on button "Adicionar Escala" at bounding box center [814, 285] width 56 height 14
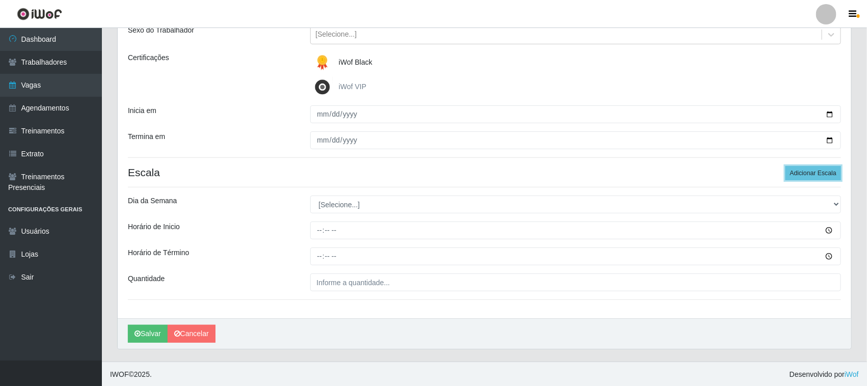
scroll to position [126, 0]
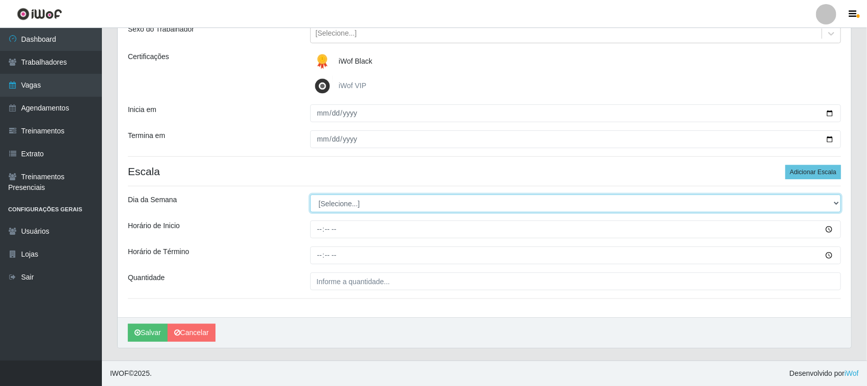
click at [833, 203] on select "[Selecione...] Segunda Terça Quarta Quinta Sexta Sábado Domingo" at bounding box center [575, 204] width 531 height 18
click at [310, 195] on select "[Selecione...] Segunda Terça Quarta Quinta Sexta Sábado Domingo" at bounding box center [575, 204] width 531 height 18
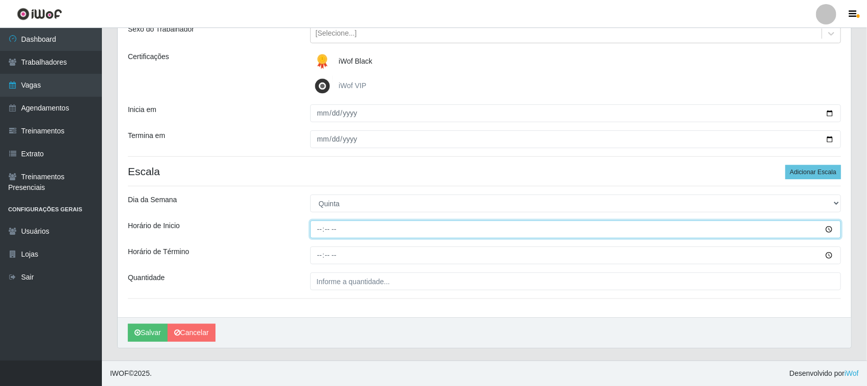
click at [317, 223] on input "Horário de Inicio" at bounding box center [575, 230] width 531 height 18
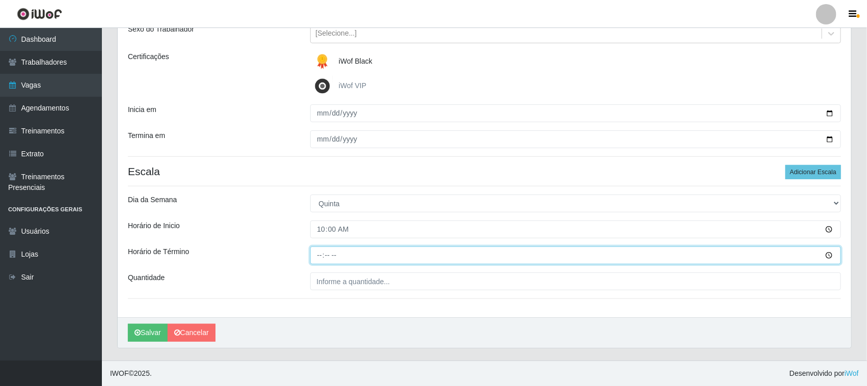
click at [318, 254] on input "Horário de Término" at bounding box center [575, 256] width 531 height 18
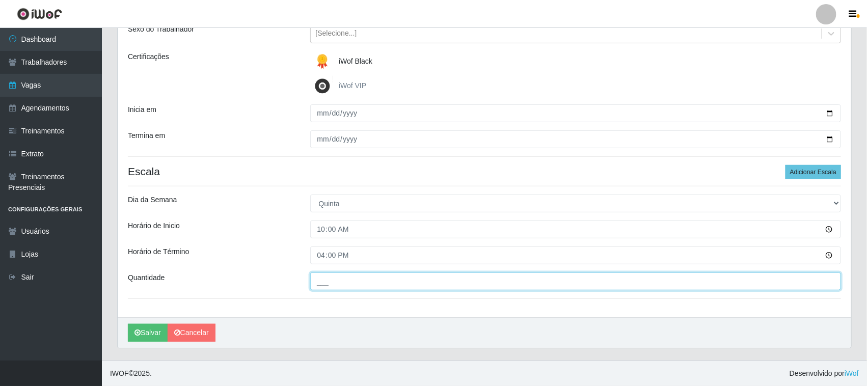
click at [320, 283] on input "___" at bounding box center [575, 282] width 531 height 18
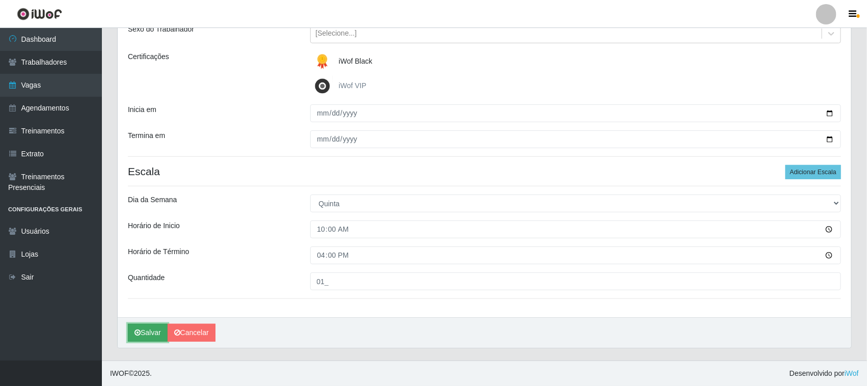
click at [153, 330] on button "Salvar" at bounding box center [148, 333] width 40 height 18
click at [153, 331] on button "Salvar" at bounding box center [148, 333] width 40 height 18
click at [195, 334] on link "Cancelar" at bounding box center [192, 333] width 48 height 18
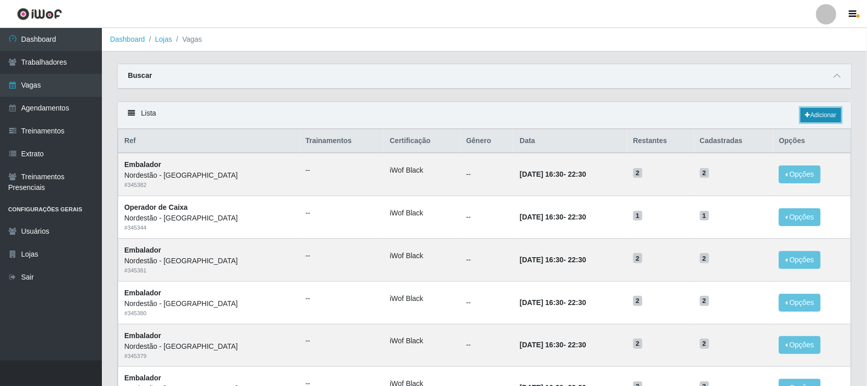
click at [818, 112] on link "Adicionar" at bounding box center [821, 115] width 40 height 14
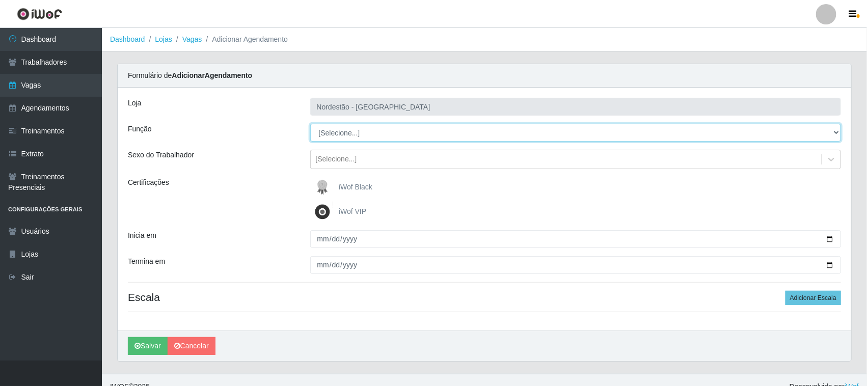
click at [832, 130] on select "[Selecione...] Balconista de Padaria Balconista de Padaria + Balconista de Pada…" at bounding box center [575, 133] width 531 height 18
click at [310, 124] on select "[Selecione...] Balconista de Padaria Balconista de Padaria + Balconista de Pada…" at bounding box center [575, 133] width 531 height 18
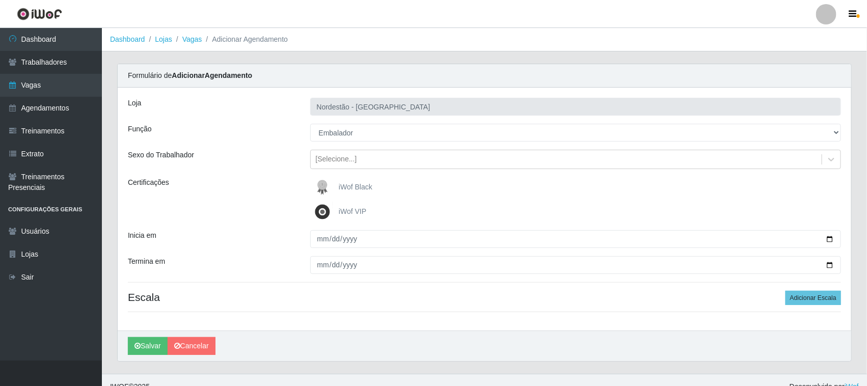
click at [365, 189] on span "iWof Black" at bounding box center [356, 187] width 34 height 8
click at [0, 0] on input "iWof Black" at bounding box center [0, 0] width 0 height 0
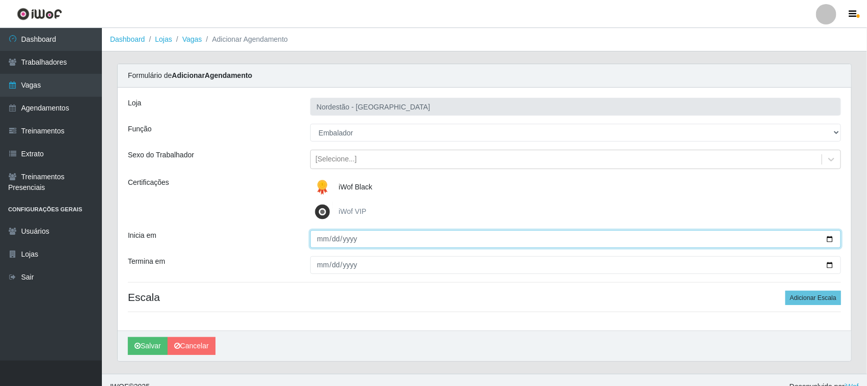
click at [830, 238] on input "Inicia em" at bounding box center [575, 239] width 531 height 18
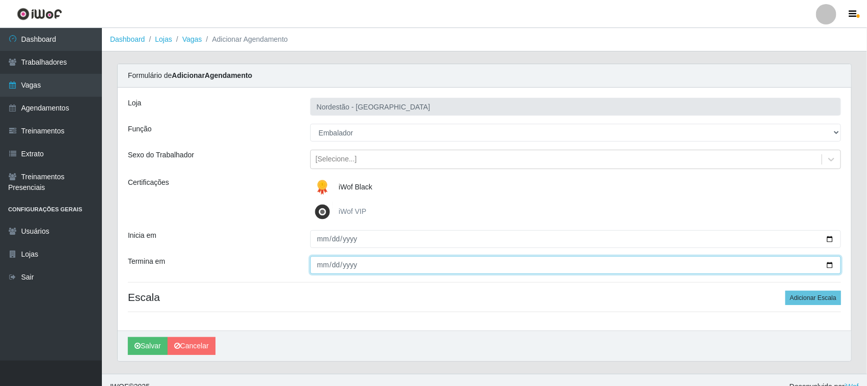
click at [831, 264] on input "Termina em" at bounding box center [575, 265] width 531 height 18
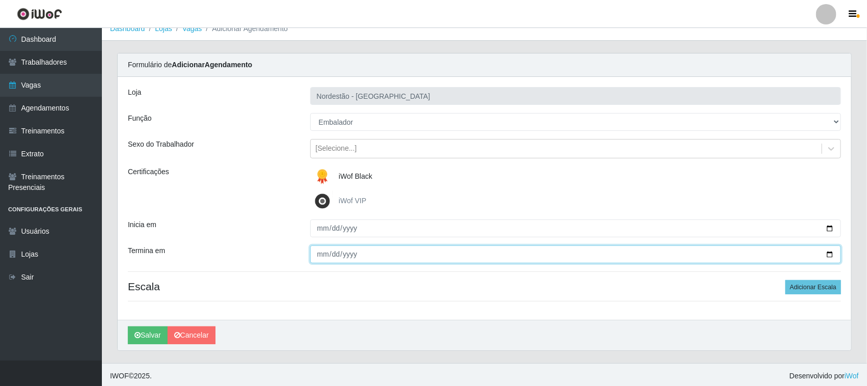
scroll to position [14, 0]
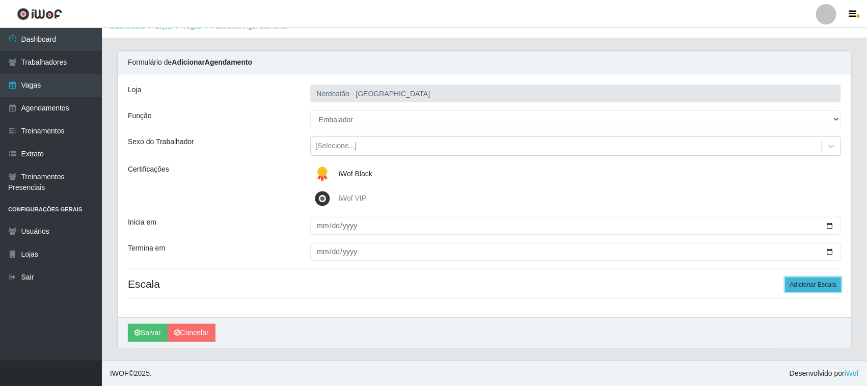
click at [808, 284] on button "Adicionar Escala" at bounding box center [814, 285] width 56 height 14
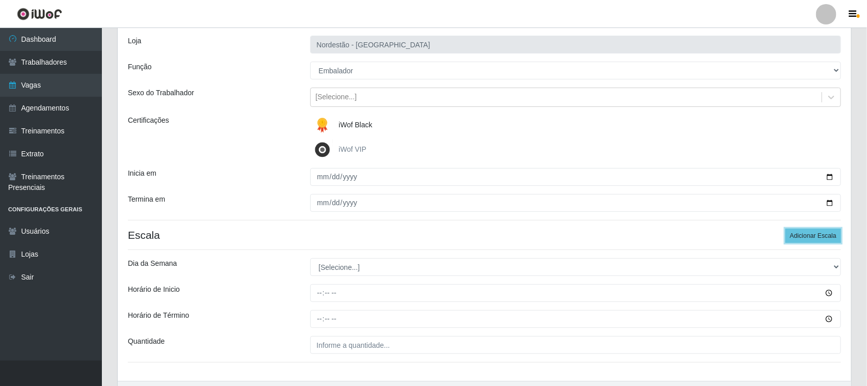
scroll to position [126, 0]
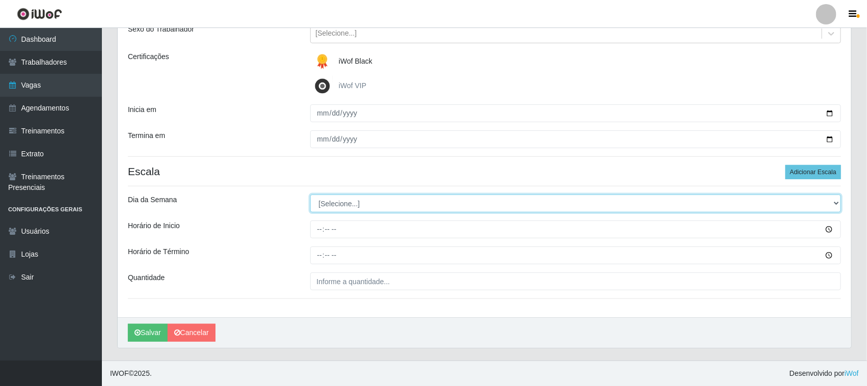
click at [834, 202] on select "[Selecione...] Segunda Terça Quarta Quinta Sexta Sábado Domingo" at bounding box center [575, 204] width 531 height 18
click at [310, 195] on select "[Selecione...] Segunda Terça Quarta Quinta Sexta Sábado Domingo" at bounding box center [575, 204] width 531 height 18
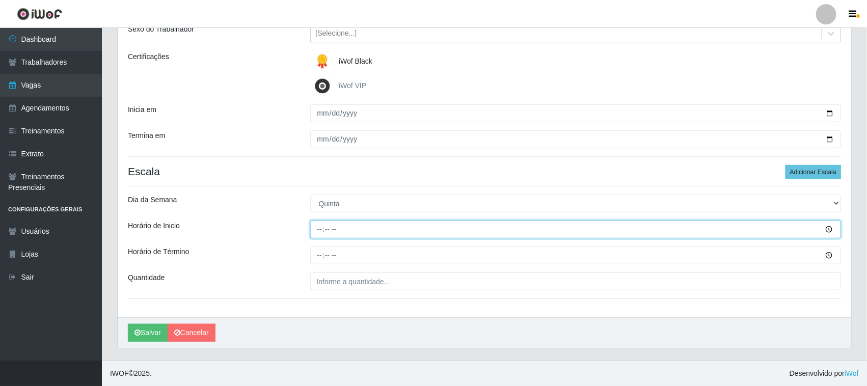
click at [318, 227] on input "Horário de Inicio" at bounding box center [575, 230] width 531 height 18
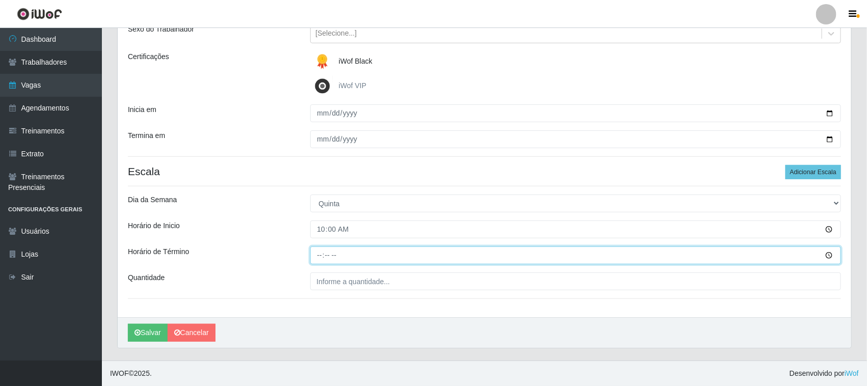
click at [316, 252] on input "Horário de Término" at bounding box center [575, 256] width 531 height 18
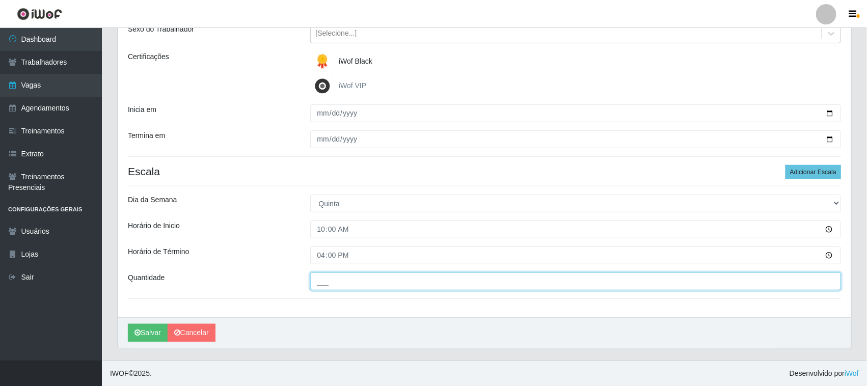
click at [339, 284] on input "___" at bounding box center [575, 282] width 531 height 18
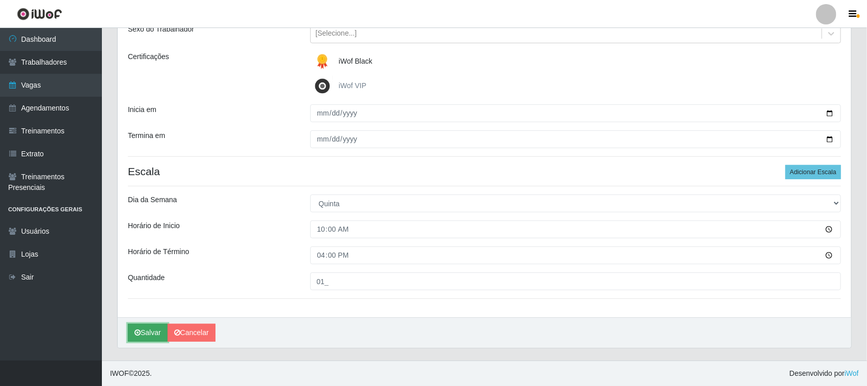
click at [151, 331] on button "Salvar" at bounding box center [148, 333] width 40 height 18
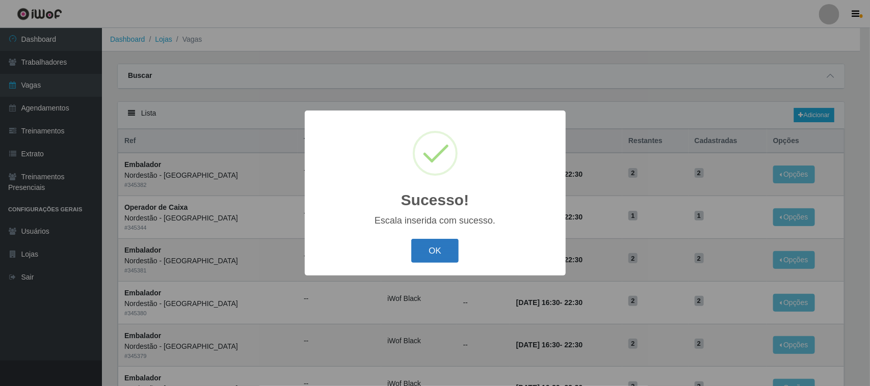
click at [446, 249] on button "OK" at bounding box center [434, 251] width 47 height 24
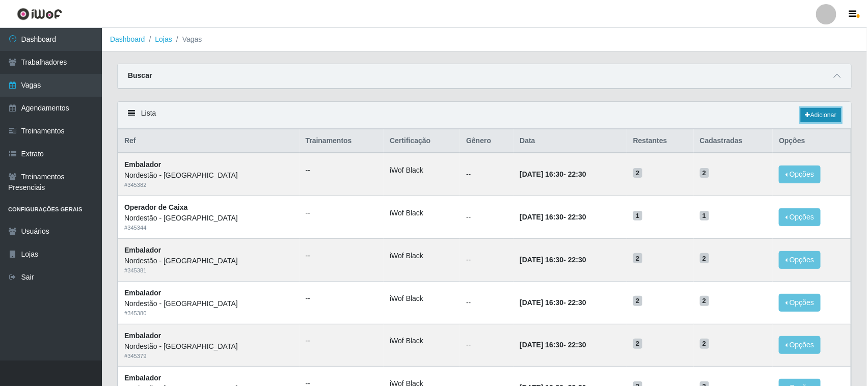
click at [824, 118] on link "Adicionar" at bounding box center [821, 115] width 40 height 14
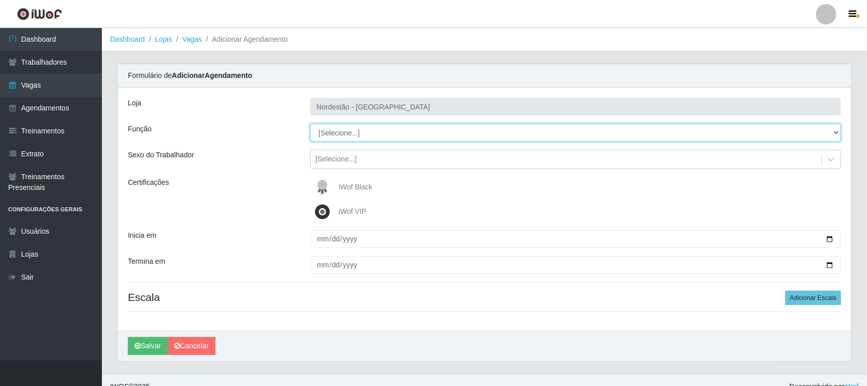
click at [834, 131] on select "[Selecione...] Balconista de Padaria Balconista de Padaria + Balconista de Pada…" at bounding box center [575, 133] width 531 height 18
click at [310, 124] on select "[Selecione...] Balconista de Padaria Balconista de Padaria + Balconista de Pada…" at bounding box center [575, 133] width 531 height 18
click at [835, 125] on select "[Selecione...] Balconista de Padaria Balconista de Padaria + Balconista de Pada…" at bounding box center [575, 133] width 531 height 18
click at [310, 124] on select "[Selecione...] Balconista de Padaria Balconista de Padaria + Balconista de Pada…" at bounding box center [575, 133] width 531 height 18
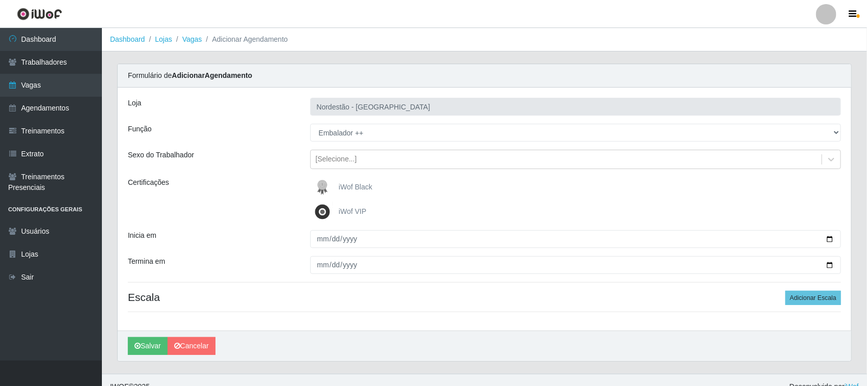
click at [367, 186] on span "iWof Black" at bounding box center [356, 187] width 34 height 8
click at [0, 0] on input "iWof Black" at bounding box center [0, 0] width 0 height 0
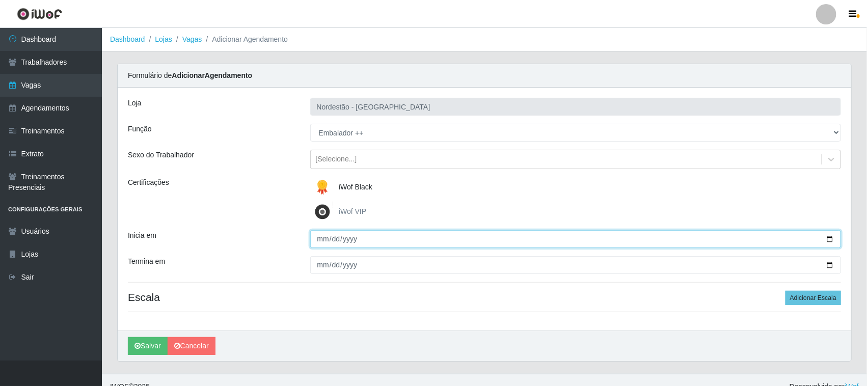
click at [826, 237] on input "Inicia em" at bounding box center [575, 239] width 531 height 18
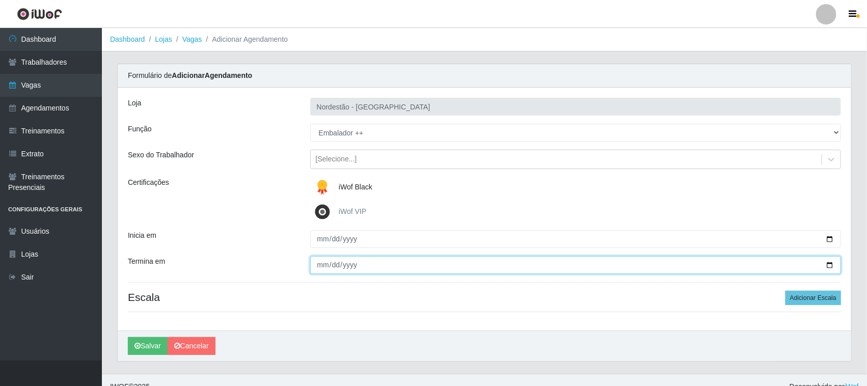
click at [829, 265] on input "Termina em" at bounding box center [575, 265] width 531 height 18
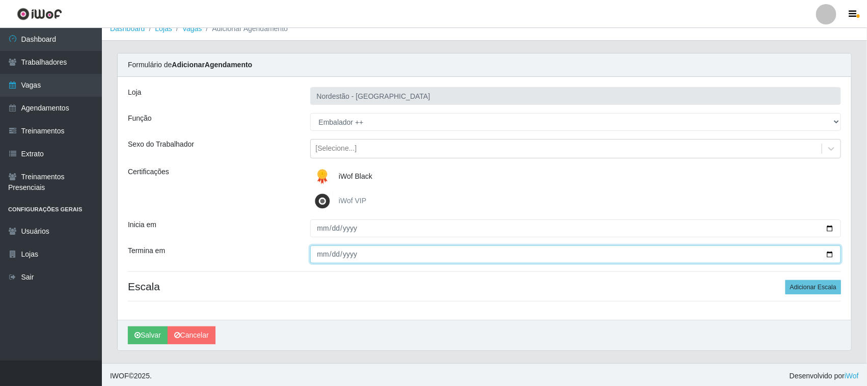
scroll to position [14, 0]
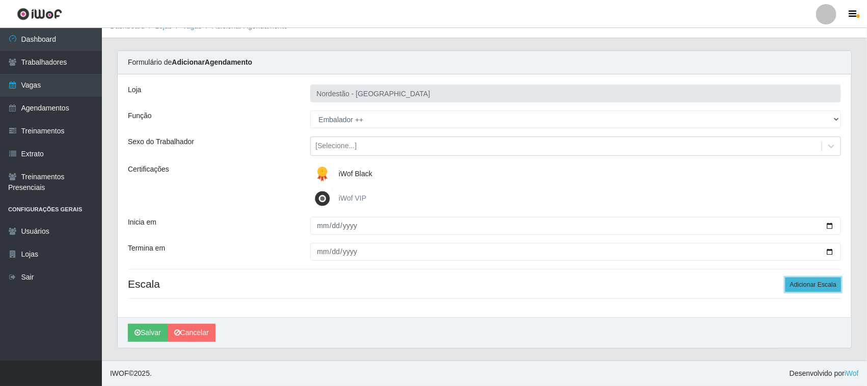
click at [814, 280] on button "Adicionar Escala" at bounding box center [814, 285] width 56 height 14
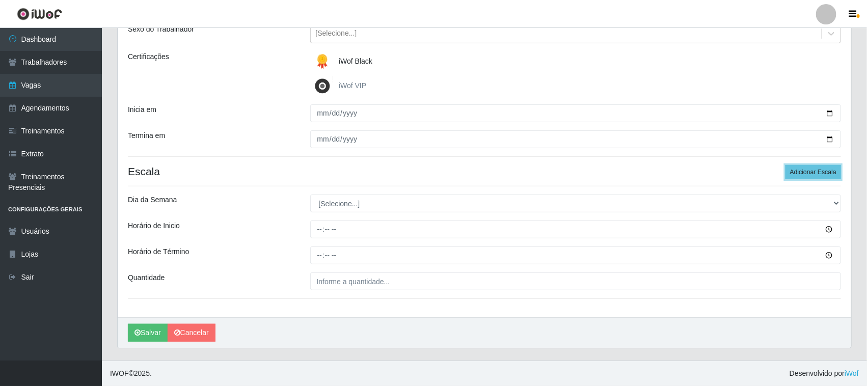
scroll to position [126, 0]
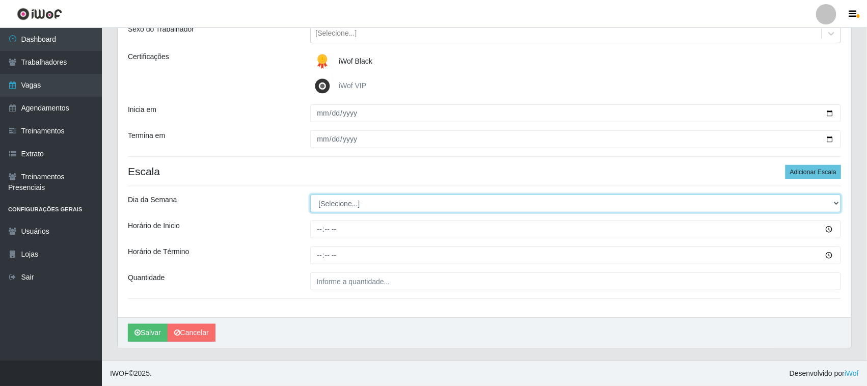
click at [835, 202] on select "[Selecione...] Segunda Terça Quarta Quinta Sexta Sábado Domingo" at bounding box center [575, 204] width 531 height 18
click at [310, 195] on select "[Selecione...] Segunda Terça Quarta Quinta Sexta Sábado Domingo" at bounding box center [575, 204] width 531 height 18
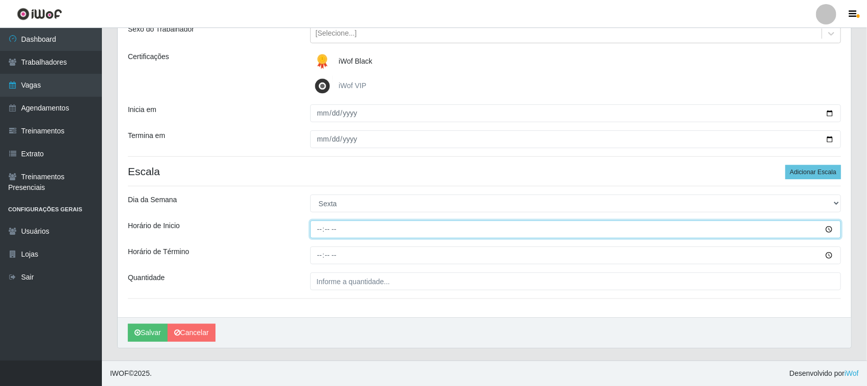
click at [319, 228] on input "Horário de Inicio" at bounding box center [575, 230] width 531 height 18
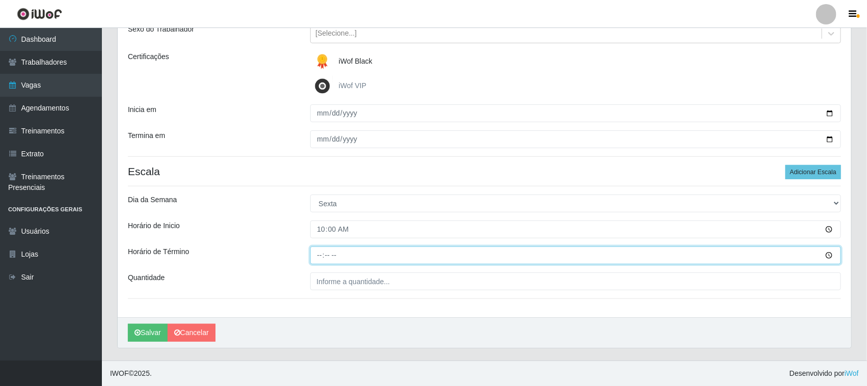
click at [317, 253] on input "Horário de Término" at bounding box center [575, 256] width 531 height 18
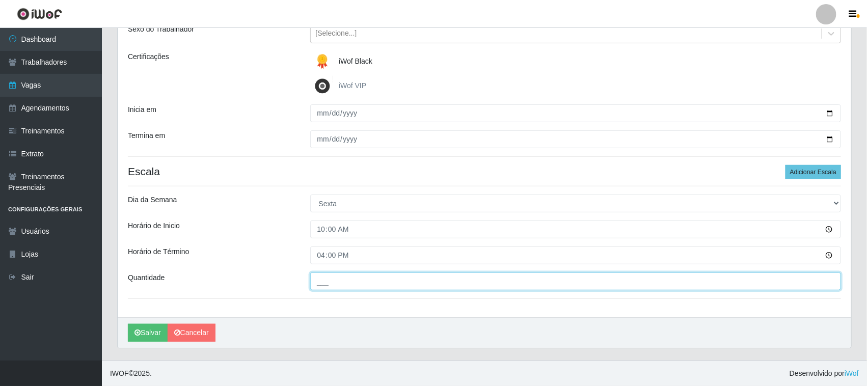
click at [373, 285] on input "___" at bounding box center [575, 282] width 531 height 18
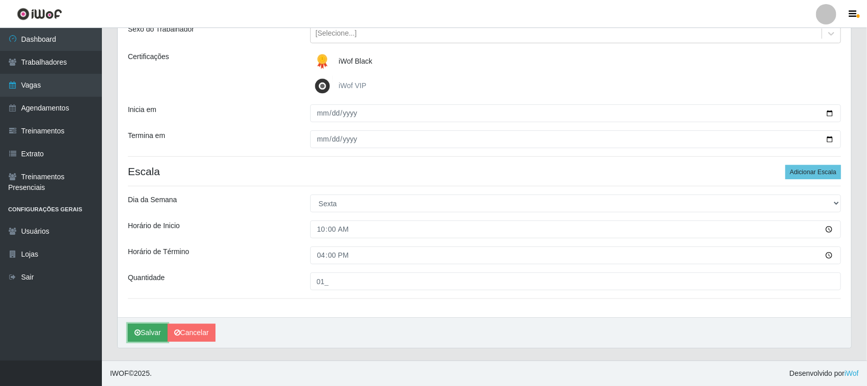
click at [152, 332] on button "Salvar" at bounding box center [148, 333] width 40 height 18
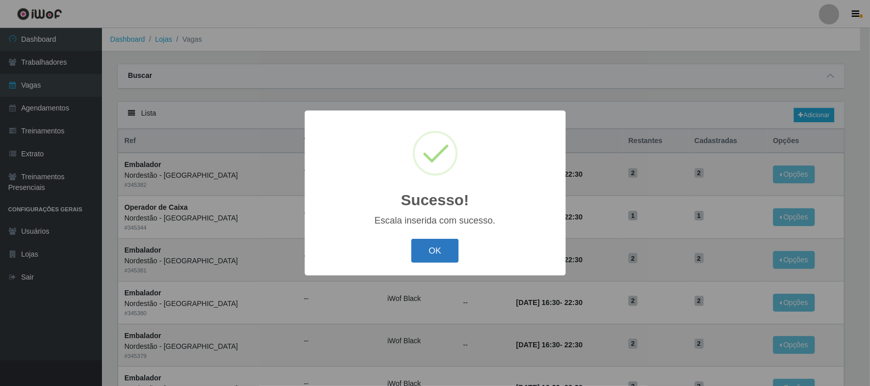
click at [430, 247] on button "OK" at bounding box center [434, 251] width 47 height 24
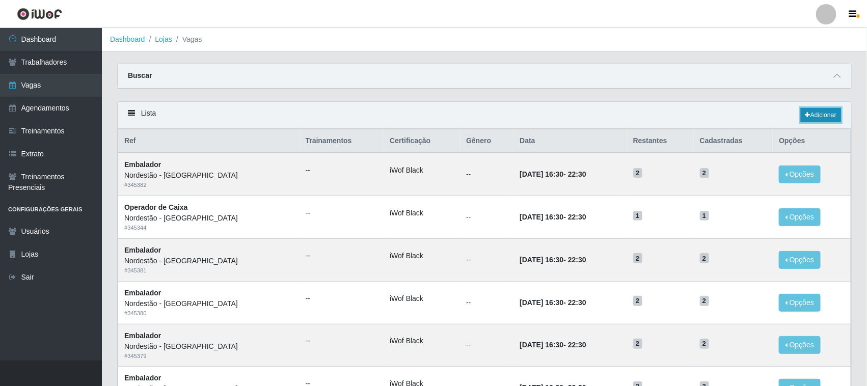
click at [813, 115] on link "Adicionar" at bounding box center [821, 115] width 40 height 14
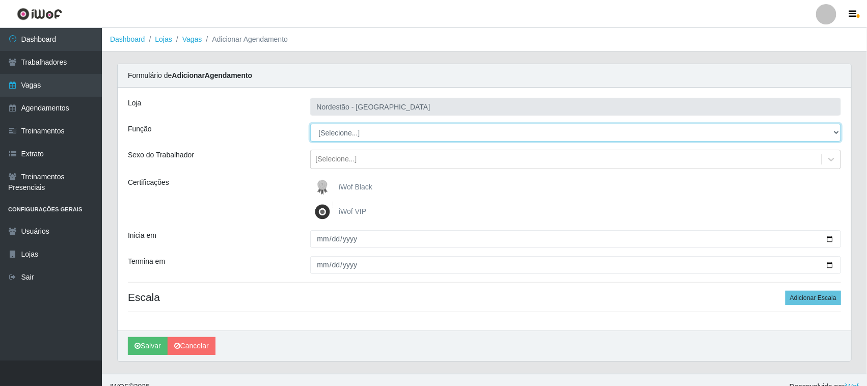
click at [834, 132] on select "[Selecione...] Balconista de Padaria Balconista de Padaria + Balconista de Pada…" at bounding box center [575, 133] width 531 height 18
click at [310, 124] on select "[Selecione...] Balconista de Padaria Balconista de Padaria + Balconista de Pada…" at bounding box center [575, 133] width 531 height 18
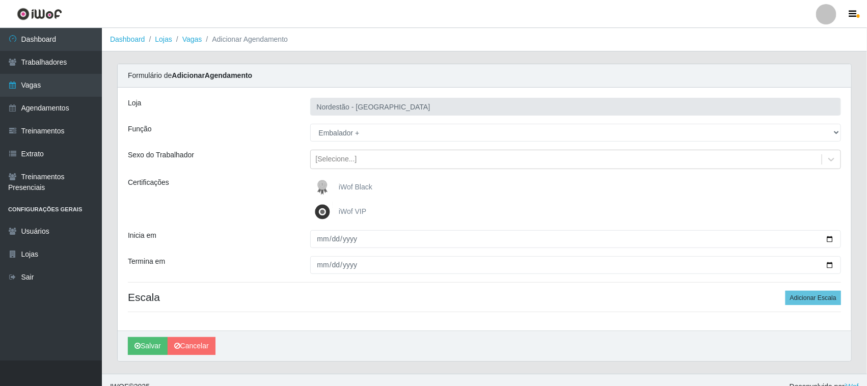
click at [366, 188] on span "iWof Black" at bounding box center [356, 187] width 34 height 8
click at [0, 0] on input "iWof Black" at bounding box center [0, 0] width 0 height 0
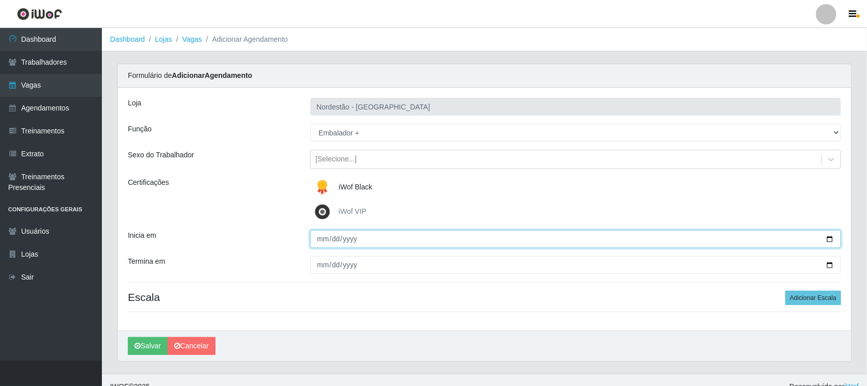
click at [826, 240] on input "Inicia em" at bounding box center [575, 239] width 531 height 18
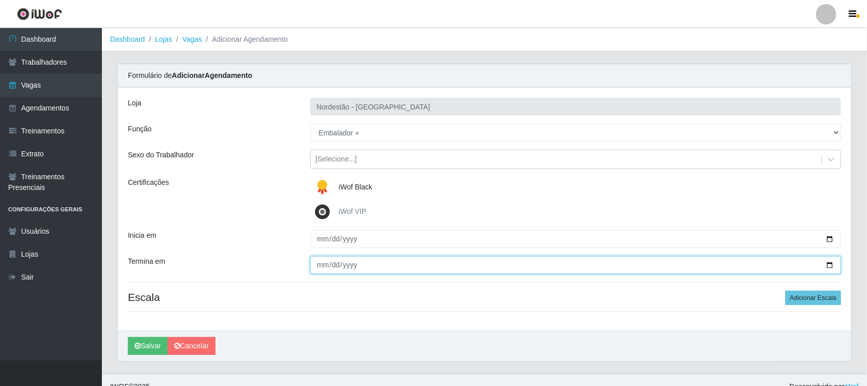
click at [829, 262] on input "Termina em" at bounding box center [575, 265] width 531 height 18
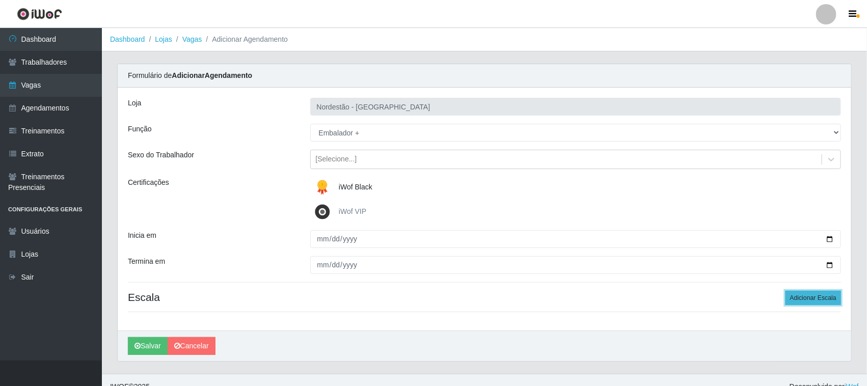
click at [805, 299] on button "Adicionar Escala" at bounding box center [814, 298] width 56 height 14
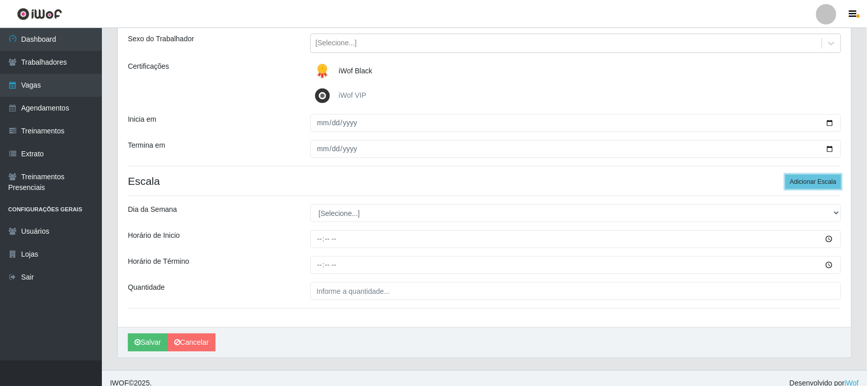
scroll to position [126, 0]
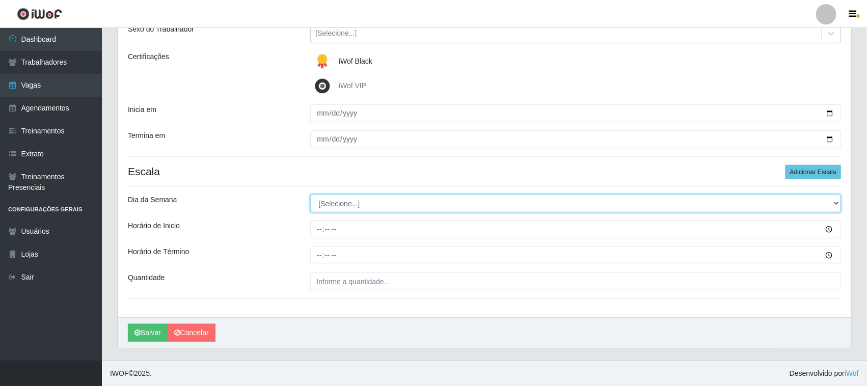
click at [836, 201] on select "[Selecione...] Segunda Terça Quarta Quinta Sexta Sábado Domingo" at bounding box center [575, 204] width 531 height 18
click at [310, 195] on select "[Selecione...] Segunda Terça Quarta Quinta Sexta Sábado Domingo" at bounding box center [575, 204] width 531 height 18
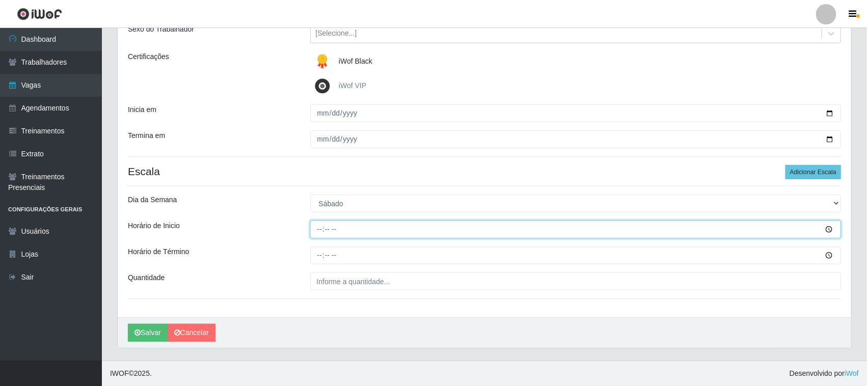
click at [318, 228] on input "Horário de Inicio" at bounding box center [575, 230] width 531 height 18
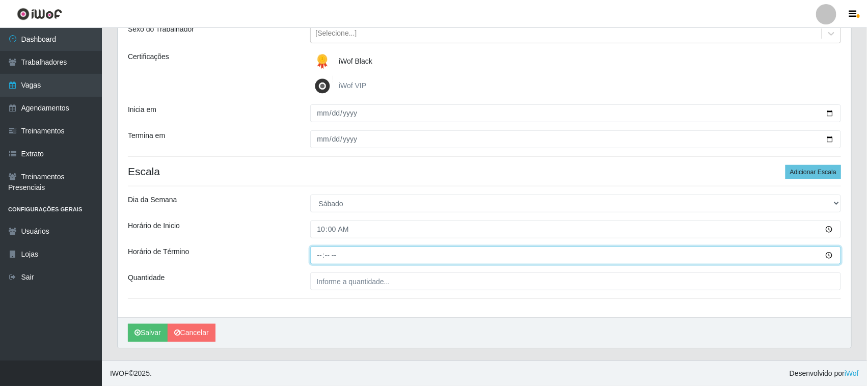
click at [319, 253] on input "Horário de Término" at bounding box center [575, 256] width 531 height 18
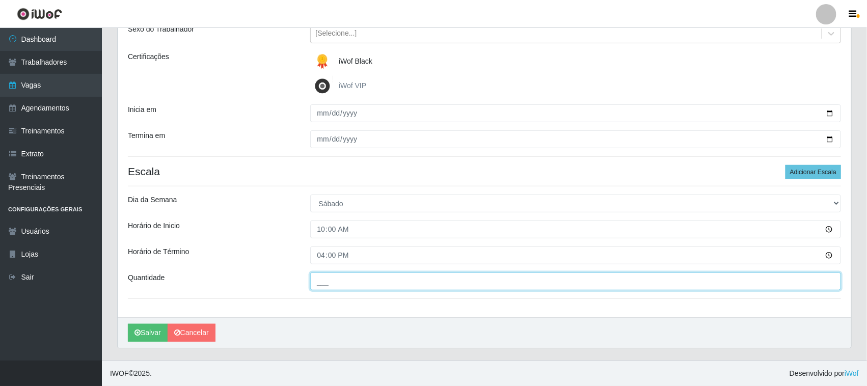
click at [346, 279] on input "___" at bounding box center [575, 282] width 531 height 18
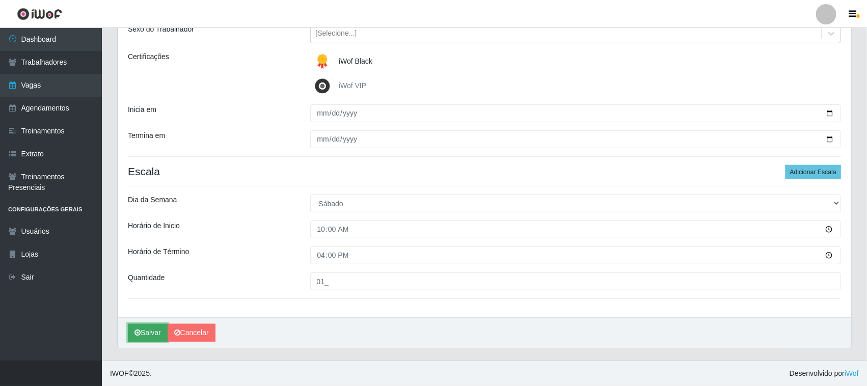
click at [151, 333] on button "Salvar" at bounding box center [148, 333] width 40 height 18
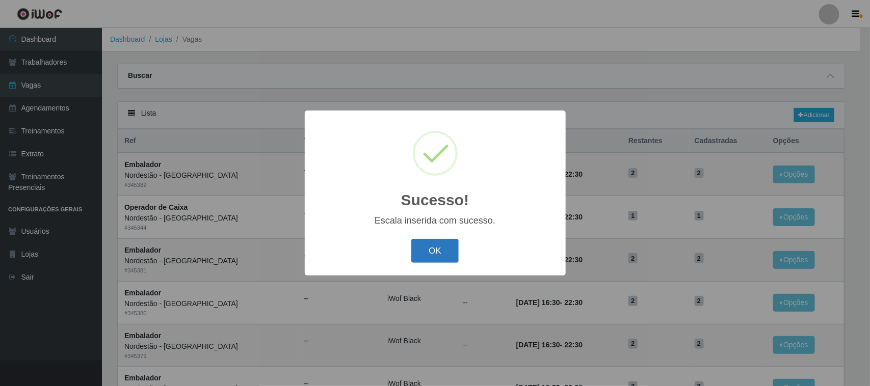
click at [431, 249] on button "OK" at bounding box center [434, 251] width 47 height 24
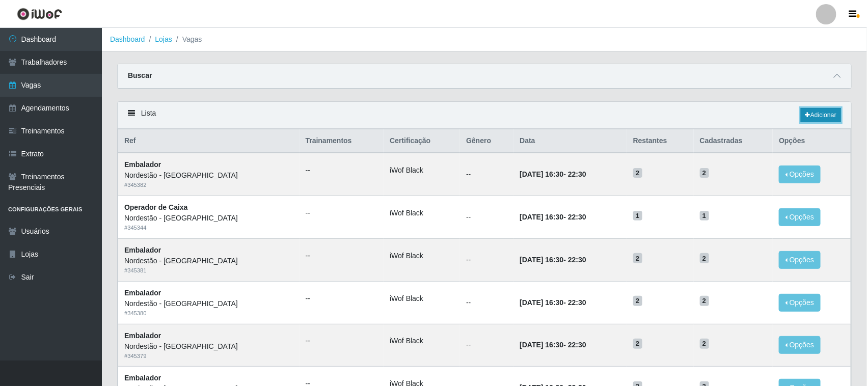
click at [828, 117] on link "Adicionar" at bounding box center [821, 115] width 40 height 14
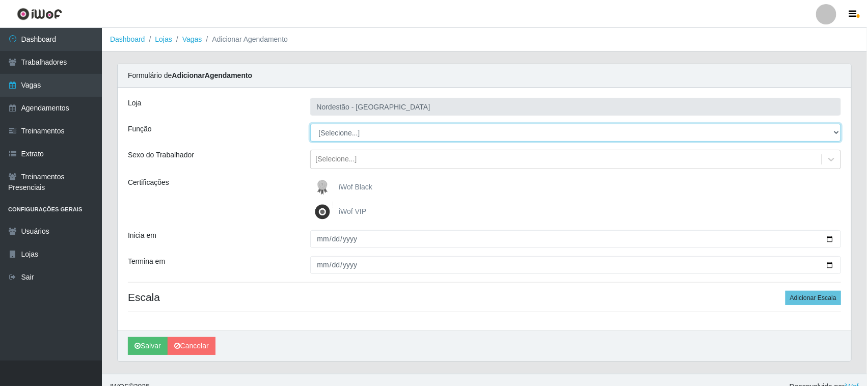
click at [835, 131] on select "[Selecione...] Balconista de Padaria Balconista de Padaria + Balconista de Pada…" at bounding box center [575, 133] width 531 height 18
click at [310, 124] on select "[Selecione...] Balconista de Padaria Balconista de Padaria + Balconista de Pada…" at bounding box center [575, 133] width 531 height 18
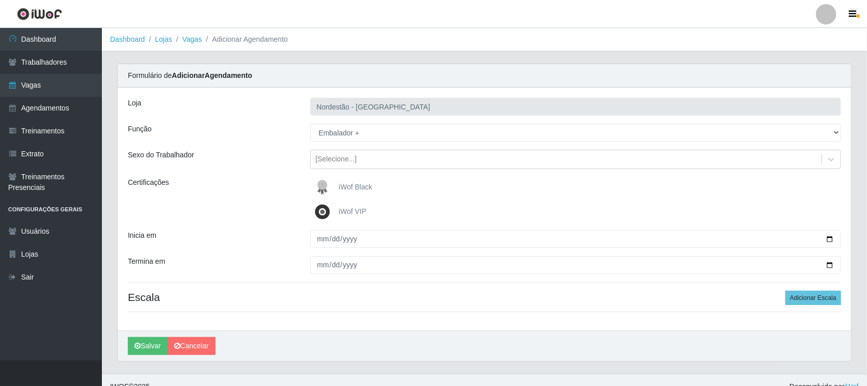
click at [344, 190] on span "iWof Black" at bounding box center [356, 187] width 34 height 8
click at [0, 0] on input "iWof Black" at bounding box center [0, 0] width 0 height 0
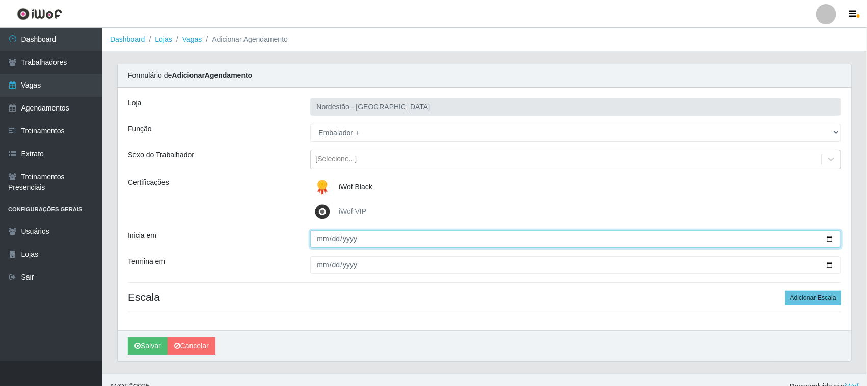
click at [833, 238] on input "Inicia em" at bounding box center [575, 239] width 531 height 18
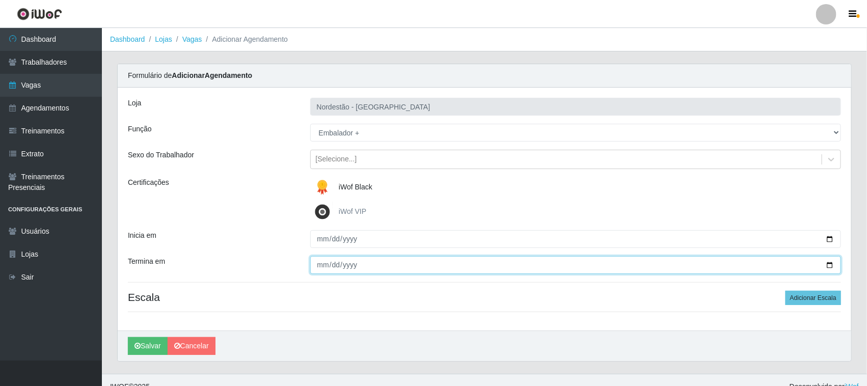
click at [826, 260] on input "Termina em" at bounding box center [575, 265] width 531 height 18
click at [828, 264] on input "Termina em" at bounding box center [575, 265] width 531 height 18
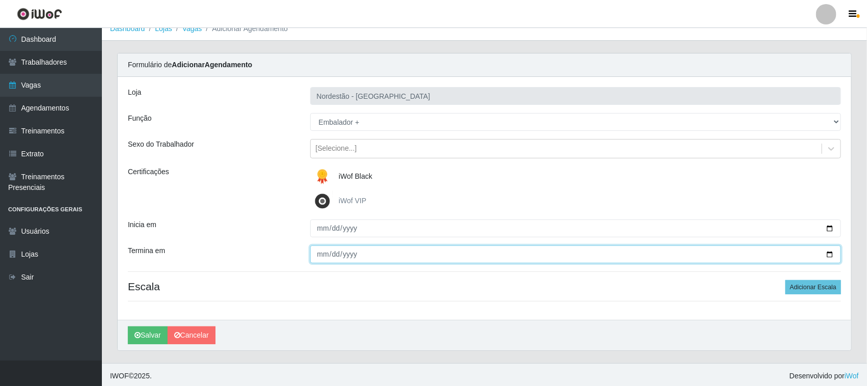
scroll to position [14, 0]
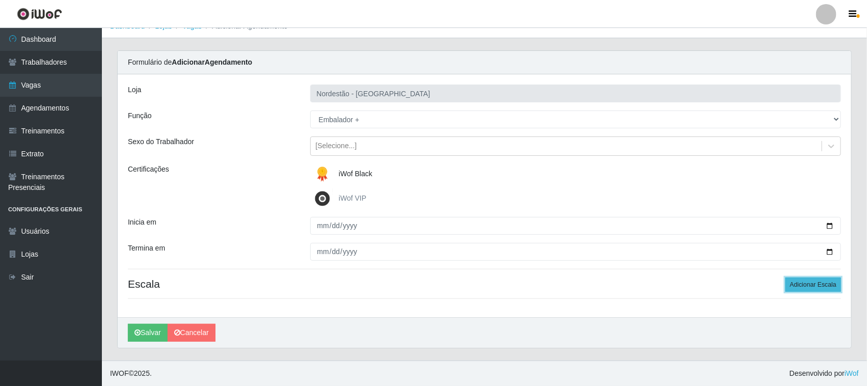
click at [806, 283] on button "Adicionar Escala" at bounding box center [814, 285] width 56 height 14
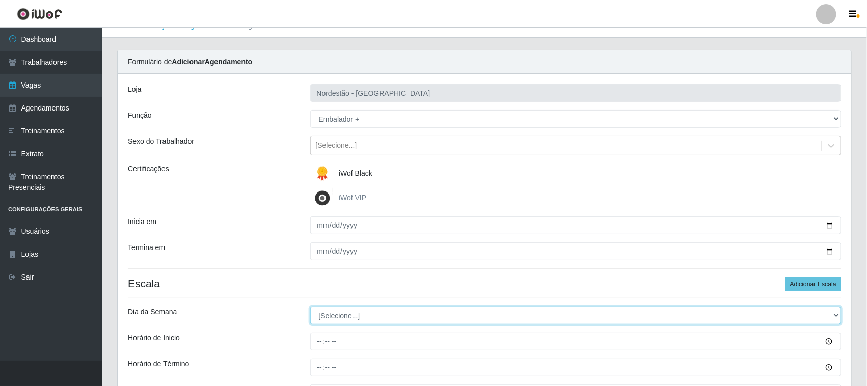
click at [345, 317] on select "[Selecione...] Segunda Terça Quarta Quinta Sexta Sábado Domingo" at bounding box center [575, 316] width 531 height 18
click at [310, 307] on select "[Selecione...] Segunda Terça Quarta Quinta Sexta Sábado Domingo" at bounding box center [575, 316] width 531 height 18
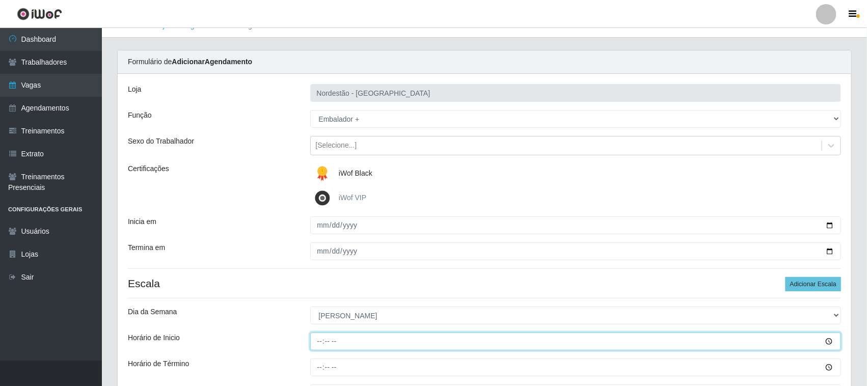
click at [322, 340] on input "Horário de Inicio" at bounding box center [575, 342] width 531 height 18
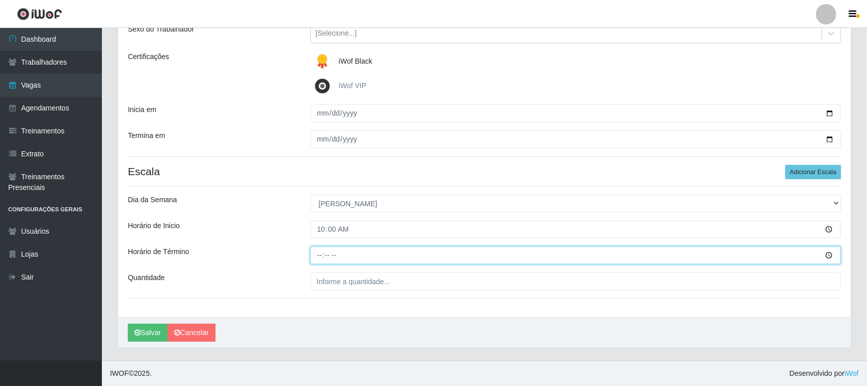
click at [317, 253] on input "Horário de Término" at bounding box center [575, 256] width 531 height 18
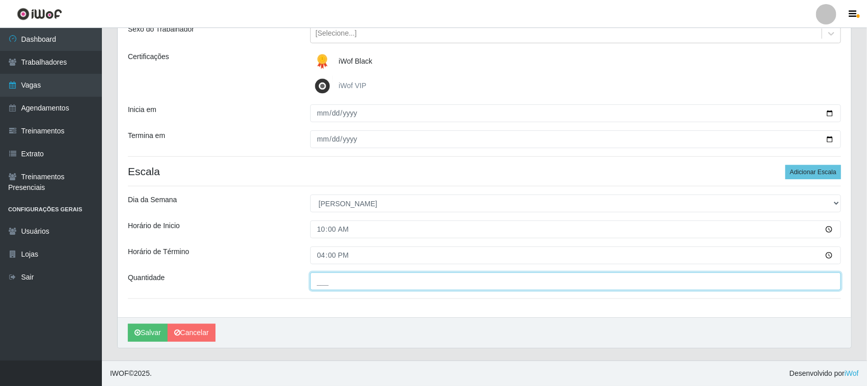
click at [336, 285] on input "___" at bounding box center [575, 282] width 531 height 18
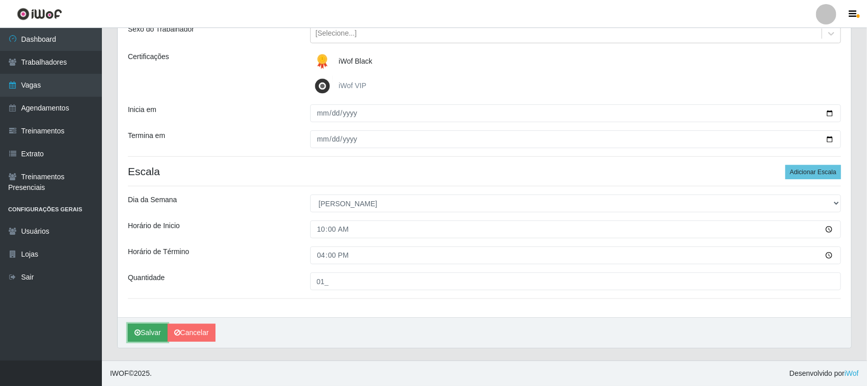
click at [158, 333] on button "Salvar" at bounding box center [148, 333] width 40 height 18
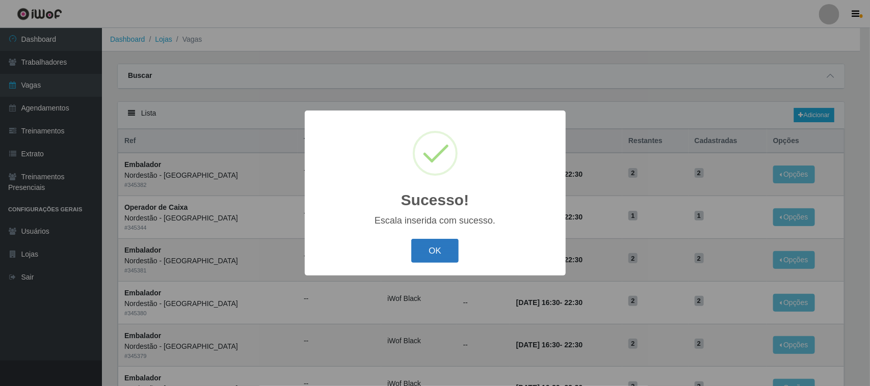
click at [420, 250] on button "OK" at bounding box center [434, 251] width 47 height 24
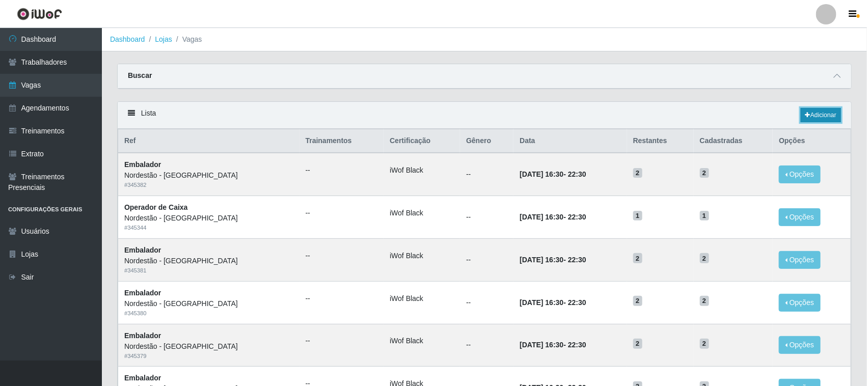
click at [814, 116] on link "Adicionar" at bounding box center [821, 115] width 40 height 14
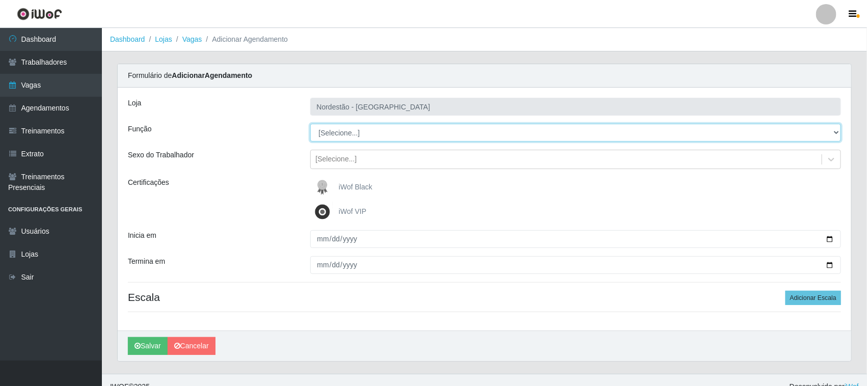
click at [836, 131] on select "[Selecione...] Balconista de Padaria Balconista de Padaria + Balconista de Pada…" at bounding box center [575, 133] width 531 height 18
click at [310, 124] on select "[Selecione...] Balconista de Padaria Balconista de Padaria + Balconista de Pada…" at bounding box center [575, 133] width 531 height 18
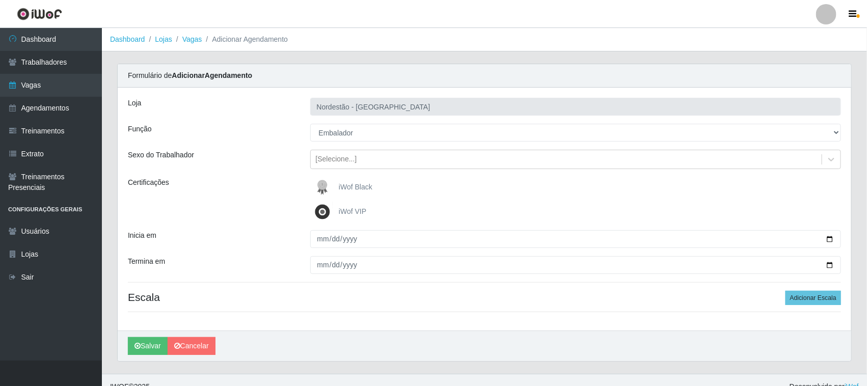
click at [359, 190] on span "iWof Black" at bounding box center [356, 187] width 34 height 8
click at [0, 0] on input "iWof Black" at bounding box center [0, 0] width 0 height 0
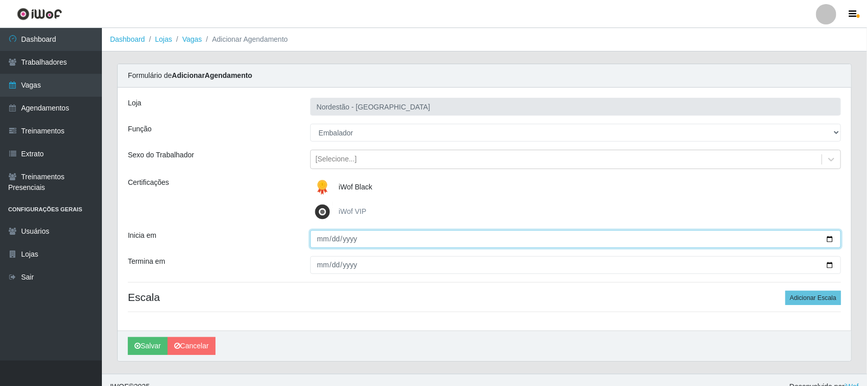
click at [829, 239] on input "Inicia em" at bounding box center [575, 239] width 531 height 18
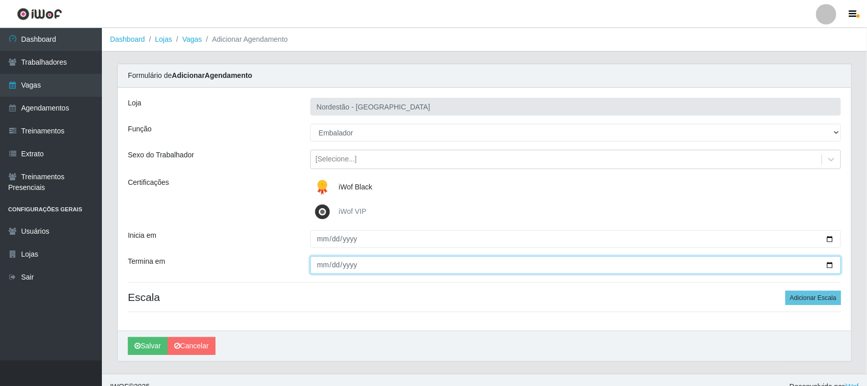
click at [828, 258] on input "Termina em" at bounding box center [575, 265] width 531 height 18
click at [828, 263] on input "Termina em" at bounding box center [575, 265] width 531 height 18
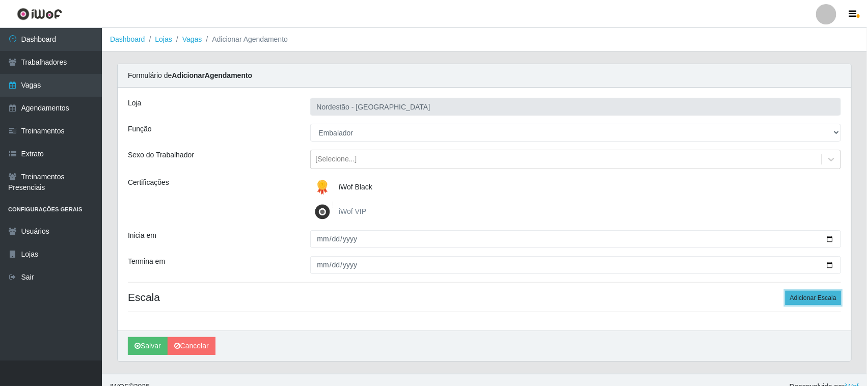
click at [808, 295] on button "Adicionar Escala" at bounding box center [814, 298] width 56 height 14
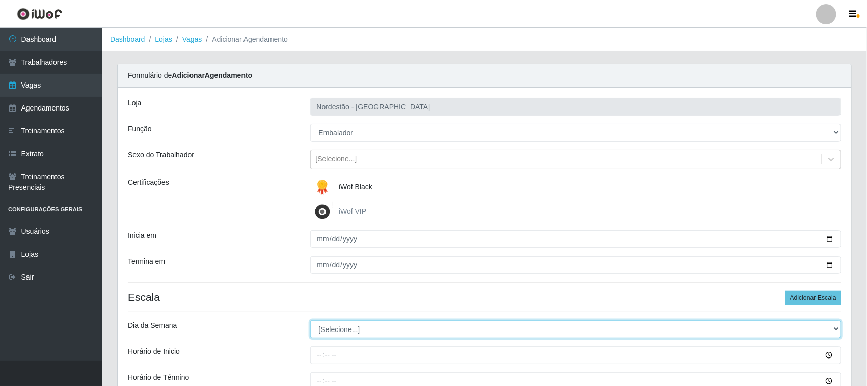
click at [349, 332] on select "[Selecione...] Segunda Terça Quarta Quinta Sexta Sábado Domingo" at bounding box center [575, 329] width 531 height 18
click at [310, 321] on select "[Selecione...] Segunda Terça Quarta Quinta Sexta Sábado Domingo" at bounding box center [575, 329] width 531 height 18
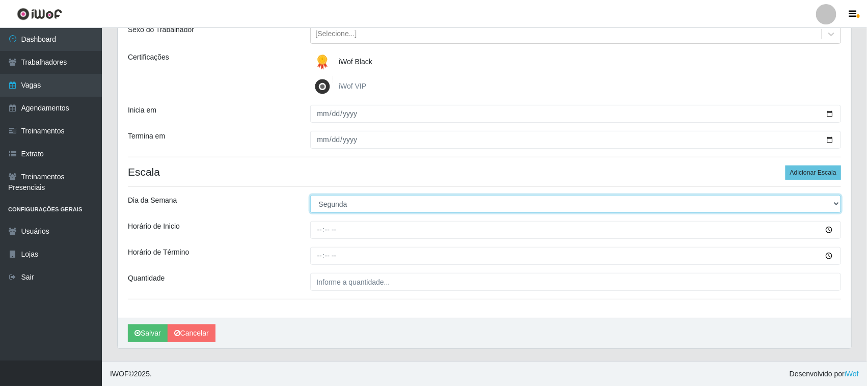
scroll to position [126, 0]
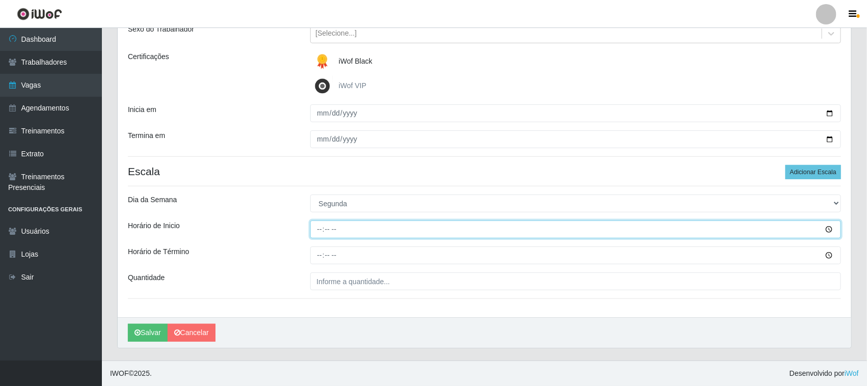
click at [319, 228] on input "Horário de Inicio" at bounding box center [575, 230] width 531 height 18
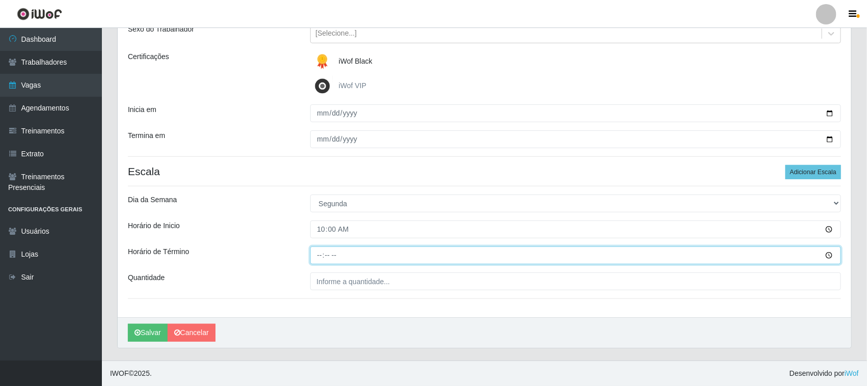
click at [316, 253] on input "Horário de Término" at bounding box center [575, 256] width 531 height 18
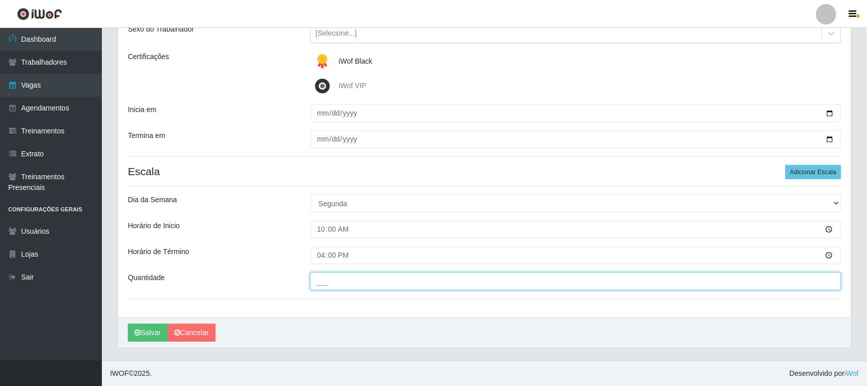
click at [327, 284] on input "___" at bounding box center [575, 282] width 531 height 18
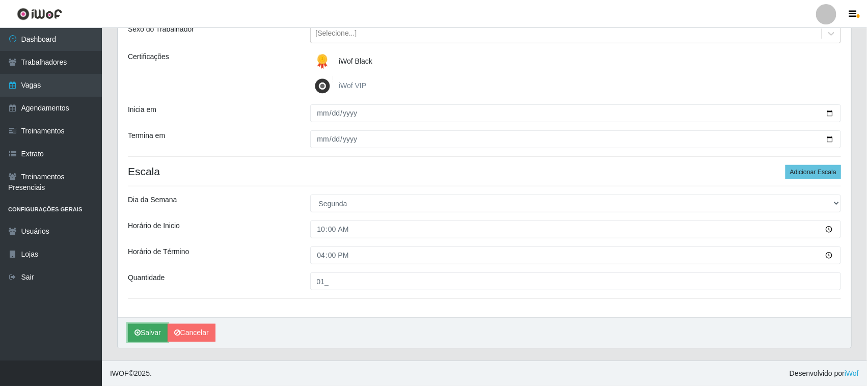
click at [151, 328] on button "Salvar" at bounding box center [148, 333] width 40 height 18
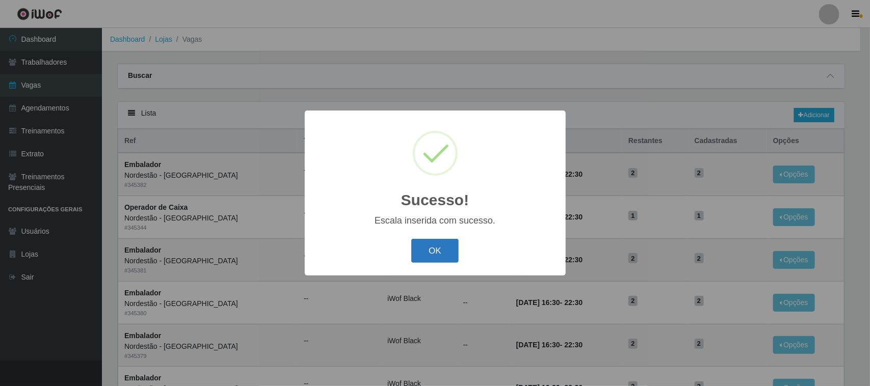
click at [425, 248] on button "OK" at bounding box center [434, 251] width 47 height 24
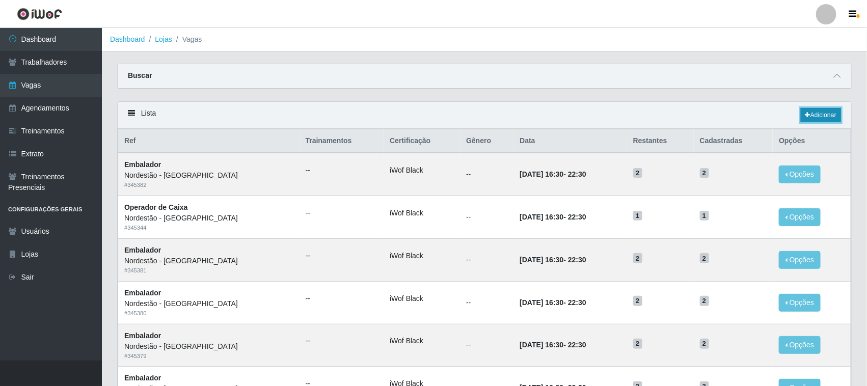
click at [819, 113] on link "Adicionar" at bounding box center [821, 115] width 40 height 14
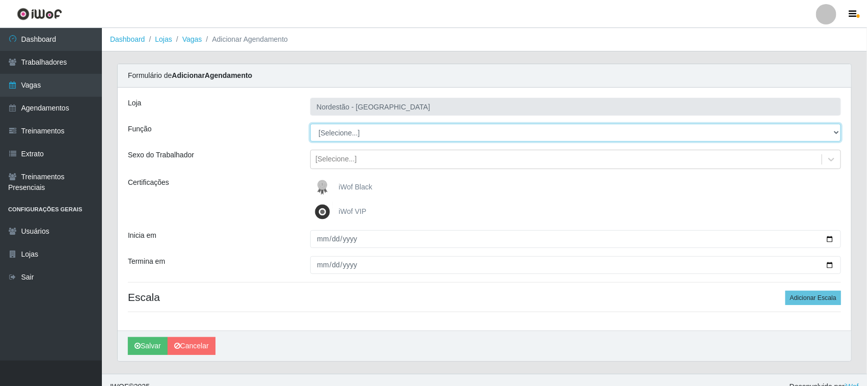
click at [830, 128] on select "[Selecione...] Balconista de Padaria Balconista de Padaria + Balconista de Pada…" at bounding box center [575, 133] width 531 height 18
click at [310, 124] on select "[Selecione...] Balconista de Padaria Balconista de Padaria + Balconista de Pada…" at bounding box center [575, 133] width 531 height 18
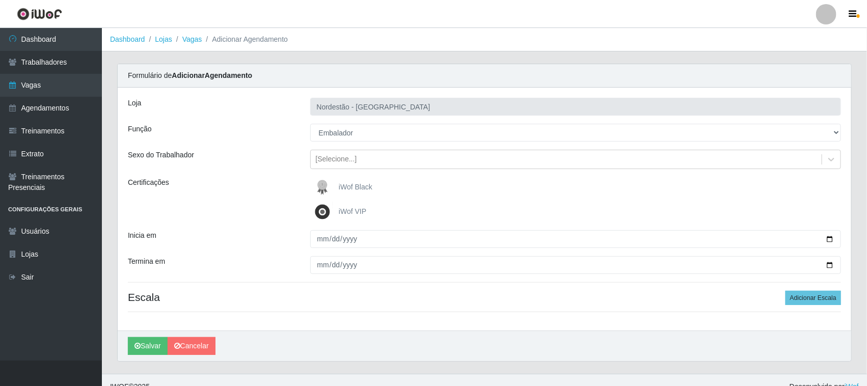
click at [367, 188] on span "iWof Black" at bounding box center [356, 187] width 34 height 8
click at [0, 0] on input "iWof Black" at bounding box center [0, 0] width 0 height 0
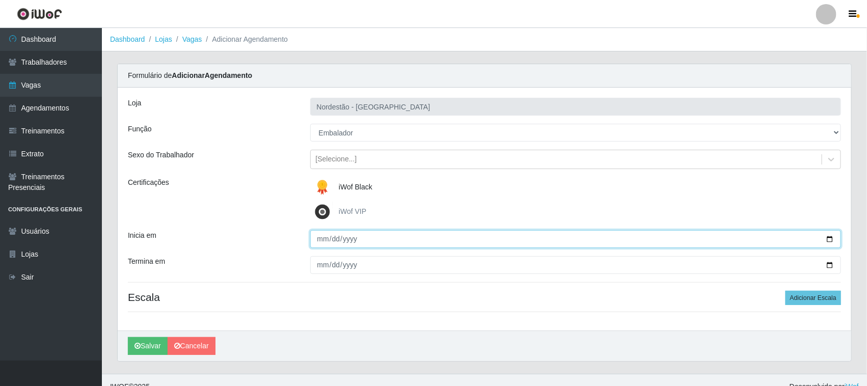
click at [830, 237] on input "Inicia em" at bounding box center [575, 239] width 531 height 18
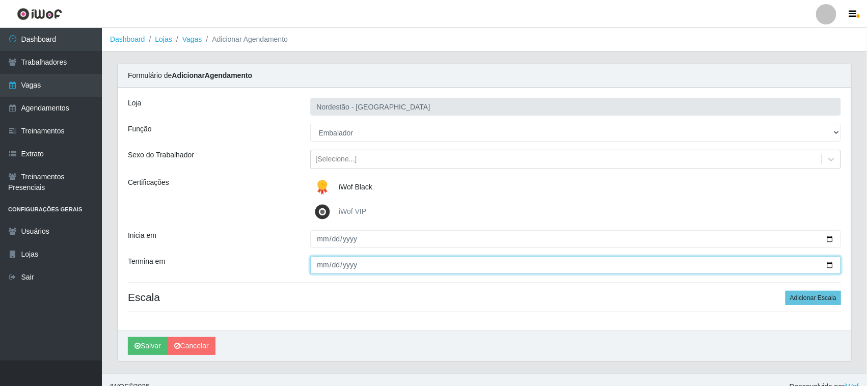
click at [831, 261] on input "Termina em" at bounding box center [575, 265] width 531 height 18
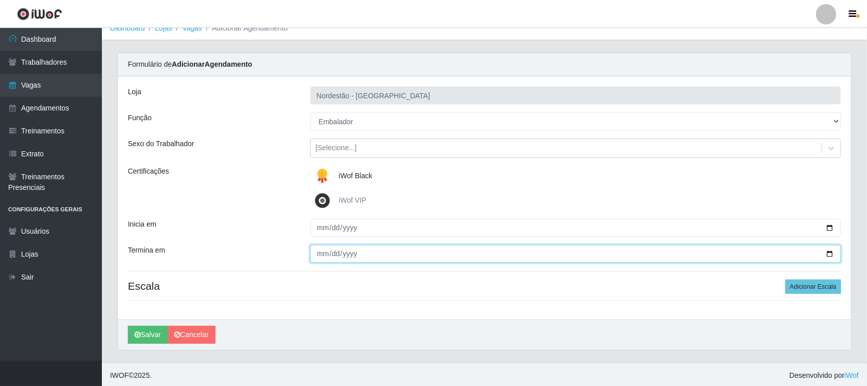
scroll to position [14, 0]
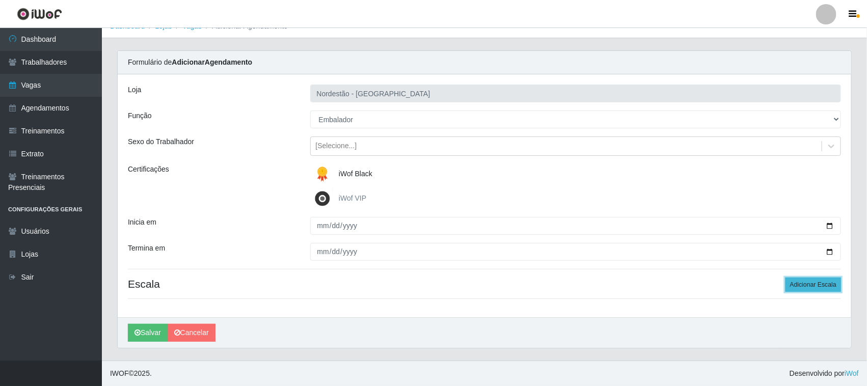
click at [809, 281] on button "Adicionar Escala" at bounding box center [814, 285] width 56 height 14
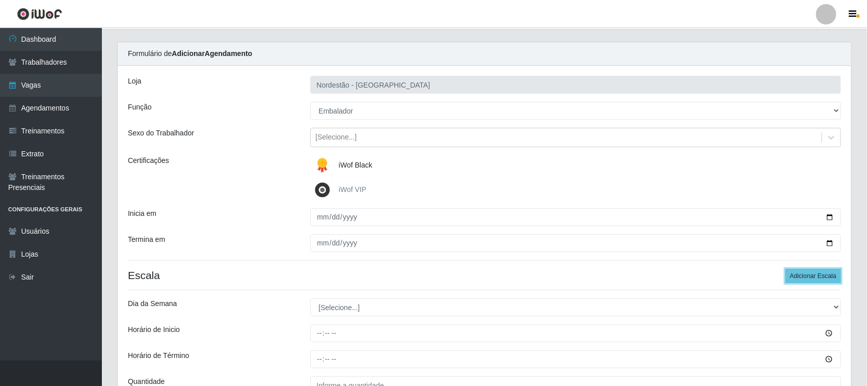
scroll to position [126, 0]
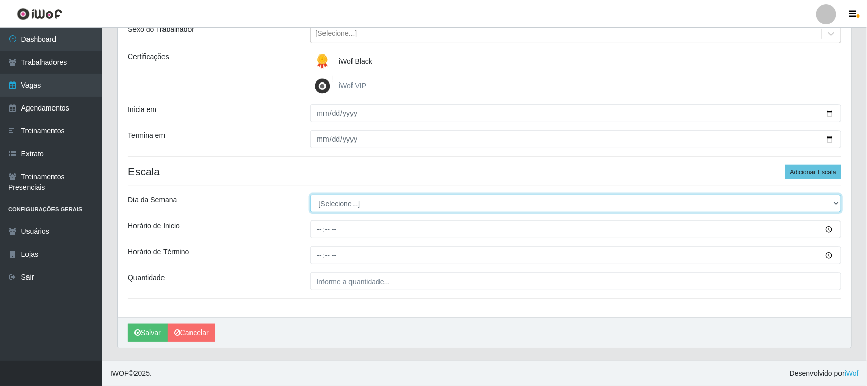
click at [834, 202] on select "[Selecione...] Segunda Terça Quarta Quinta Sexta Sábado Domingo" at bounding box center [575, 204] width 531 height 18
click at [310, 195] on select "[Selecione...] Segunda Terça Quarta Quinta Sexta Sábado Domingo" at bounding box center [575, 204] width 531 height 18
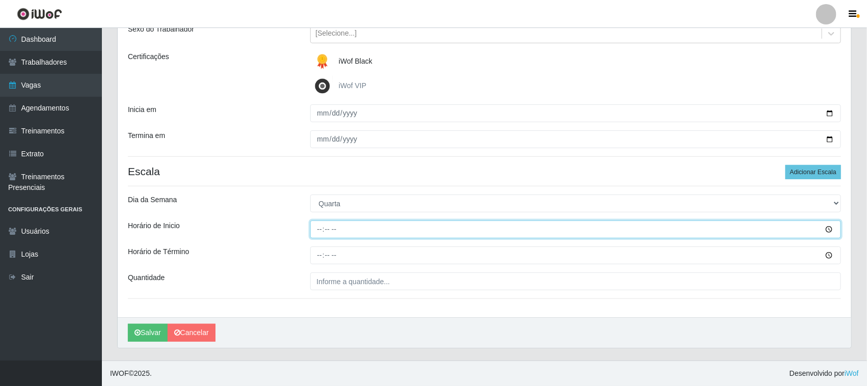
click at [321, 227] on input "Horário de Inicio" at bounding box center [575, 230] width 531 height 18
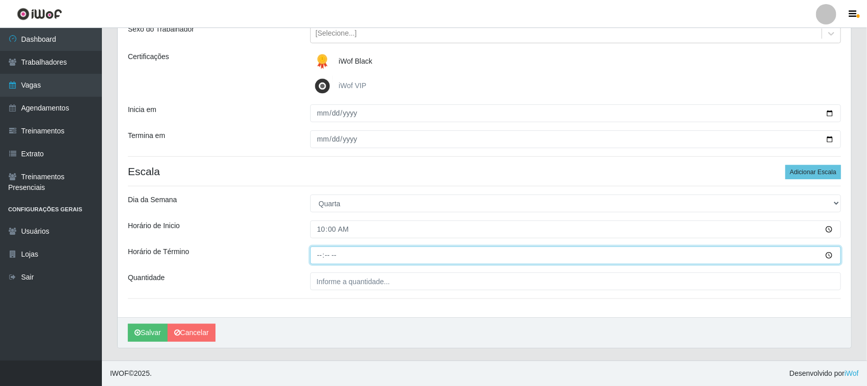
click at [318, 251] on input "Horário de Término" at bounding box center [575, 256] width 531 height 18
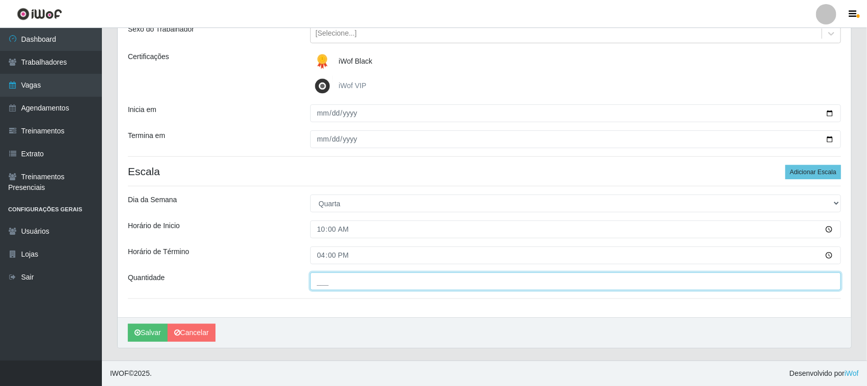
click at [355, 282] on input "___" at bounding box center [575, 282] width 531 height 18
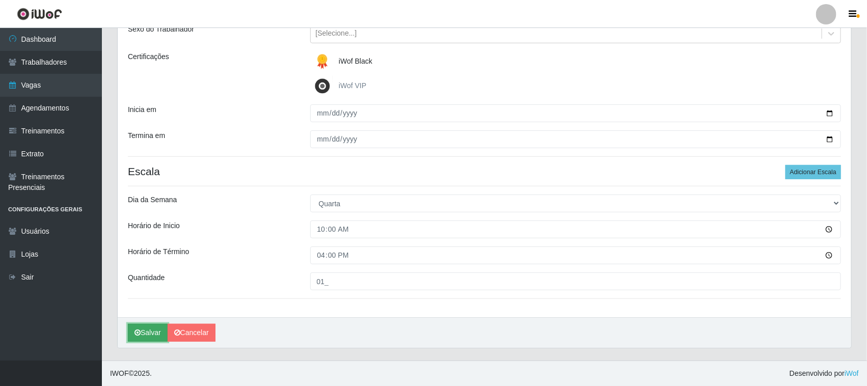
click at [159, 332] on button "Salvar" at bounding box center [148, 333] width 40 height 18
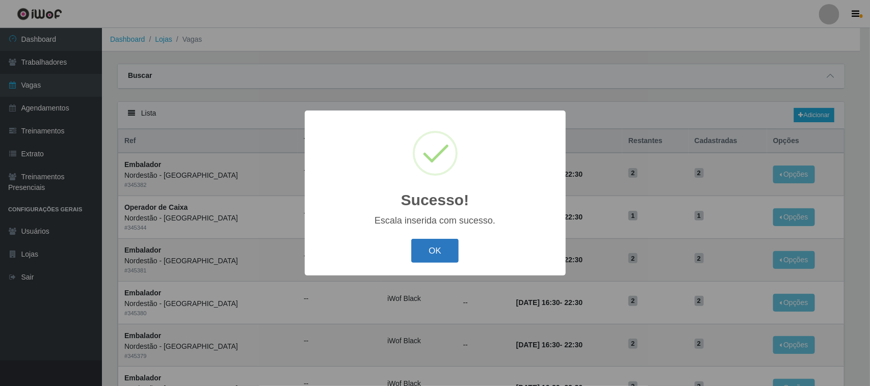
click at [440, 252] on button "OK" at bounding box center [434, 251] width 47 height 24
